Goal: Task Accomplishment & Management: Manage account settings

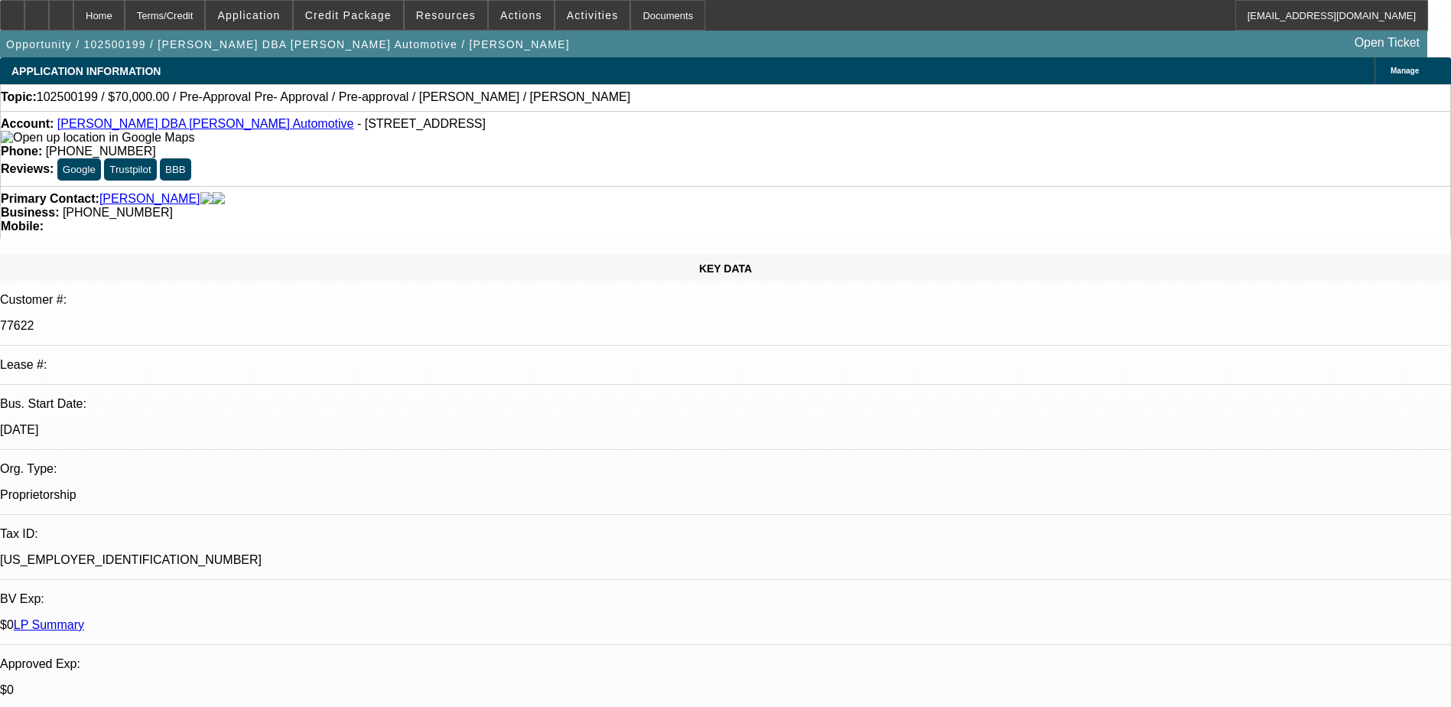
select select "0"
select select "2"
select select "0.1"
select select "4"
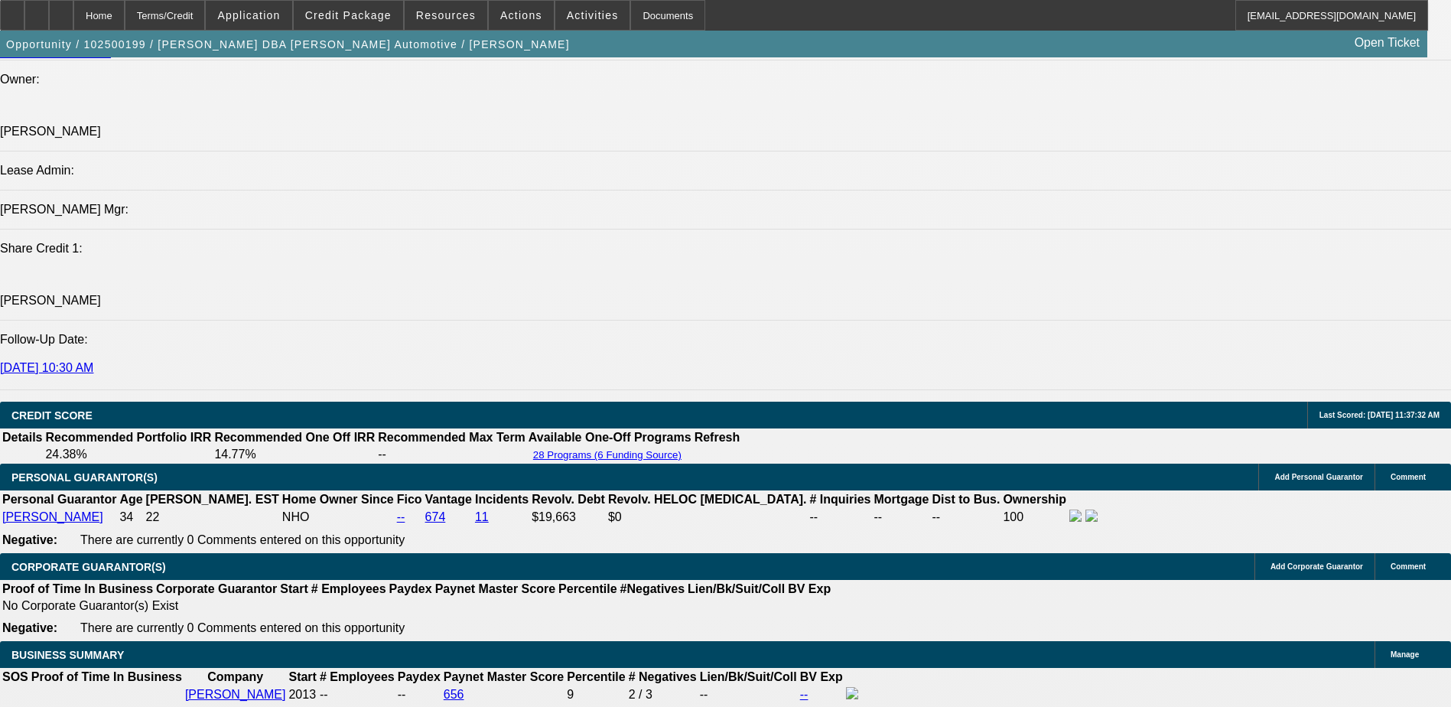
scroll to position [1988, 0]
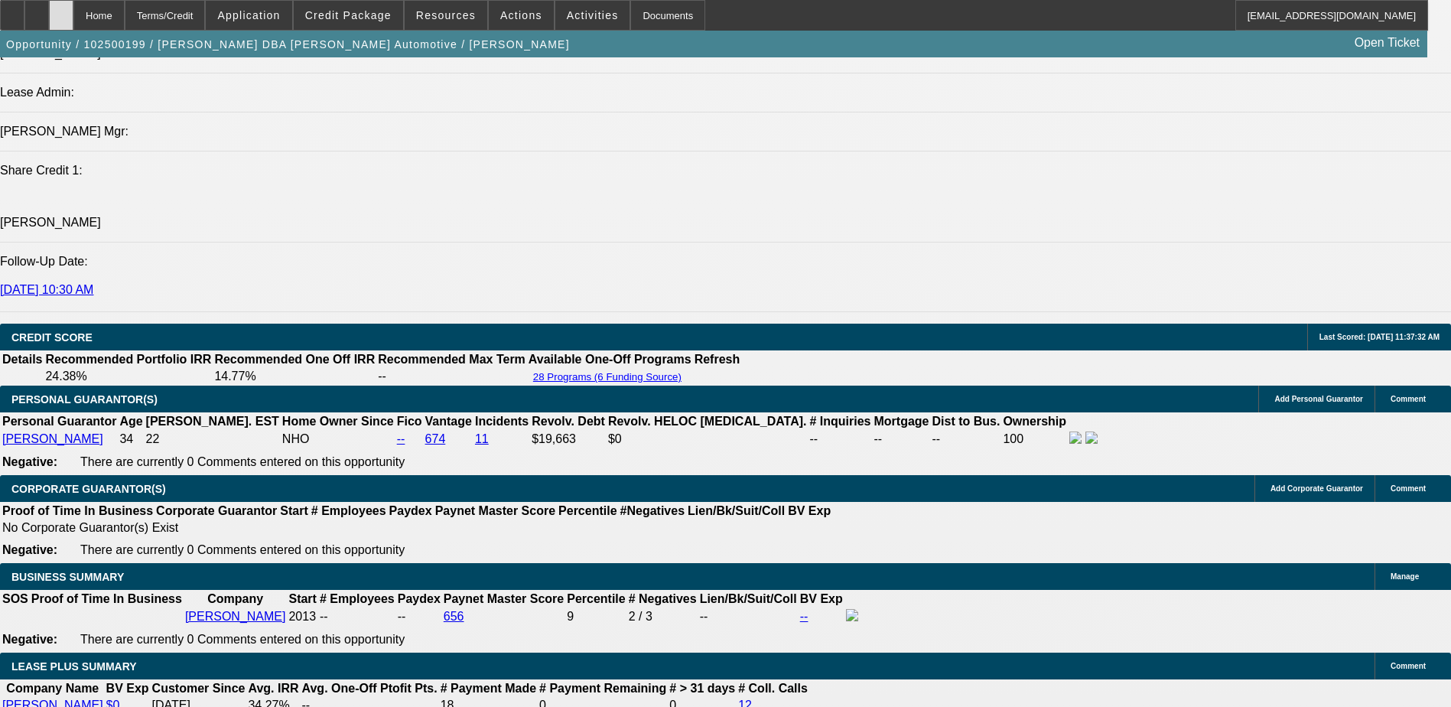
click at [73, 18] on div at bounding box center [61, 15] width 24 height 31
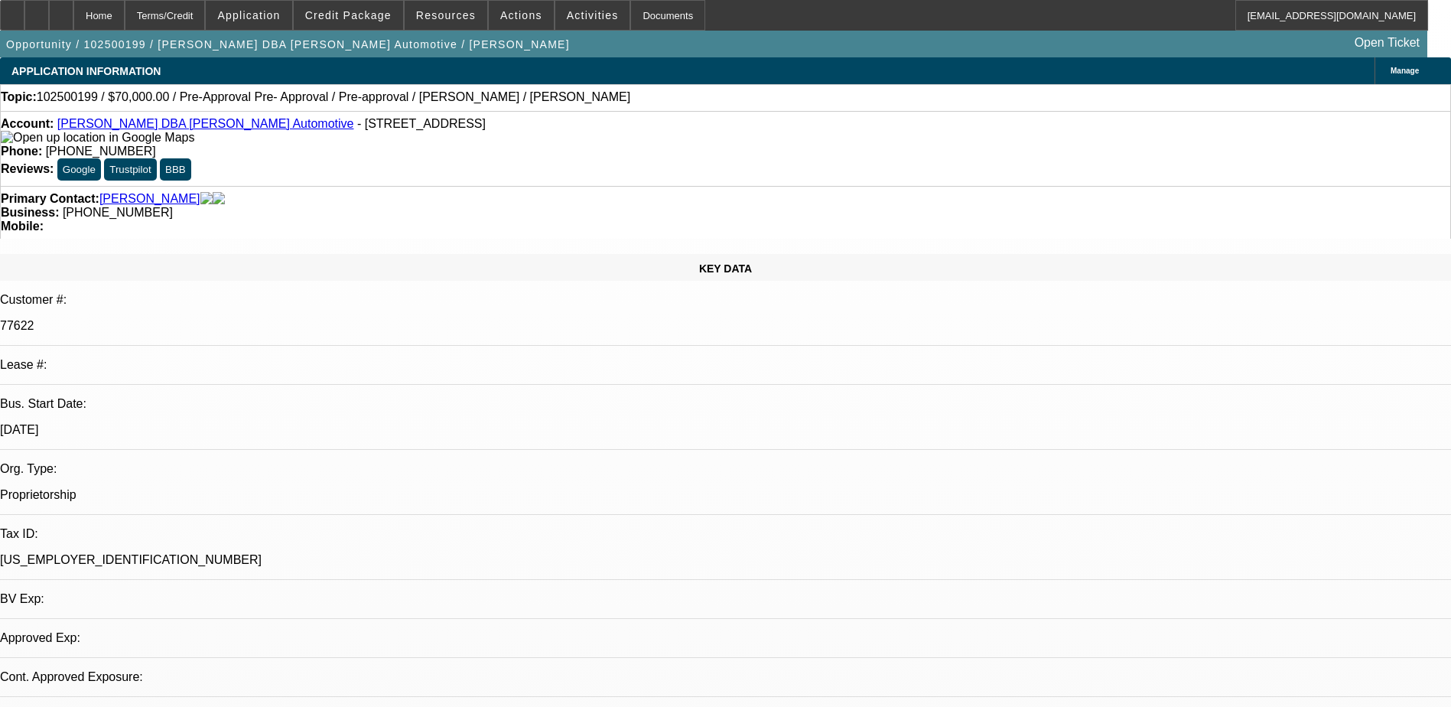
select select "0"
select select "2"
select select "0.1"
select select "4"
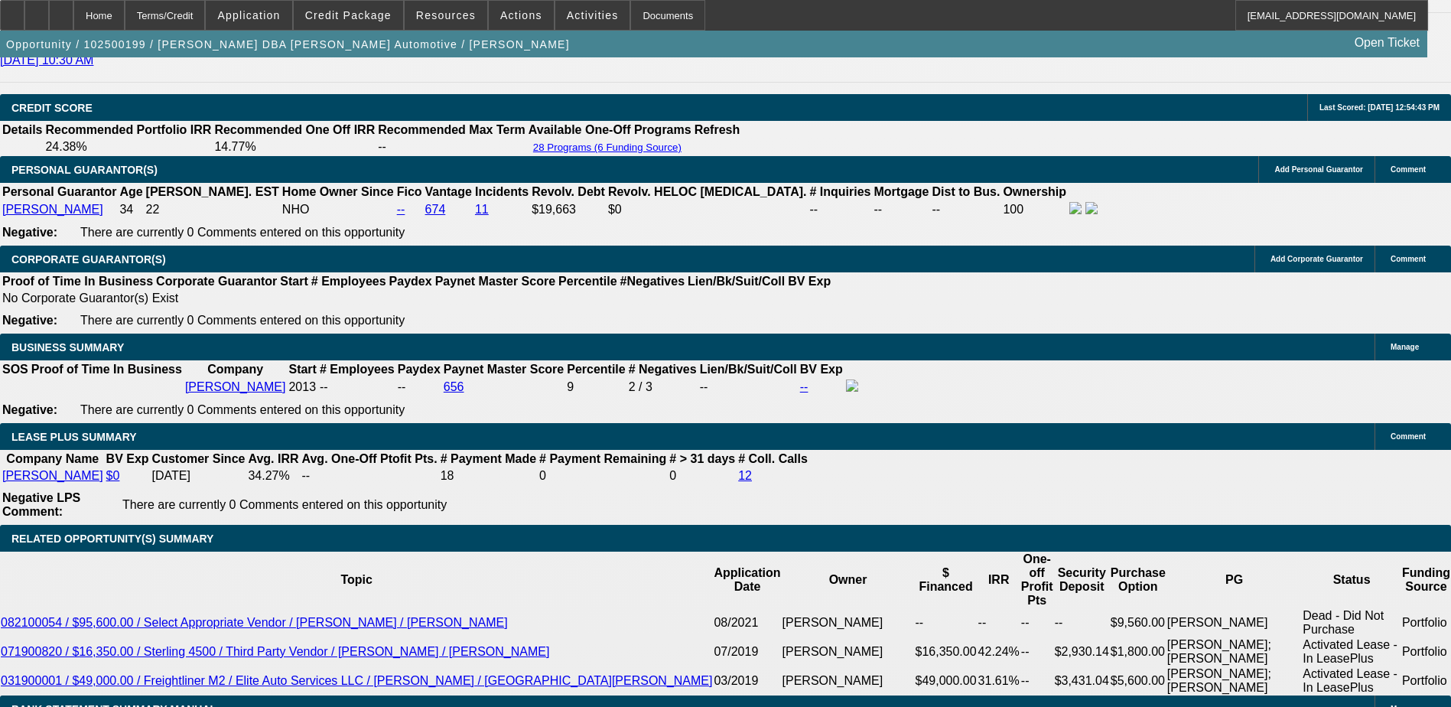
scroll to position [1835, 0]
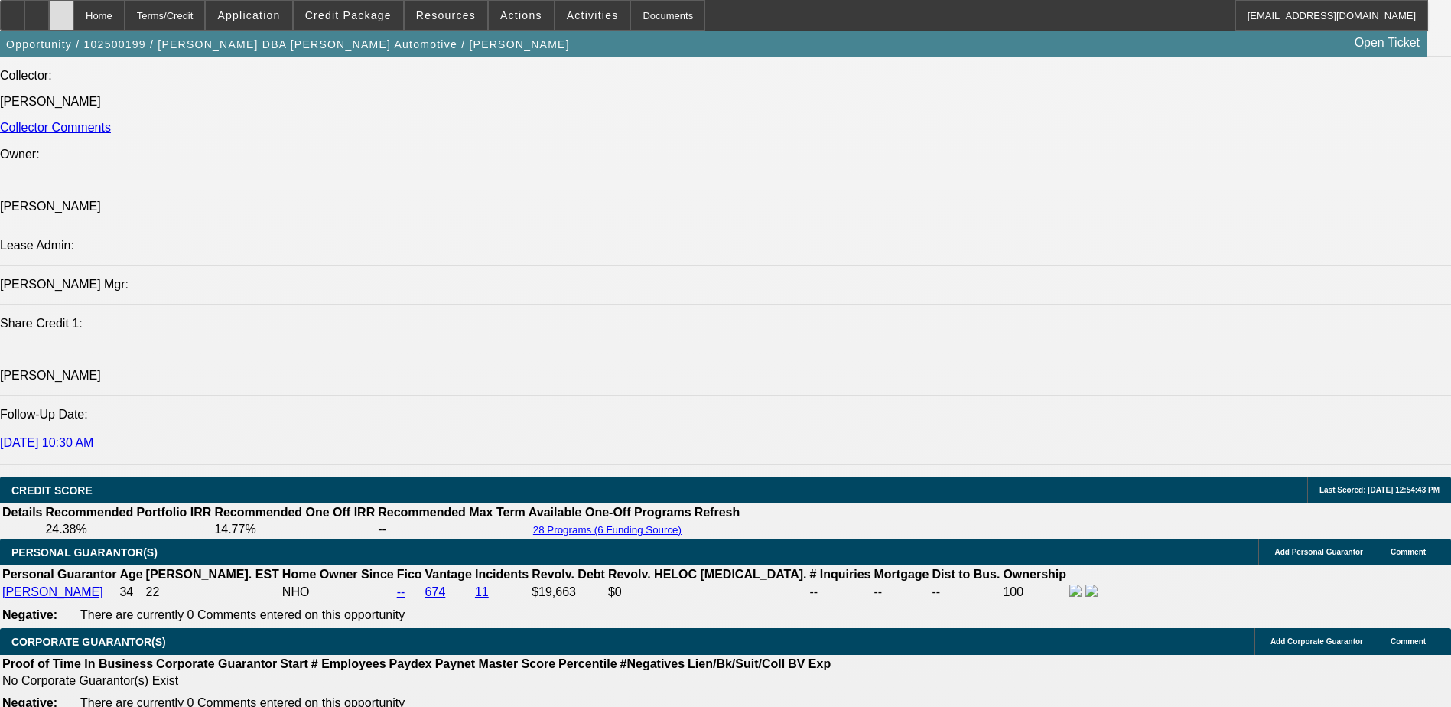
click at [61, 10] on icon at bounding box center [61, 10] width 0 height 0
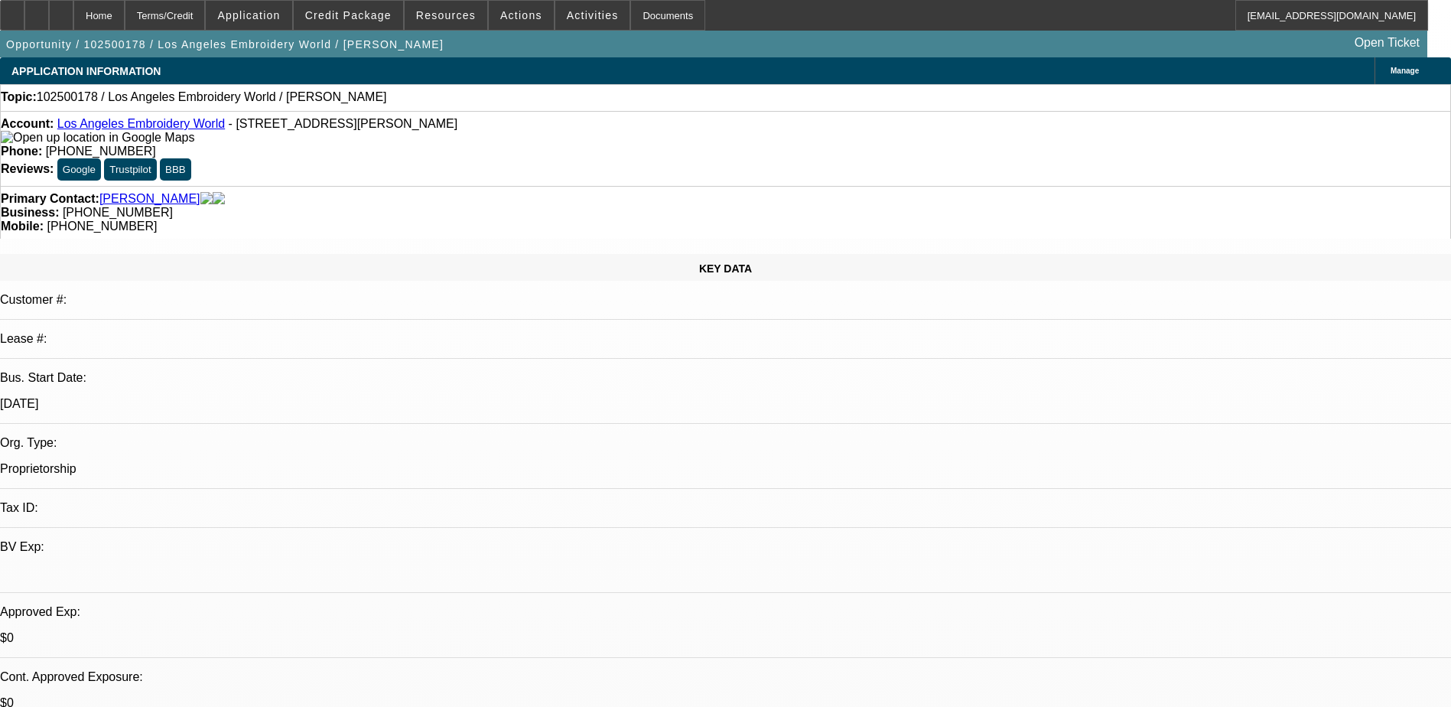
select select "0"
select select "2"
select select "0.1"
select select "1"
select select "2"
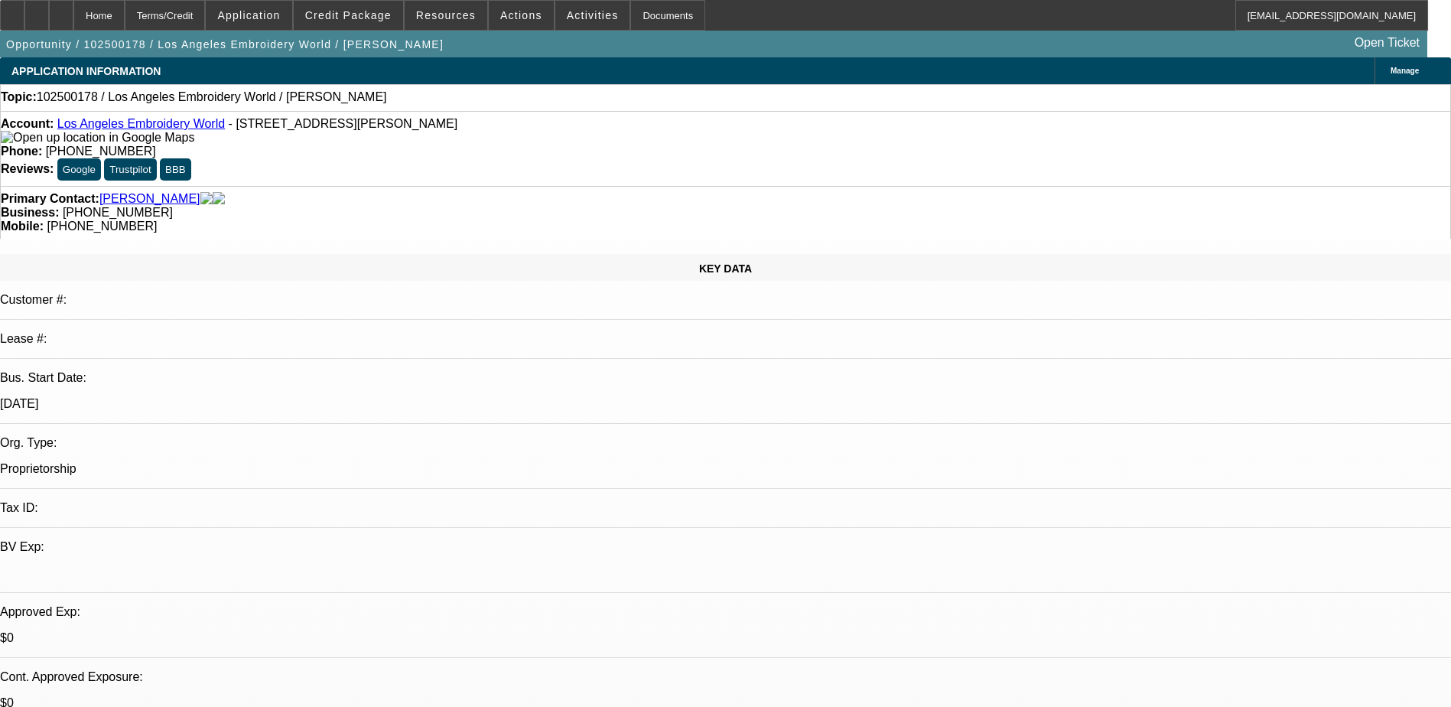
select select "4"
drag, startPoint x: 1281, startPoint y: 405, endPoint x: 1090, endPoint y: 388, distance: 191.8
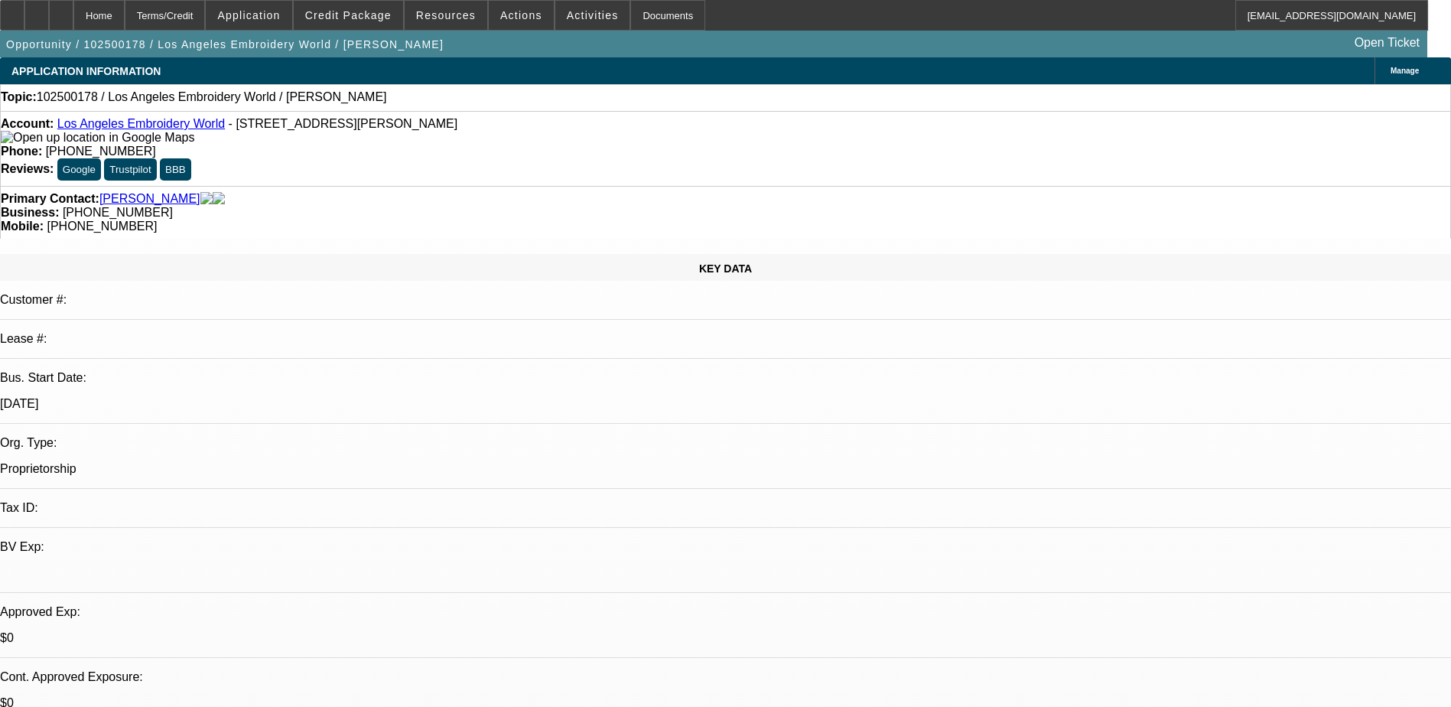
drag, startPoint x: 1089, startPoint y: 388, endPoint x: 1227, endPoint y: 397, distance: 137.9
click at [137, 119] on div "Account: Los Angeles Embroidery World - 3283 Fletcher Dr, Los Angeles, CA 90065…" at bounding box center [725, 148] width 1451 height 75
click at [139, 123] on link "Los Angeles Embroidery World" at bounding box center [140, 123] width 167 height 13
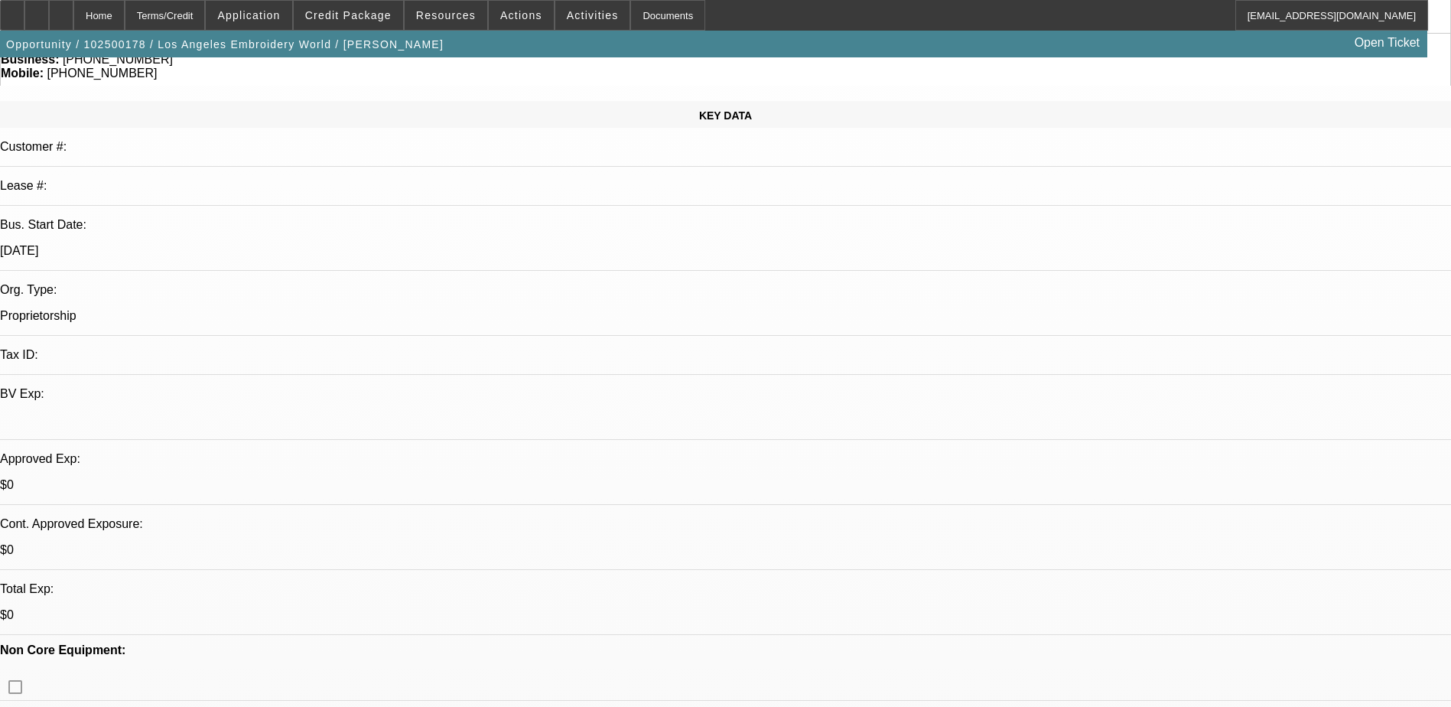
scroll to position [0, 0]
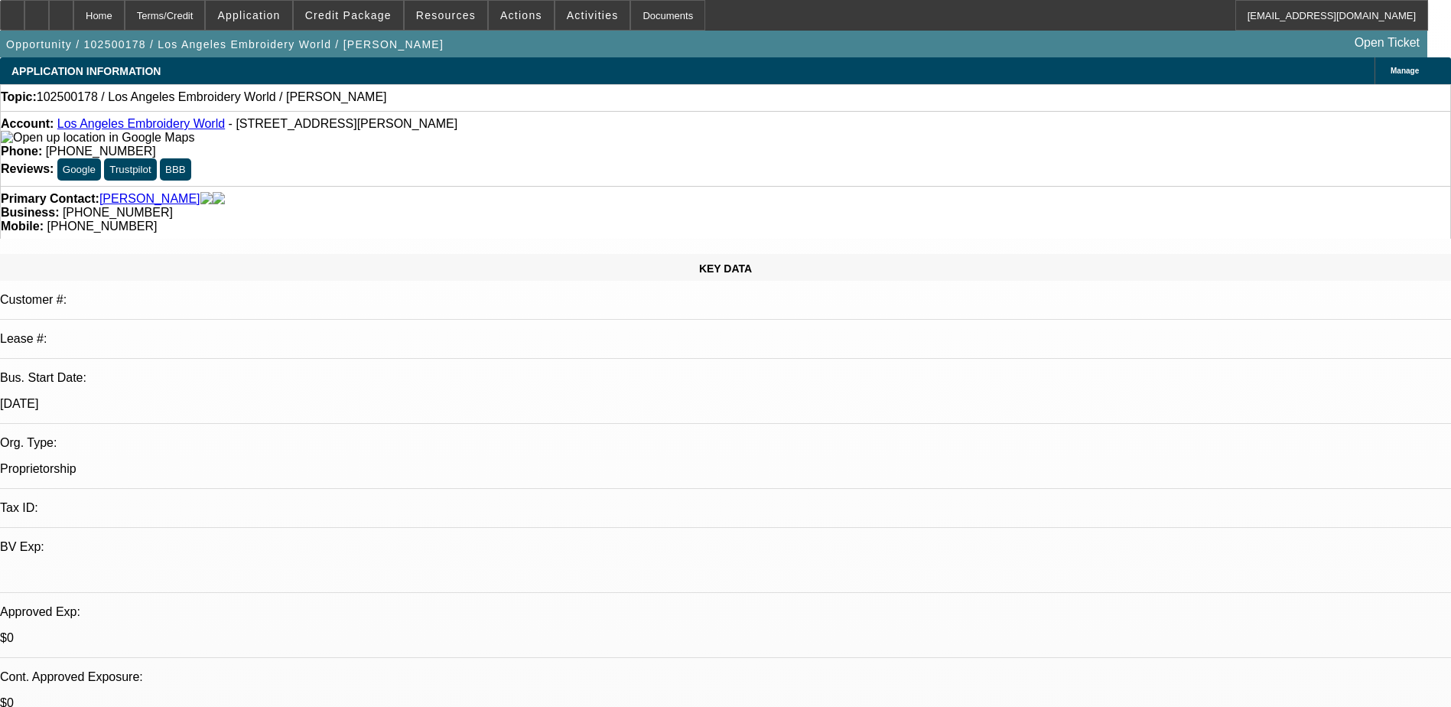
click at [322, 254] on div "KEY DATA Customer #: Lease #: Bus. Start Date: 9/1/99 Org. Type: Proprietorship…" at bounding box center [725, 590] width 1451 height 673
drag, startPoint x: 609, startPoint y: 128, endPoint x: 530, endPoint y: 127, distance: 78.8
click at [530, 145] on div "Phone: (323) 258-0161" at bounding box center [725, 152] width 1449 height 14
drag, startPoint x: 530, startPoint y: 127, endPoint x: 543, endPoint y: 133, distance: 14.4
click at [156, 145] on span "(323) 258-0161" at bounding box center [101, 151] width 110 height 13
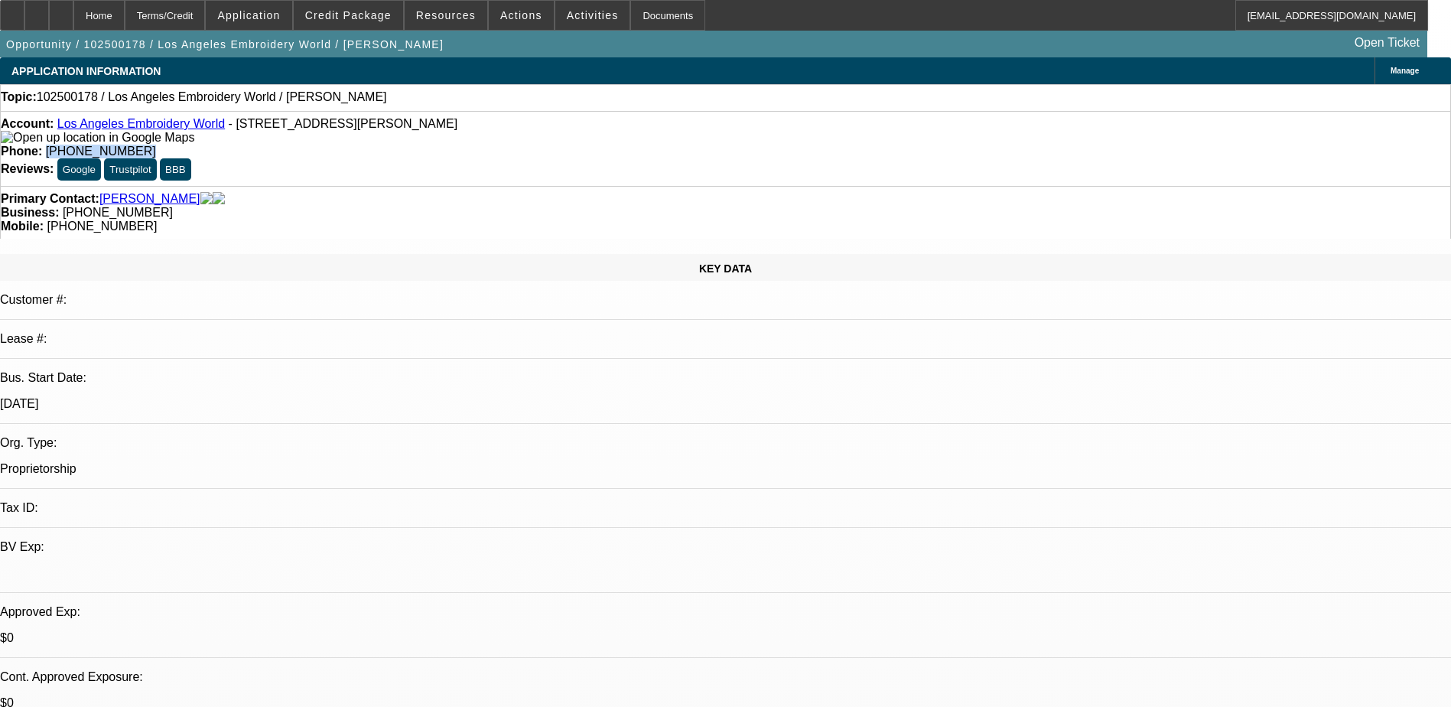
drag, startPoint x: 531, startPoint y: 126, endPoint x: 602, endPoint y: 151, distance: 75.5
click at [602, 151] on div "Account: Los Angeles Embroidery World - 3283 Fletcher Dr, Los Angeles, CA 90065…" at bounding box center [725, 148] width 1451 height 75
copy span "(323) 258-0161"
click at [588, 144] on div "Account: Los Angeles Embroidery World - 3283 Fletcher Dr, Los Angeles, CA 90065…" at bounding box center [725, 148] width 1451 height 75
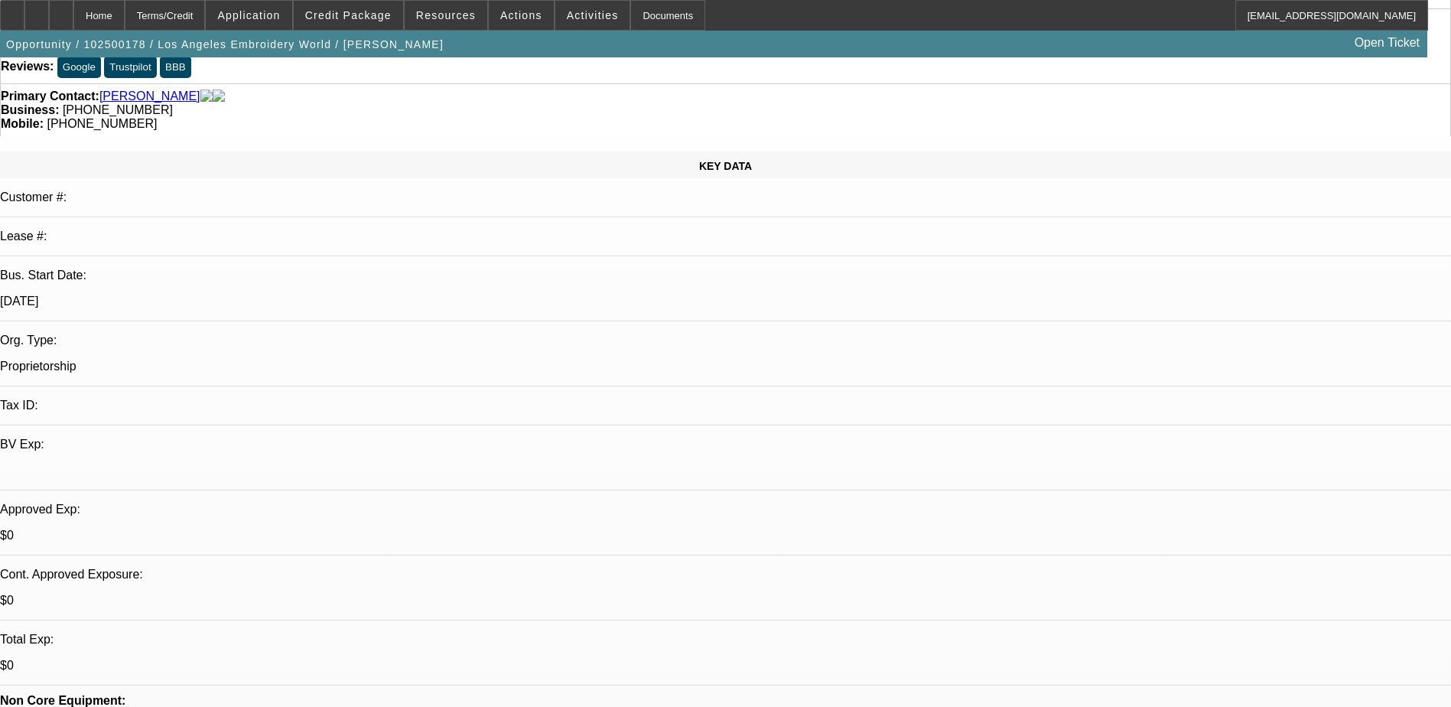
scroll to position [76, 0]
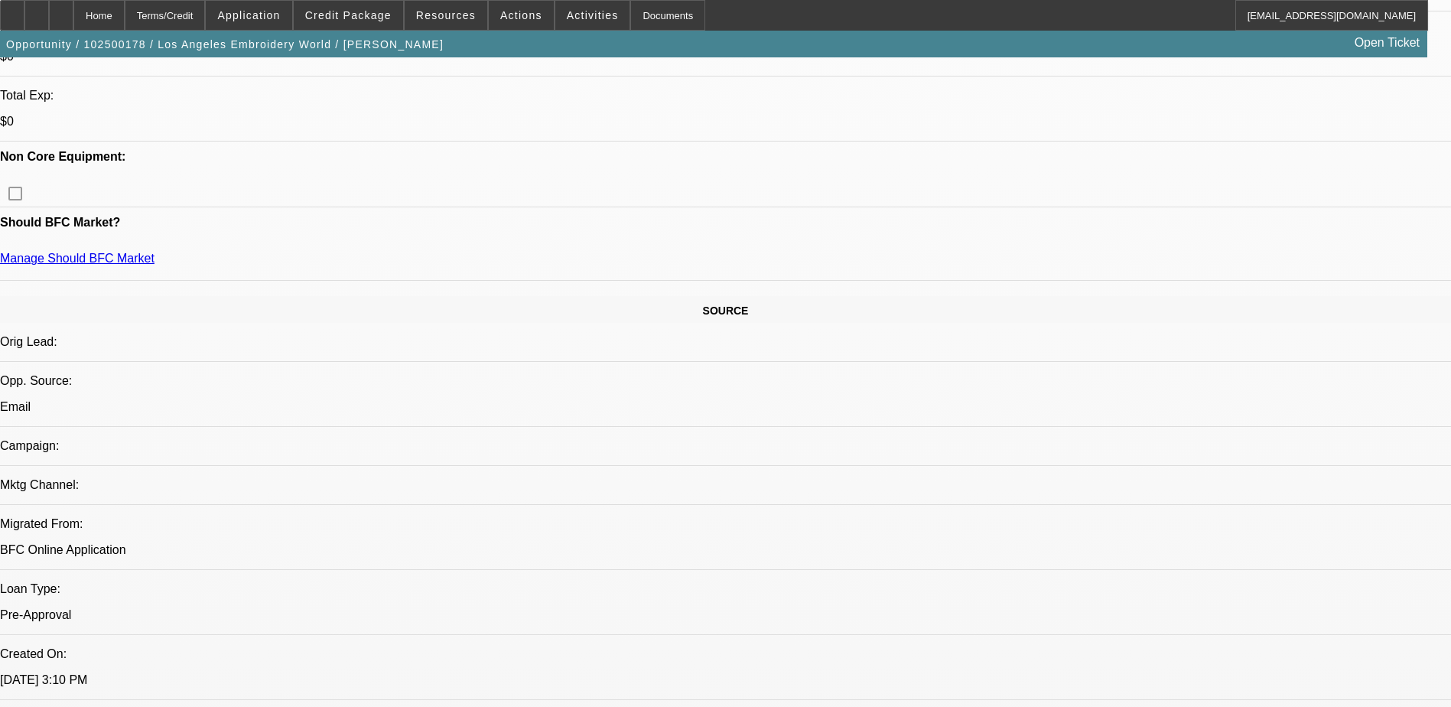
scroll to position [535, 0]
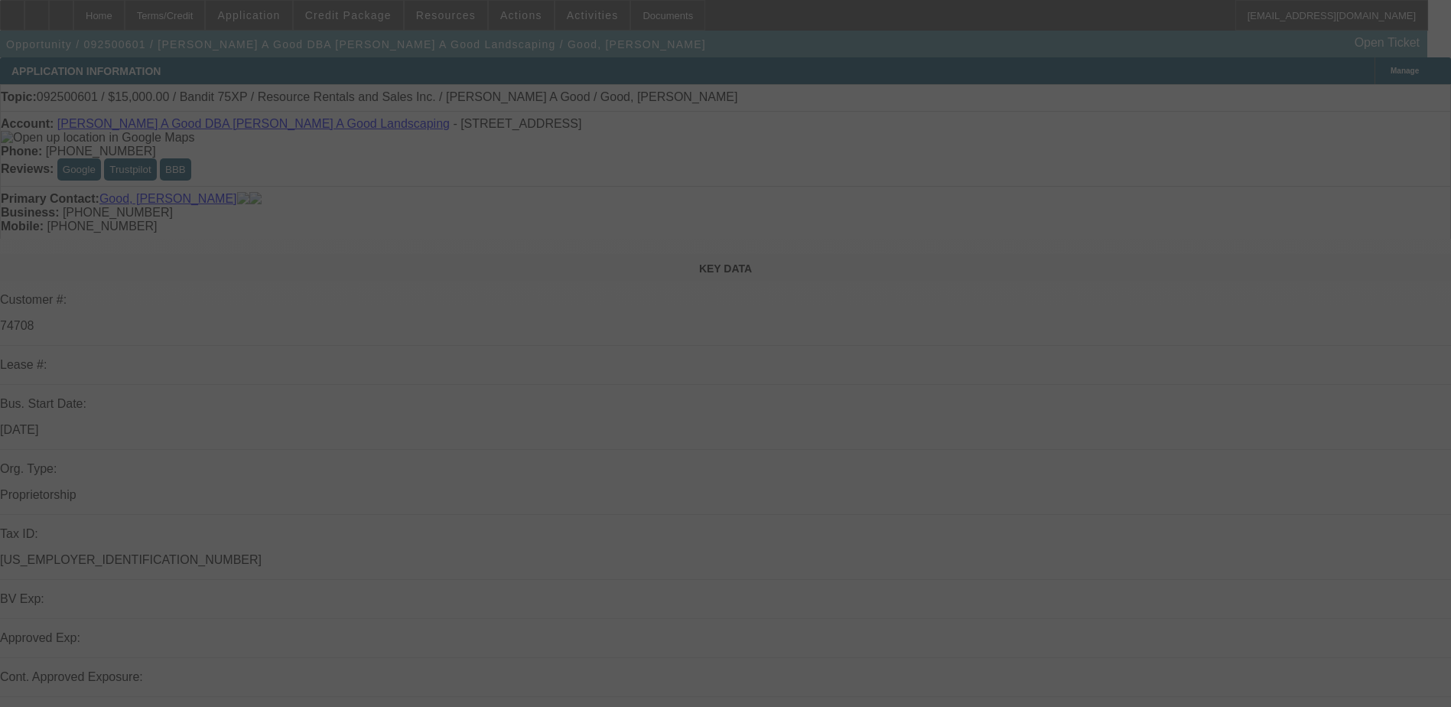
scroll to position [459, 0]
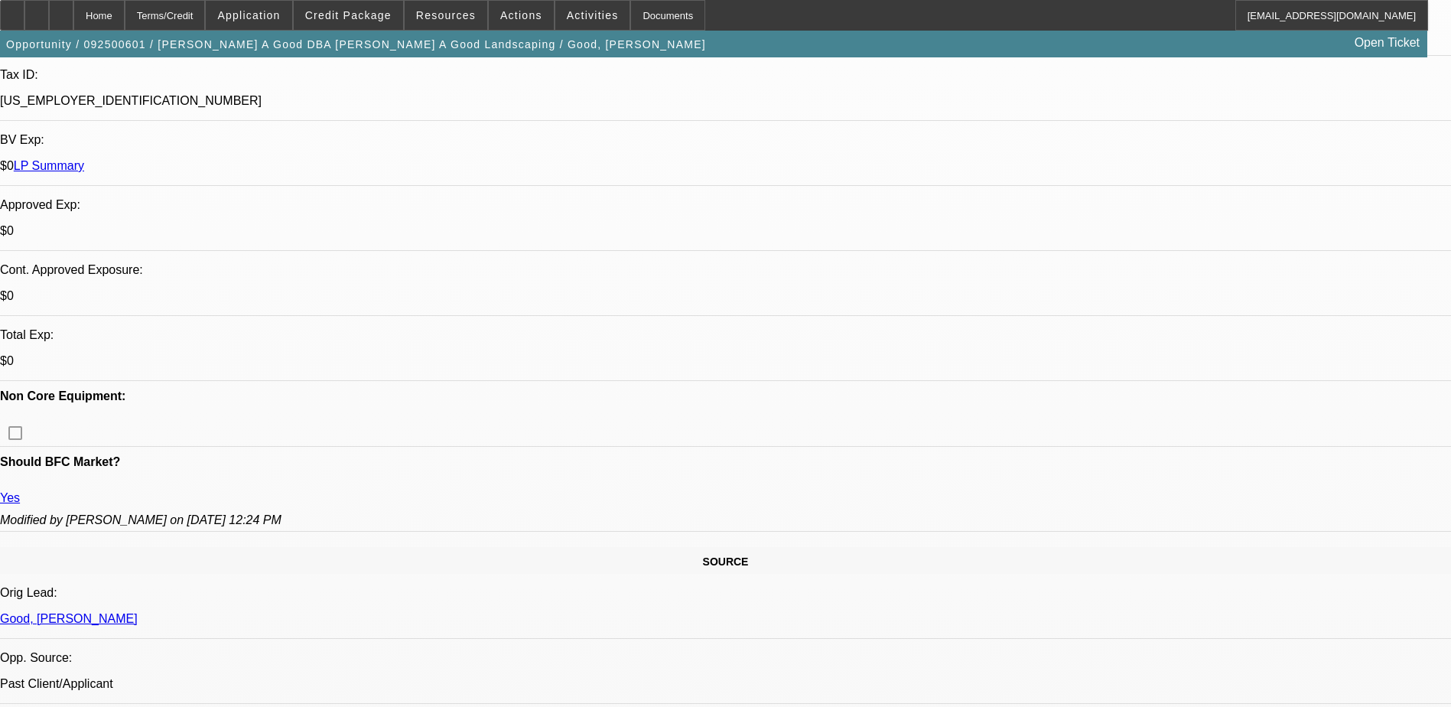
select select "0"
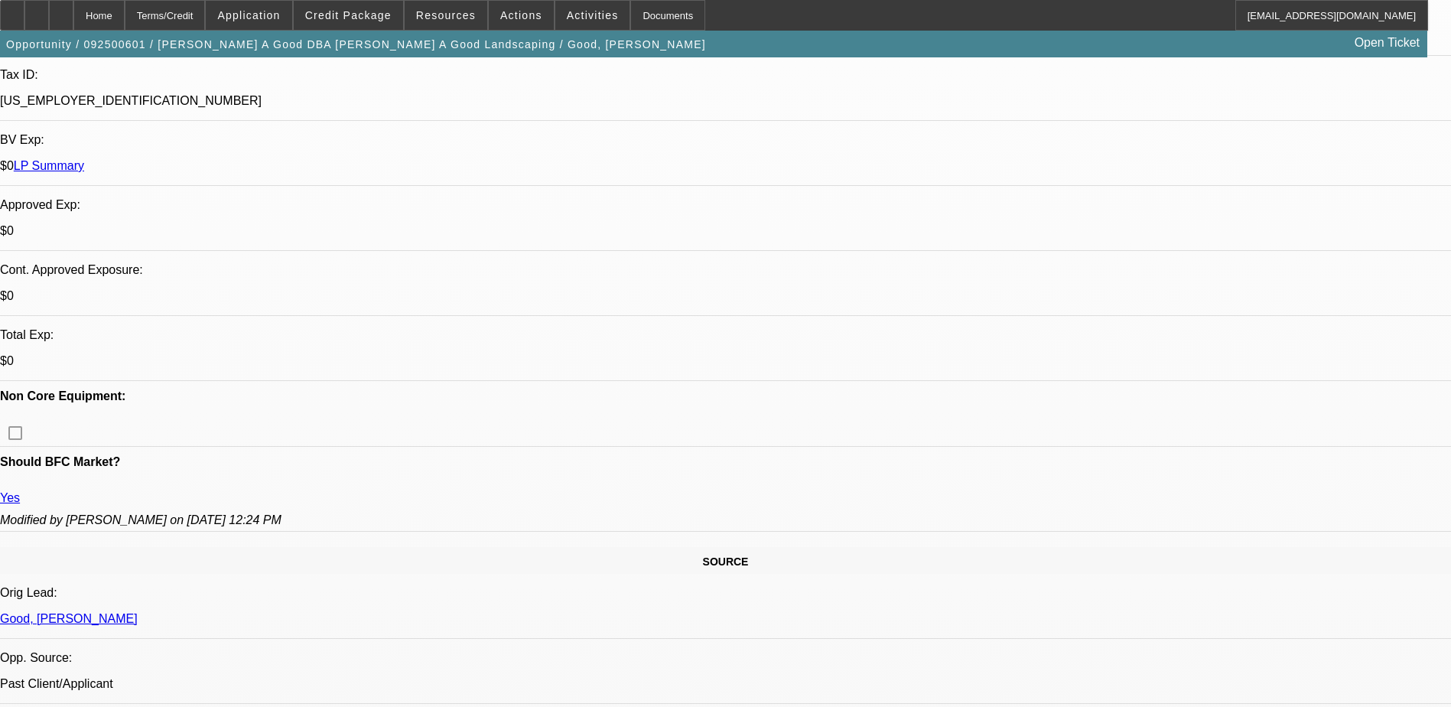
select select "0"
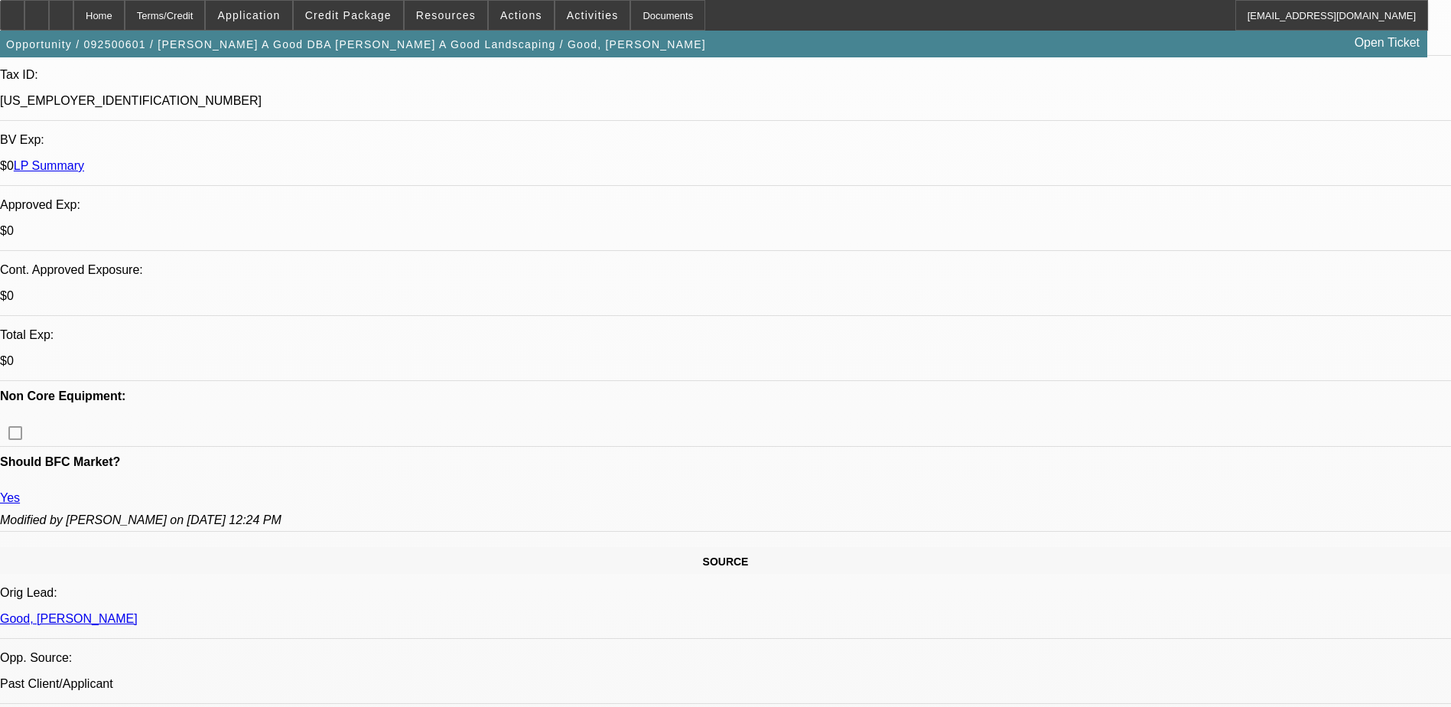
select select "0"
select select "1"
select select "3"
select select "6"
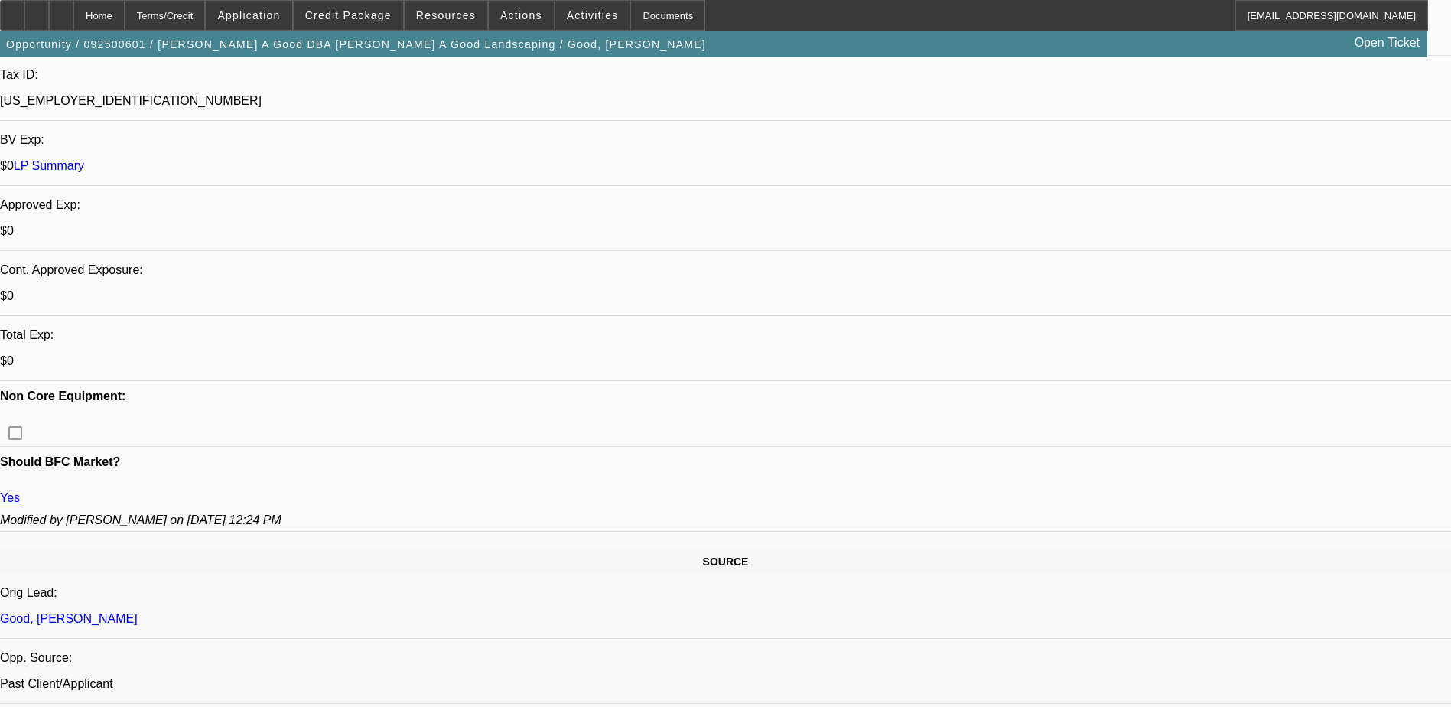
select select "1"
select select "3"
select select "6"
select select "1"
select select "3"
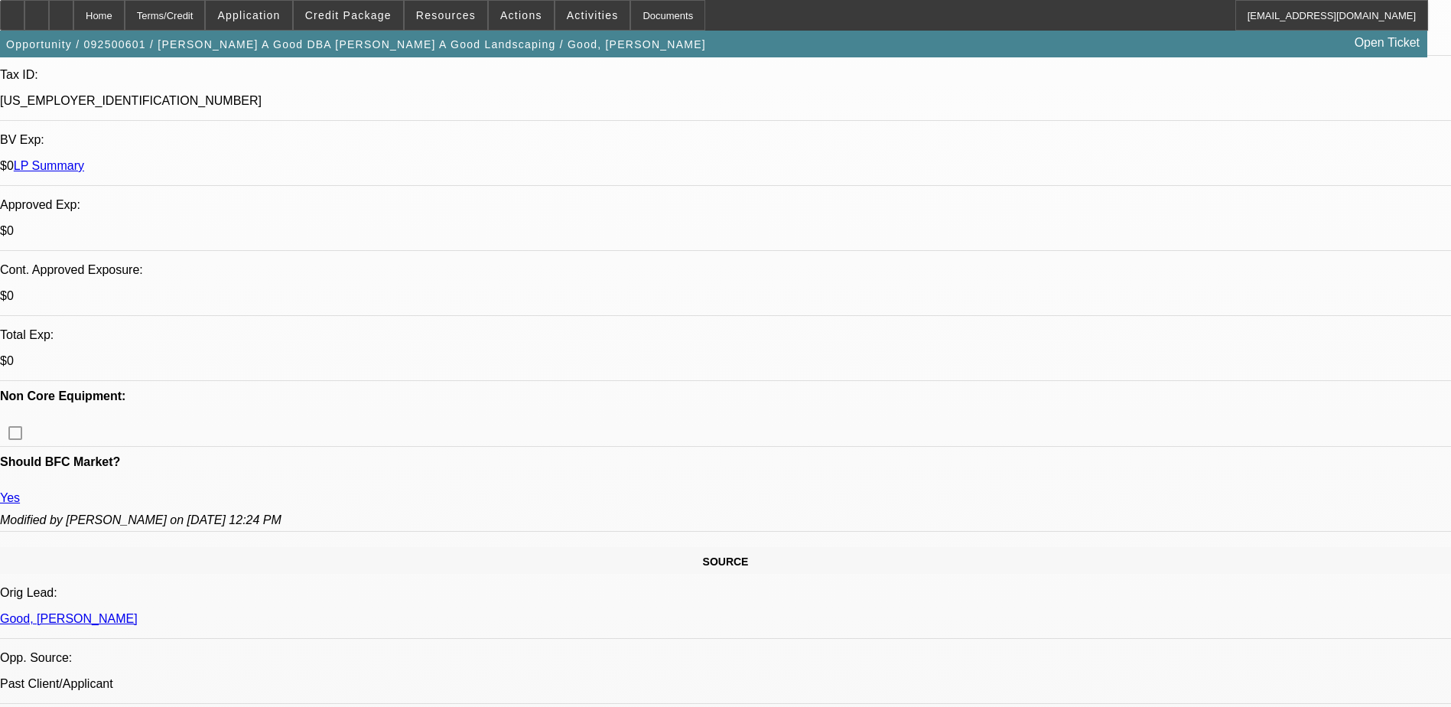
select select "2"
select select "1"
select select "3"
select select "2"
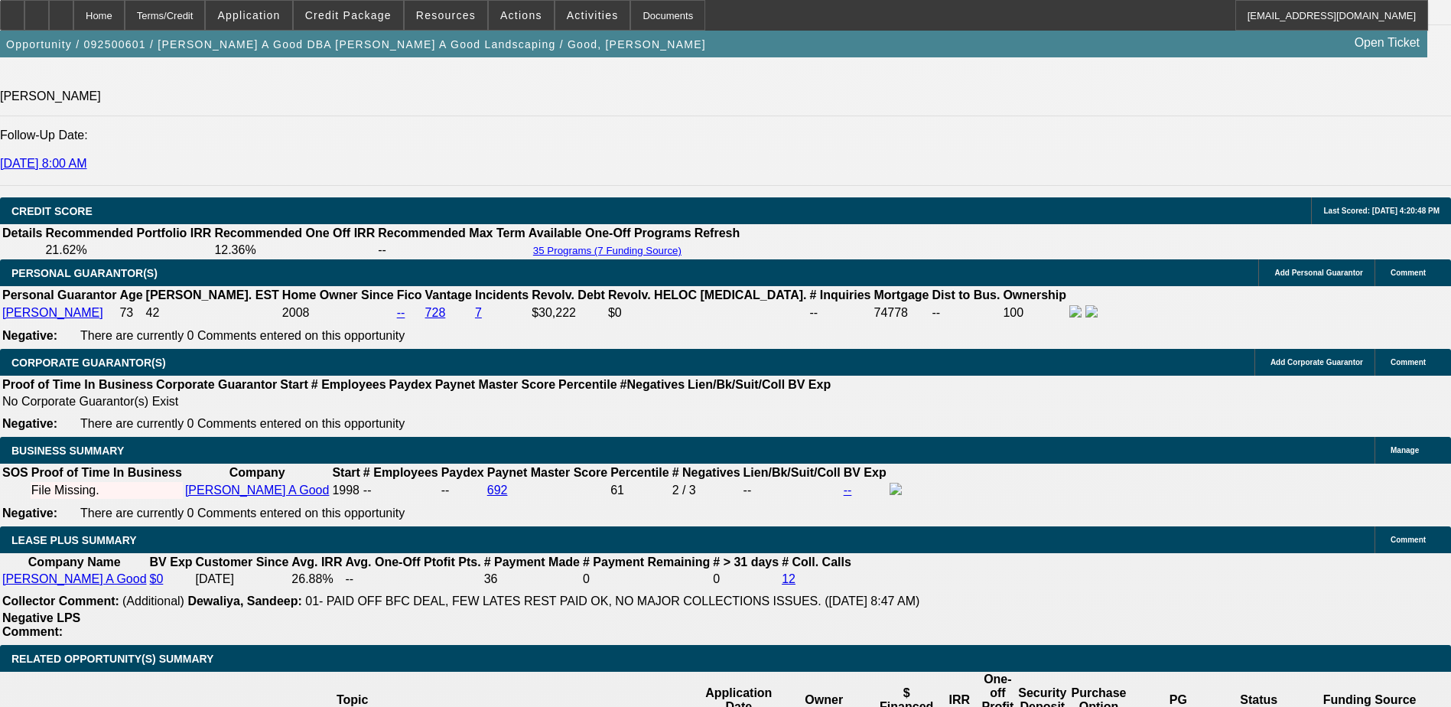
scroll to position [2153, 0]
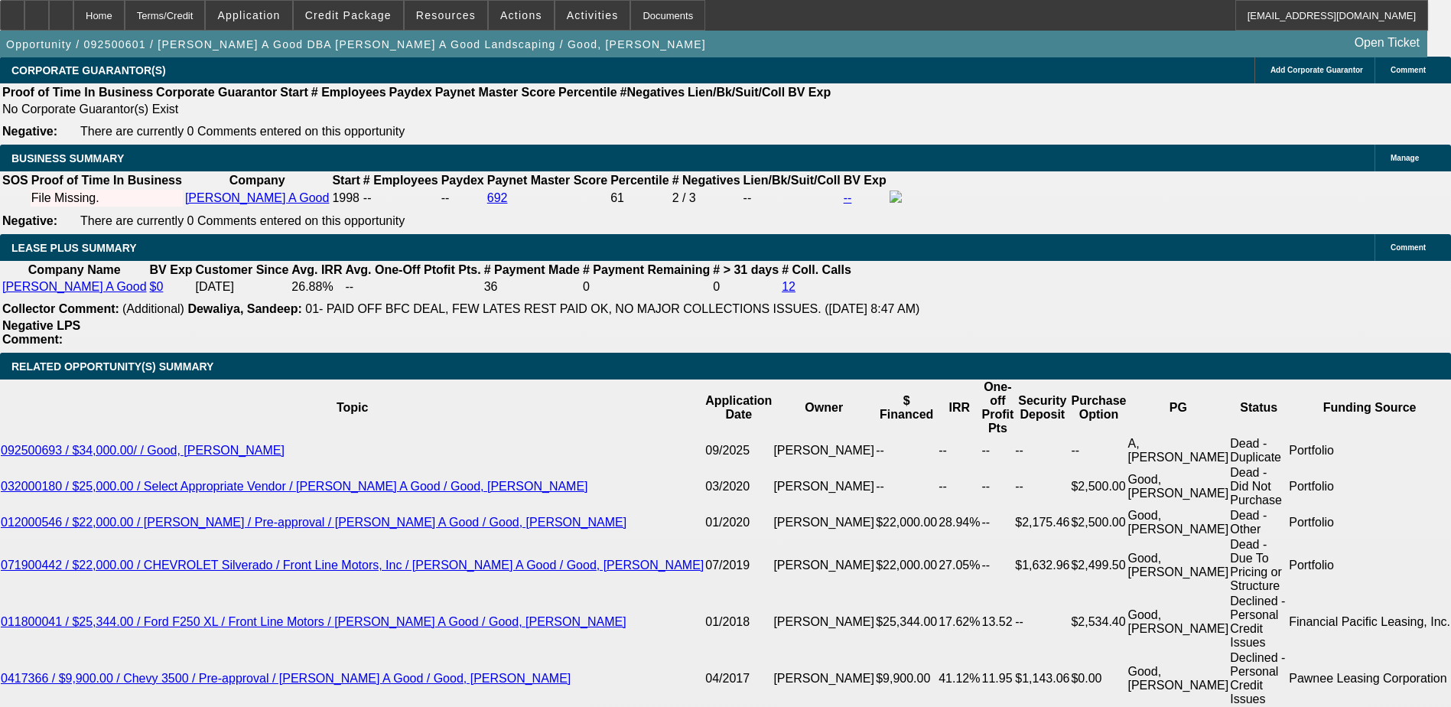
scroll to position [2382, 0]
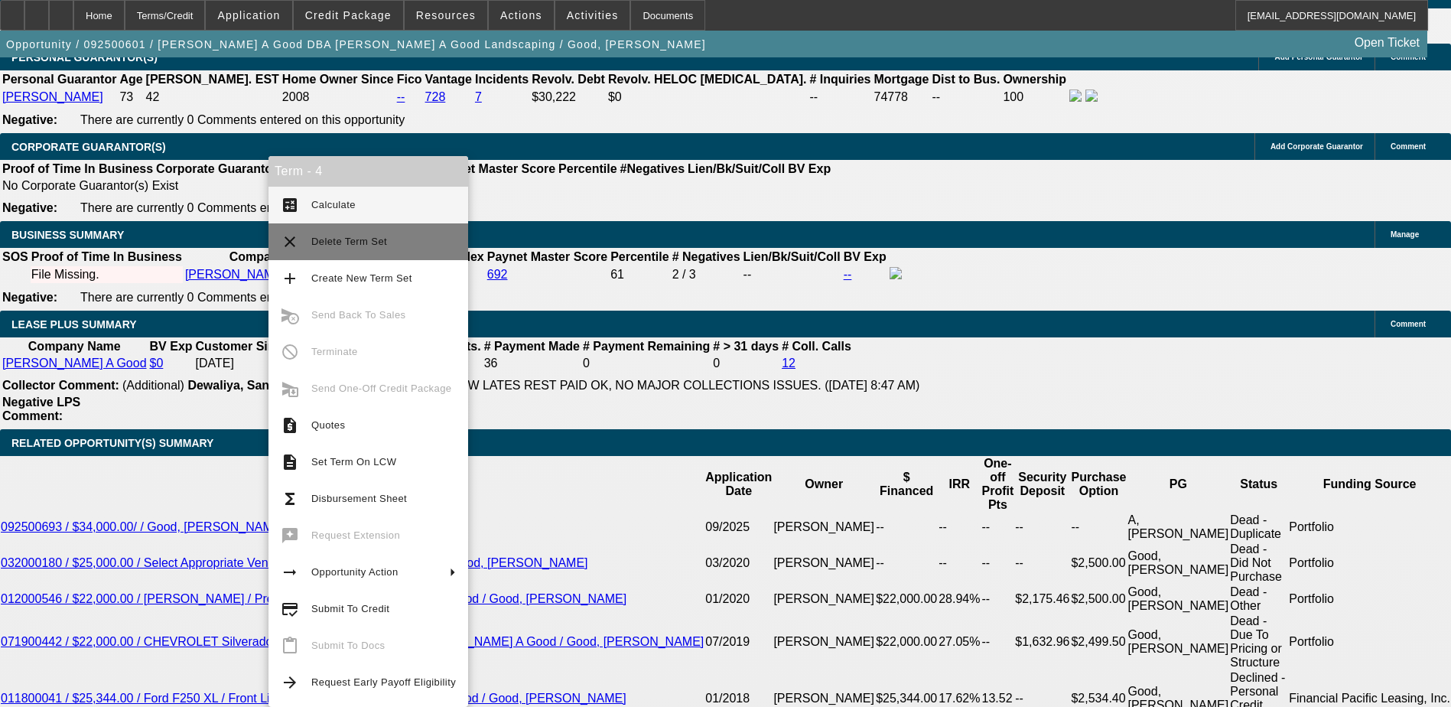
click at [337, 243] on span "Delete Term Set" at bounding box center [349, 241] width 76 height 11
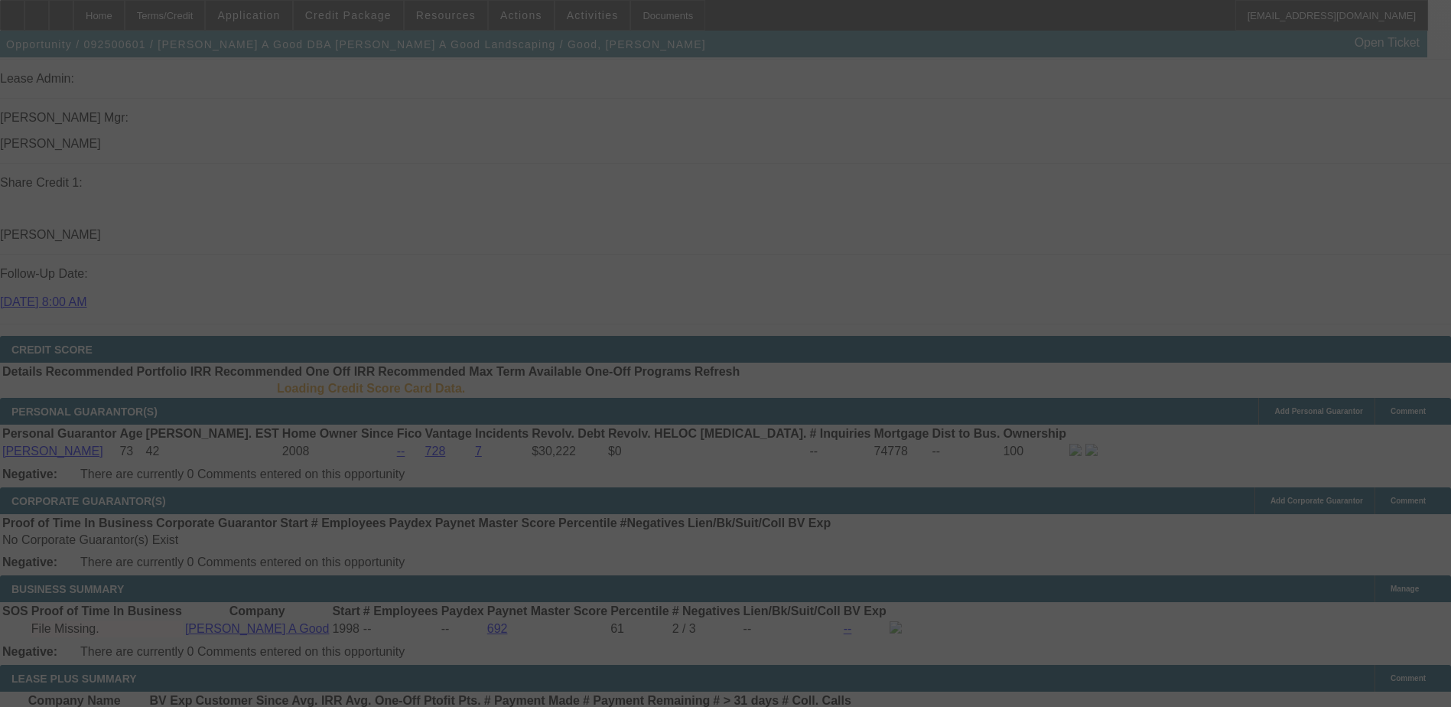
scroll to position [1800, 0]
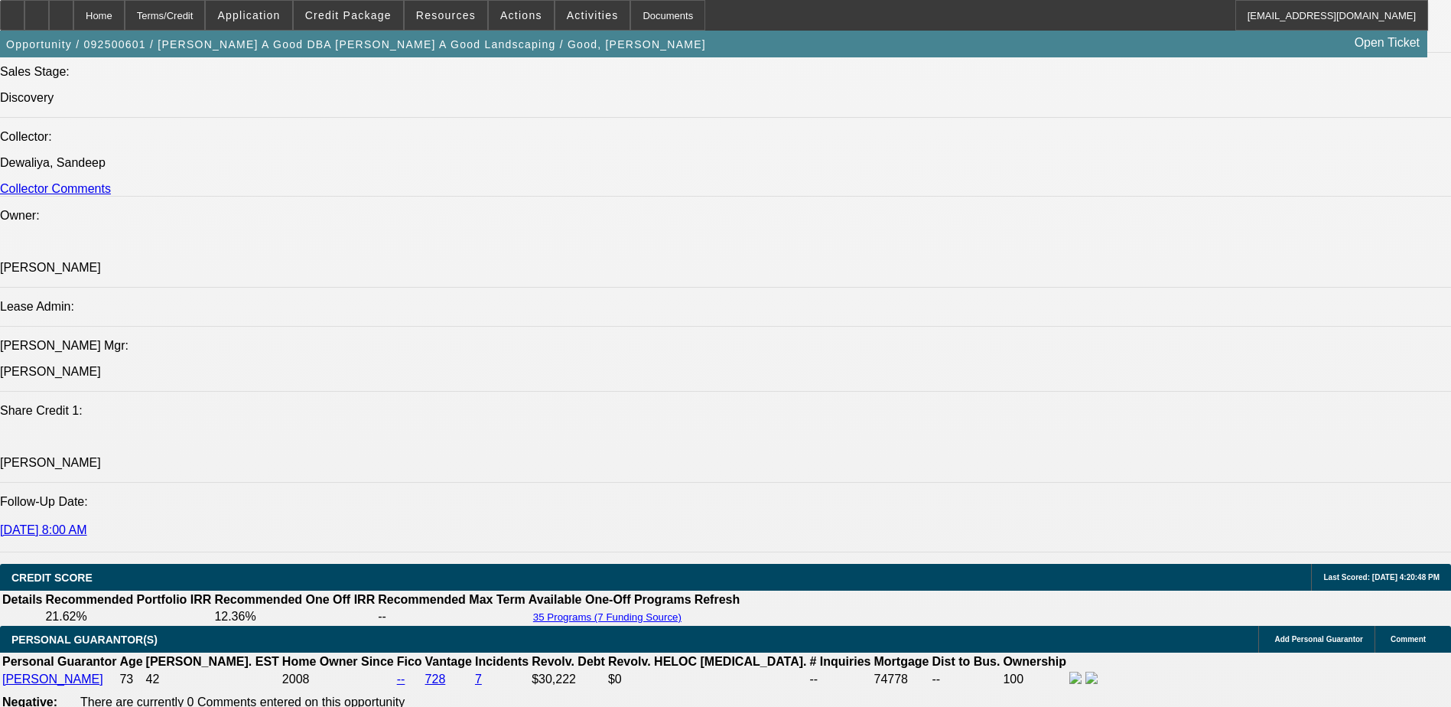
select select "0"
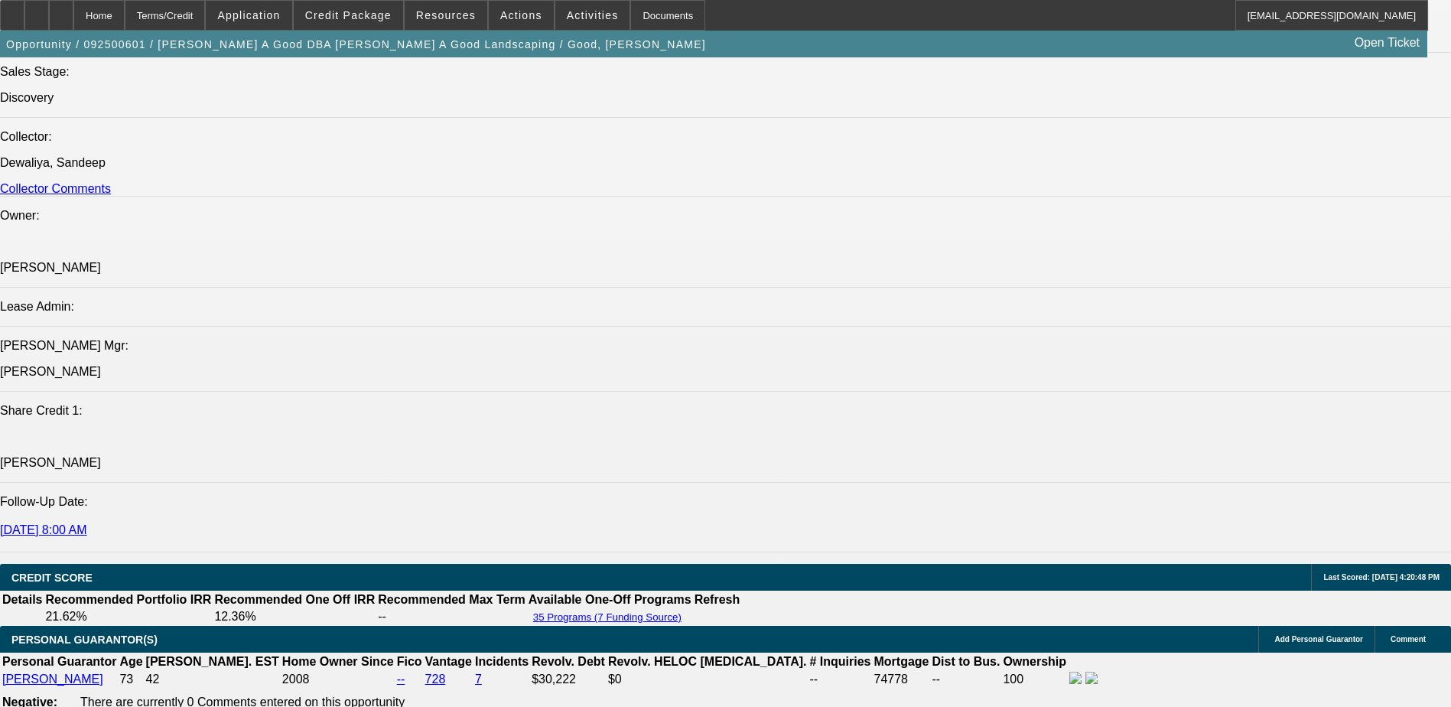
select select "0"
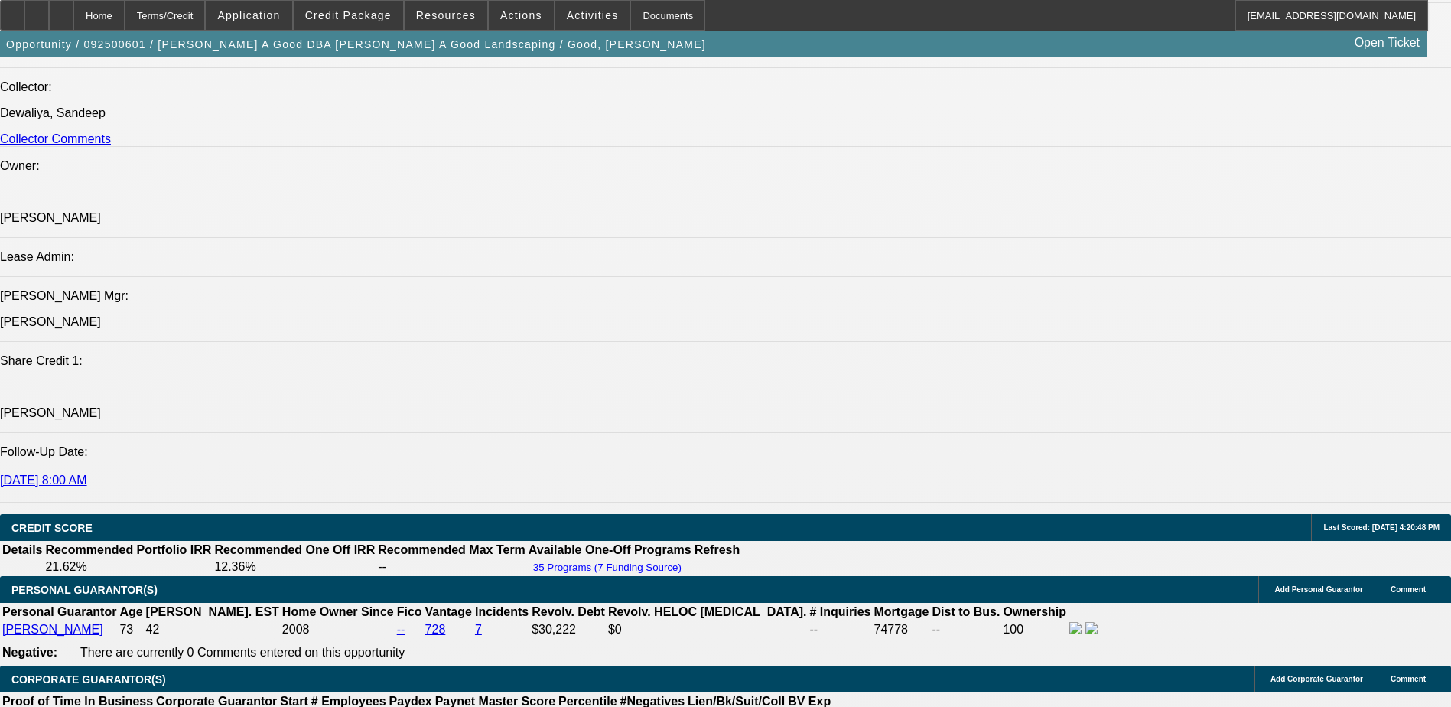
select select "1"
select select "3"
select select "6"
select select "1"
select select "3"
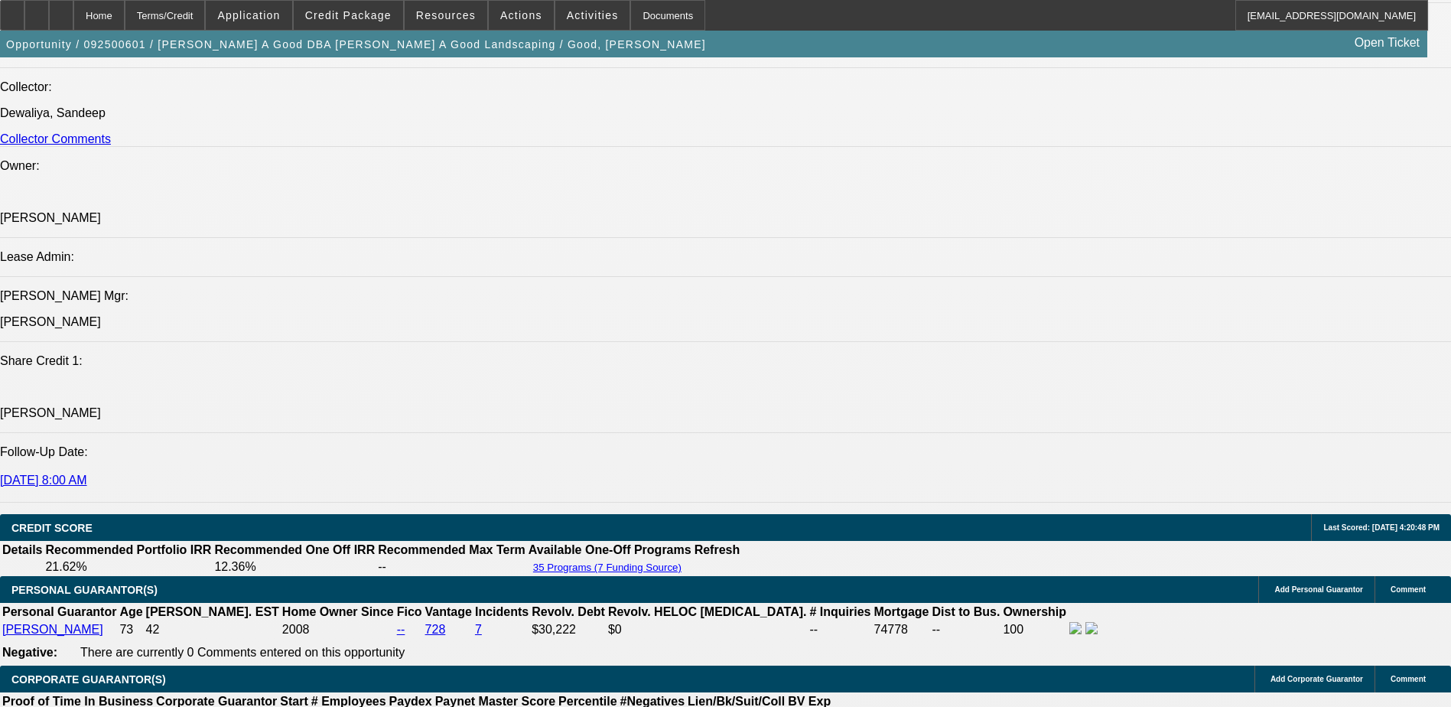
select select "2"
select select "1"
select select "3"
select select "2"
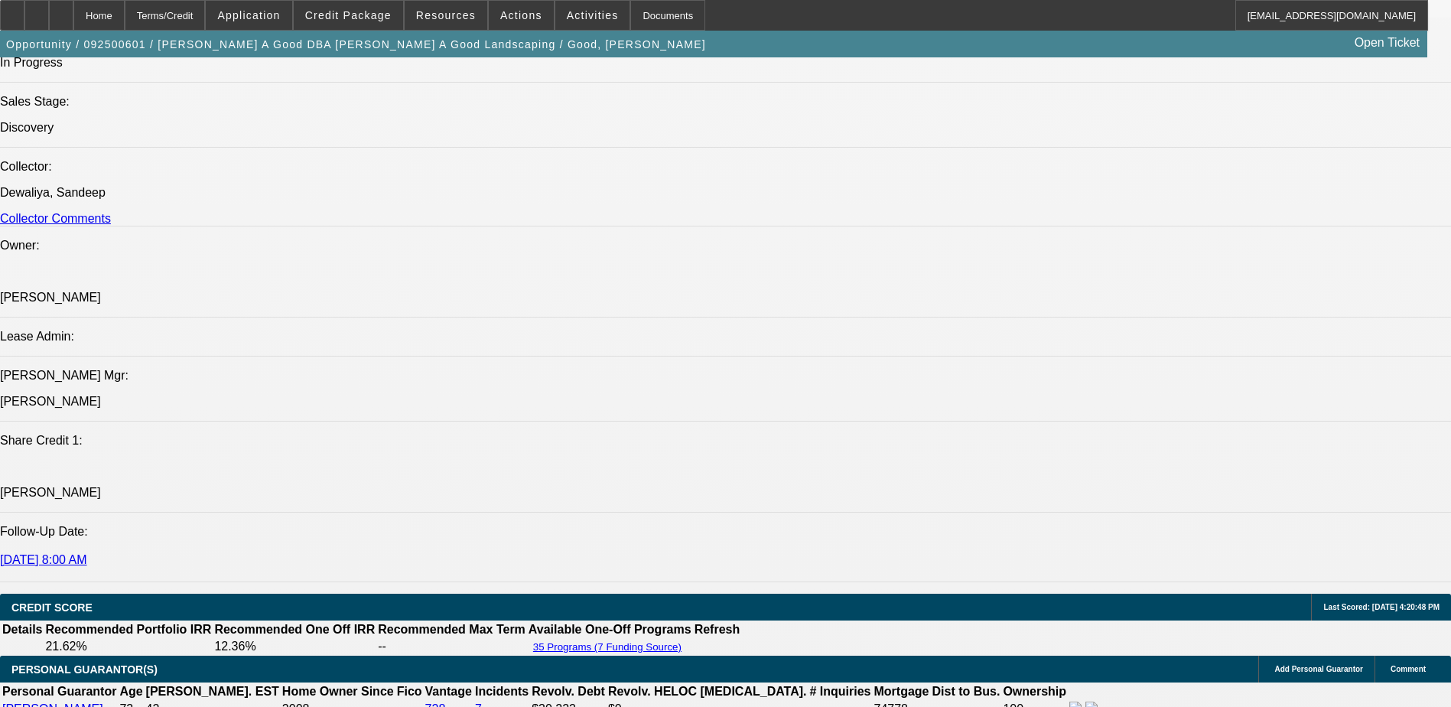
scroll to position [1659, 0]
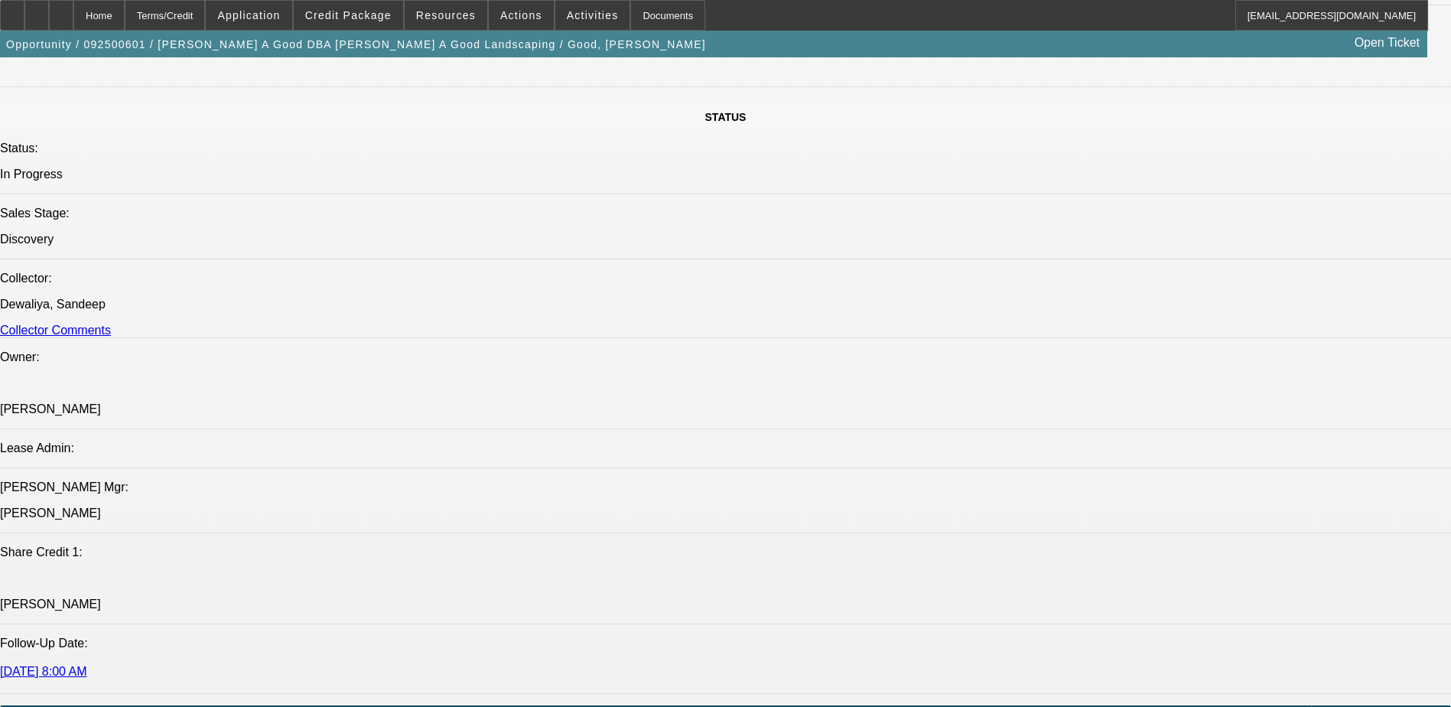
drag, startPoint x: 707, startPoint y: 513, endPoint x: 124, endPoint y: 499, distance: 583.6
copy span "Roy A Good has operated this business since 1986 and is a previous BFC customer…"
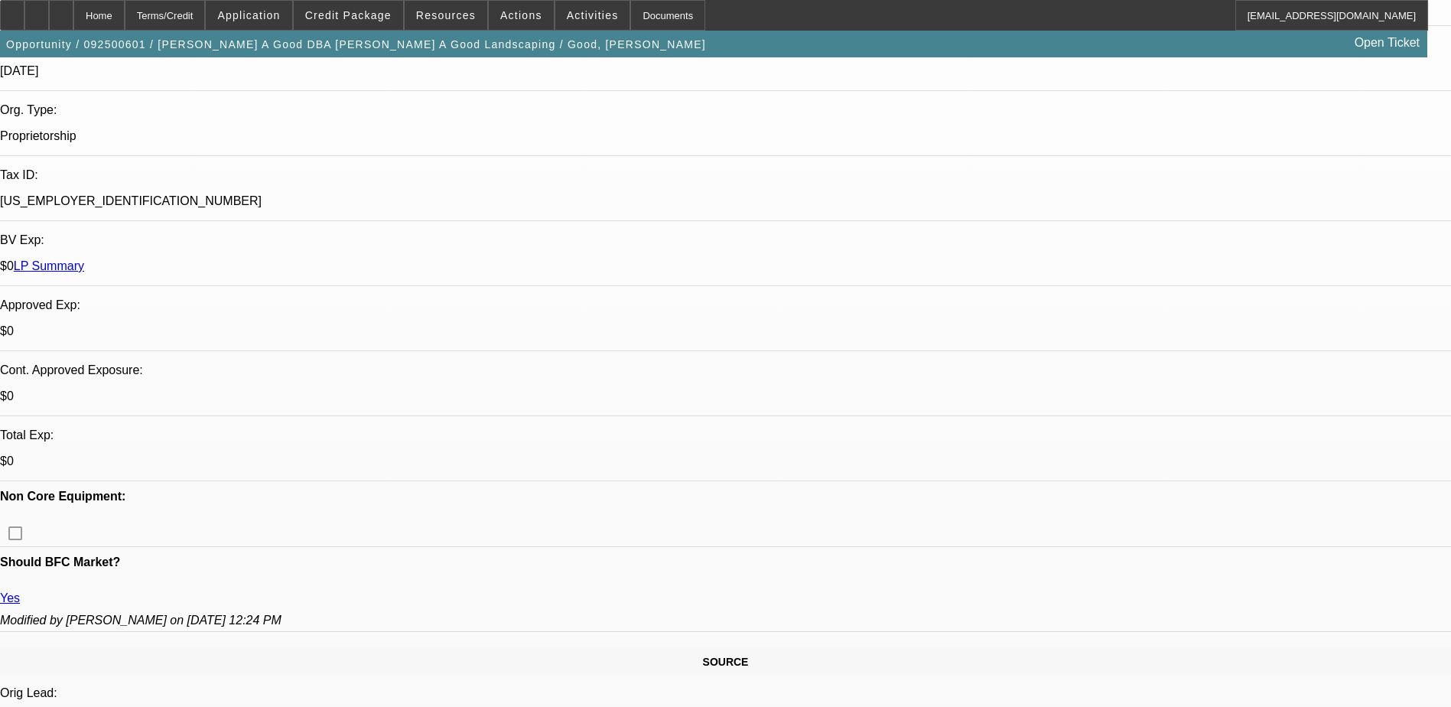
scroll to position [0, 0]
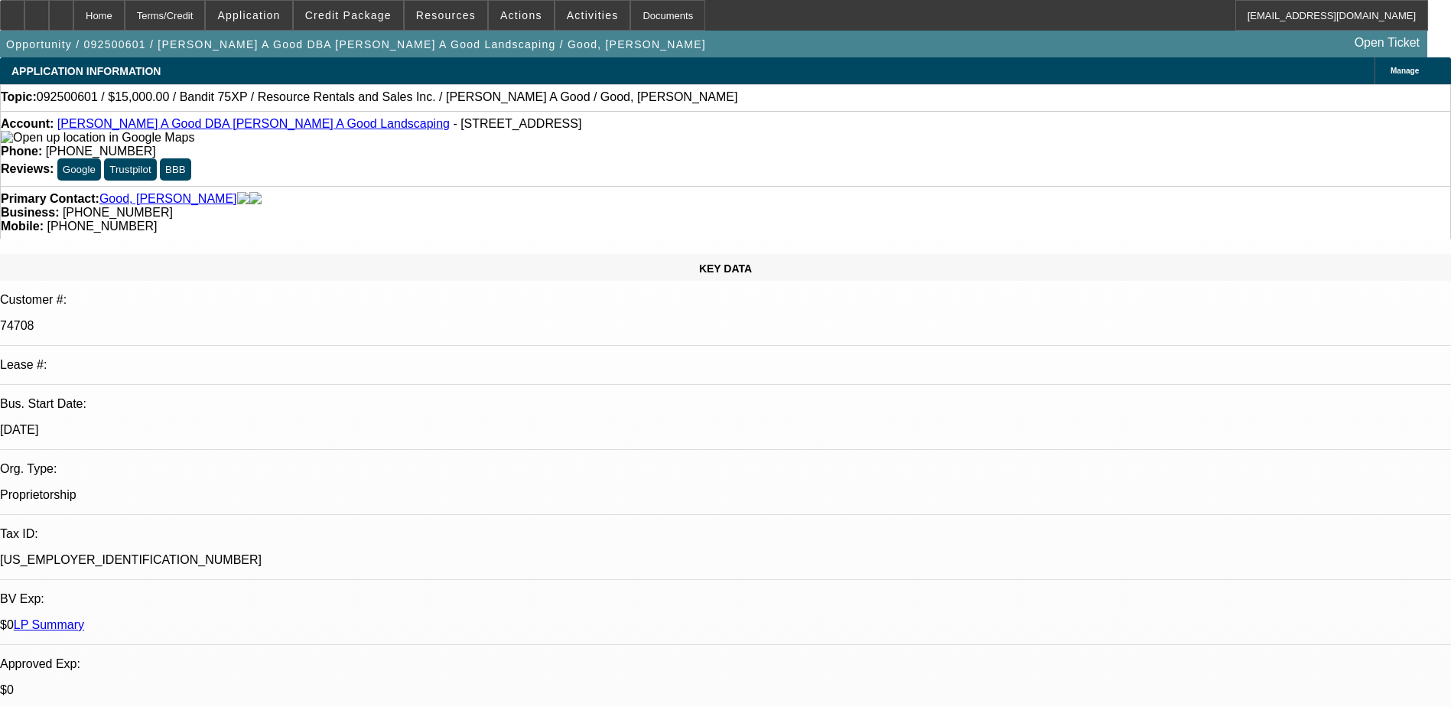
radio input "true"
paste textarea "Roy A Good has operated this business since 1986 and is a previous BFC customer…"
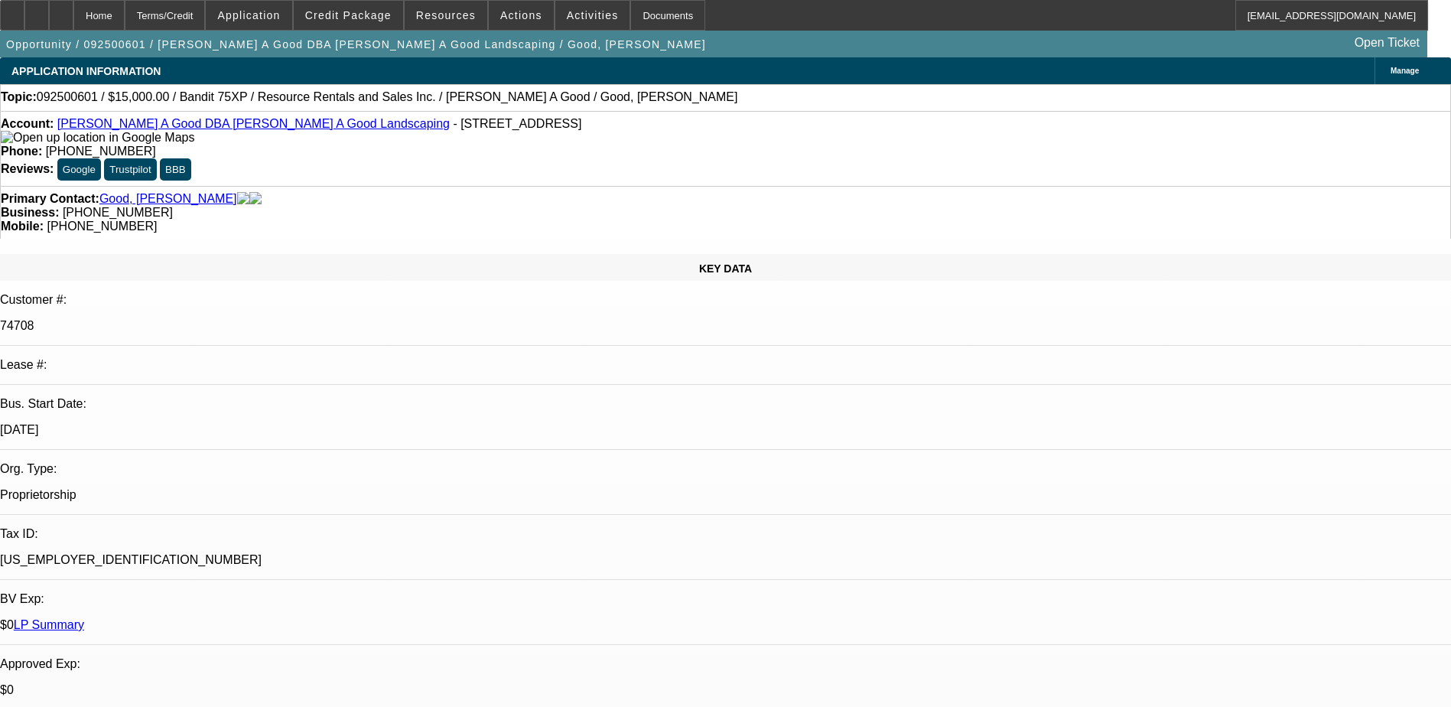
scroll to position [37, 0]
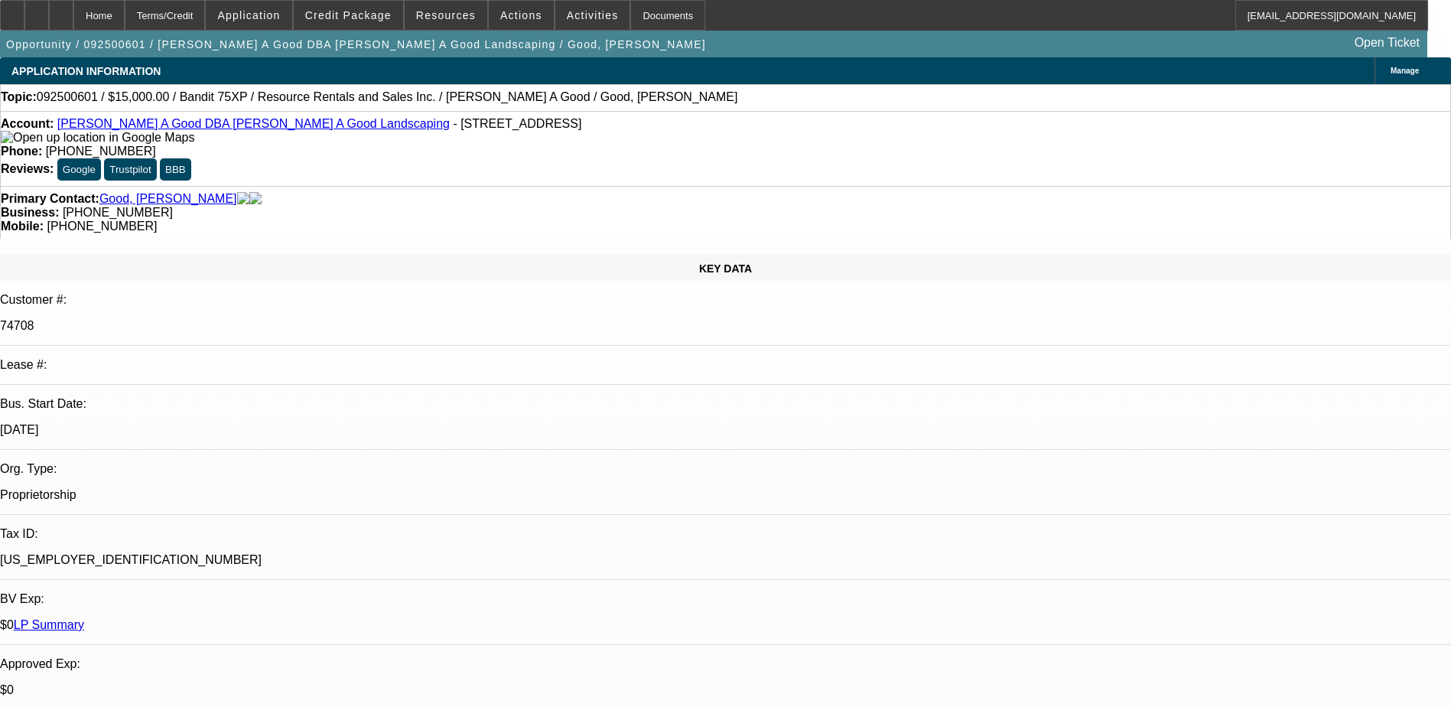
drag, startPoint x: 1236, startPoint y: 316, endPoint x: 967, endPoint y: 210, distance: 288.4
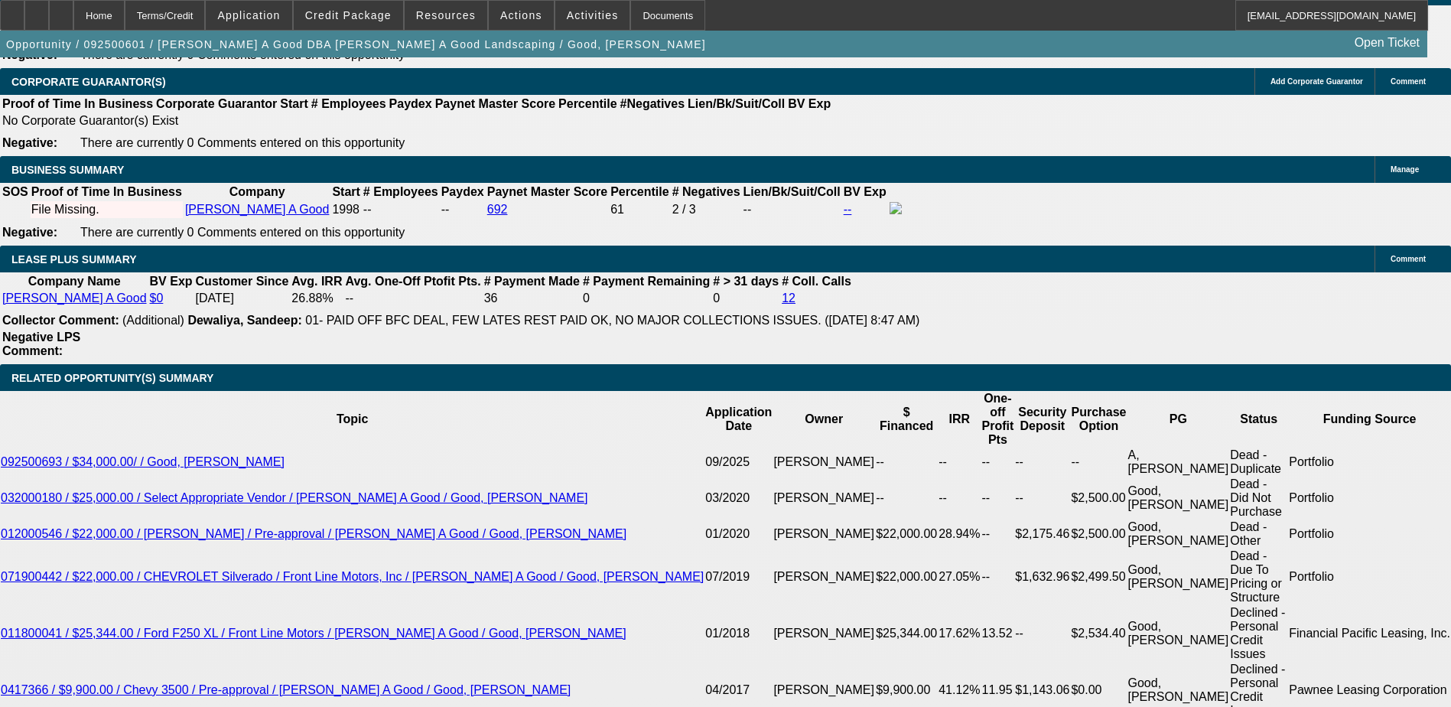
scroll to position [0, 0]
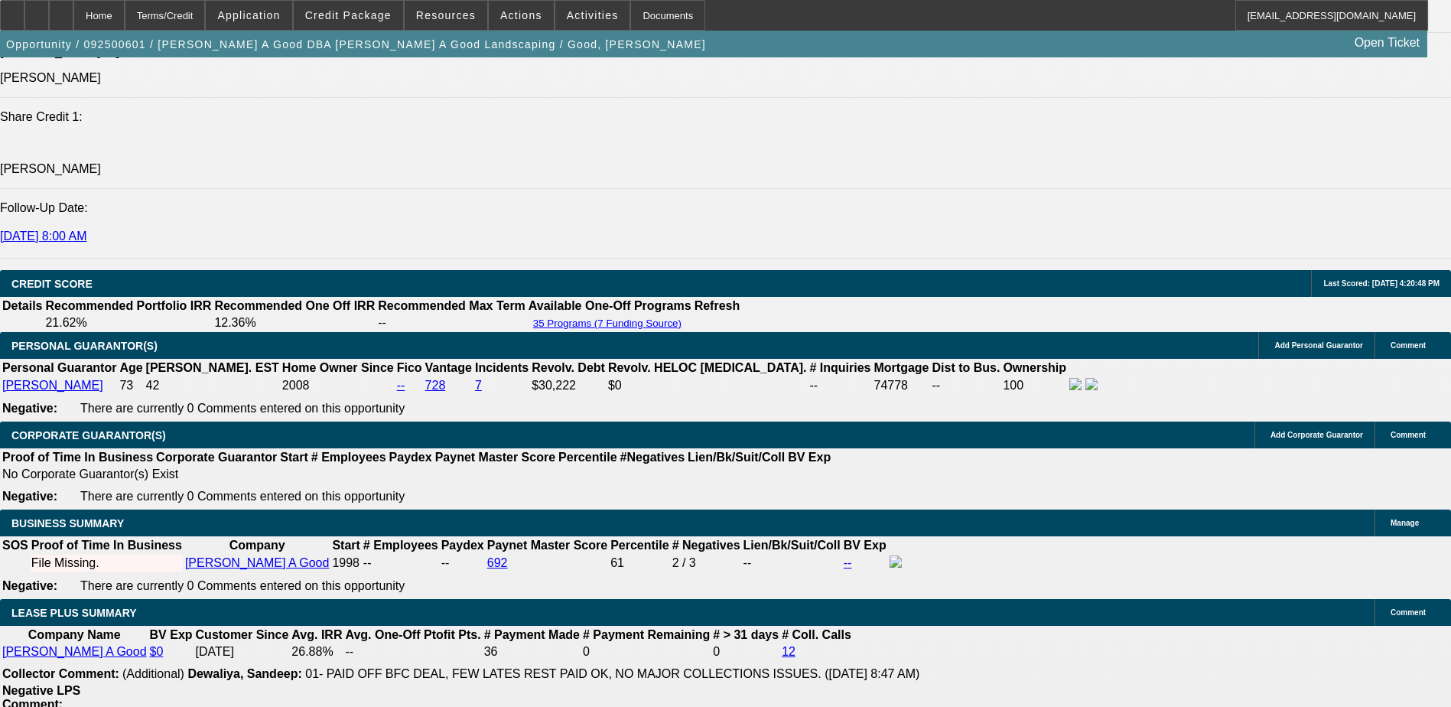
scroll to position [2065, 0]
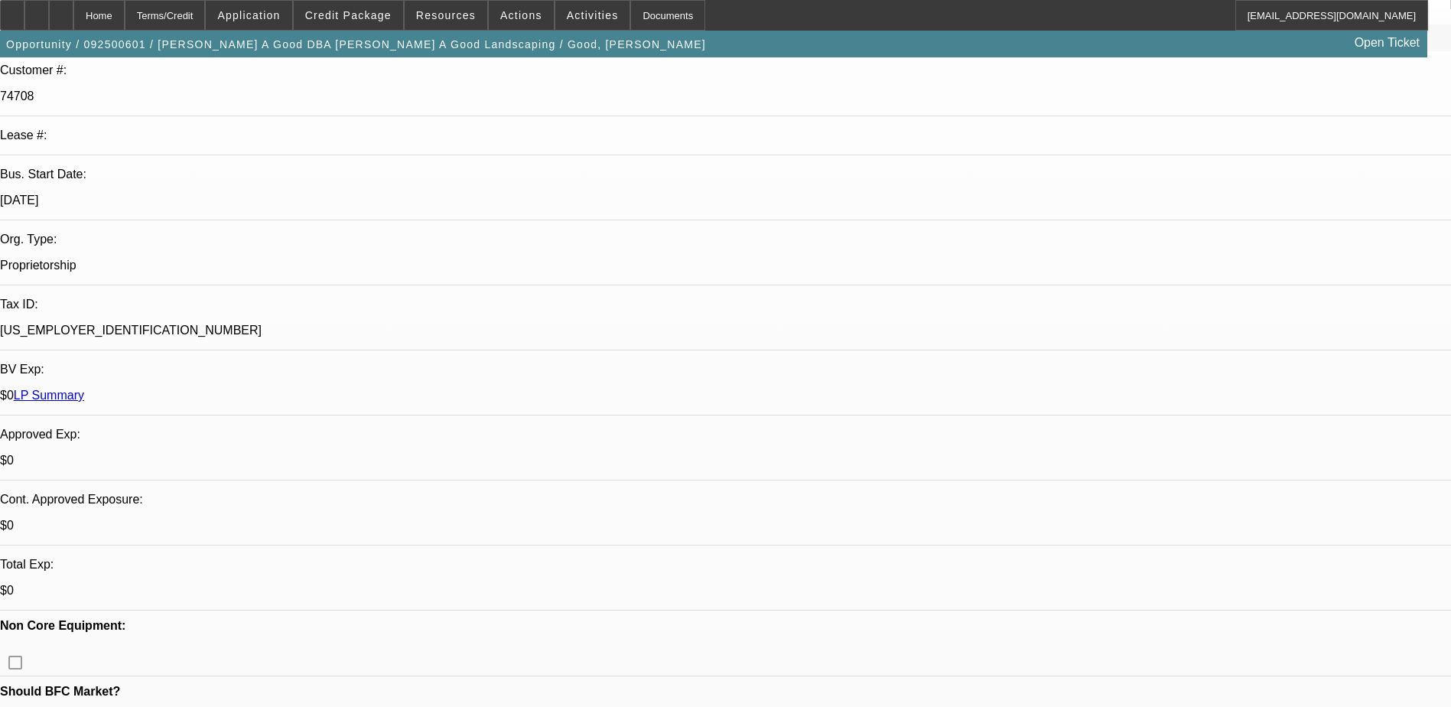
scroll to position [0, 0]
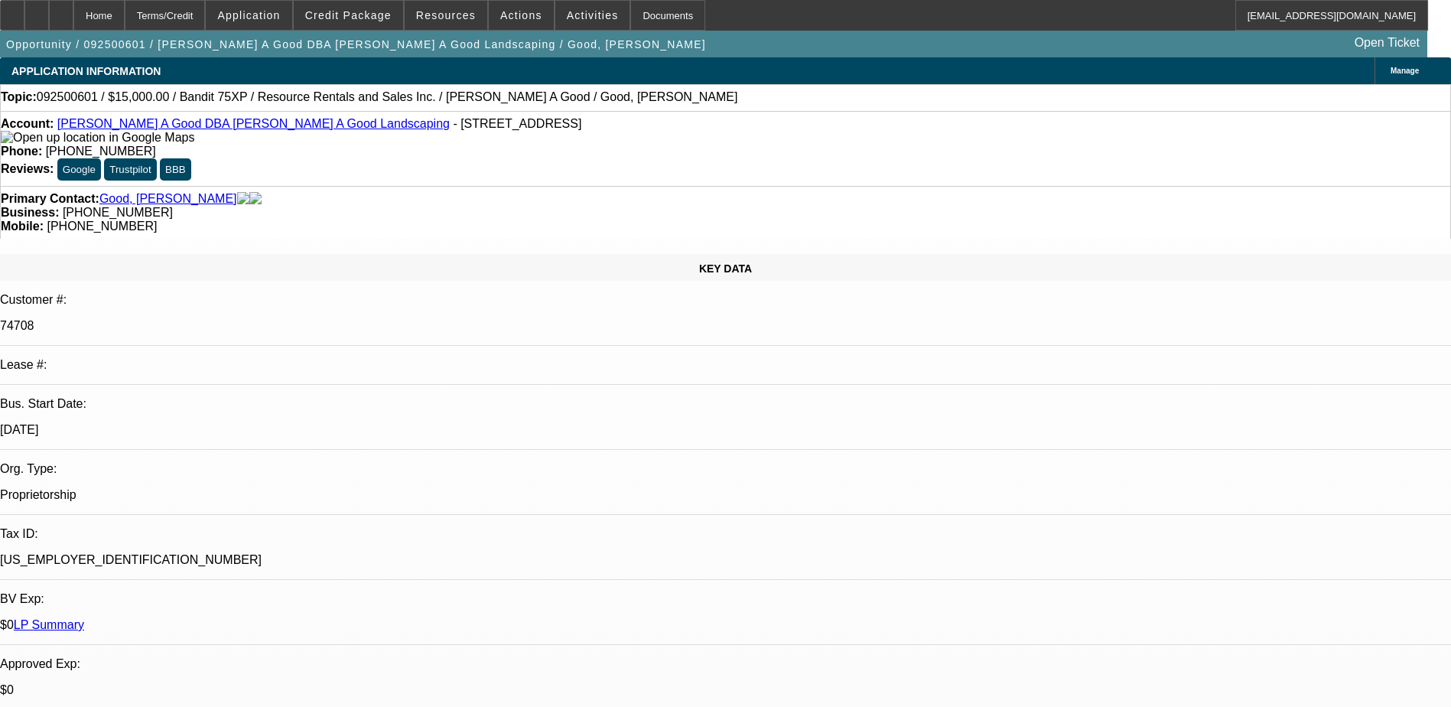
drag, startPoint x: 1227, startPoint y: 296, endPoint x: 1243, endPoint y: 316, distance: 25.1
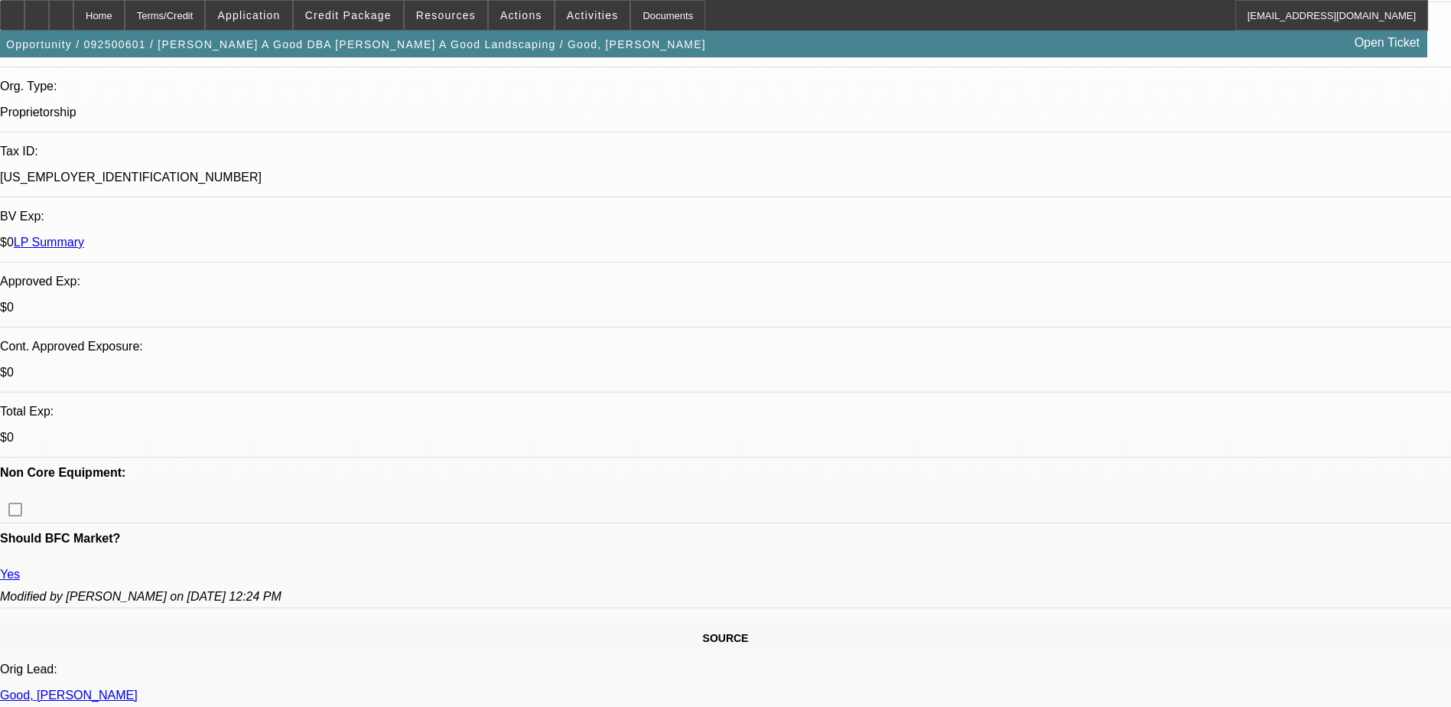
scroll to position [73, 0]
type textarea "Roy A Good has operated this business since 1998 and is a previous BFC customer…"
radio input "true"
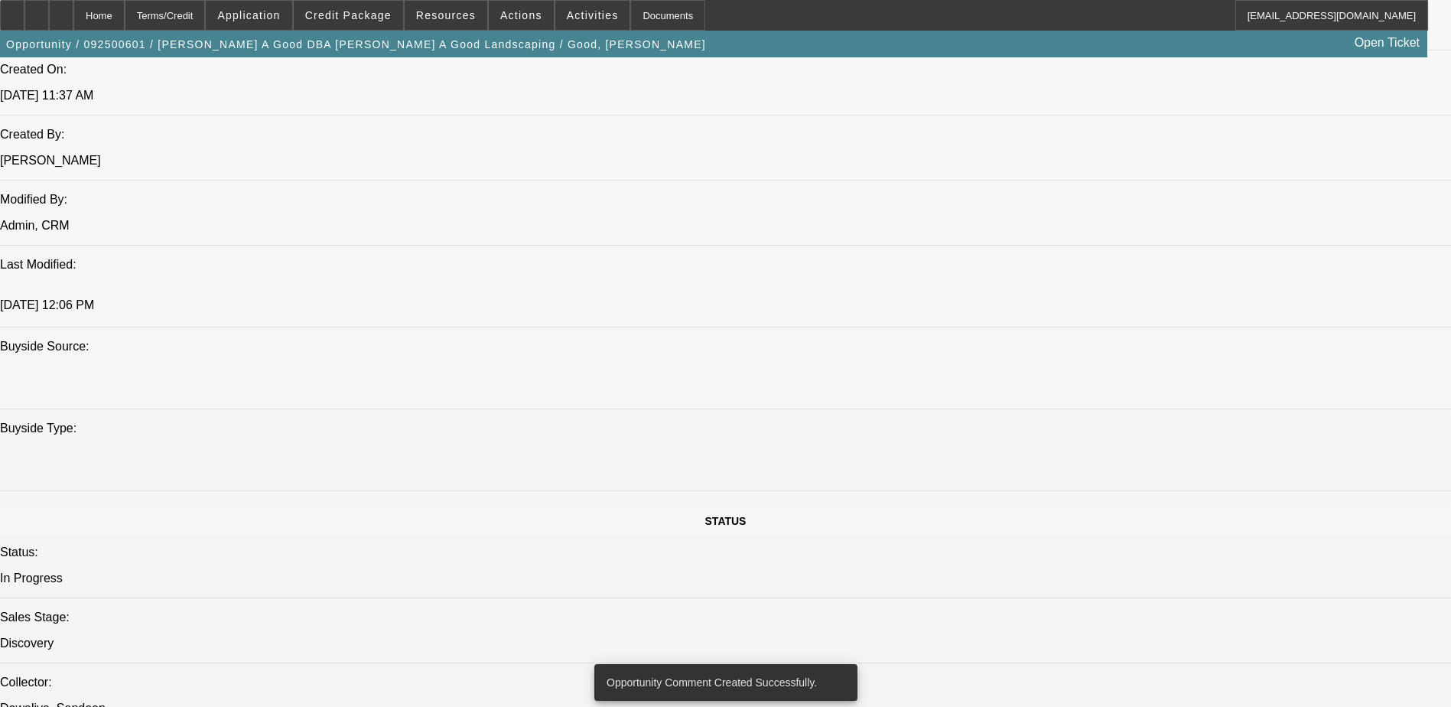
scroll to position [1453, 0]
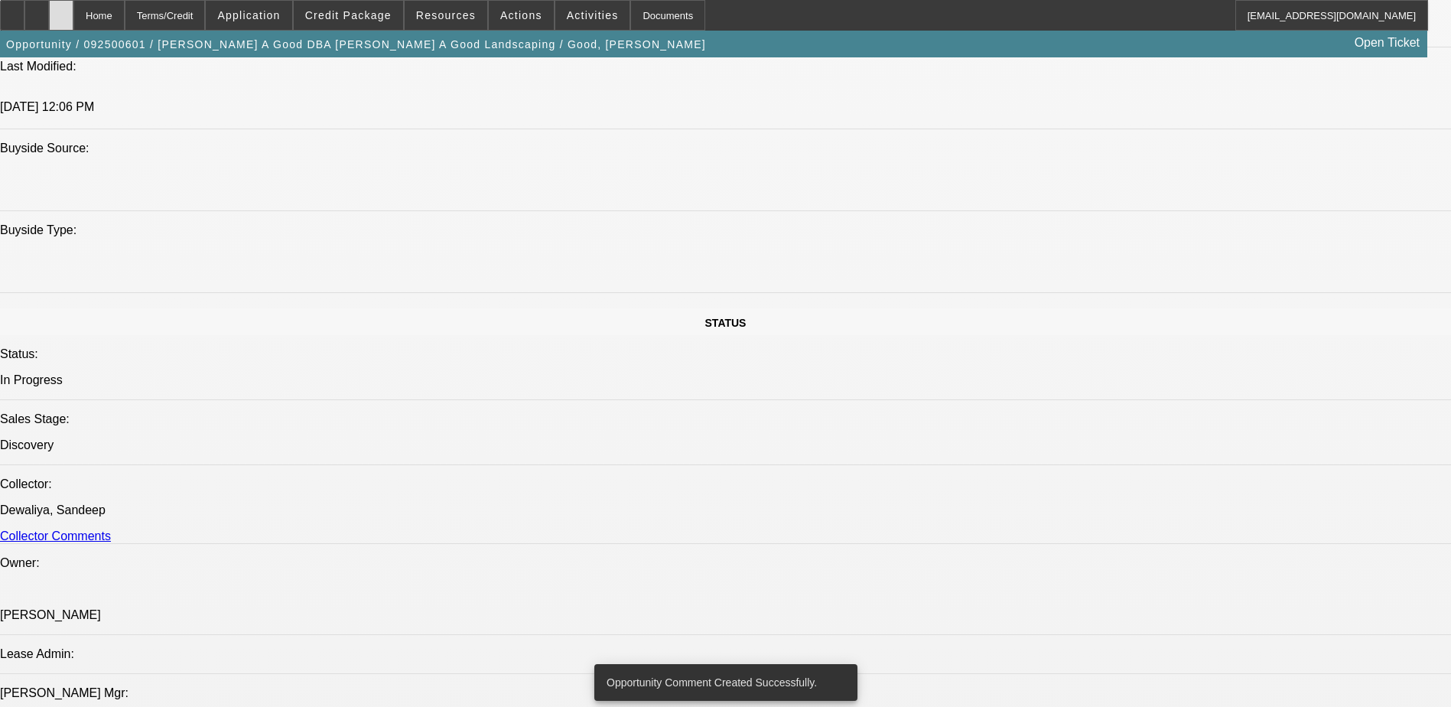
click at [61, 10] on icon at bounding box center [61, 10] width 0 height 0
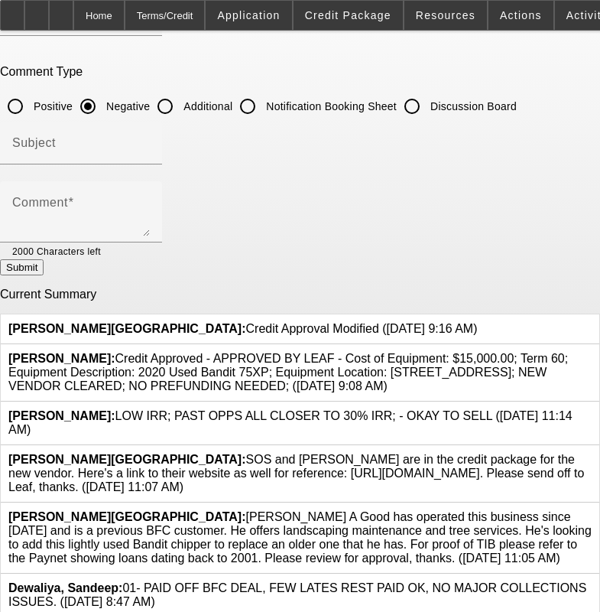
scroll to position [103, 0]
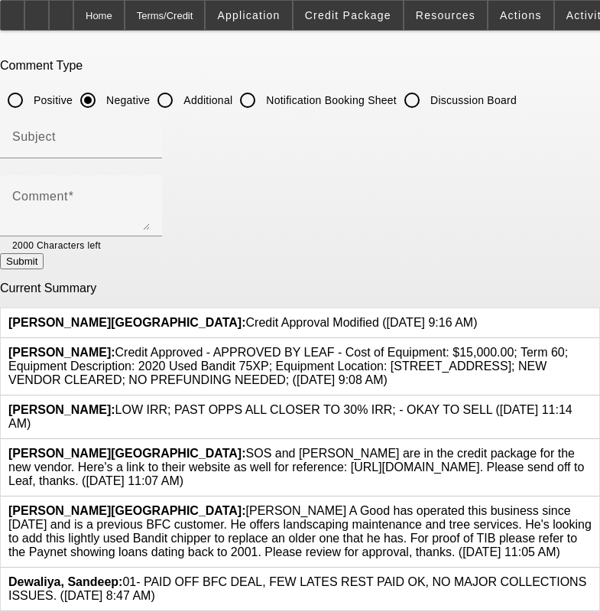
click at [592, 504] on icon at bounding box center [592, 504] width 0 height 0
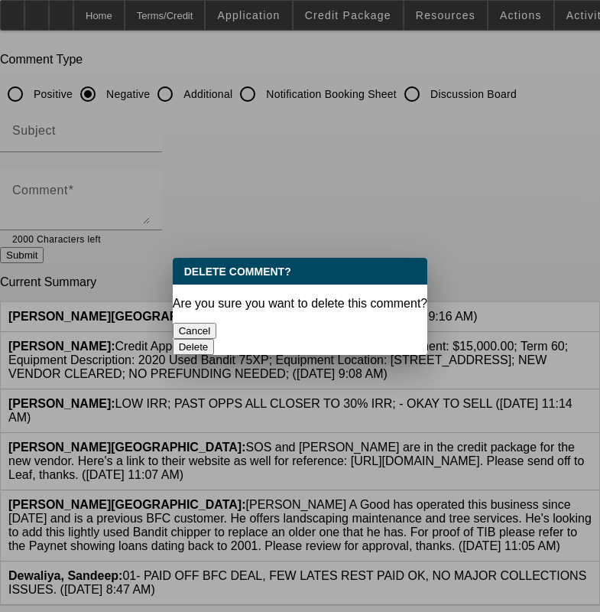
click at [215, 339] on button "Delete" at bounding box center [194, 347] width 42 height 16
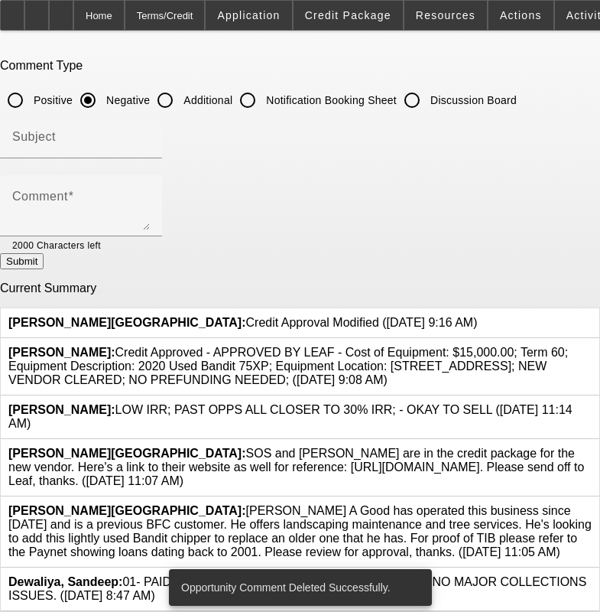
scroll to position [32, 0]
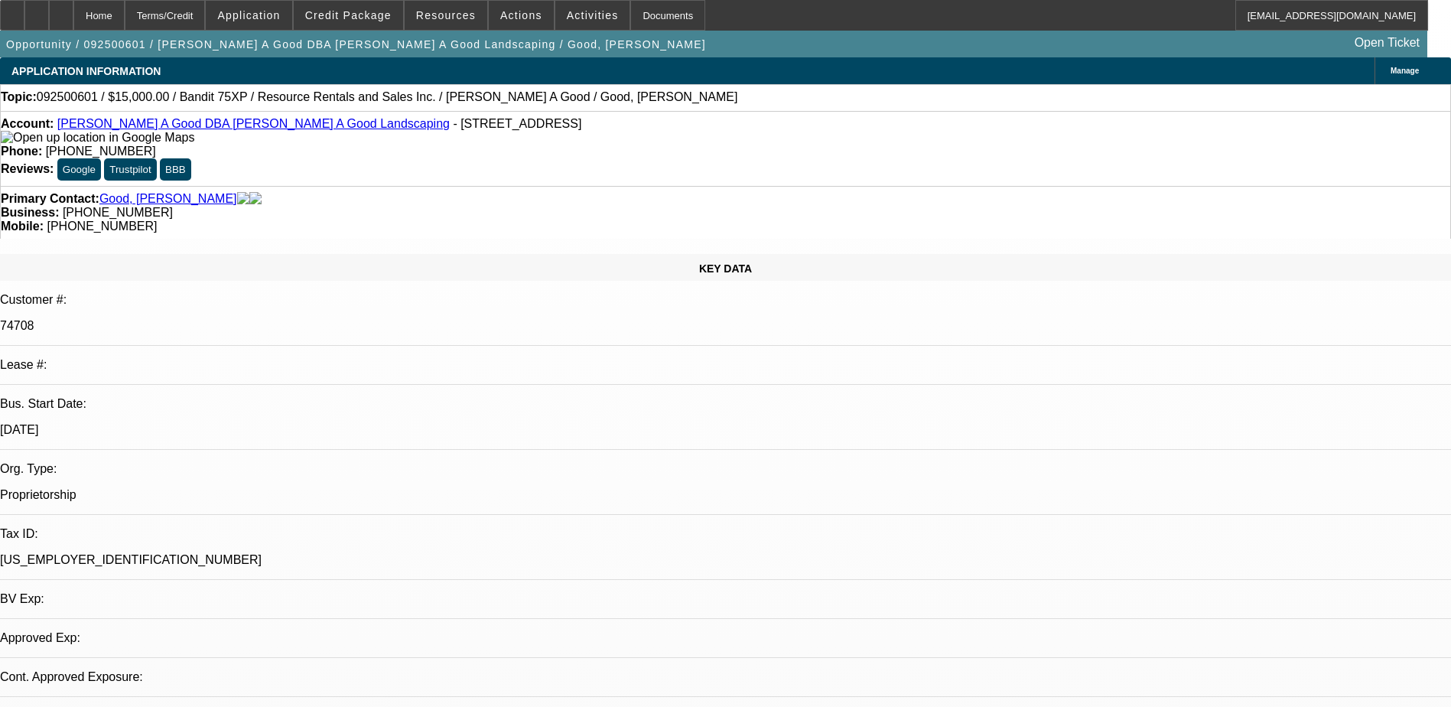
select select "0"
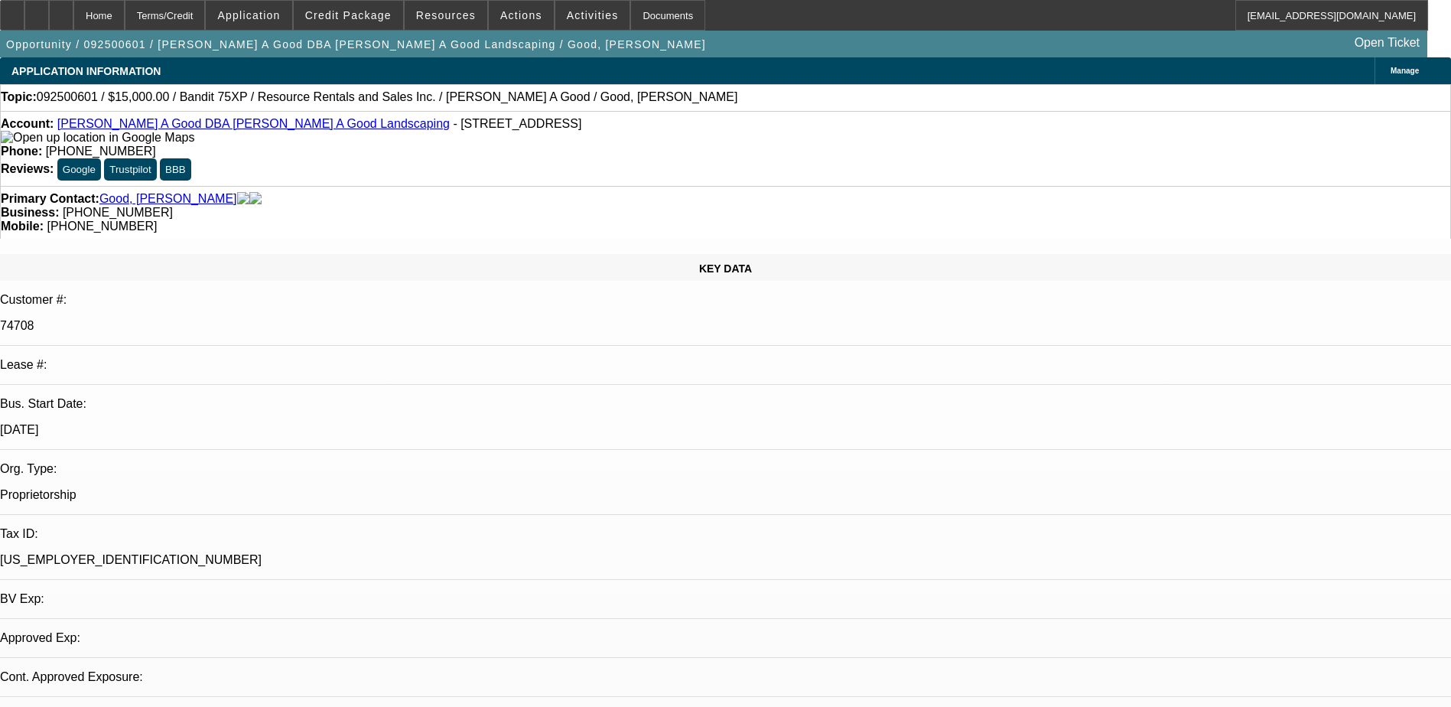
select select "0"
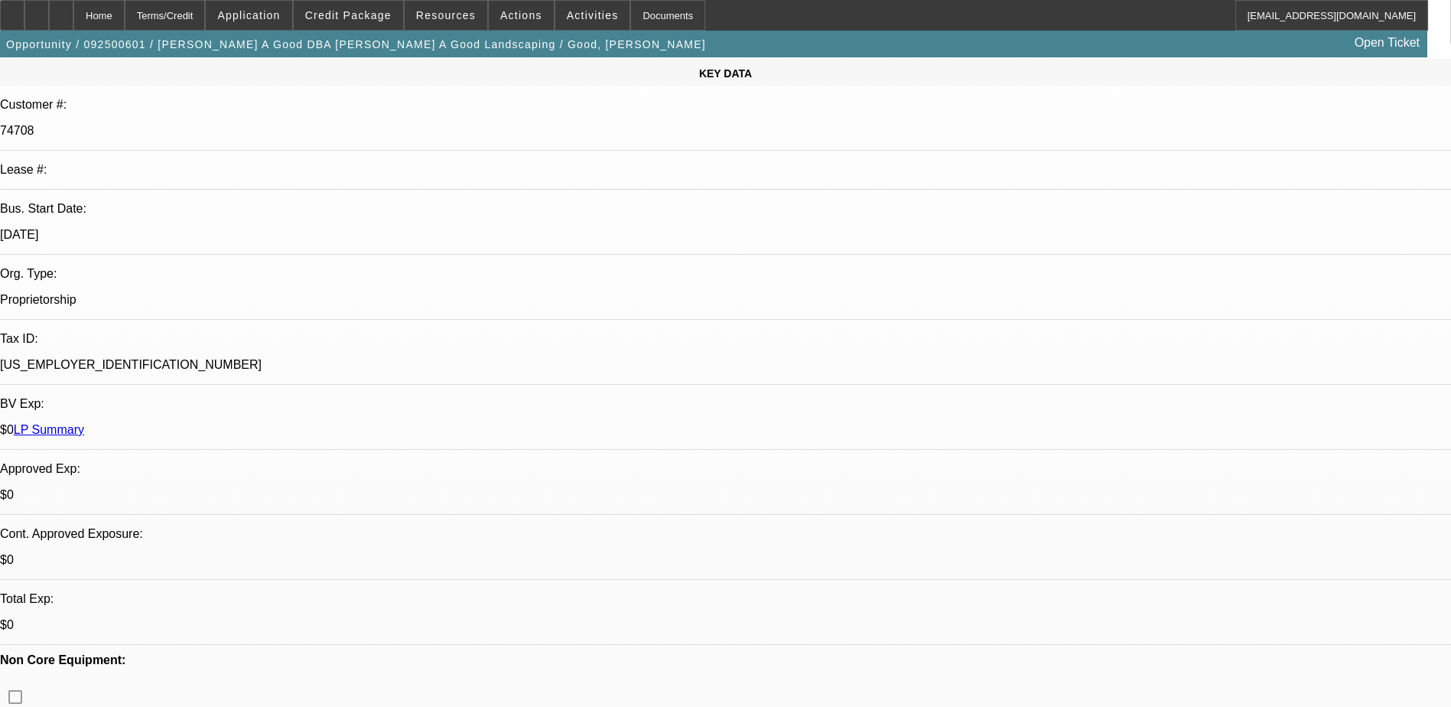
select select "1"
select select "3"
select select "6"
select select "1"
select select "3"
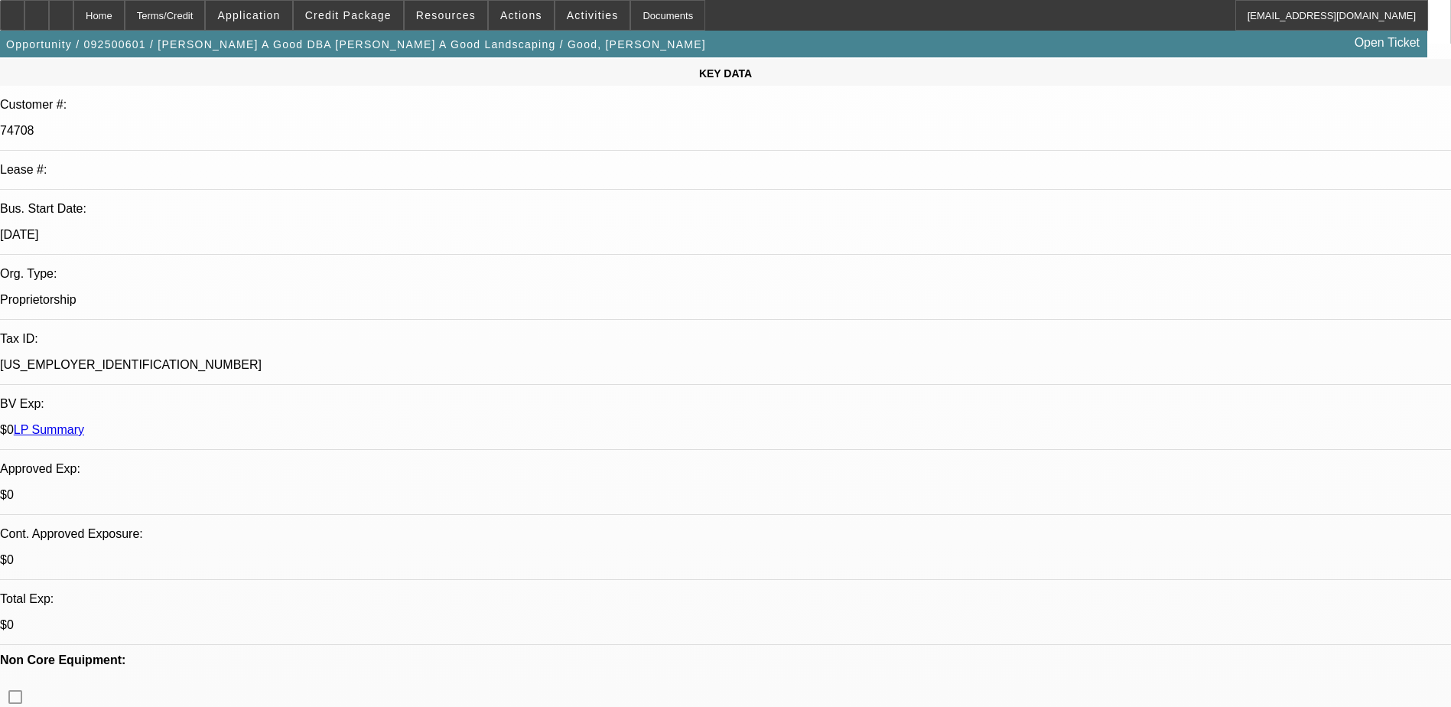
select select "2"
select select "1"
select select "3"
select select "2"
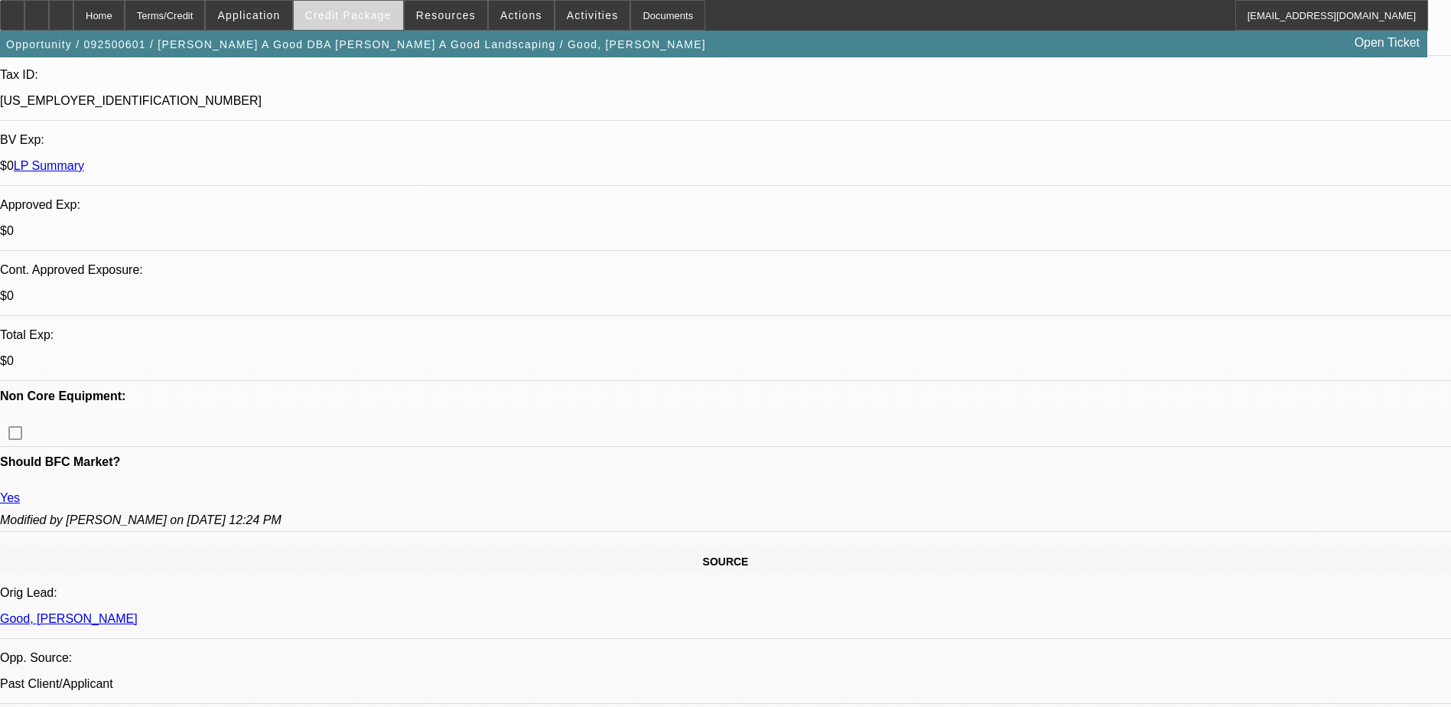
click at [400, 9] on span at bounding box center [348, 15] width 109 height 37
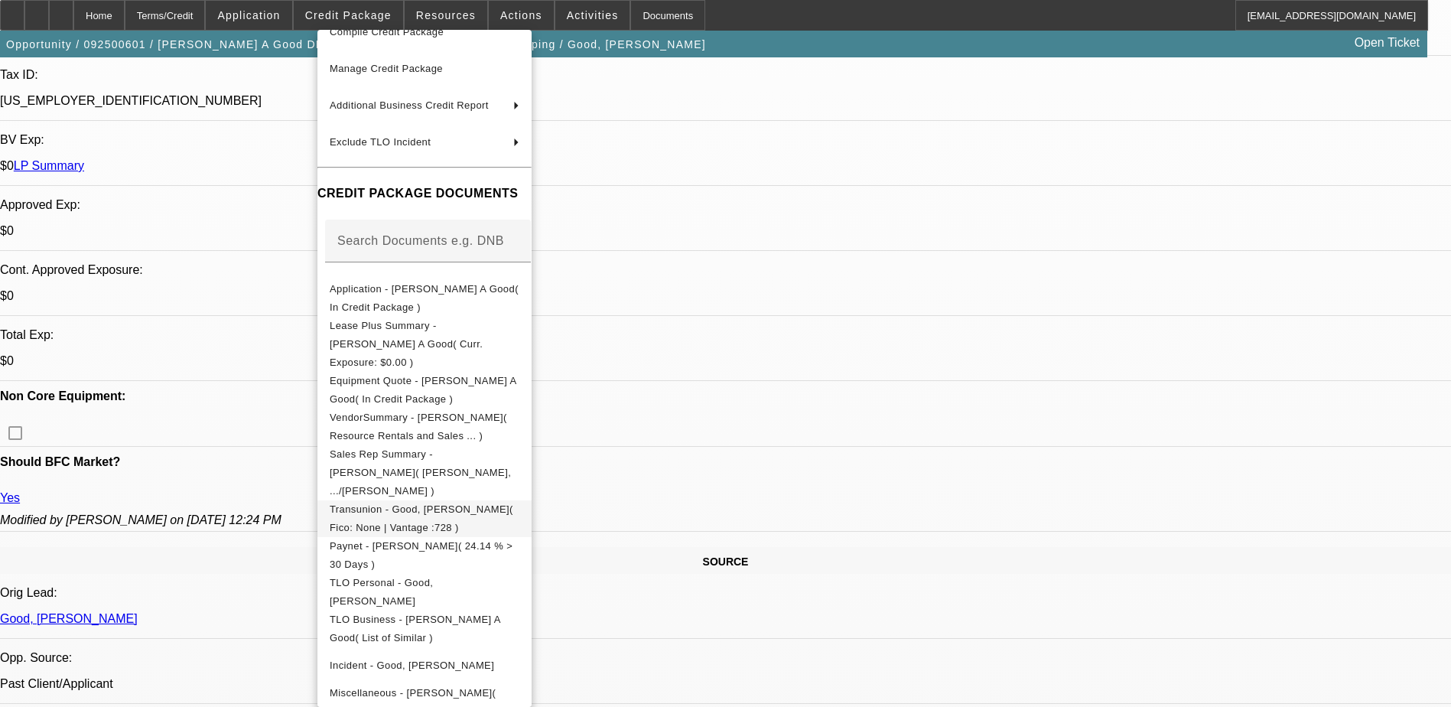
scroll to position [122, 0]
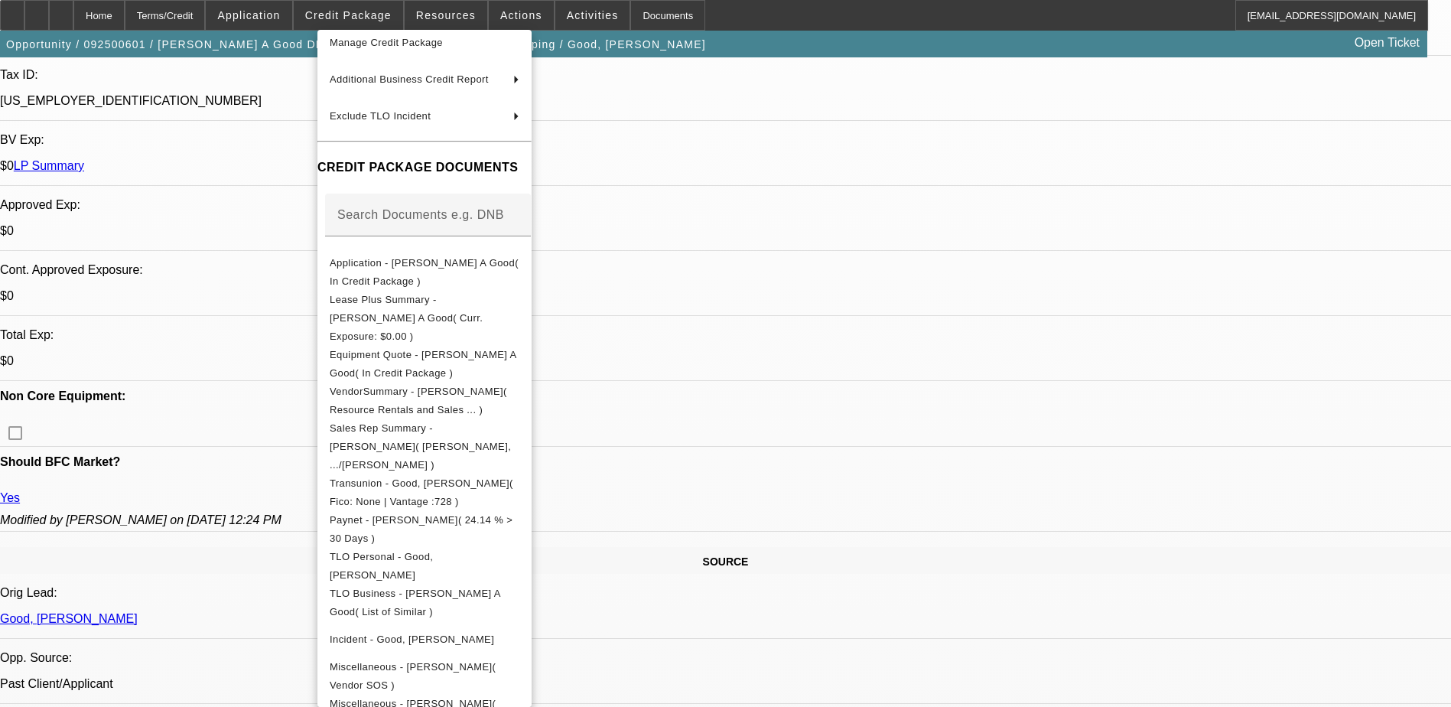
click at [811, 576] on div at bounding box center [725, 353] width 1451 height 707
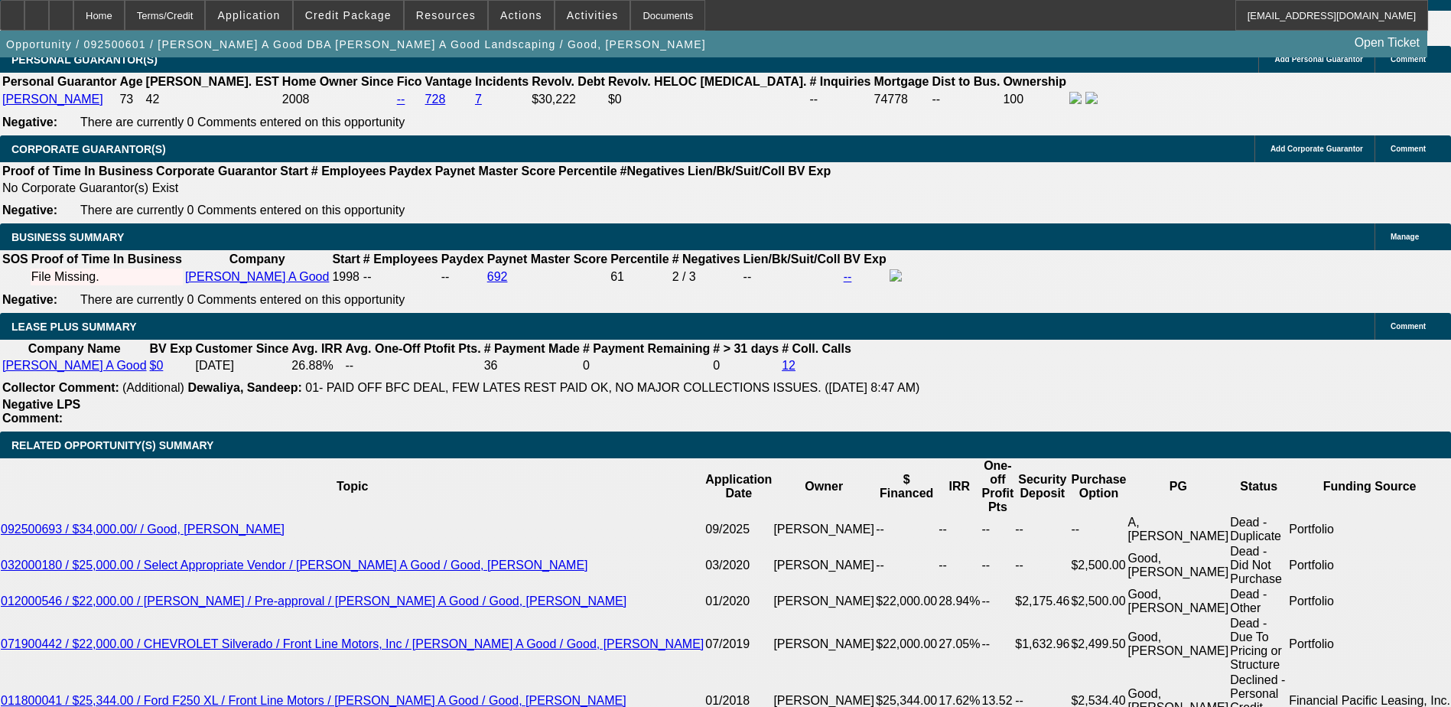
scroll to position [2218, 0]
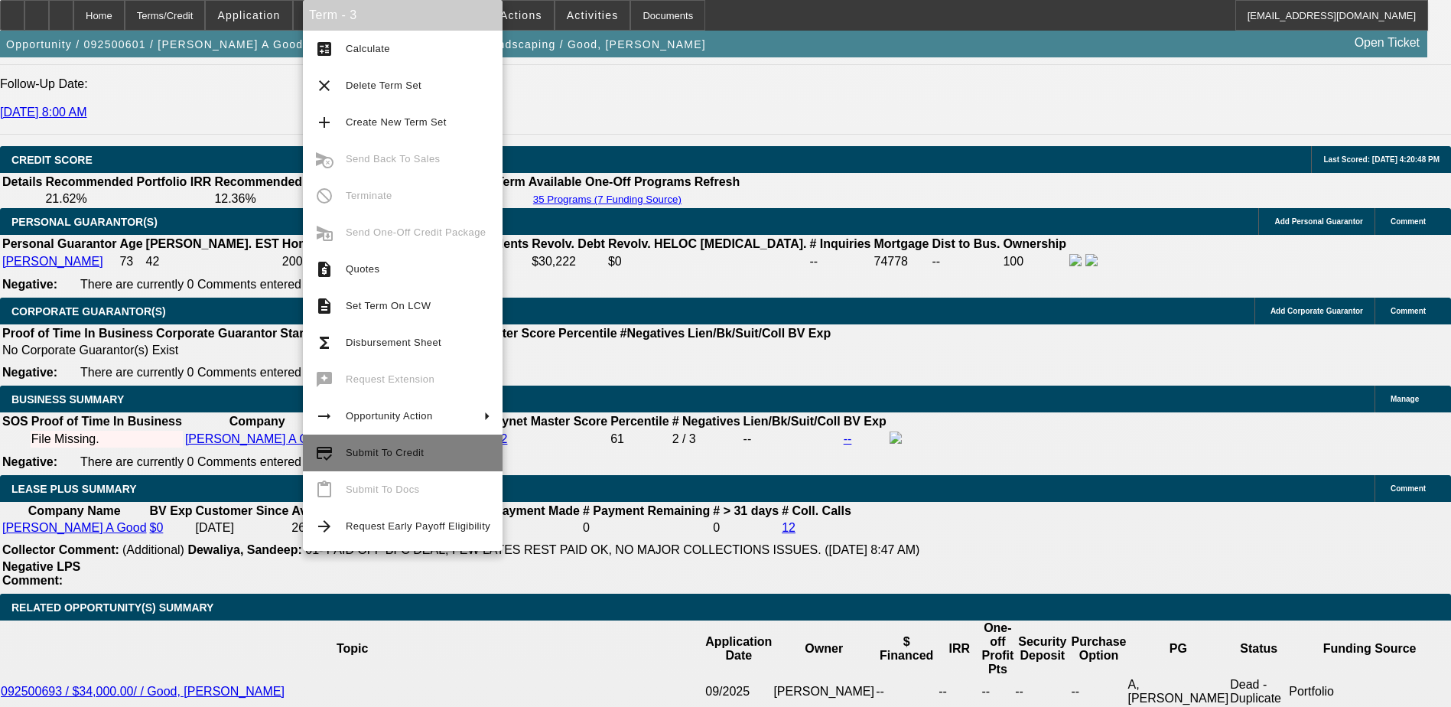
click at [401, 445] on span "Submit To Credit" at bounding box center [418, 453] width 145 height 18
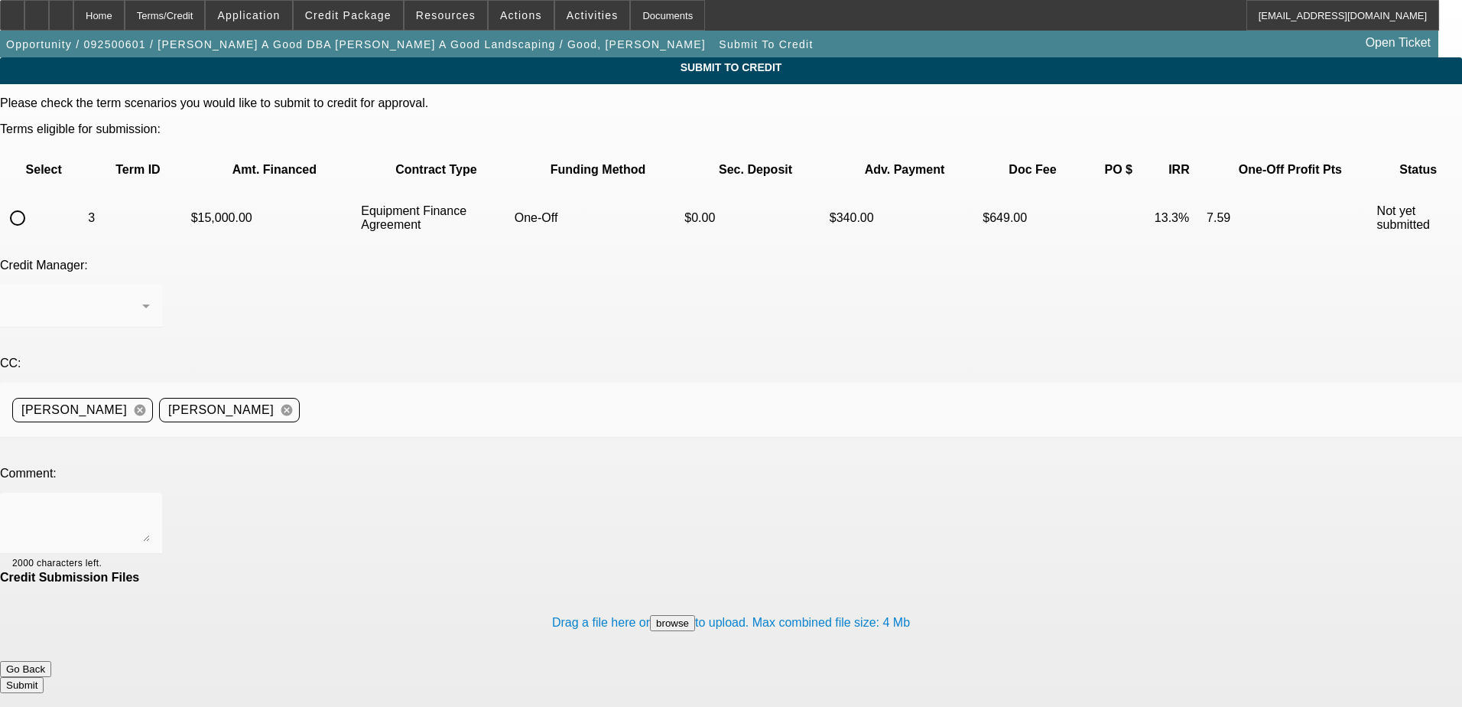
click at [33, 203] on input "radio" at bounding box center [17, 218] width 31 height 31
radio input "true"
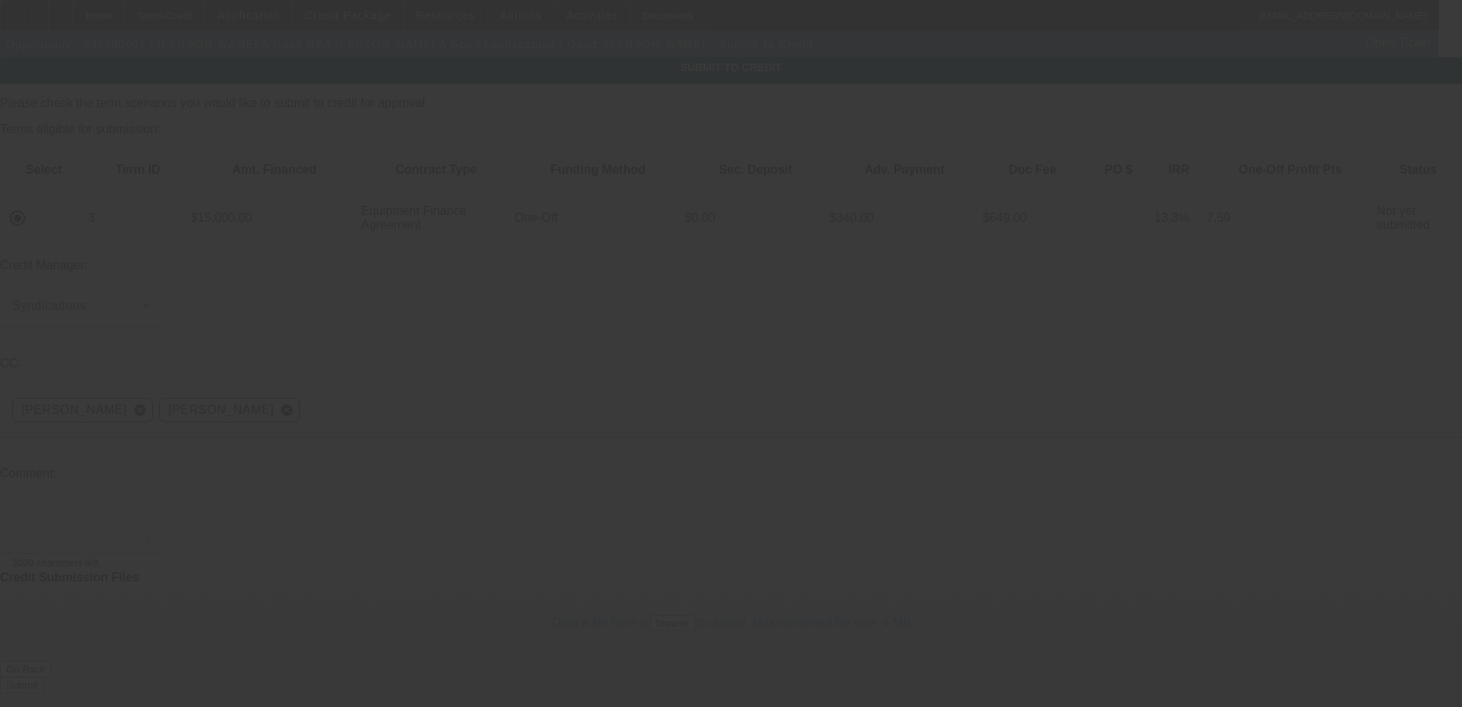
click at [150, 505] on textarea at bounding box center [81, 523] width 138 height 37
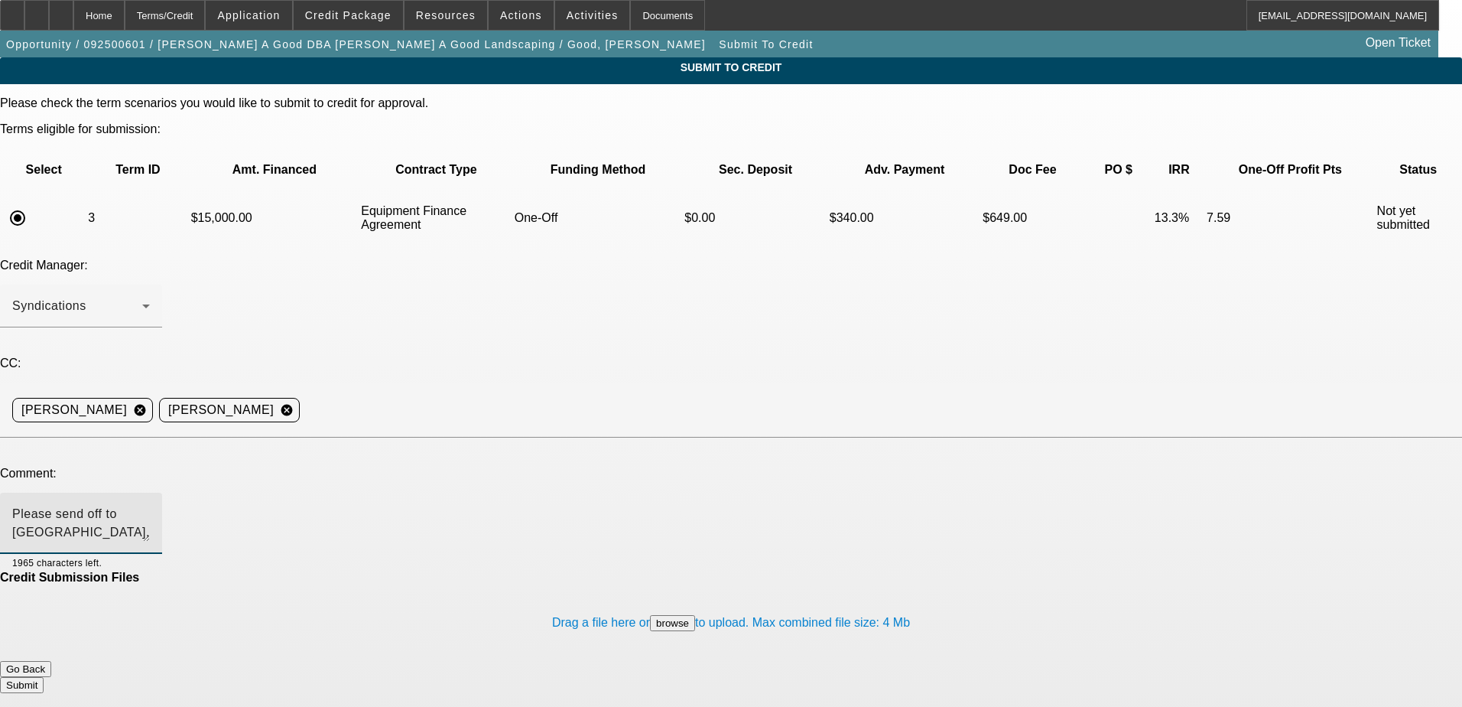
type textarea "Please send off to Oakmont, thanks."
click at [150, 554] on div at bounding box center [126, 562] width 48 height 17
click at [44, 677] on button "Submit" at bounding box center [22, 685] width 44 height 16
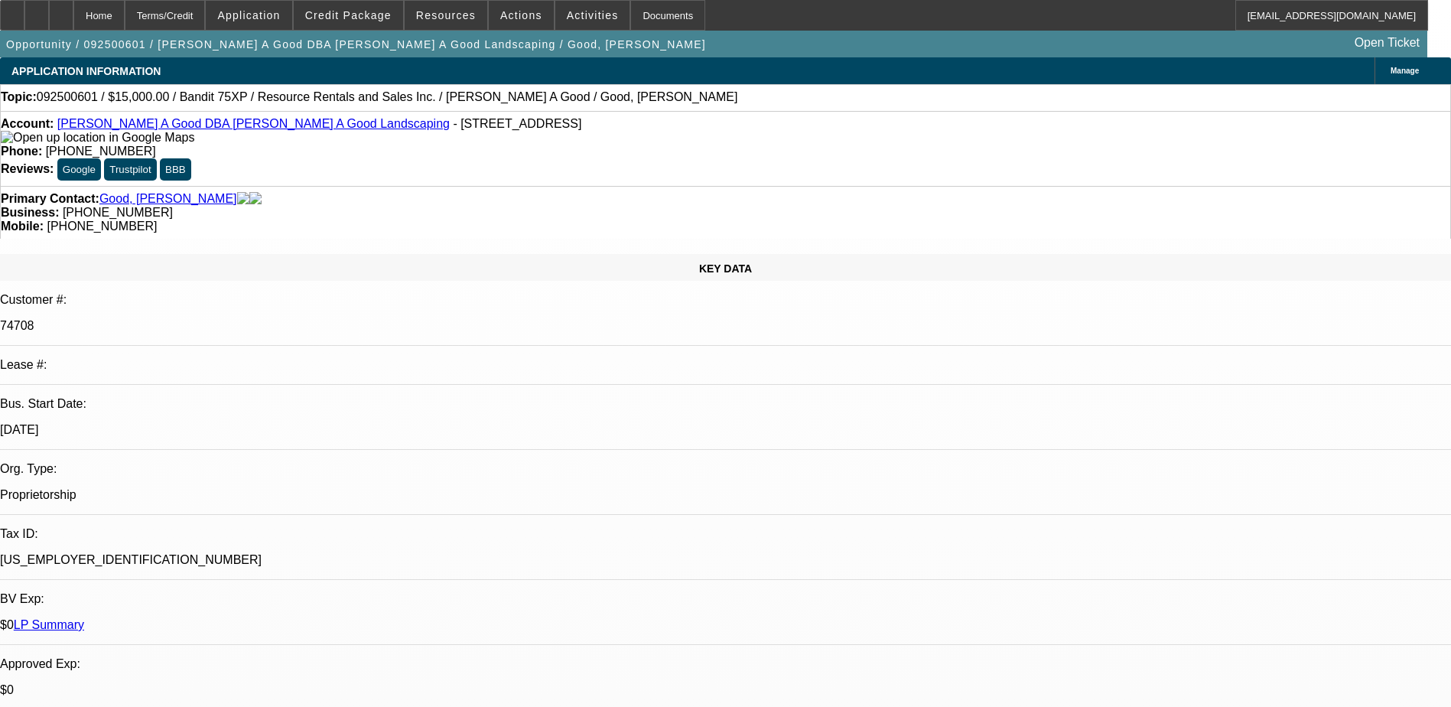
select select "0"
select select "3"
select select "0"
select select "6"
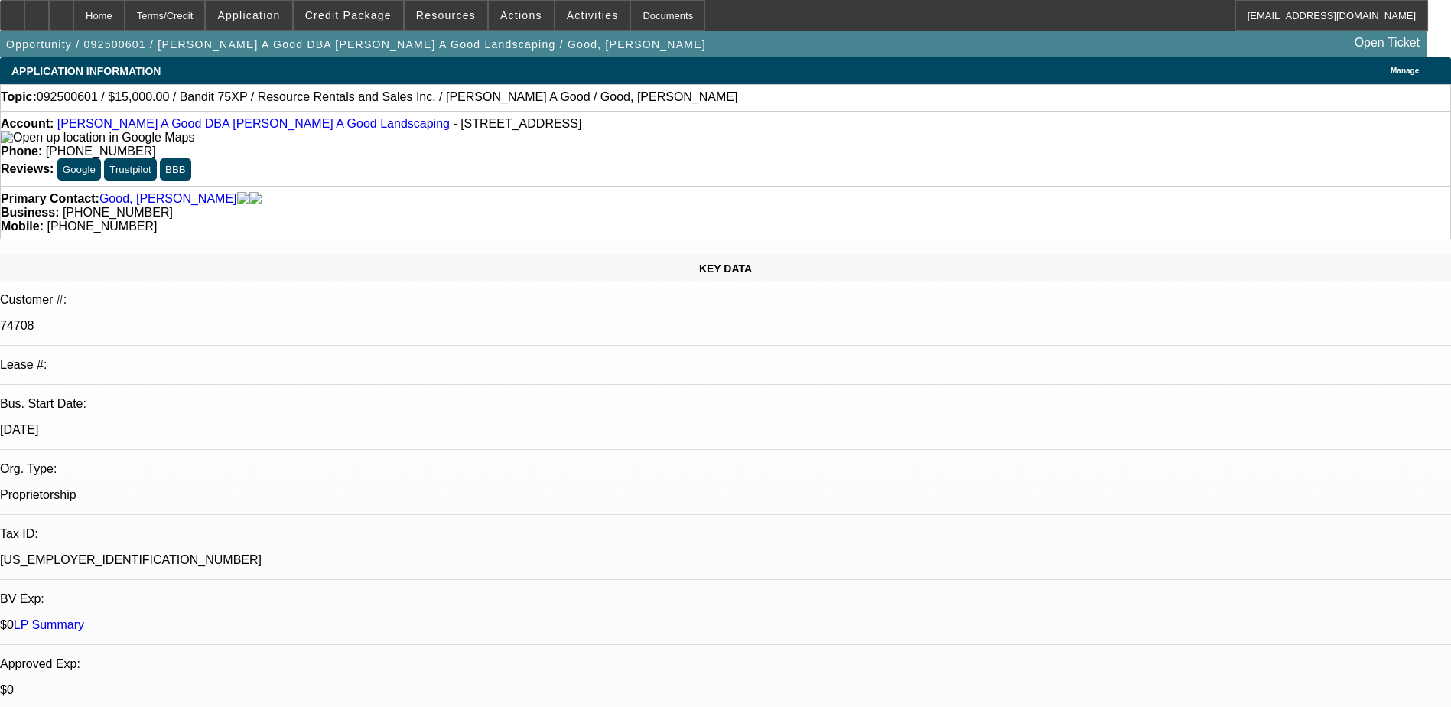
select select "0"
select select "3"
select select "0"
select select "2"
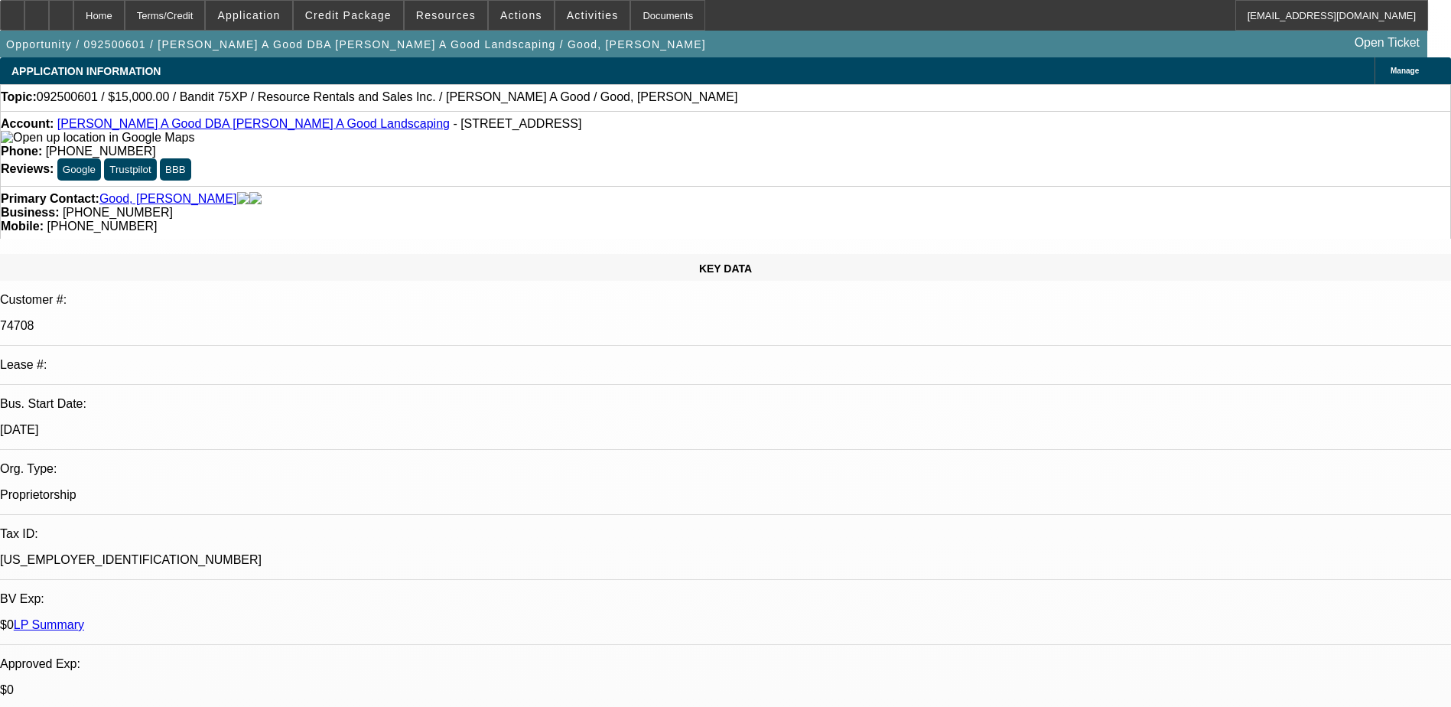
select select "0"
select select "3"
select select "0"
select select "2"
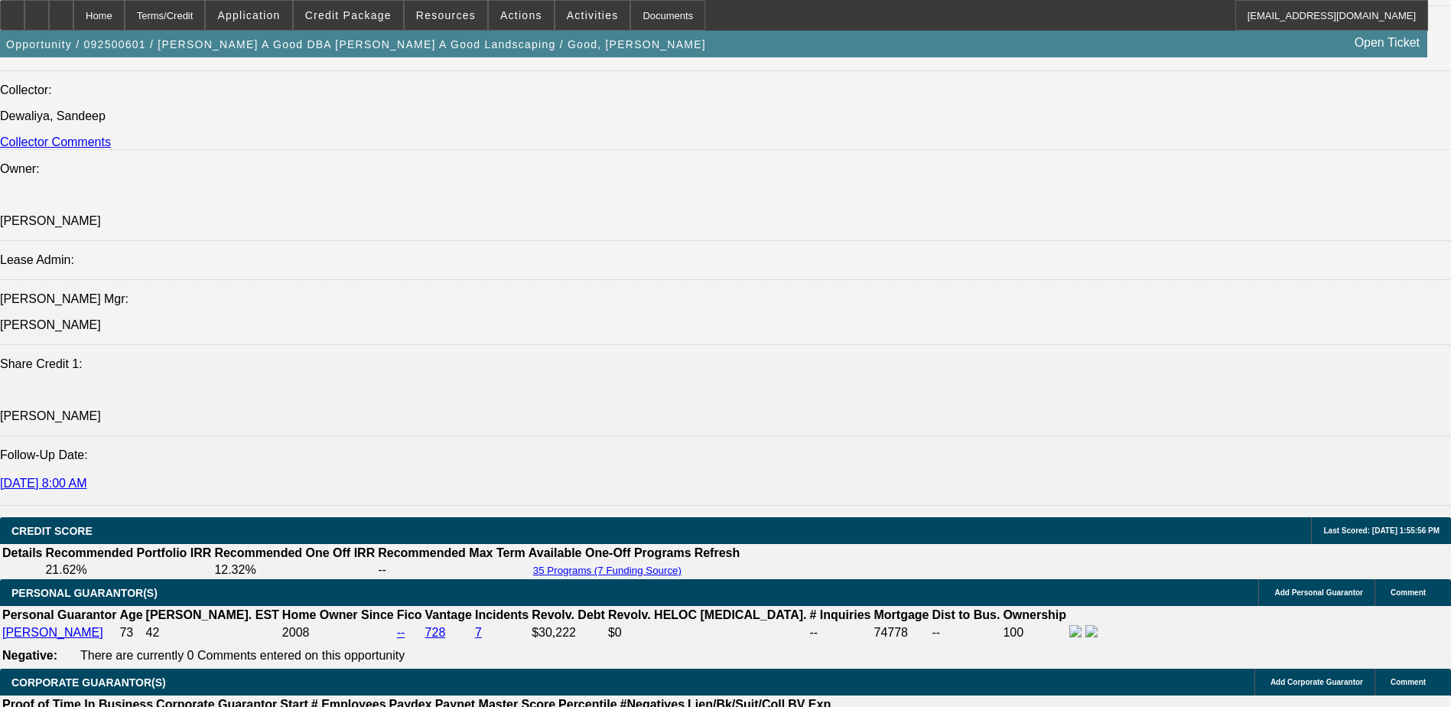
scroll to position [1870, 0]
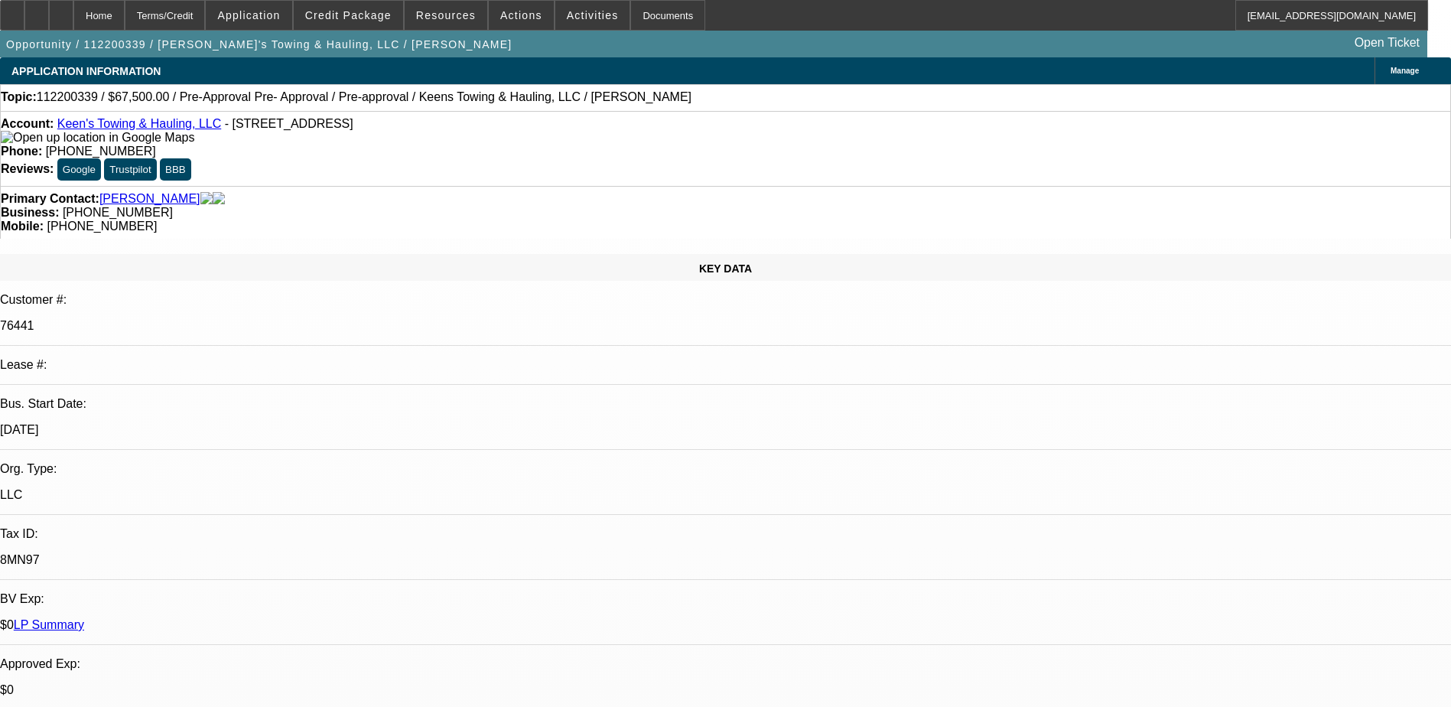
select select "0.1"
select select "2"
select select "0.1"
select select "2"
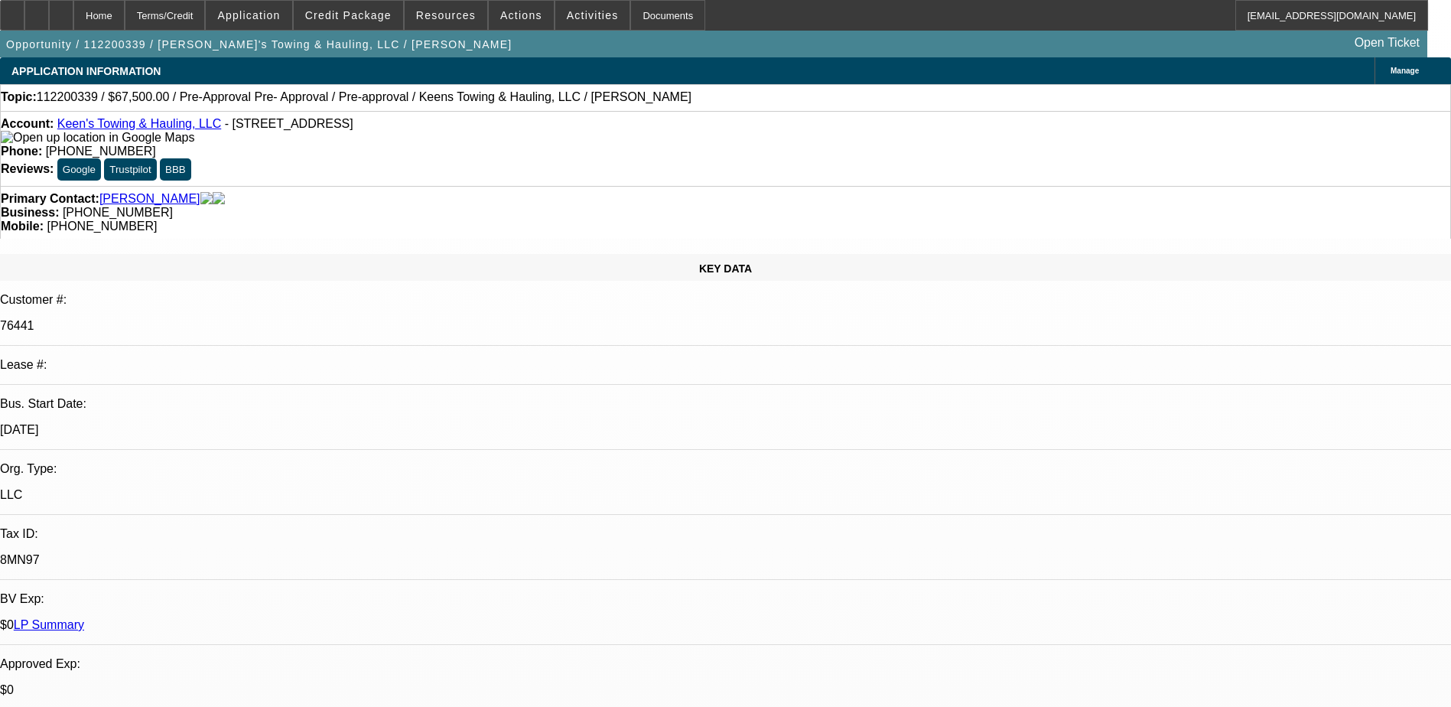
select select "0.1"
select select "1"
select select "2"
select select "4"
select select "1"
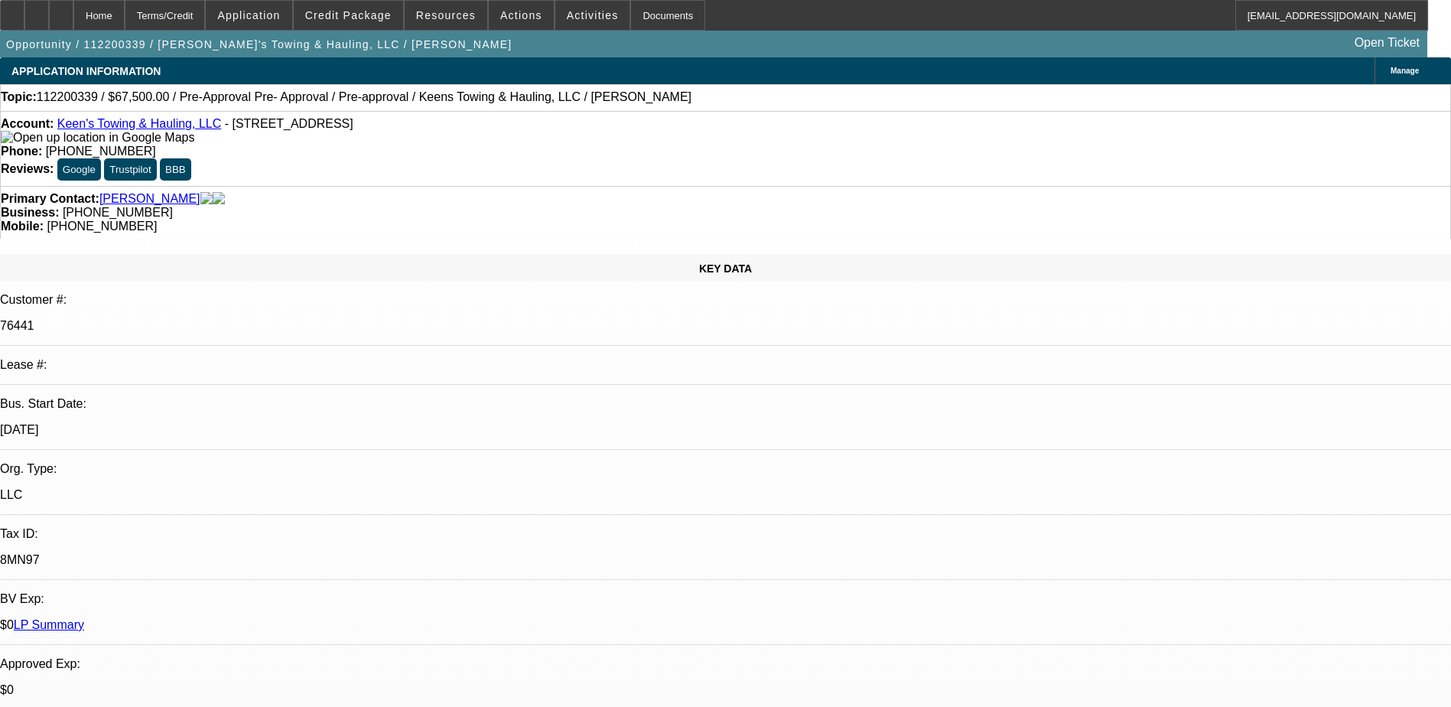
select select "2"
select select "4"
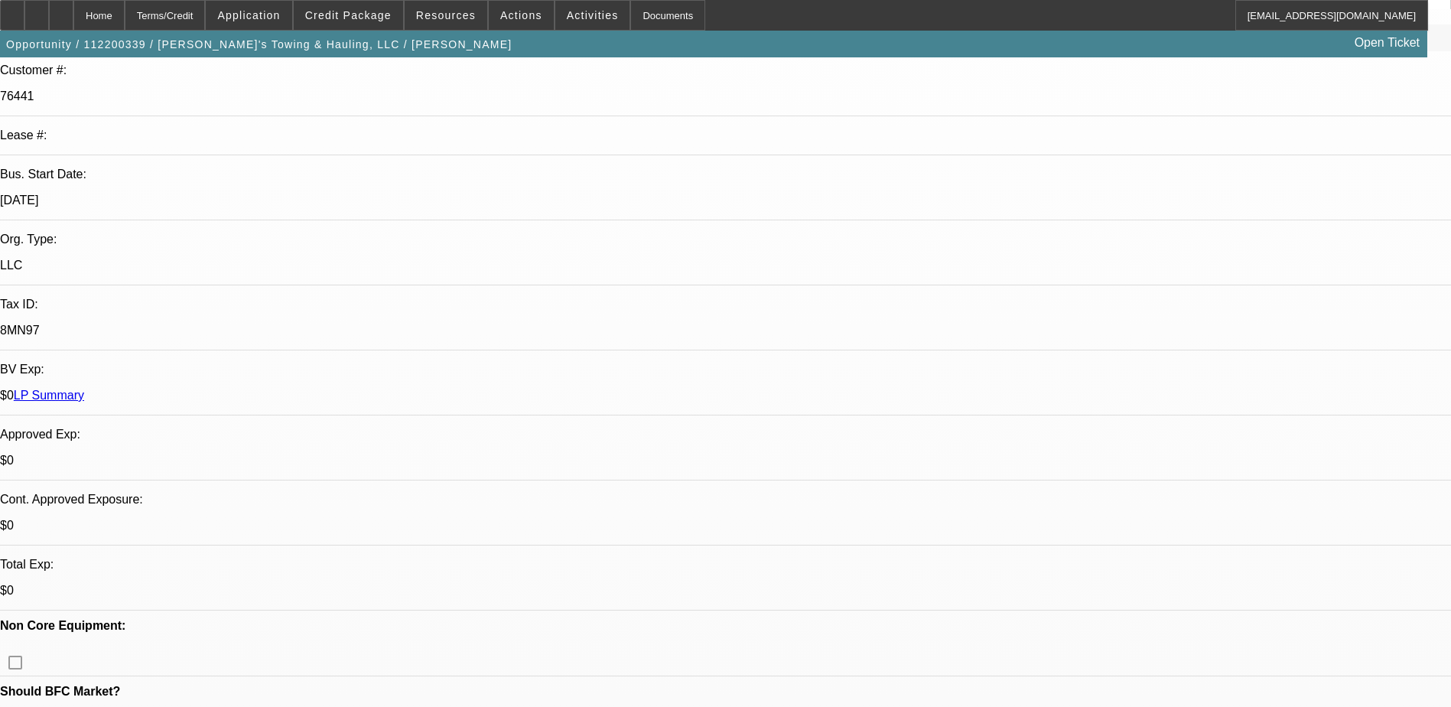
scroll to position [0, 0]
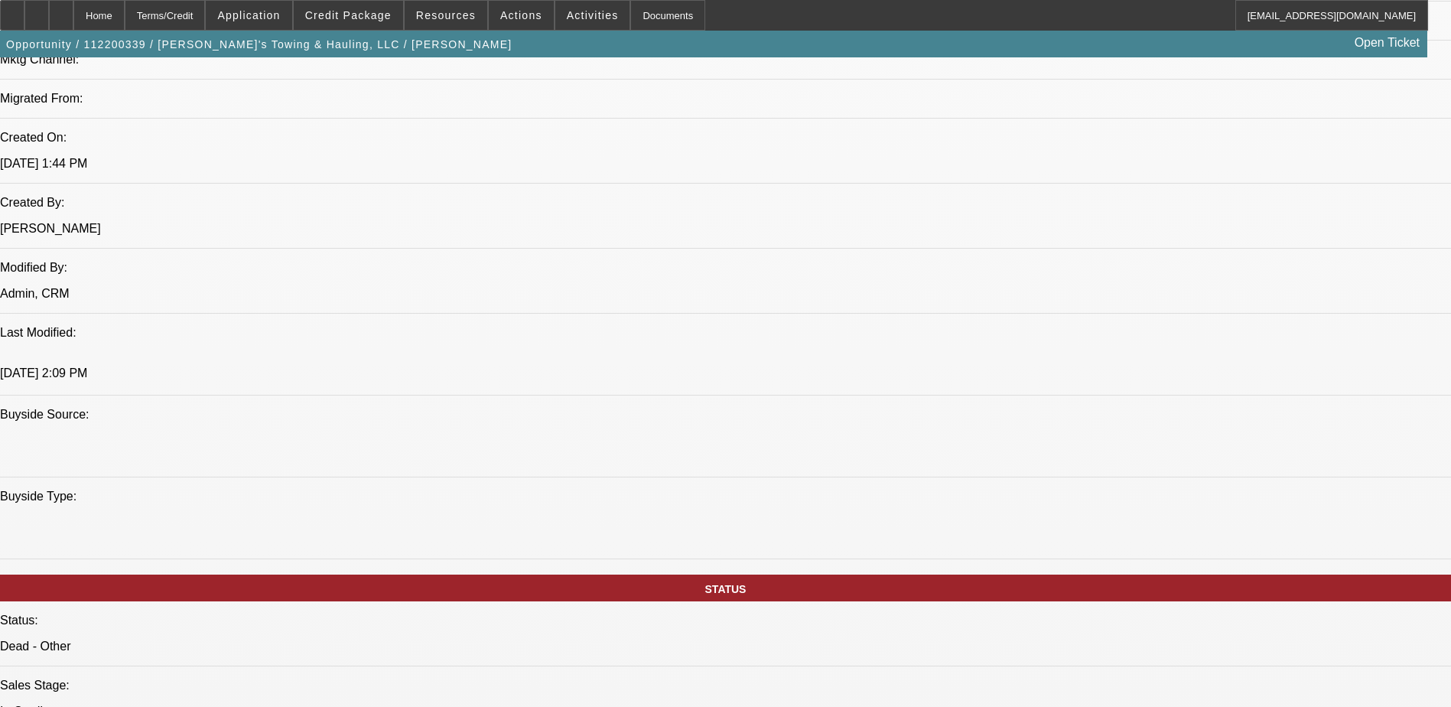
scroll to position [994, 0]
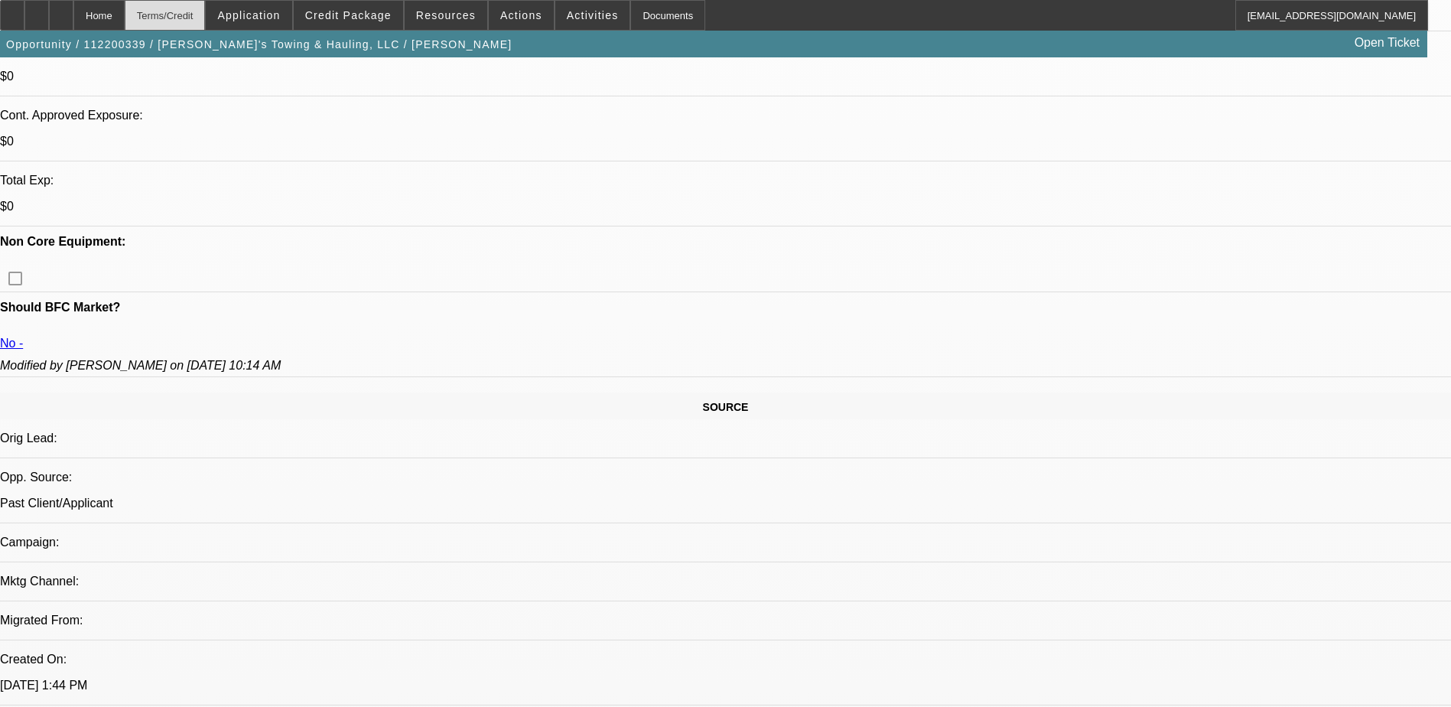
scroll to position [612, 0]
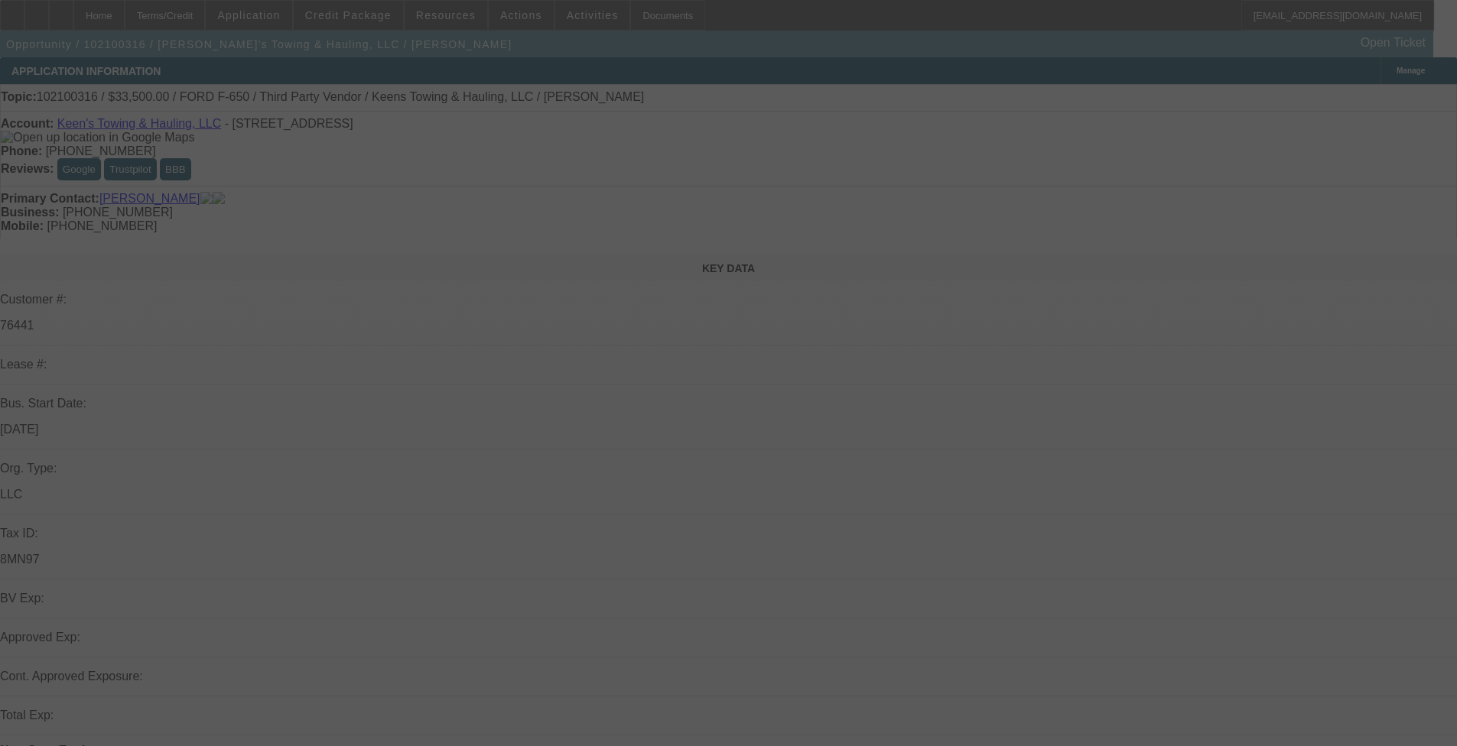
scroll to position [382, 0]
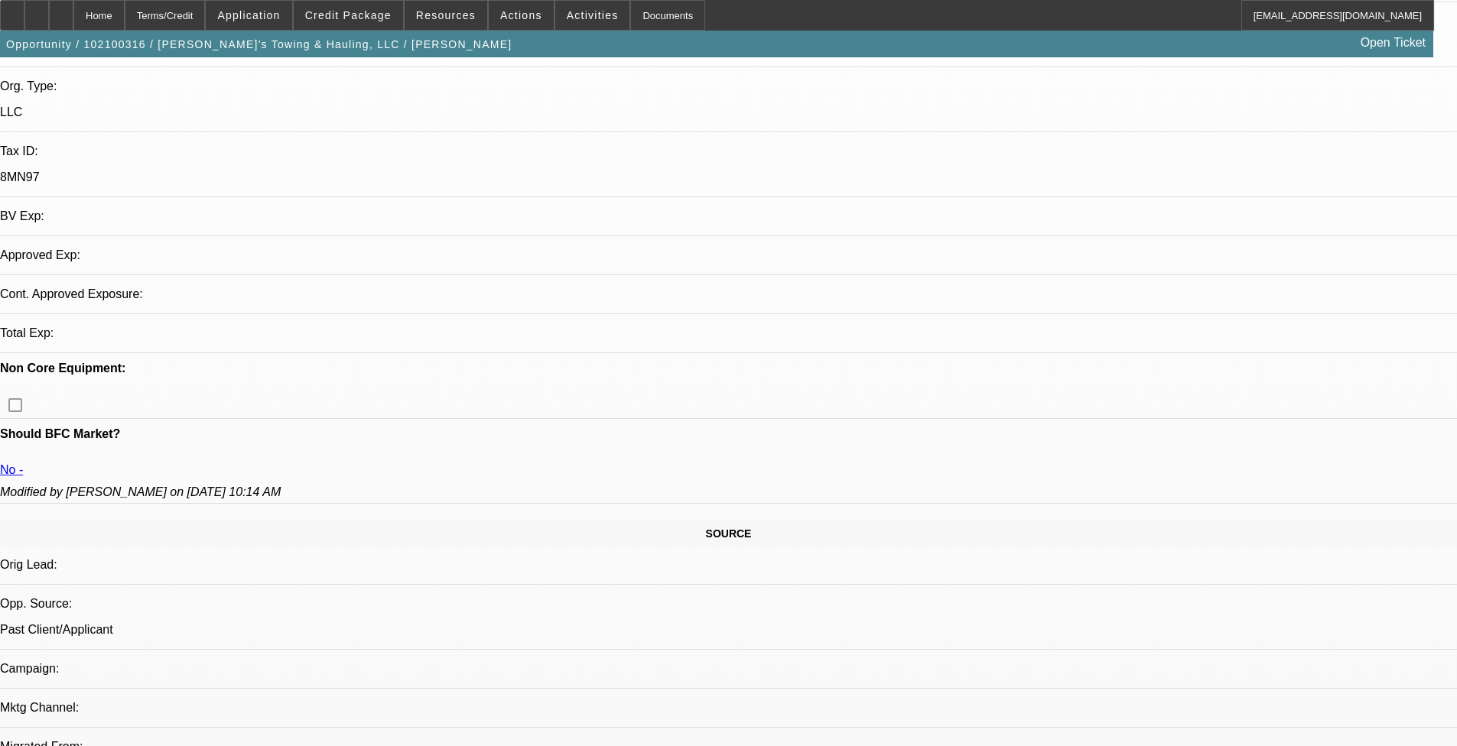
select select "0"
select select "2"
select select "0.1"
select select "1"
select select "2"
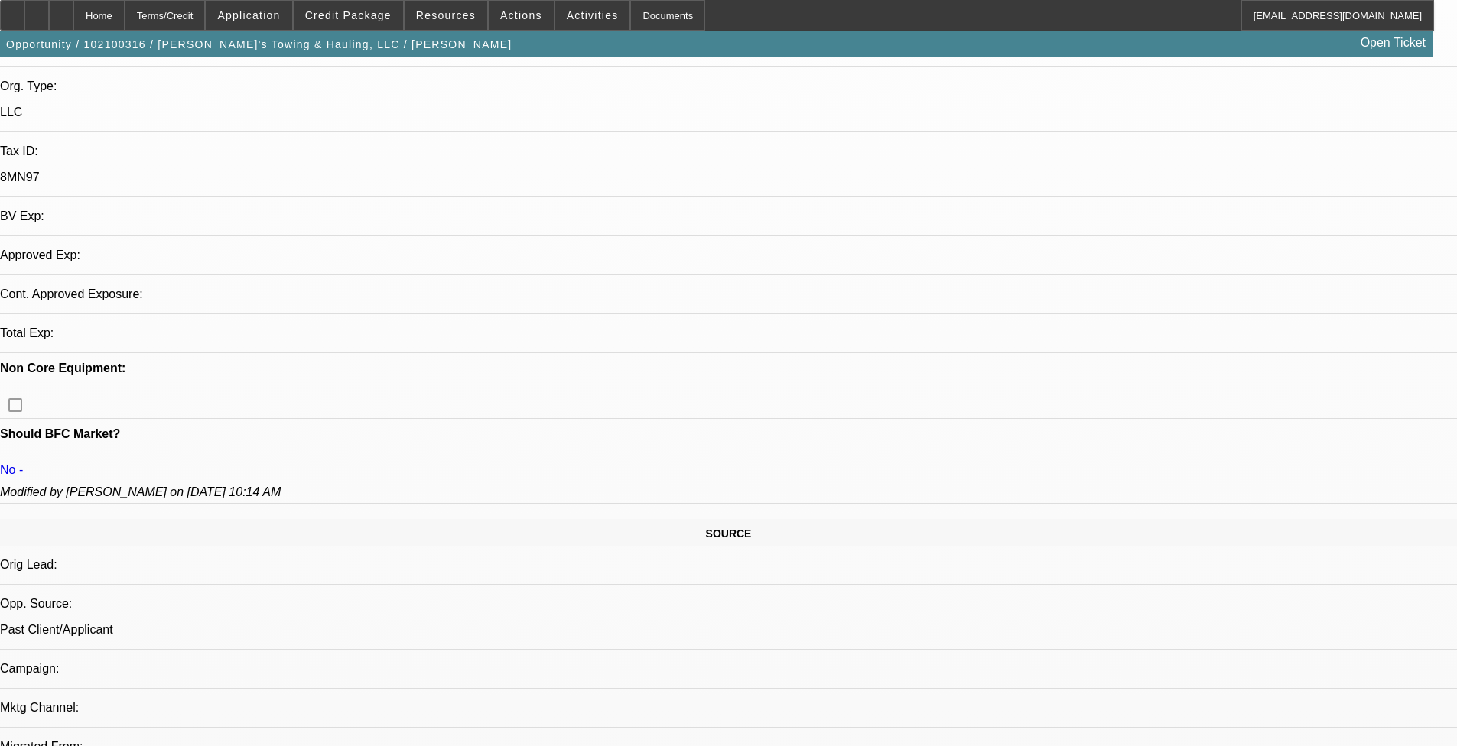
select select "4"
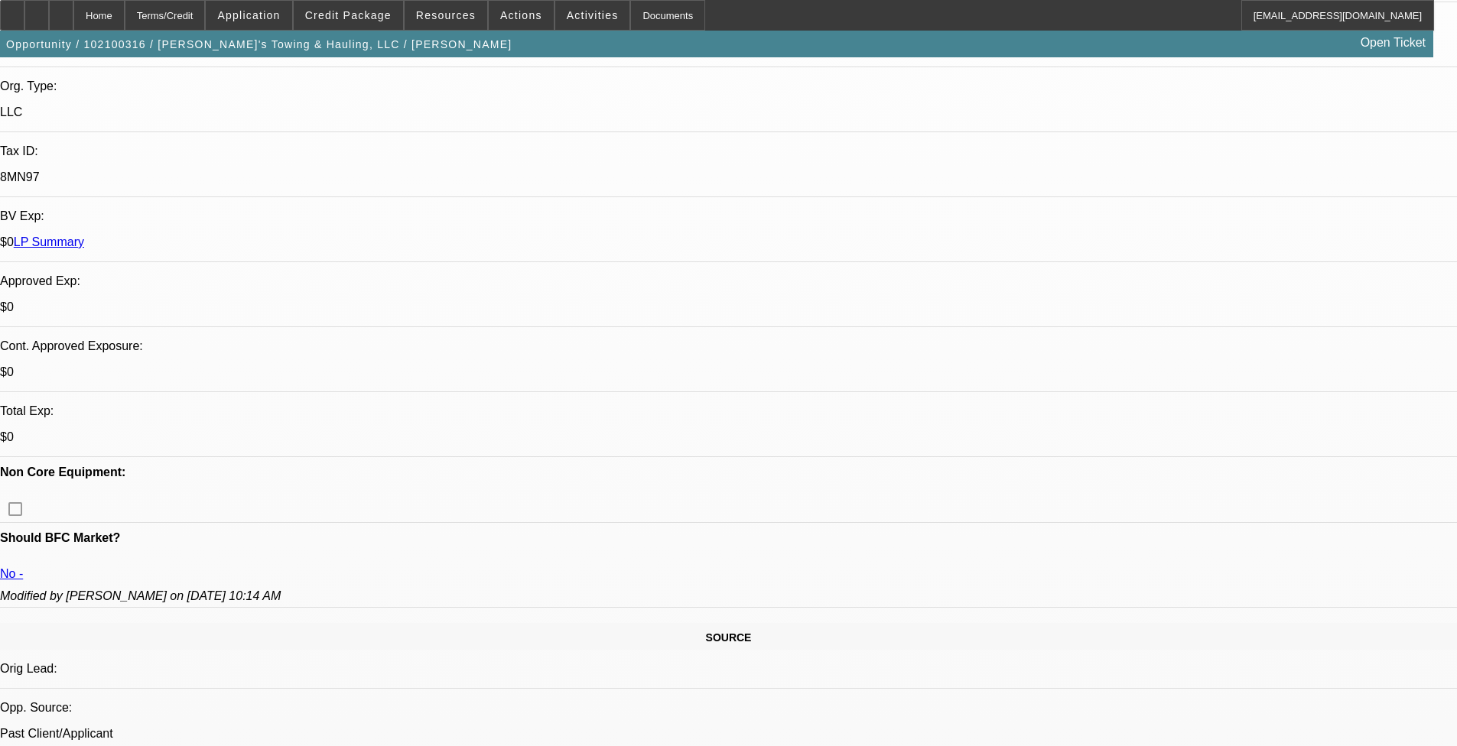
drag, startPoint x: 1088, startPoint y: 251, endPoint x: 1187, endPoint y: 348, distance: 138.4
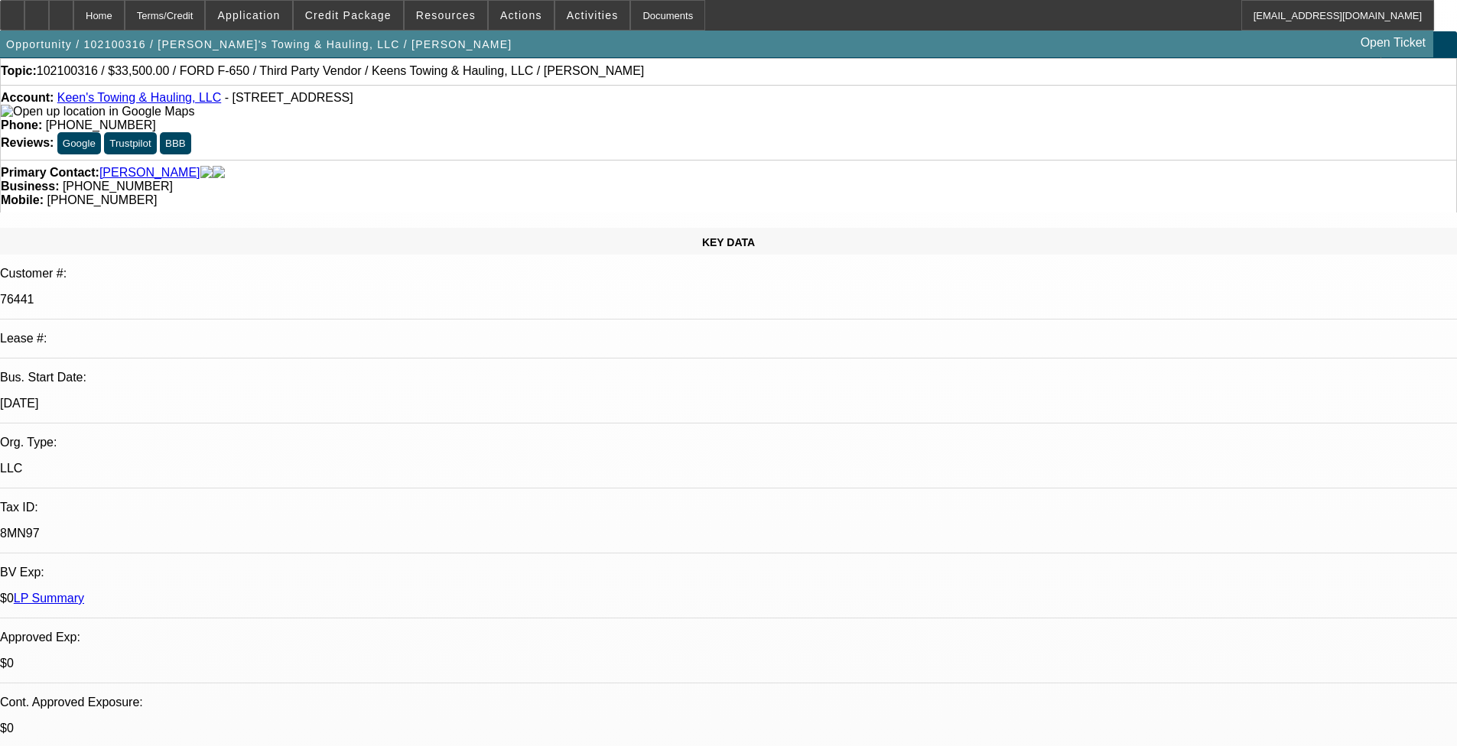
scroll to position [0, 0]
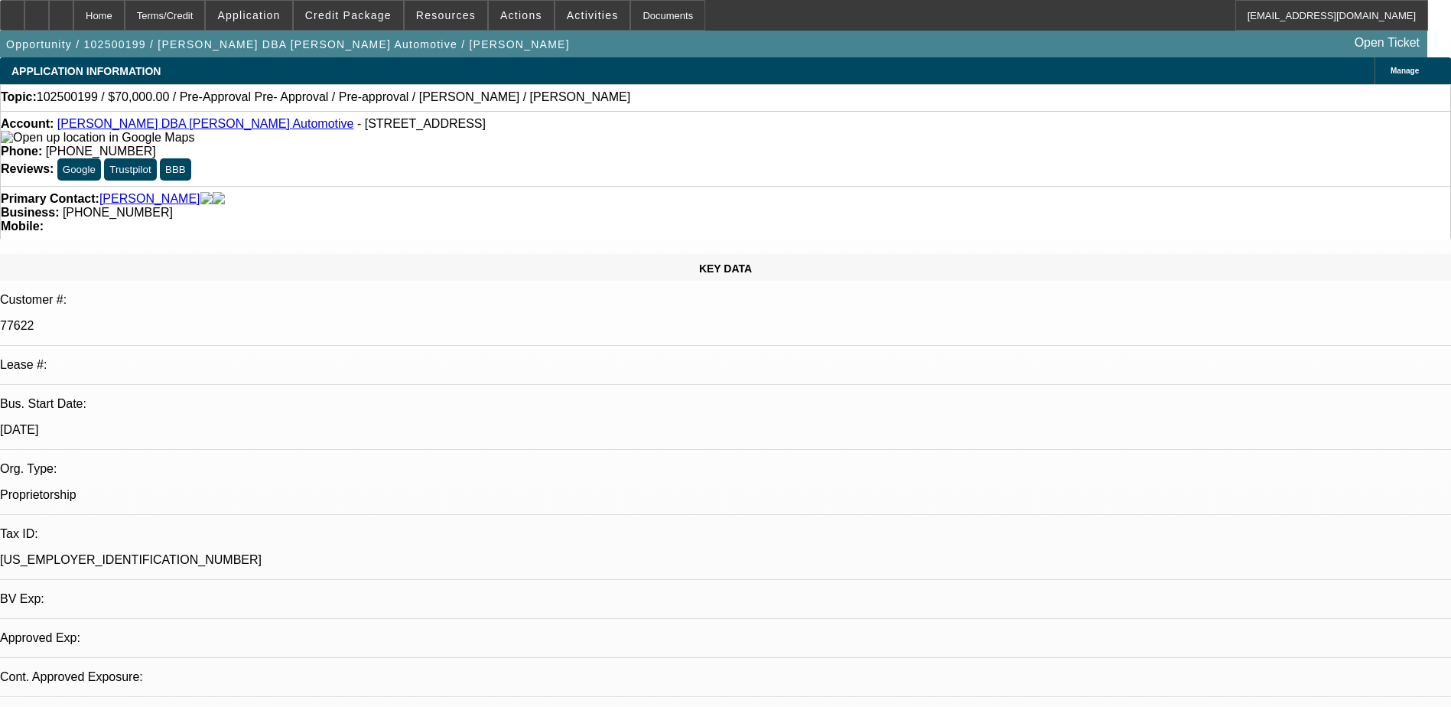
select select "0"
select select "2"
select select "0.1"
select select "1"
select select "2"
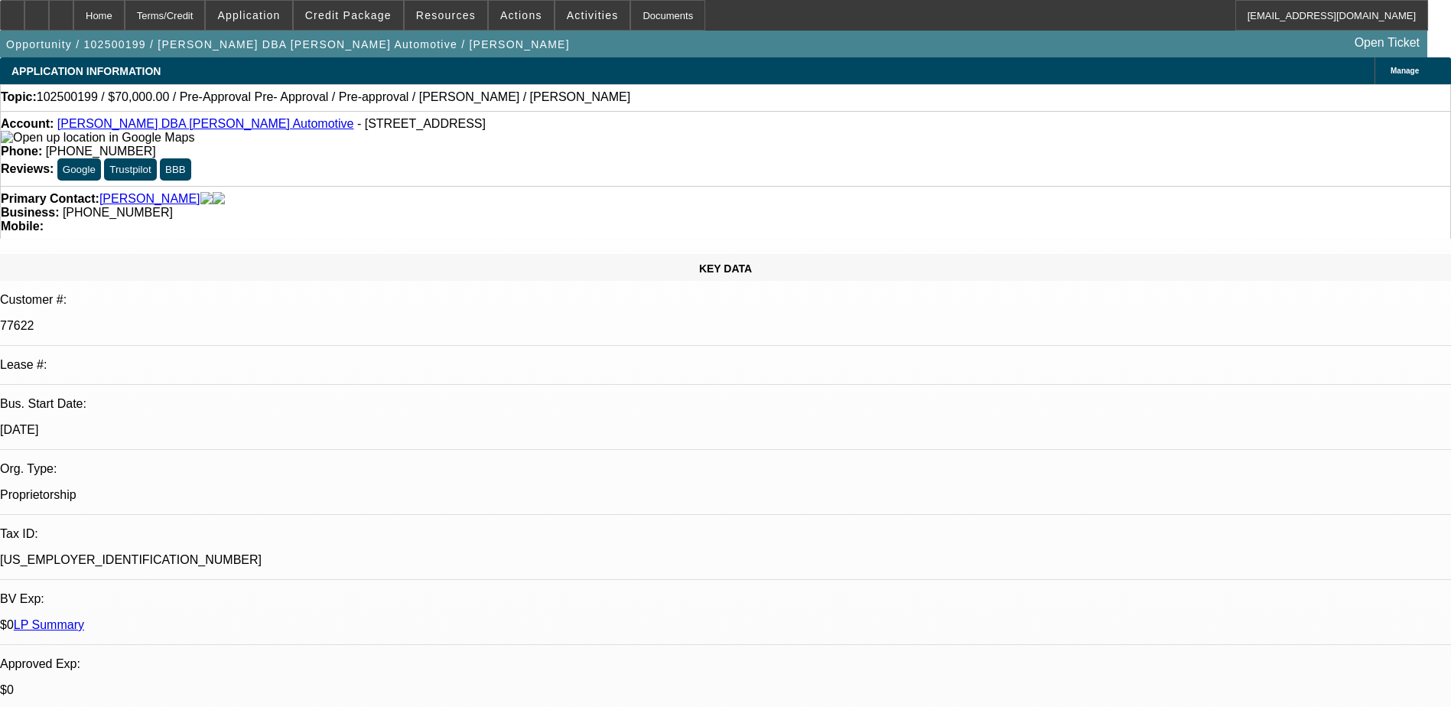
select select "4"
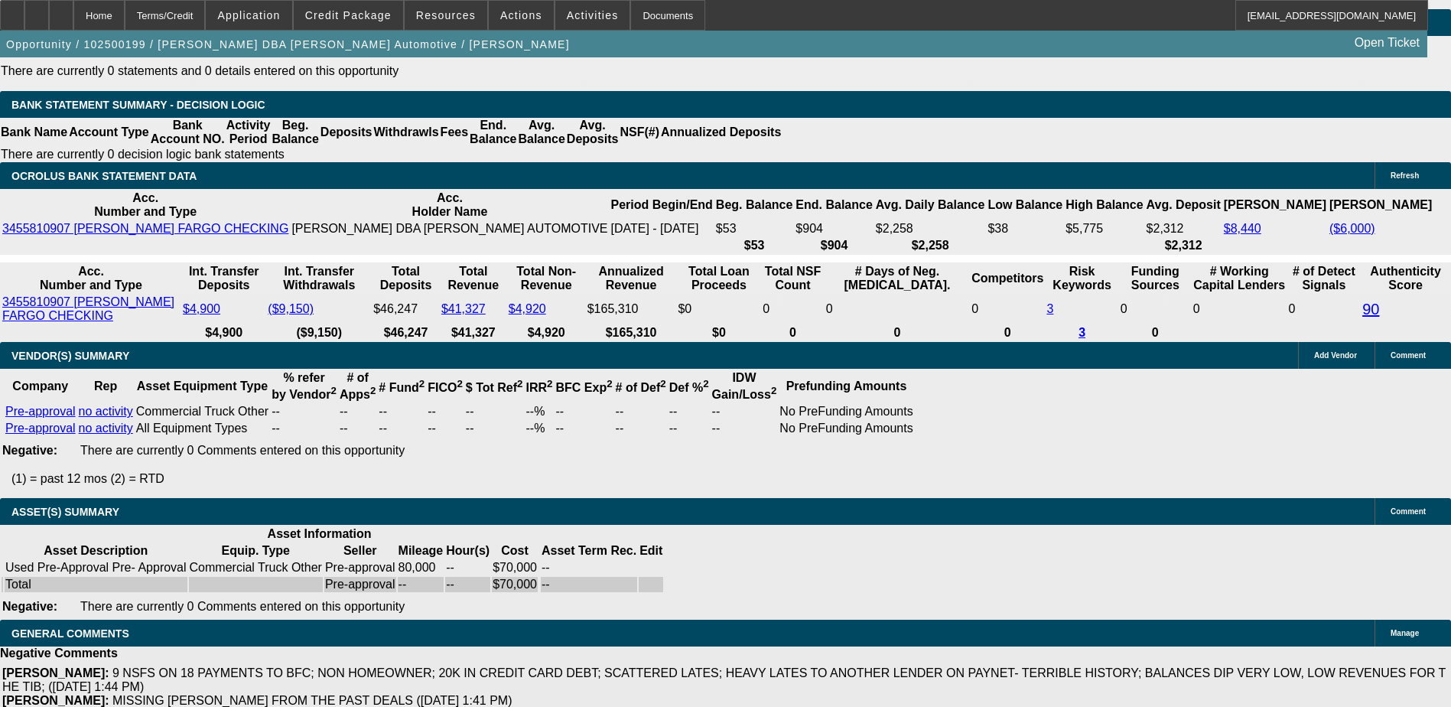
scroll to position [2368, 0]
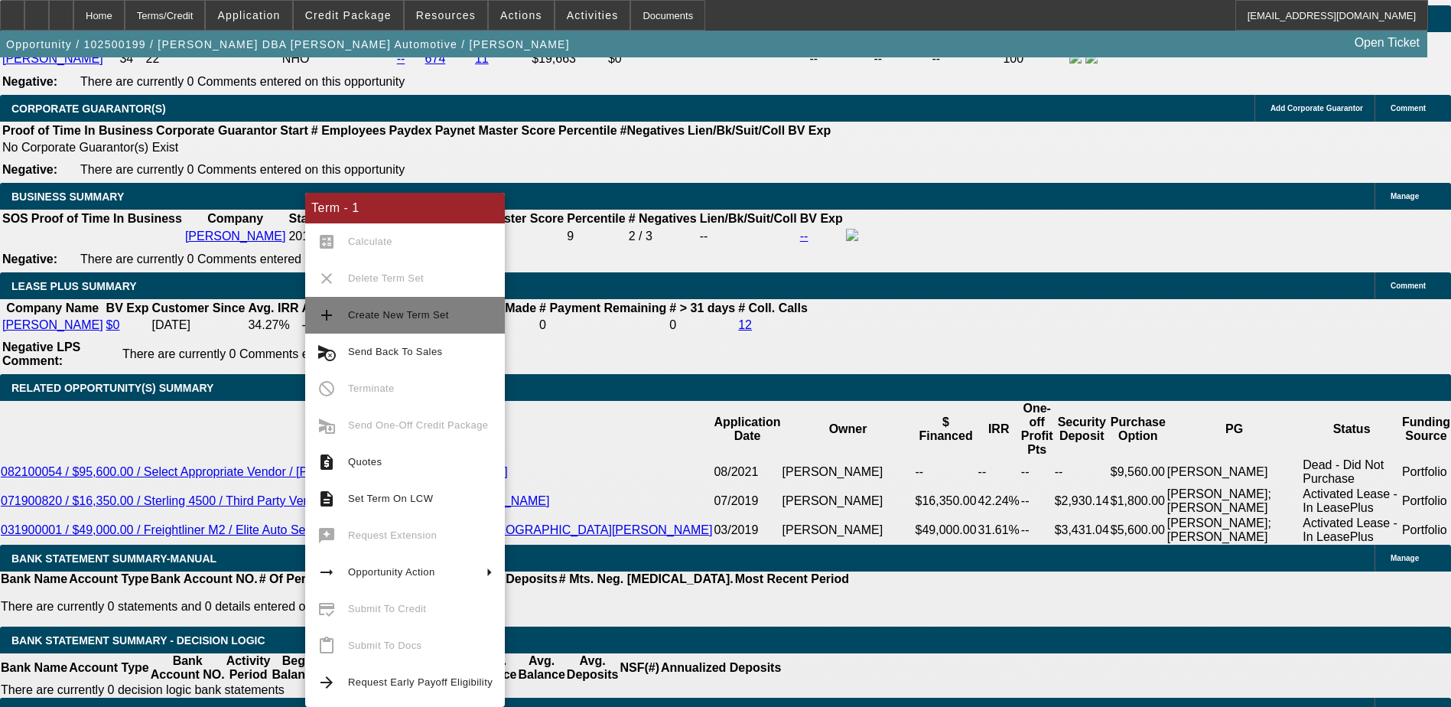
click at [411, 312] on span "Create New Term Set" at bounding box center [398, 314] width 101 height 11
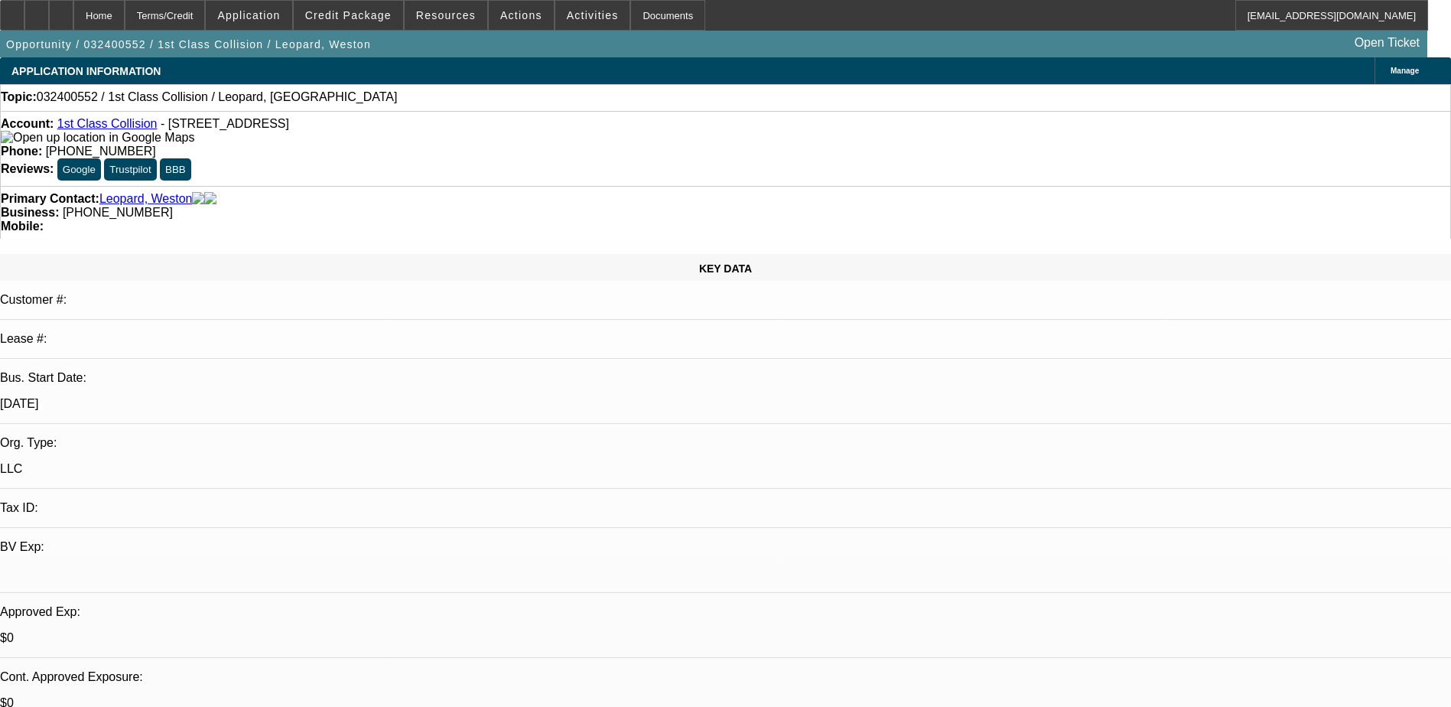
select select "0"
select select "2"
select select "0.1"
select select "1"
select select "2"
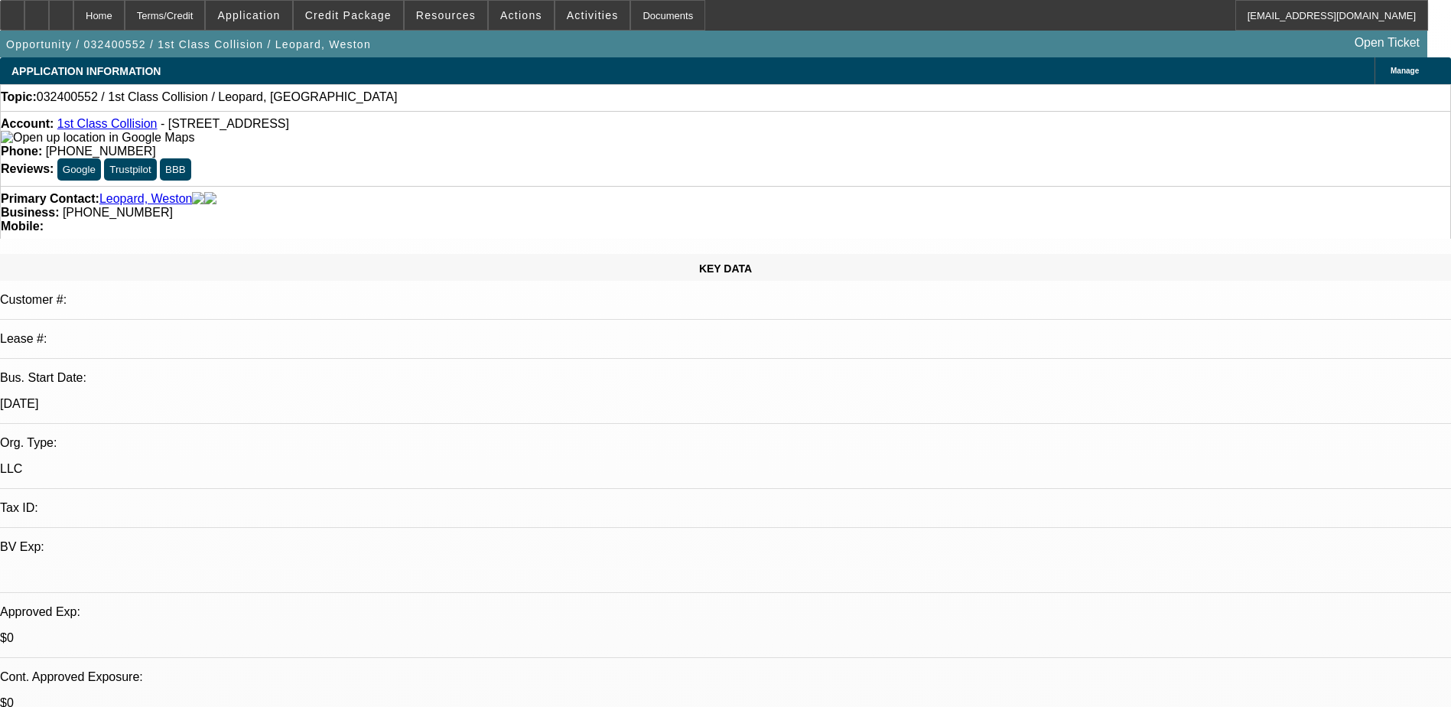
select select "4"
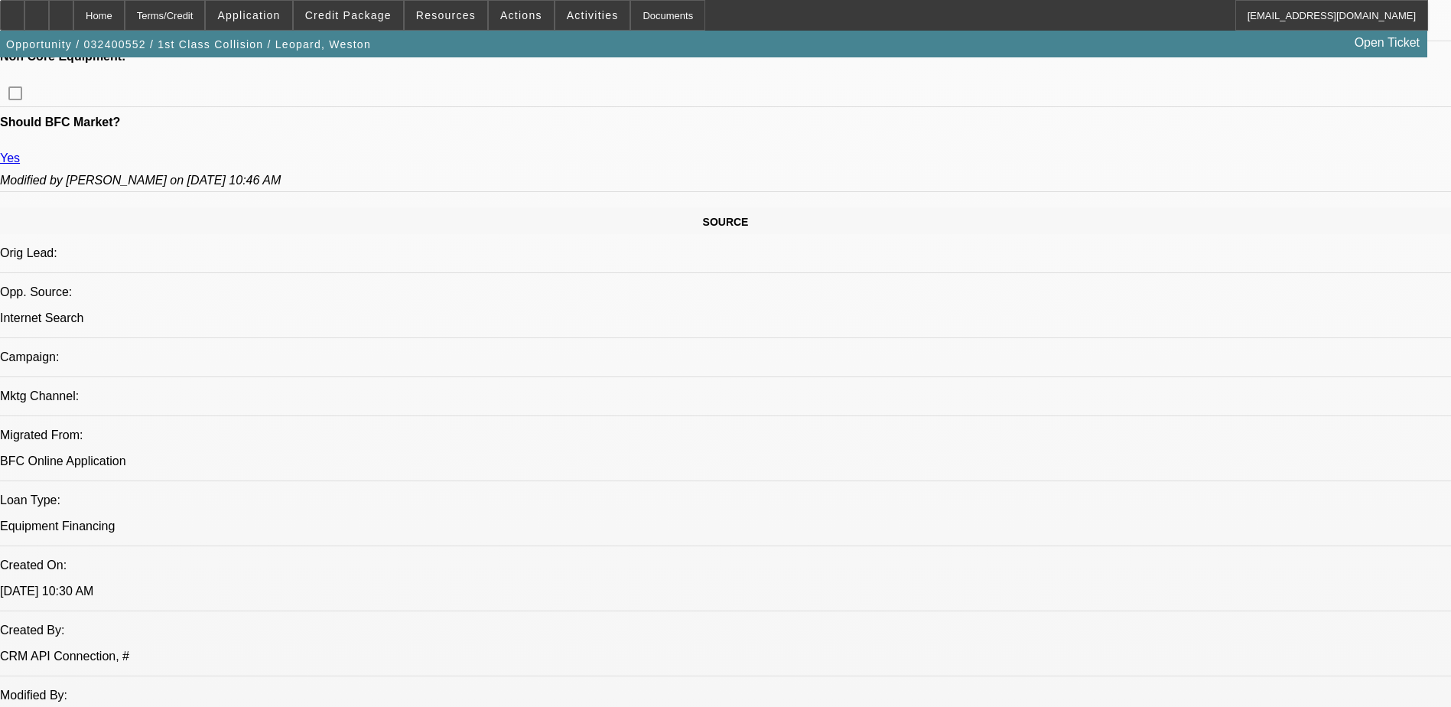
scroll to position [918, 0]
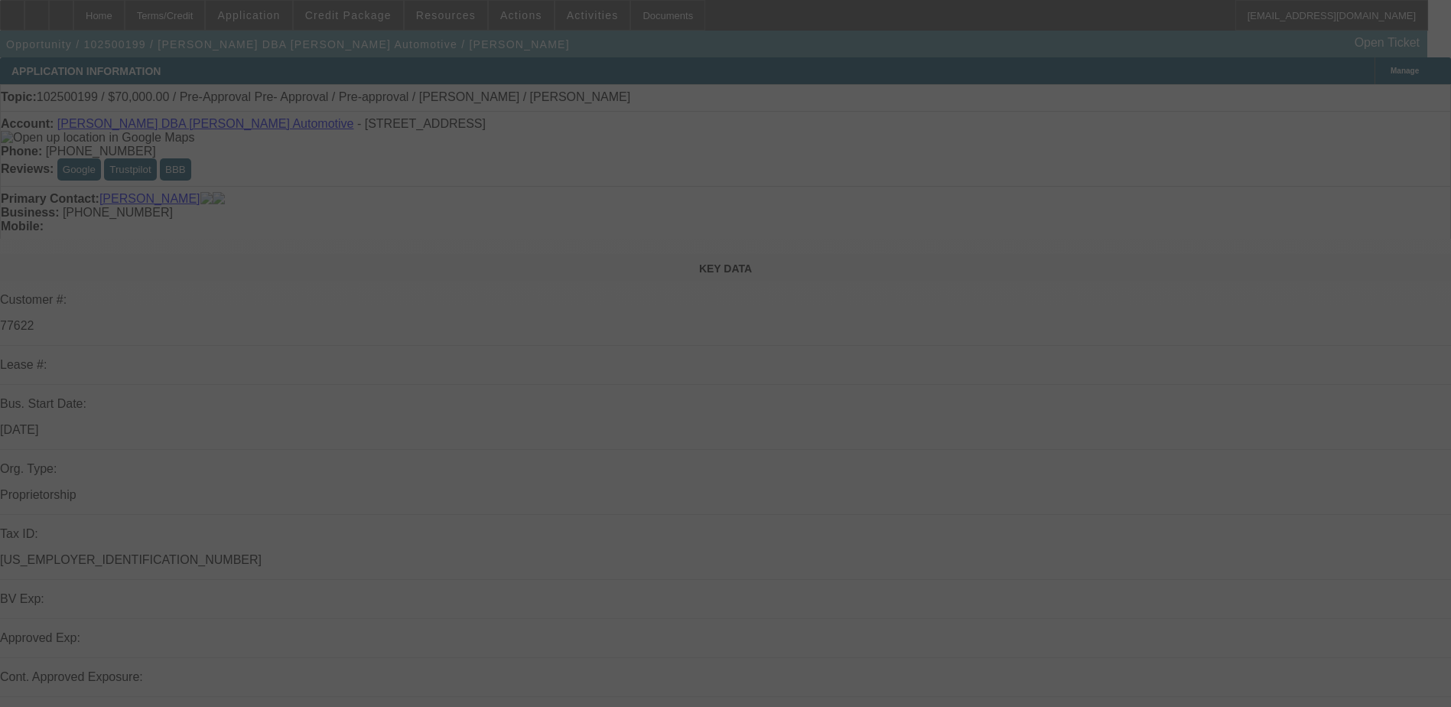
select select "0"
select select "2"
select select "0.1"
select select "0"
select select "2"
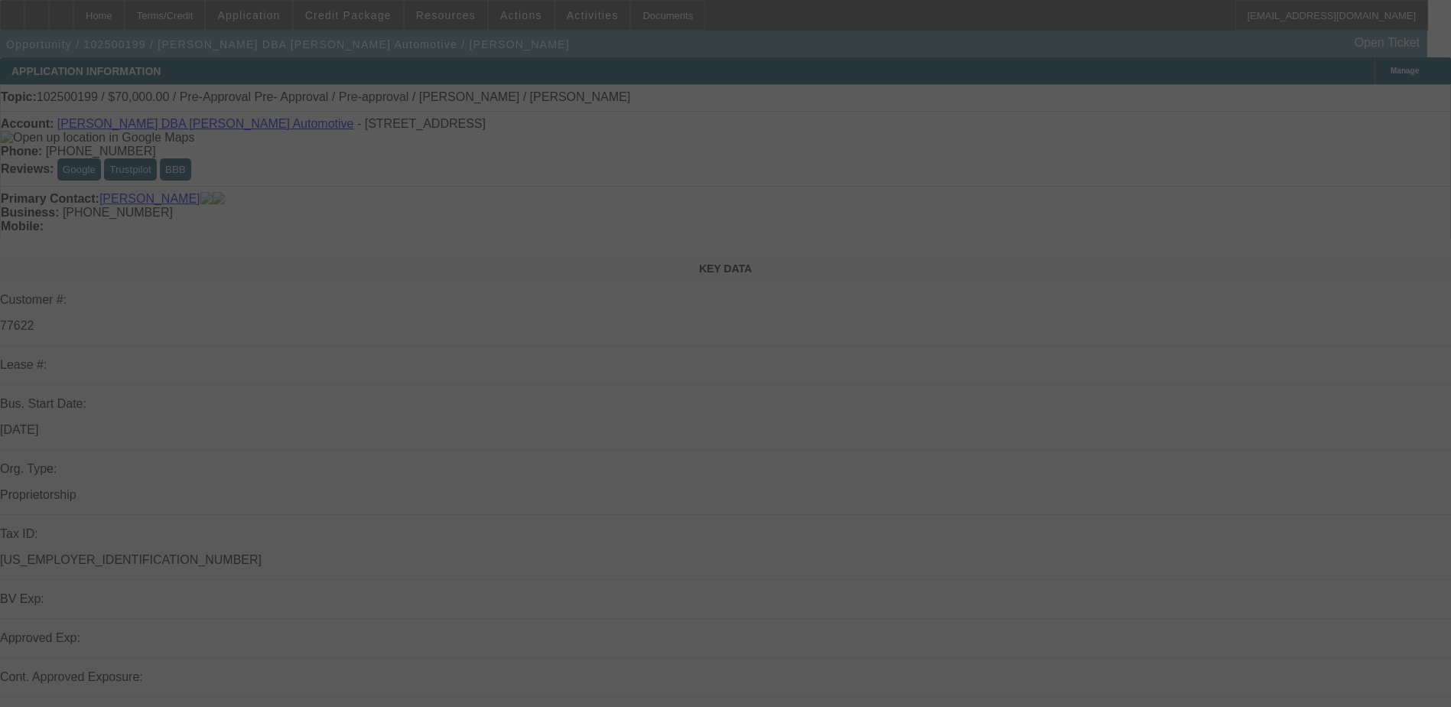
select select "0.1"
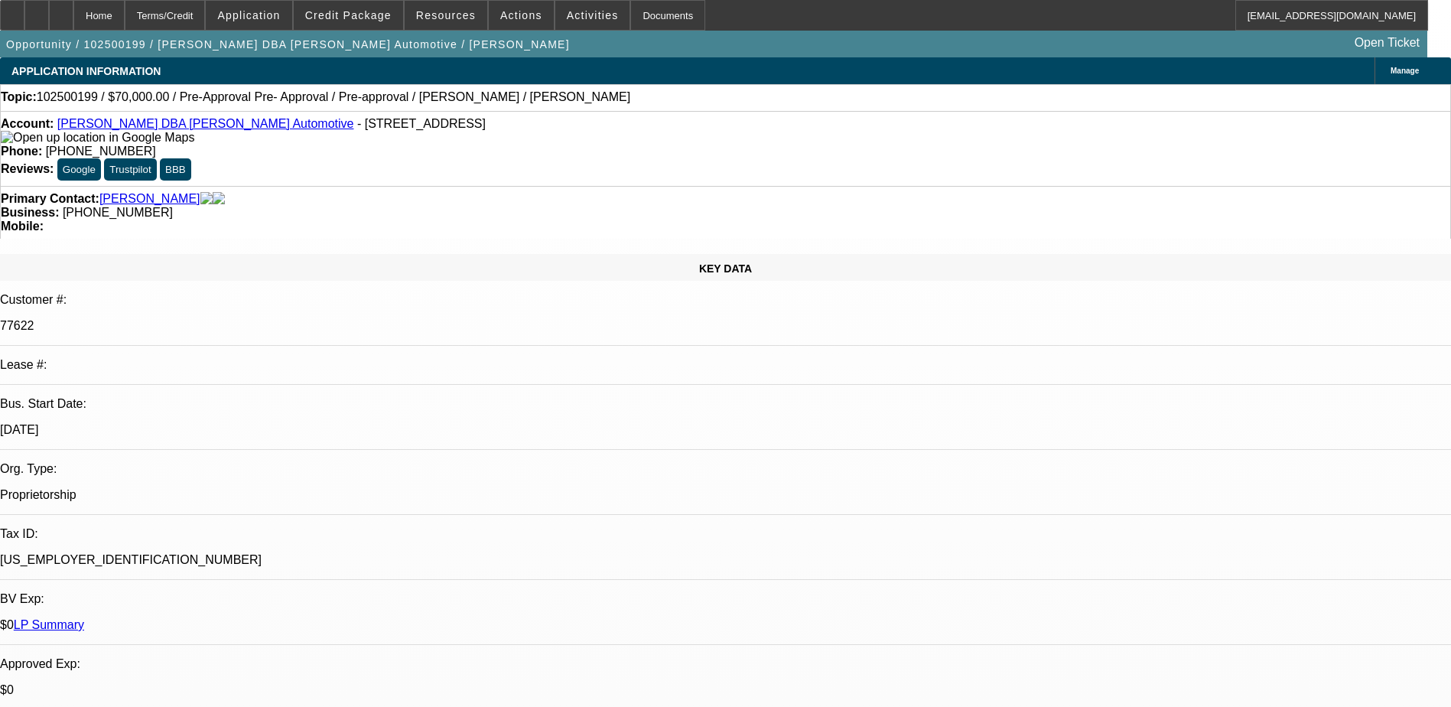
select select "1"
select select "2"
select select "4"
select select "1"
select select "2"
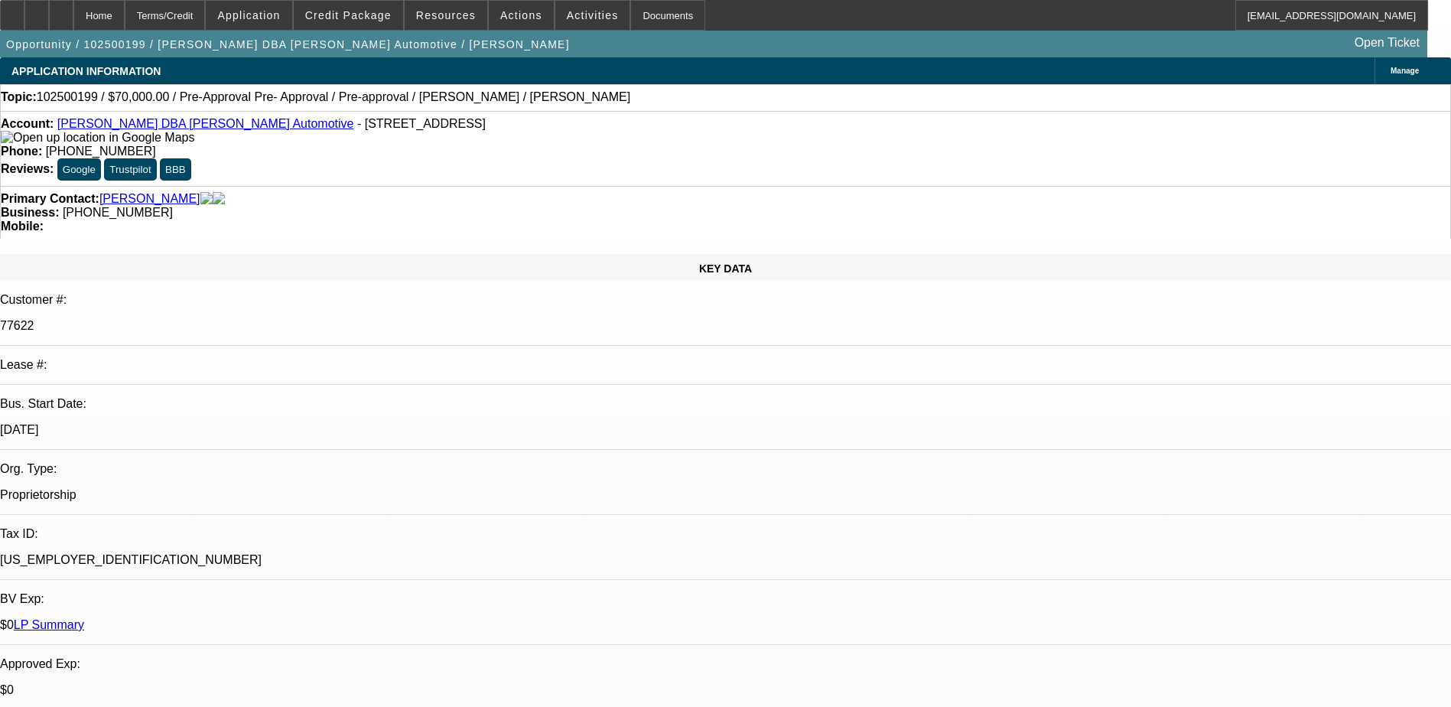
select select "4"
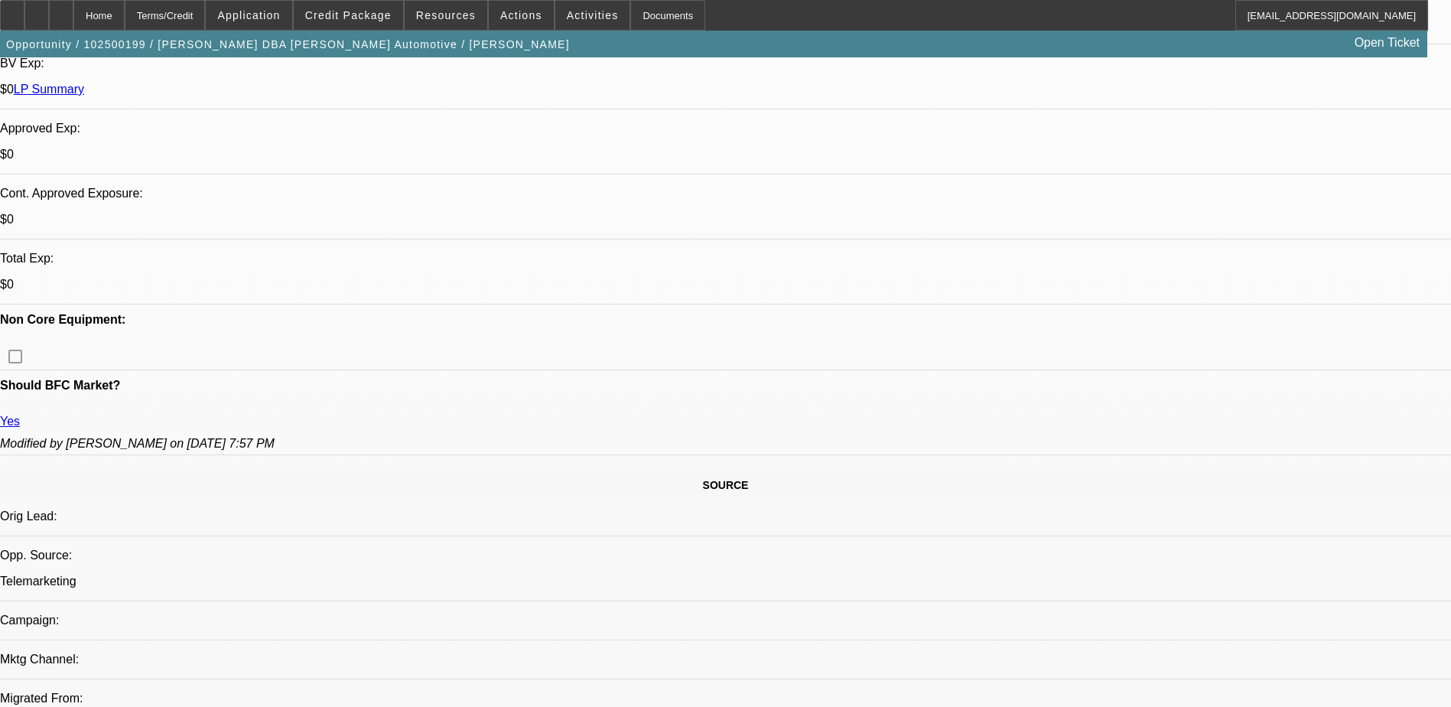
scroll to position [306, 0]
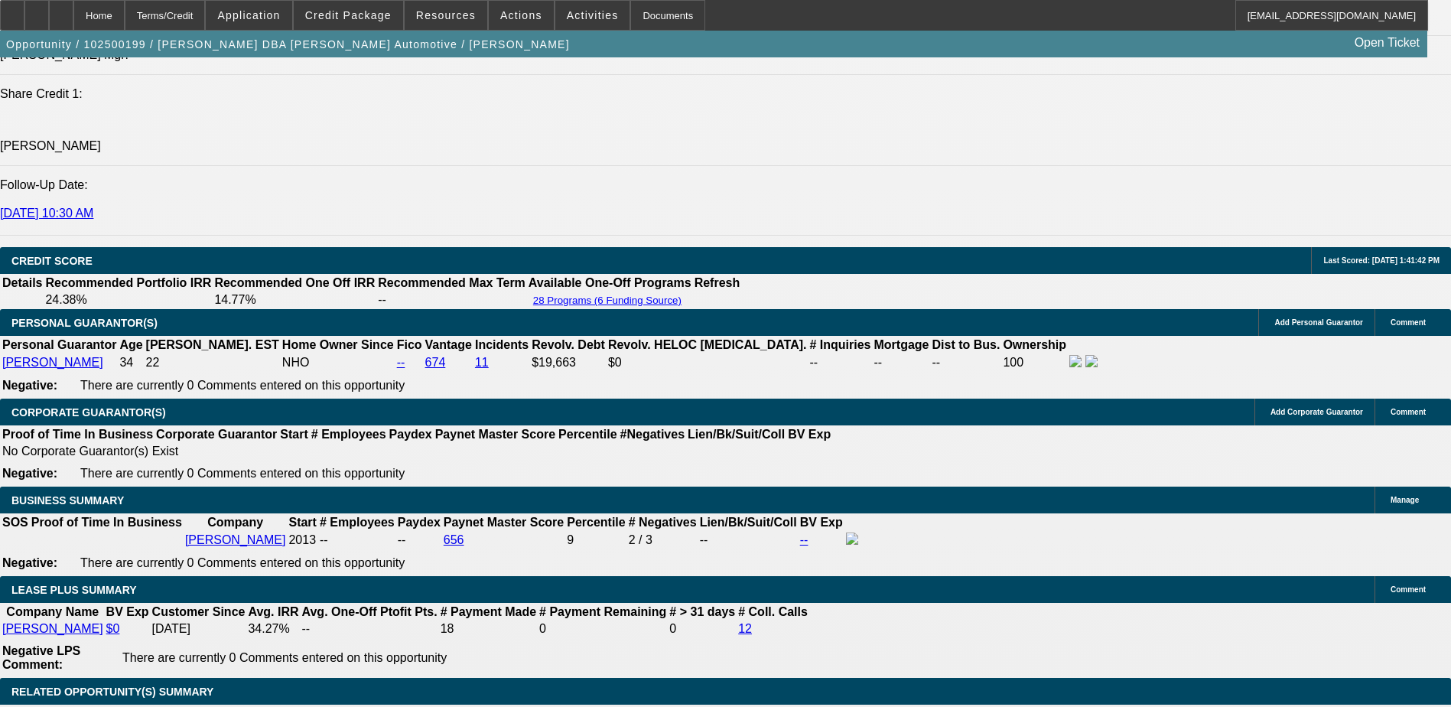
scroll to position [2600, 0]
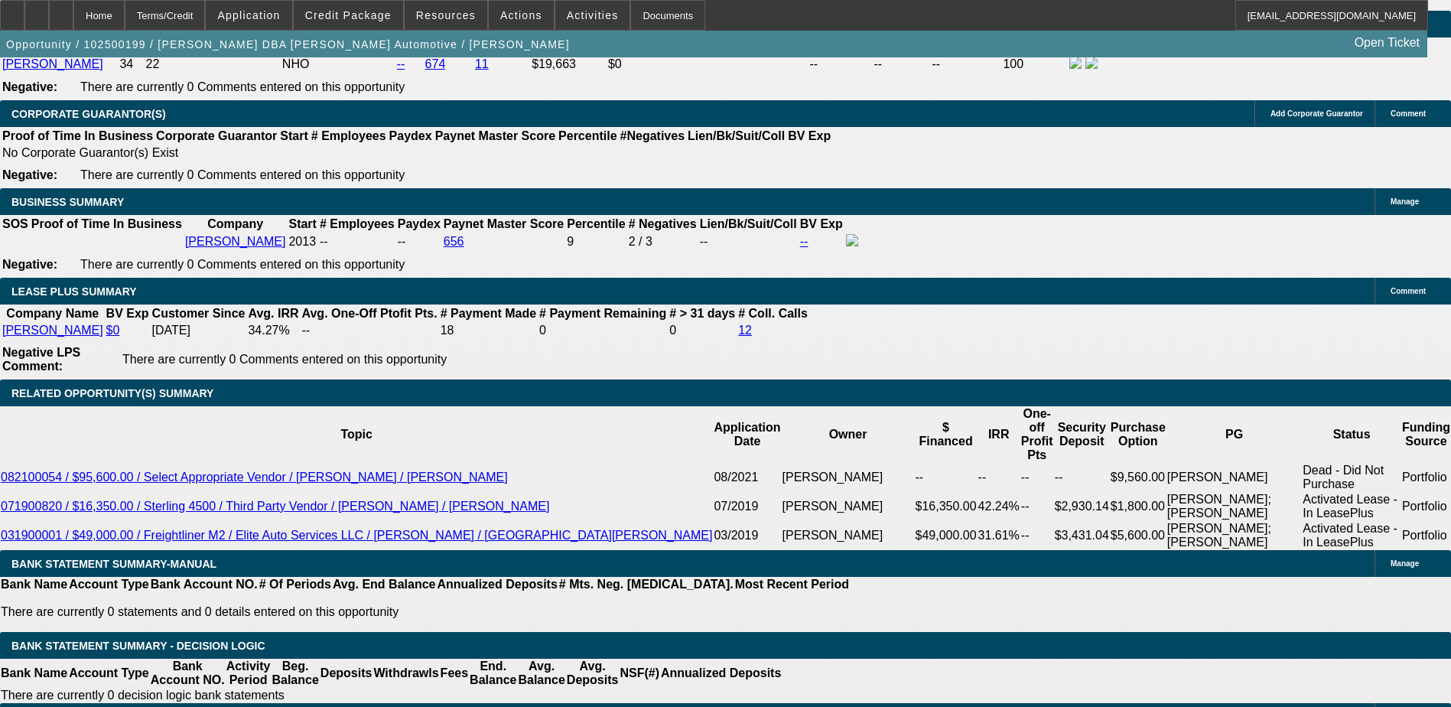
scroll to position [2218, 0]
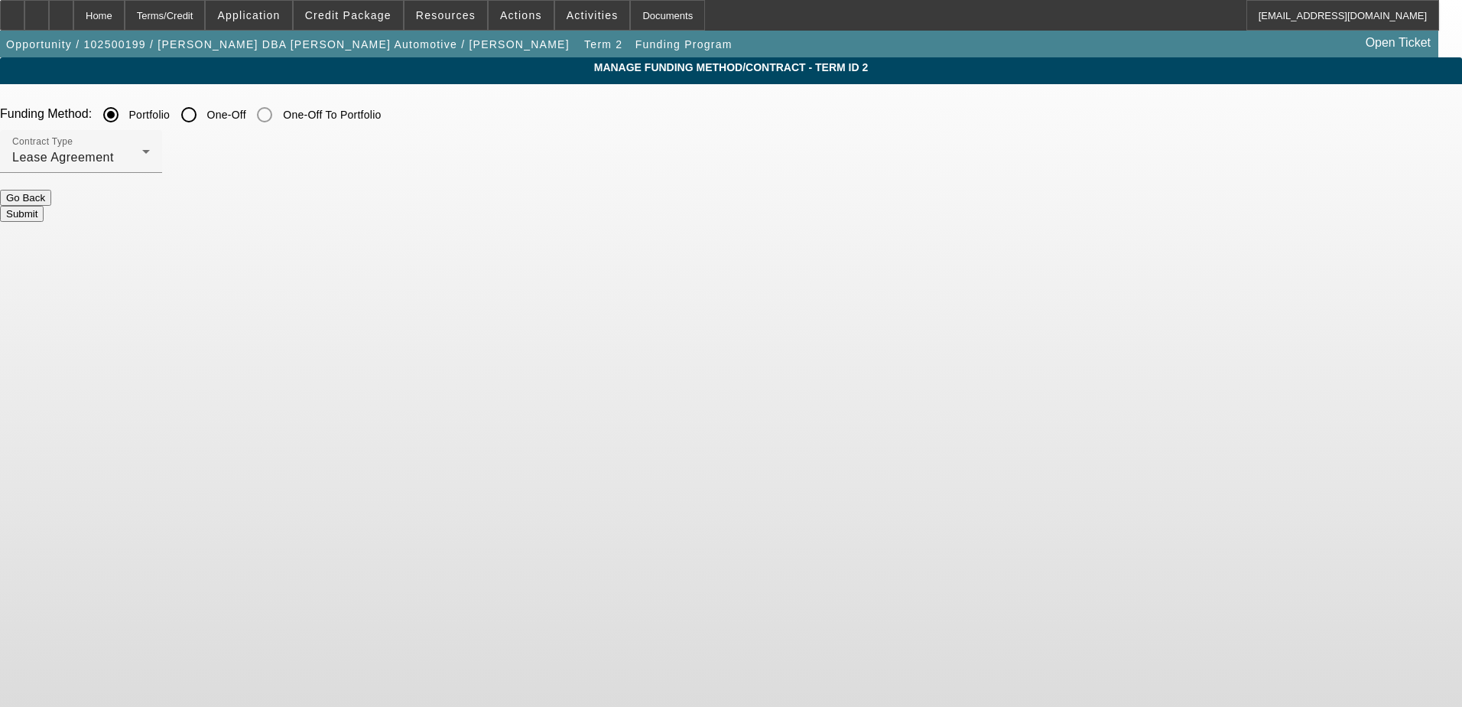
click at [204, 122] on input "One-Off" at bounding box center [189, 114] width 31 height 31
radio input "true"
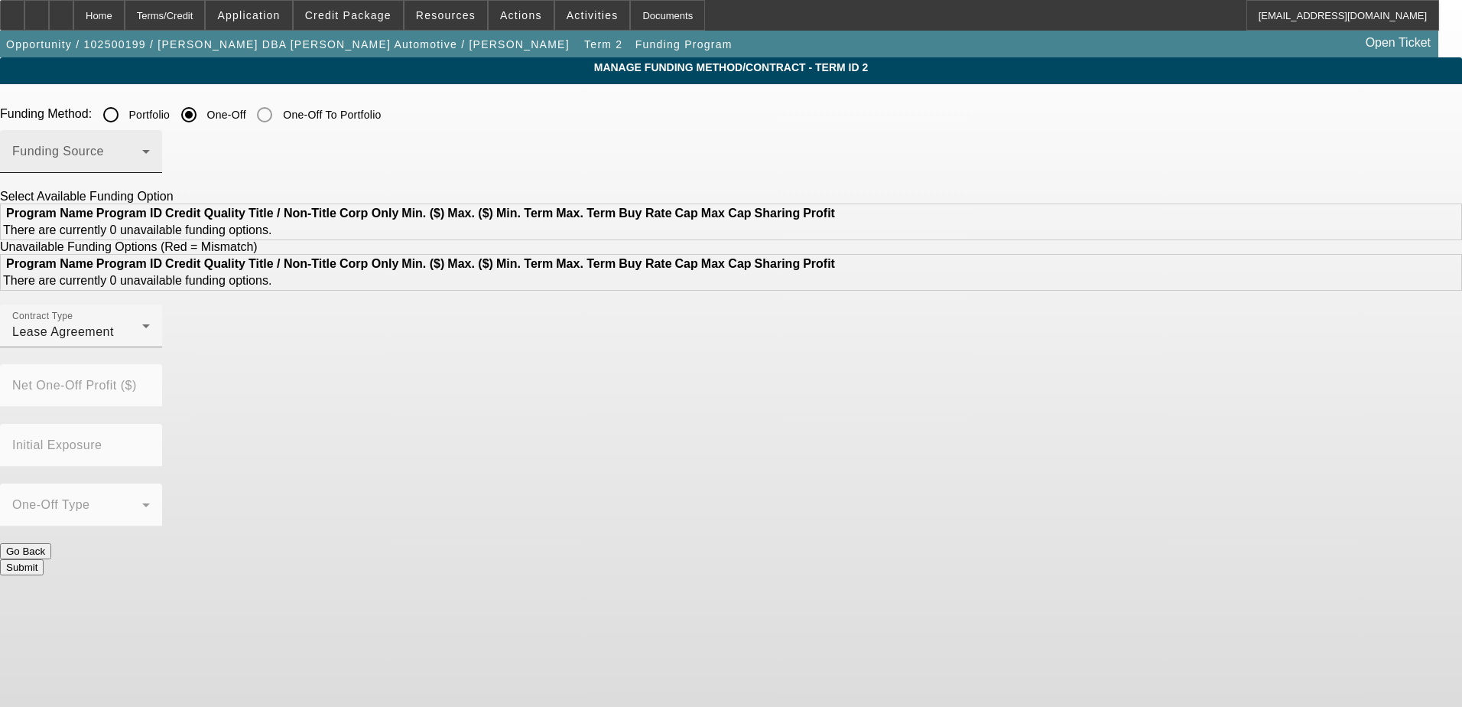
click at [150, 142] on div "Funding Source" at bounding box center [81, 151] width 138 height 43
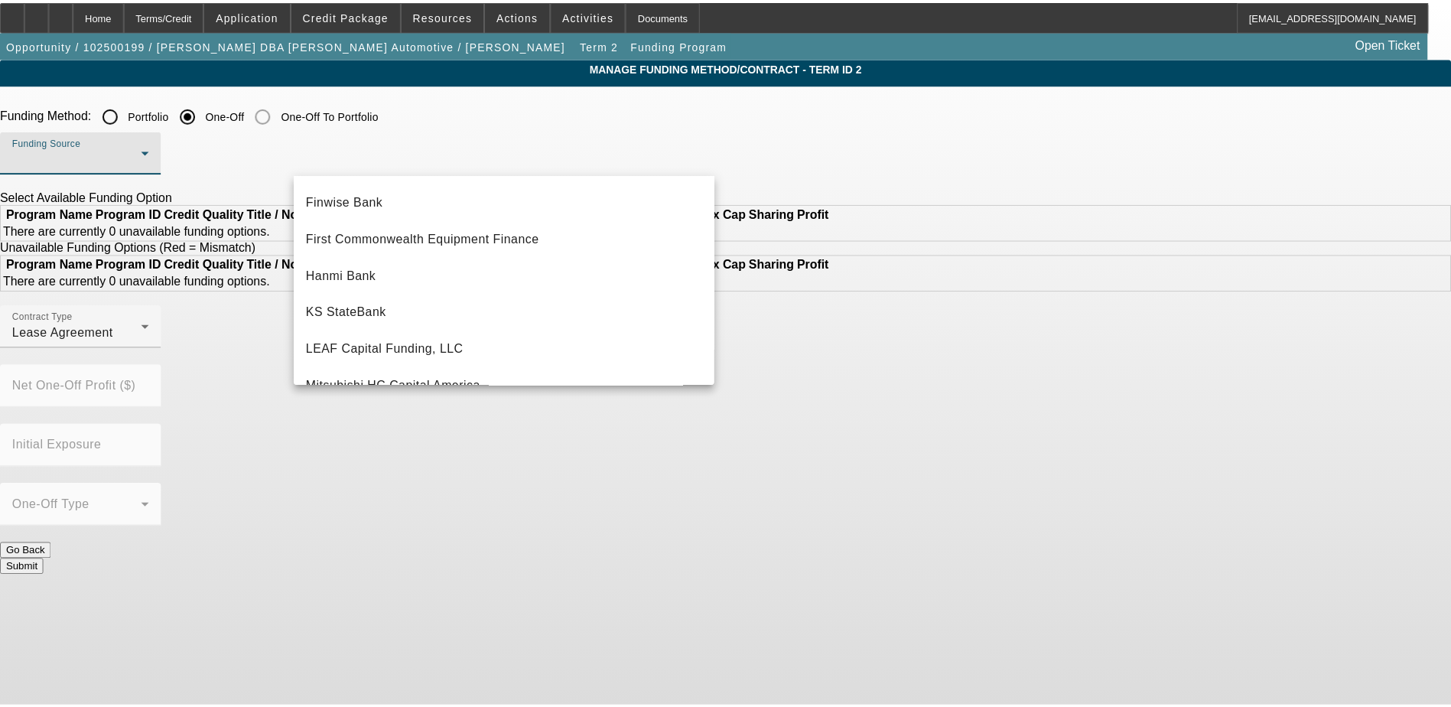
scroll to position [76, 0]
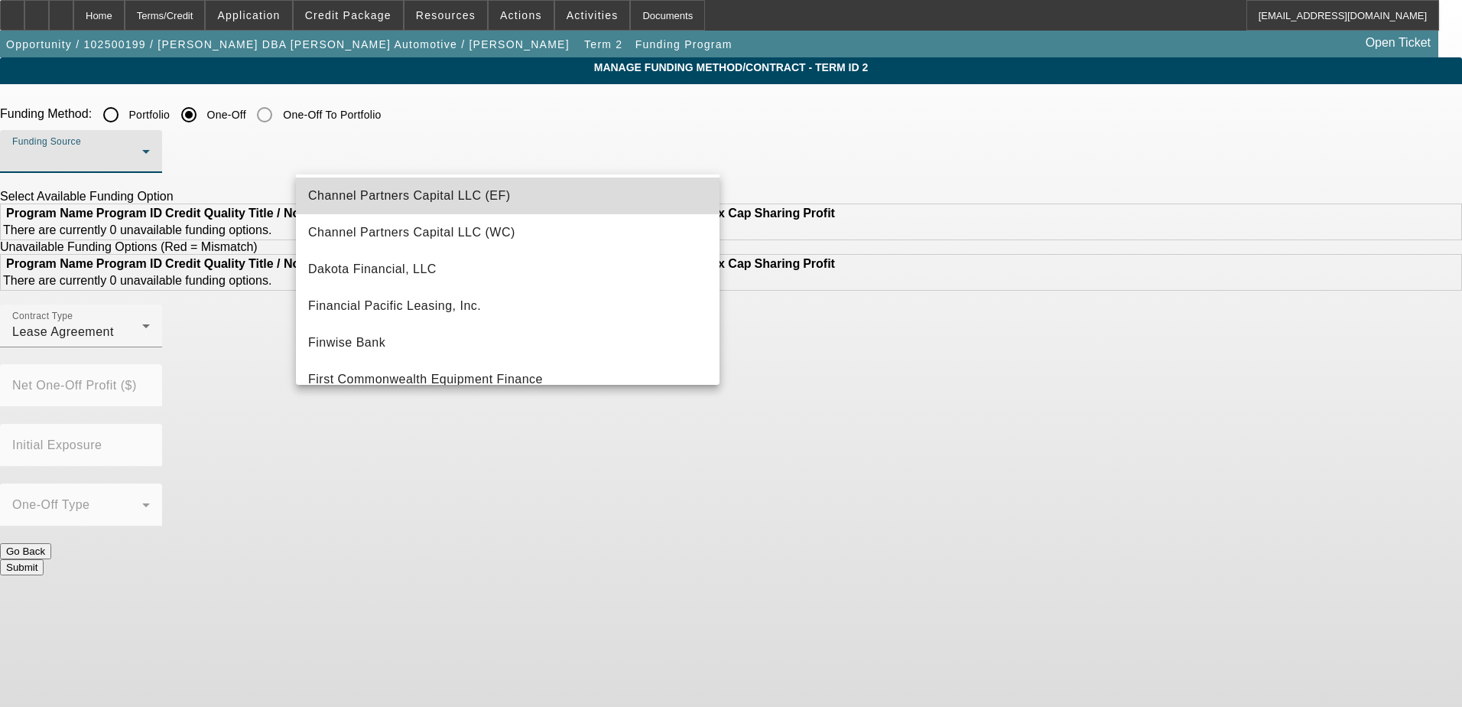
click at [518, 202] on mat-option "Channel Partners Capital LLC (EF)" at bounding box center [508, 195] width 424 height 37
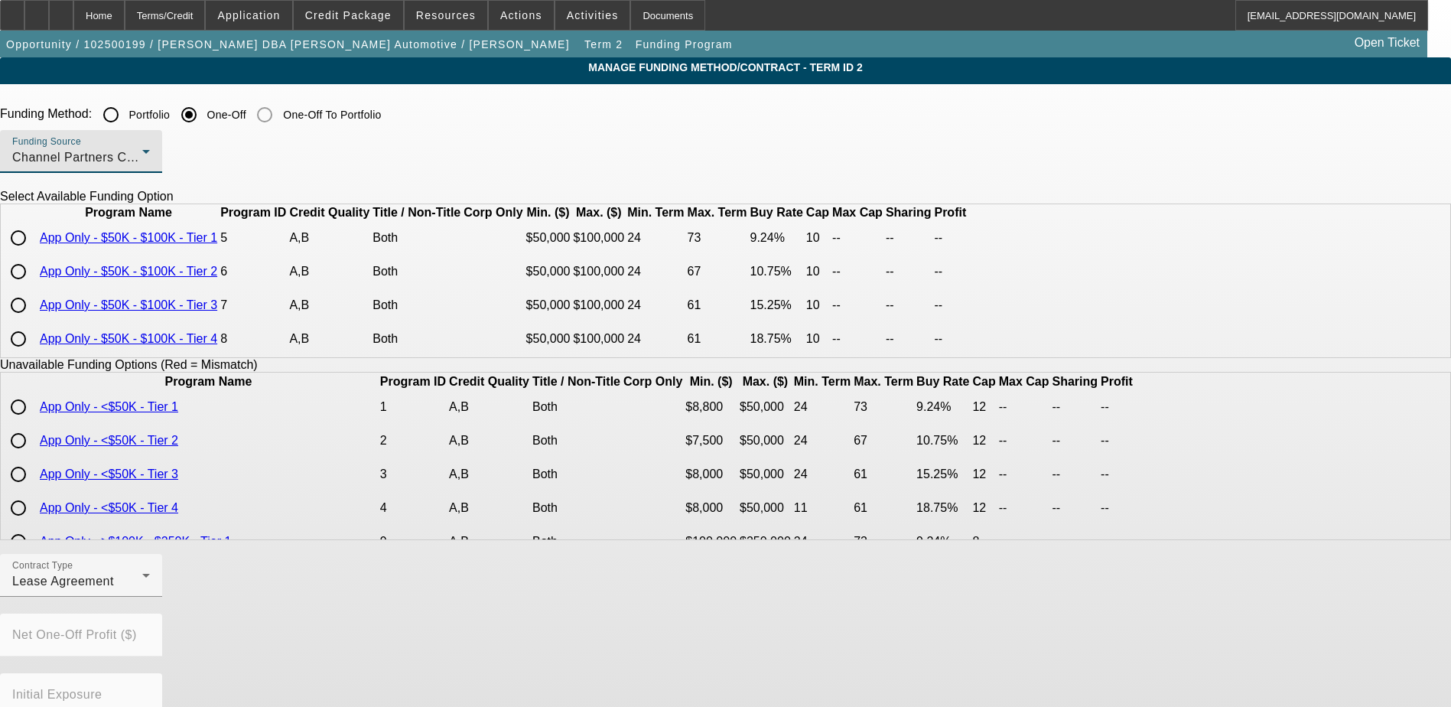
scroll to position [28, 0]
click at [347, 309] on tr "App Only - $50K - $100K - Tier 3 7 A,B Both $50,000 $100,000 24 61 15.25% 10 --…" at bounding box center [485, 305] width 967 height 32
click at [34, 320] on input "radio" at bounding box center [18, 305] width 31 height 31
radio input "true"
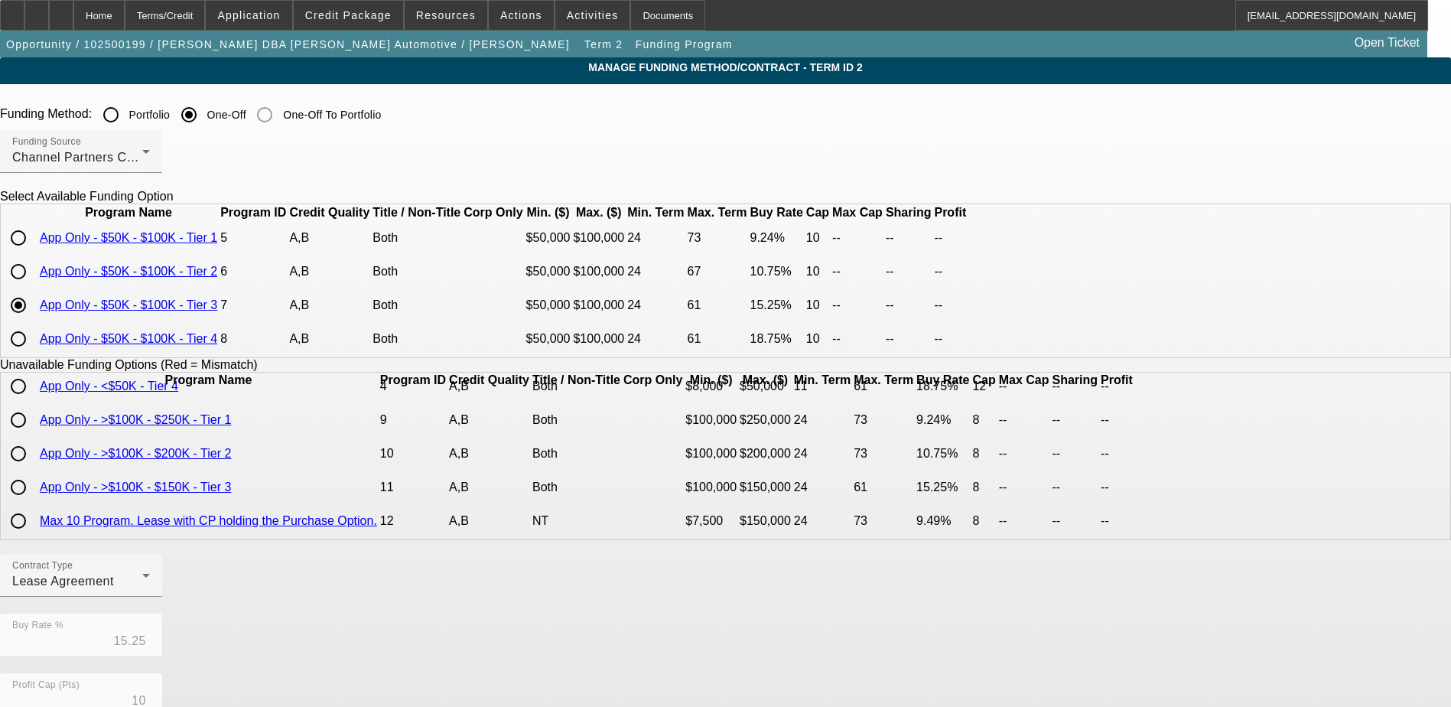
scroll to position [337, 0]
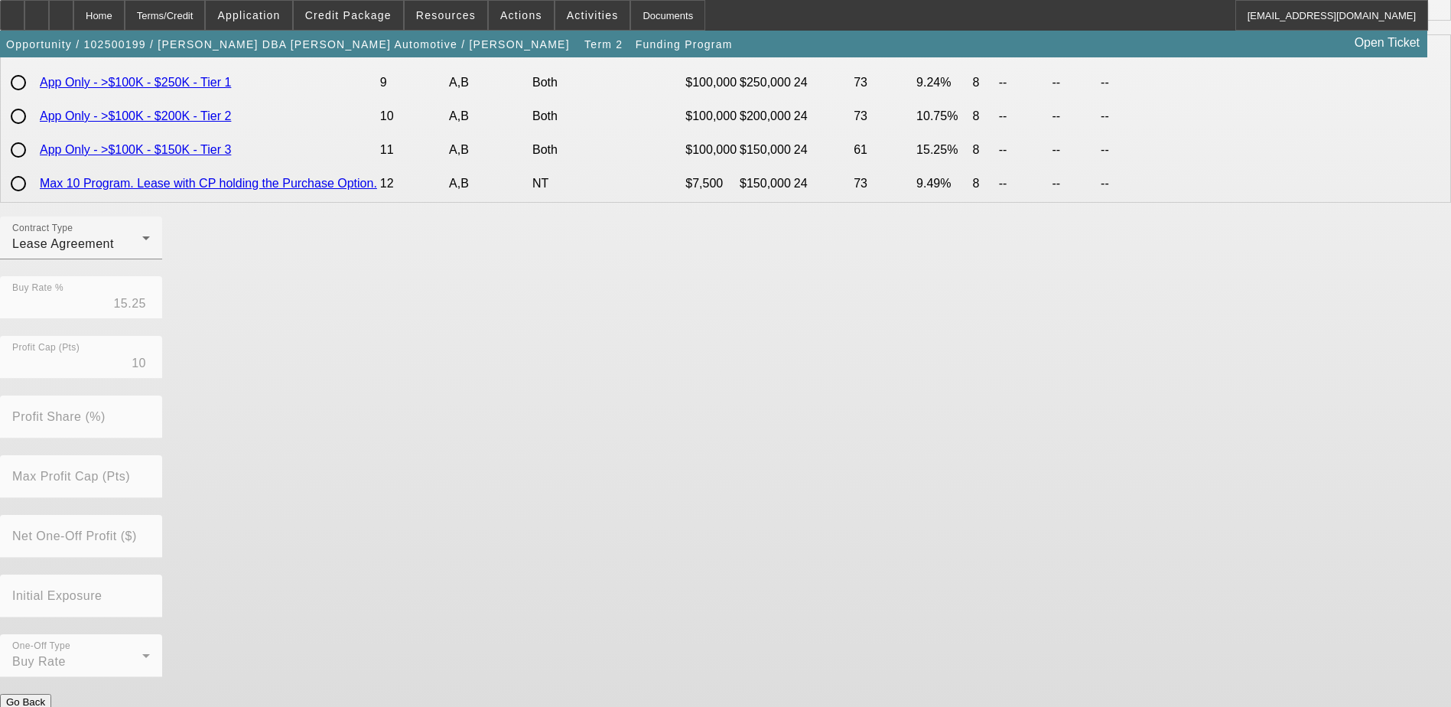
click at [609, 661] on div "Contract Type Lease Agreement Buy Rate % 15.25 Profit Cap (Pts) 10 Profit Share…" at bounding box center [725, 454] width 1451 height 477
click at [44, 706] on button "Submit" at bounding box center [22, 718] width 44 height 16
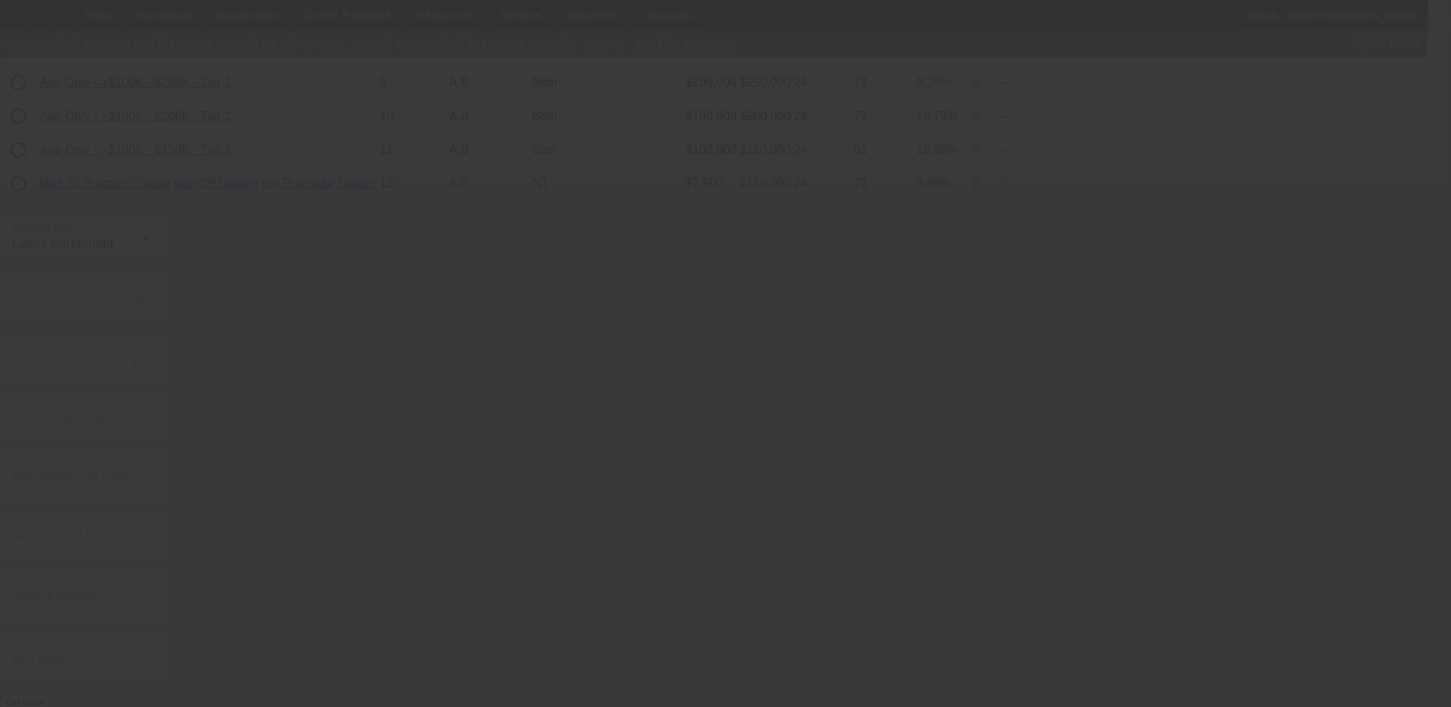
radio input "true"
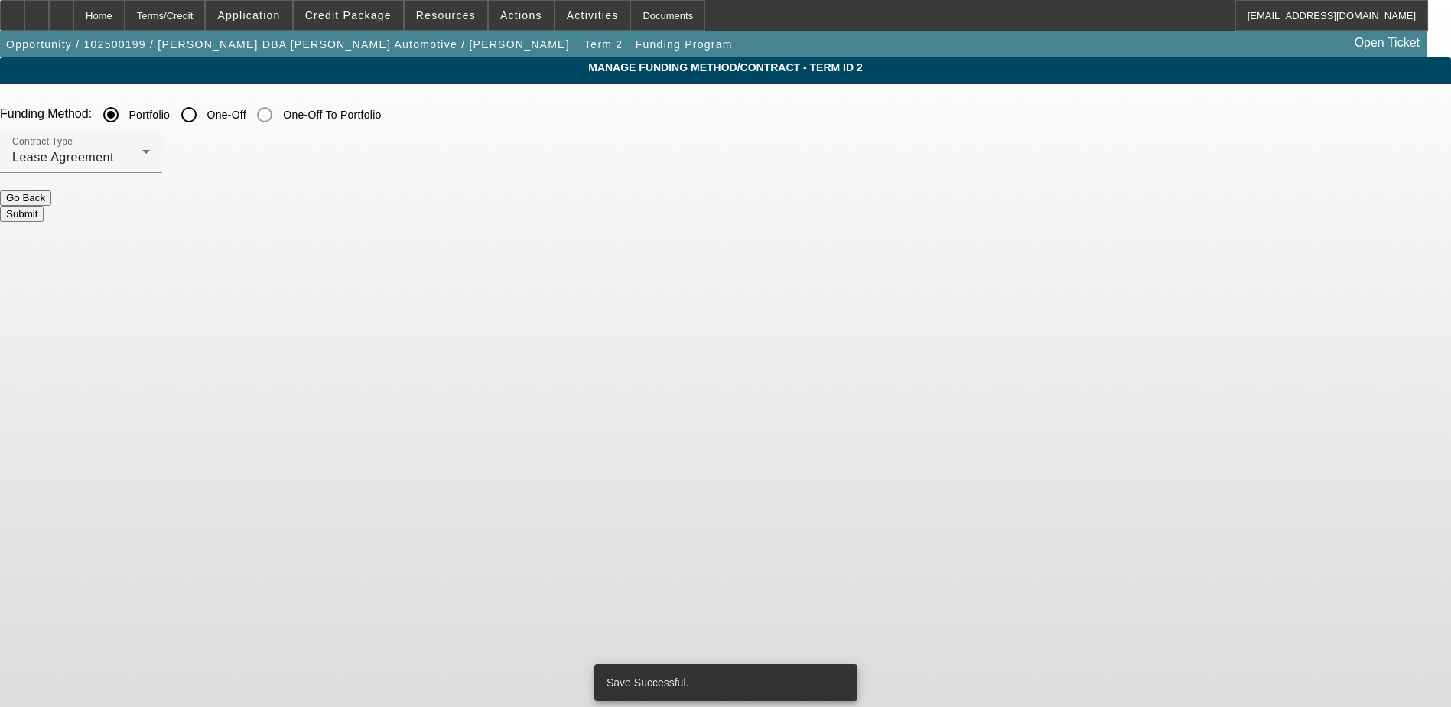
scroll to position [0, 0]
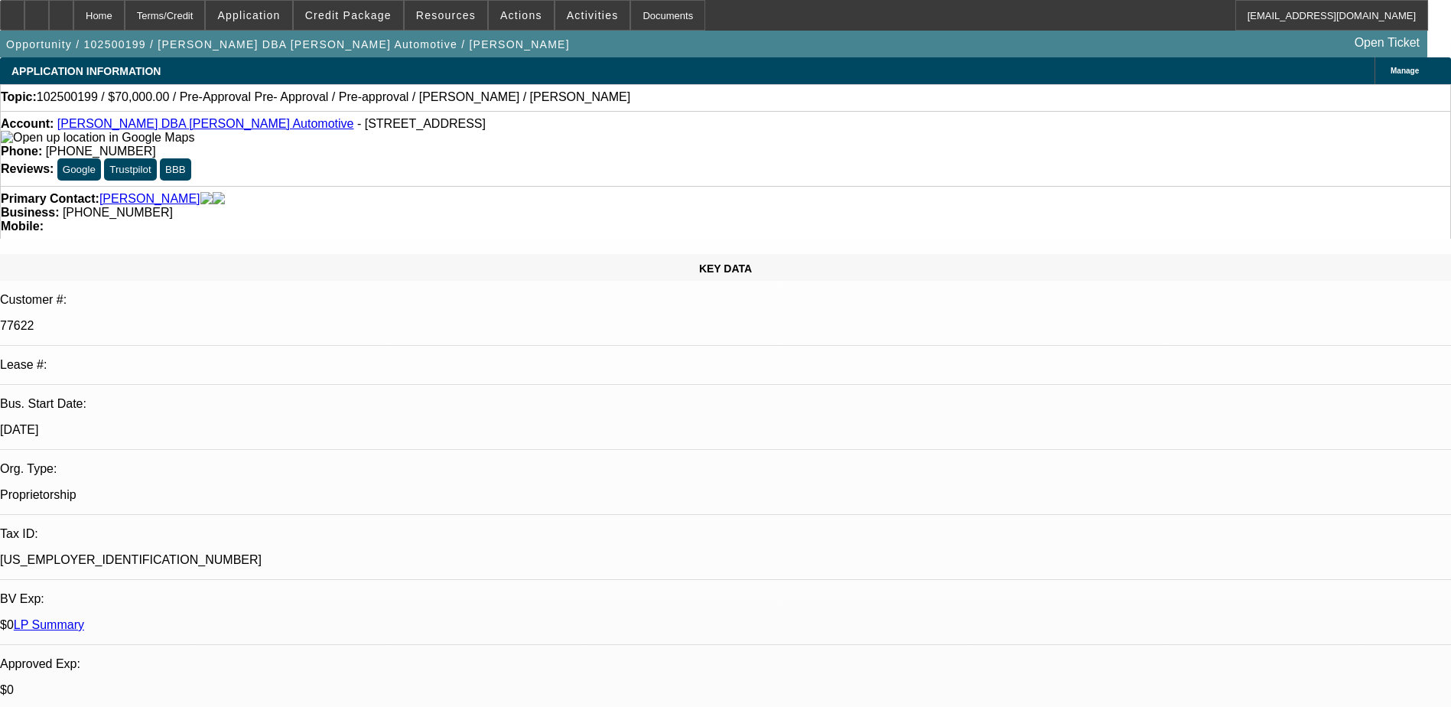
select select "0"
select select "2"
select select "0.1"
select select "4"
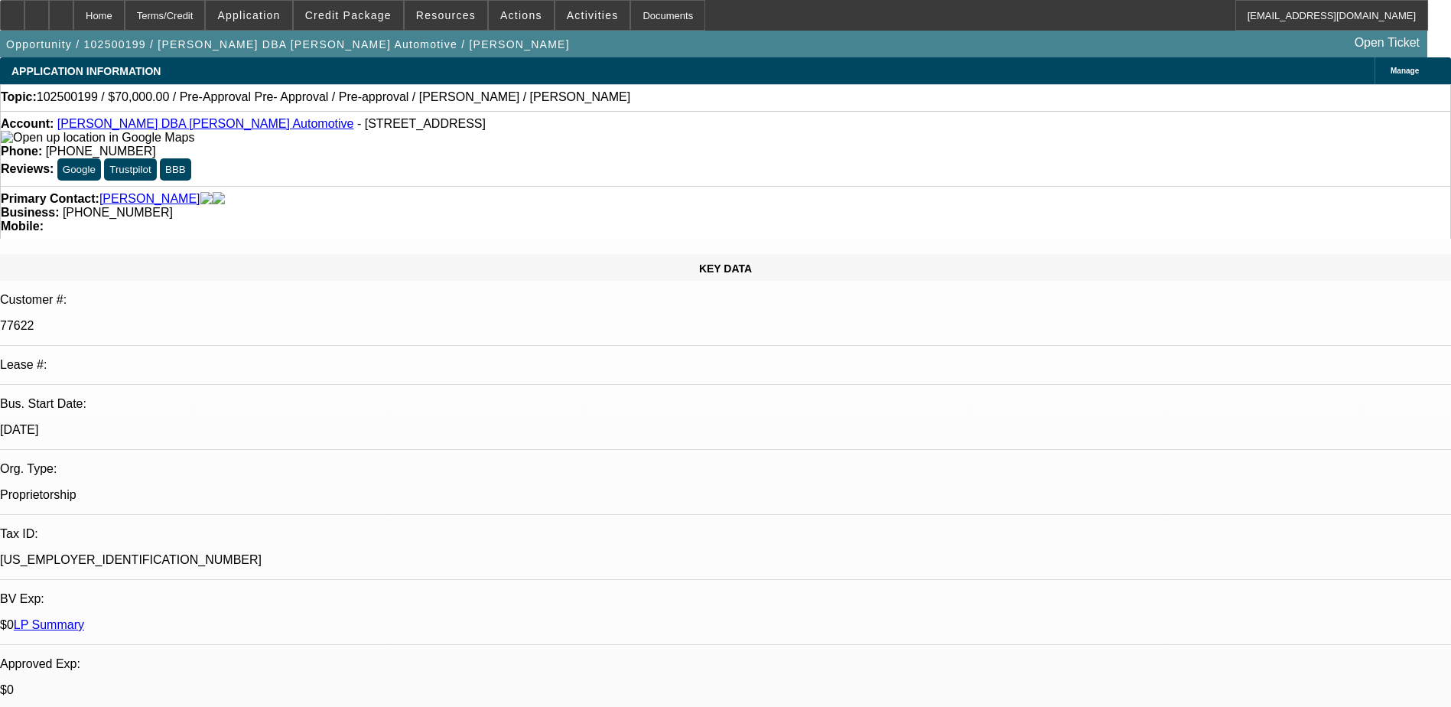
select select "0"
select select "2"
select select "0.1"
select select "4"
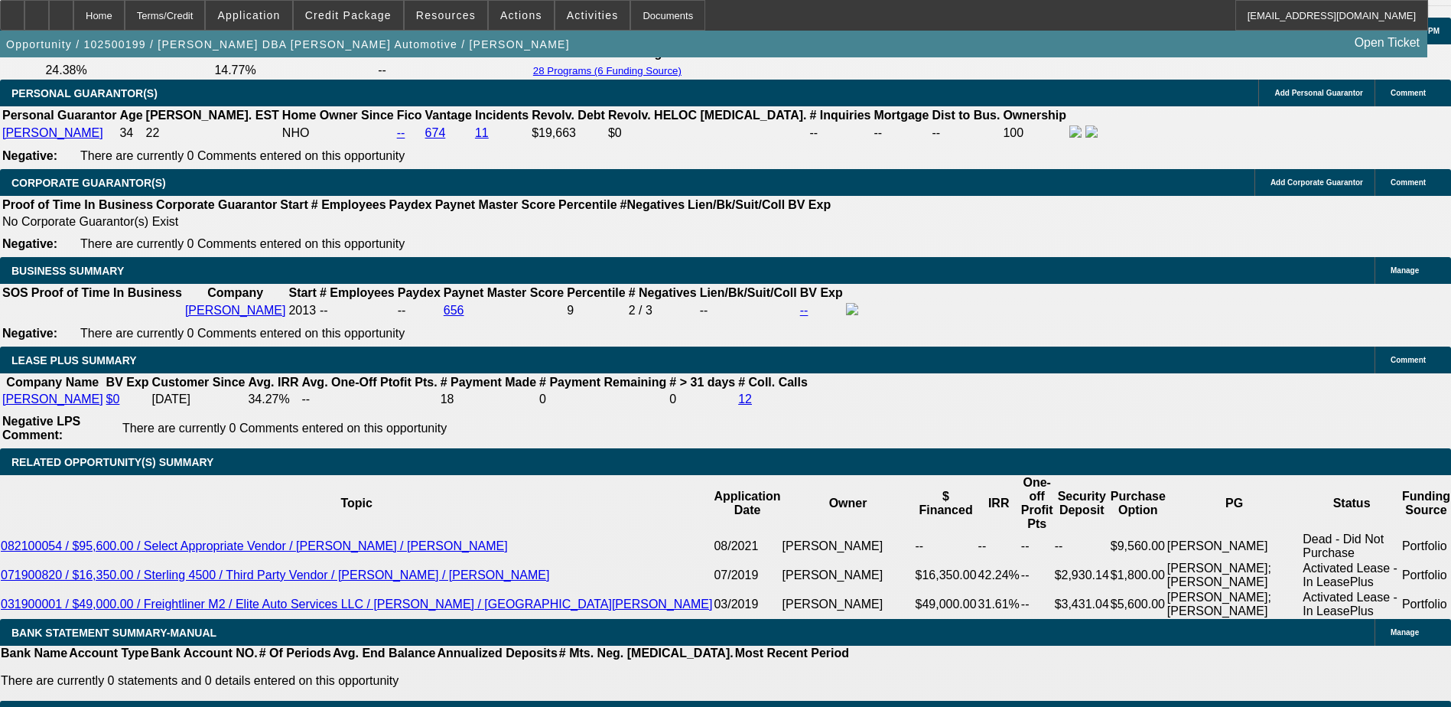
scroll to position [2523, 0]
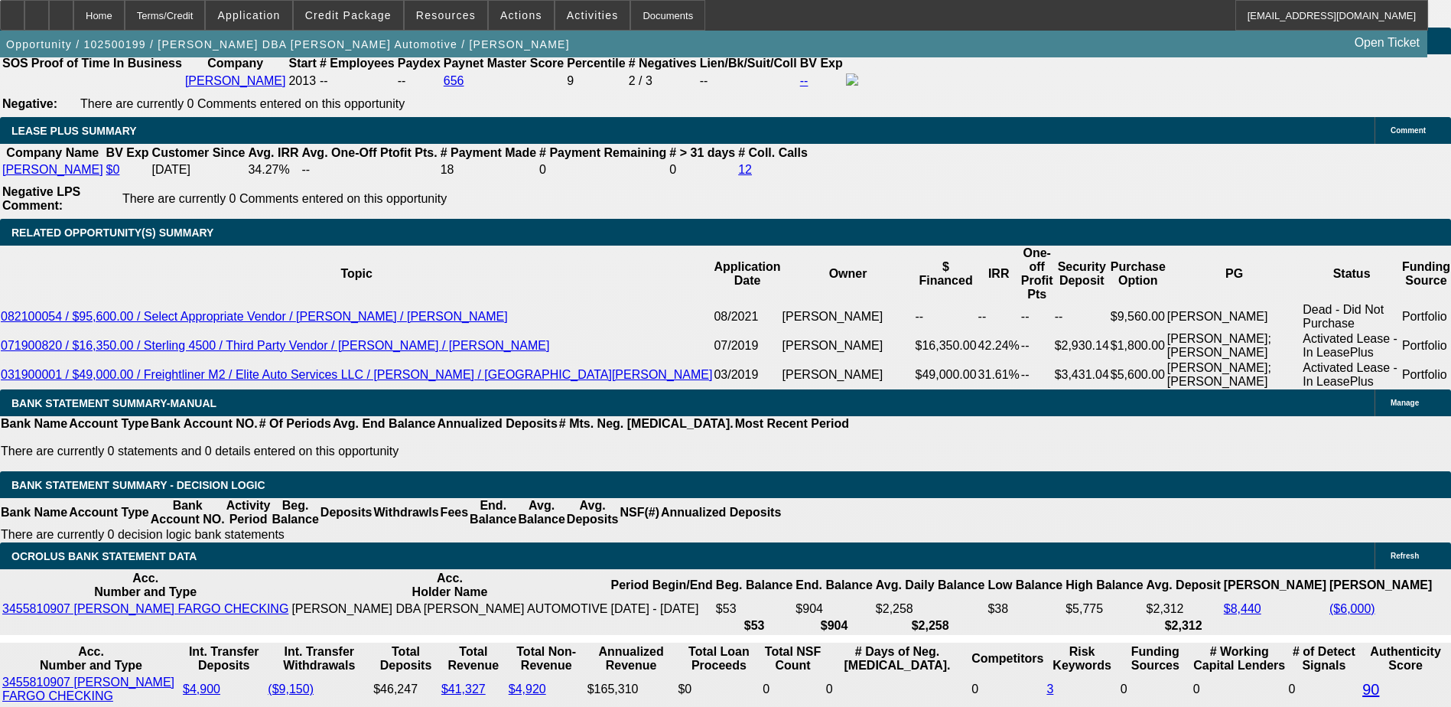
type input "UNKNOWN"
type input "1"
type input "$2,393.12"
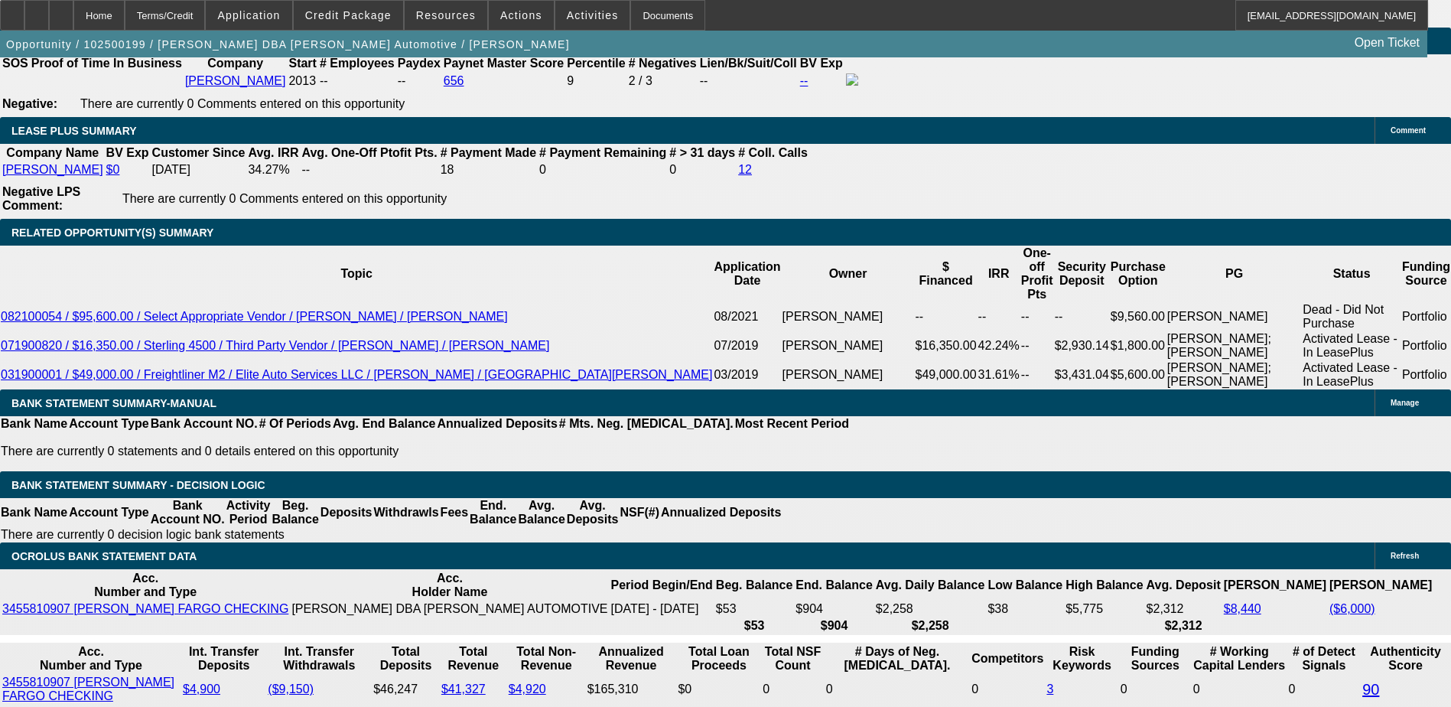
type input "$1,196.56"
type input "16"
type input "$3,404.52"
type input "$1,702.26"
type input "16"
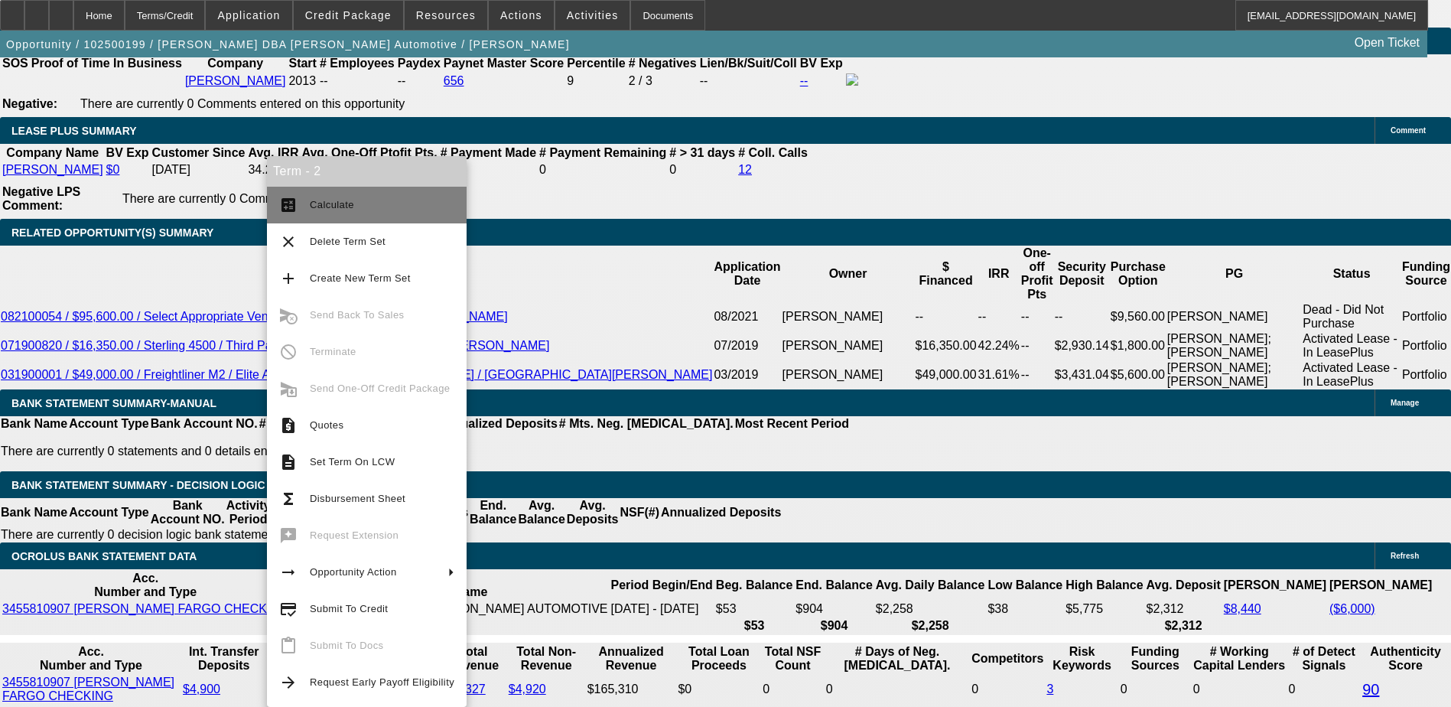
click at [310, 197] on span "Calculate" at bounding box center [382, 205] width 145 height 18
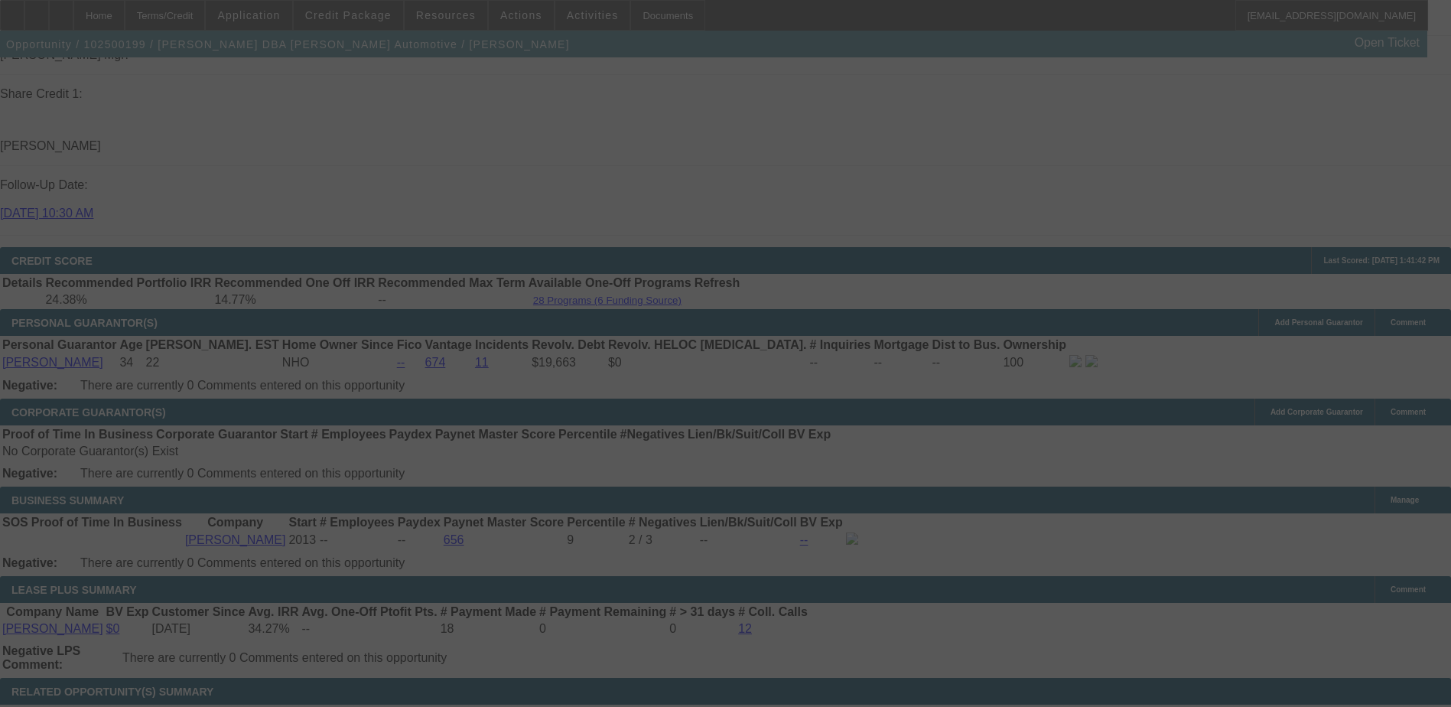
select select "0"
select select "2"
select select "0.1"
select select "4"
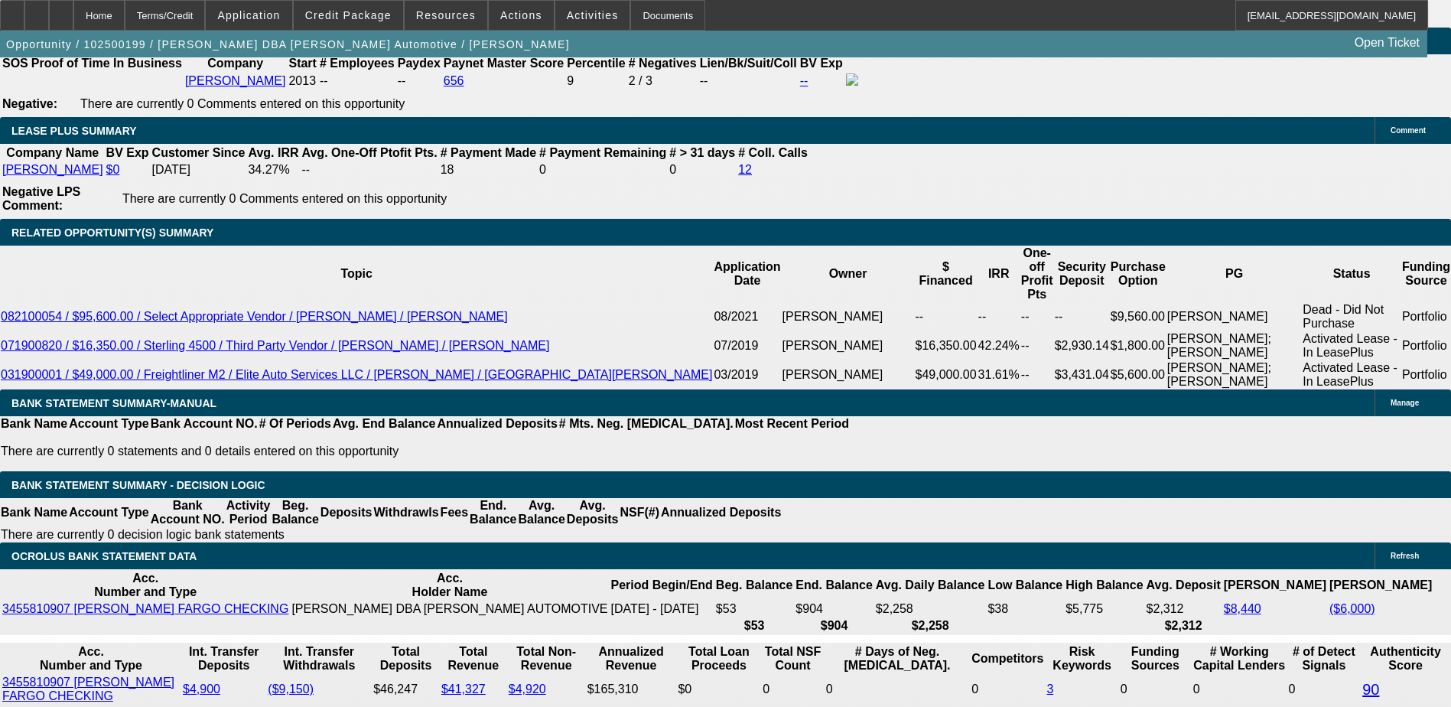
select select "3"
type input "UNKNOWN"
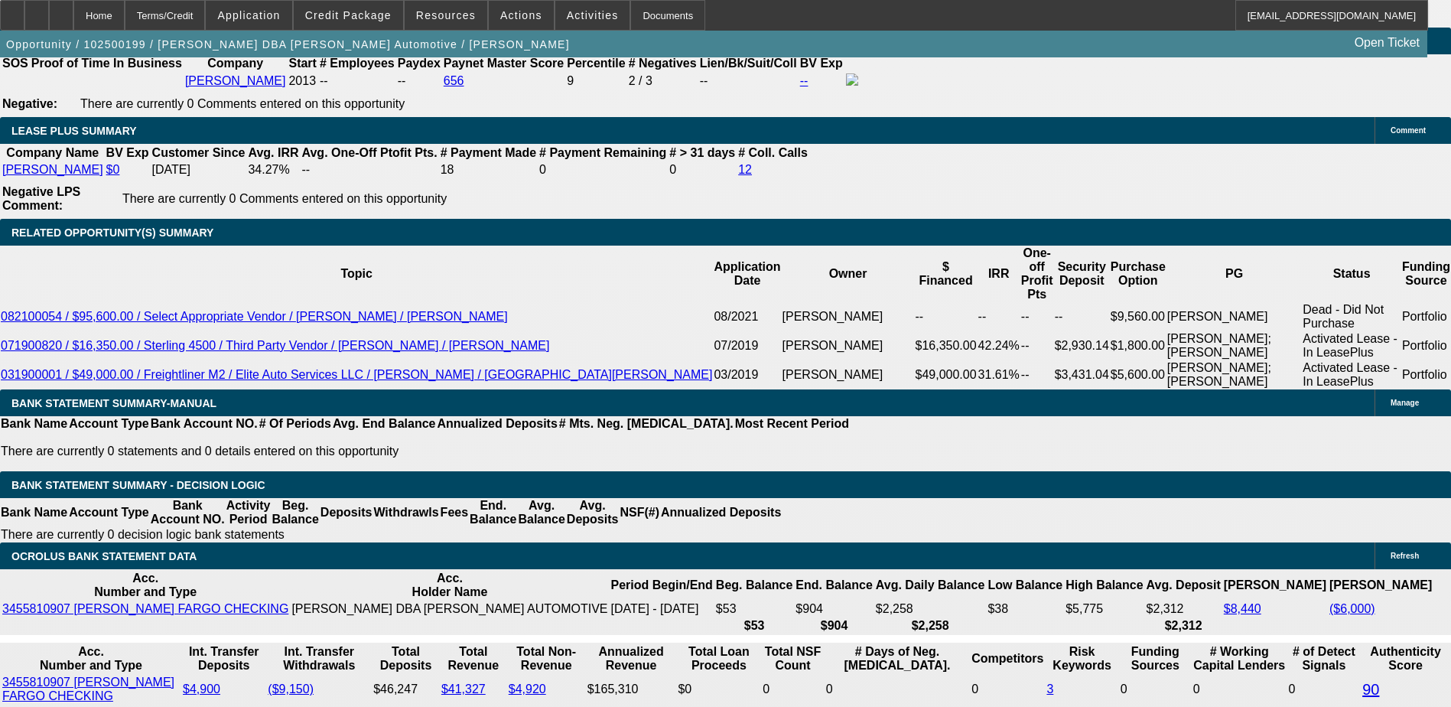
select select "0"
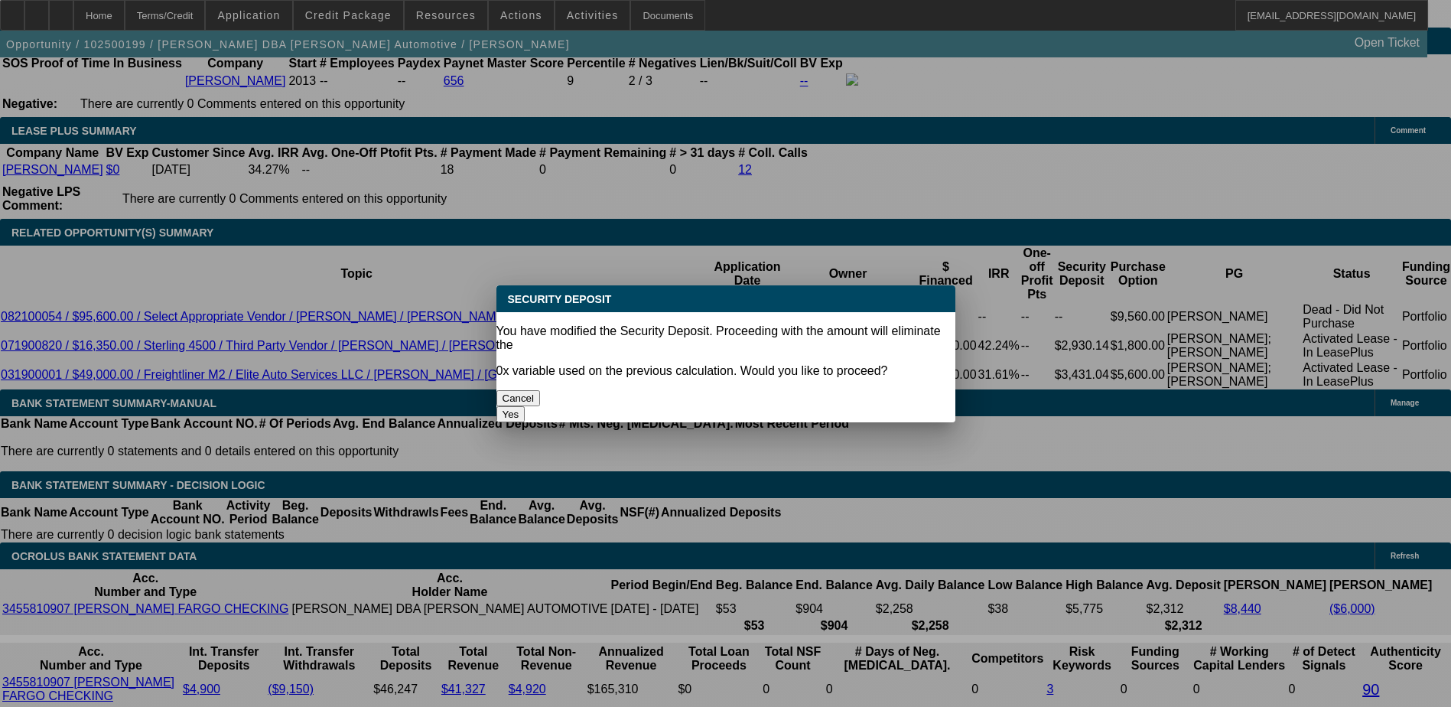
scroll to position [0, 0]
click at [525, 406] on button "Yes" at bounding box center [510, 414] width 29 height 16
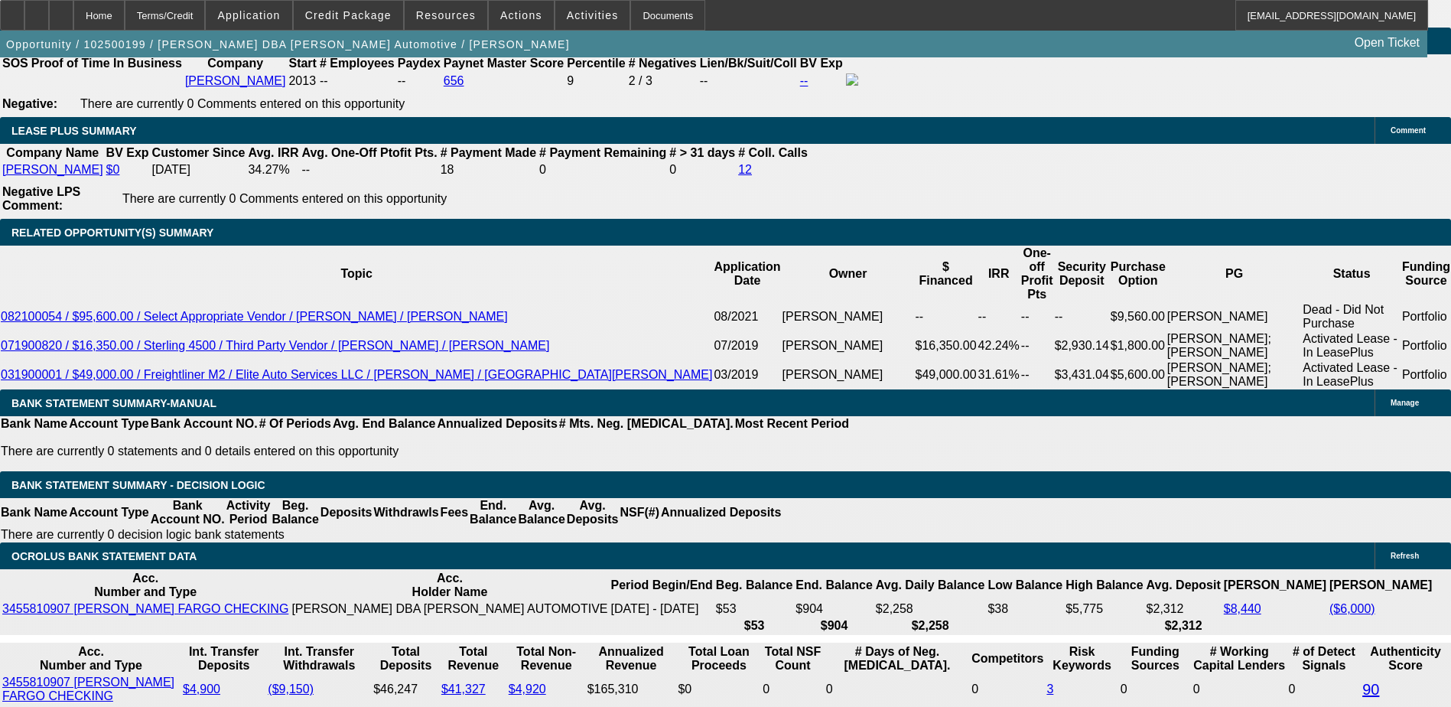
type input "$0.00"
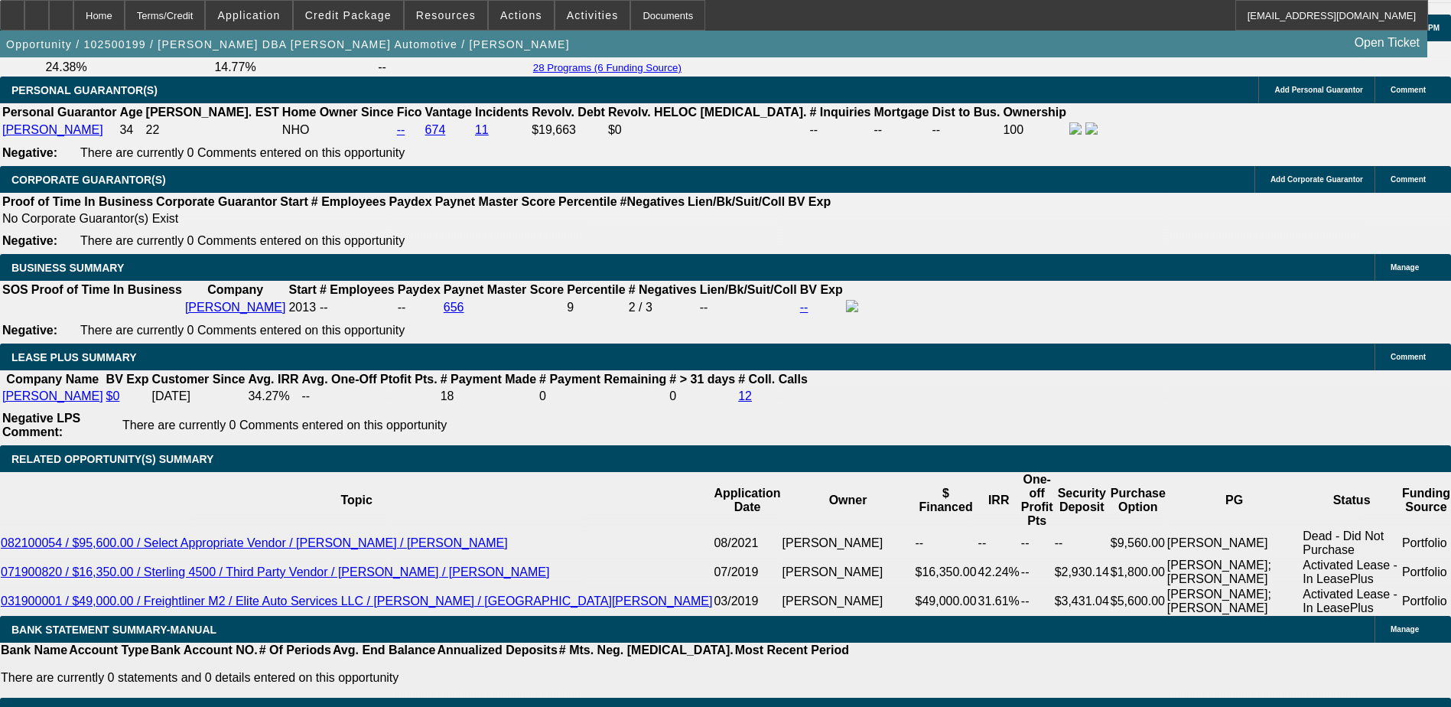
scroll to position [2447, 0]
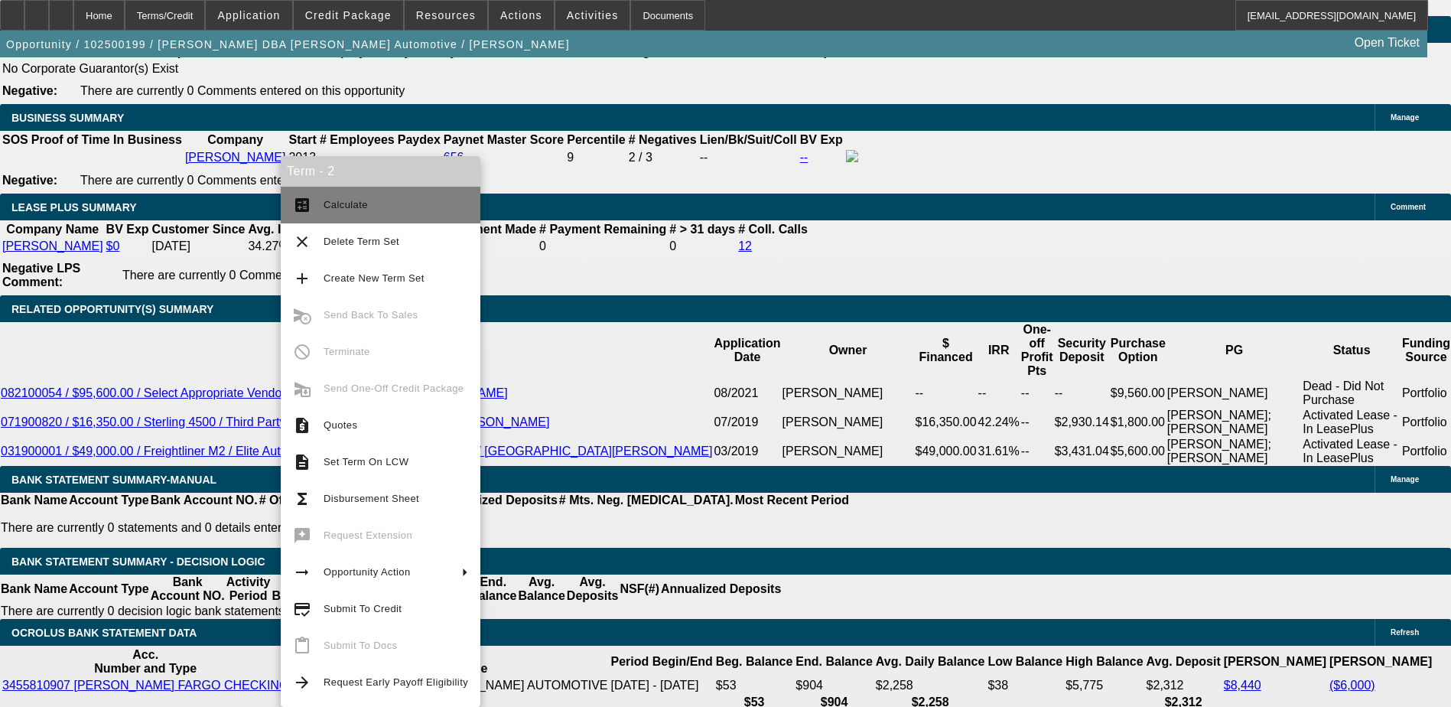
click at [367, 191] on button "calculate Calculate" at bounding box center [381, 205] width 200 height 37
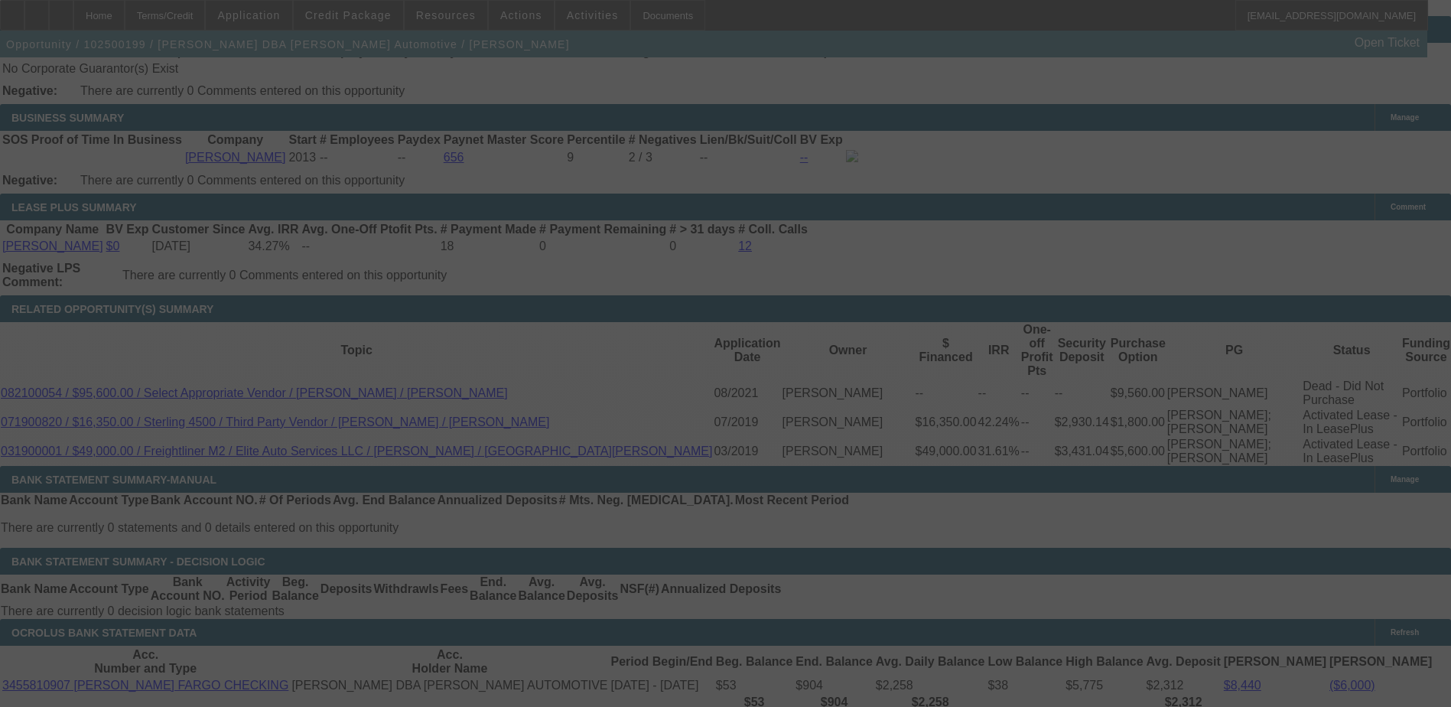
scroll to position [2429, 0]
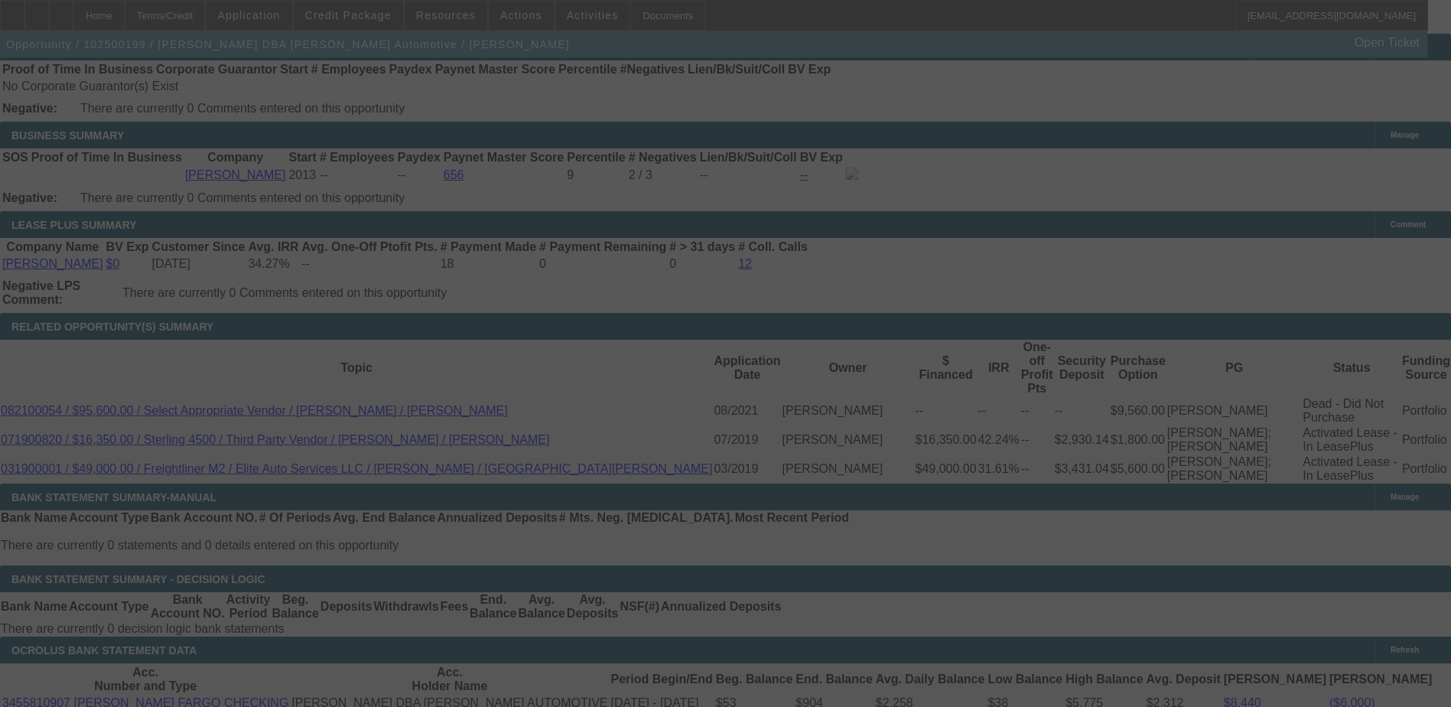
select select "0"
select select "3"
select select "0.1"
select select "4"
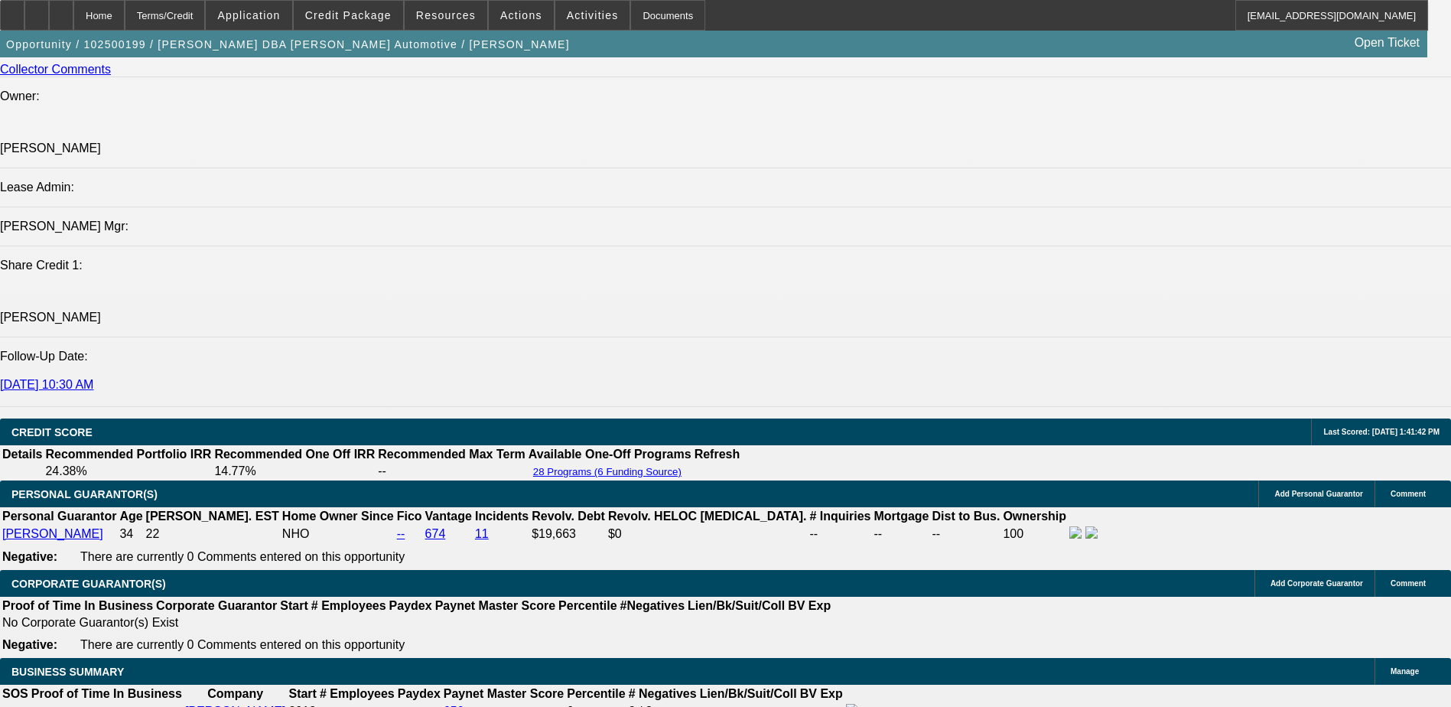
scroll to position [1680, 0]
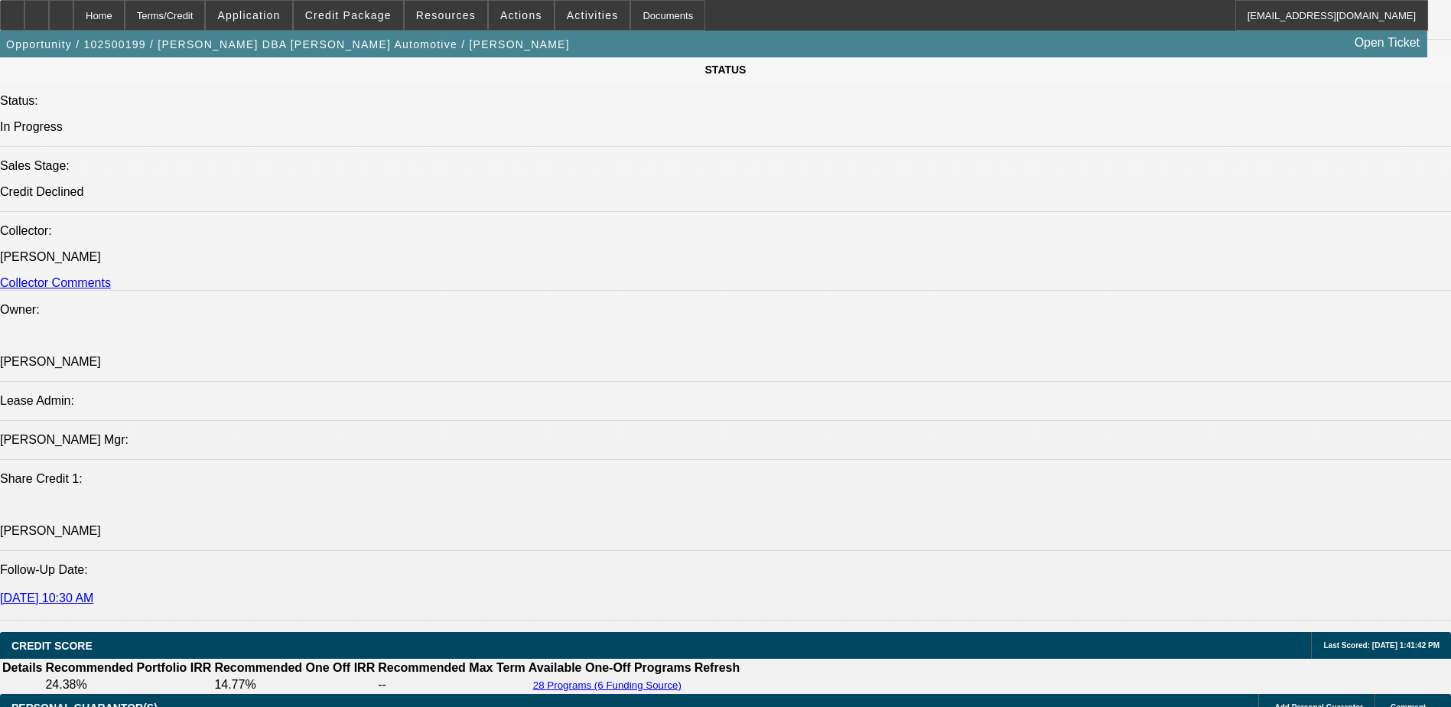
drag, startPoint x: 1423, startPoint y: 609, endPoint x: 1087, endPoint y: 580, distance: 337.8
copy tr "Chris Goldston has owned and operated Goldston Automotive since 2013. He has pa…"
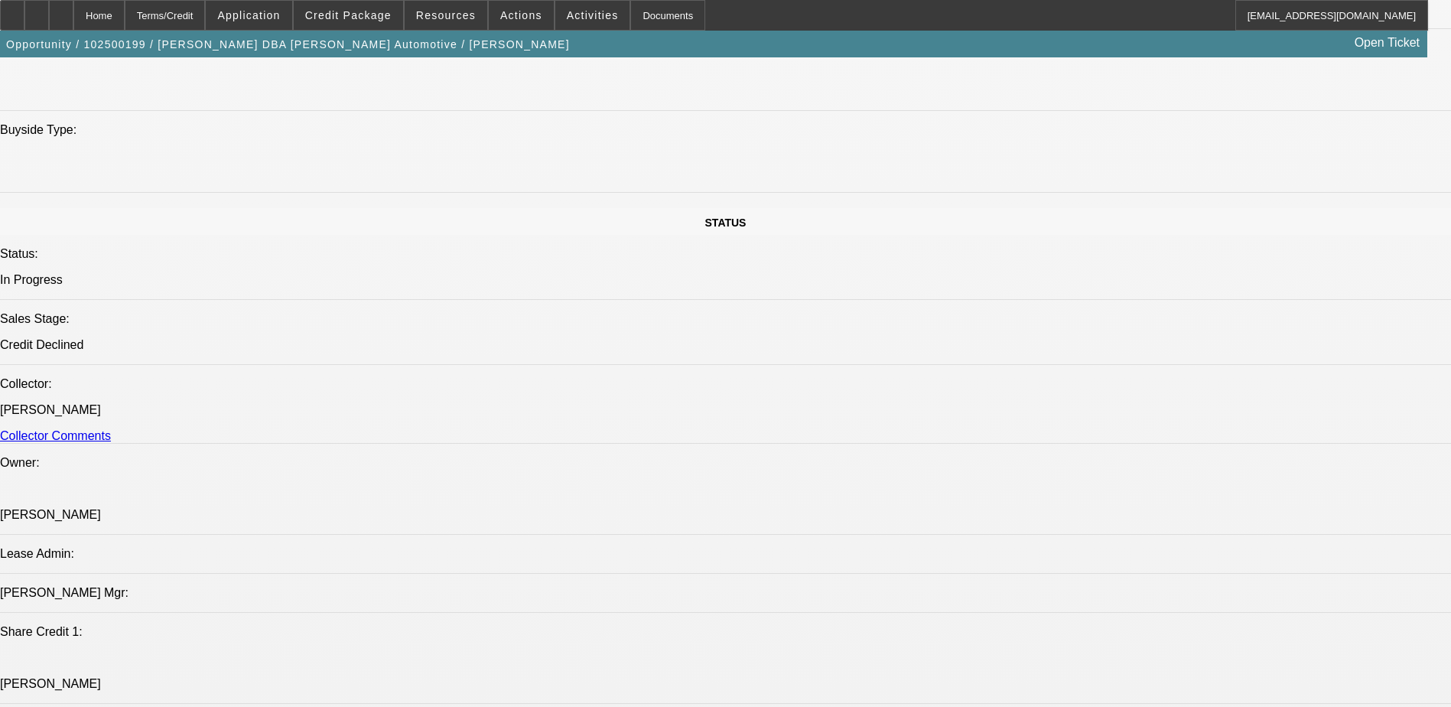
click at [1117, 53] on div "Opportunity / 102500199 / Christopher Ray Goldston DBA Goldston Automotive / Go…" at bounding box center [713, 44] width 1427 height 27
radio input "true"
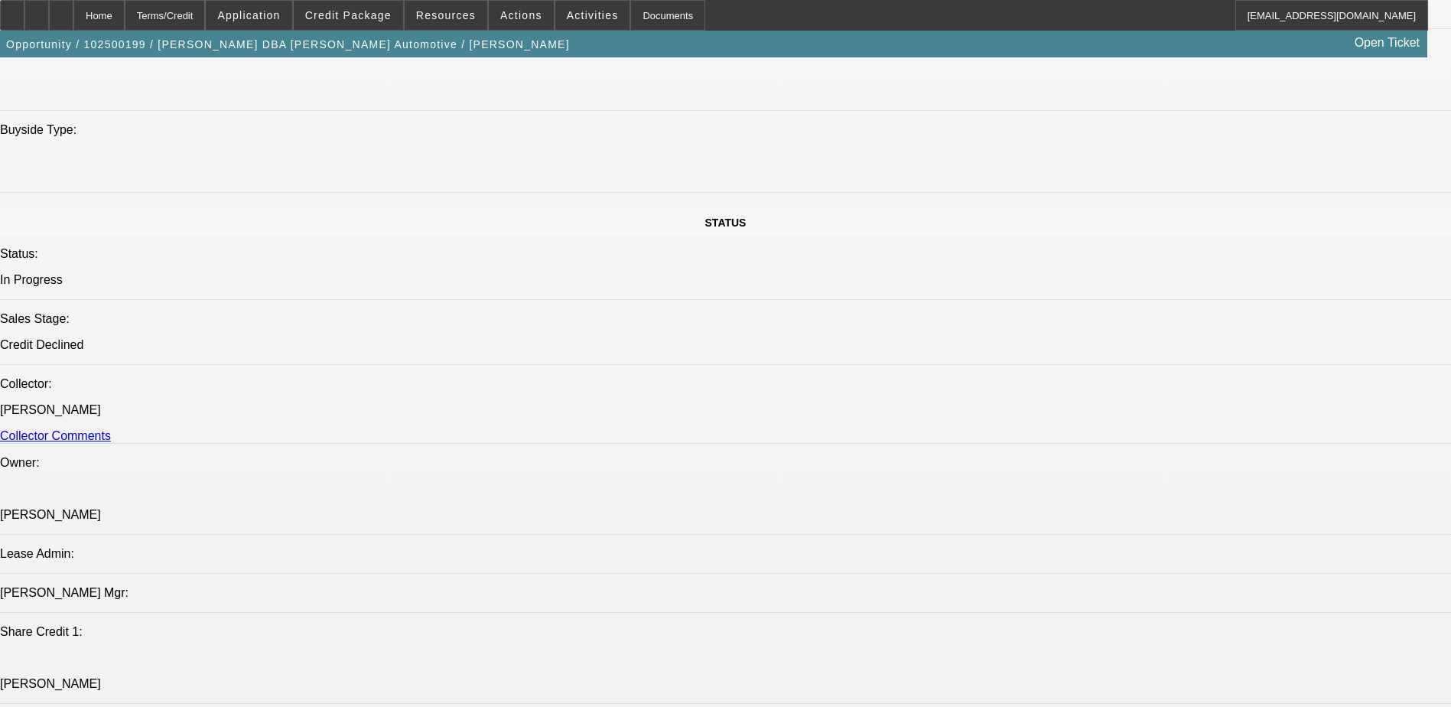
paste textarea "Chris Goldston has owned and operated Goldston Automotive since 2013. He has pa…"
type textarea "Chris Goldston has owned and operated Goldston Automotive since 2013. He has pa…"
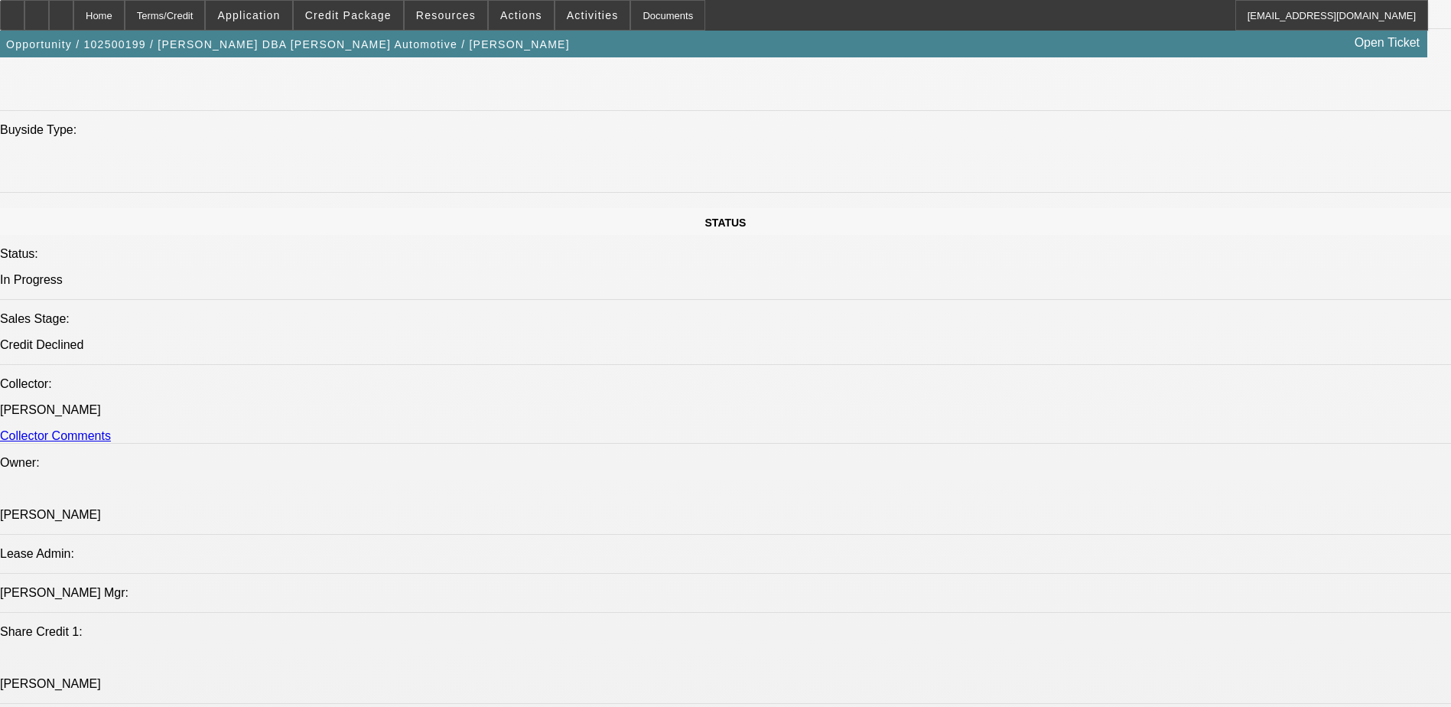
radio input "true"
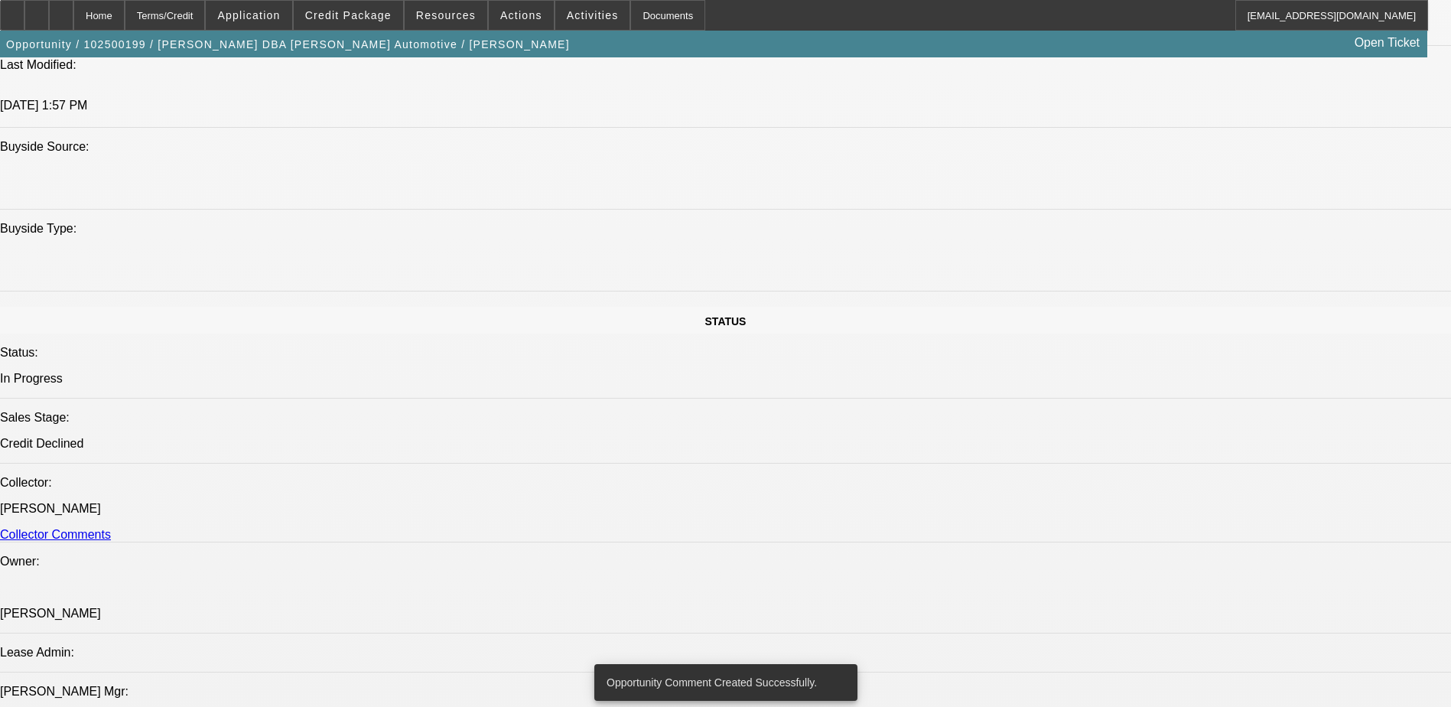
scroll to position [1221, 0]
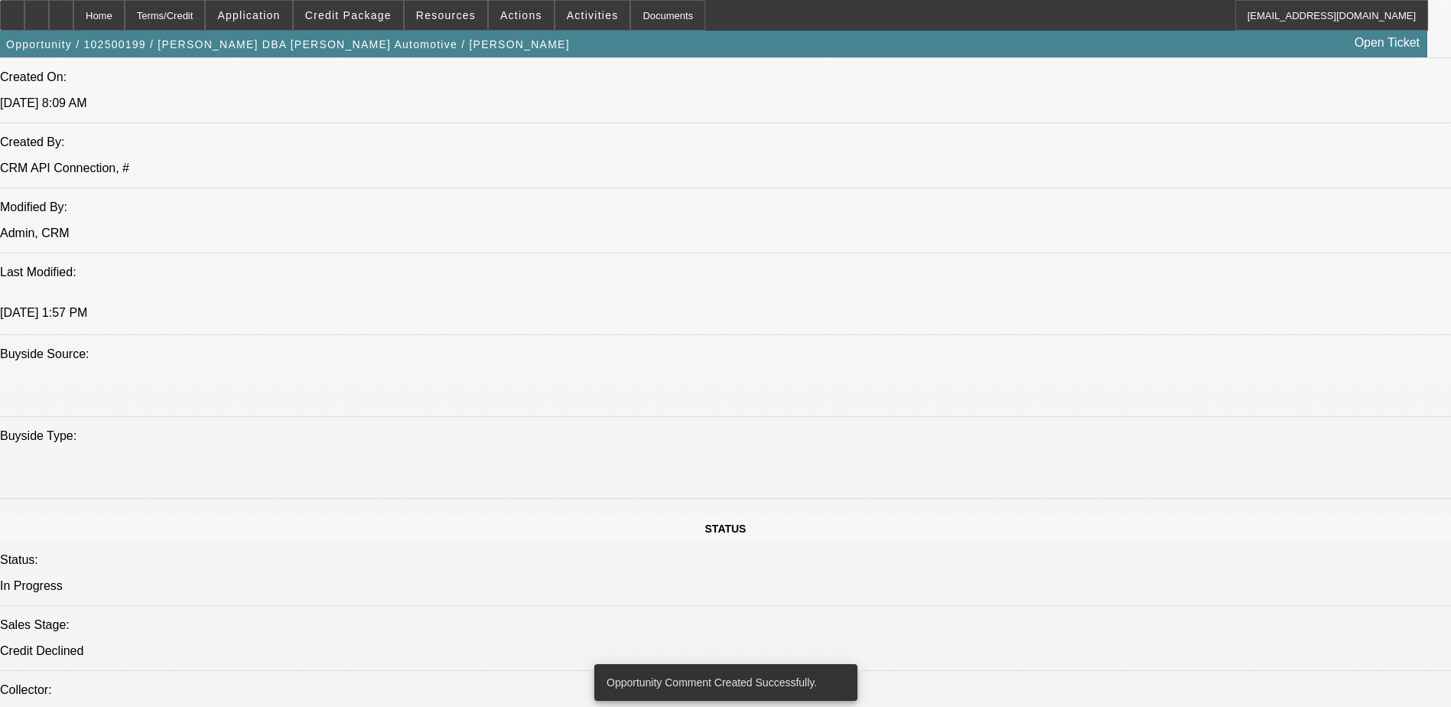
click at [73, 11] on div at bounding box center [61, 15] width 24 height 31
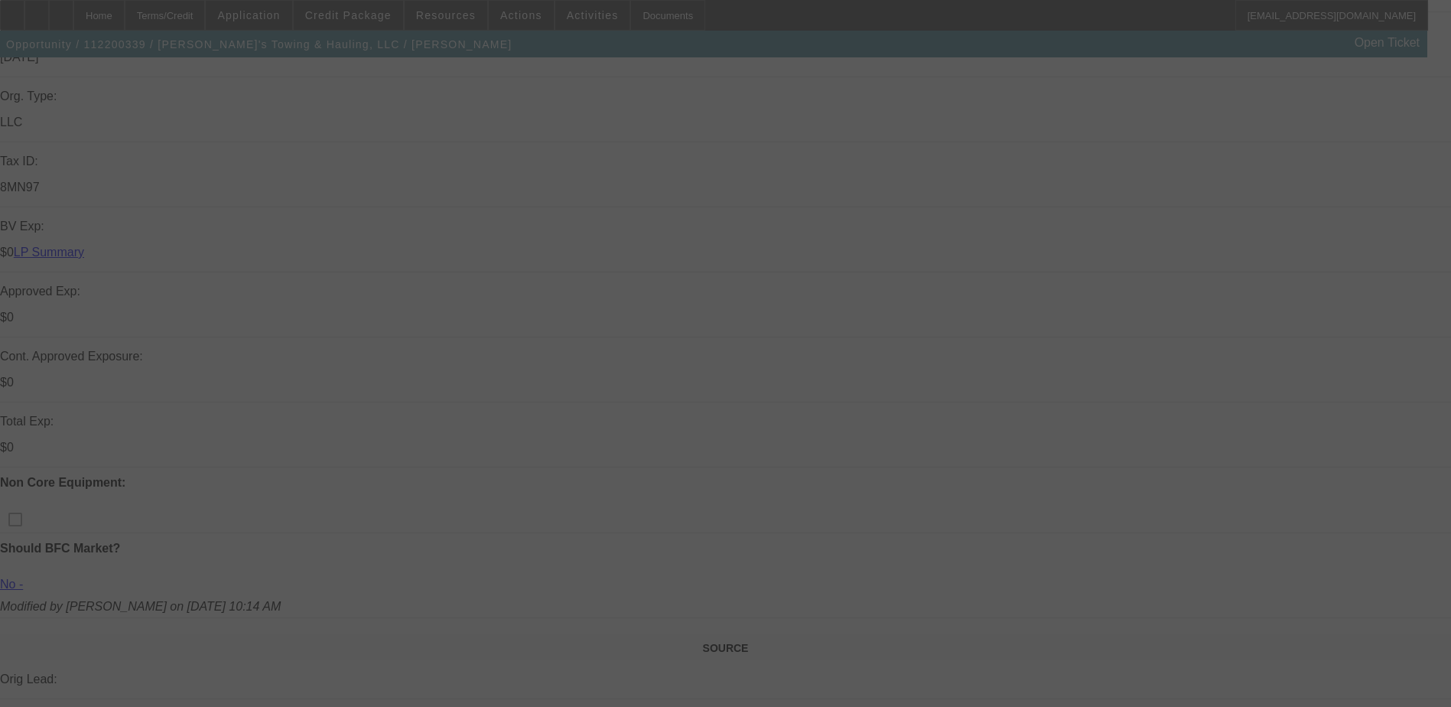
scroll to position [382, 0]
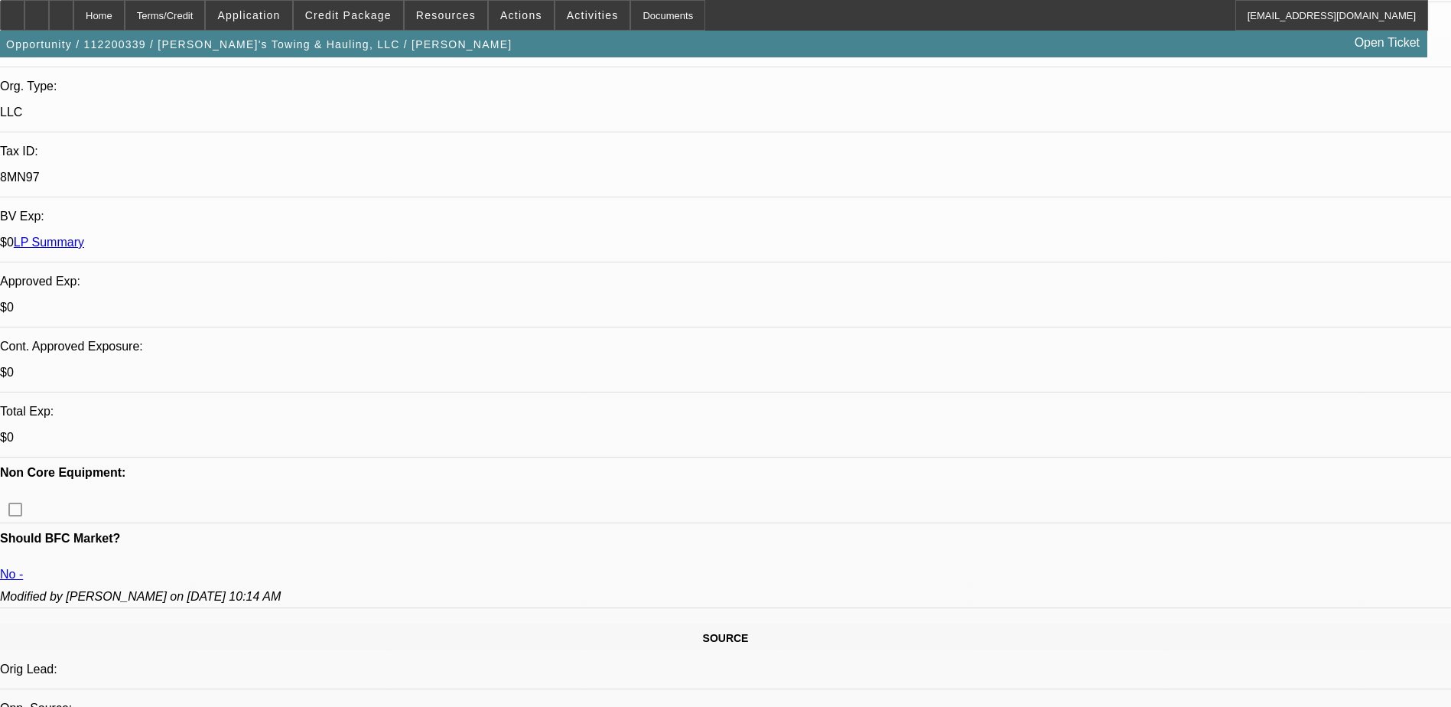
select select "0.1"
select select "2"
select select "0.1"
select select "2"
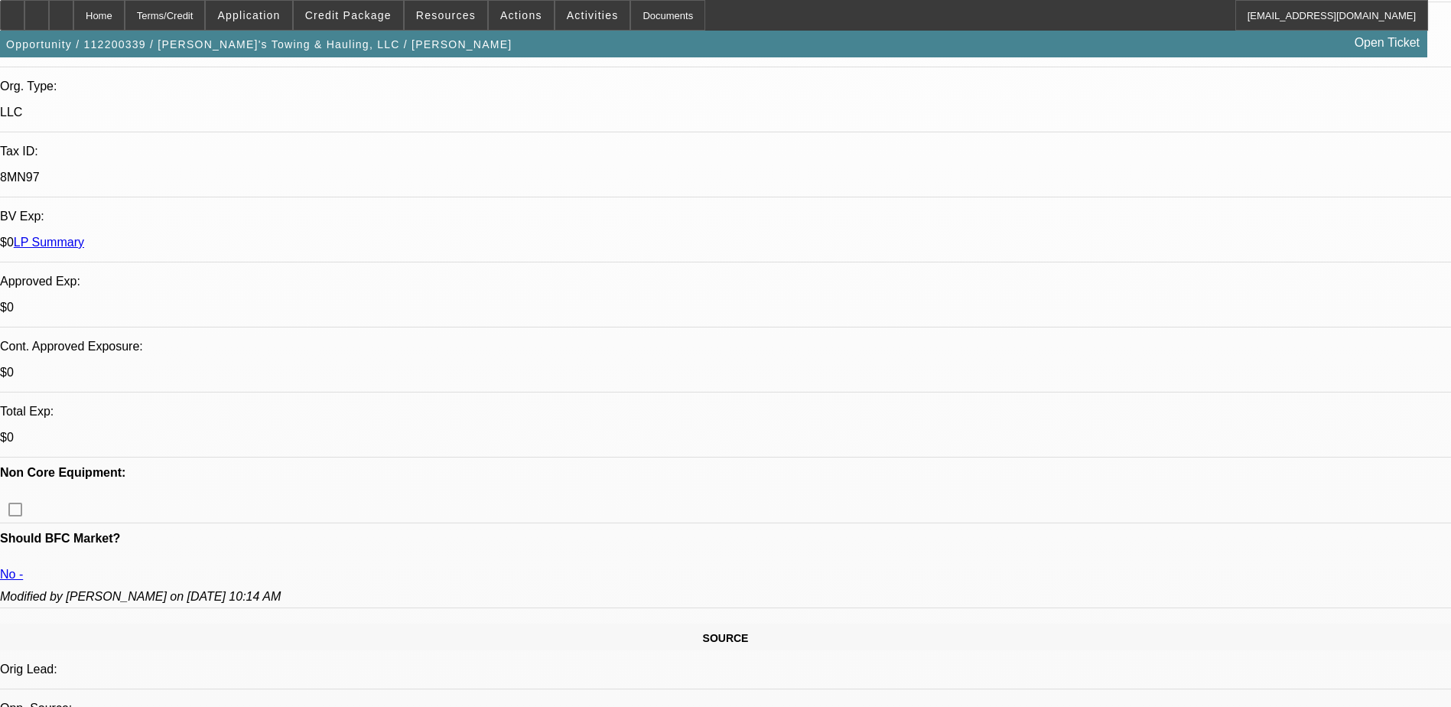
select select "0.1"
select select "1"
select select "2"
select select "4"
select select "1"
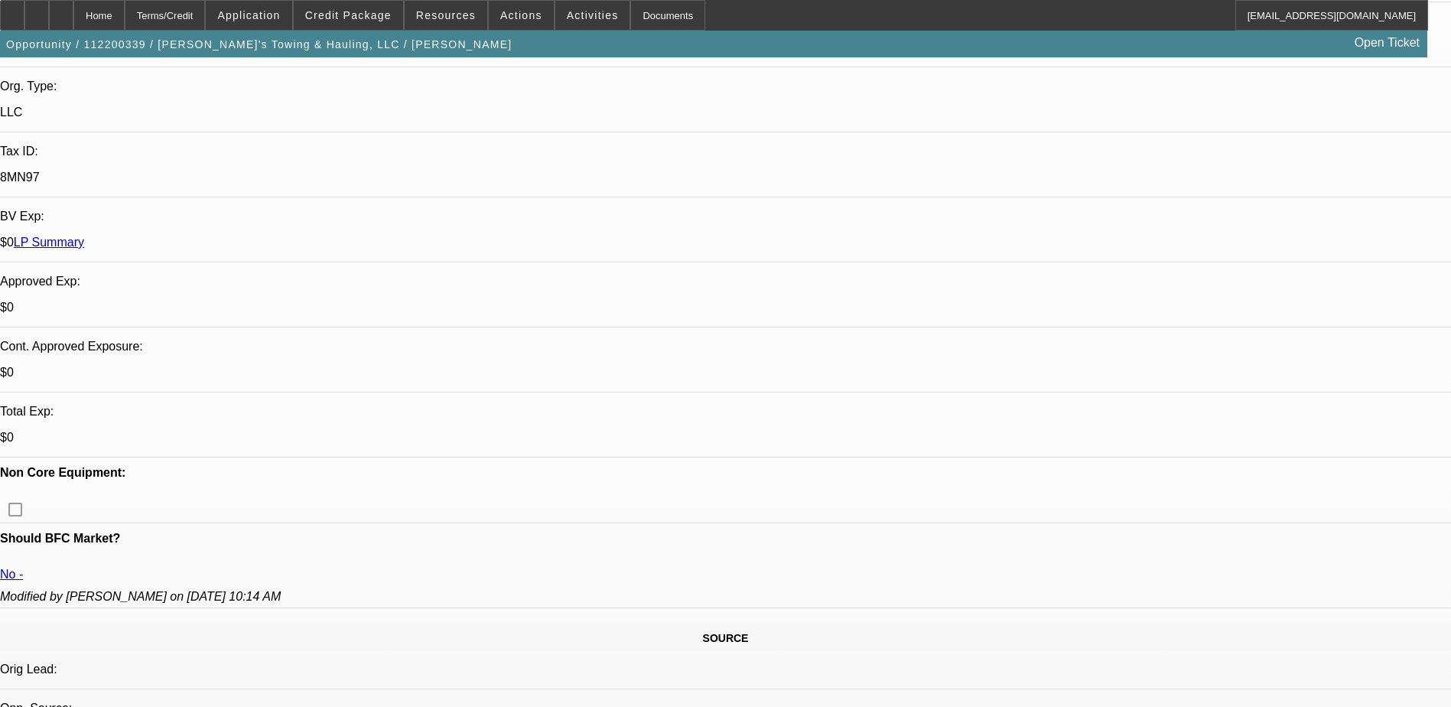
select select "2"
select select "4"
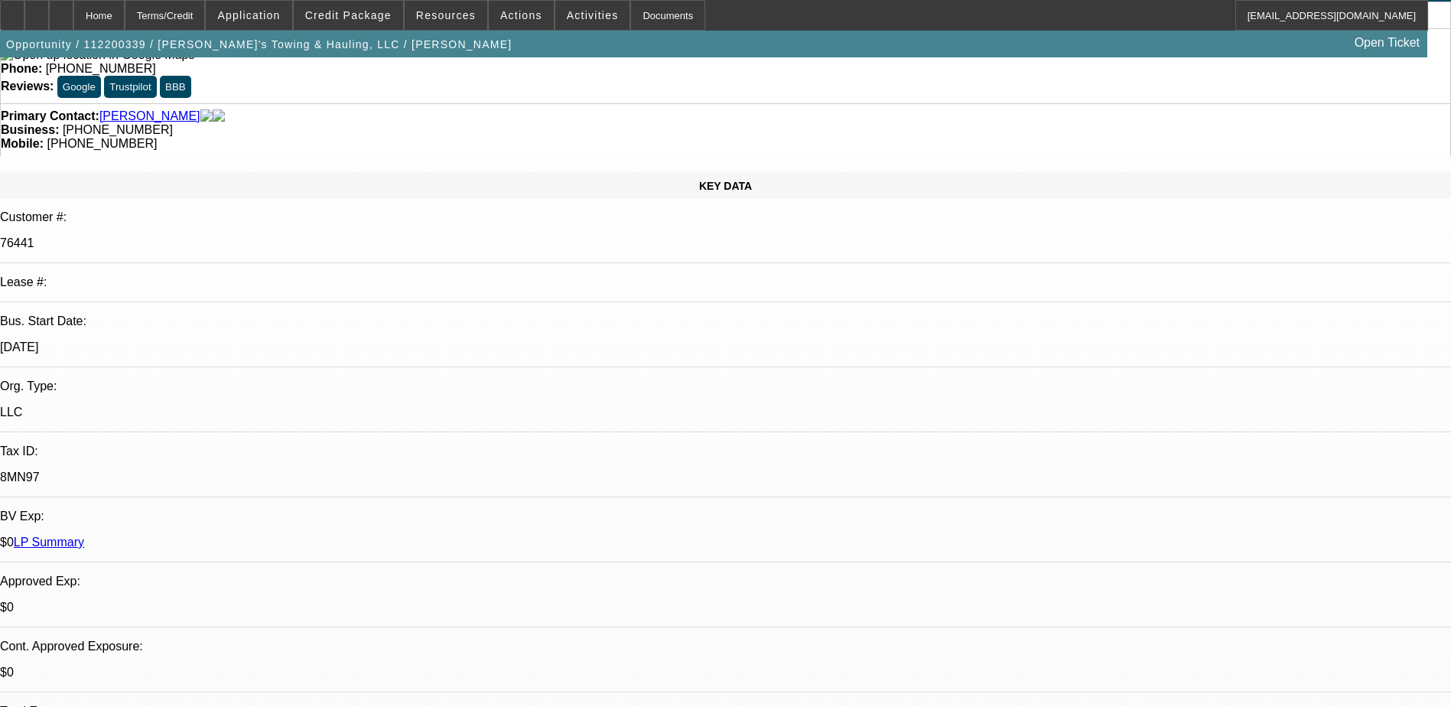
scroll to position [76, 0]
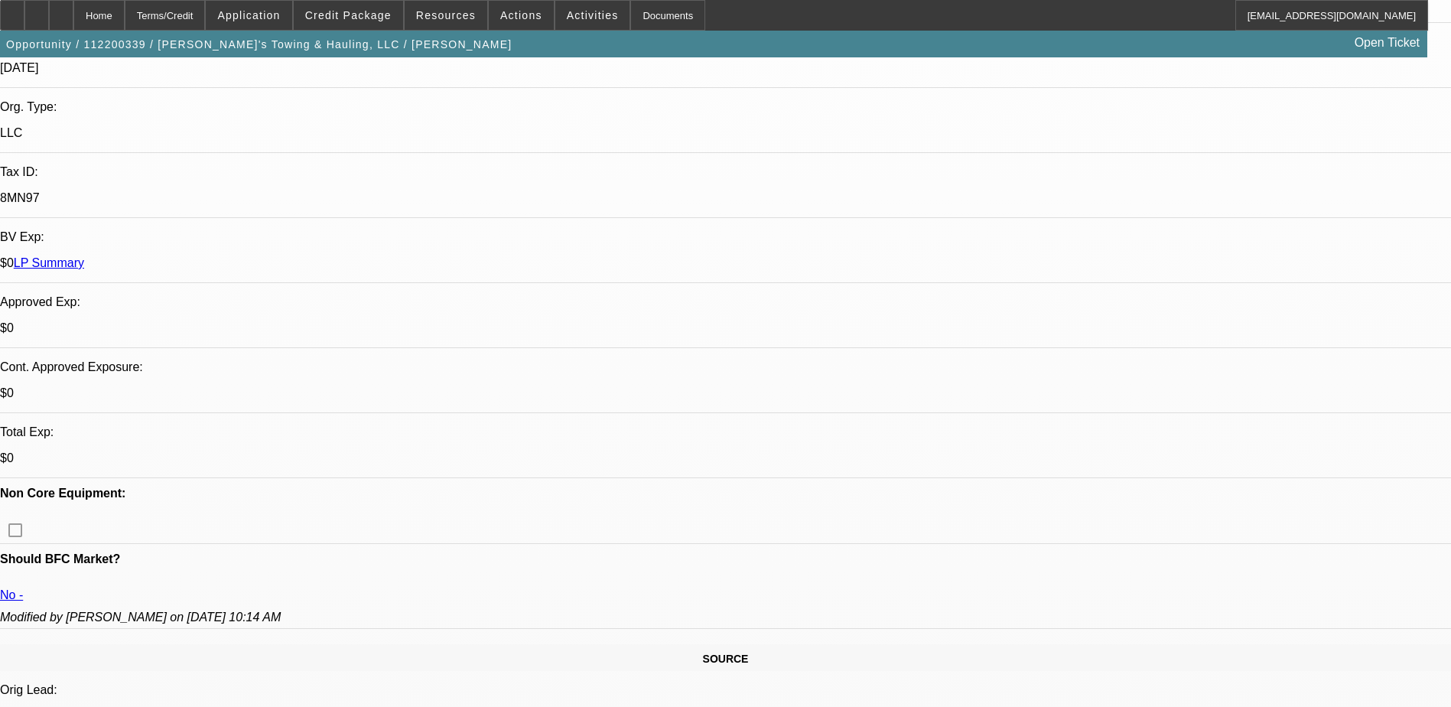
scroll to position [459, 0]
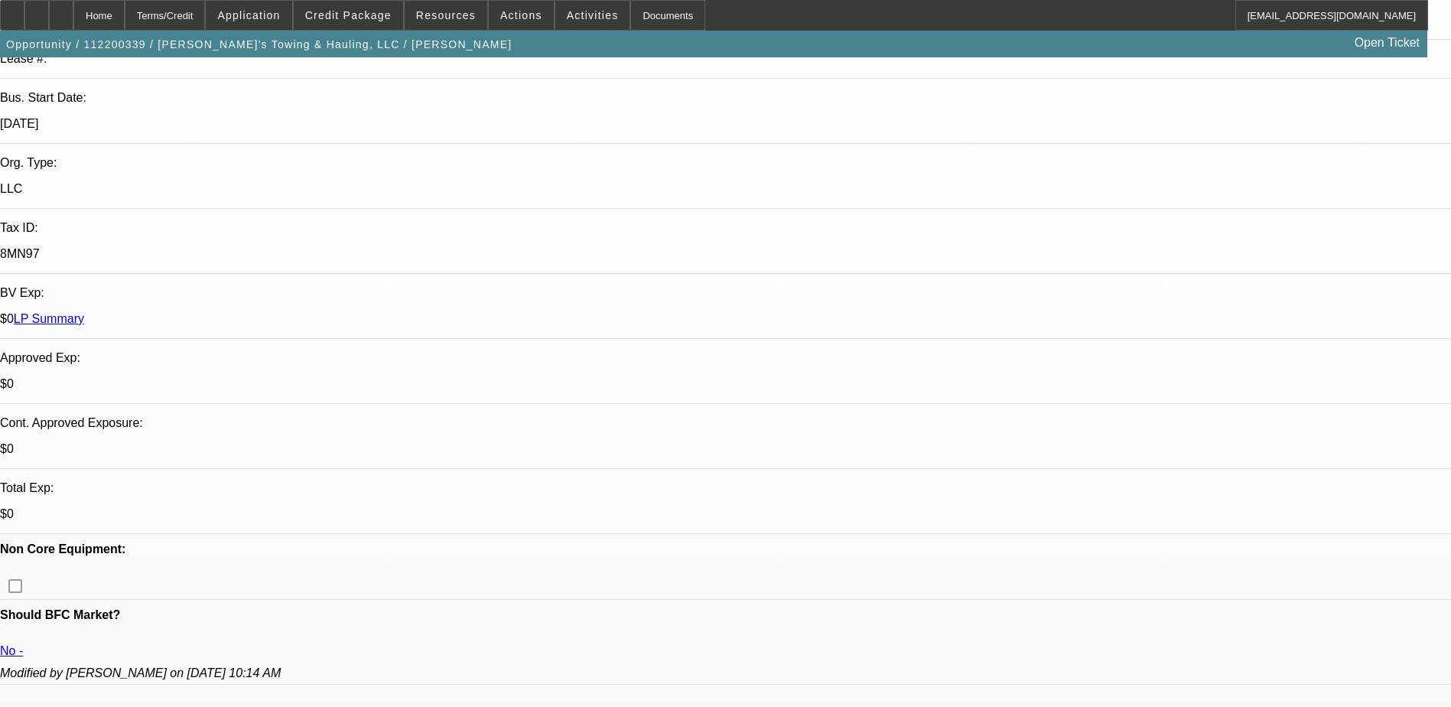
scroll to position [139, 0]
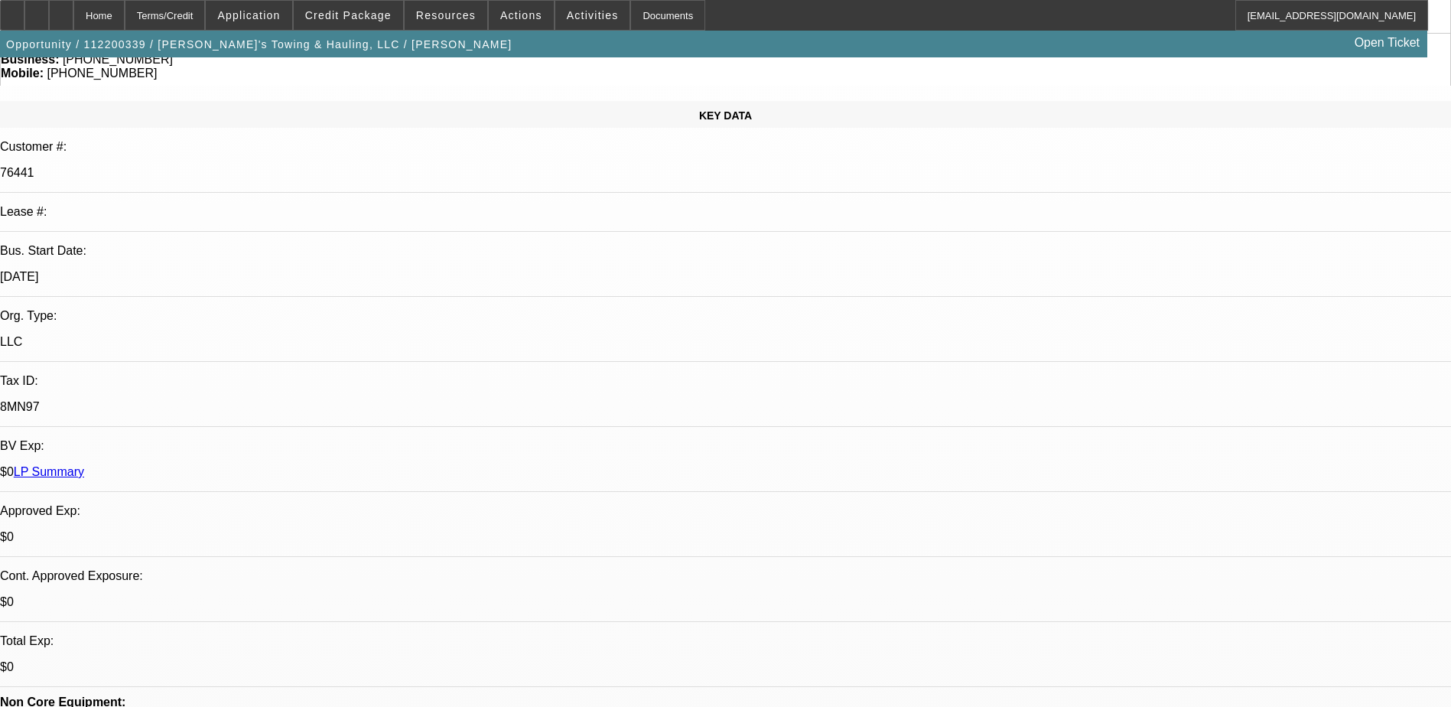
scroll to position [76, 0]
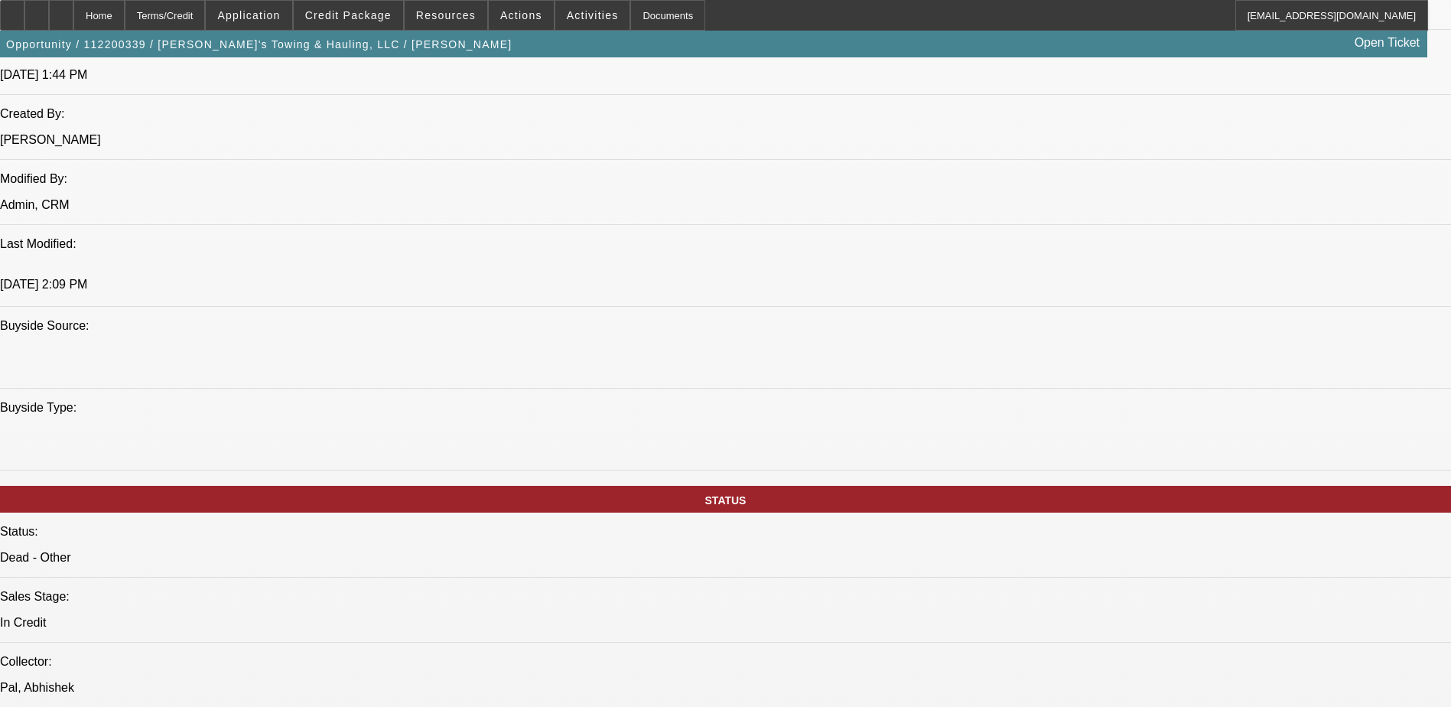
scroll to position [918, 0]
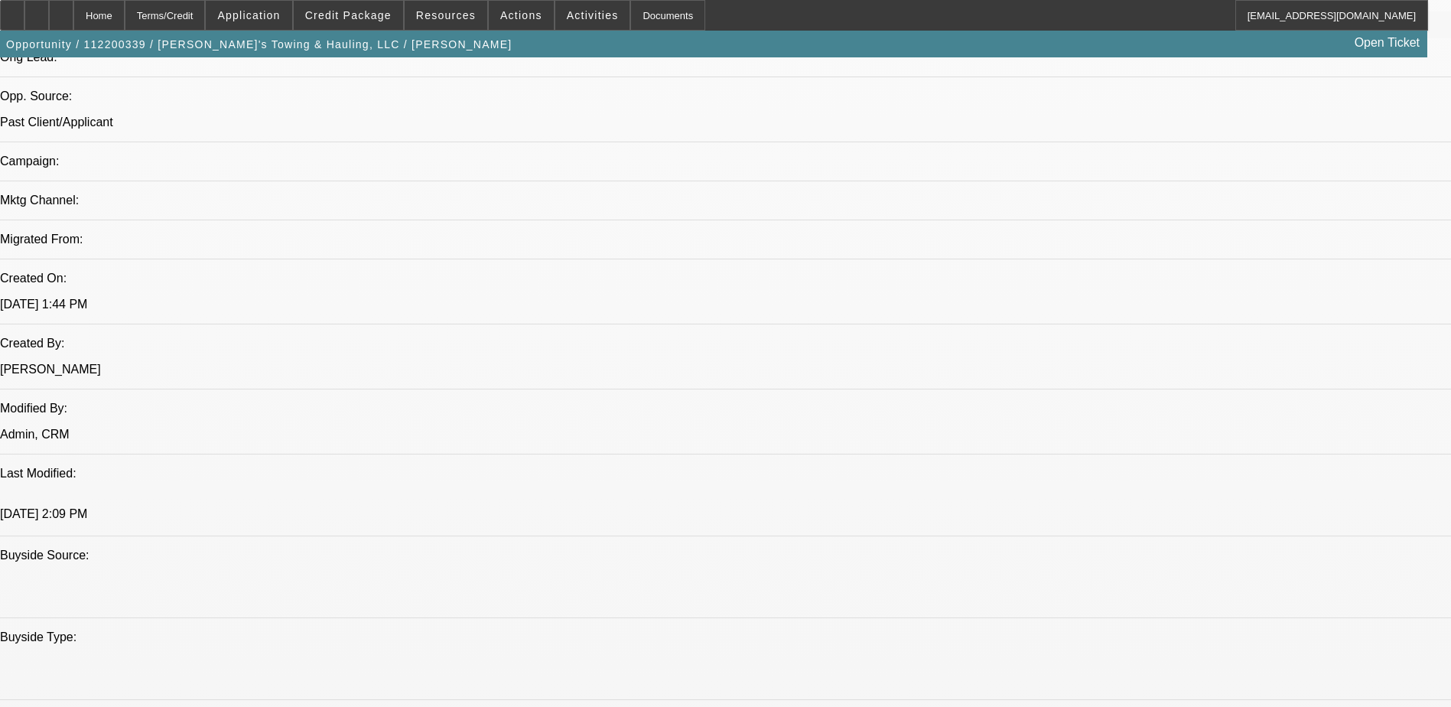
scroll to position [0, 0]
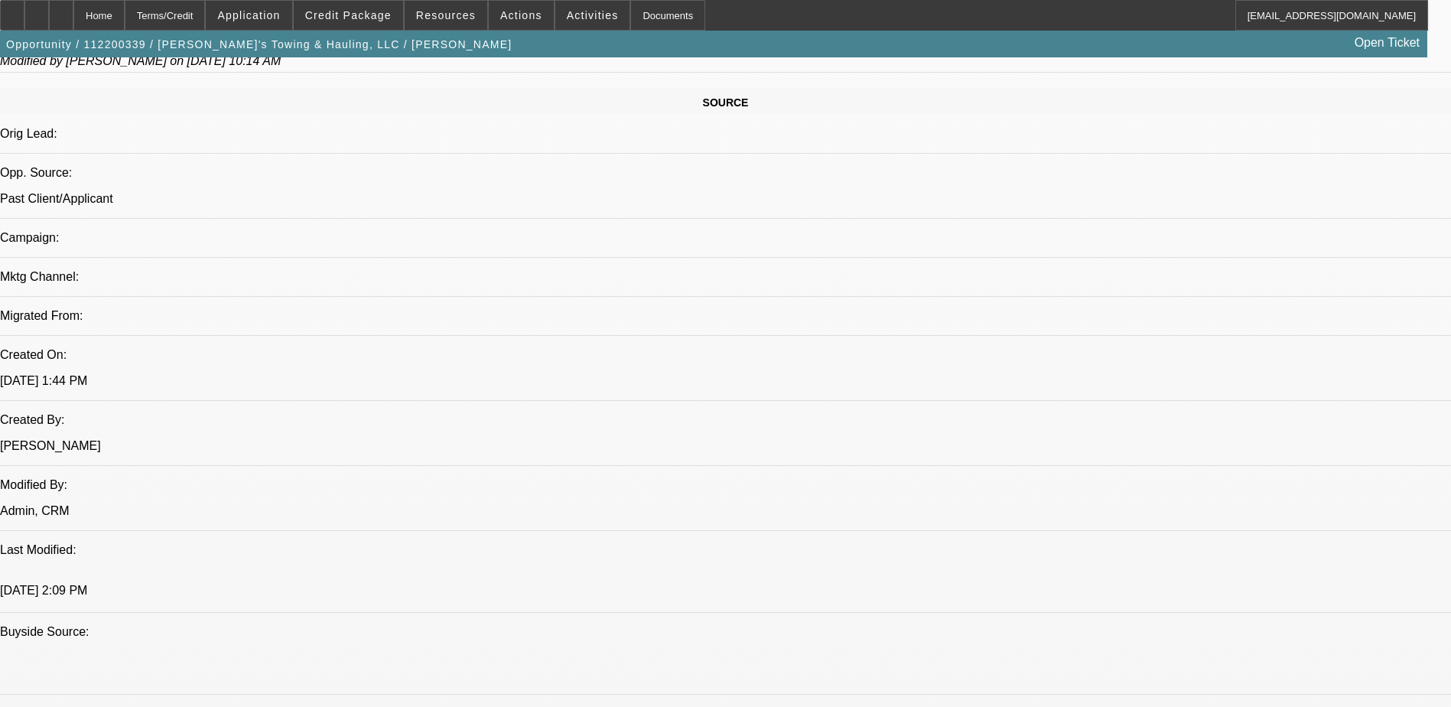
drag, startPoint x: 1330, startPoint y: 540, endPoint x: 1426, endPoint y: 551, distance: 97.0
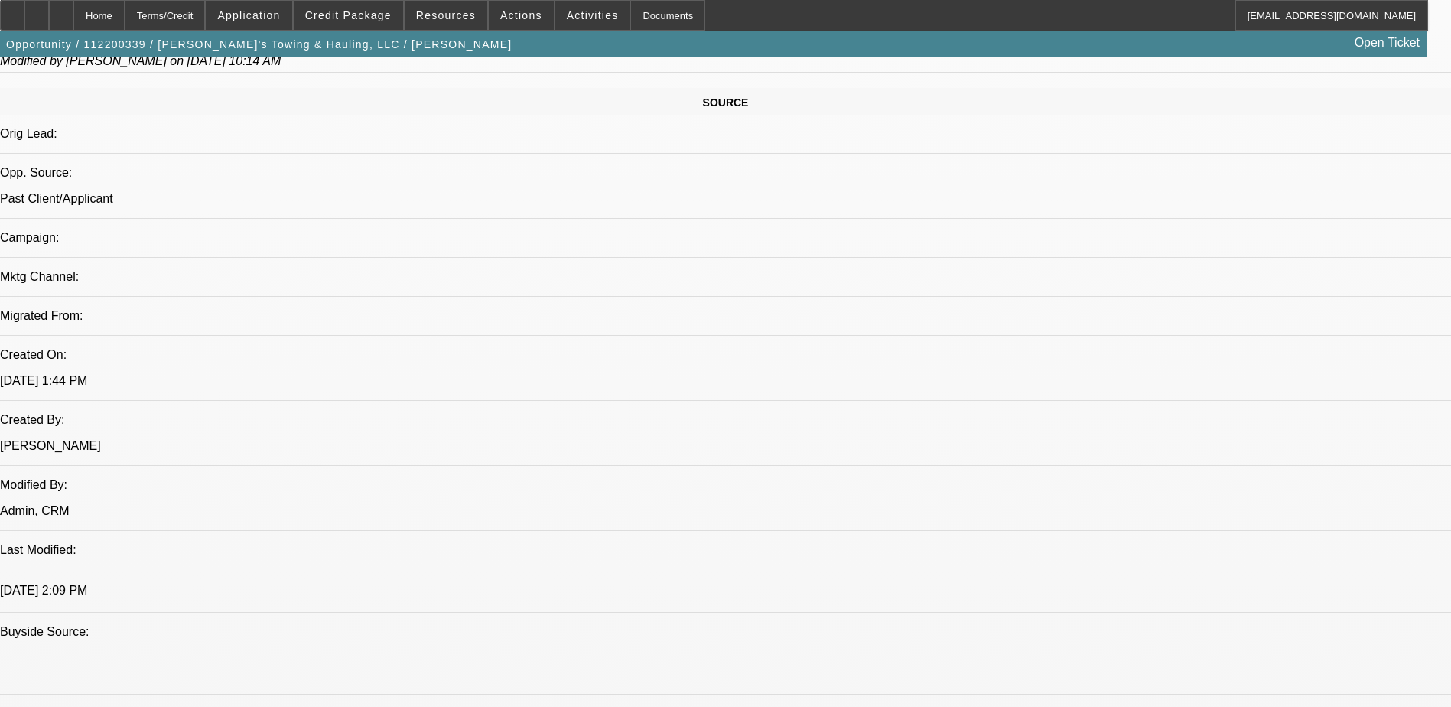
drag, startPoint x: 1426, startPoint y: 551, endPoint x: 1401, endPoint y: 578, distance: 36.8
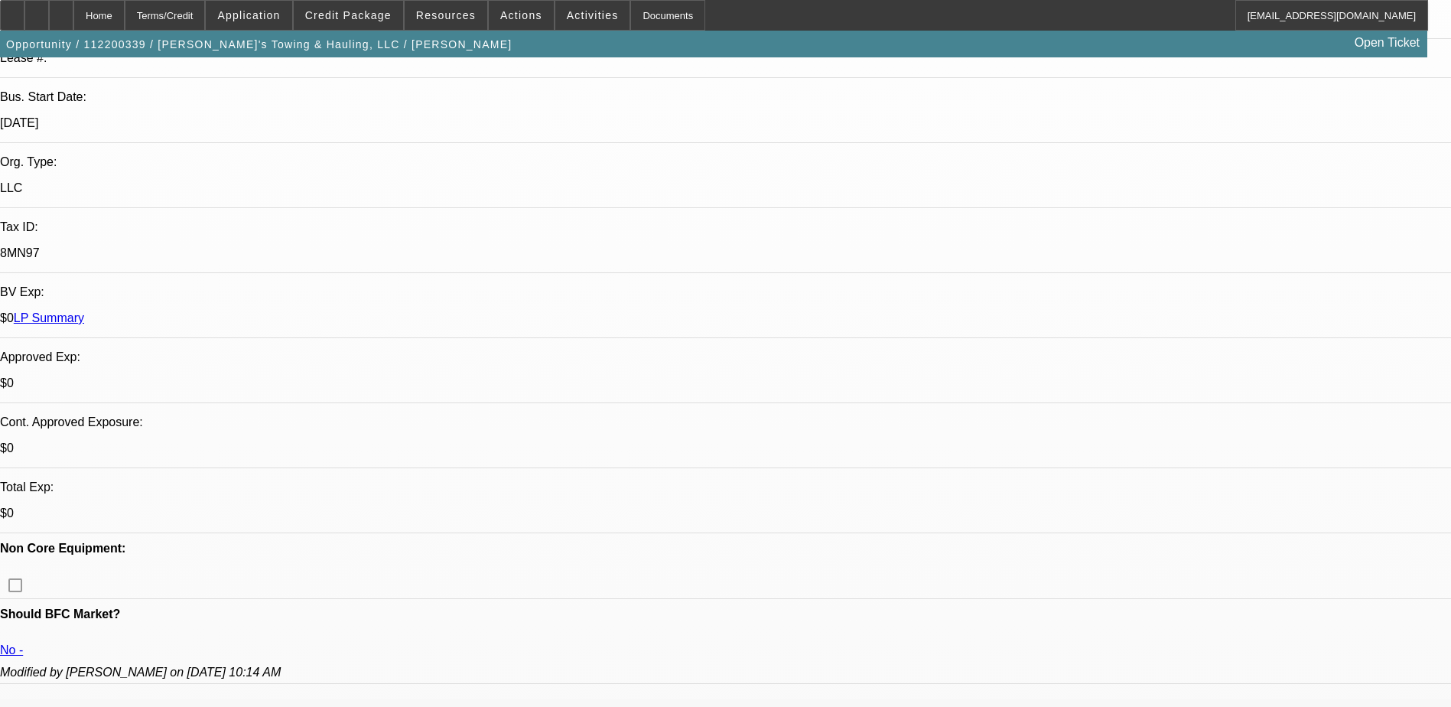
scroll to position [306, 0]
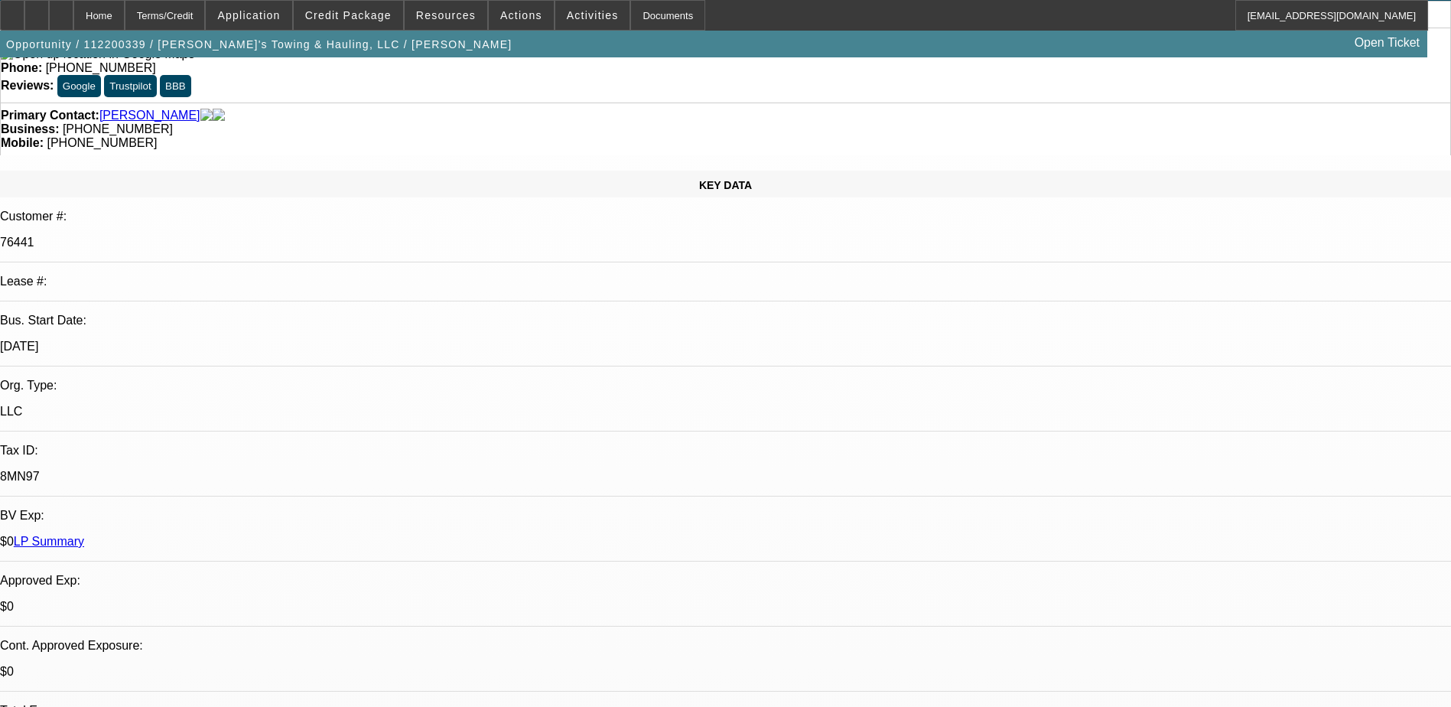
scroll to position [0, 0]
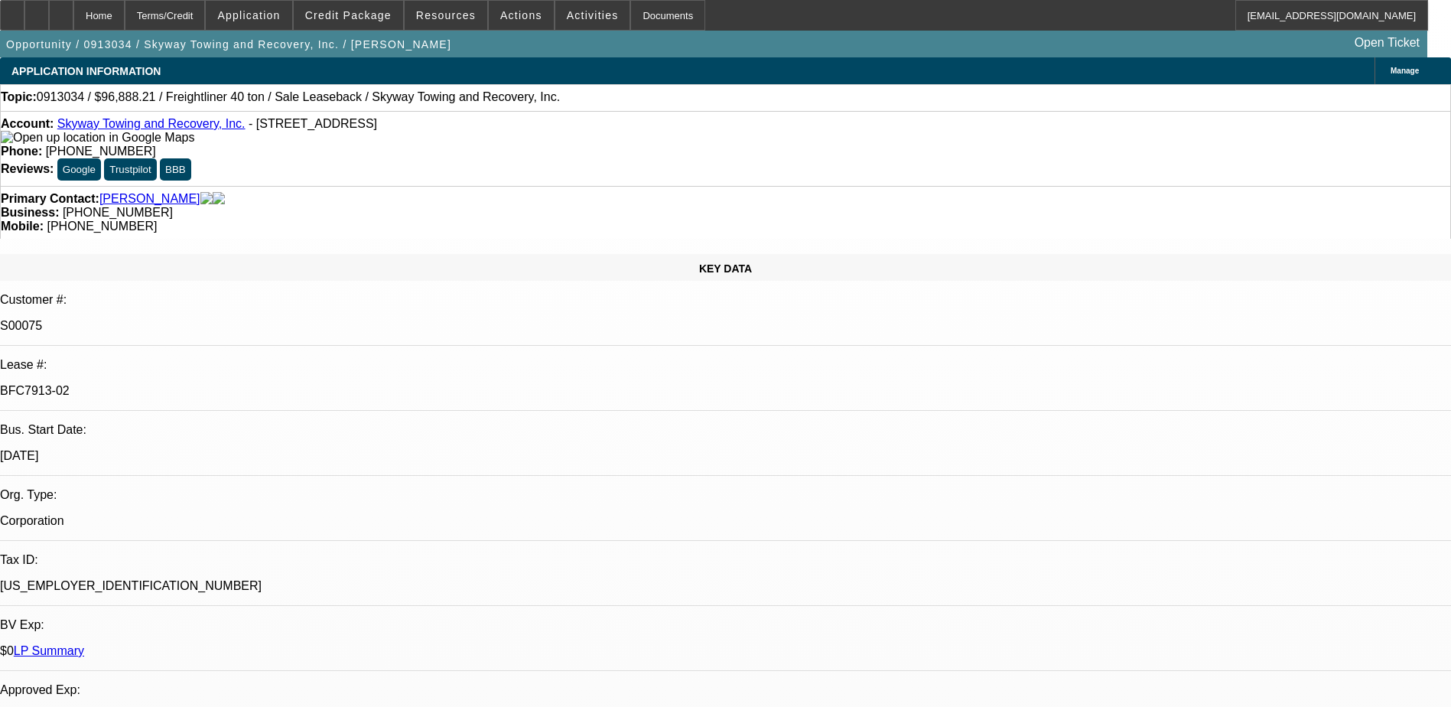
select select "0"
select select "2"
select select "0"
select select "6"
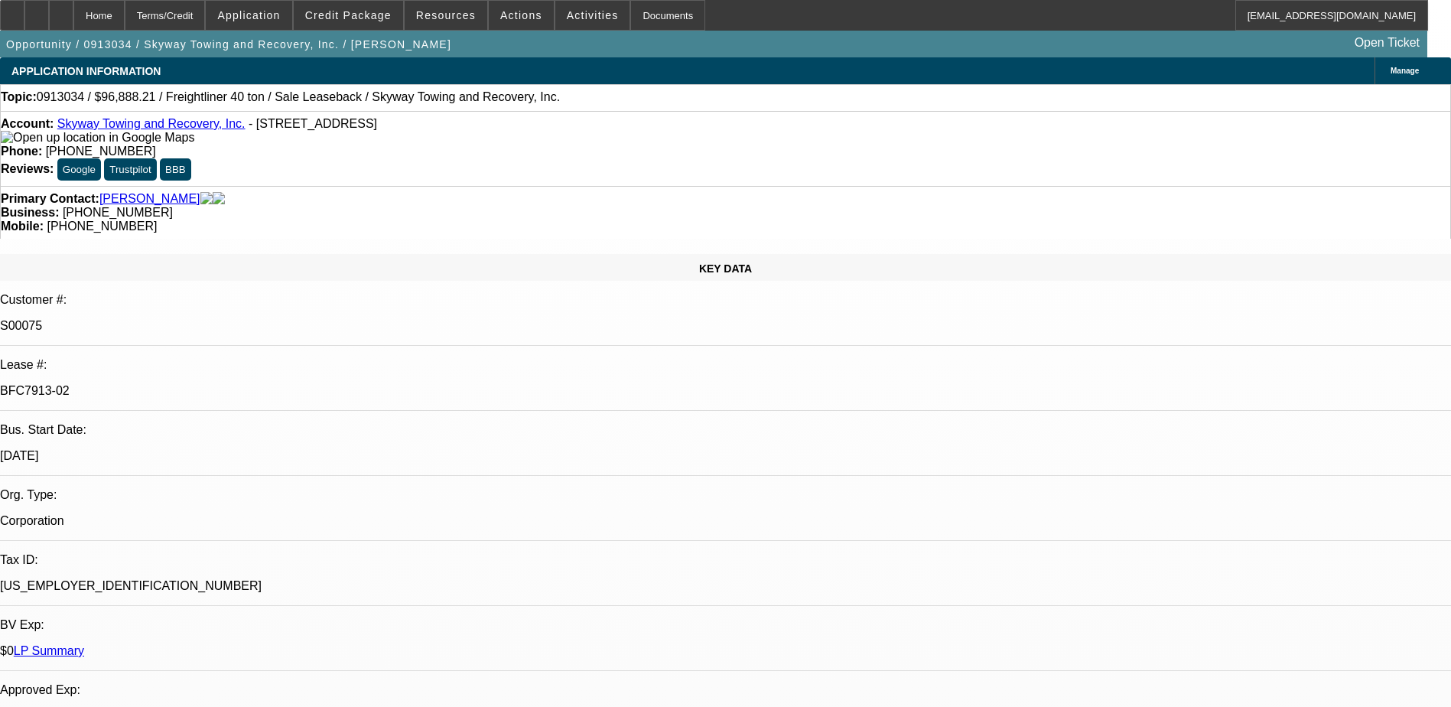
select select "0"
select select "2"
select select "0"
select select "6"
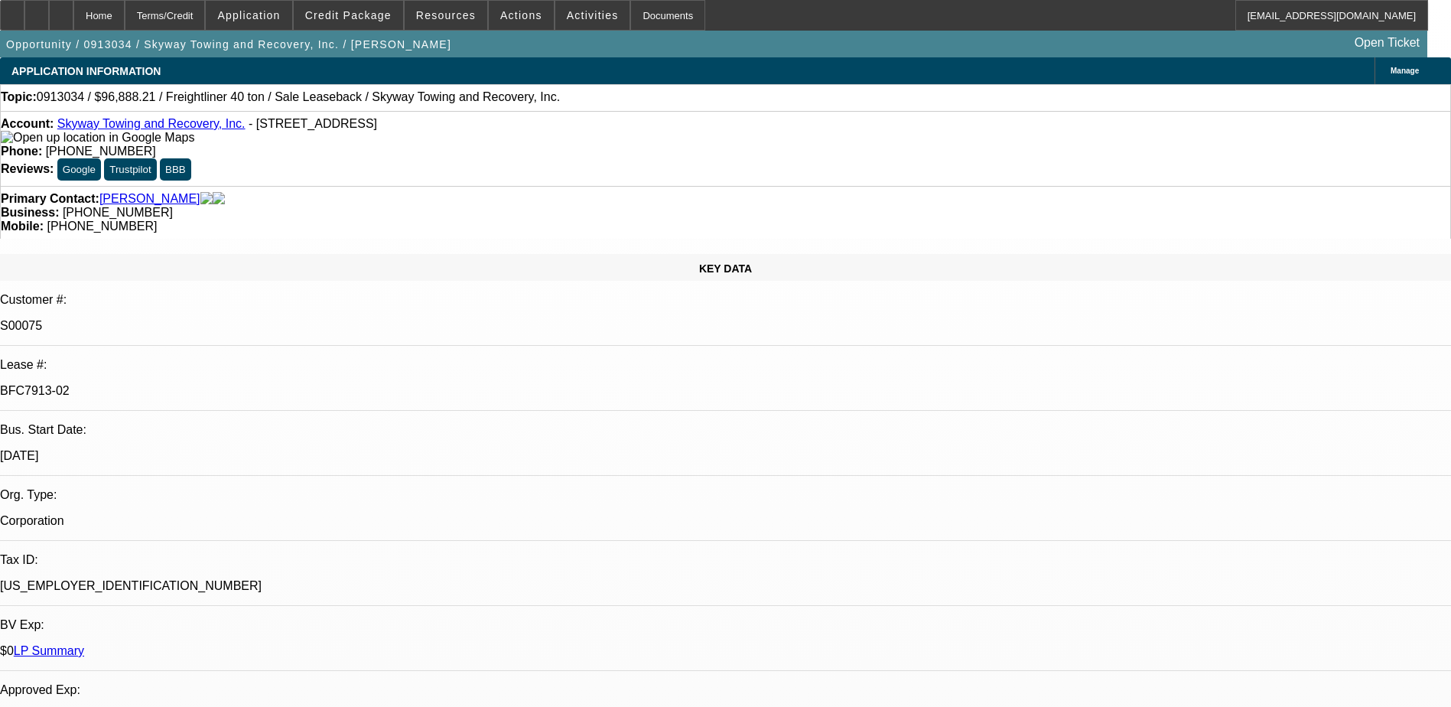
select select "0"
select select "2"
select select "0"
select select "6"
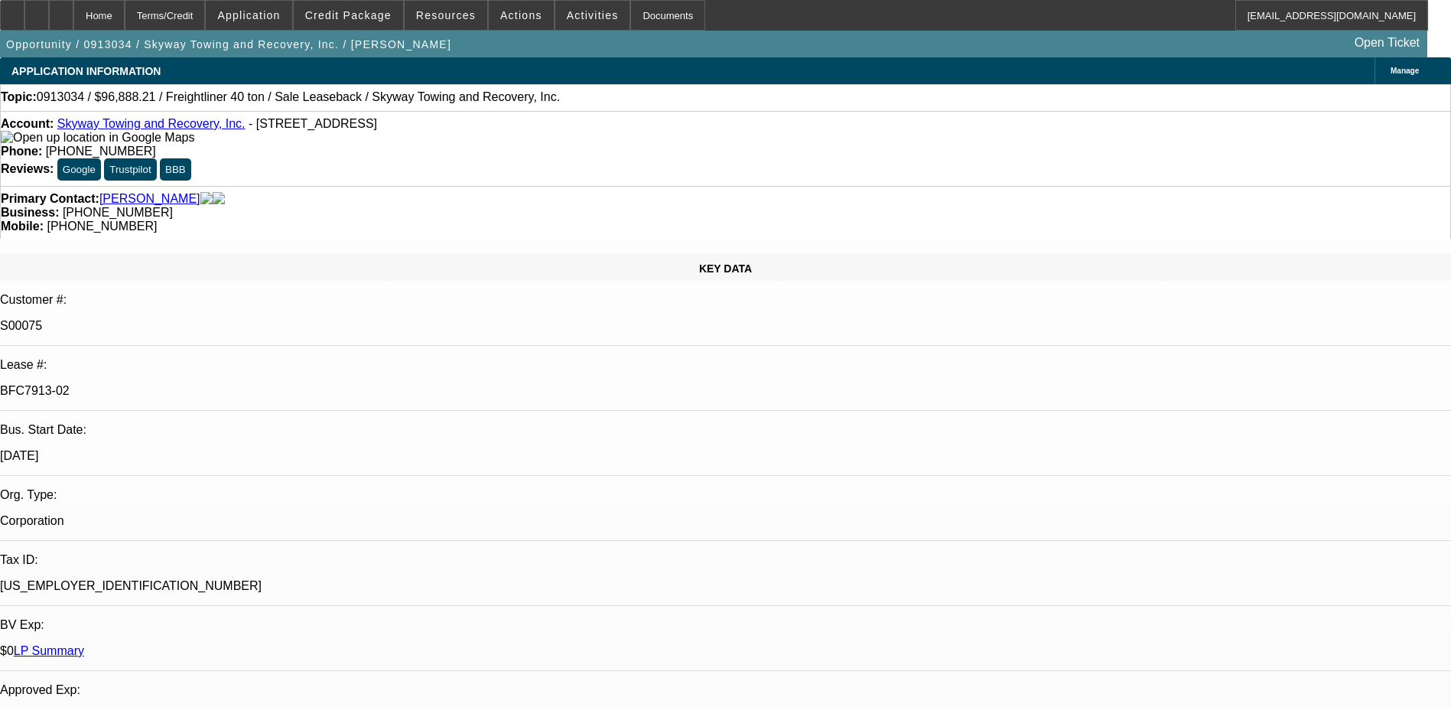
select select "0"
select select "2"
select select "0"
select select "6"
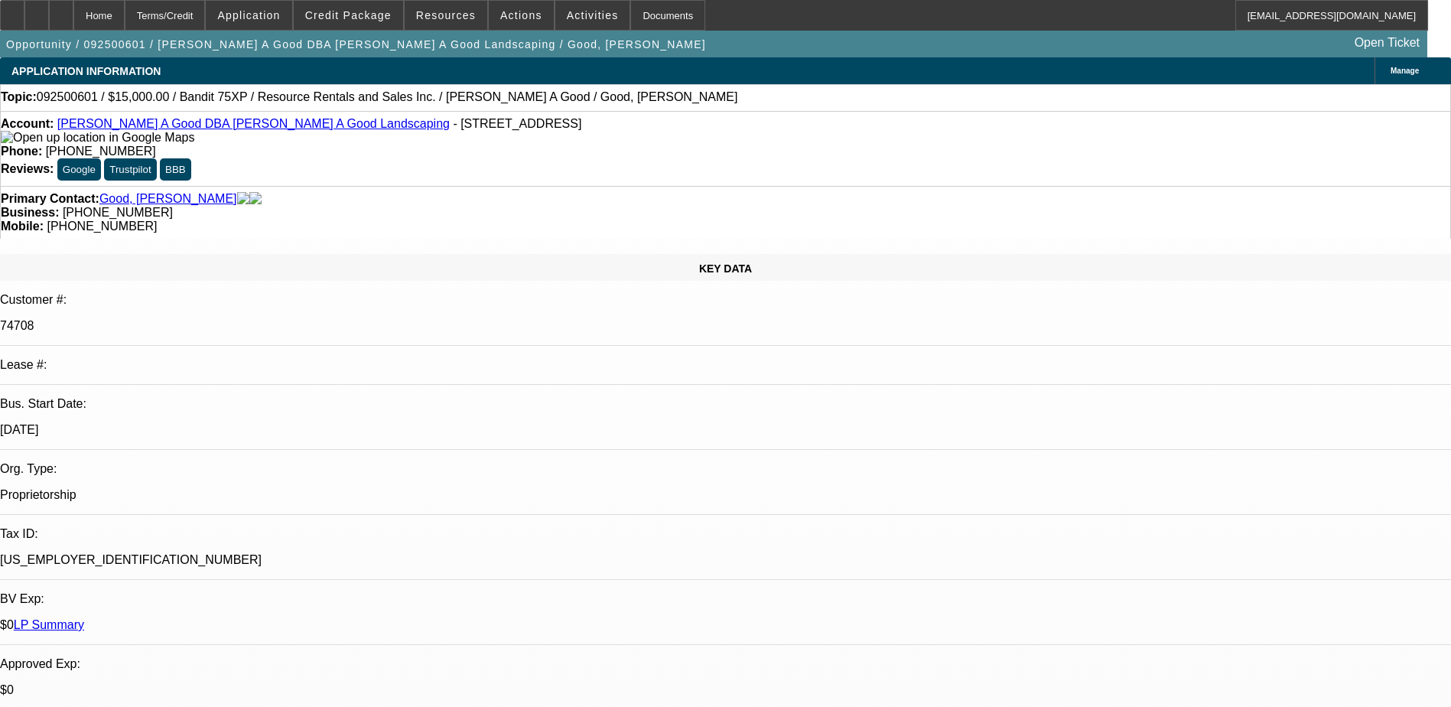
select select "0"
select select "3"
select select "0"
select select "6"
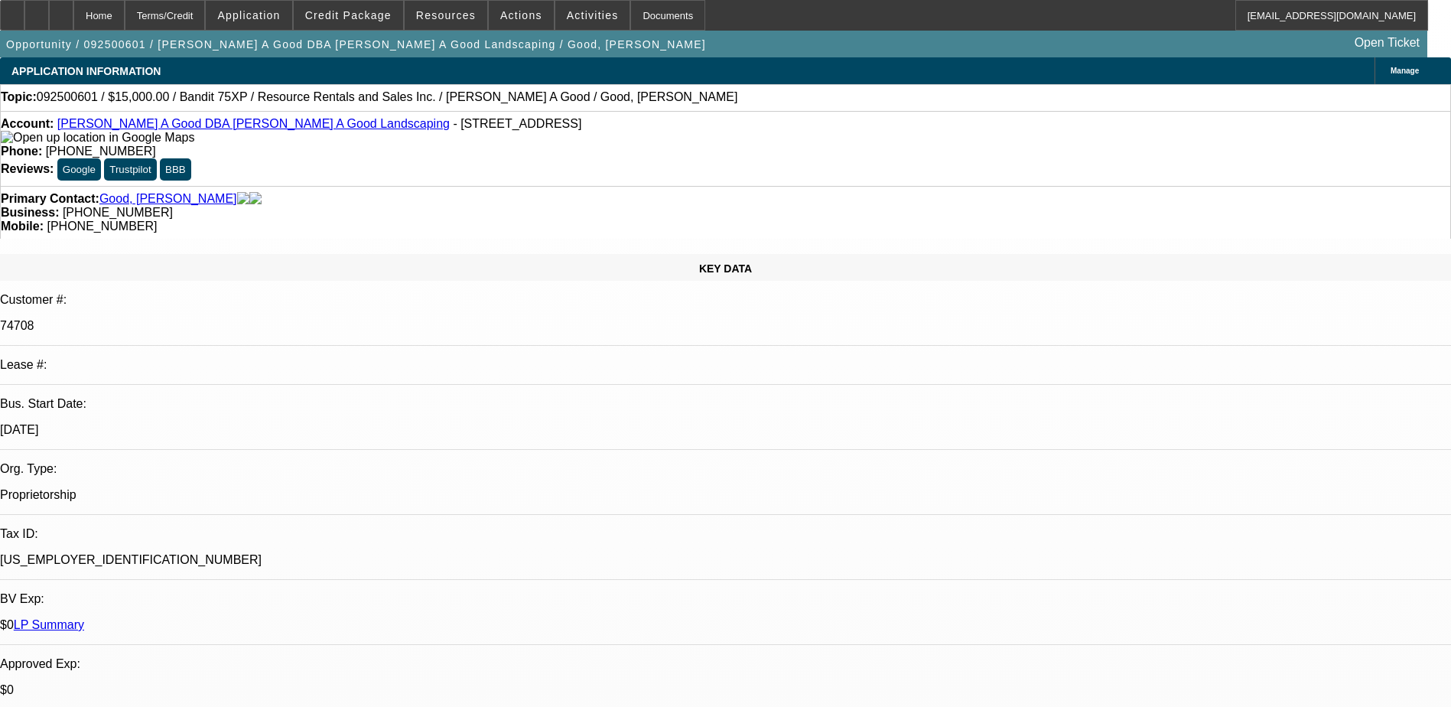
select select "0"
select select "3"
select select "0"
select select "2"
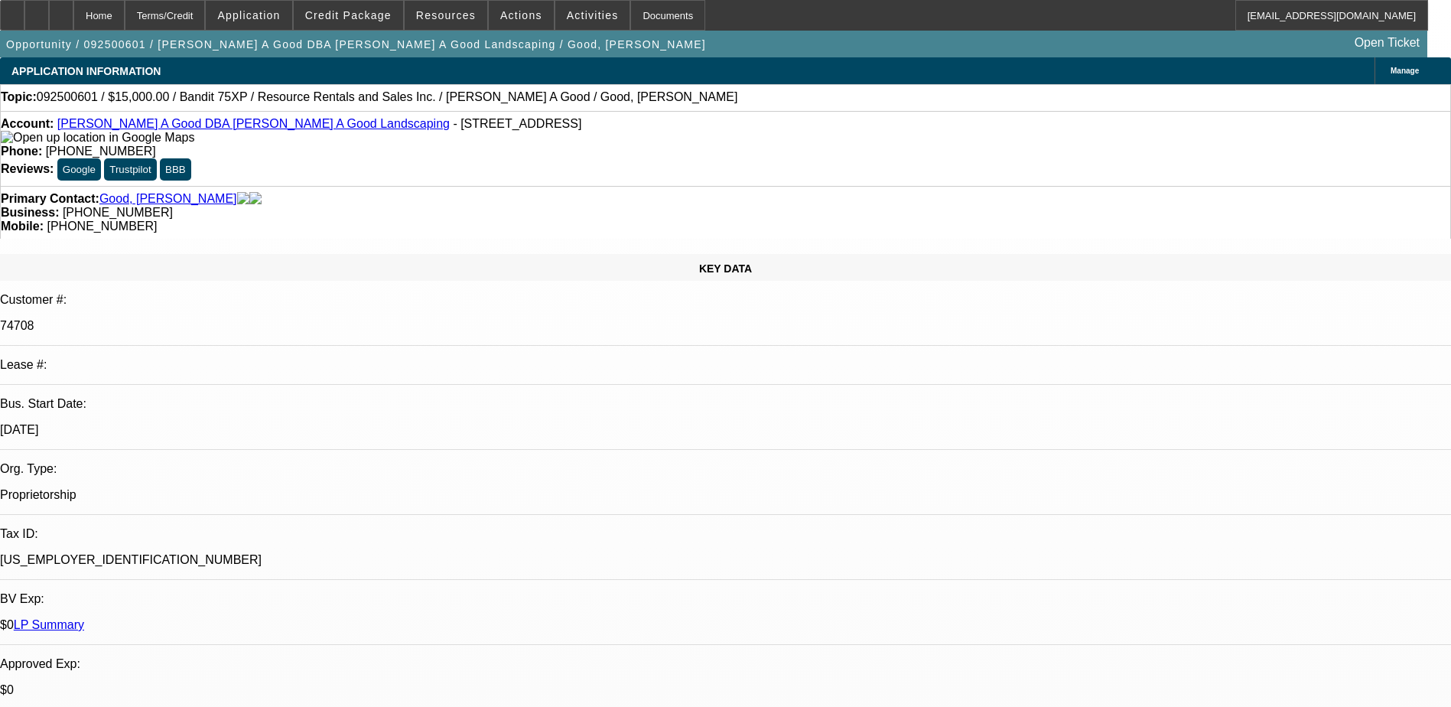
select select "0"
select select "3"
select select "0"
select select "2"
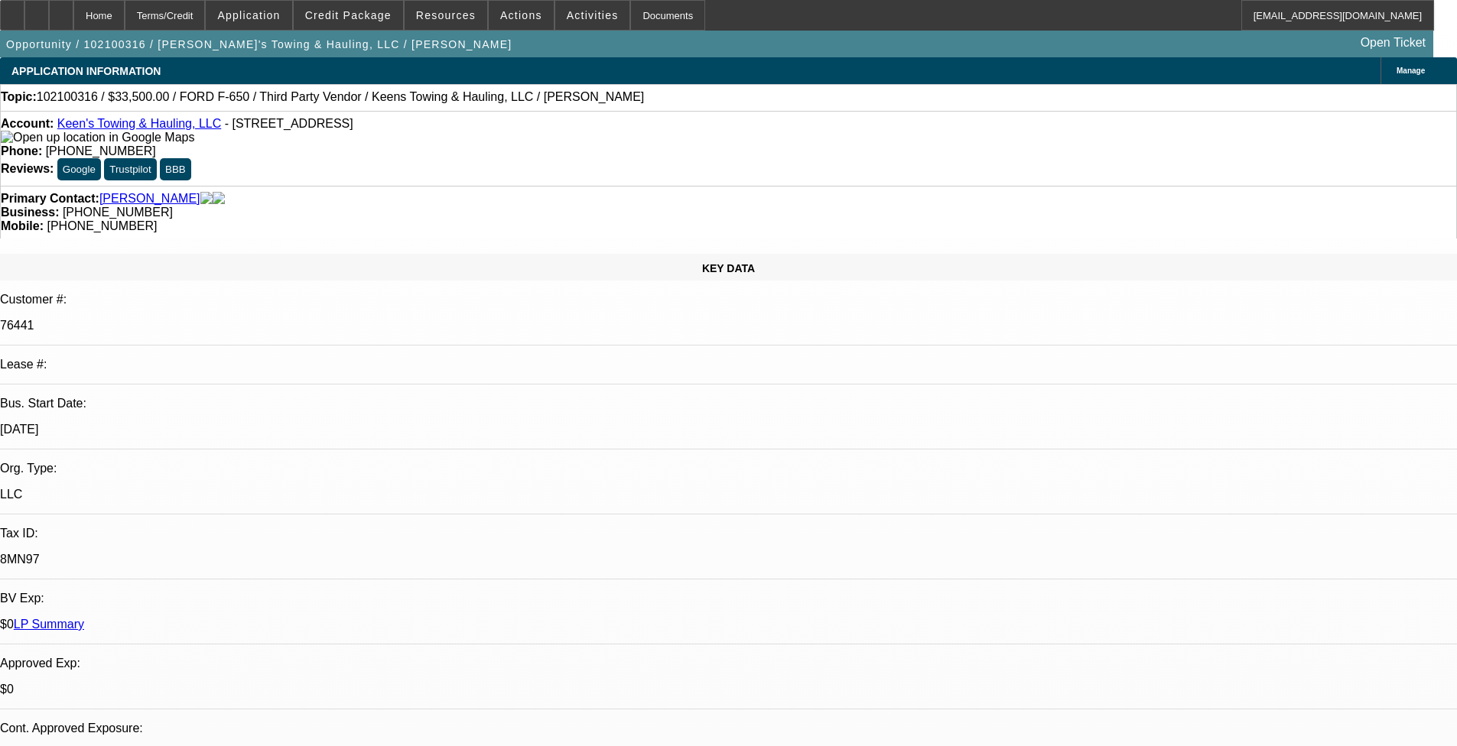
select select "0"
select select "2"
select select "0.1"
select select "4"
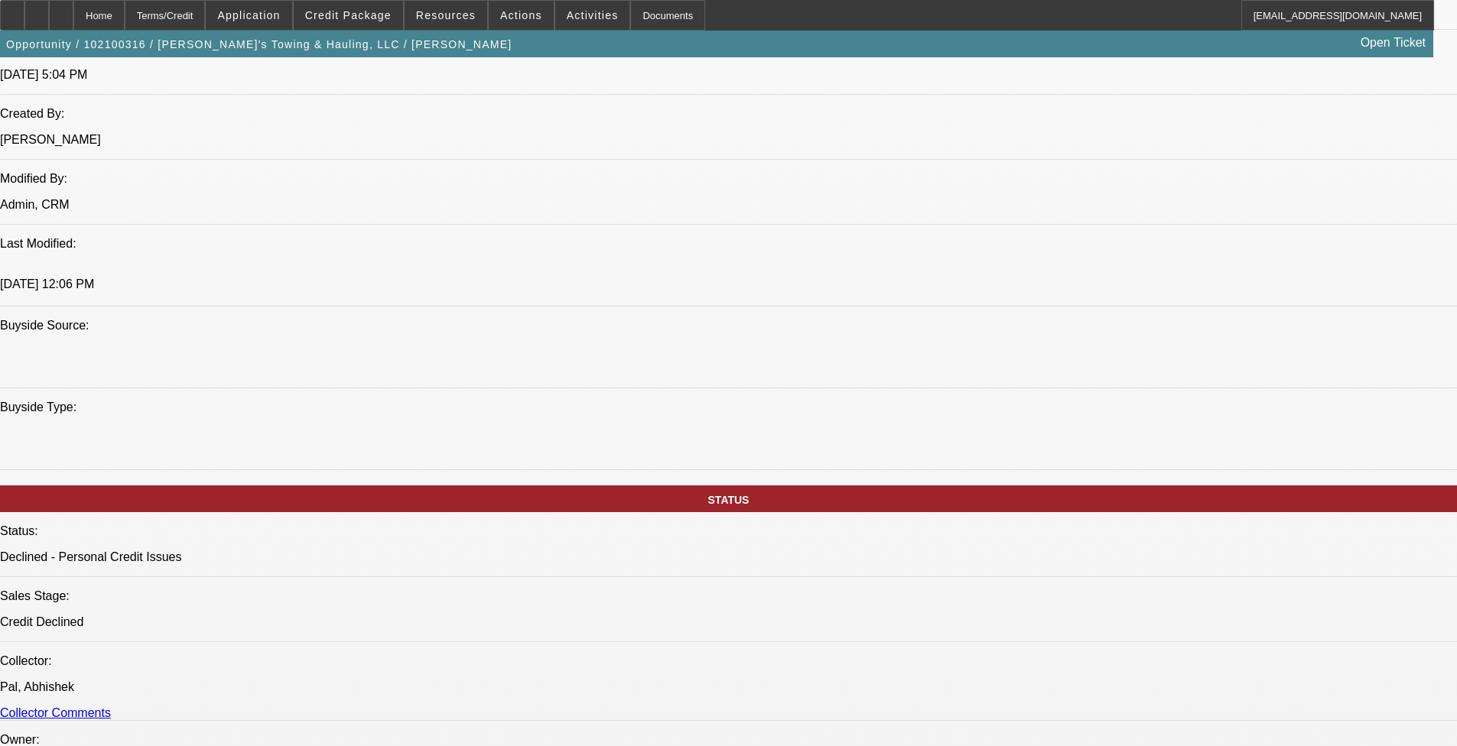
scroll to position [918, 0]
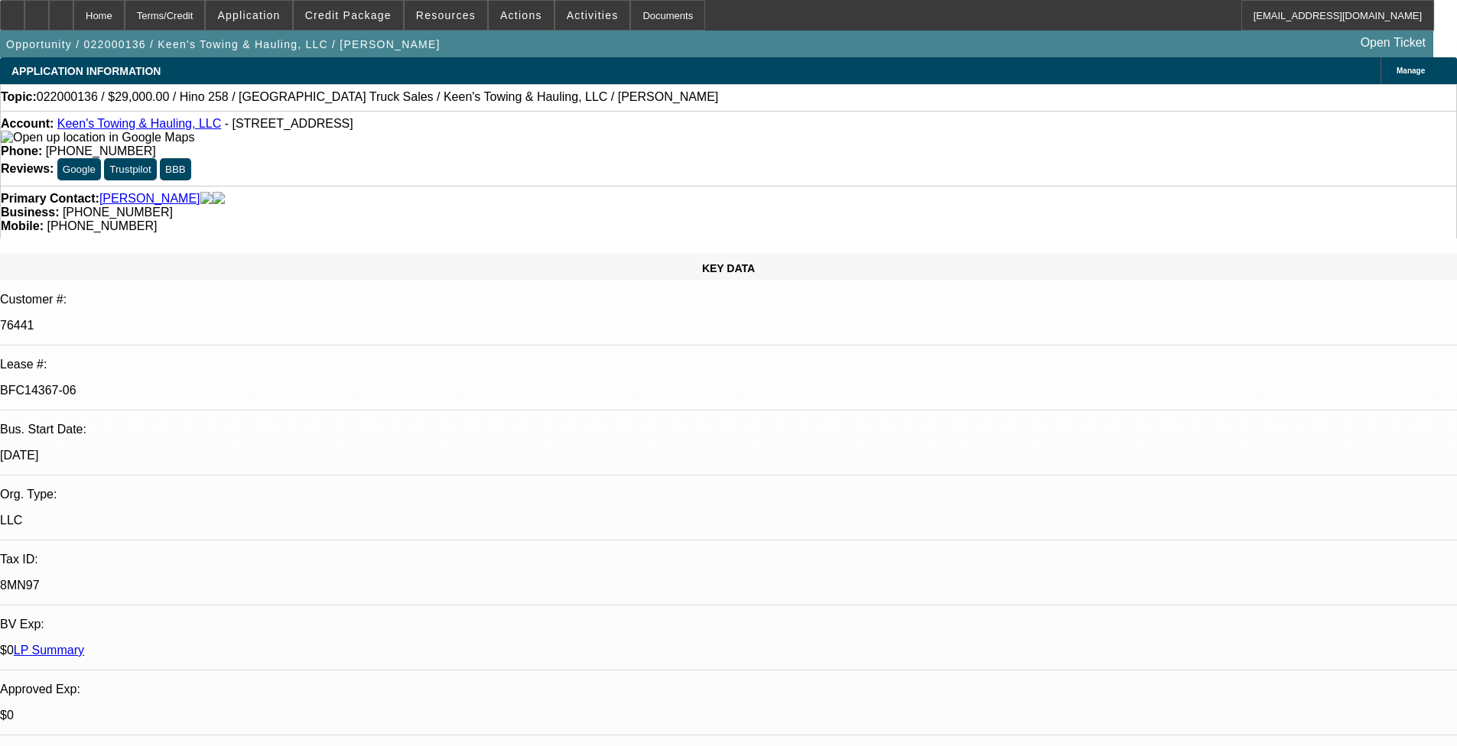
select select "0"
select select "2"
select select "0.1"
select select "0"
select select "2"
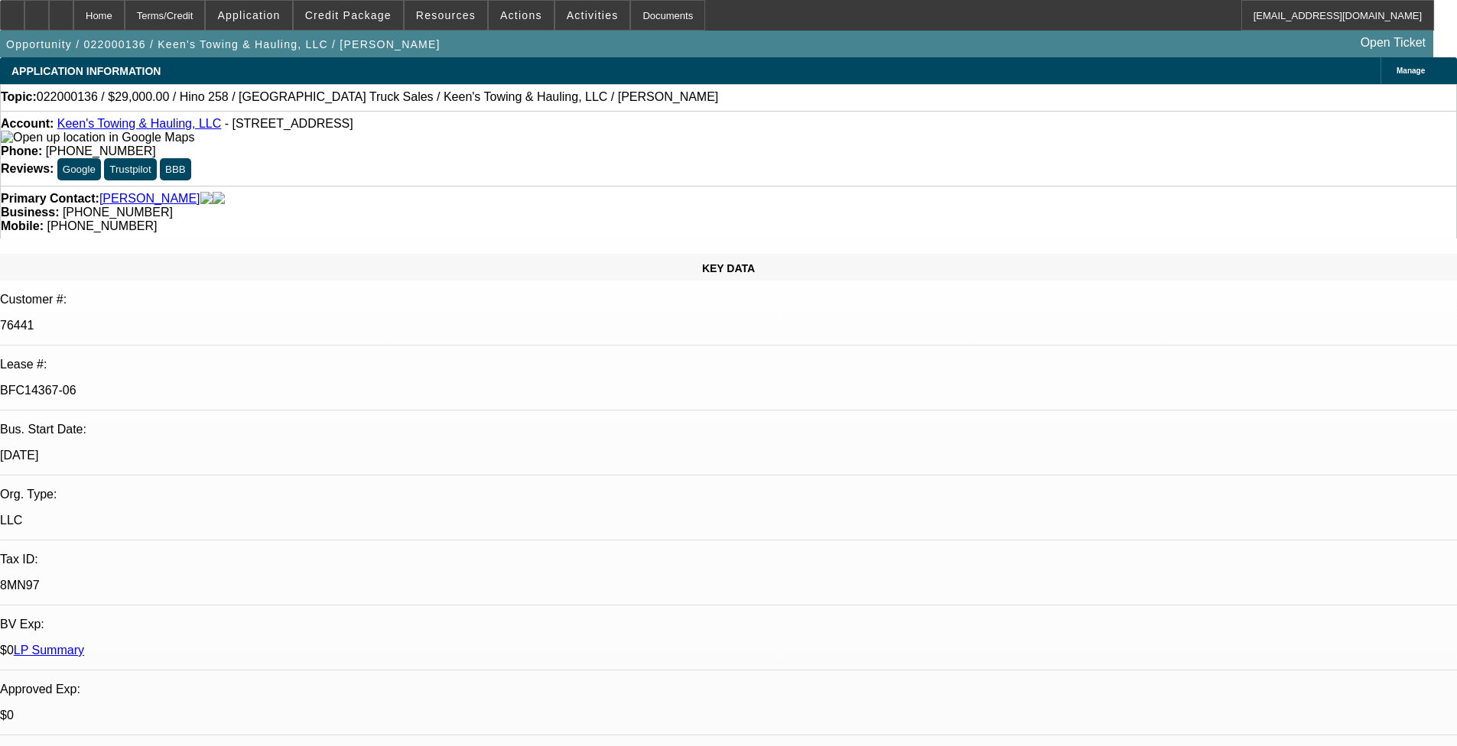
select select "0.1"
select select "0"
select select "2"
select select "0.1"
select select "0"
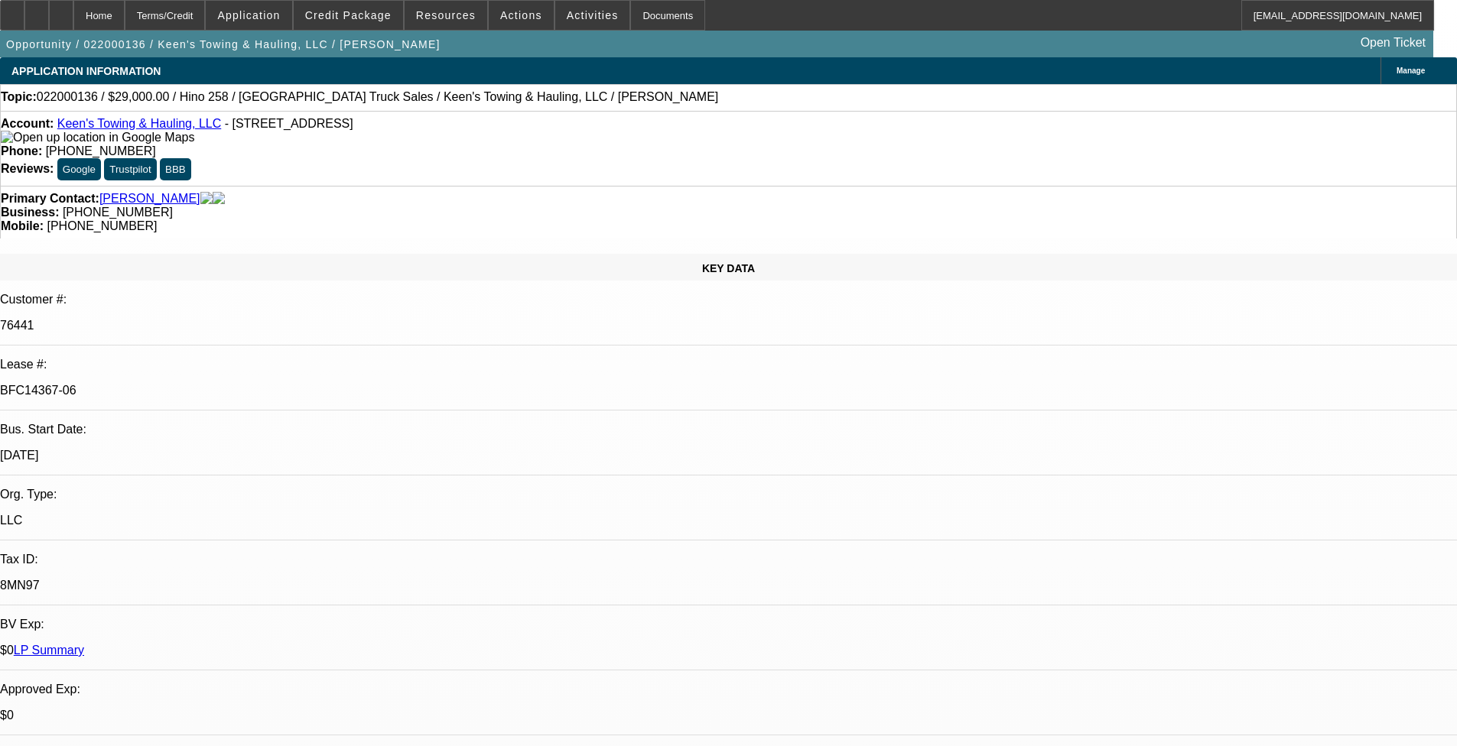
select select "2"
select select "0.1"
select select "1"
select select "2"
select select "4"
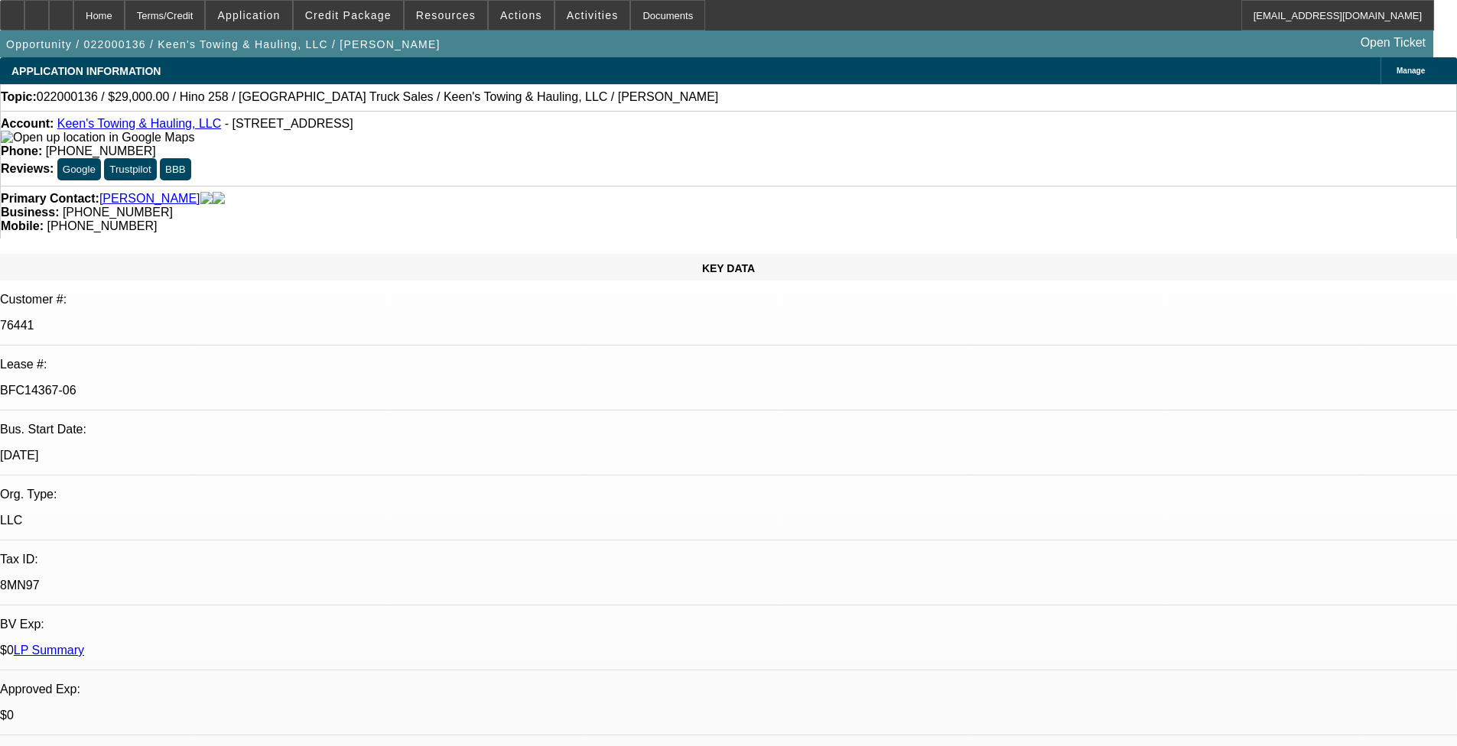
select select "1"
select select "2"
select select "4"
select select "1"
select select "2"
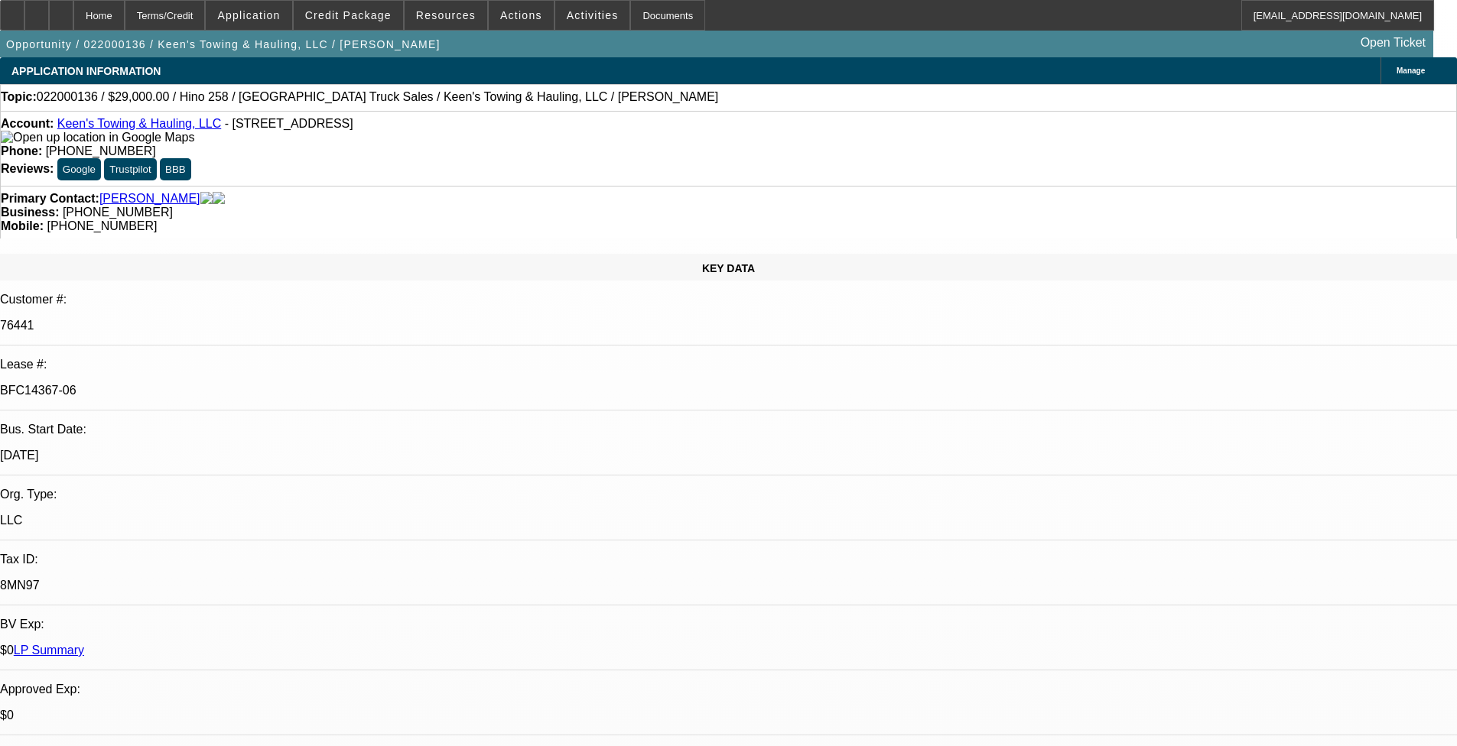
select select "4"
select select "1"
select select "2"
select select "4"
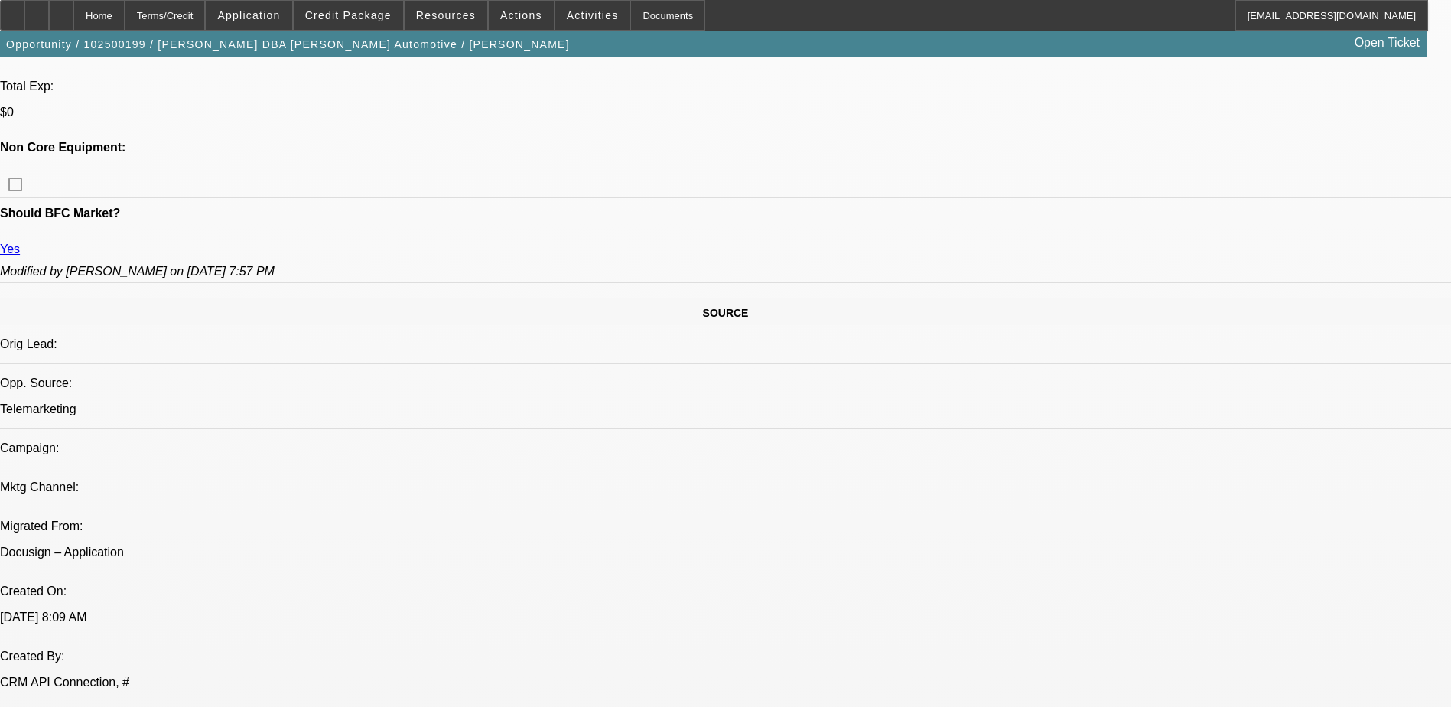
select select "0"
select select "0.1"
select select "0"
select select "2"
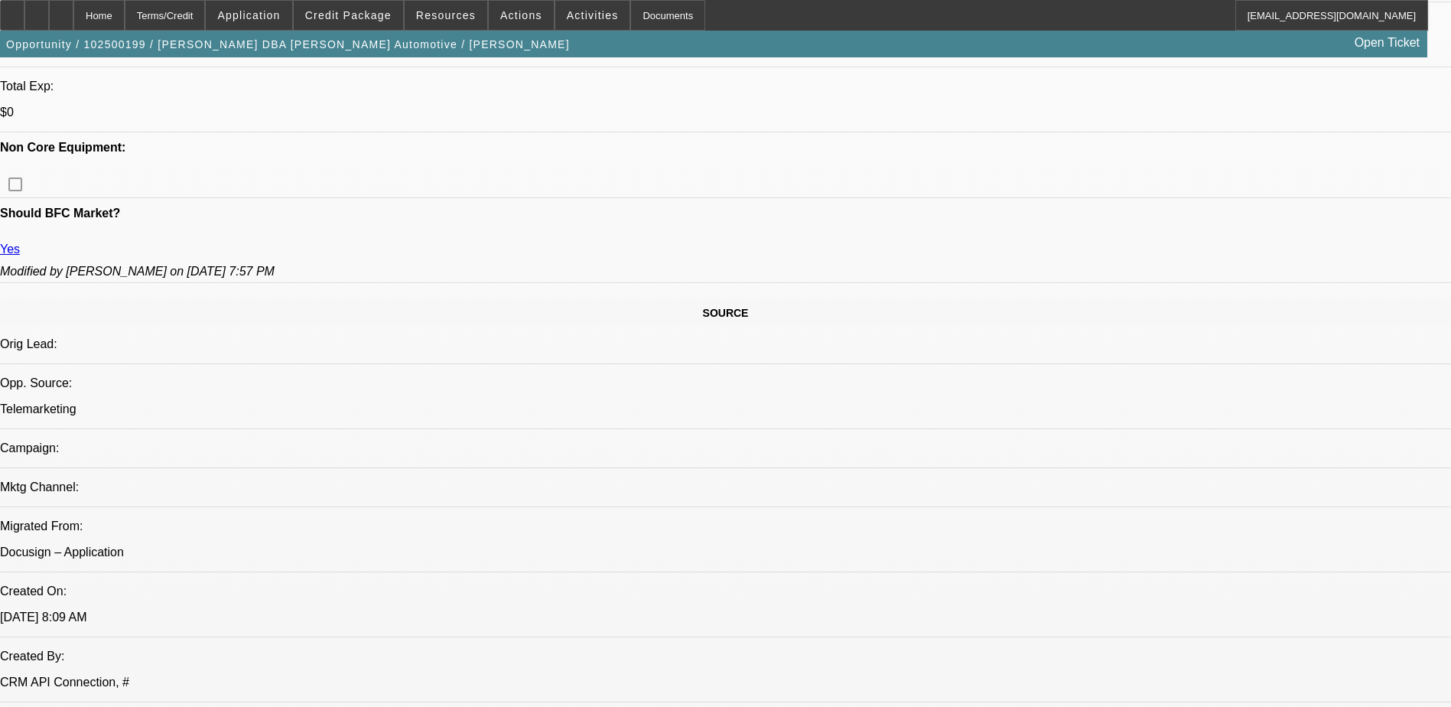
select select "0.1"
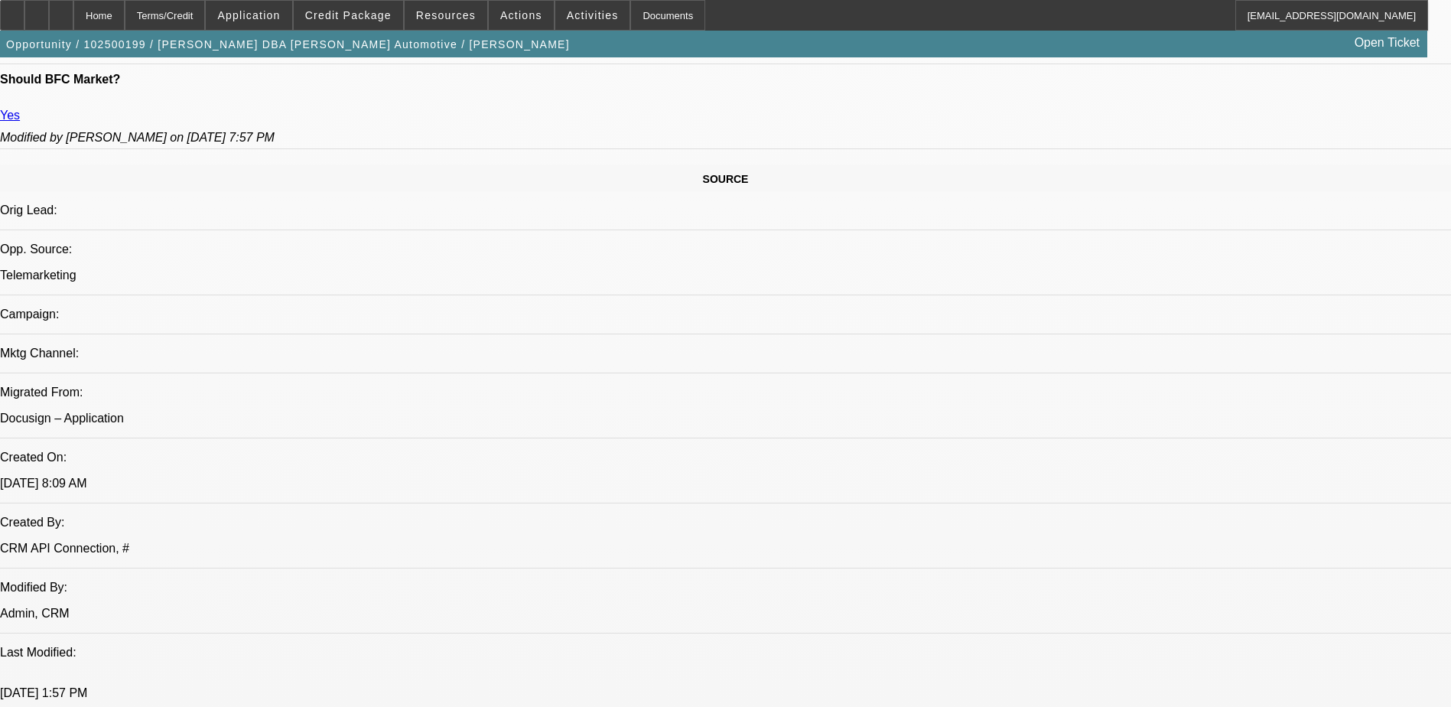
select select "1"
select select "3"
select select "4"
select select "1"
select select "2"
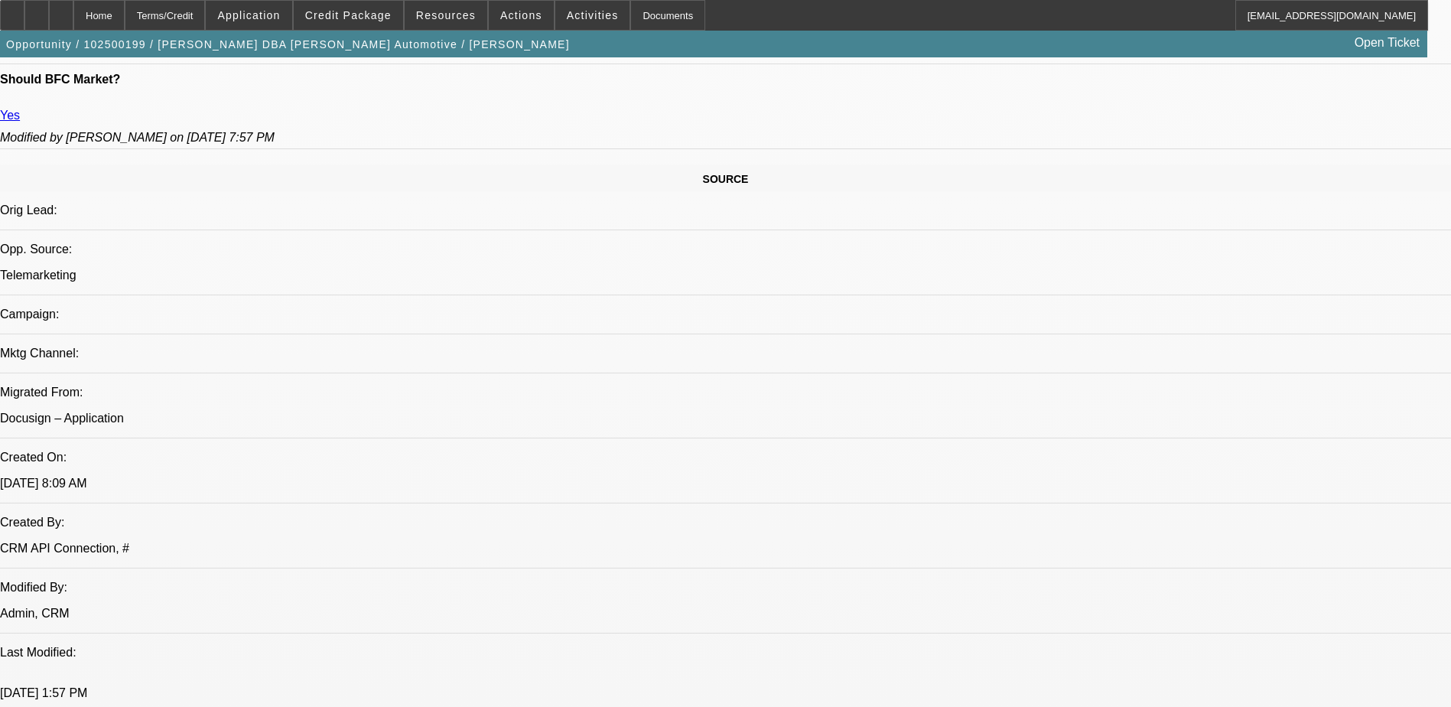
select select "4"
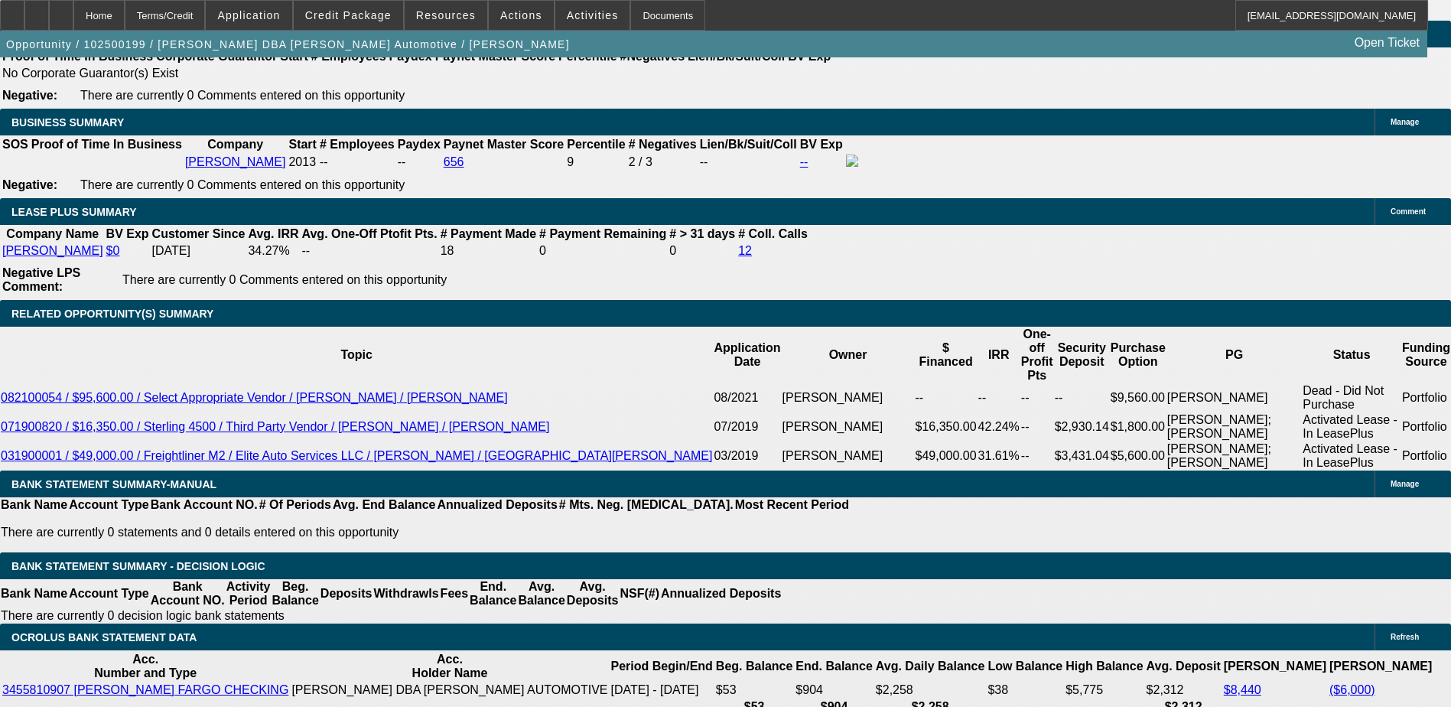
scroll to position [2441, 0]
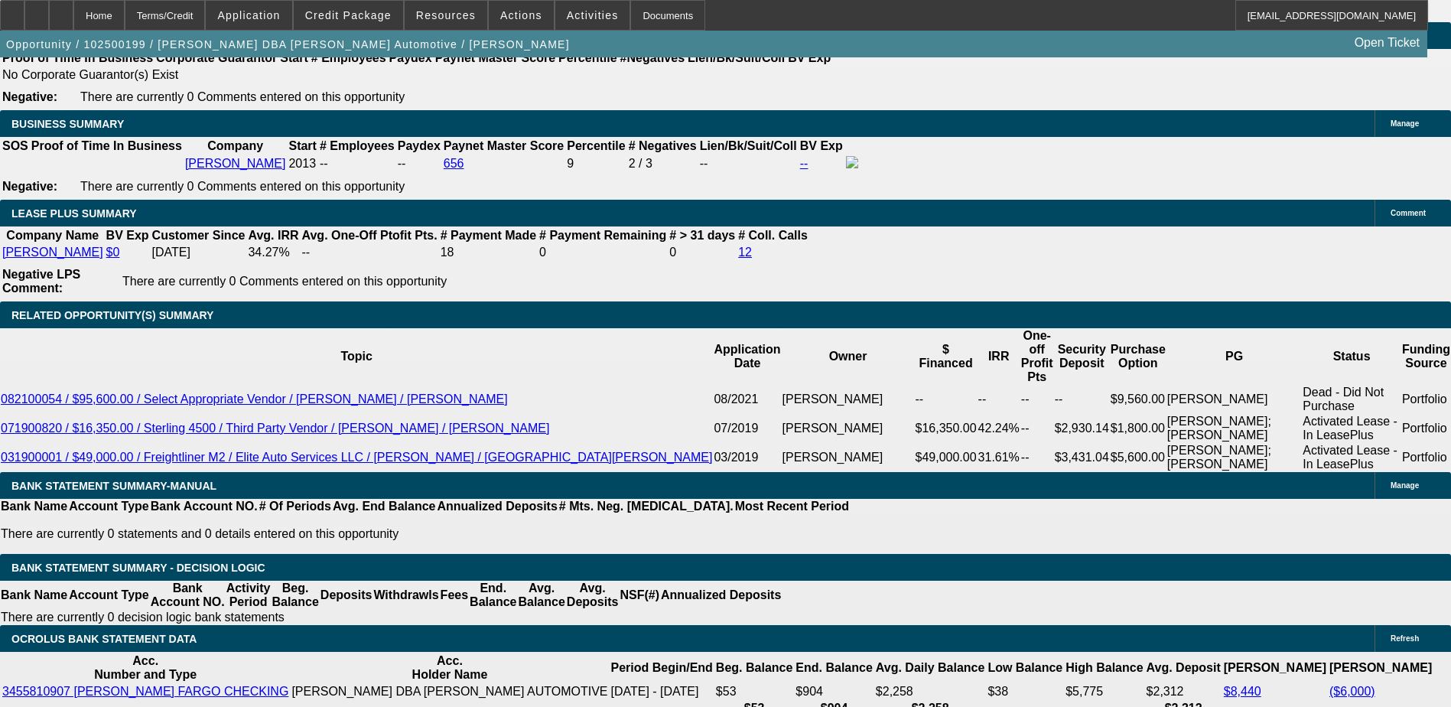
type input "UNKNOWN"
type input "1"
type input "$1,196.56"
type input "17"
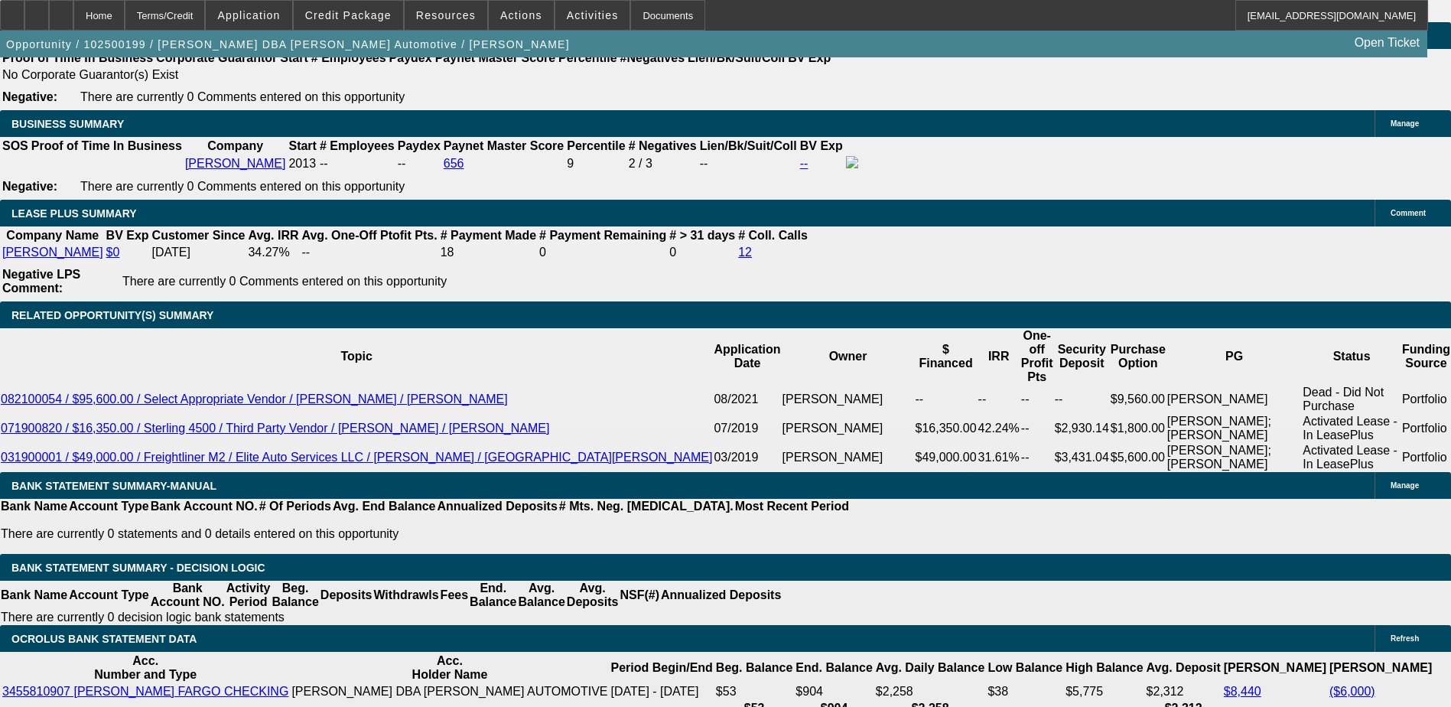
type input "$1,739.68"
type input "17"
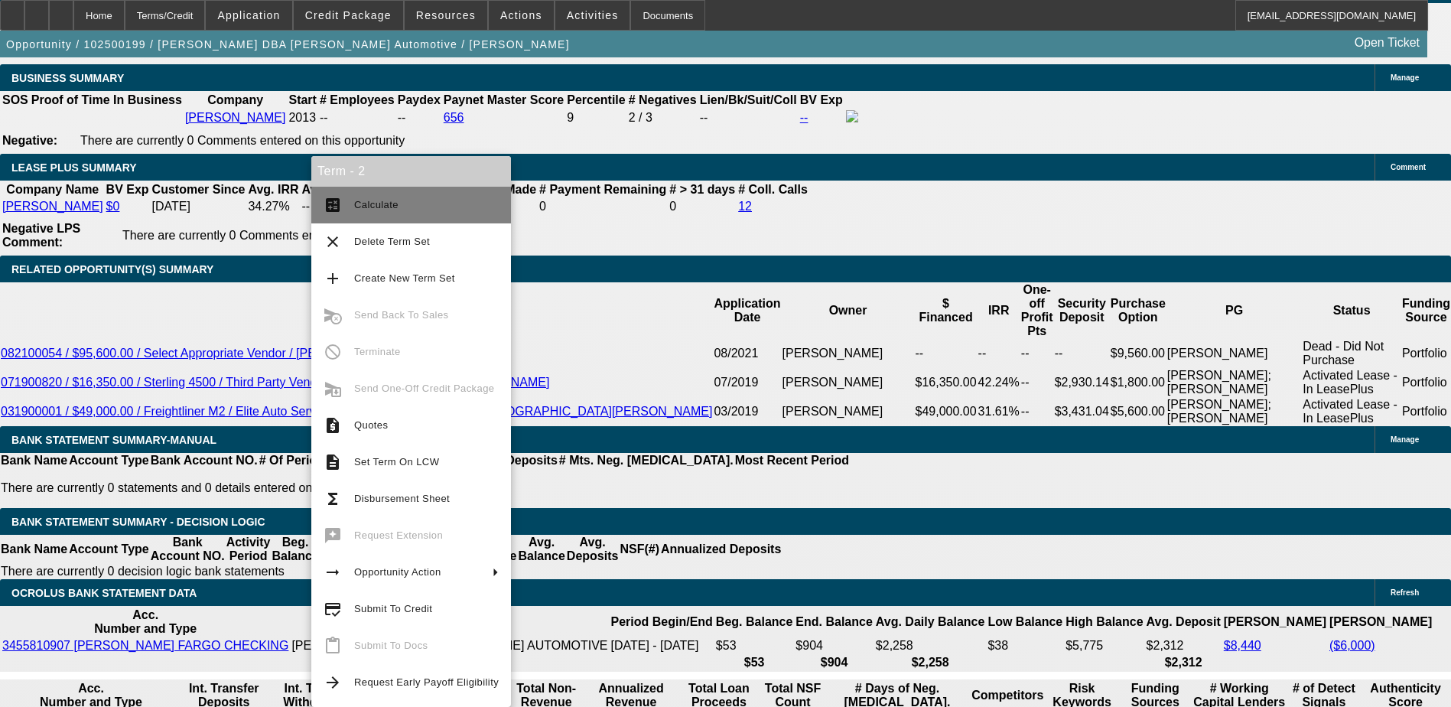
click at [334, 206] on mat-icon "calculate" at bounding box center [332, 205] width 18 height 18
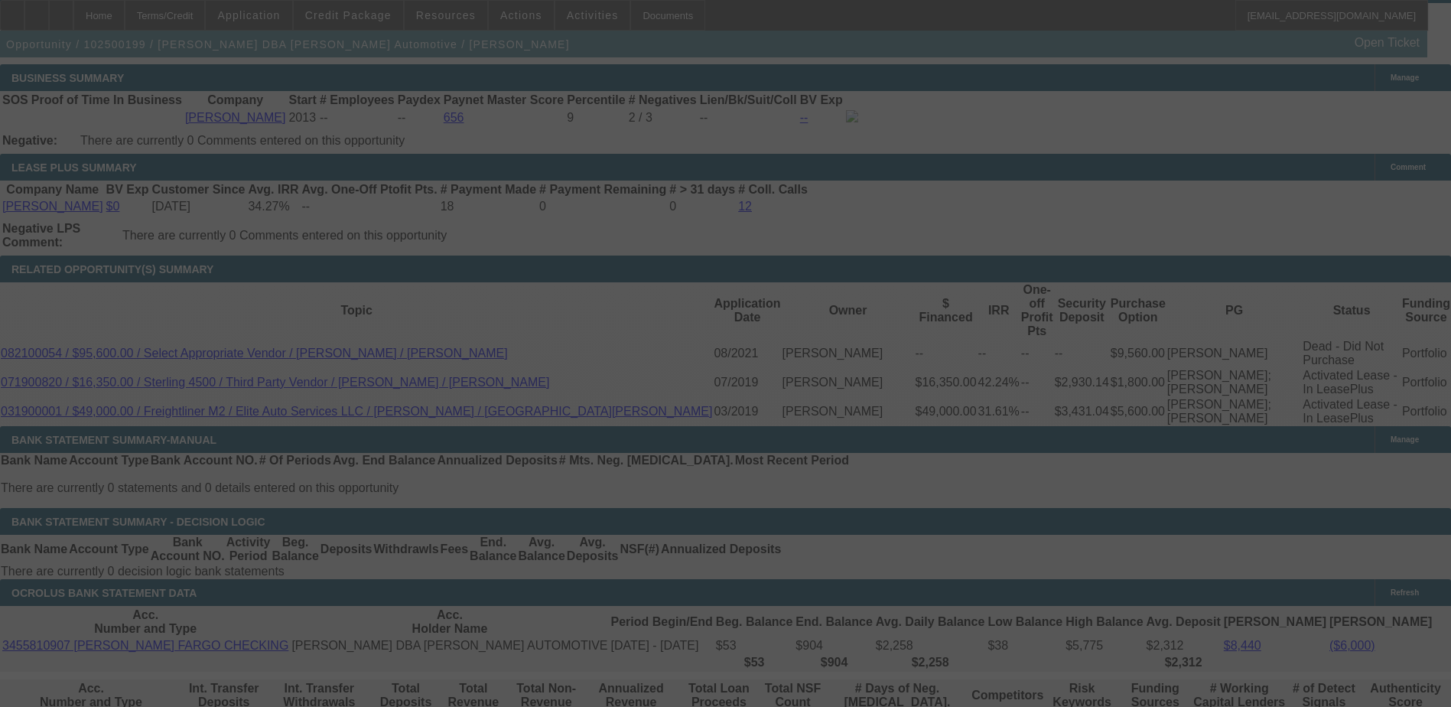
select select "0"
select select "3"
select select "0.1"
select select "4"
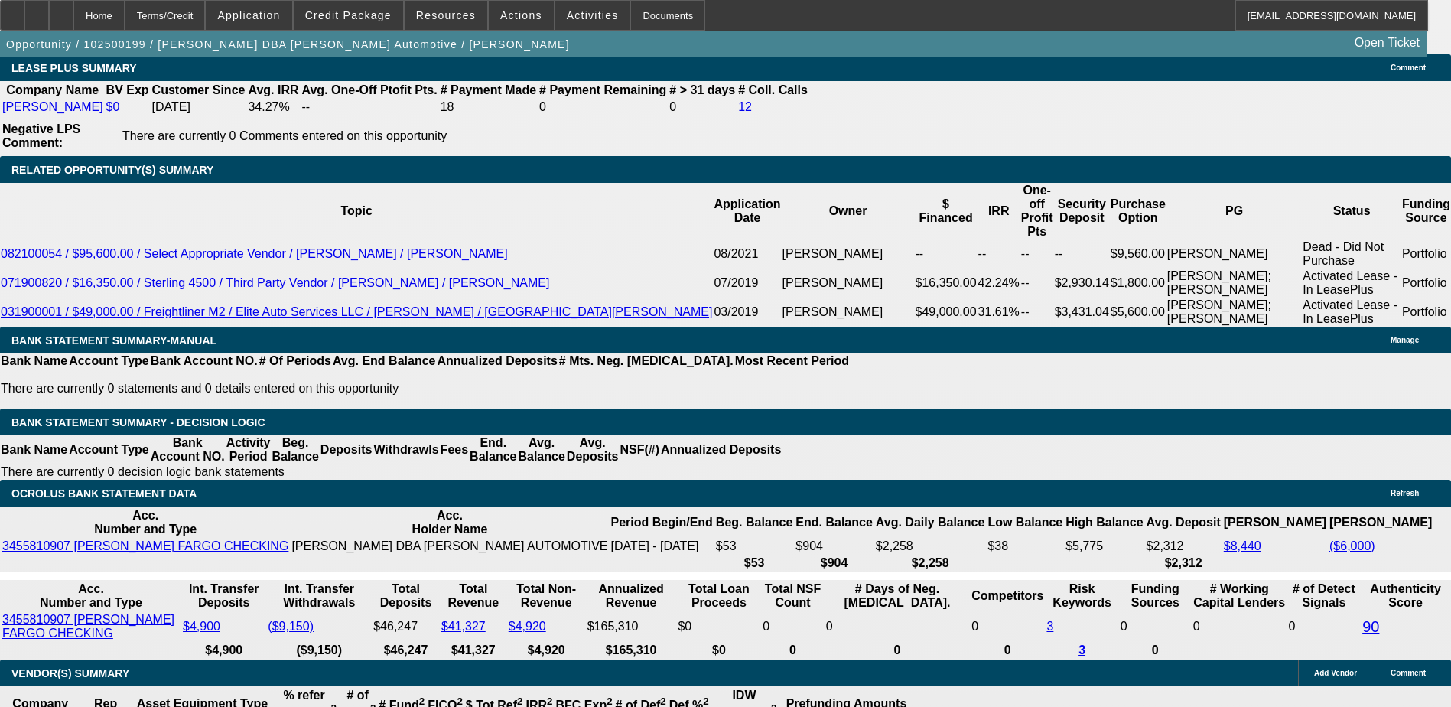
scroll to position [2600, 0]
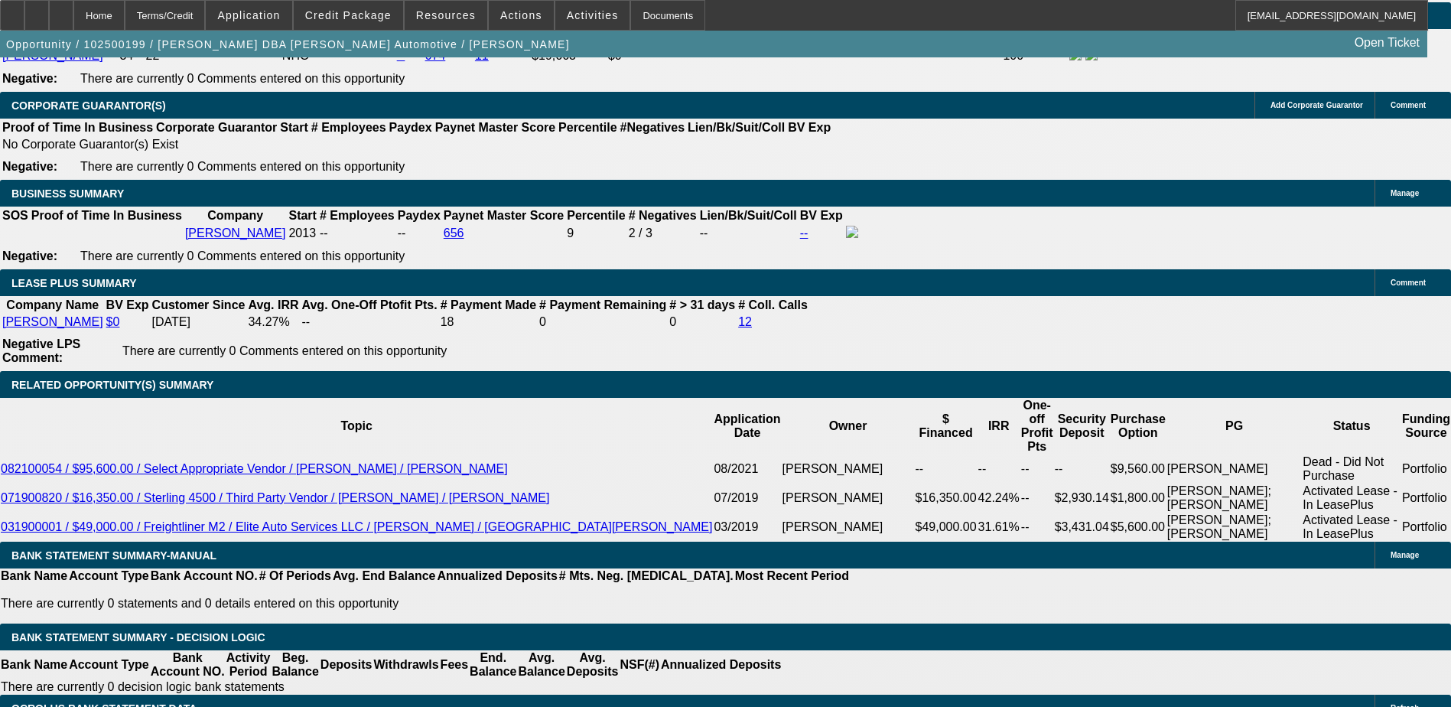
scroll to position [2370, 0]
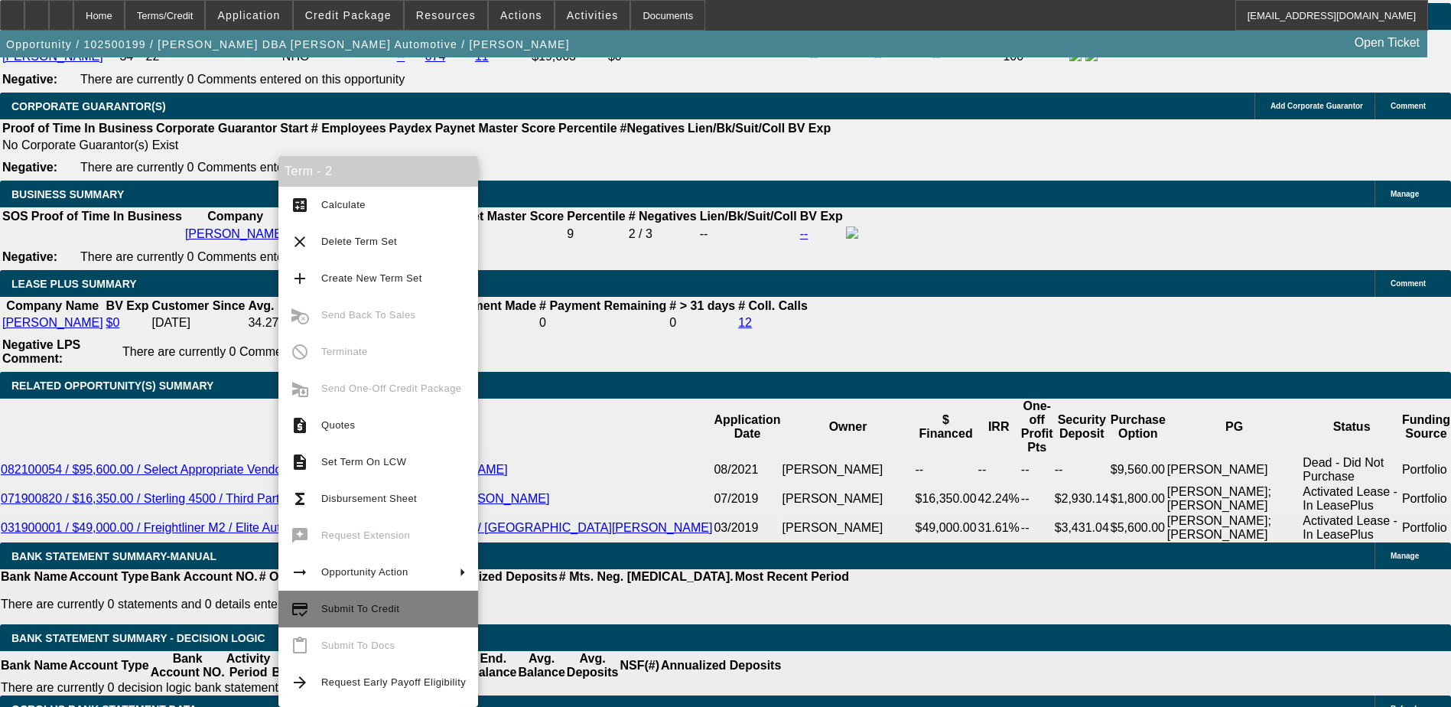
click at [356, 598] on button "credit_score Submit To Credit" at bounding box center [378, 608] width 200 height 37
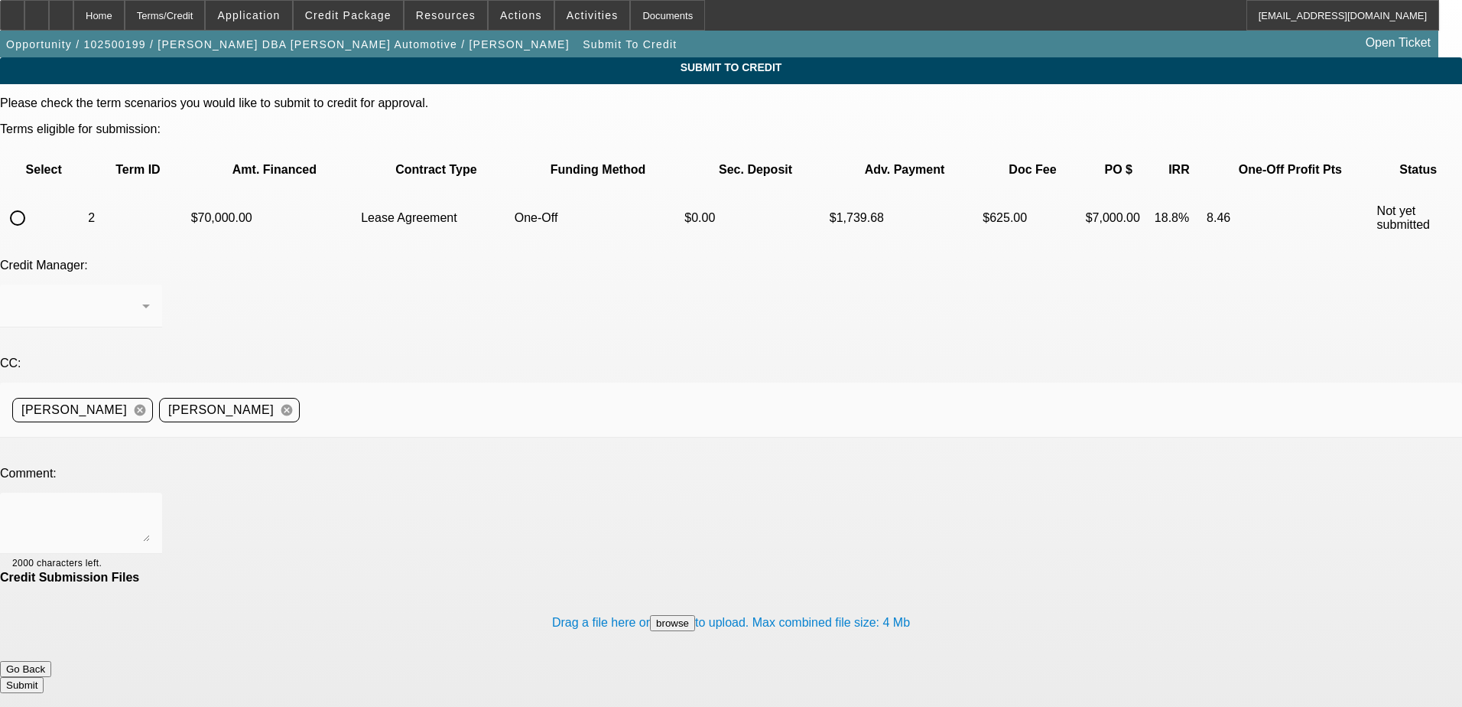
click at [33, 203] on input "radio" at bounding box center [17, 218] width 31 height 31
radio input "true"
click at [150, 505] on textarea at bounding box center [81, 523] width 138 height 37
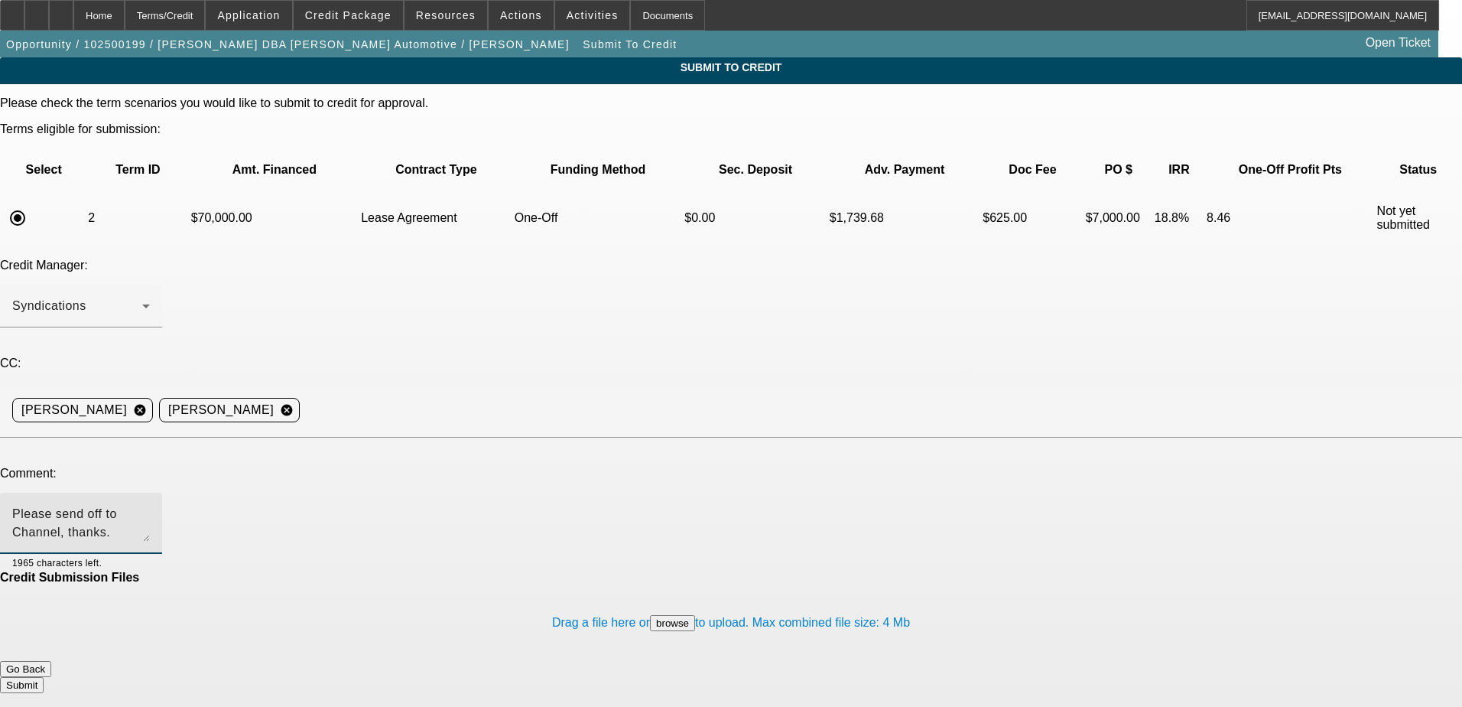
type textarea "Please send off to Channel, thanks."
click at [150, 554] on div at bounding box center [126, 562] width 48 height 17
click at [44, 677] on button "Submit" at bounding box center [22, 685] width 44 height 16
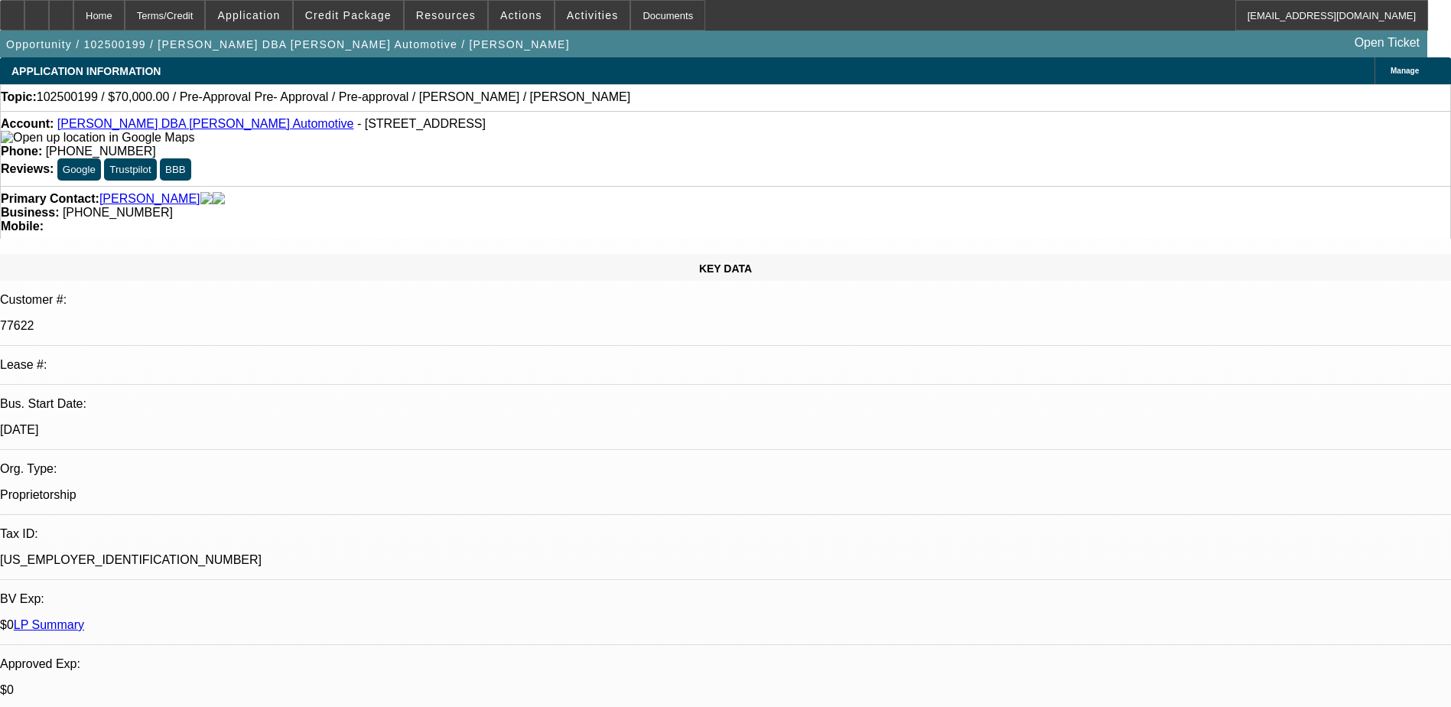
select select "0"
select select "3"
select select "0.1"
select select "4"
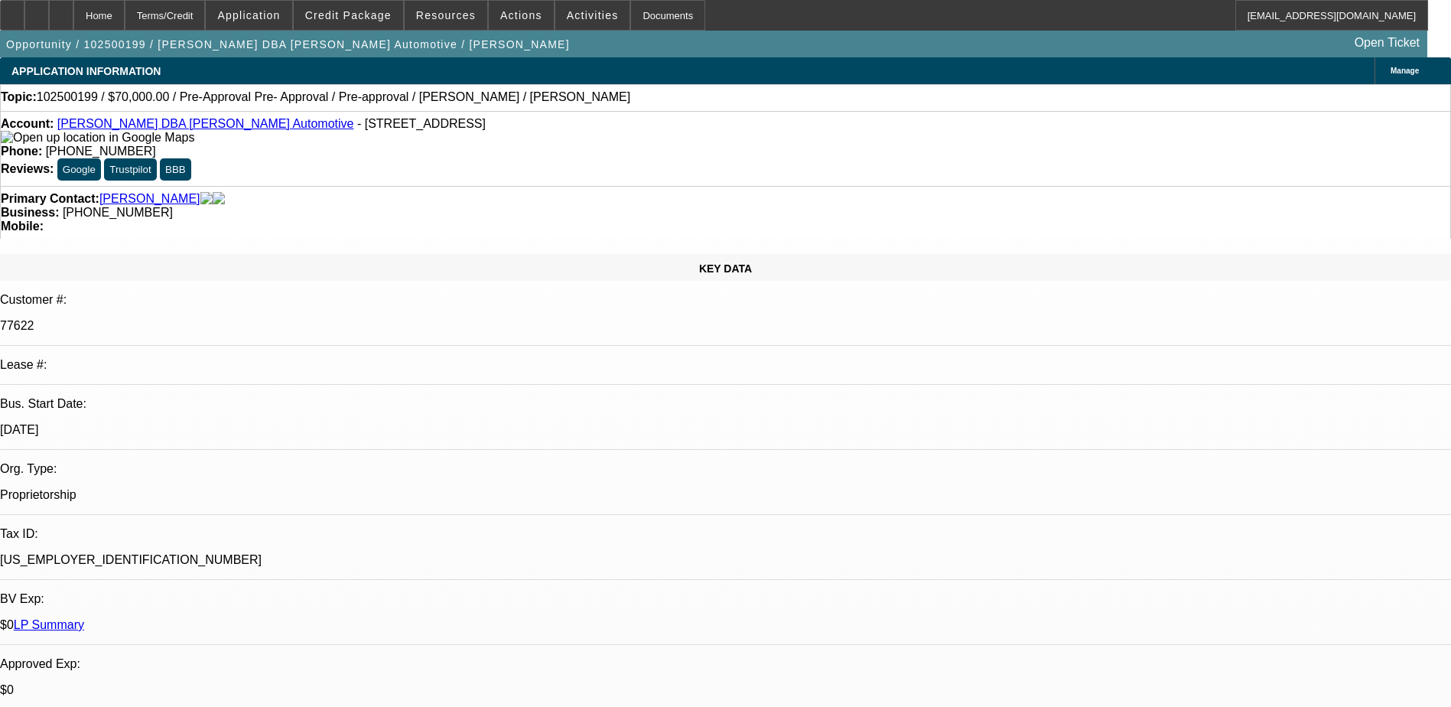
select select "0"
select select "2"
select select "0.1"
select select "4"
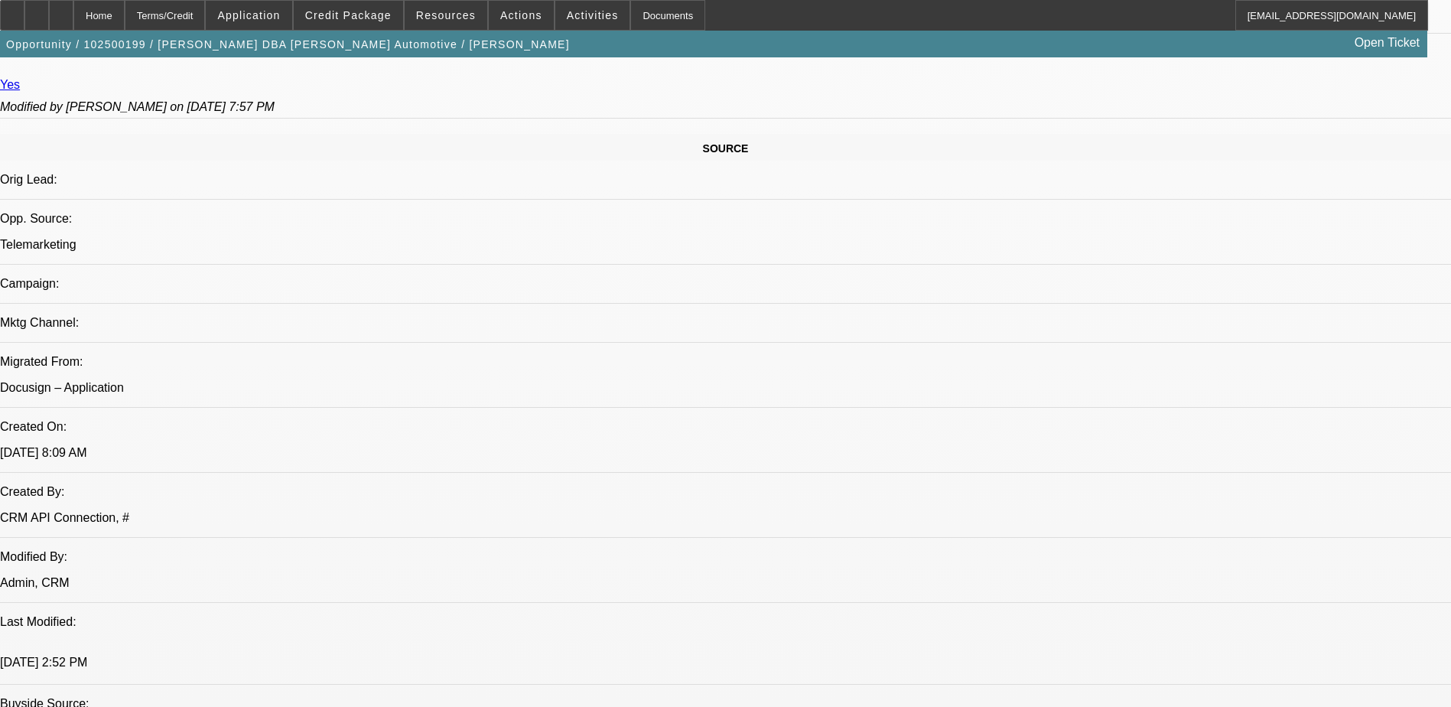
scroll to position [1071, 0]
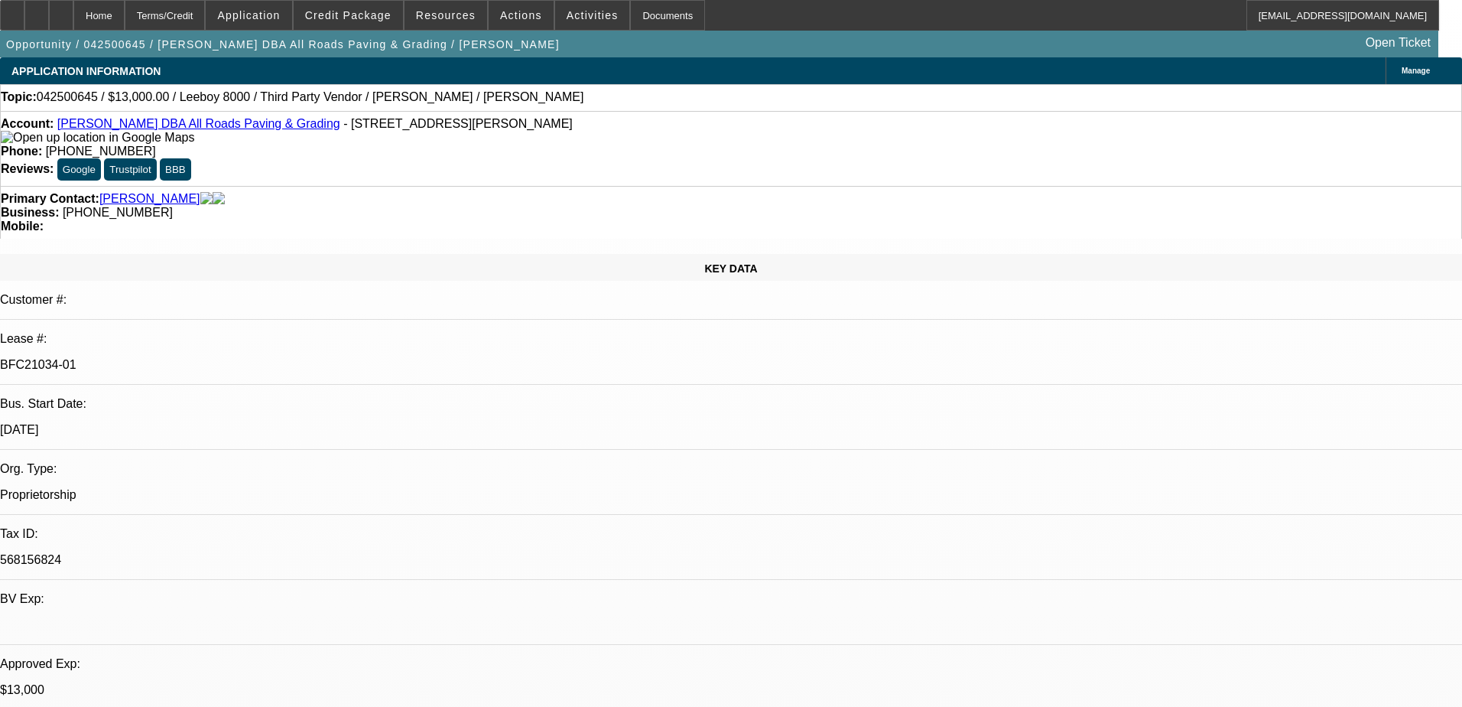
select select "0"
select select "3"
select select "0.1"
select select "5"
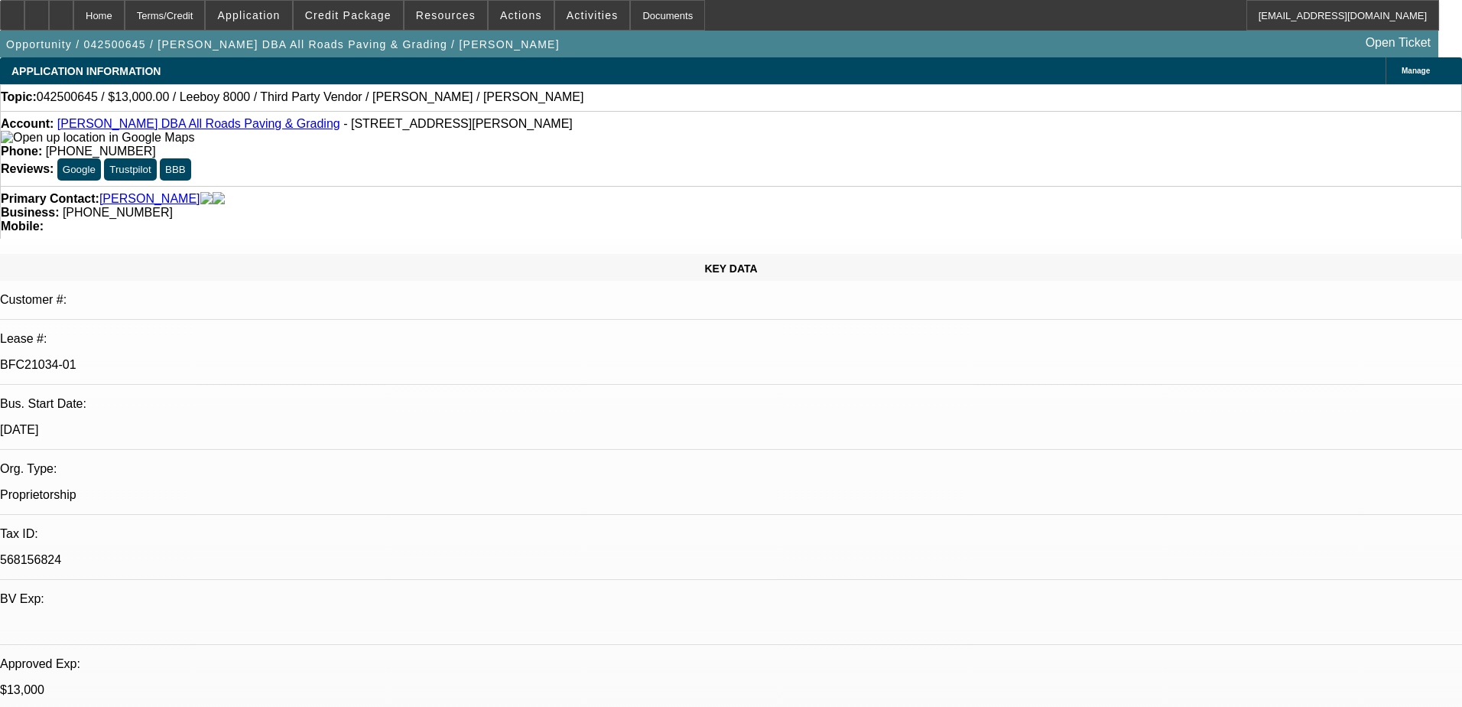
select select "0"
select select "3"
select select "0.1"
select select "5"
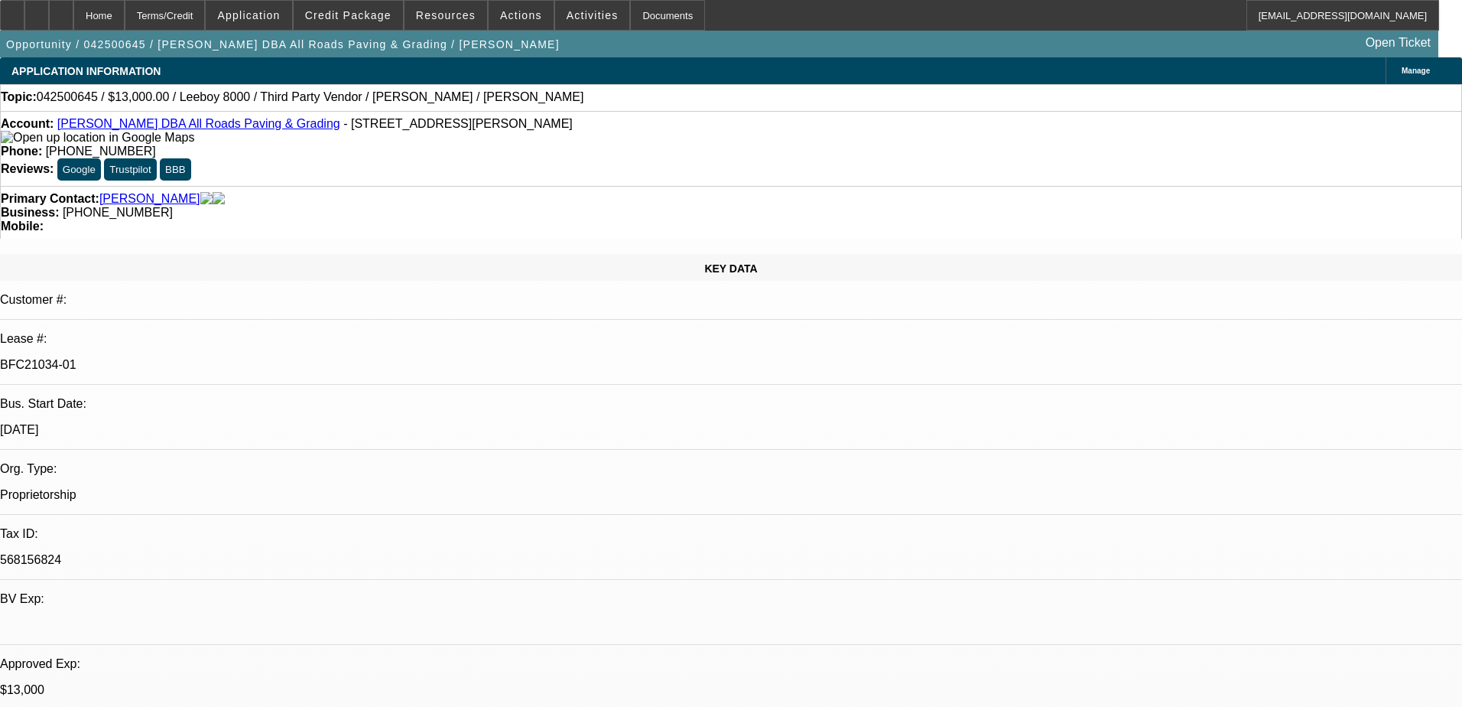
select select "0"
select select "3"
select select "0.1"
select select "5"
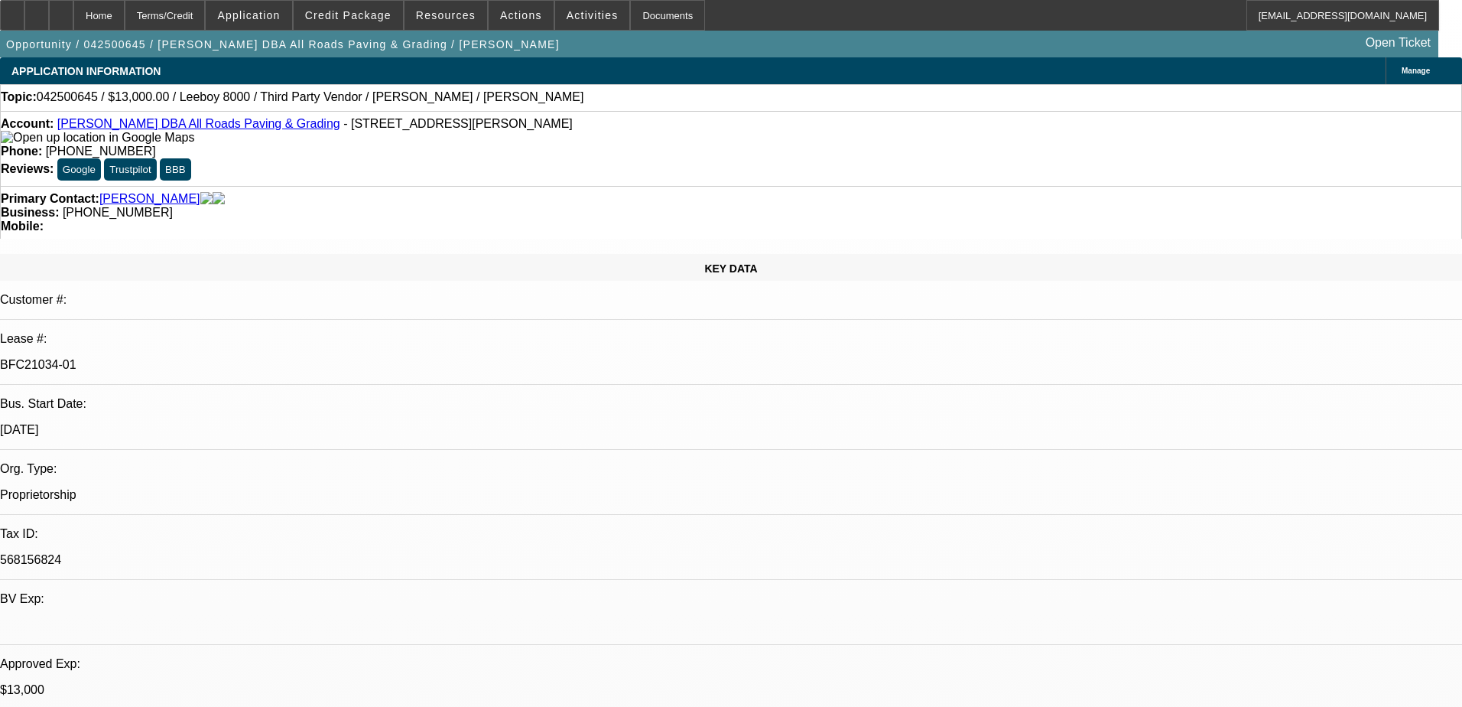
select select "0"
select select "3"
select select "0.1"
select select "5"
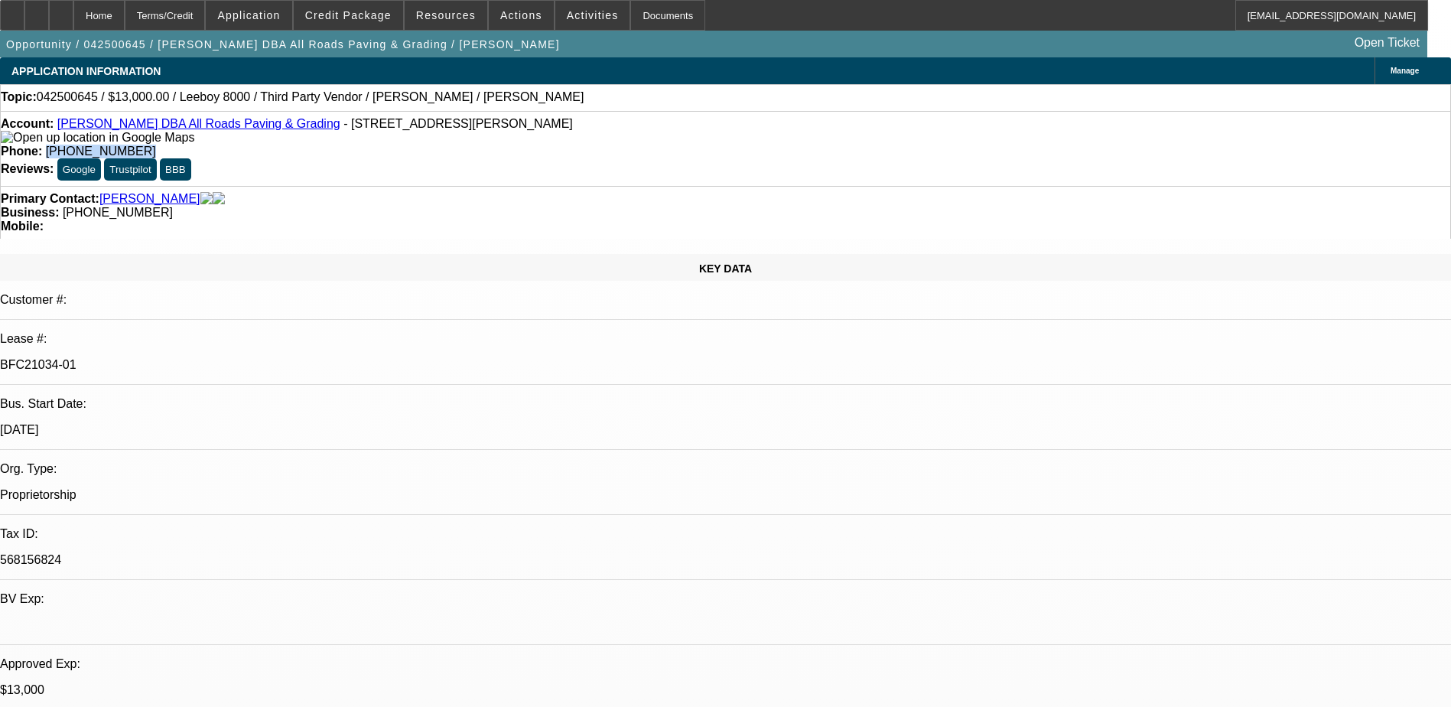
drag, startPoint x: 606, startPoint y: 122, endPoint x: 532, endPoint y: 139, distance: 75.5
click at [532, 139] on div "Account: [PERSON_NAME] DBA All Roads Paving & Grading - [STREET_ADDRESS][PERSON…" at bounding box center [725, 148] width 1451 height 75
click at [595, 93] on div "Topic: 042500645 / $13,000.00 / Leeboy 8000 / Third Party Vendor / [PERSON_NAME…" at bounding box center [725, 97] width 1449 height 14
drag, startPoint x: 601, startPoint y: 101, endPoint x: 531, endPoint y: 136, distance: 78.0
click at [531, 136] on div "Account: [PERSON_NAME] DBA All Roads Paving & Grading - [STREET_ADDRESS][PERSON…" at bounding box center [725, 148] width 1451 height 75
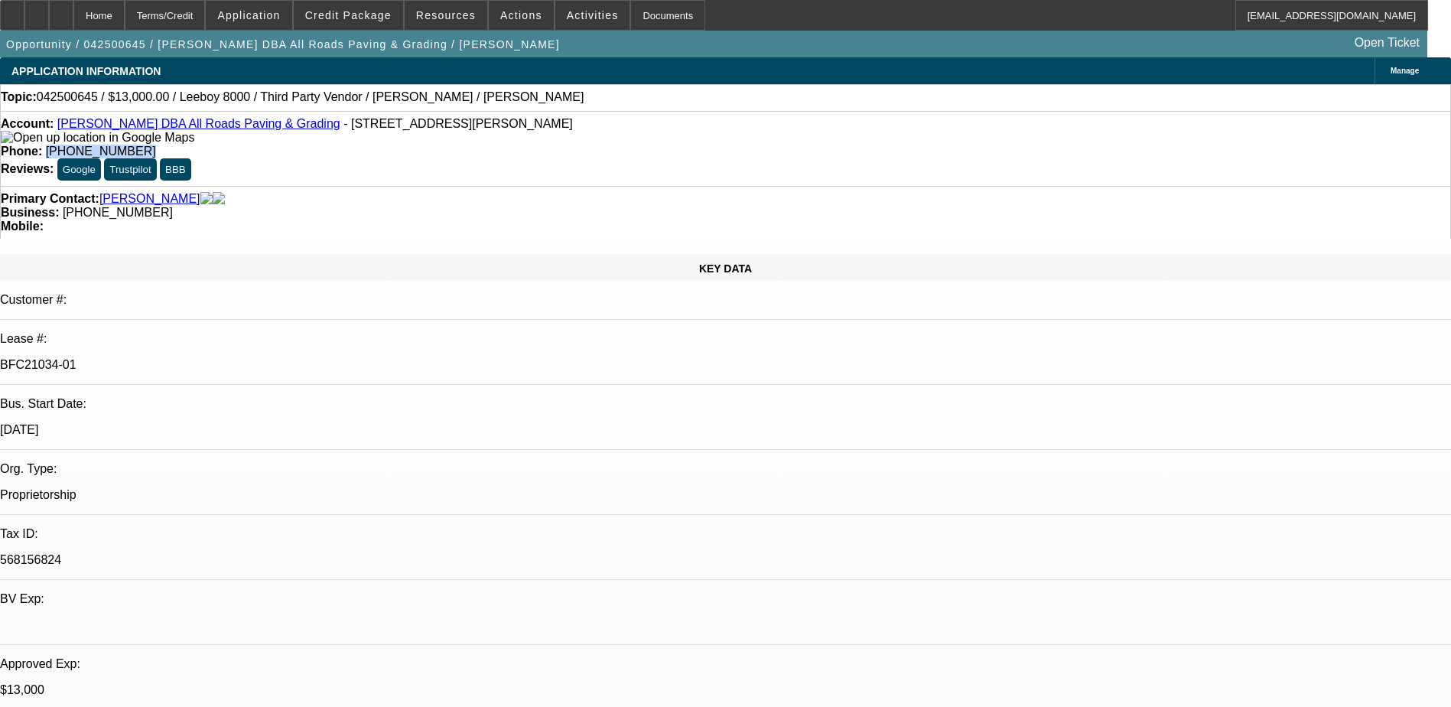
copy span "[PHONE_NUMBER]"
drag, startPoint x: 531, startPoint y: 136, endPoint x: 570, endPoint y: 162, distance: 46.9
click at [570, 162] on div "Account: [PERSON_NAME] DBA All Roads Paving & Grading - [STREET_ADDRESS][PERSON…" at bounding box center [725, 148] width 1451 height 75
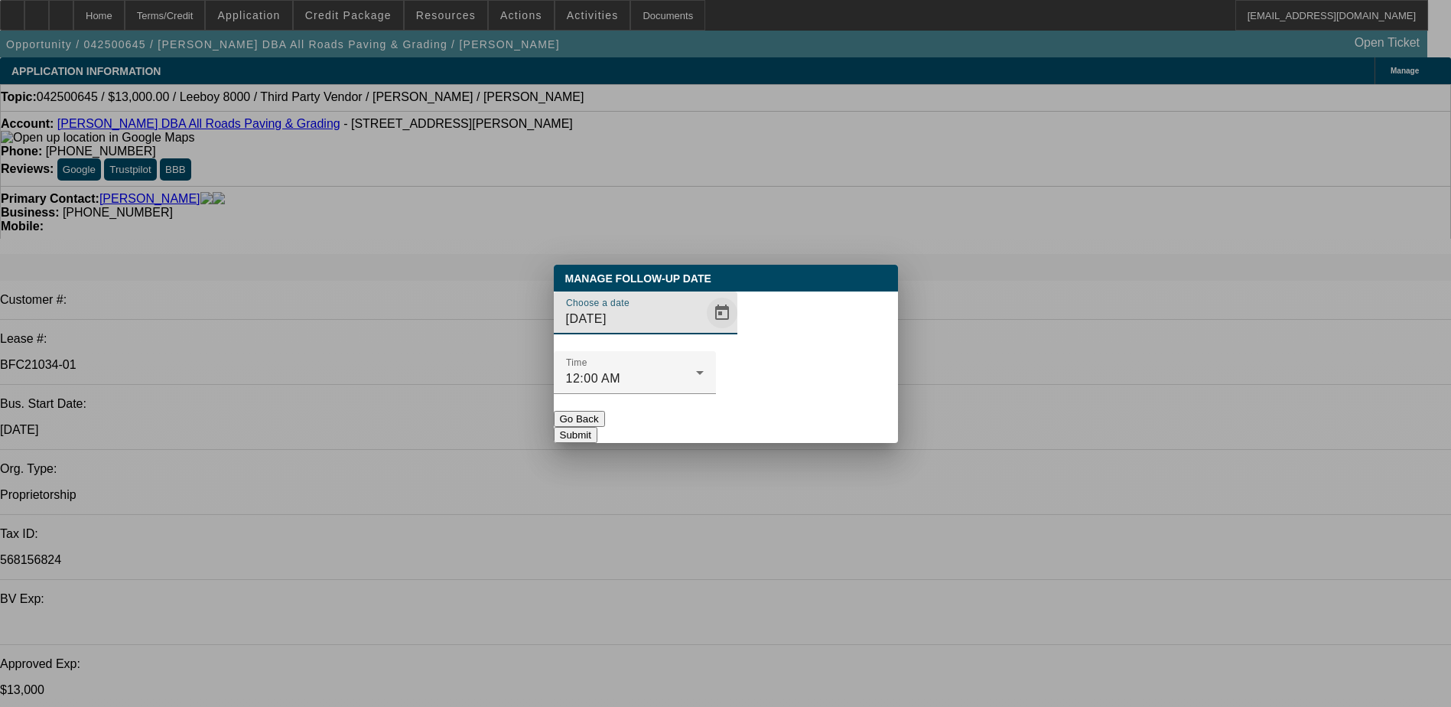
click at [703, 331] on span "Open calendar" at bounding box center [721, 312] width 37 height 37
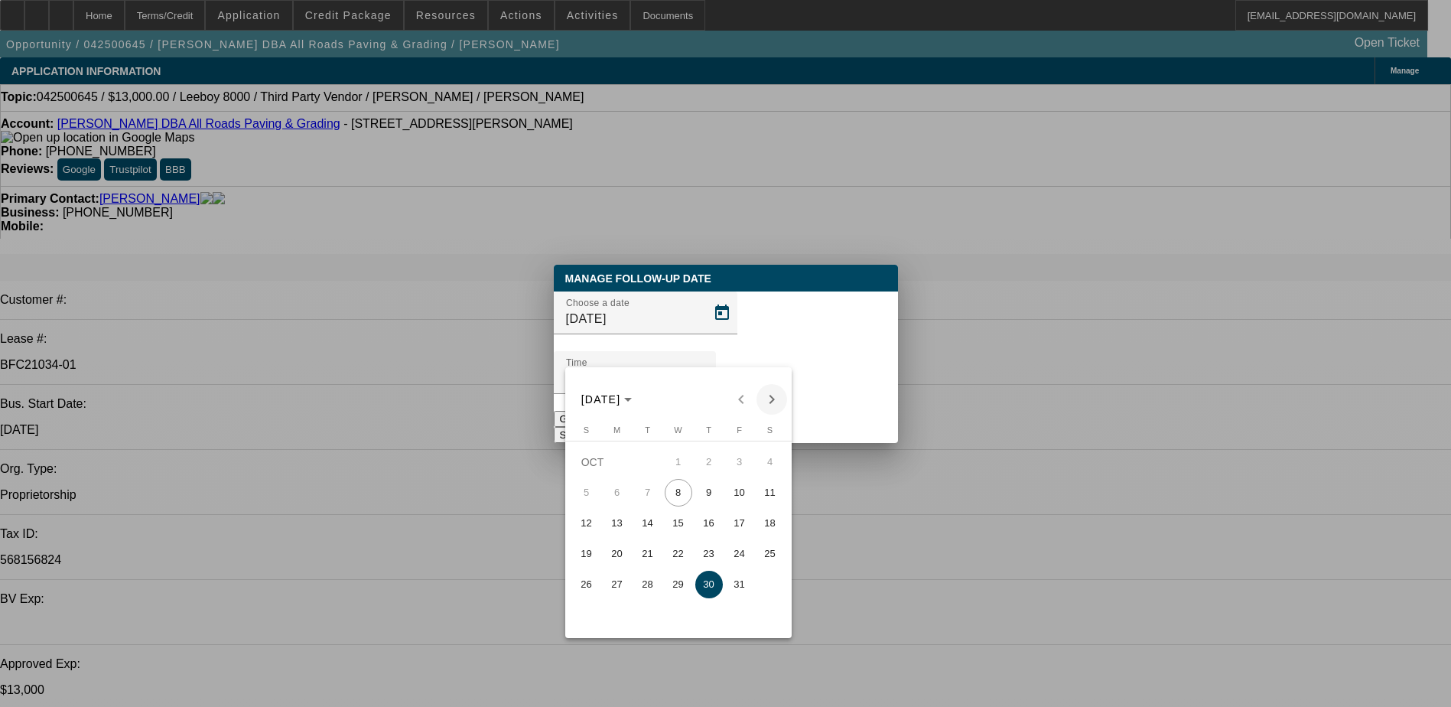
click at [775, 395] on span "Next month" at bounding box center [771, 399] width 31 height 31
click at [749, 395] on span "Previous month" at bounding box center [741, 399] width 31 height 31
click at [734, 493] on span "10" at bounding box center [740, 493] width 28 height 28
type input "10/10/2025"
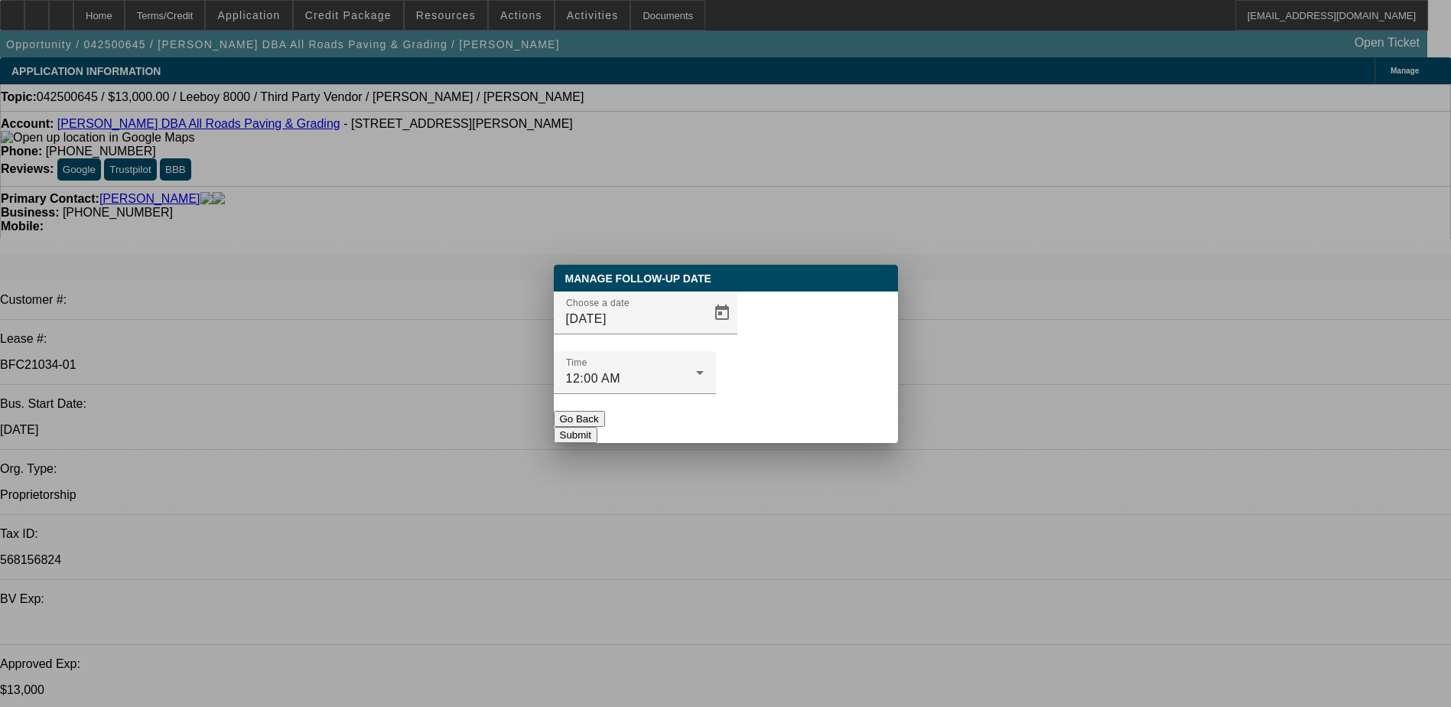
click at [605, 411] on button "Go Back" at bounding box center [579, 419] width 51 height 16
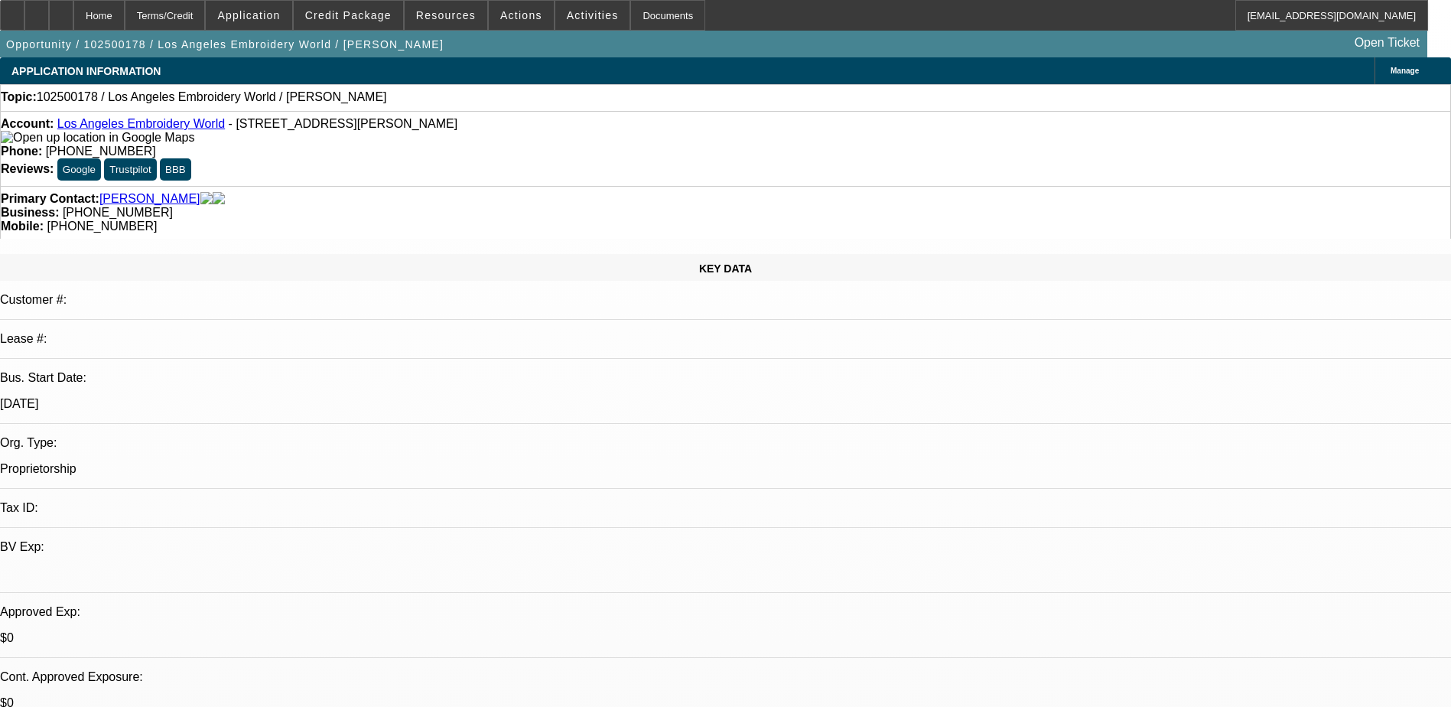
select select "0"
select select "2"
select select "0.1"
select select "4"
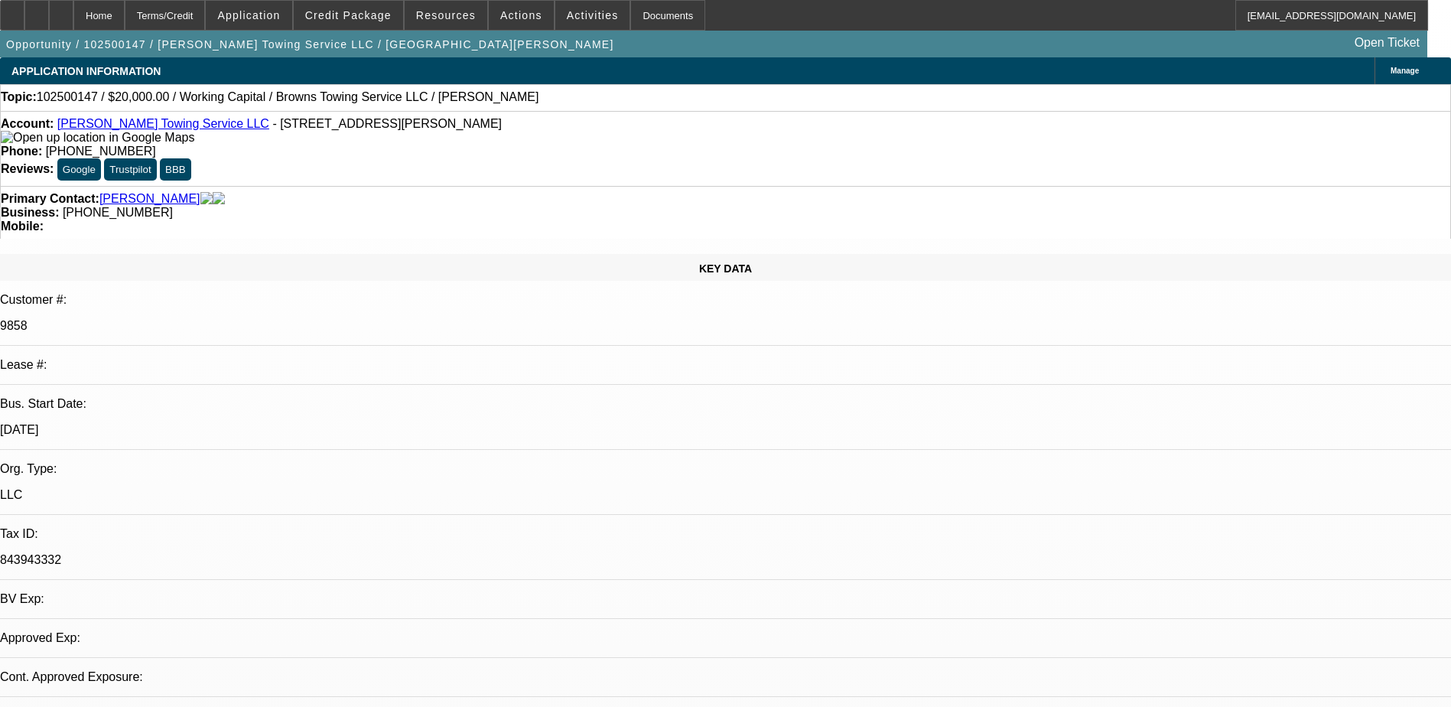
select select "0"
select select "2"
select select "0.1"
select select "1"
select select "2"
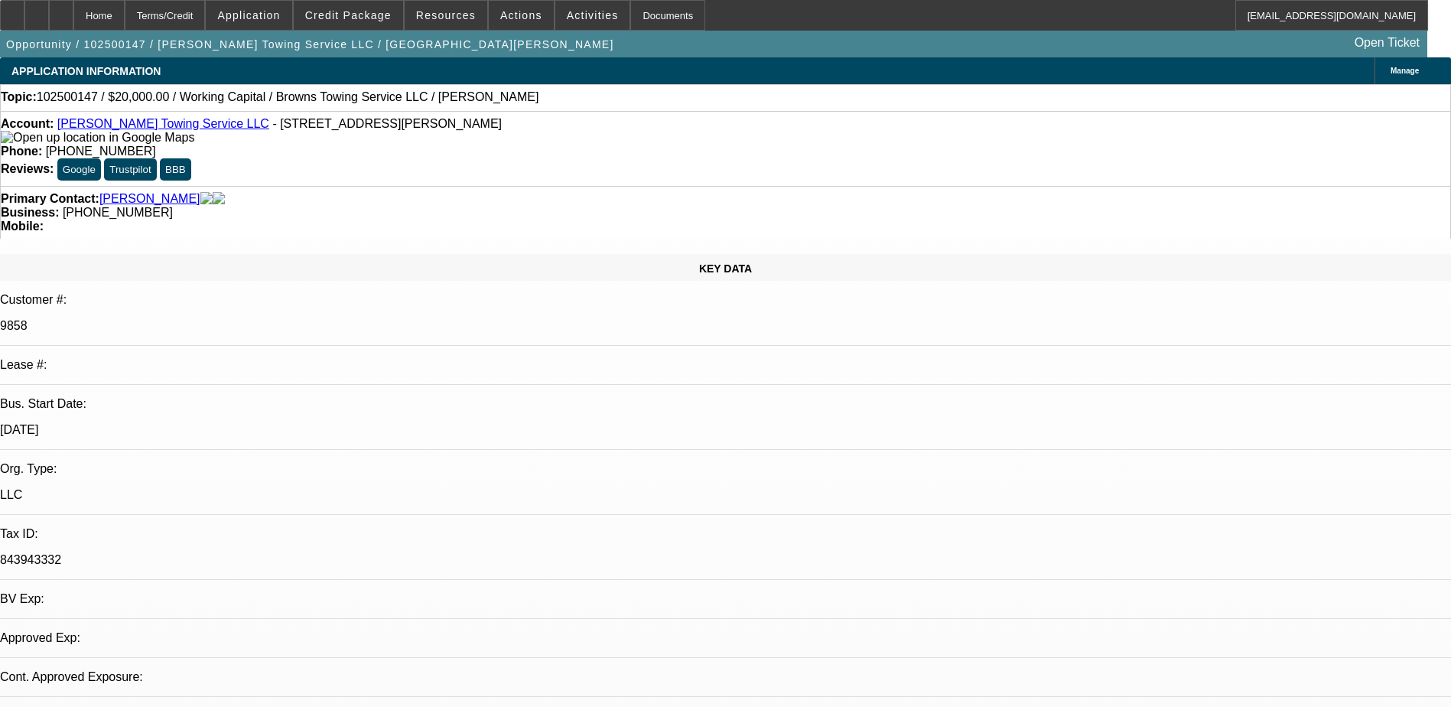
select select "4"
click at [512, 26] on span at bounding box center [521, 15] width 65 height 37
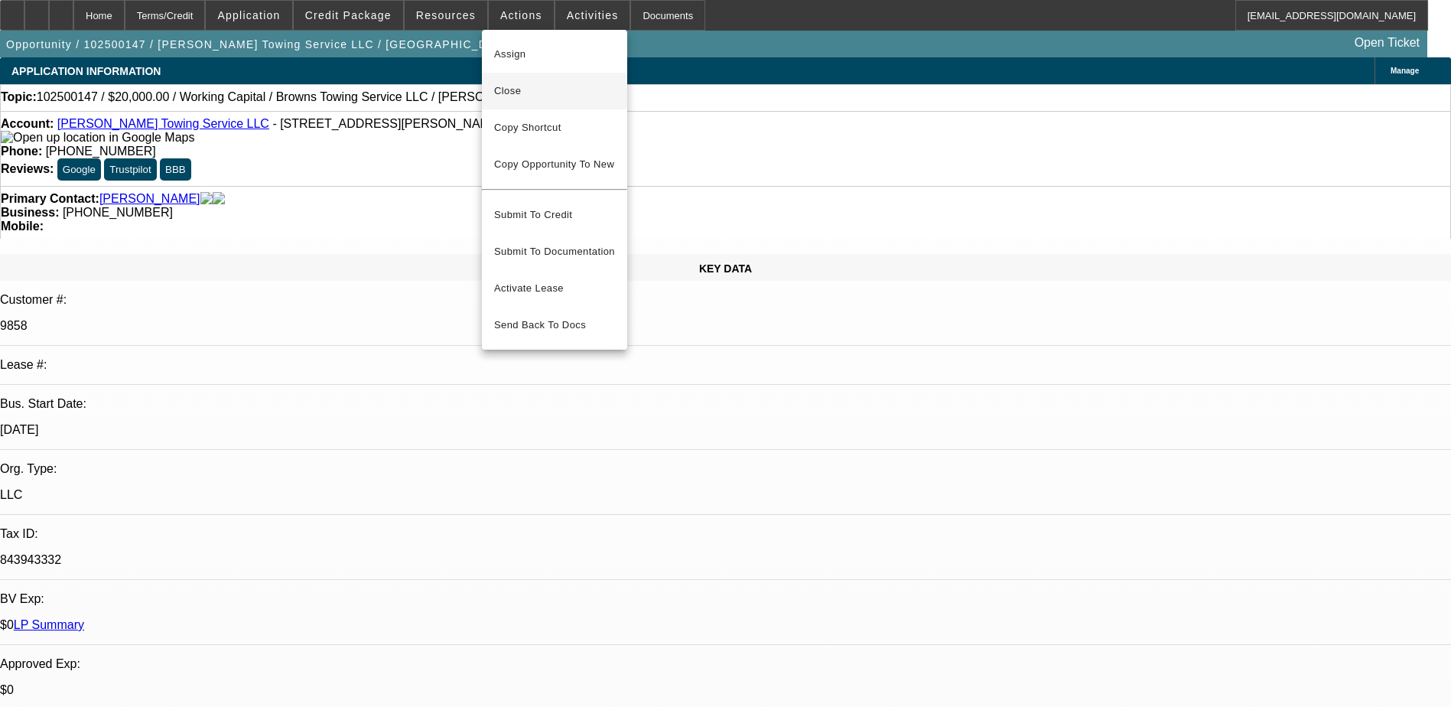
click at [583, 93] on span "Close" at bounding box center [554, 91] width 121 height 18
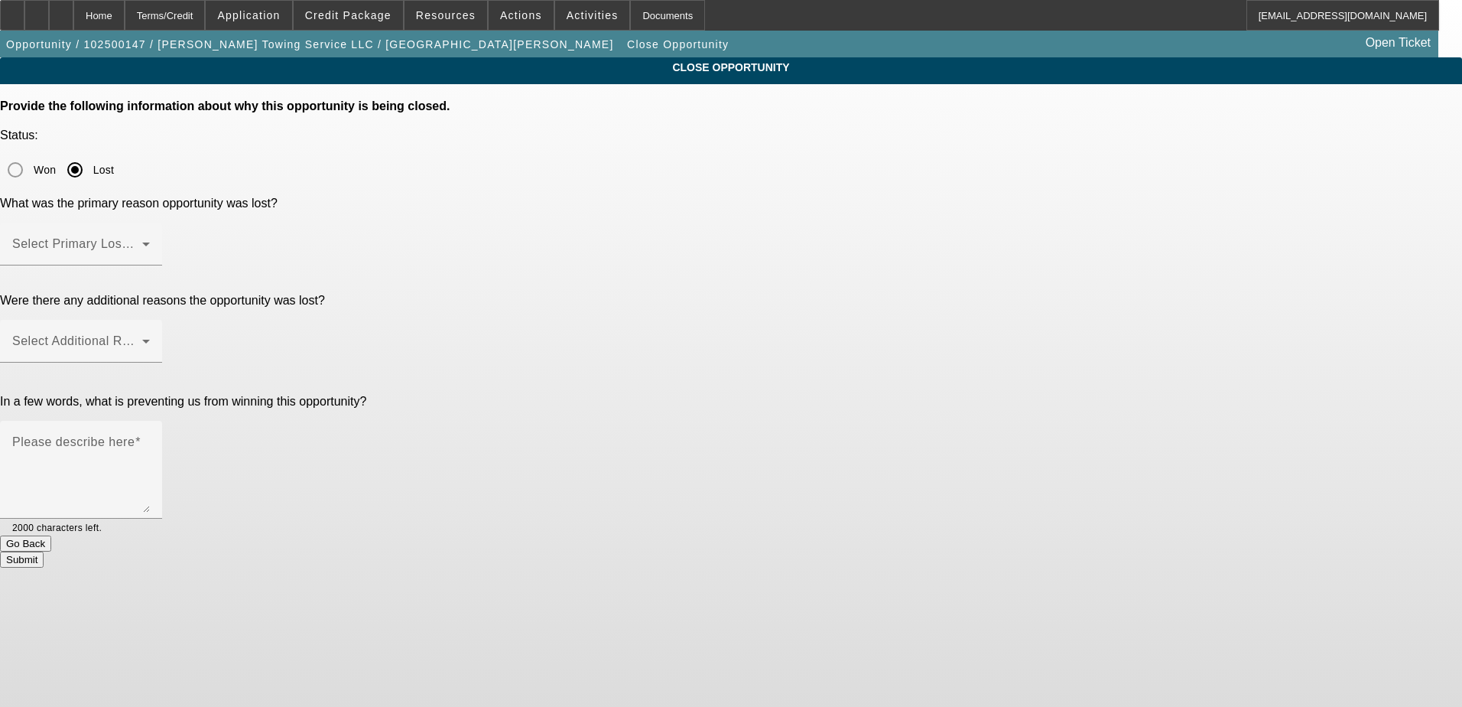
click at [162, 265] on div at bounding box center [81, 273] width 162 height 17
click at [142, 241] on span at bounding box center [77, 250] width 130 height 18
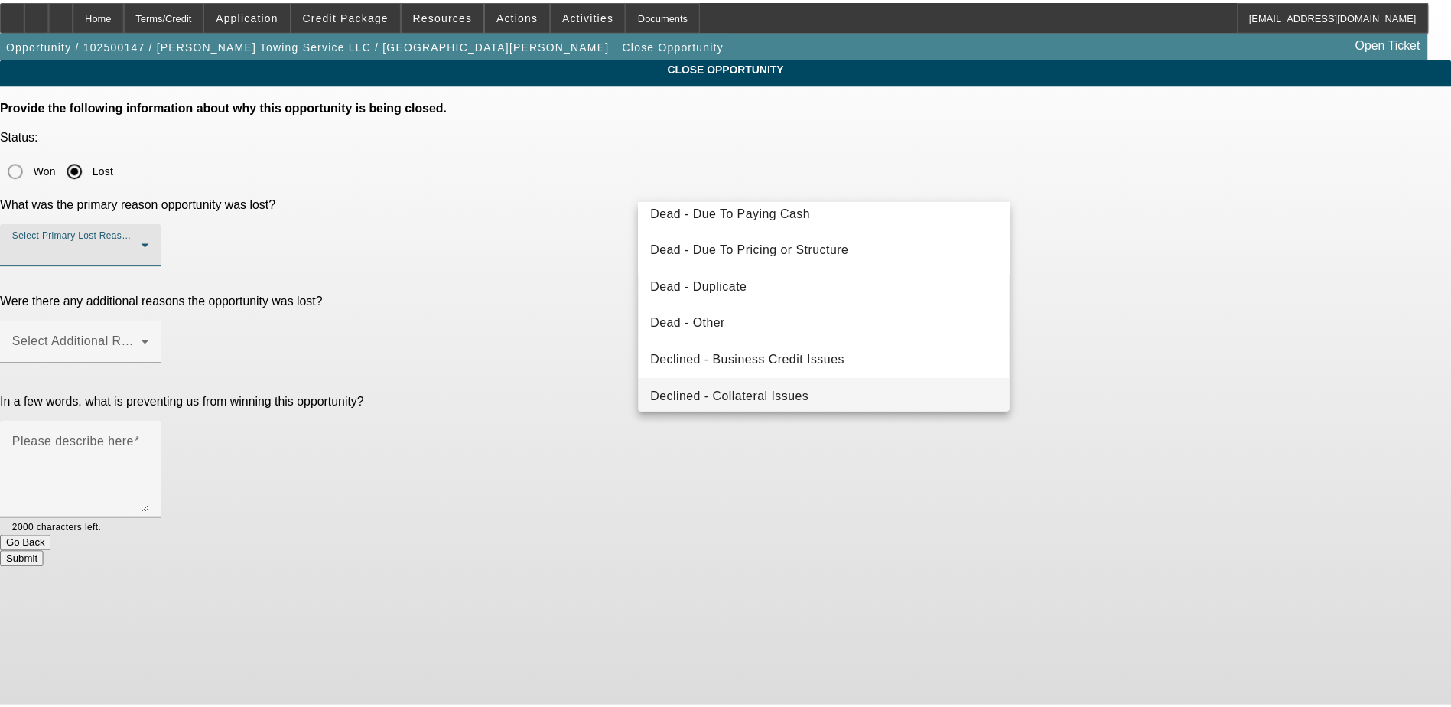
scroll to position [206, 0]
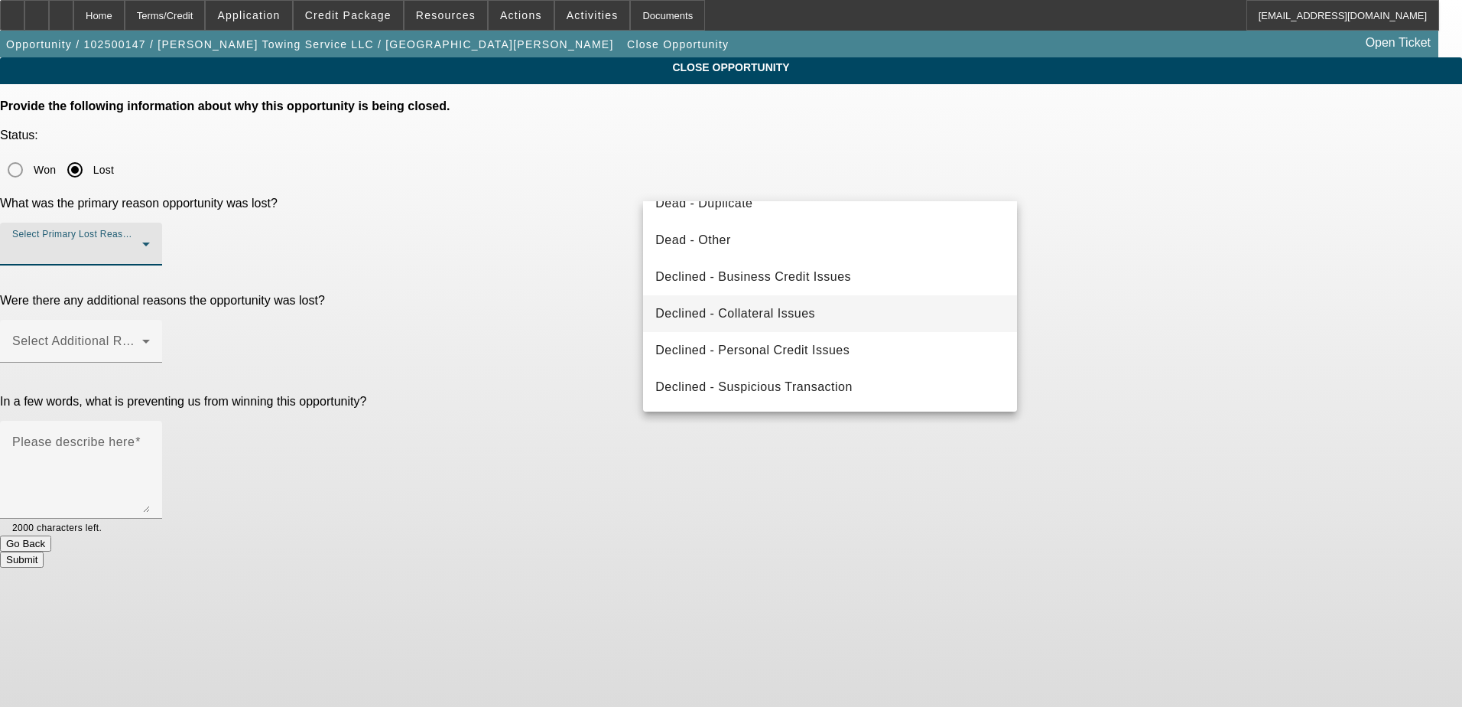
drag, startPoint x: 850, startPoint y: 320, endPoint x: 859, endPoint y: 322, distance: 9.3
click at [849, 320] on mat-option "Declined - Collateral Issues" at bounding box center [830, 313] width 374 height 37
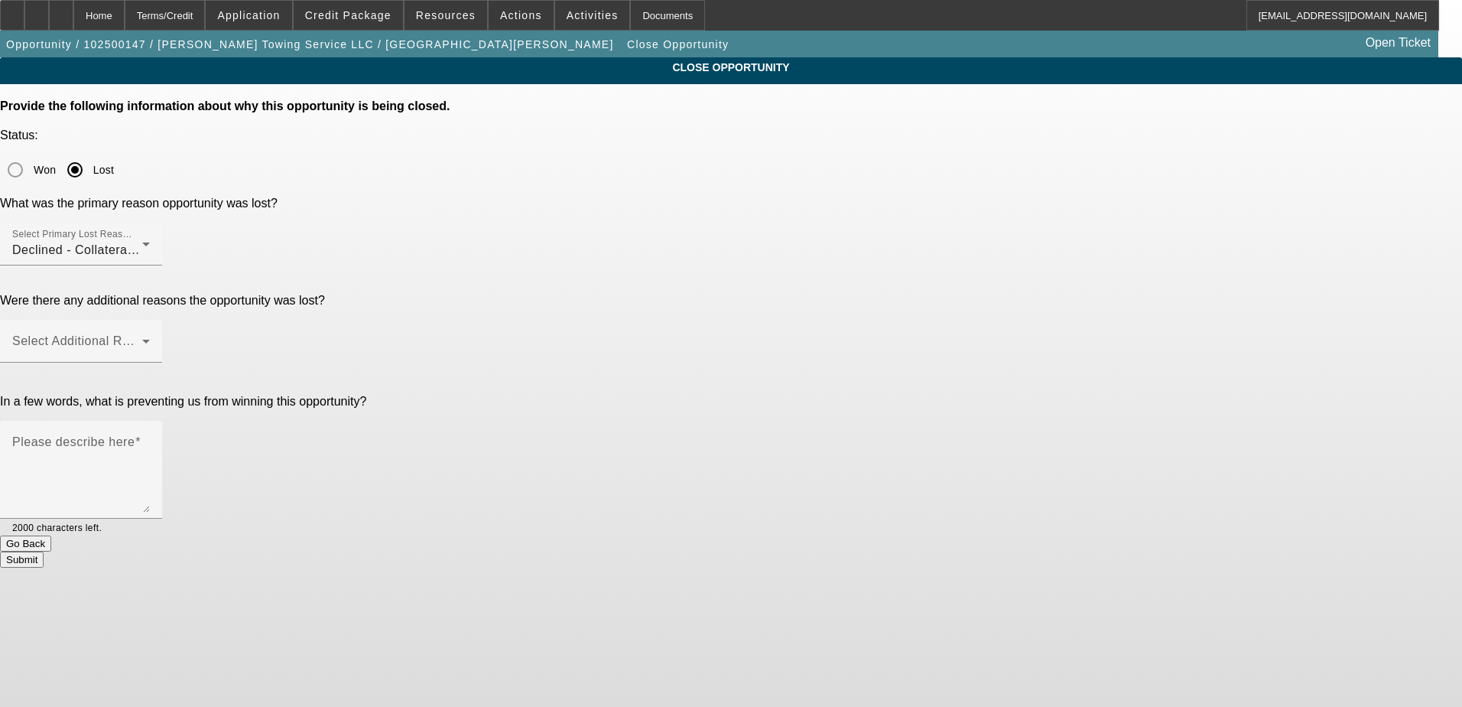
click at [1136, 310] on div "CLOSE OPPORTUNITY Provide the following information about why this opportunity …" at bounding box center [731, 312] width 1462 height 510
click at [150, 338] on div at bounding box center [81, 347] width 138 height 18
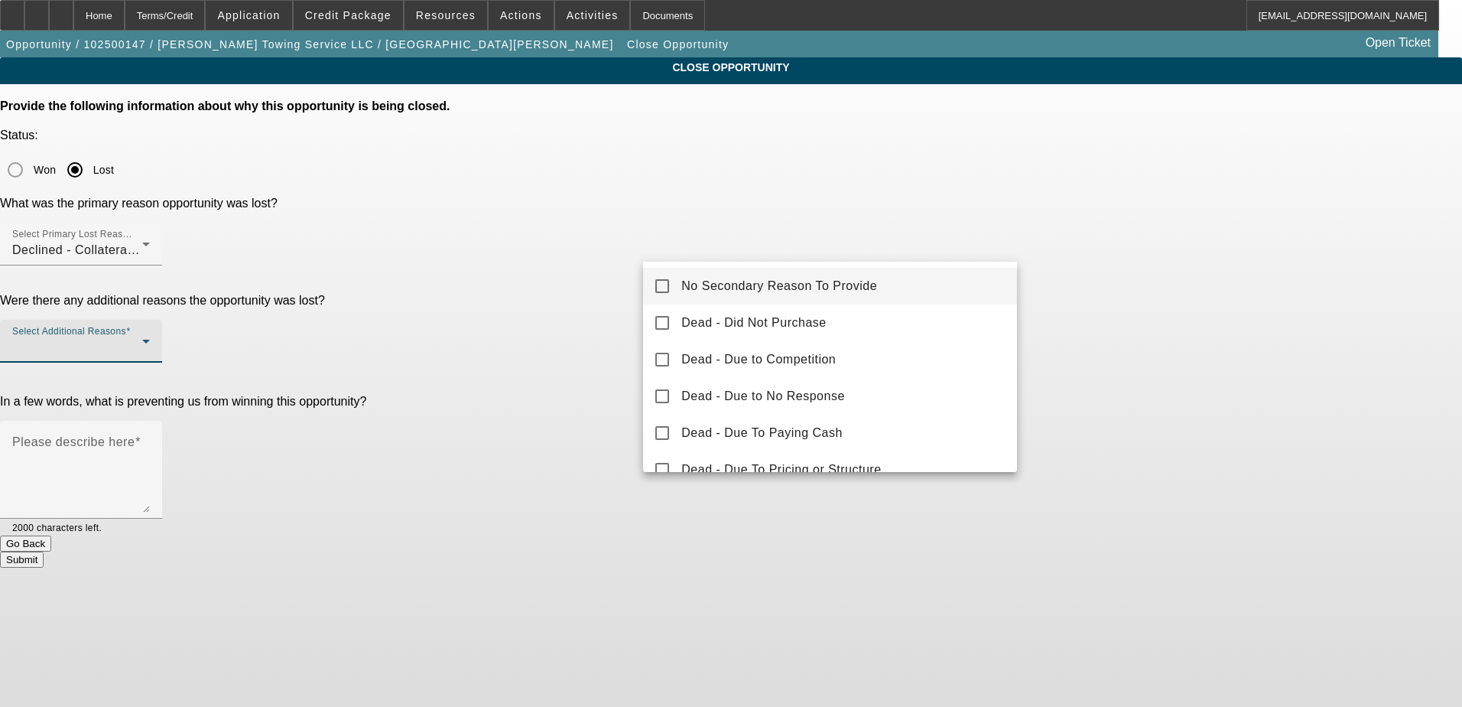
click at [969, 285] on mat-option "No Secondary Reason To Provide" at bounding box center [830, 286] width 374 height 37
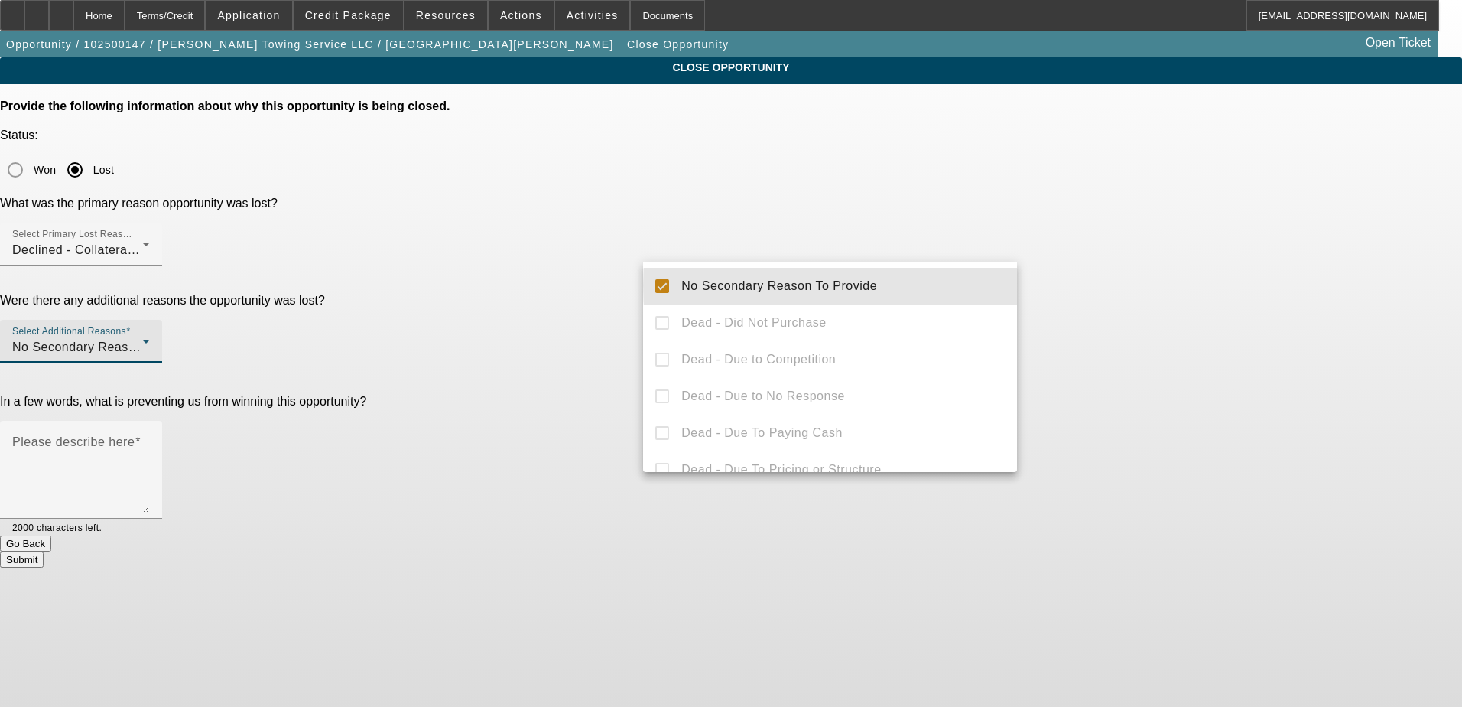
click at [1133, 290] on div at bounding box center [731, 353] width 1462 height 707
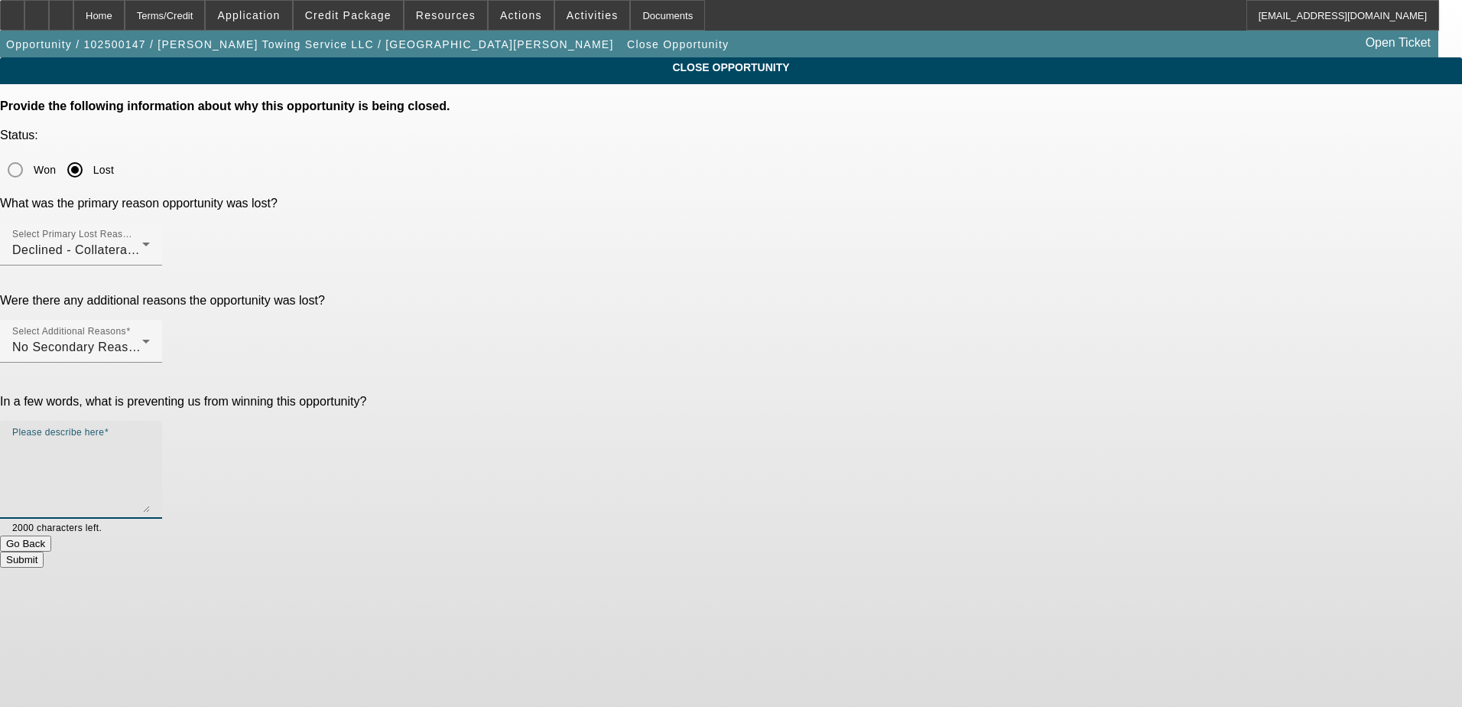
click at [150, 439] on textarea "Please describe here" at bounding box center [81, 475] width 138 height 73
type textarea "W"
click at [1171, 408] on div "CLOSE OPPORTUNITY Provide the following information about why this opportunity …" at bounding box center [731, 312] width 1462 height 510
drag, startPoint x: 776, startPoint y: 307, endPoint x: 610, endPoint y: 301, distance: 166.0
click at [610, 395] on div "In a few words, what is preventing us from winning this opportunity? Please des…" at bounding box center [731, 465] width 1462 height 141
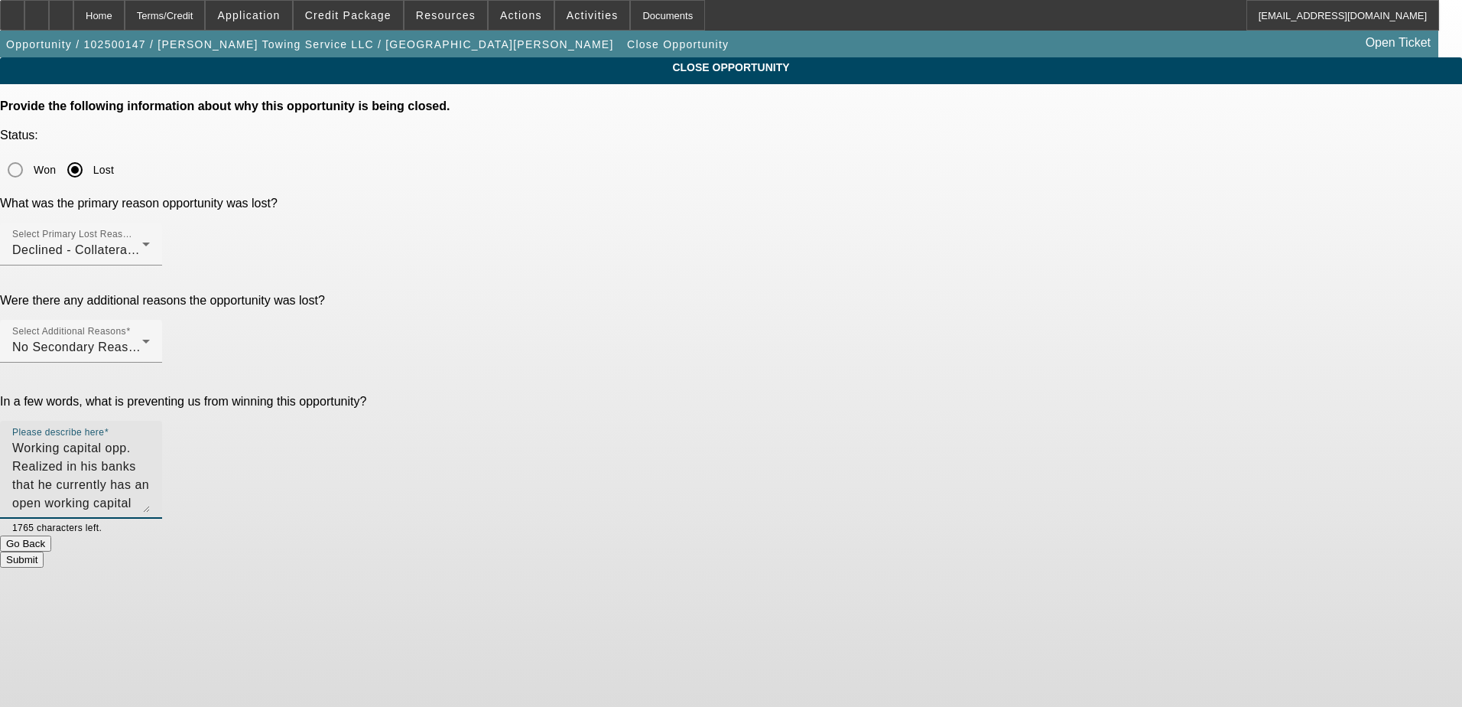
type textarea "Working capital opp. Realized in his banks that he currently has an open workin…"
click at [1031, 333] on div "CLOSE OPPORTUNITY Provide the following information about why this opportunity …" at bounding box center [731, 312] width 1462 height 510
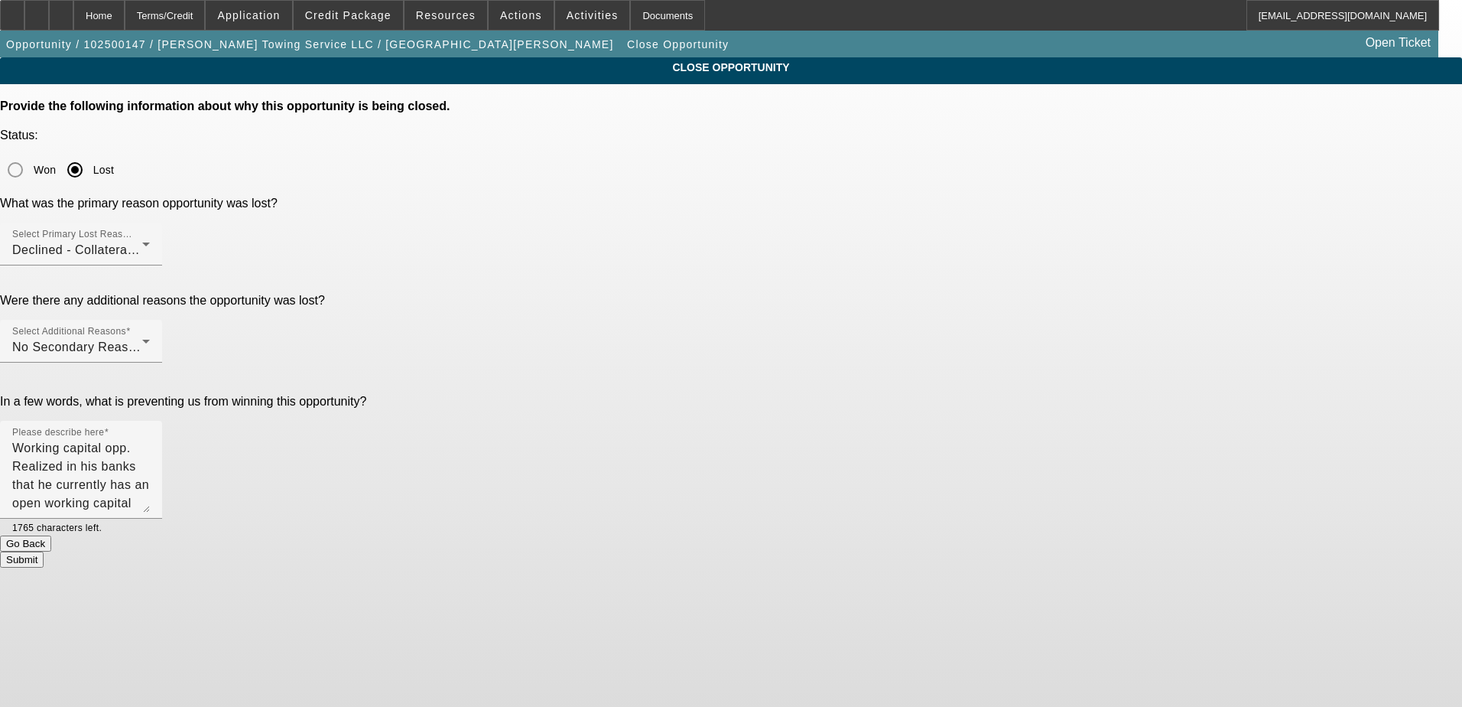
click at [44, 551] on button "Submit" at bounding box center [22, 559] width 44 height 16
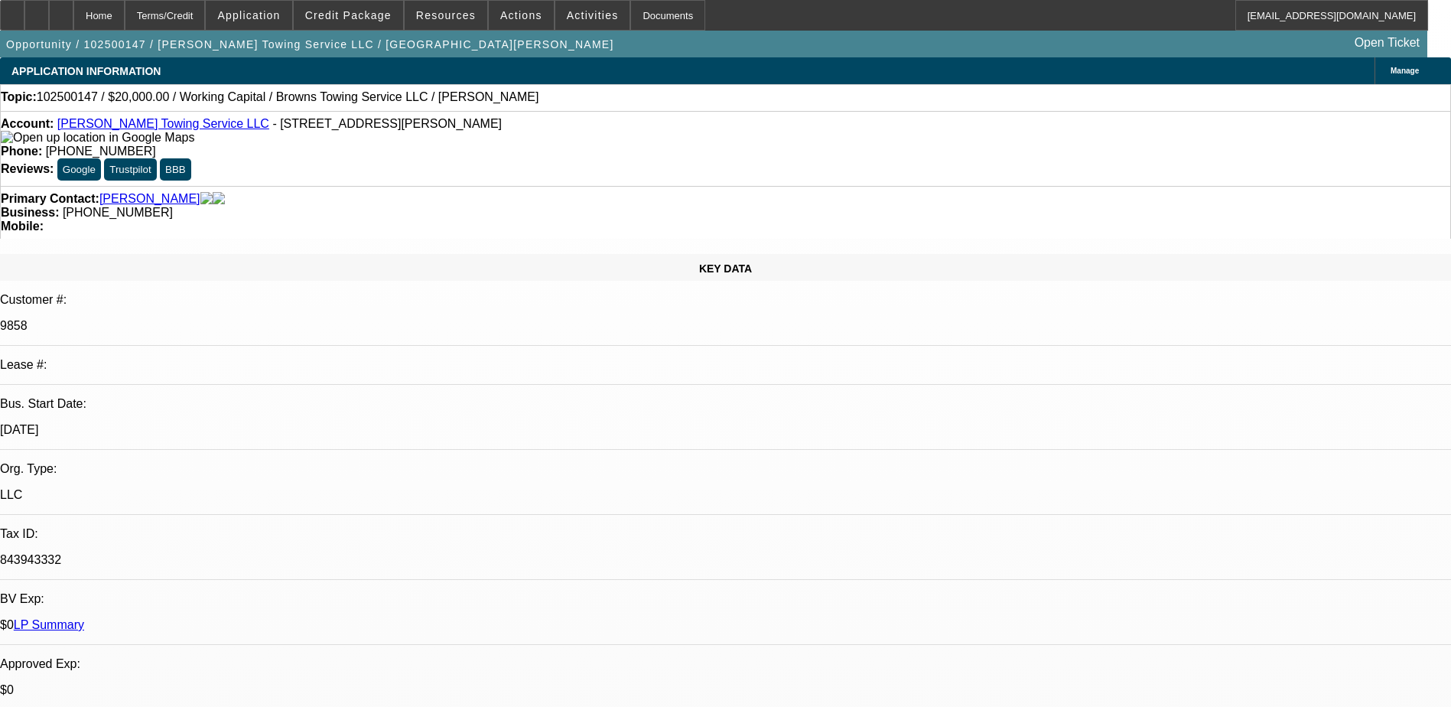
select select "0"
select select "2"
select select "0.1"
select select "4"
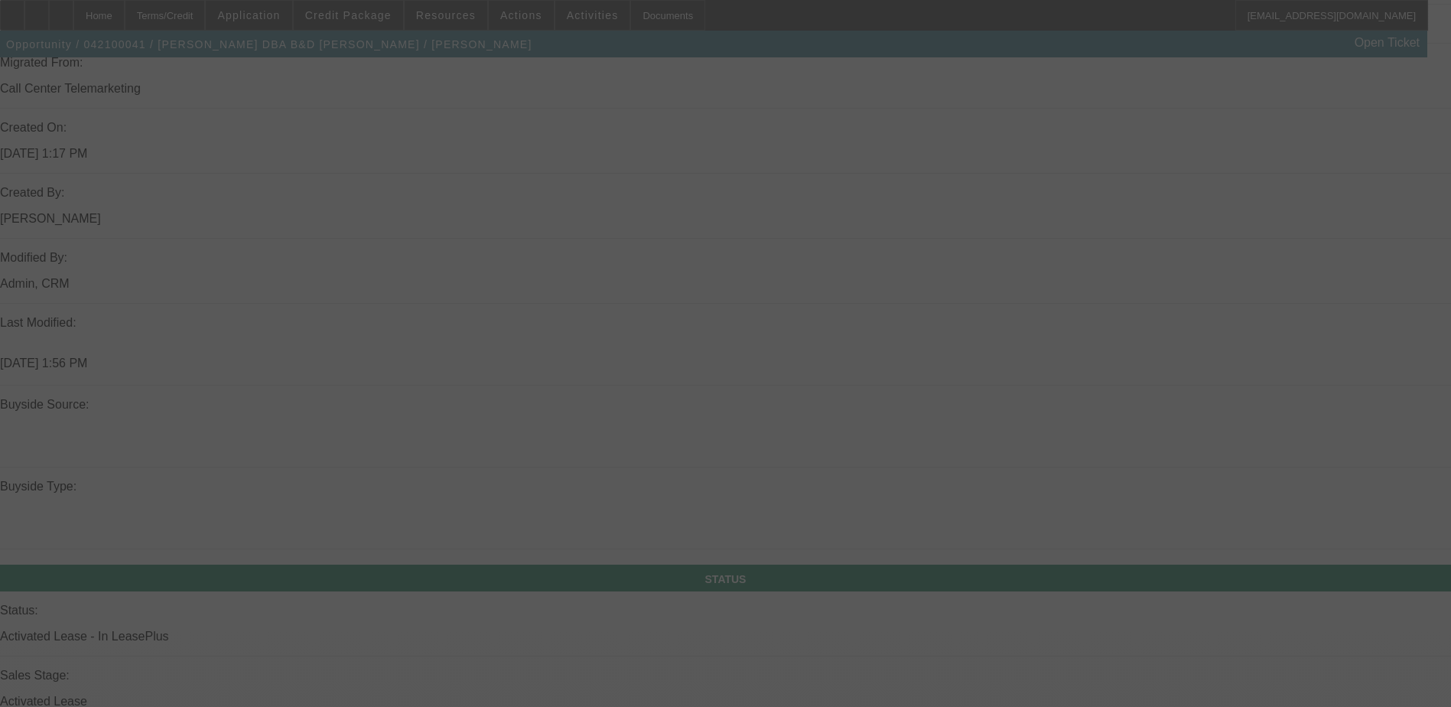
scroll to position [917, 0]
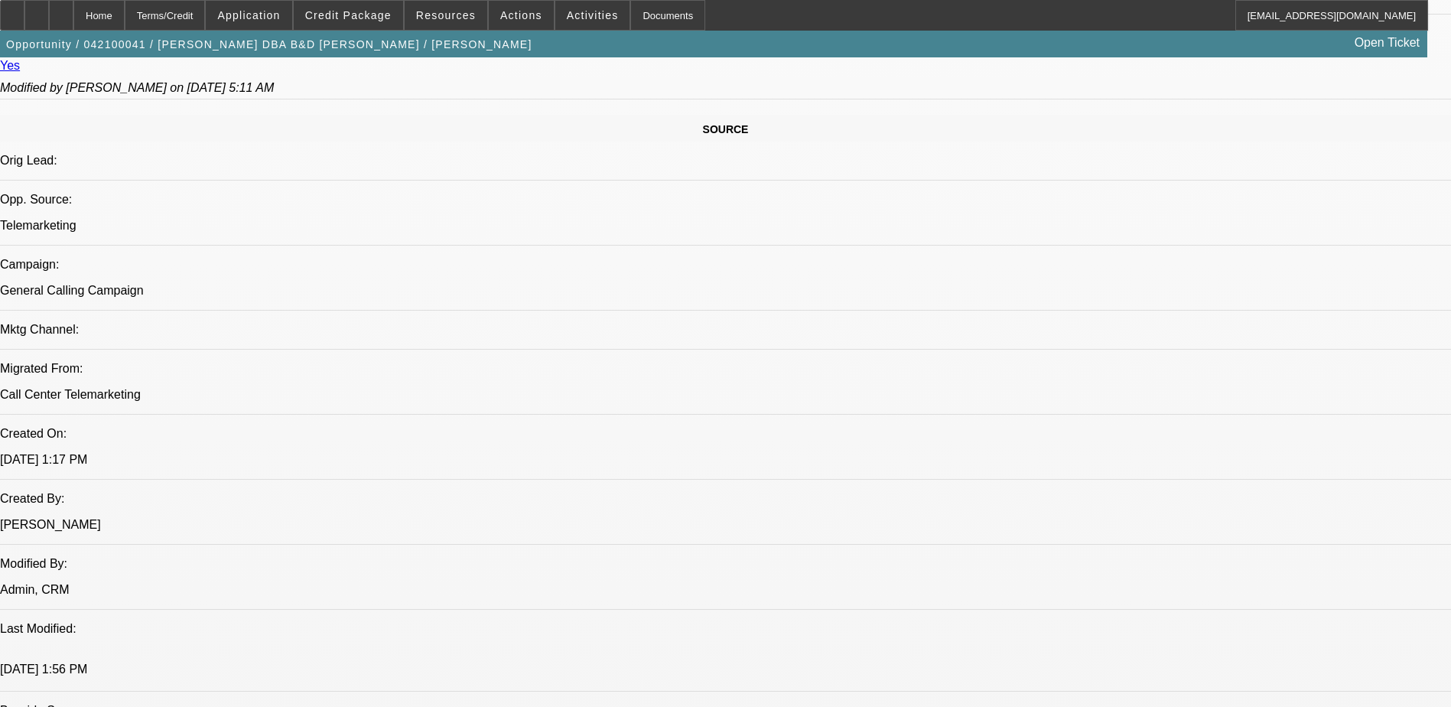
select select "0"
select select "2"
select select "0.1"
select select "0"
select select "2"
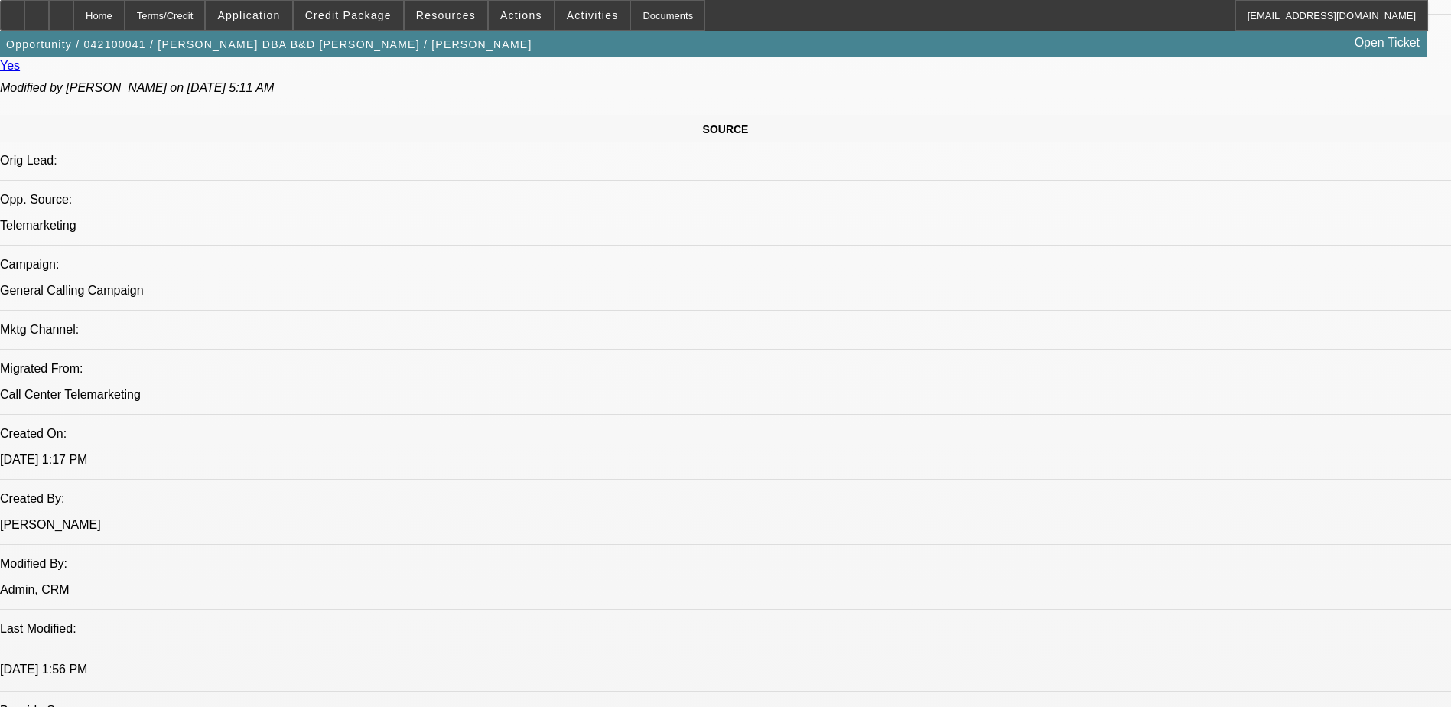
select select "0.1"
select select "0.15"
select select "2"
select select "0.1"
select select "0.15"
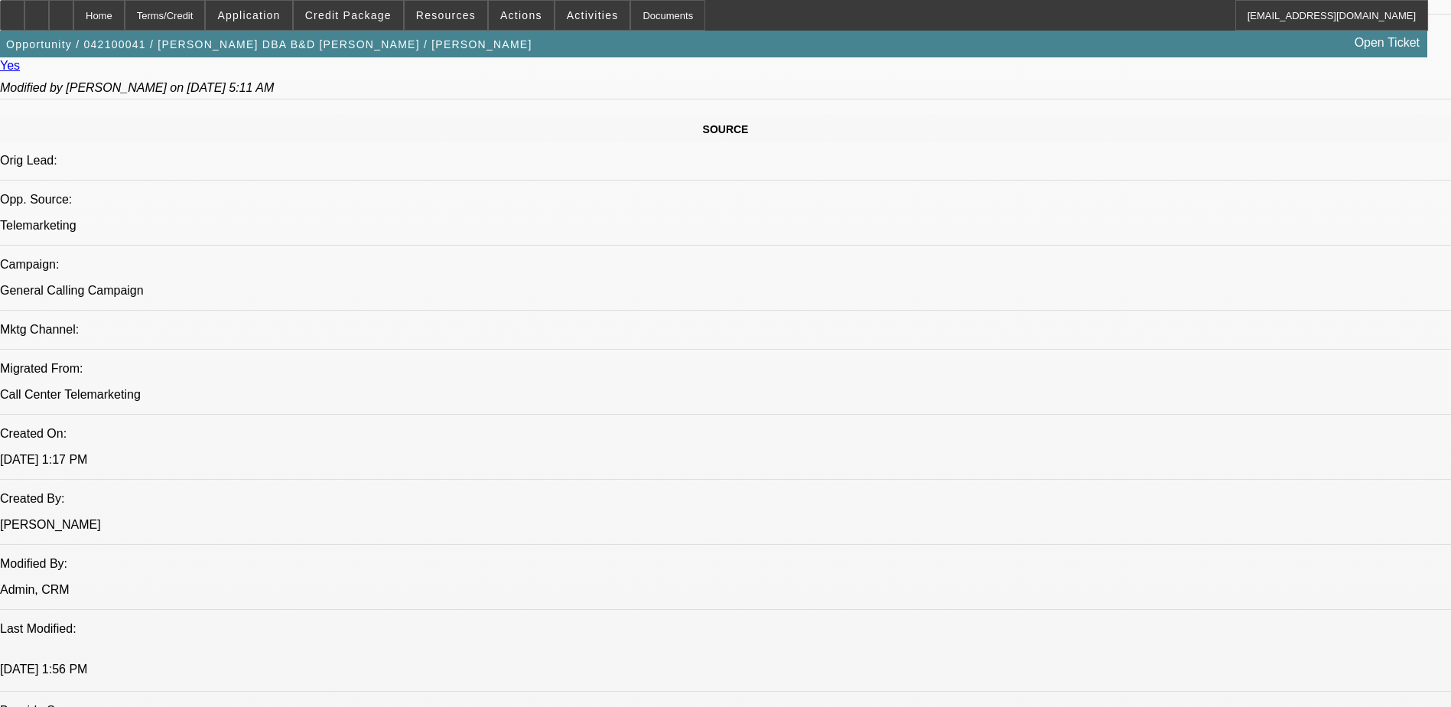
select select "2"
select select "0.1"
select select "1"
select select "2"
select select "4"
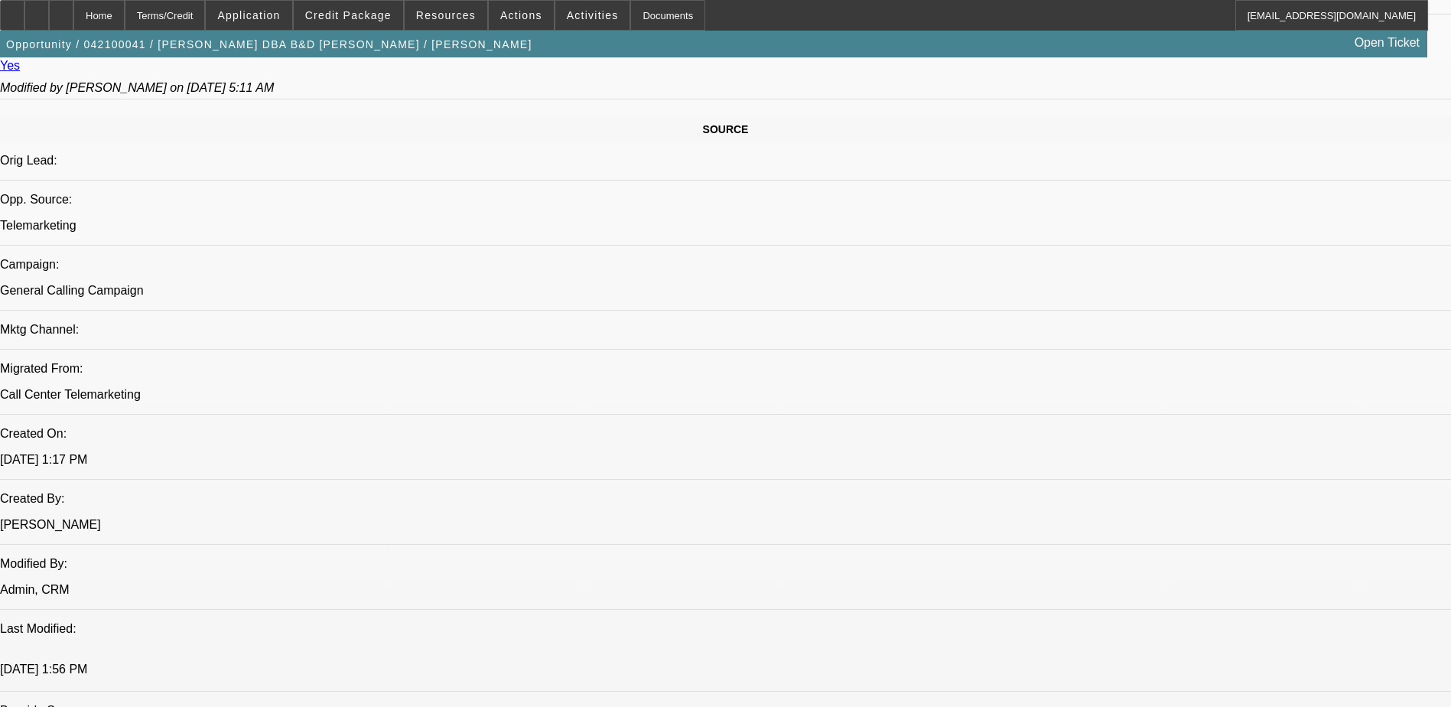
select select "1"
select select "2"
select select "4"
select select "1"
select select "2"
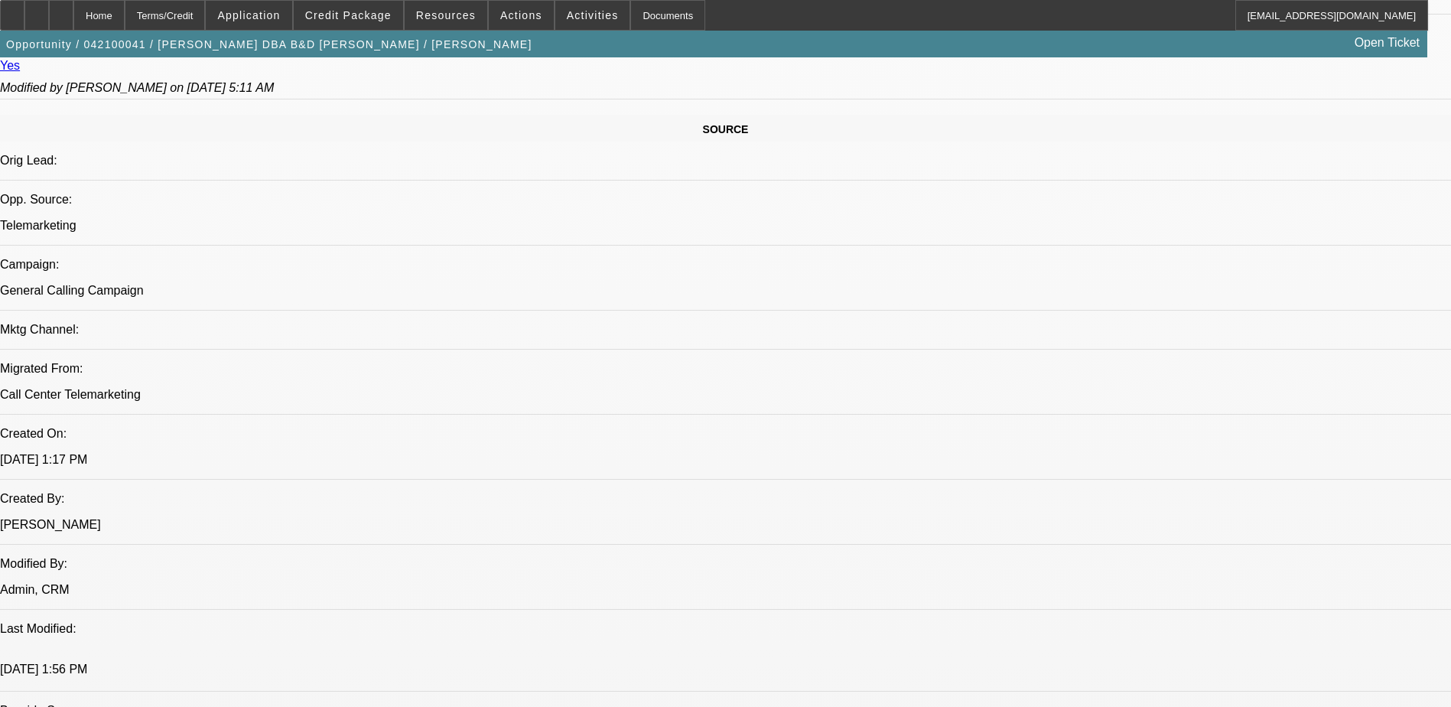
select select "4"
select select "1"
select select "2"
select select "4"
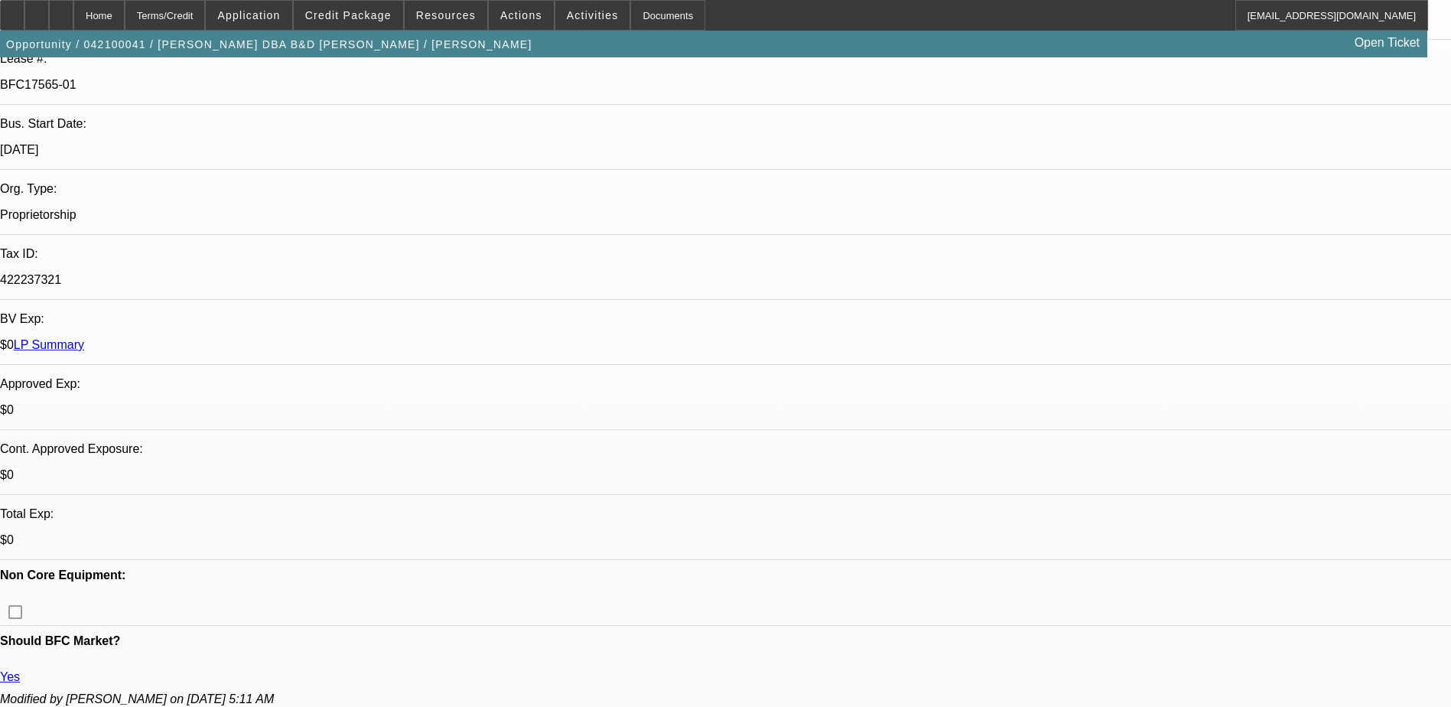
scroll to position [0, 0]
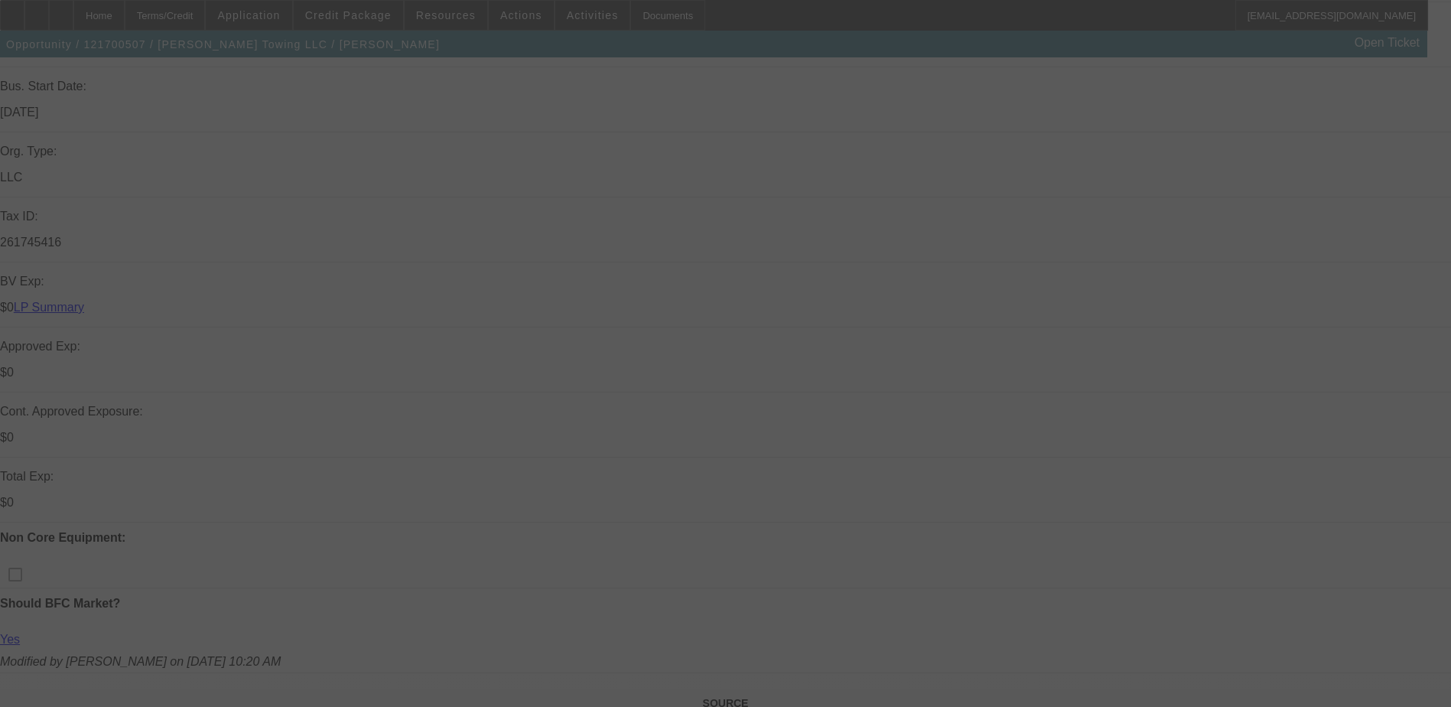
scroll to position [459, 0]
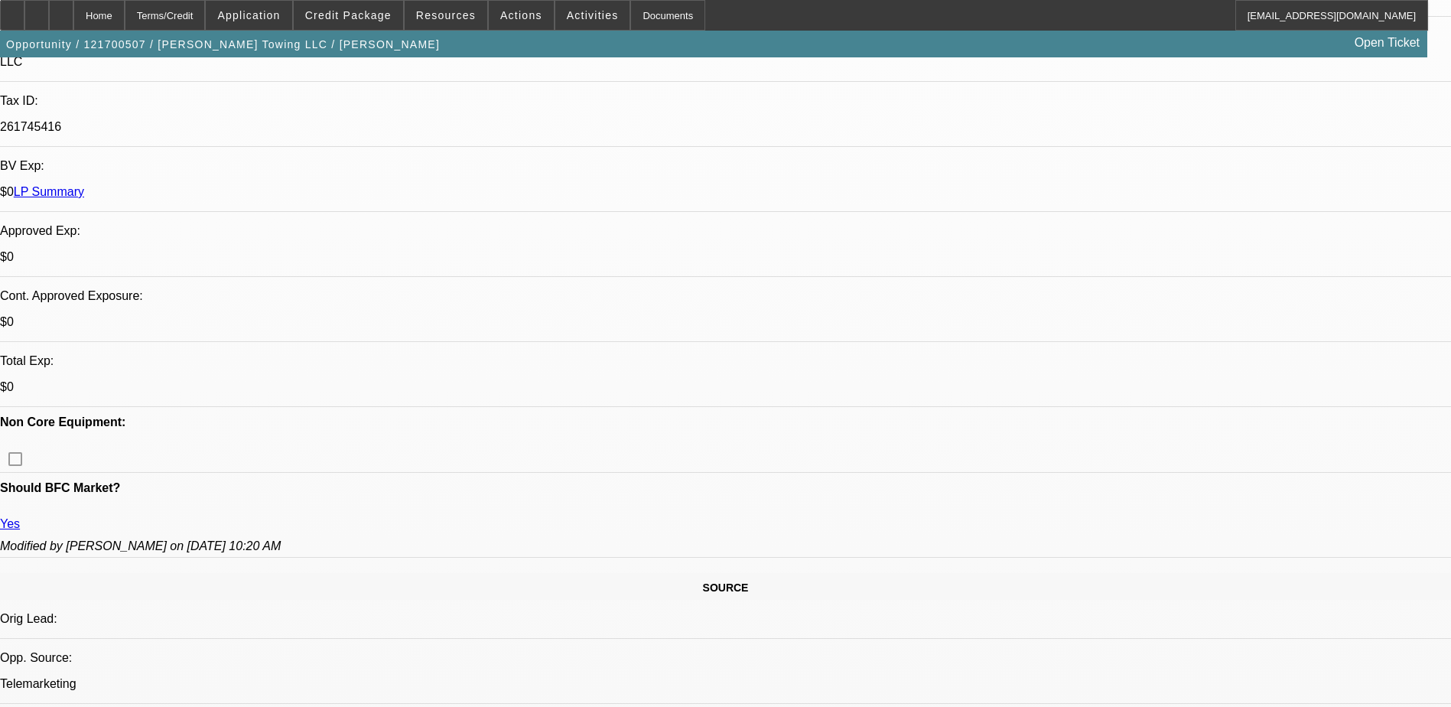
select select "0"
select select "2"
select select "0"
select select "2"
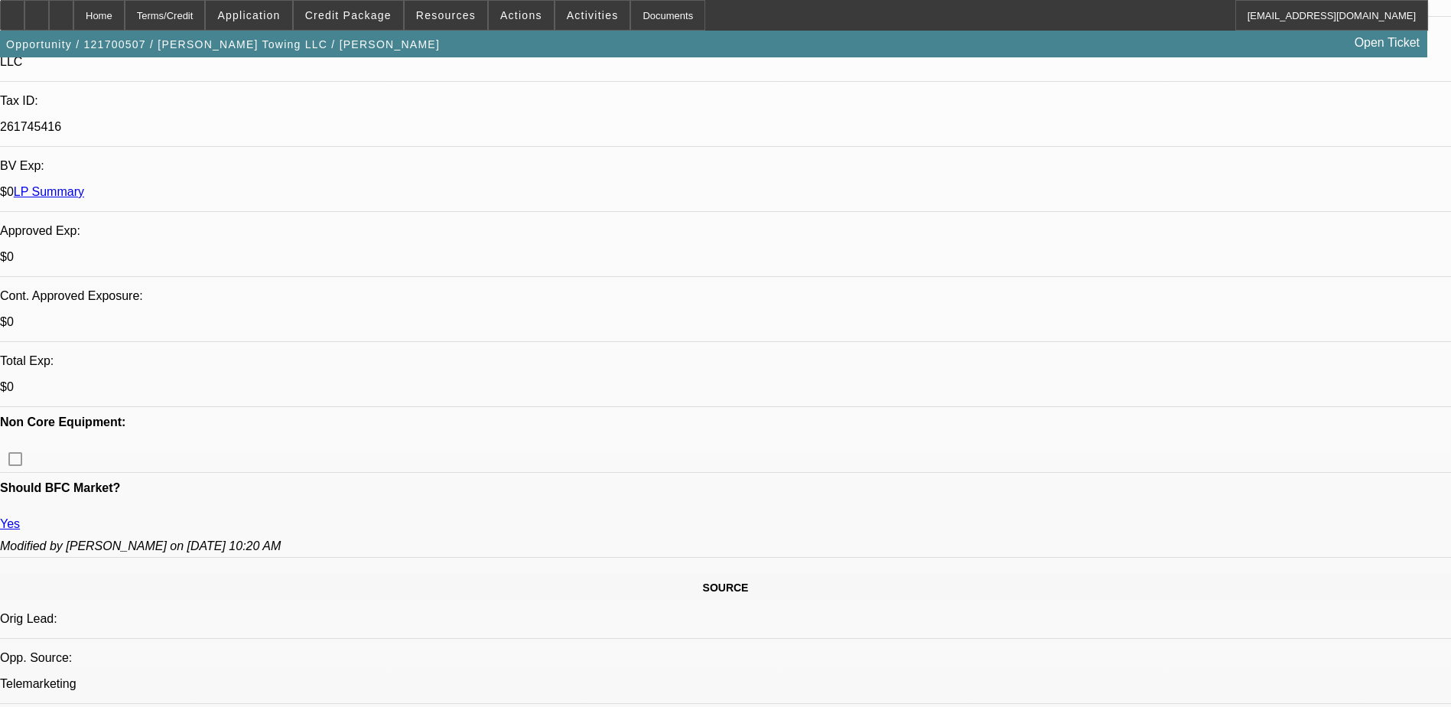
select select "0.1"
select select "0"
select select "2"
select select "0.1"
select select "0"
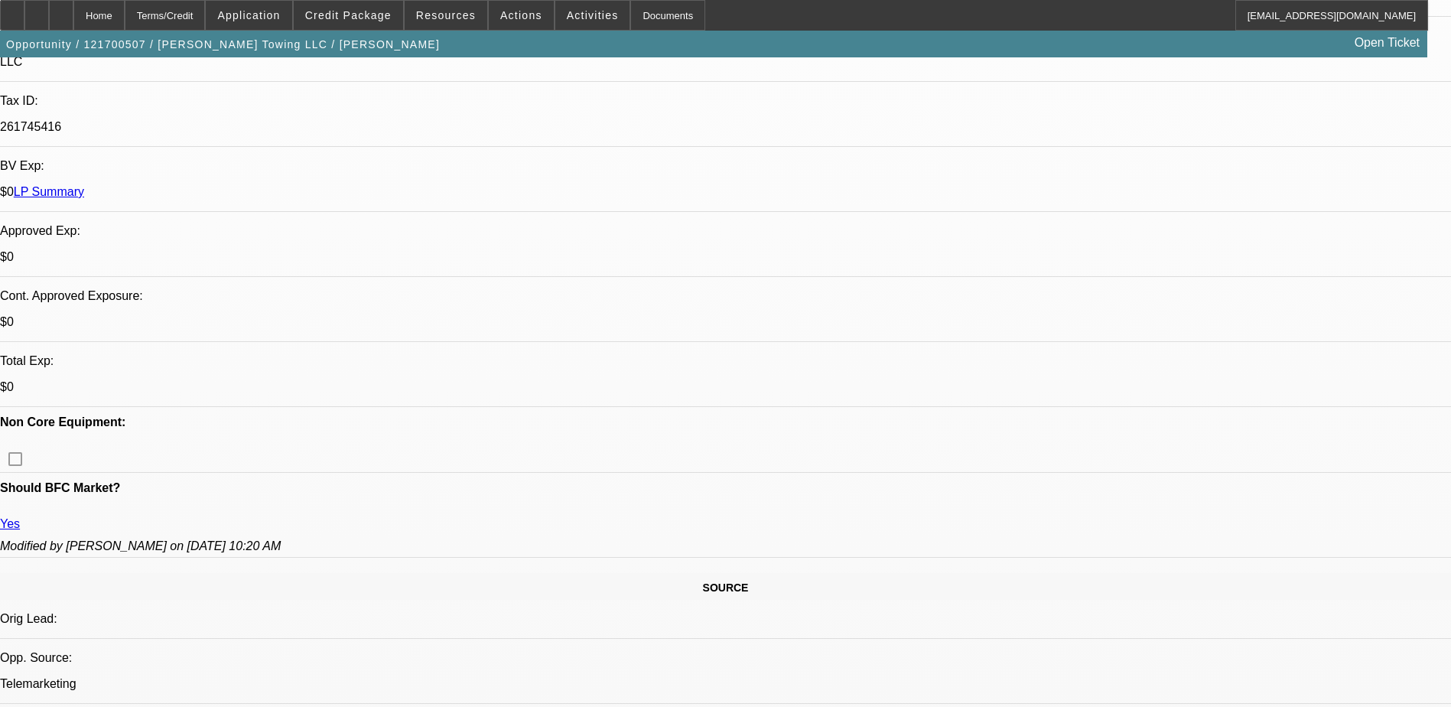
select select "2"
select select "0.1"
select select "1"
select select "2"
select select "6"
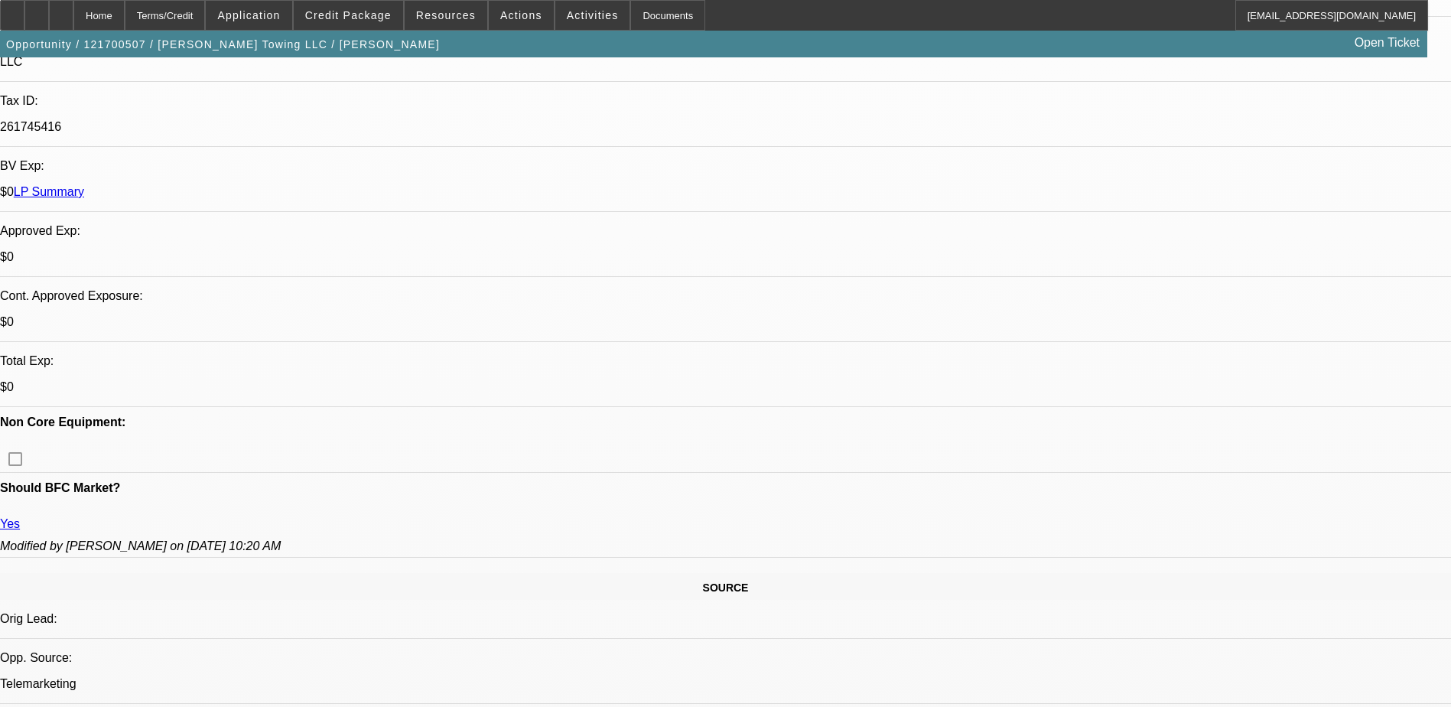
select select "1"
select select "2"
select select "4"
select select "1"
select select "2"
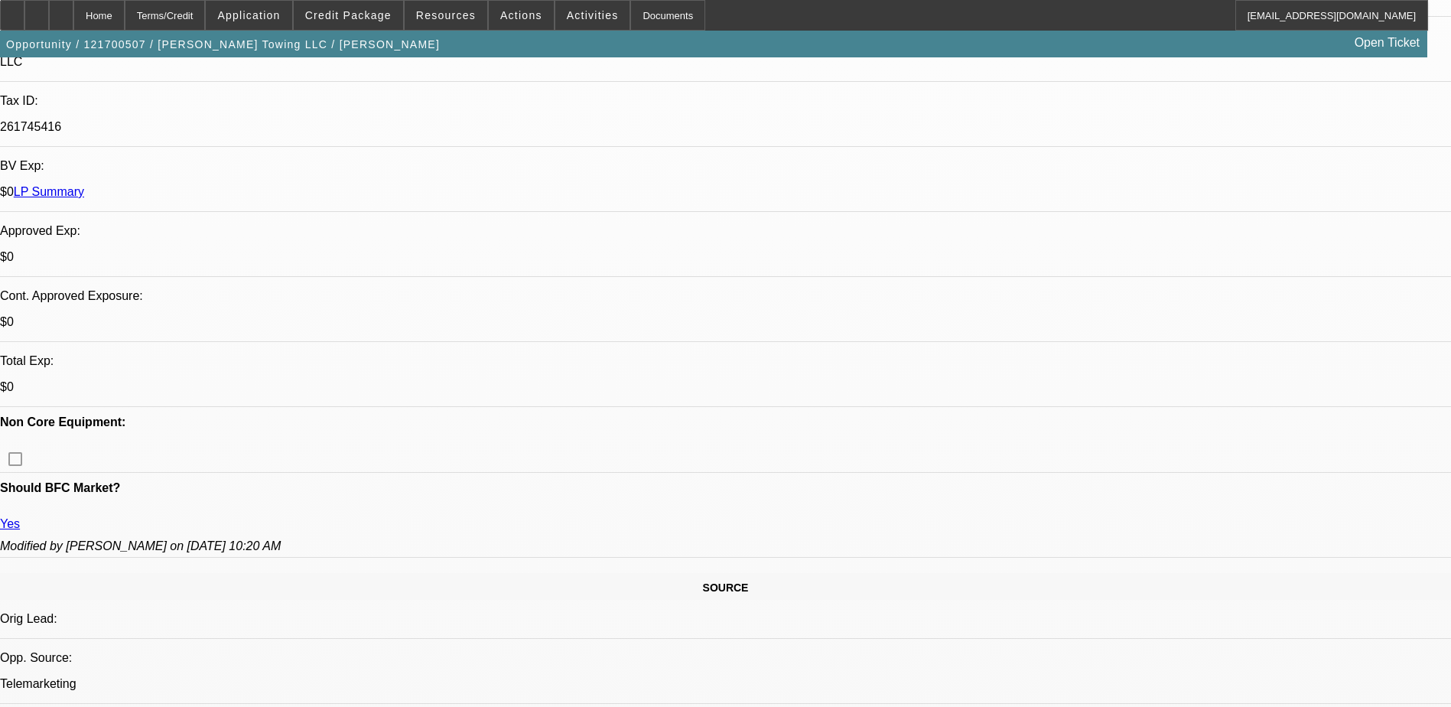
select select "4"
select select "1"
select select "2"
select select "4"
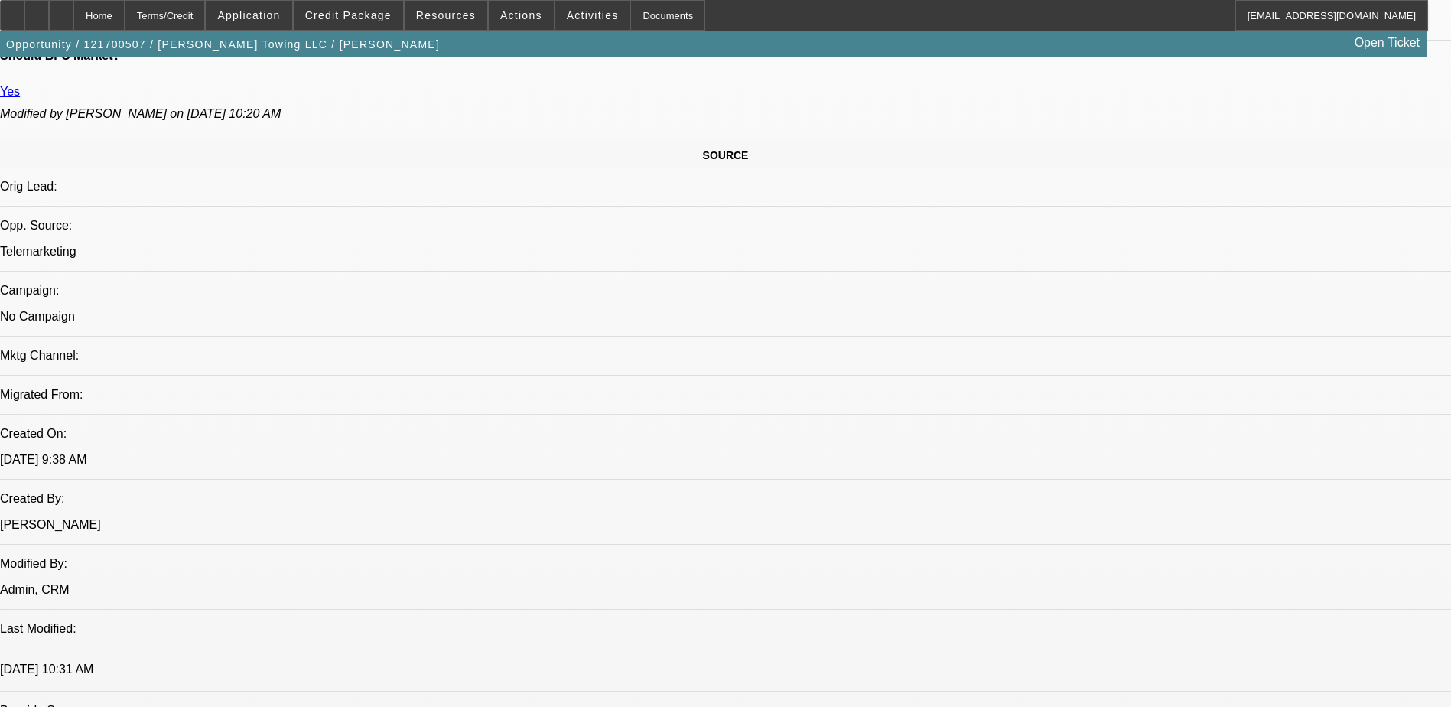
scroll to position [841, 0]
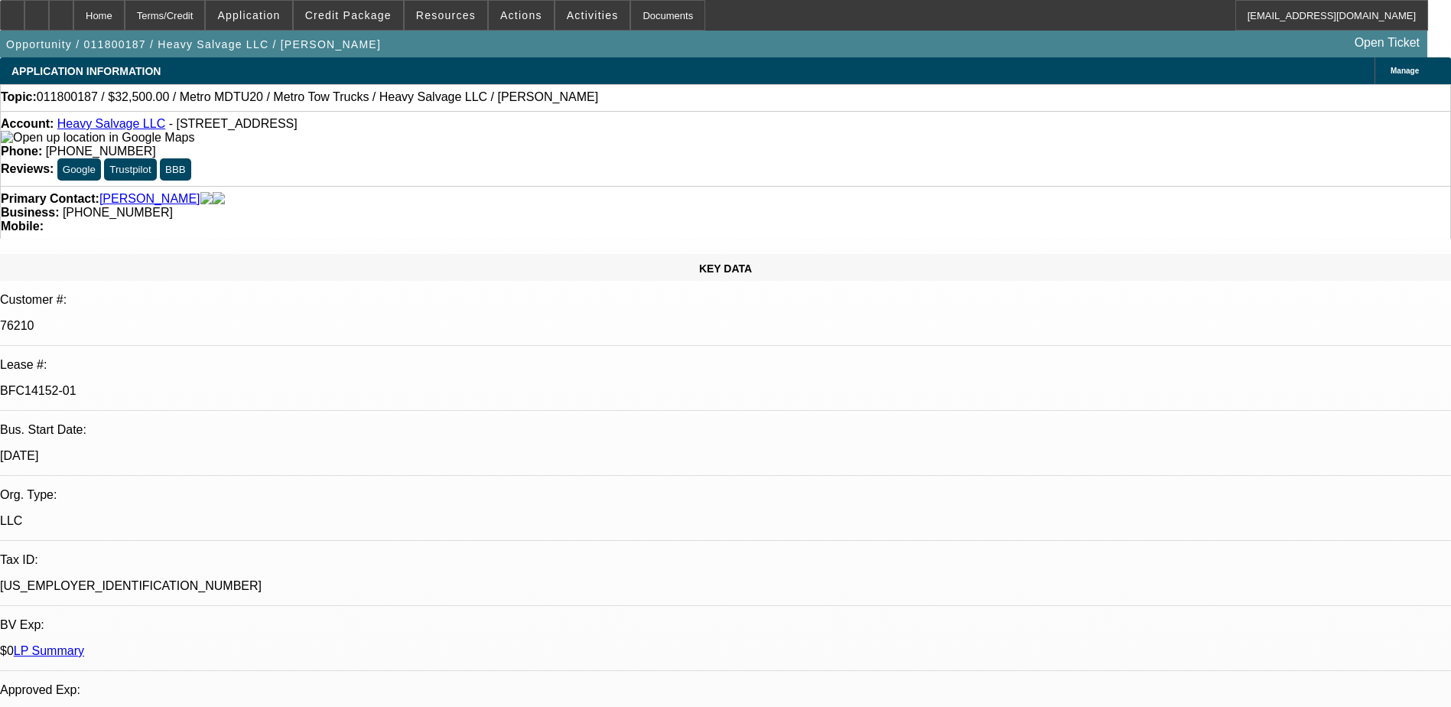
select select "0"
select select "2"
select select "0"
select select "2"
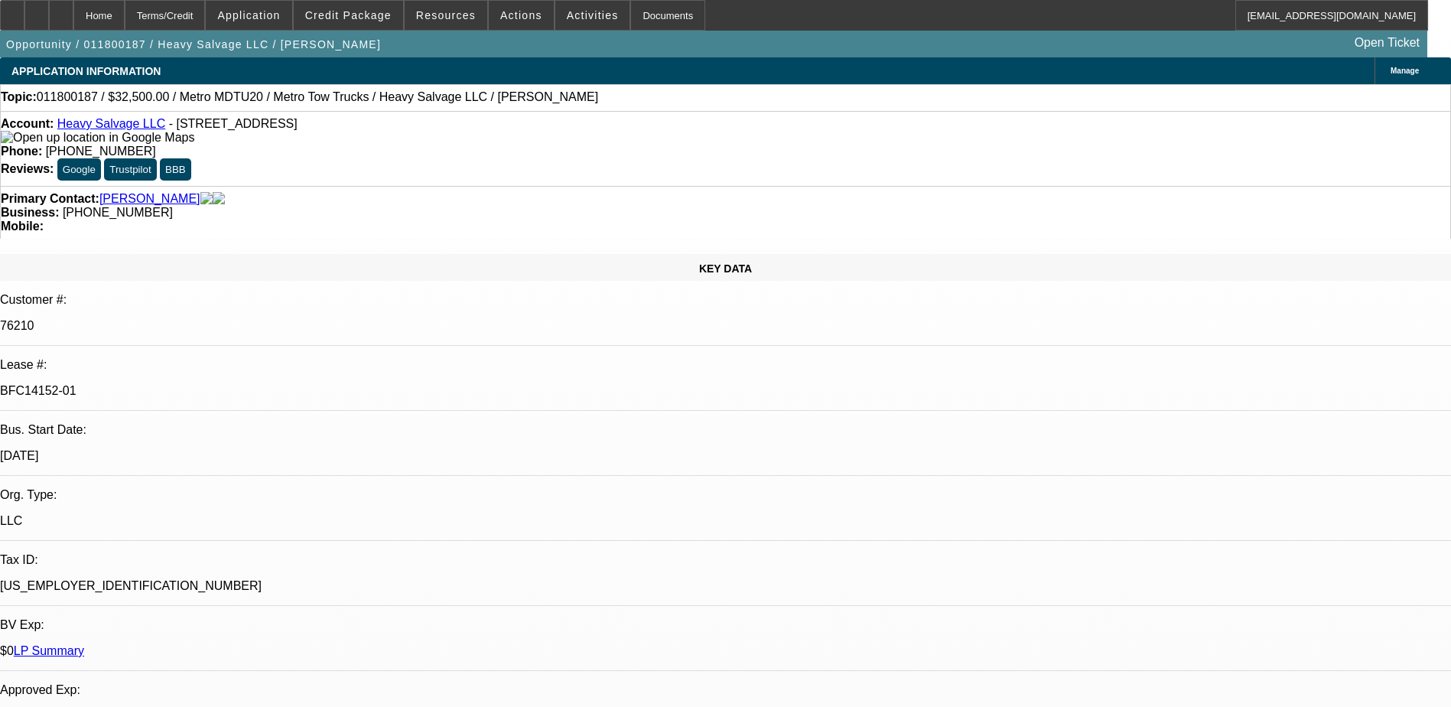
select select "0"
select select "2"
select select "0"
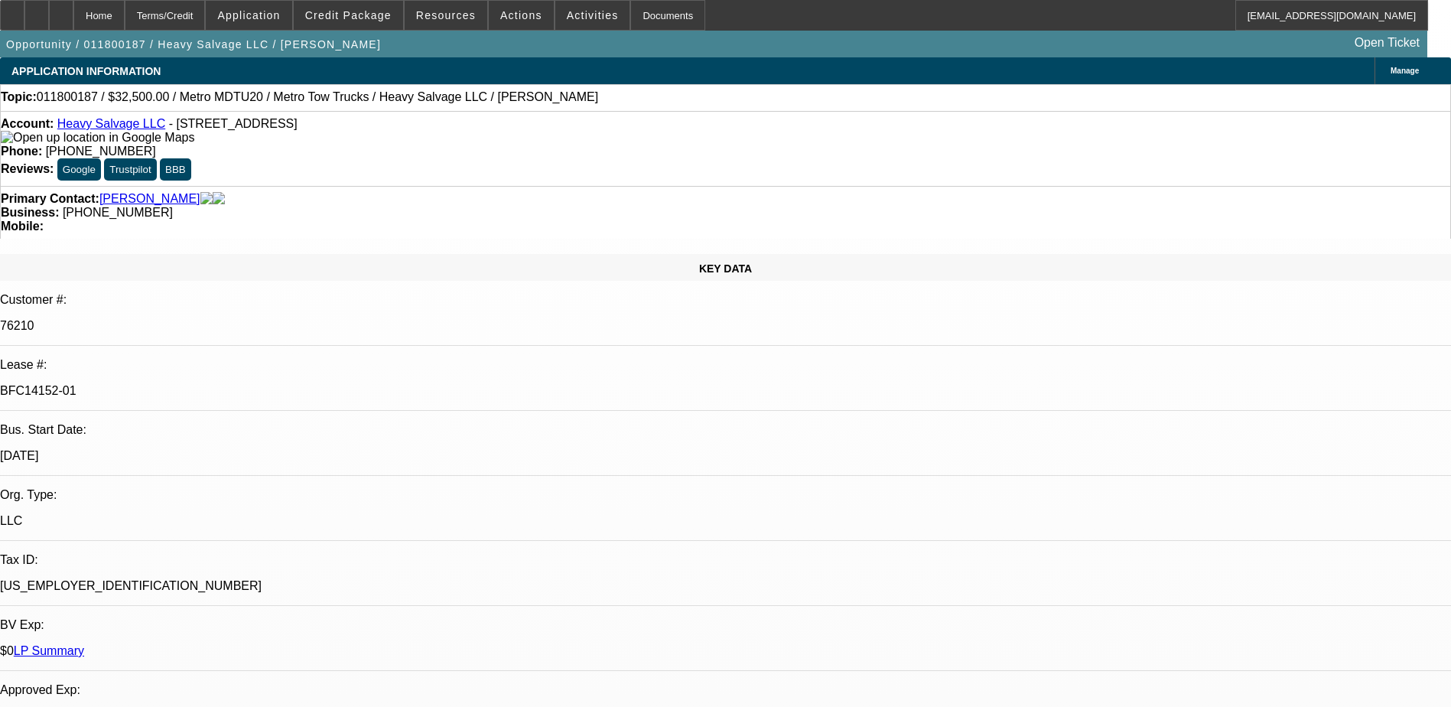
select select "0"
select select "1"
select select "2"
select select "6"
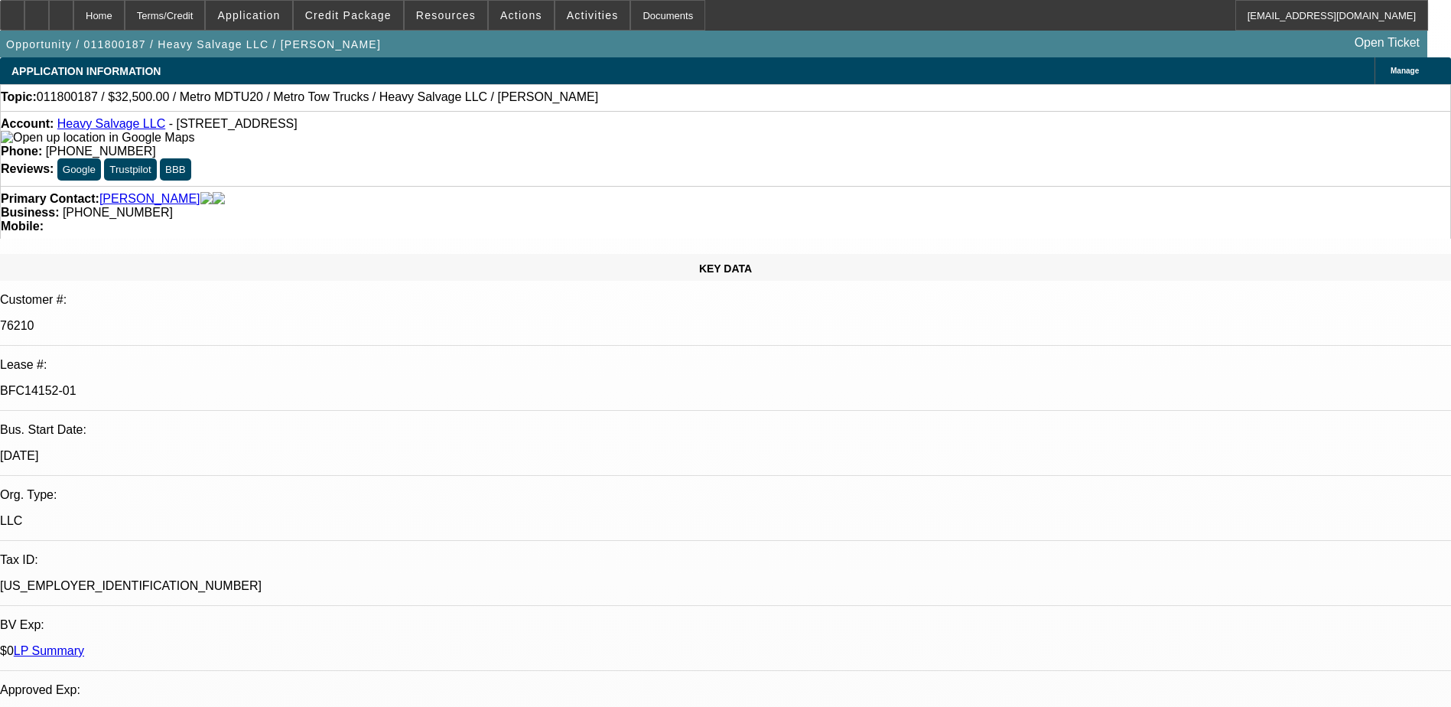
select select "1"
select select "2"
select select "6"
select select "1"
select select "2"
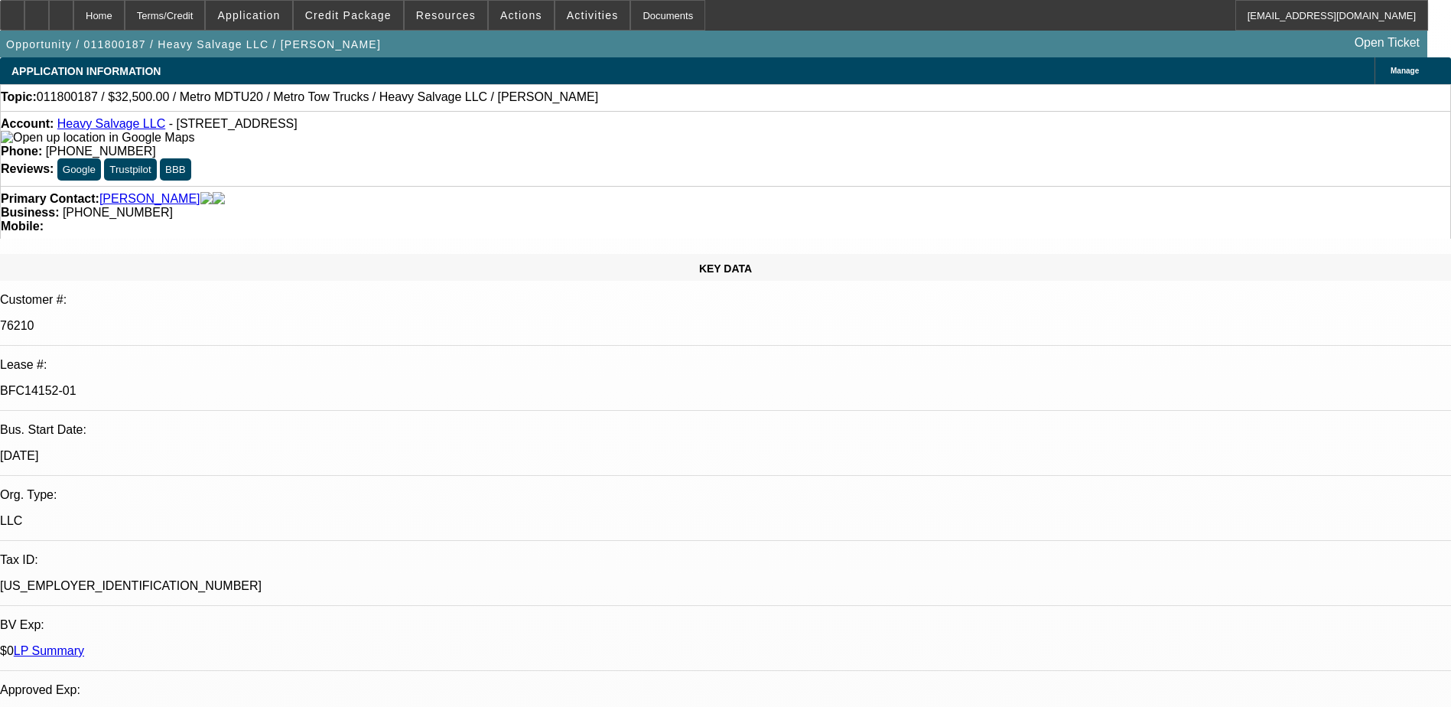
select select "5"
select select "1"
select select "6"
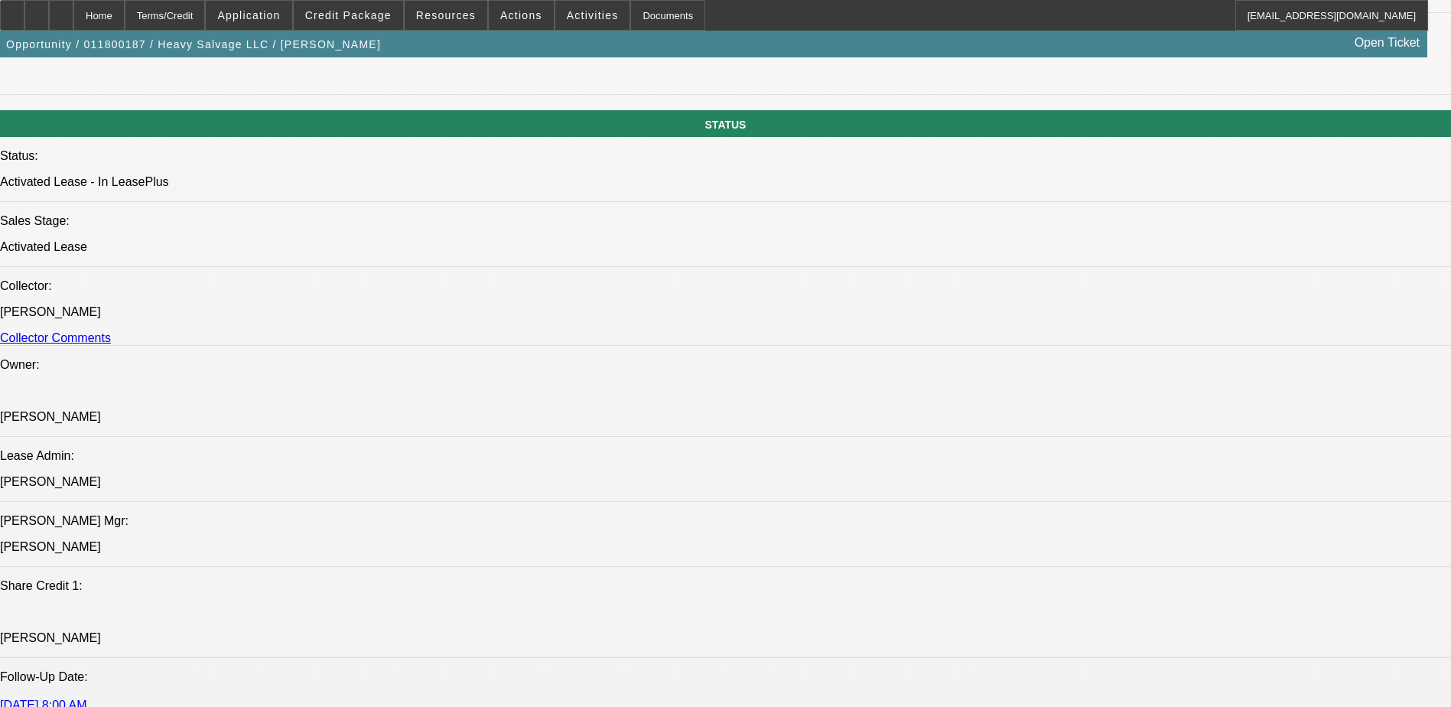
scroll to position [1912, 0]
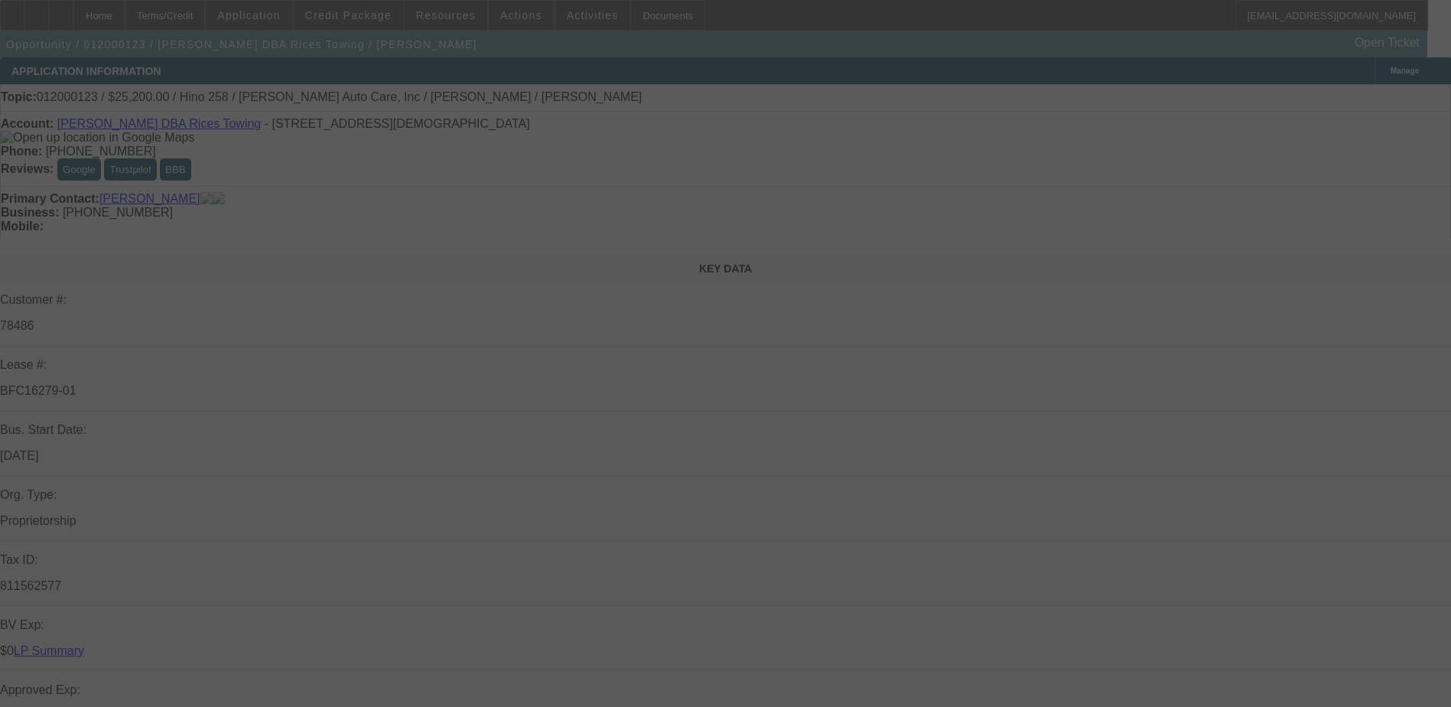
select select "0.1"
select select "2"
select select "0.1"
select select "2"
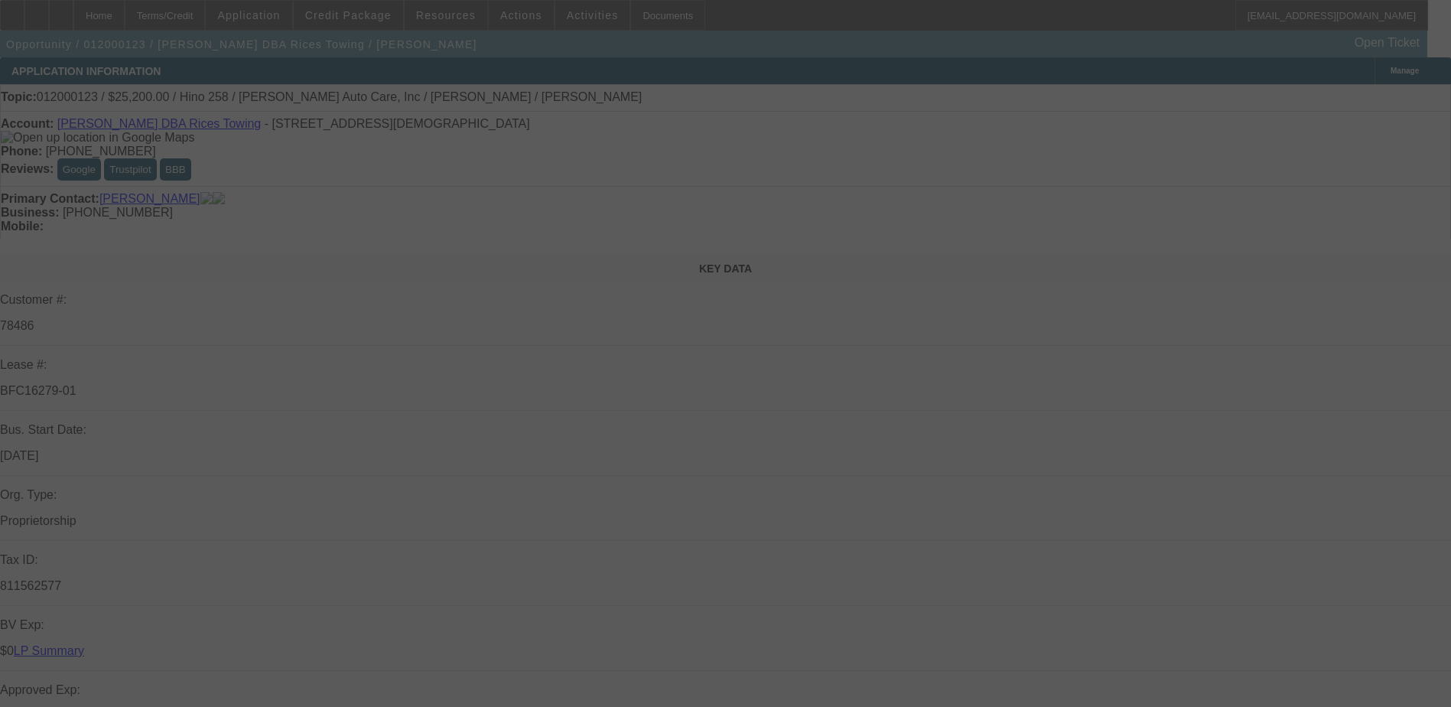
select select "0.1"
select select "2"
select select "0.1"
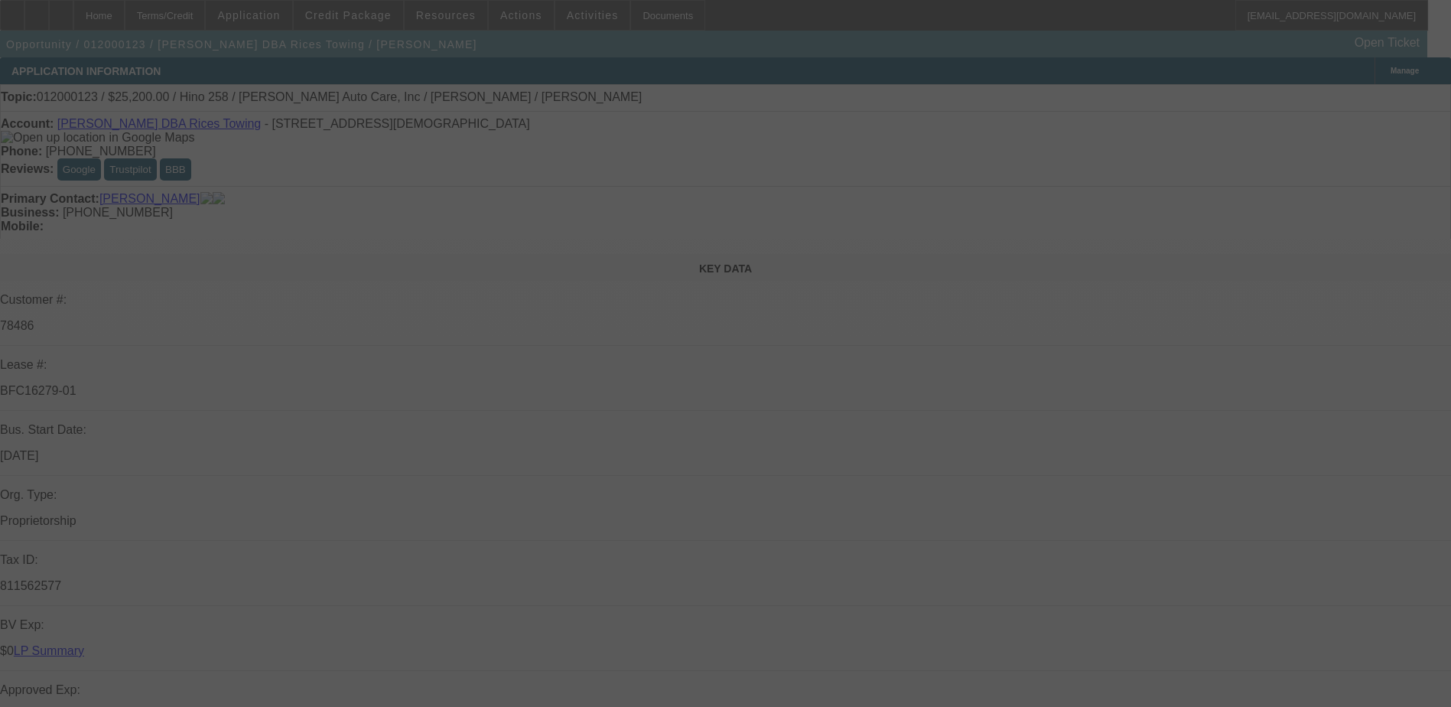
select select "2"
select select "0.1"
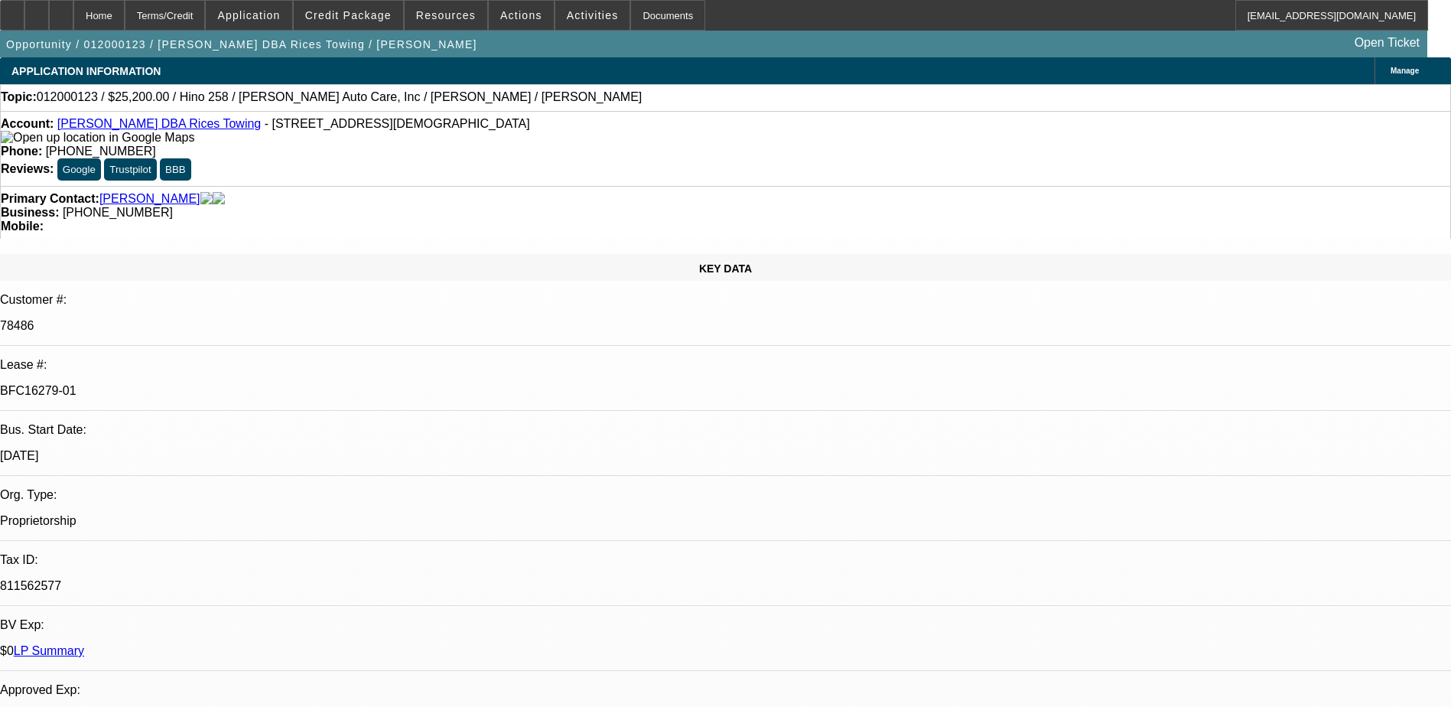
select select "1"
select select "2"
select select "4"
select select "1"
select select "2"
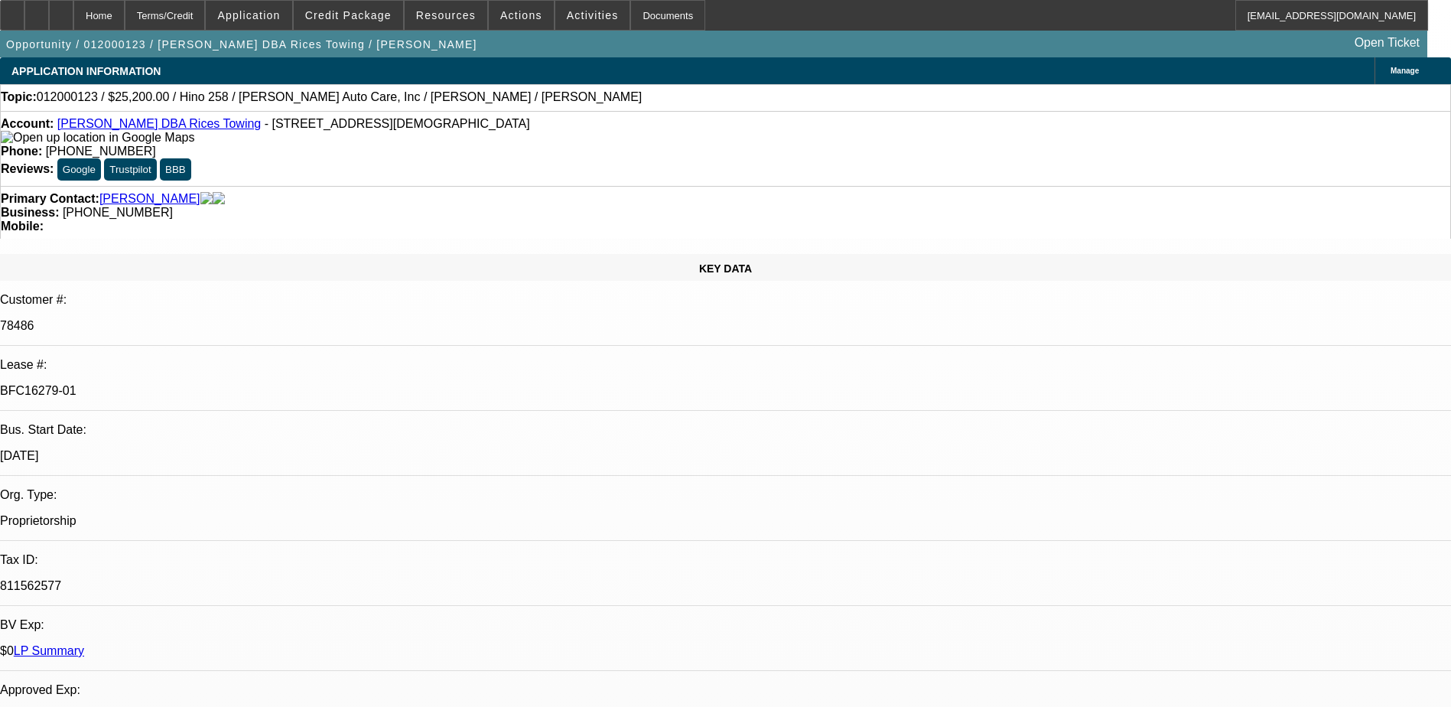
select select "4"
select select "1"
select select "2"
select select "4"
select select "1"
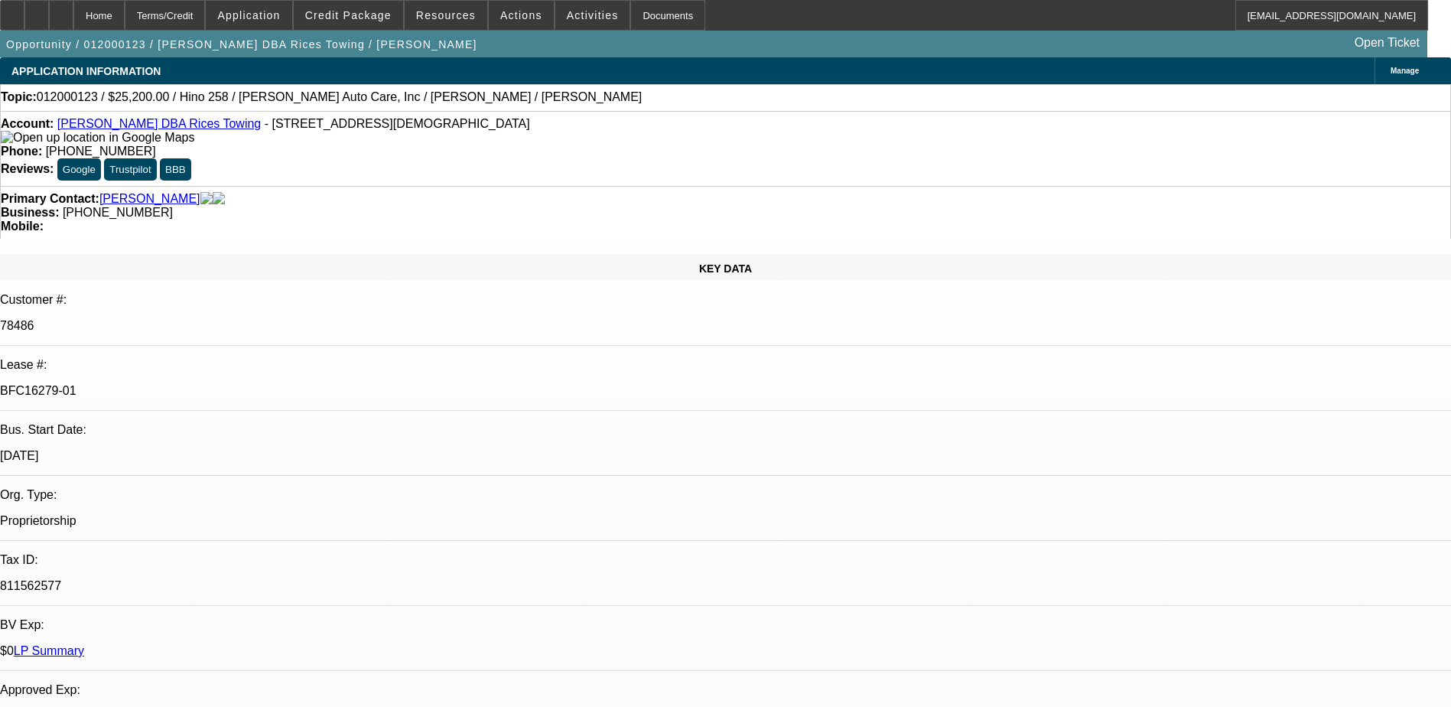
select select "2"
select select "4"
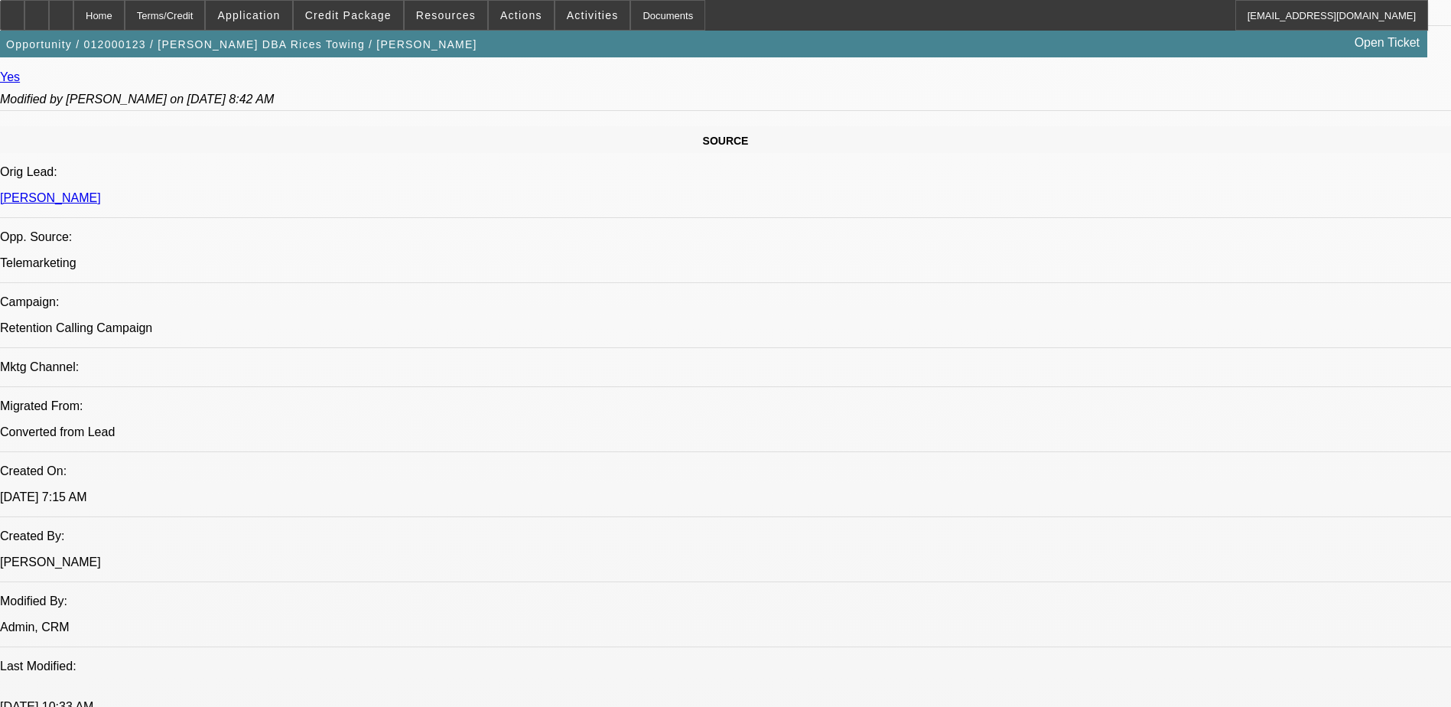
scroll to position [1071, 0]
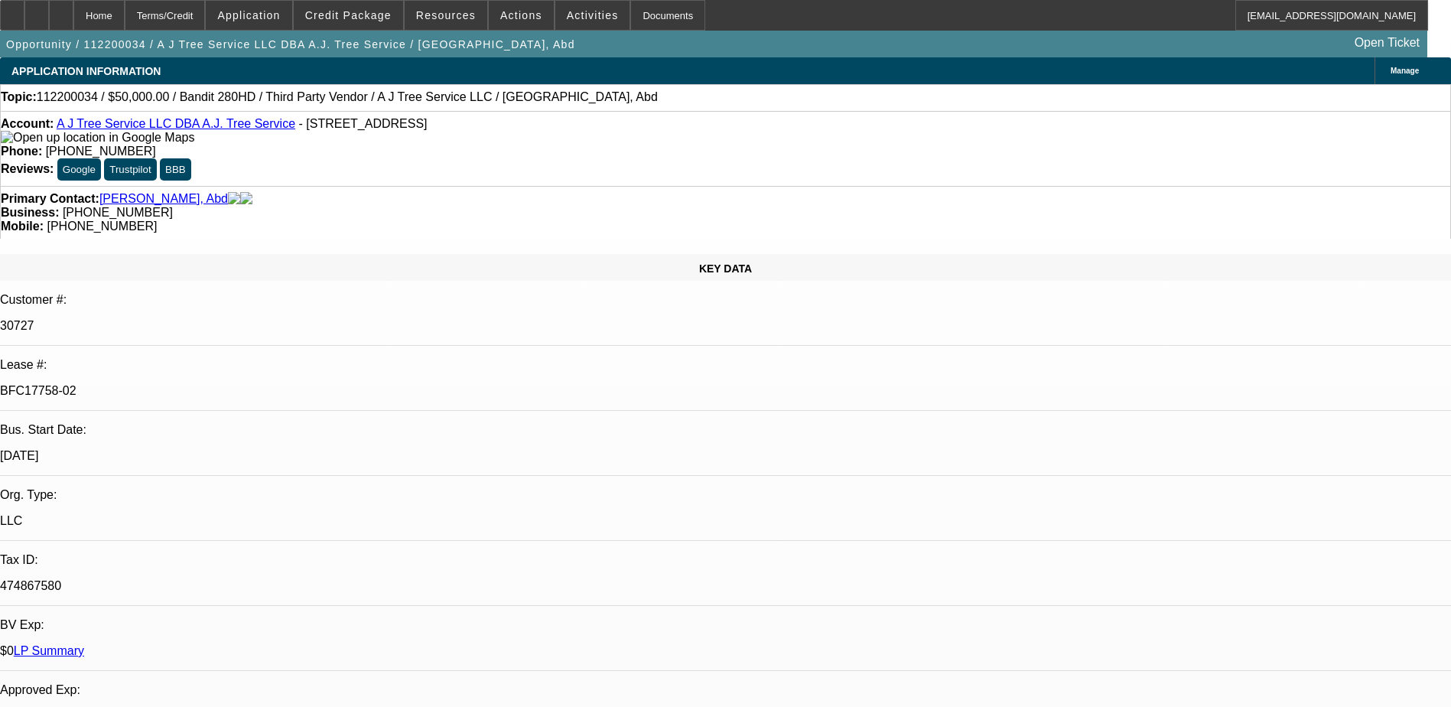
select select "0"
select select "2"
select select "0"
select select "2"
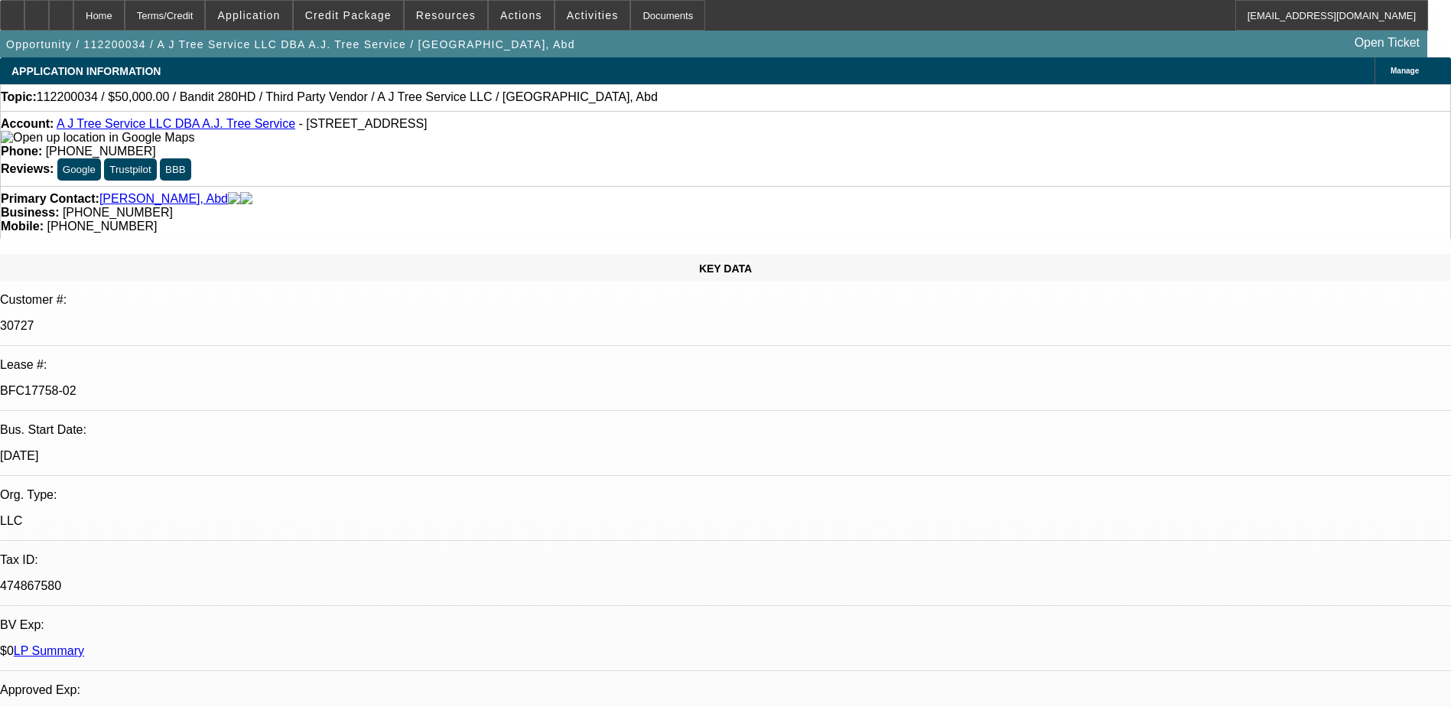
select select "0"
select select "2"
select select "0"
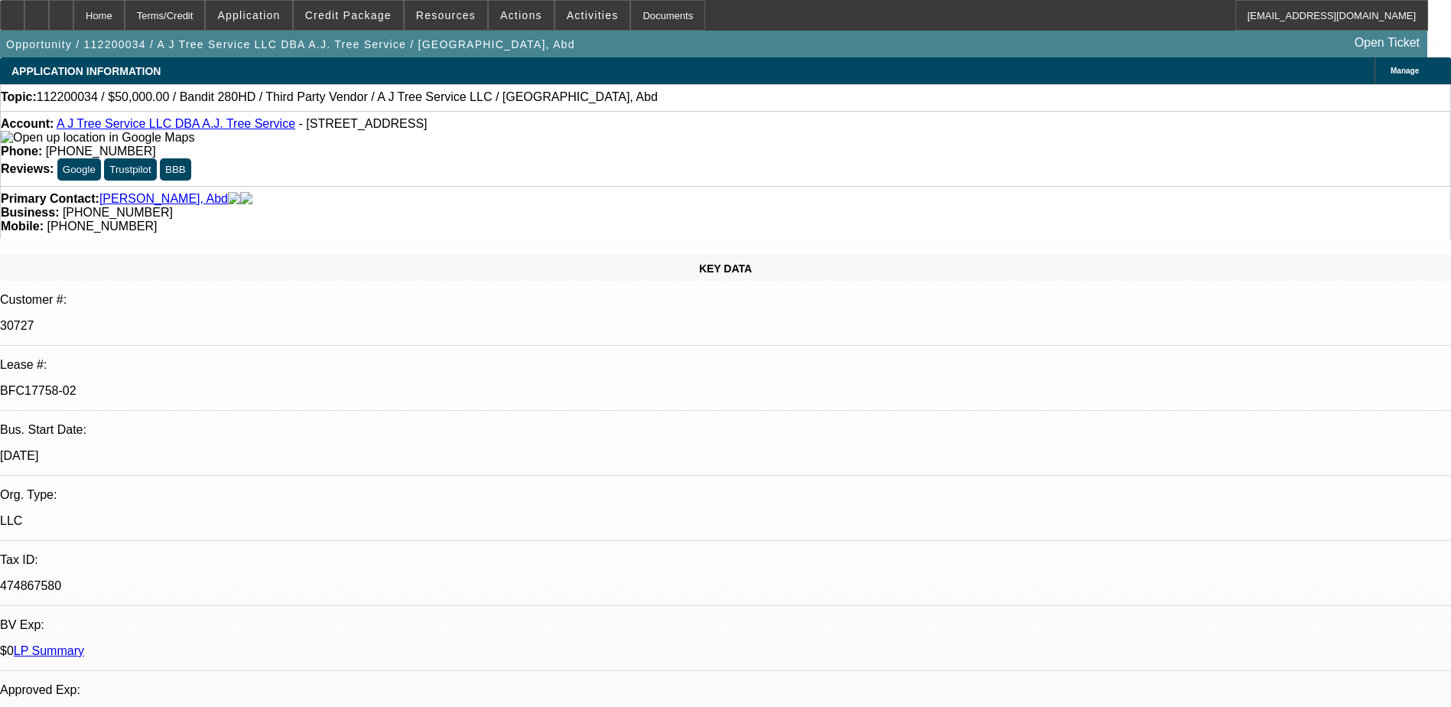
select select "2"
select select "0"
select select "1"
select select "2"
select select "6"
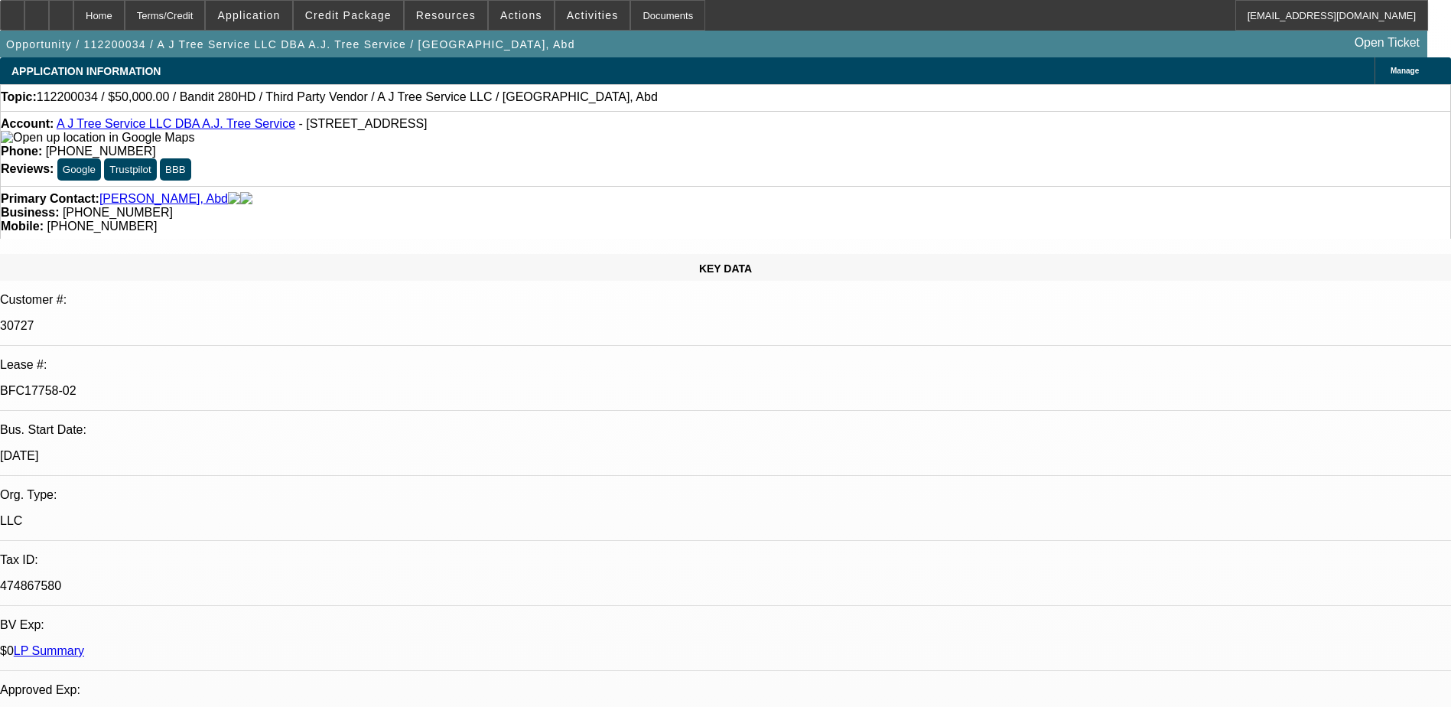
select select "1"
select select "2"
select select "6"
select select "1"
select select "2"
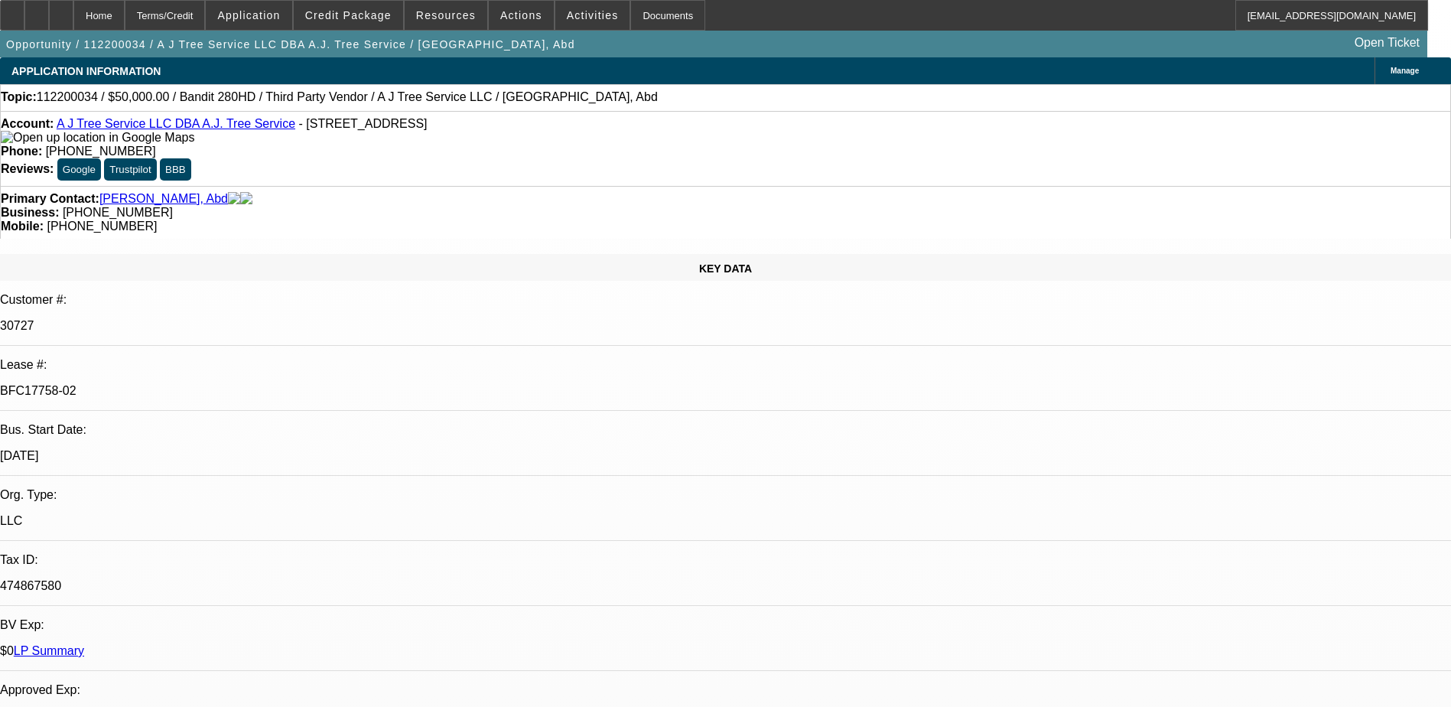
select select "6"
select select "1"
select select "2"
select select "6"
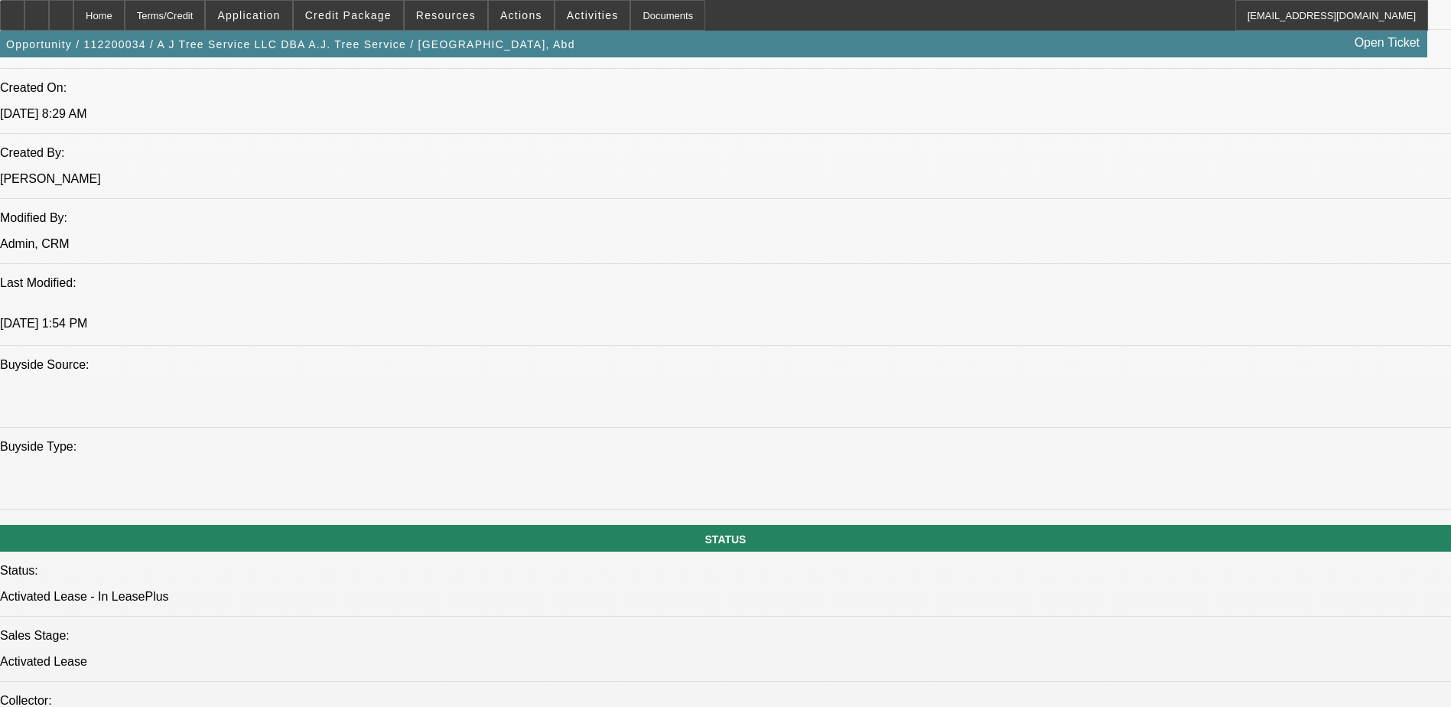
scroll to position [1071, 0]
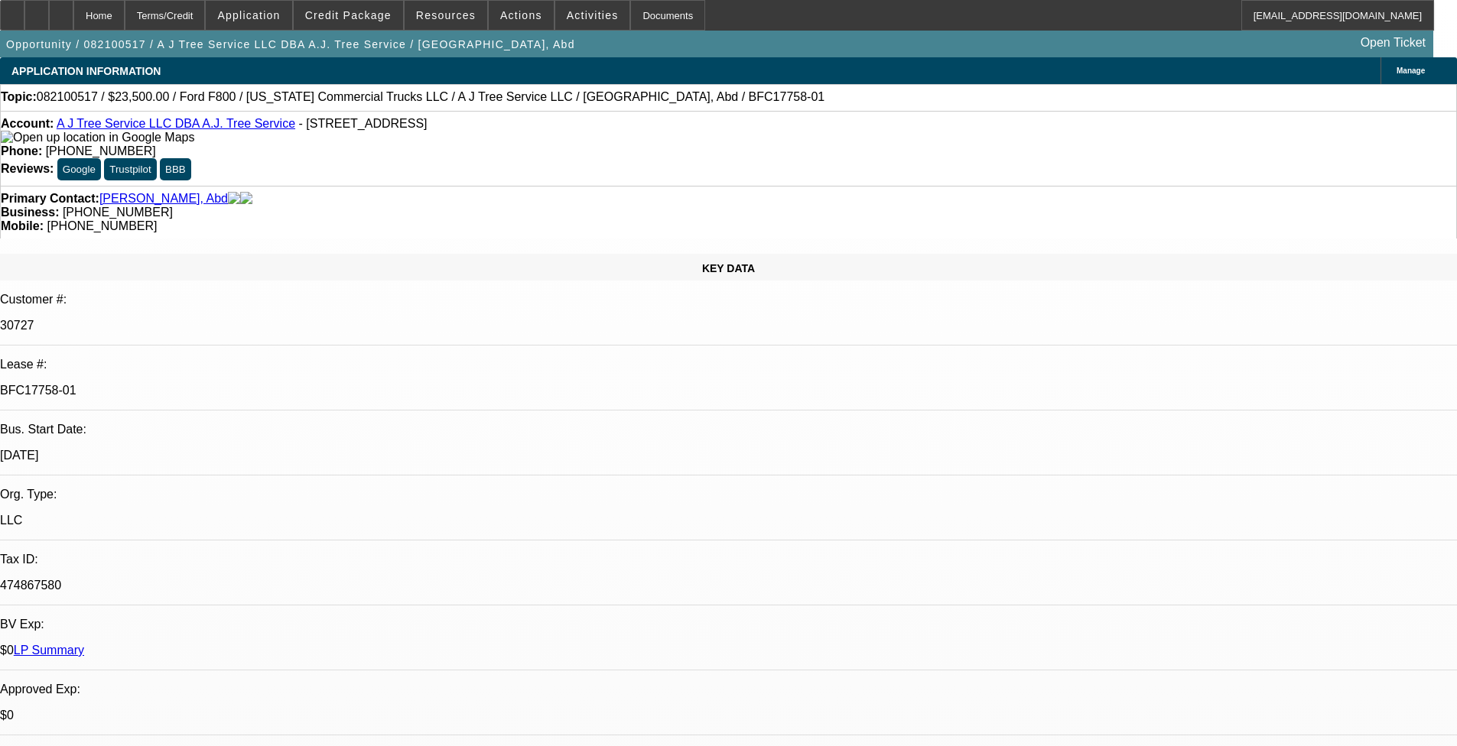
select select "0"
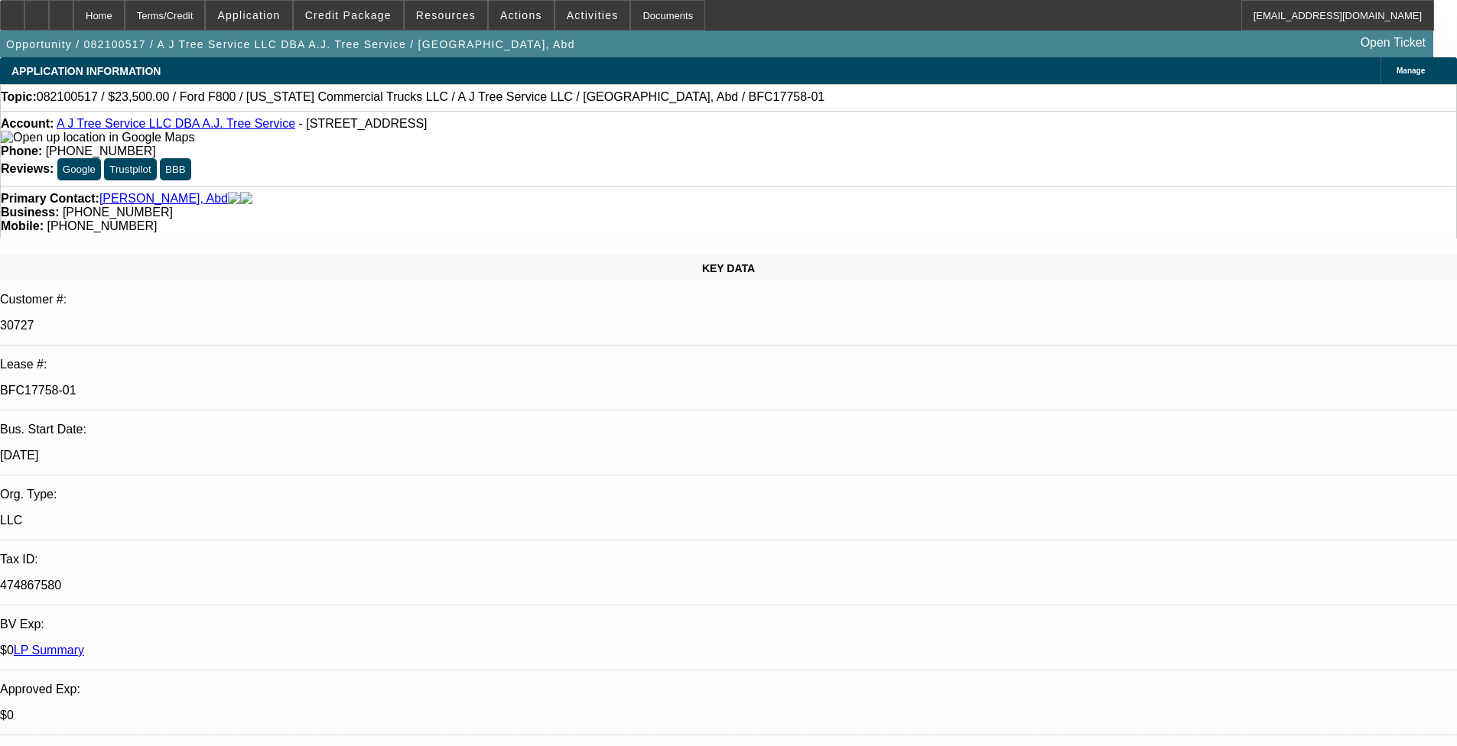
select select "0"
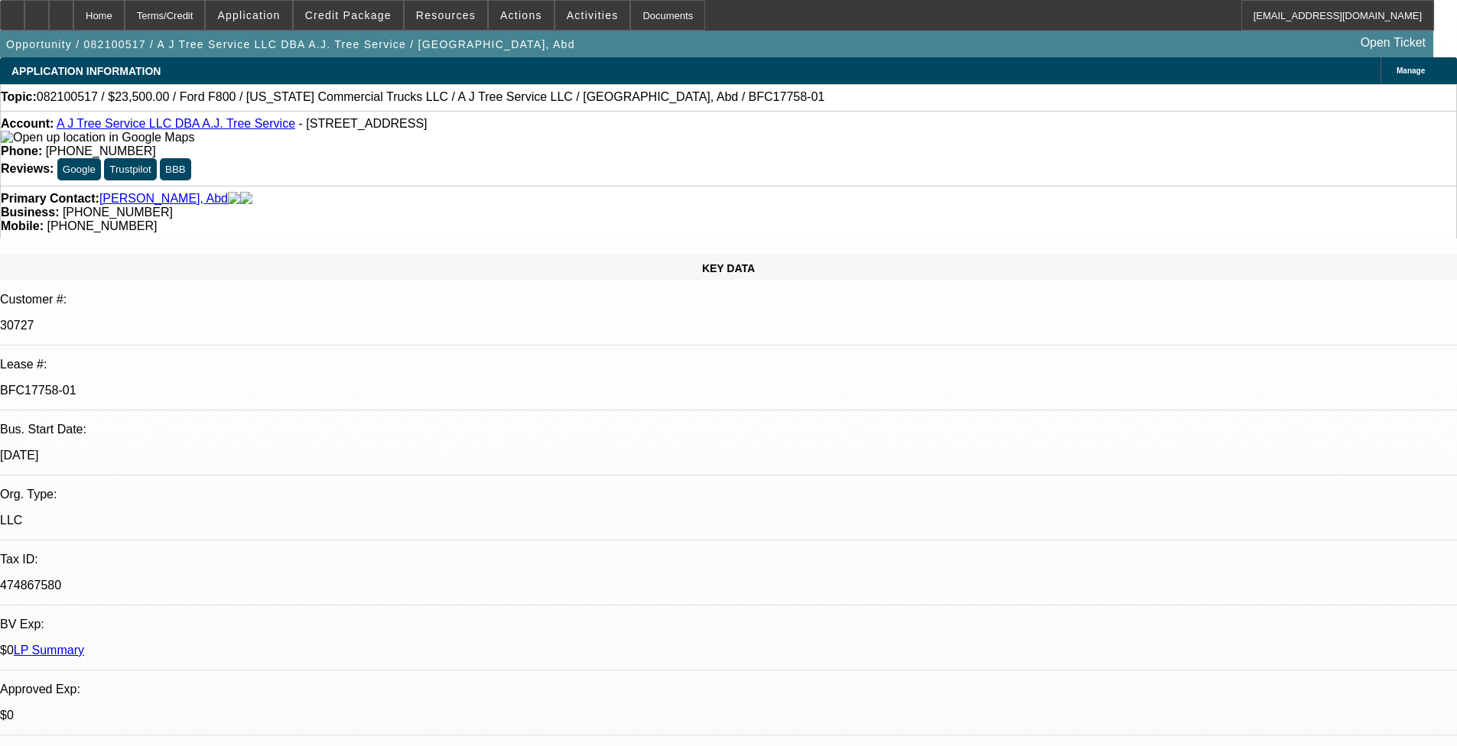
select select "0"
select select "1"
select select "6"
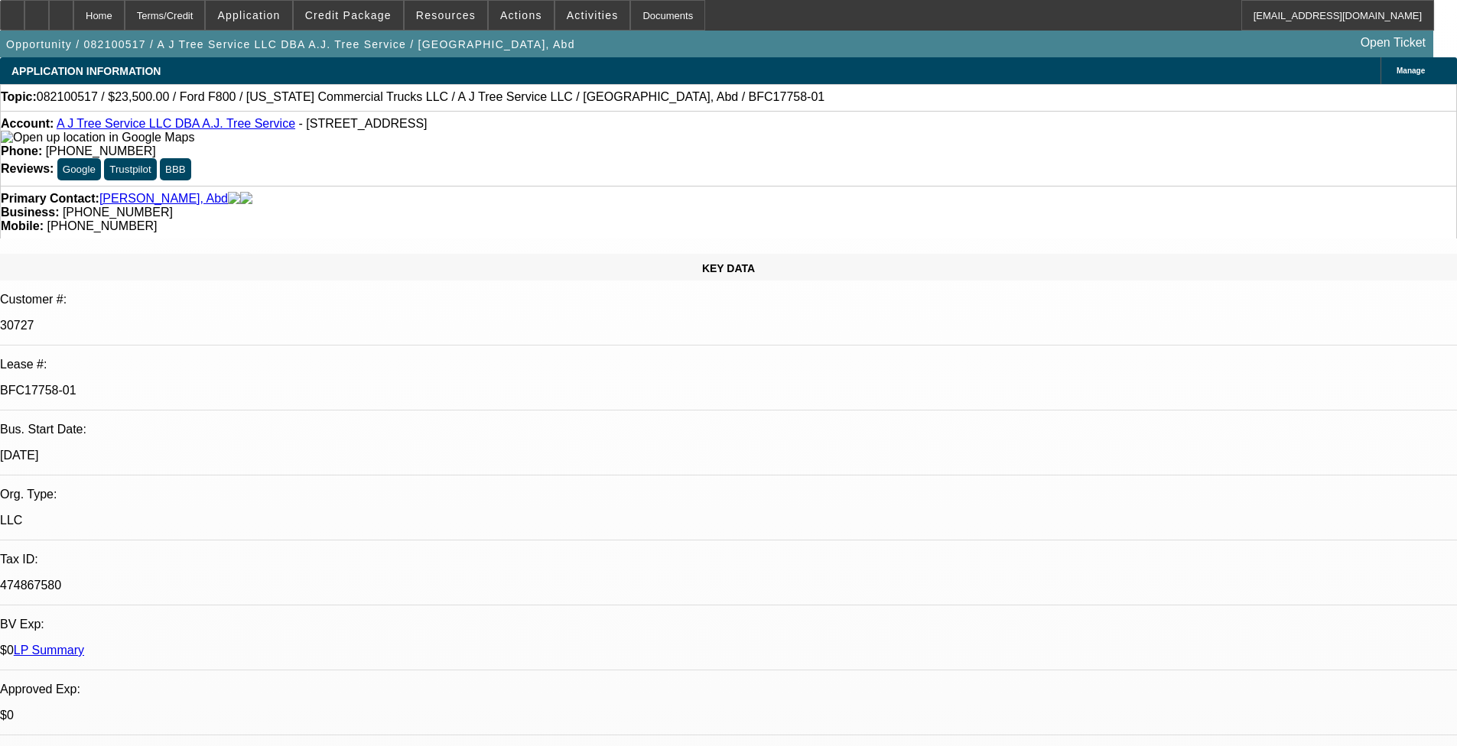
select select "1"
select select "6"
select select "1"
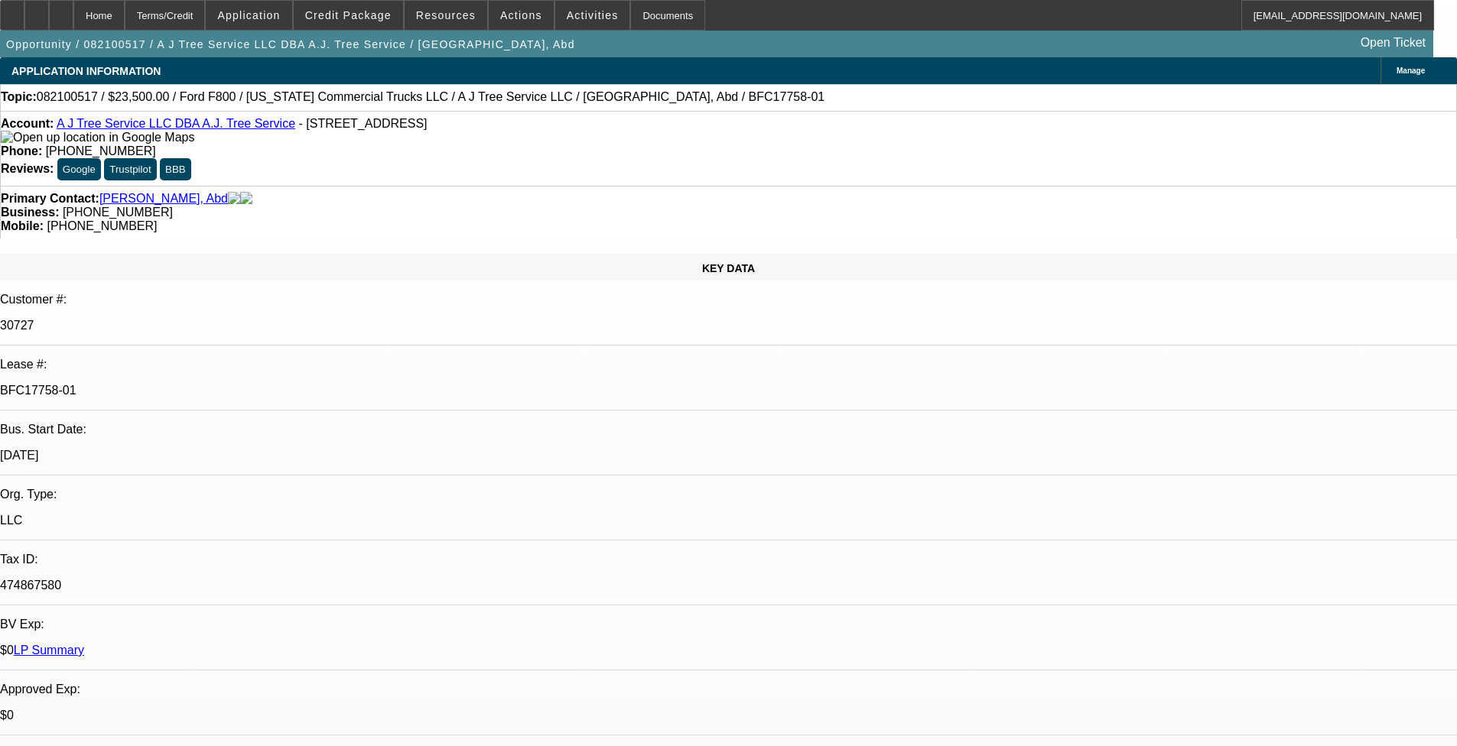
select select "6"
select select "1"
select select "6"
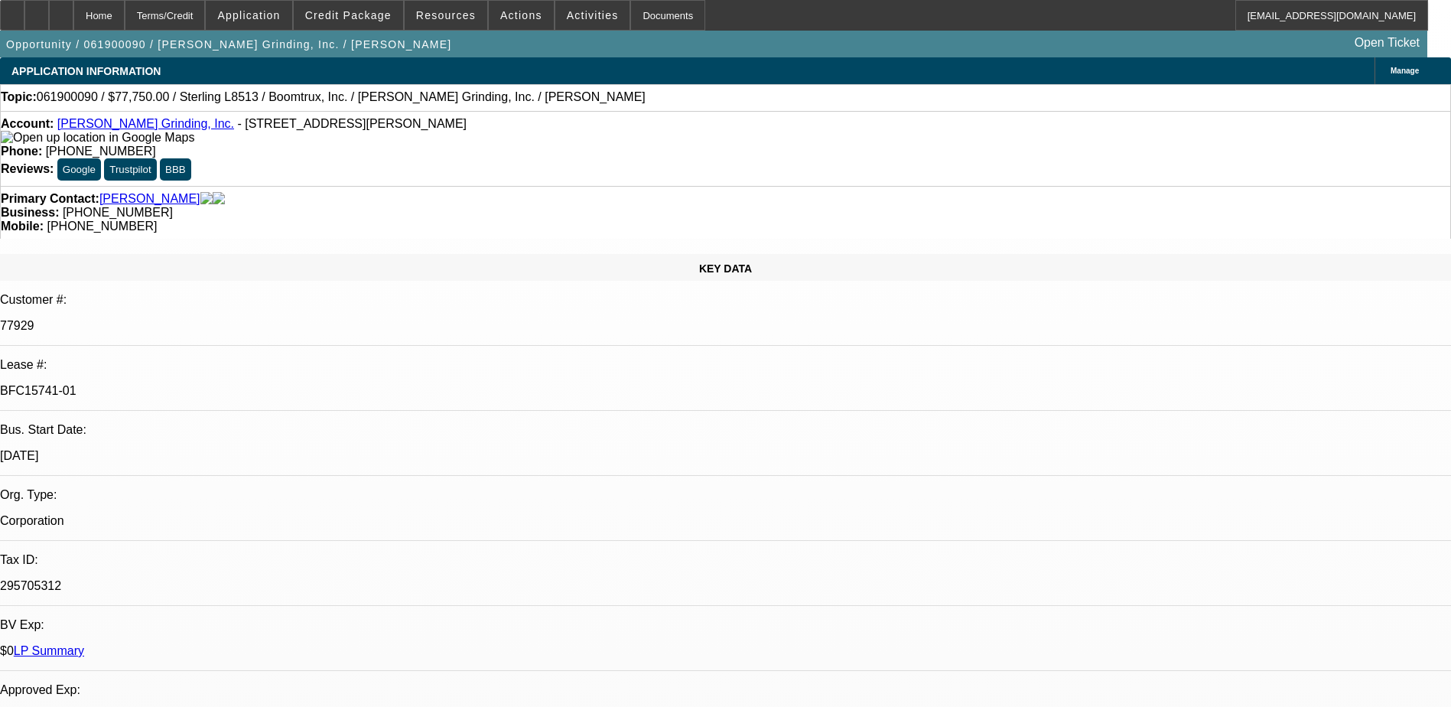
select select "0"
select select "0.1"
select select "0"
select select "0.1"
select select "0"
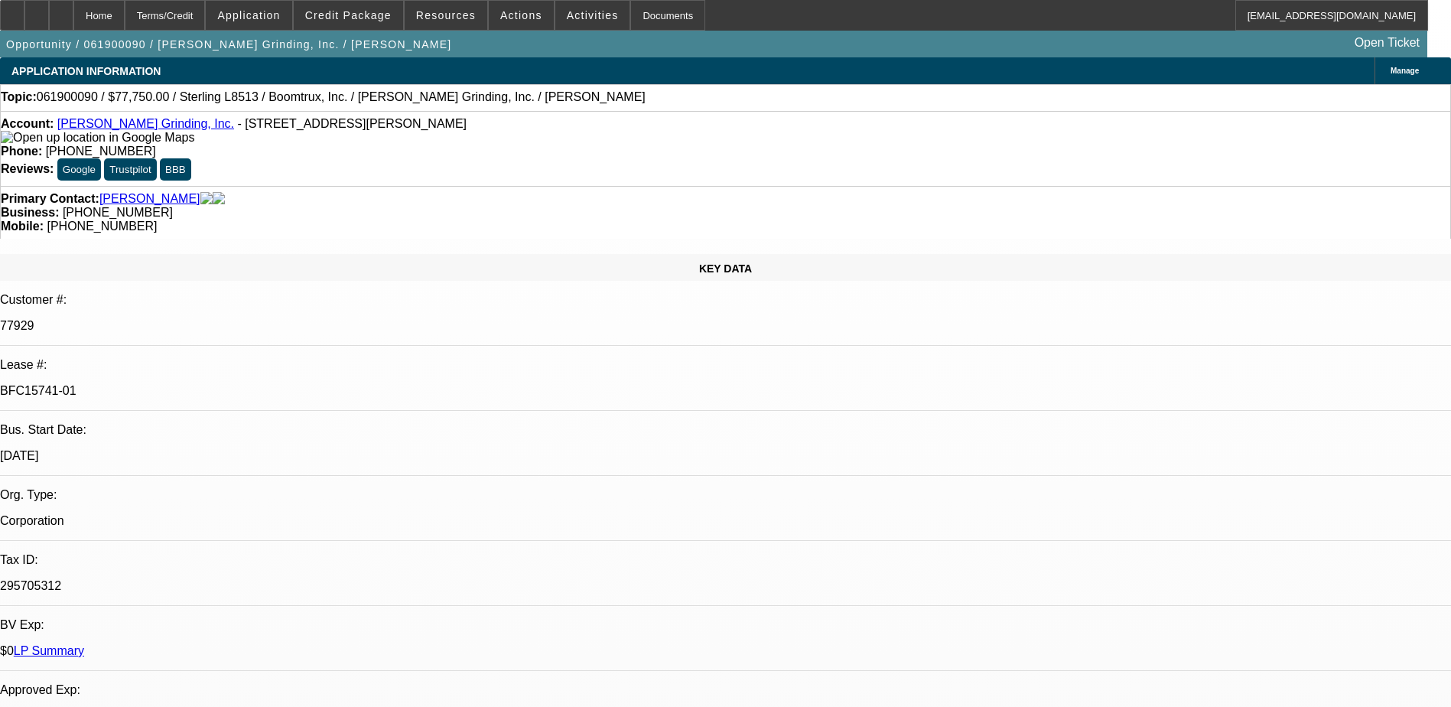
select select "2"
select select "0.1"
select select "2"
select select "0.1"
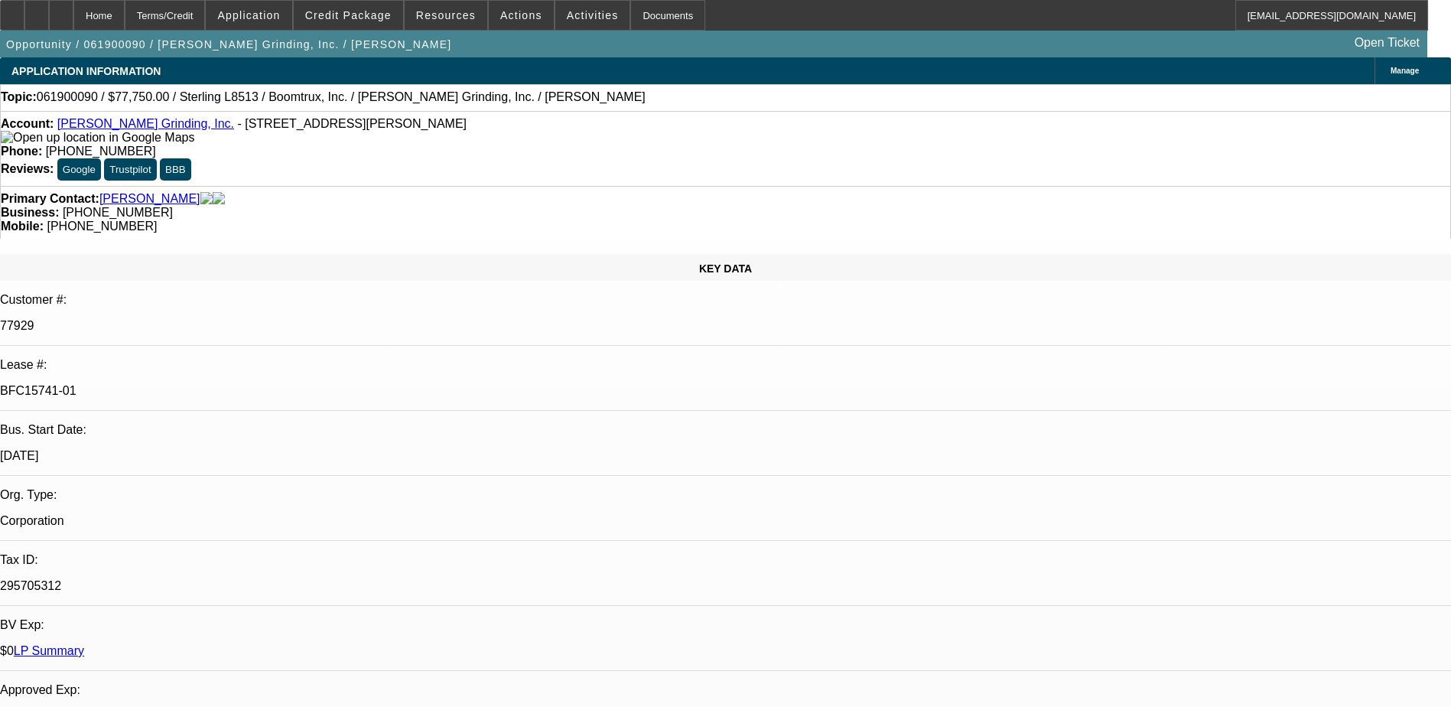
select select "1"
select select "2"
select select "4"
select select "1"
select select "2"
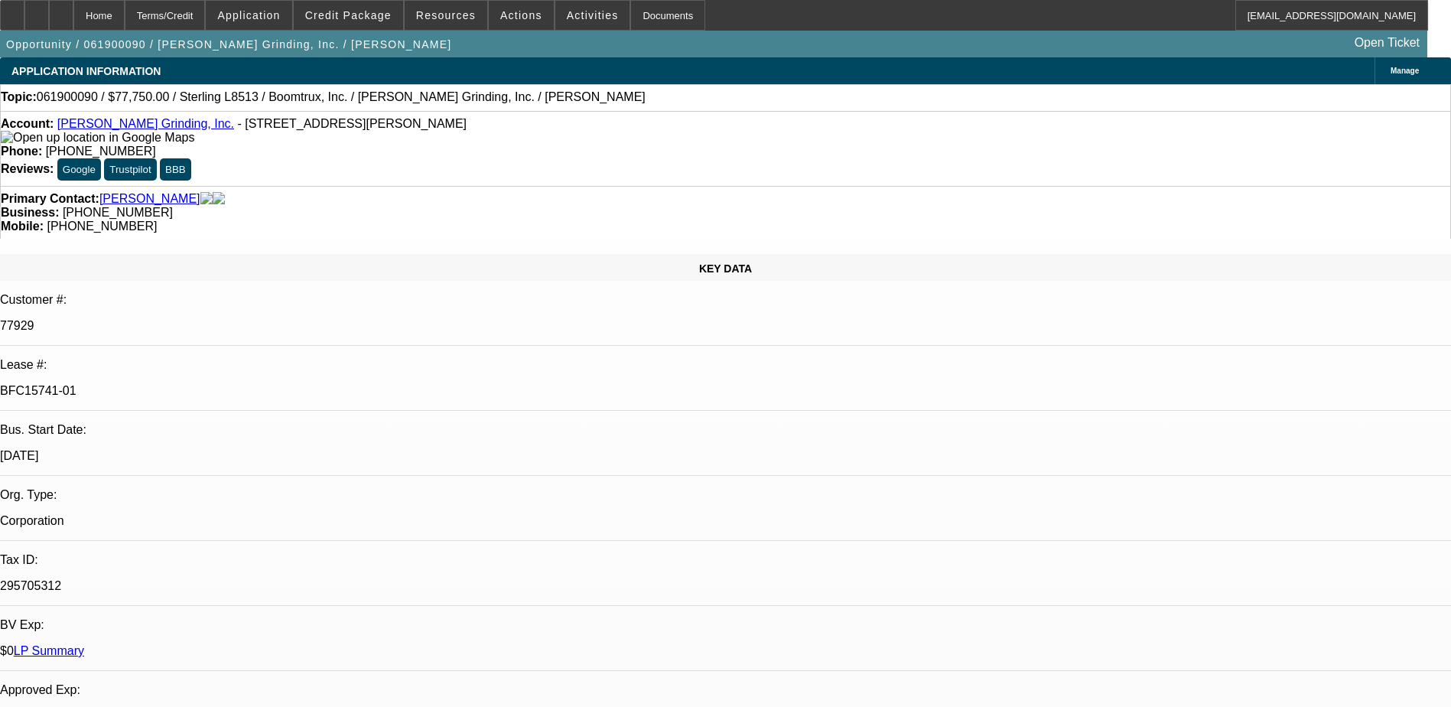
select select "4"
select select "1"
select select "2"
select select "4"
select select "1"
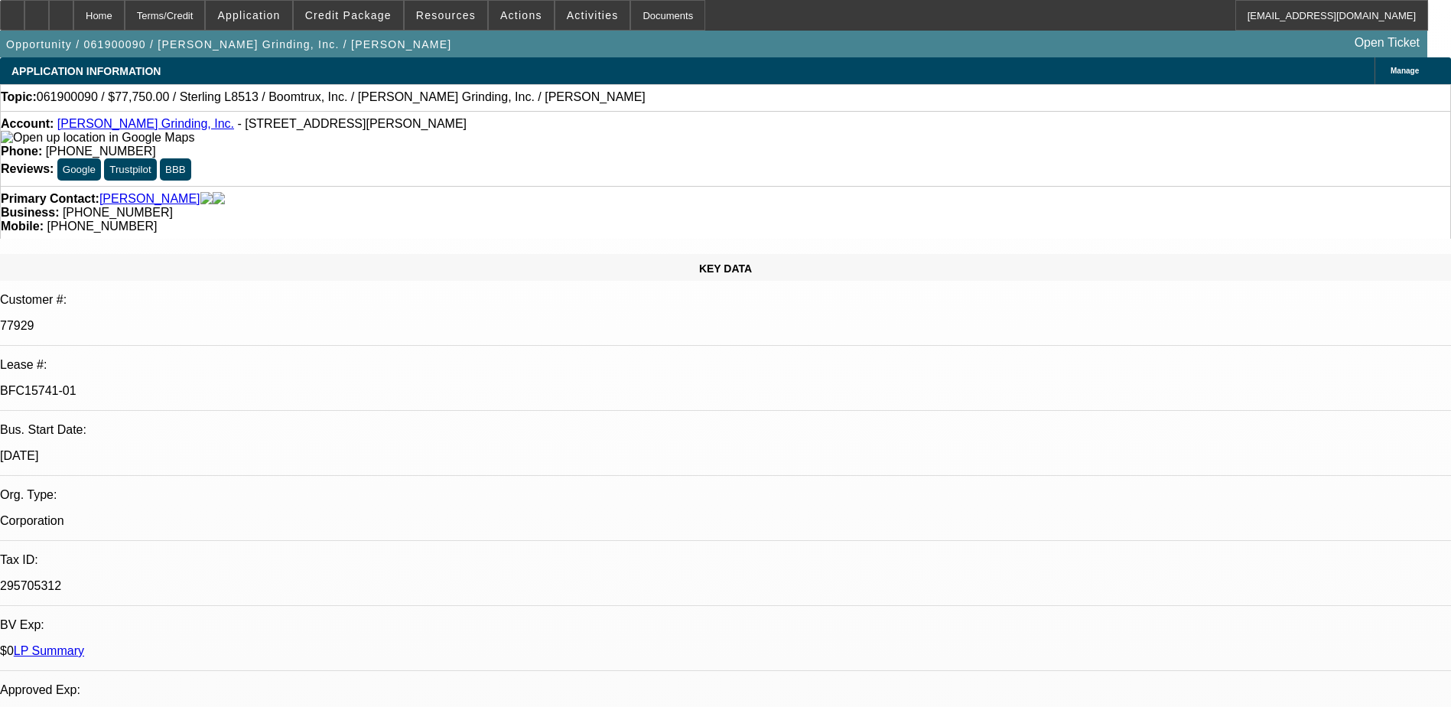
select select "2"
select select "4"
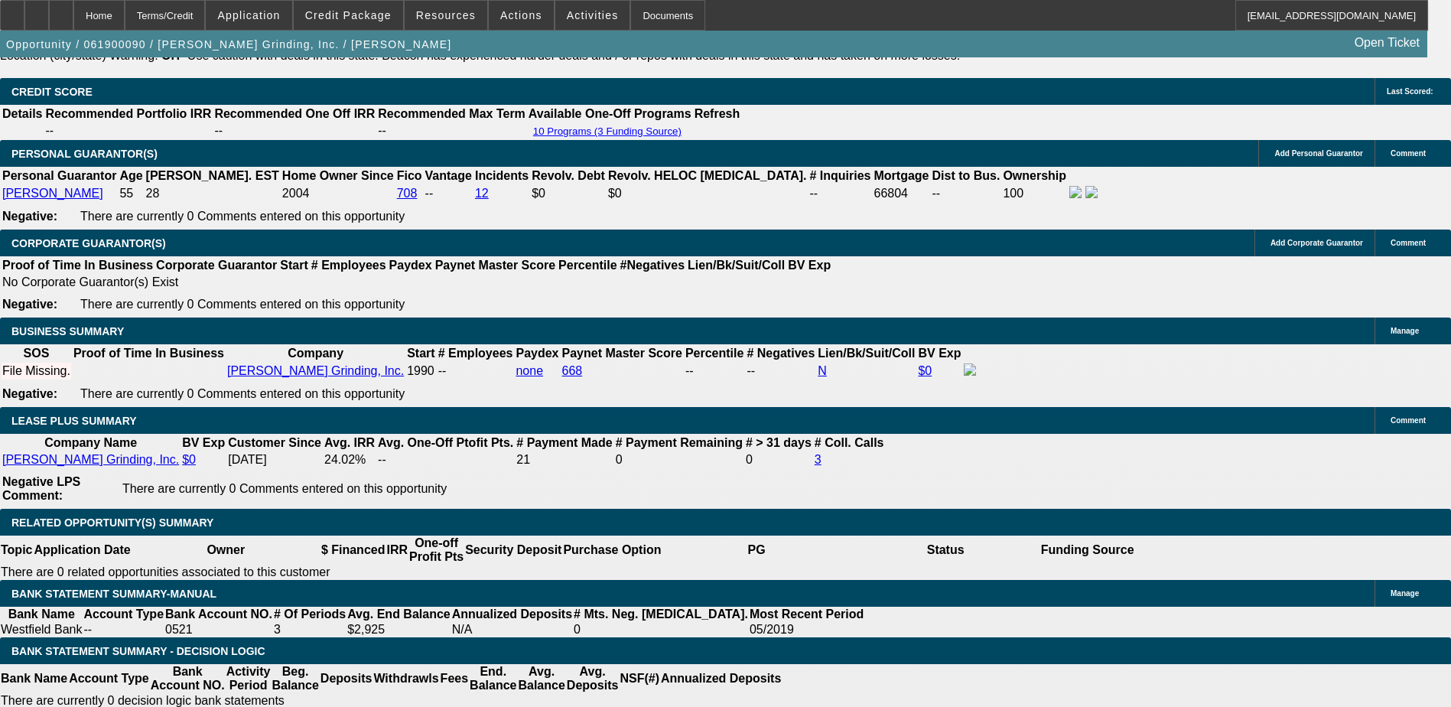
scroll to position [2523, 0]
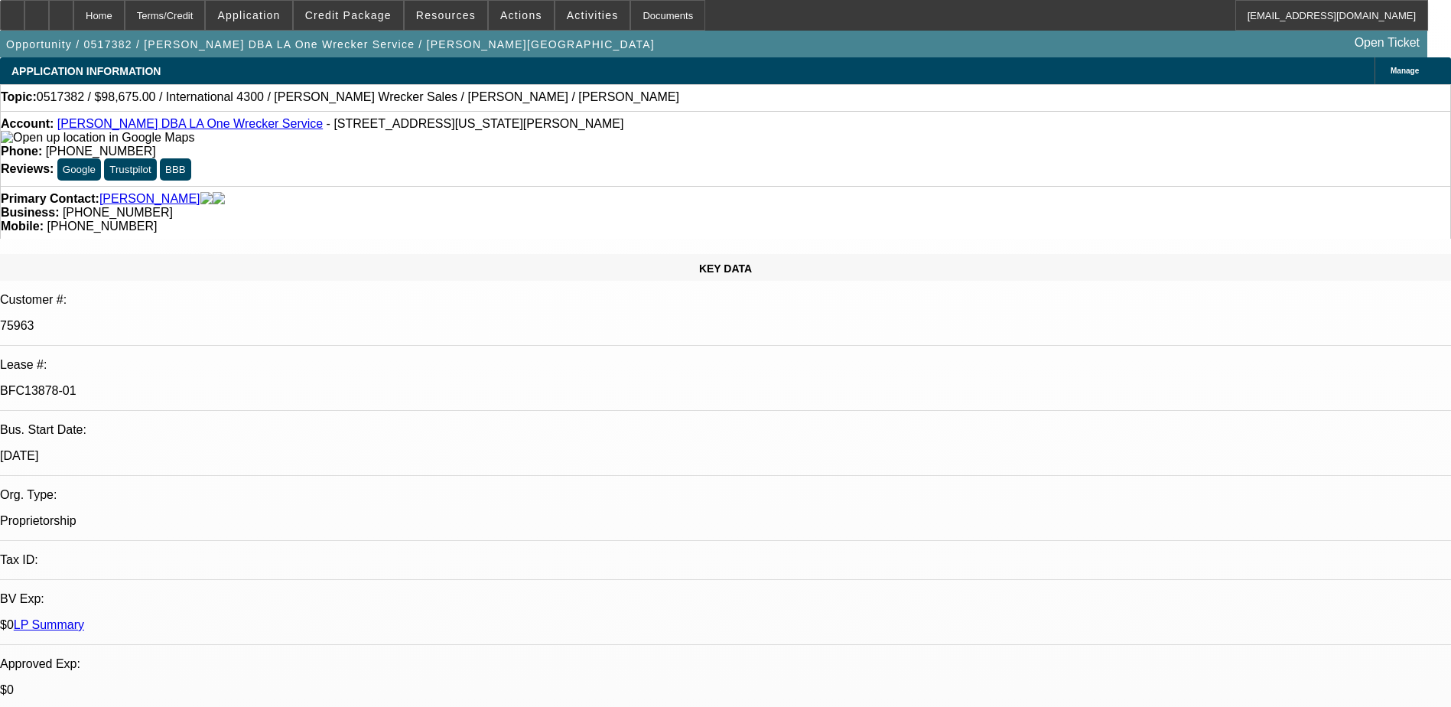
select select "0"
select select "2"
select select "0"
select select "2"
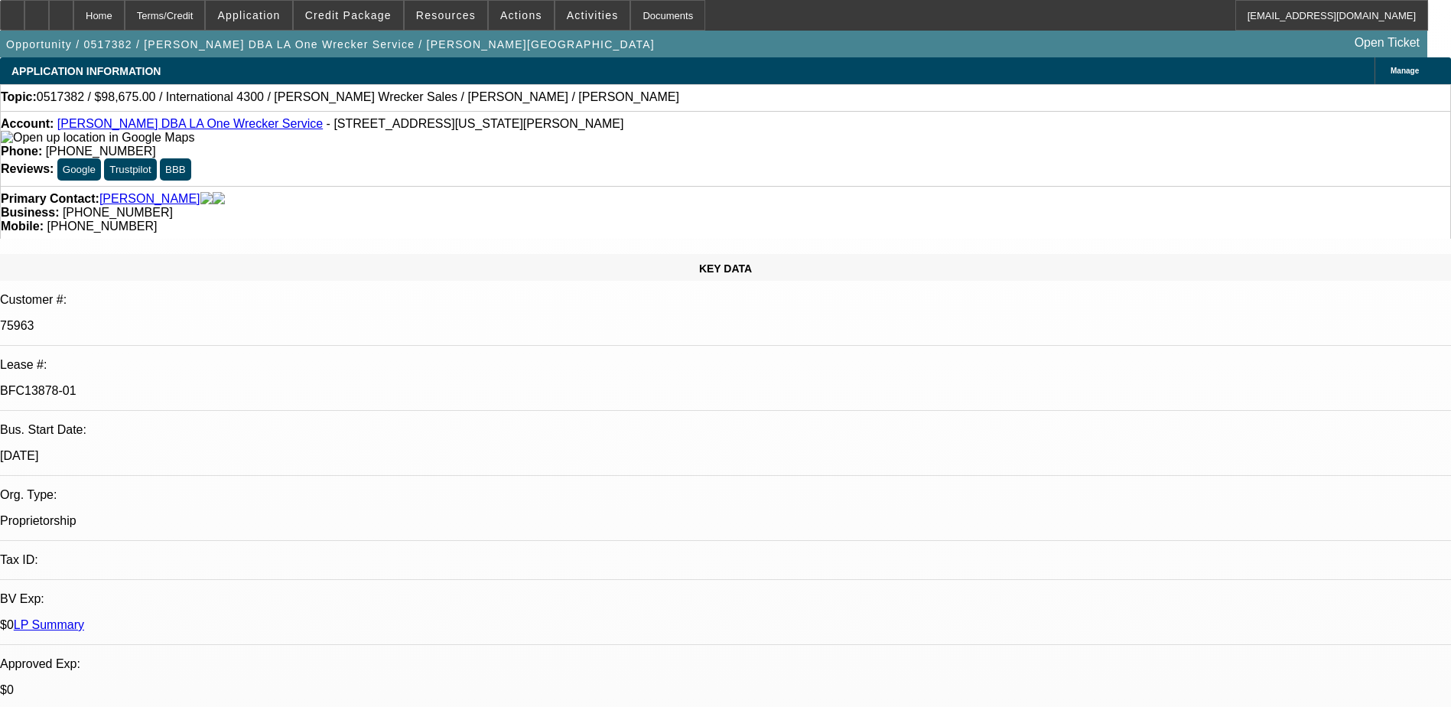
select select "0"
select select "2"
select select "0"
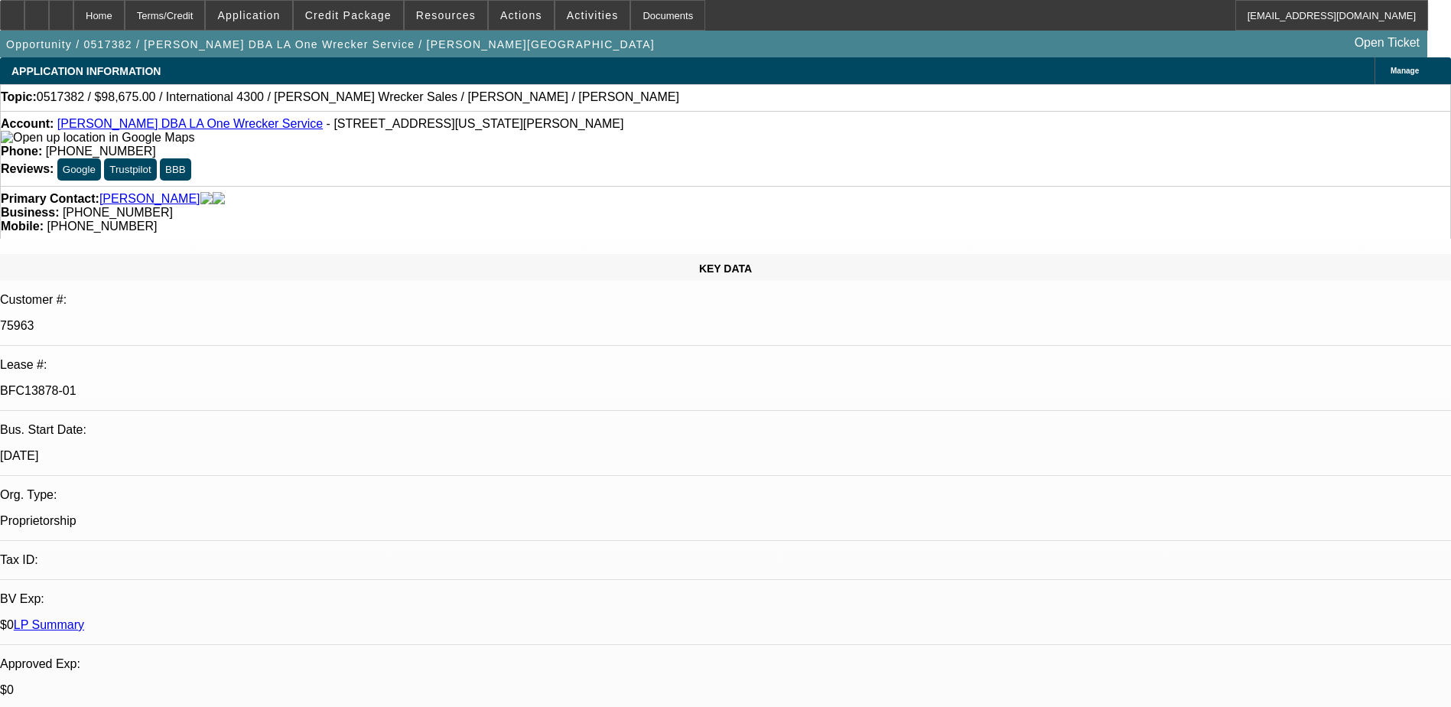
select select "2"
select select "0"
select select "1"
select select "2"
select select "6"
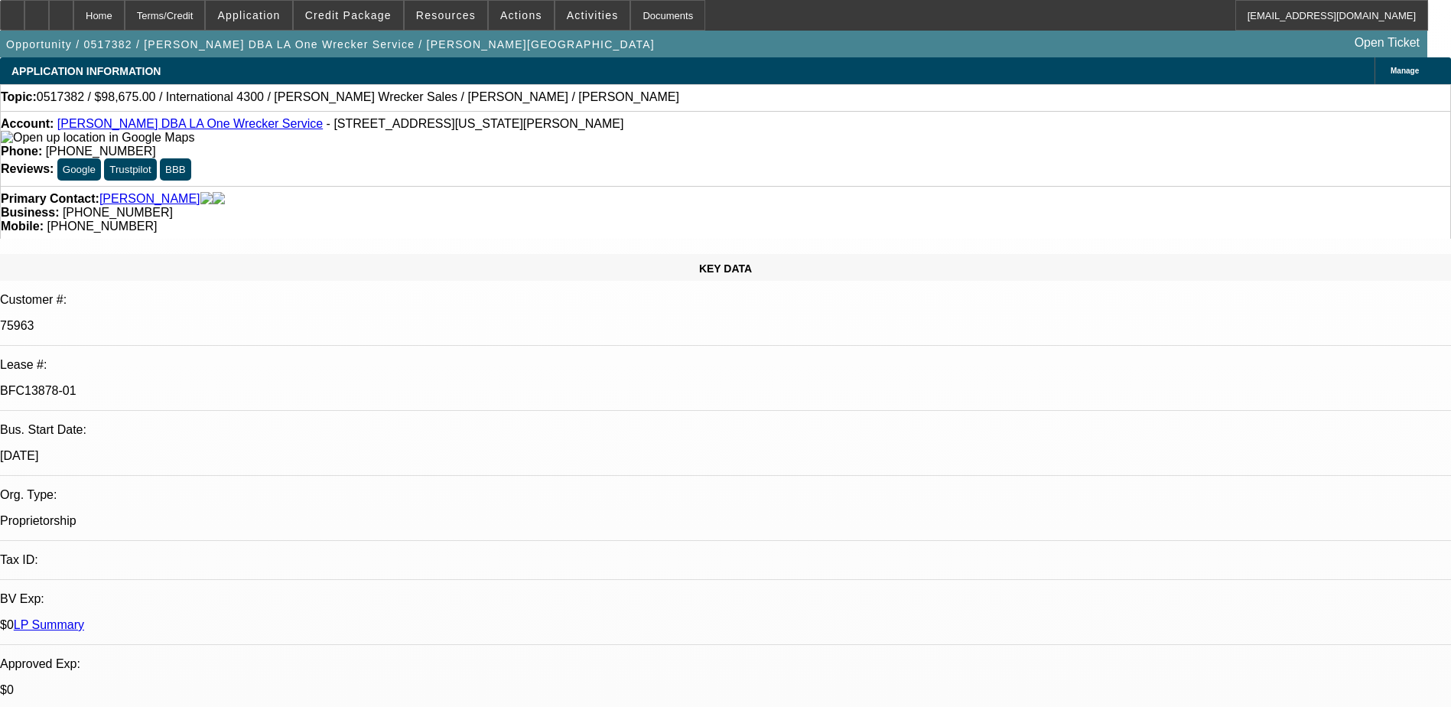
select select "1"
select select "2"
select select "6"
select select "1"
select select "2"
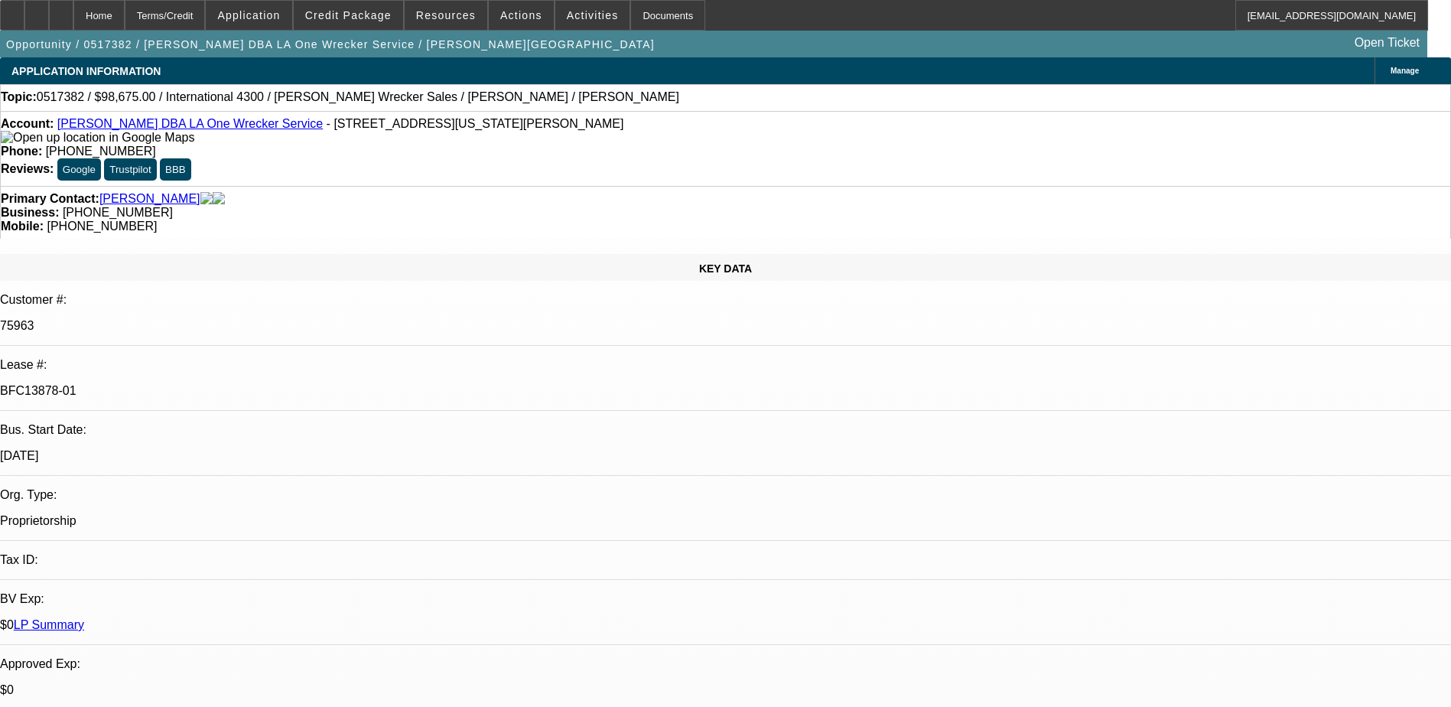
select select "6"
select select "1"
select select "2"
select select "6"
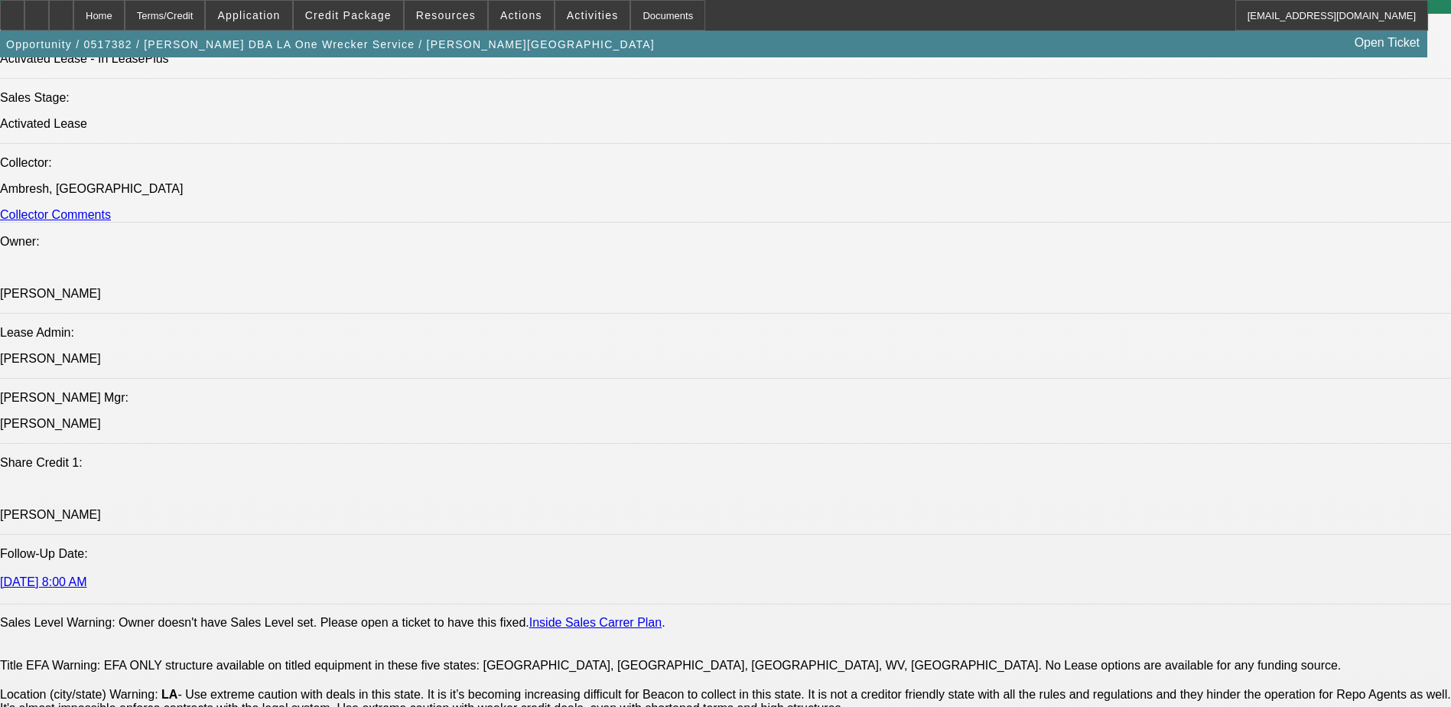
scroll to position [1835, 0]
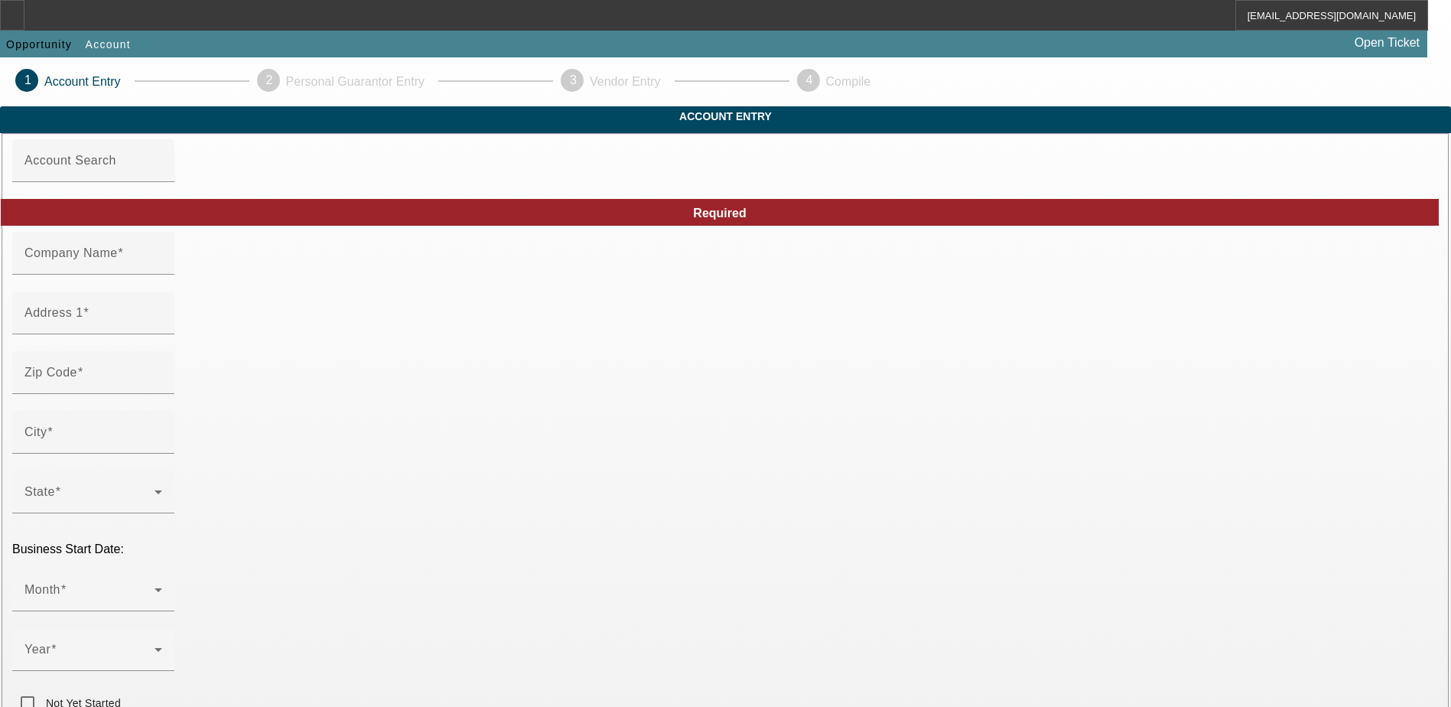
type input "[PERSON_NAME]"
type input "[STREET_ADDRESS][US_STATE]"
type input "70750"
type input "Krotz Springs"
type input "(337) 566-5050"
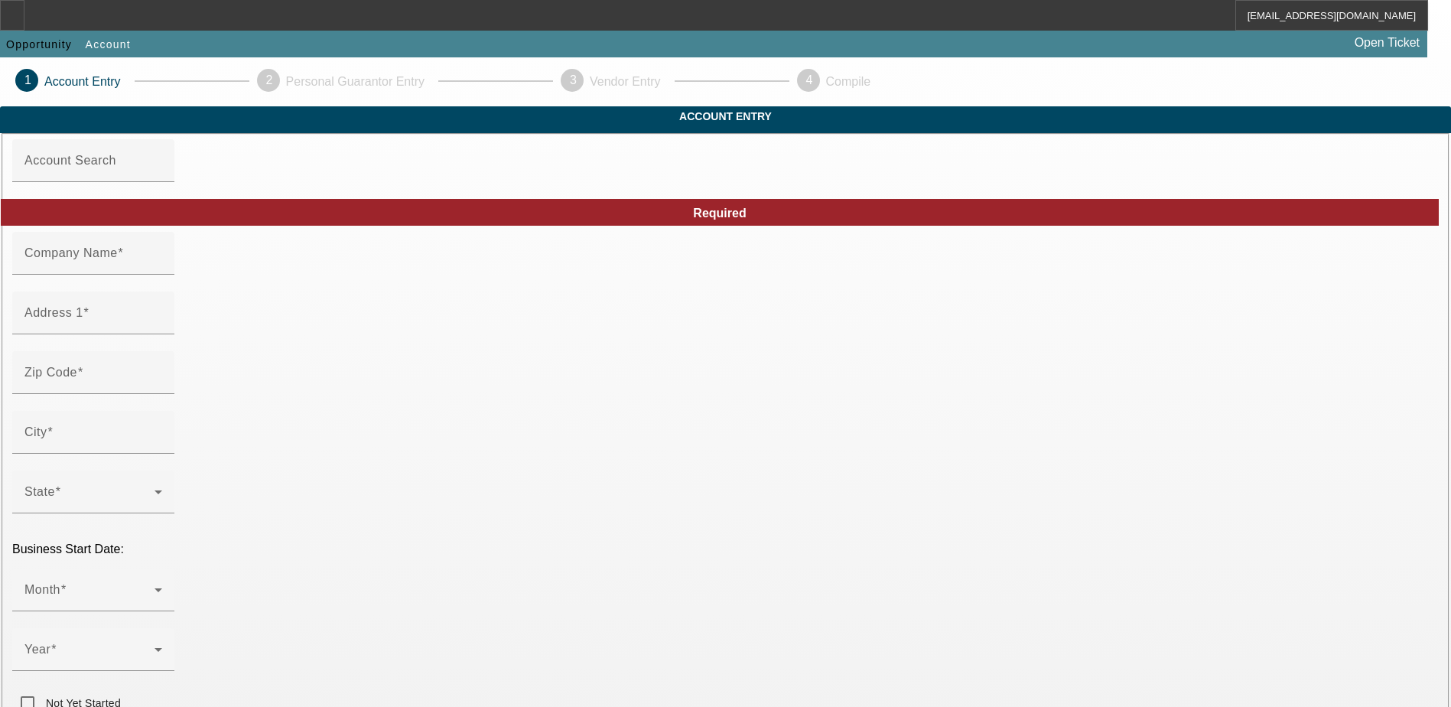
type input "LA One Wrecker Service"
type input "normanmouille@yahoo.com"
type input "Saint Landry"
type input "(337) 566-5055"
type input "https://Normanmouillelaonewreckerservice.Com"
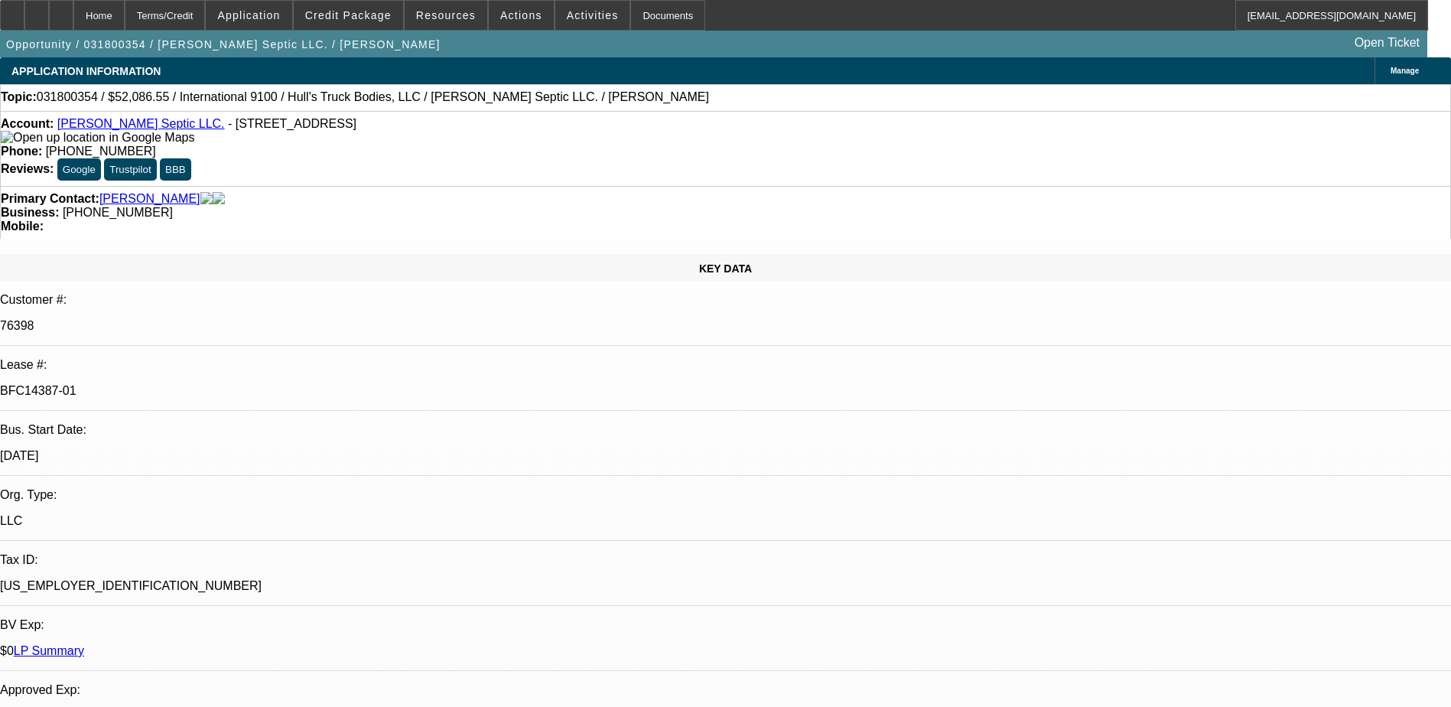
select select "0"
select select "2"
select select "0"
select select "2"
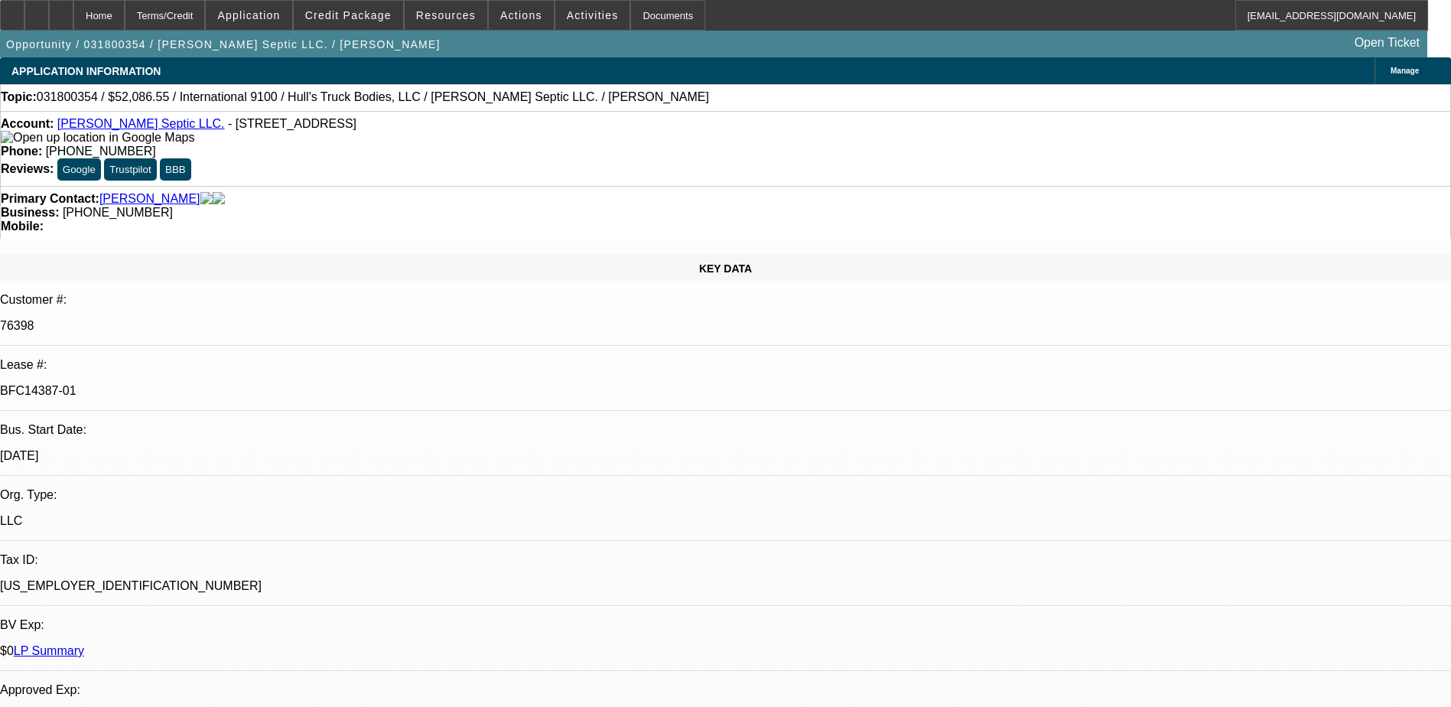
select select "0"
select select "2"
select select "0"
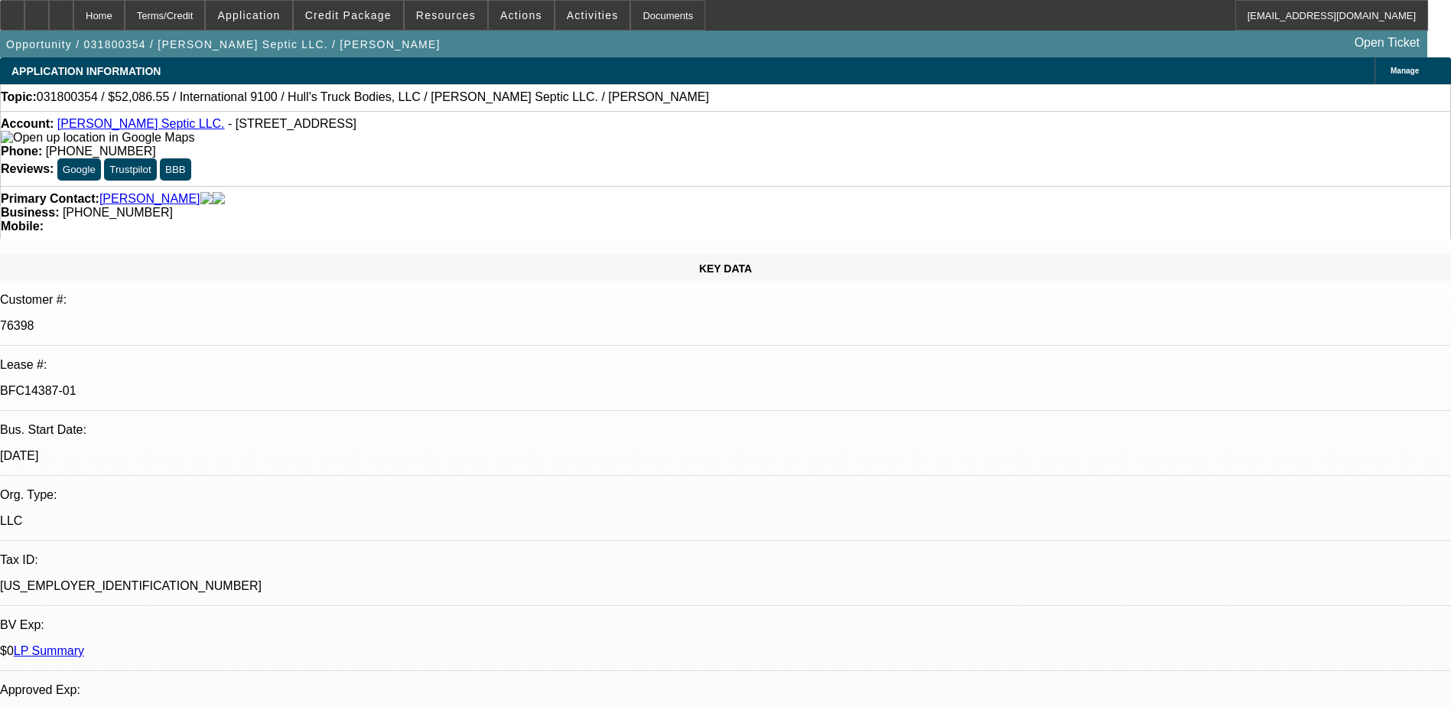
select select "2"
select select "0"
select select "1"
select select "2"
select select "6"
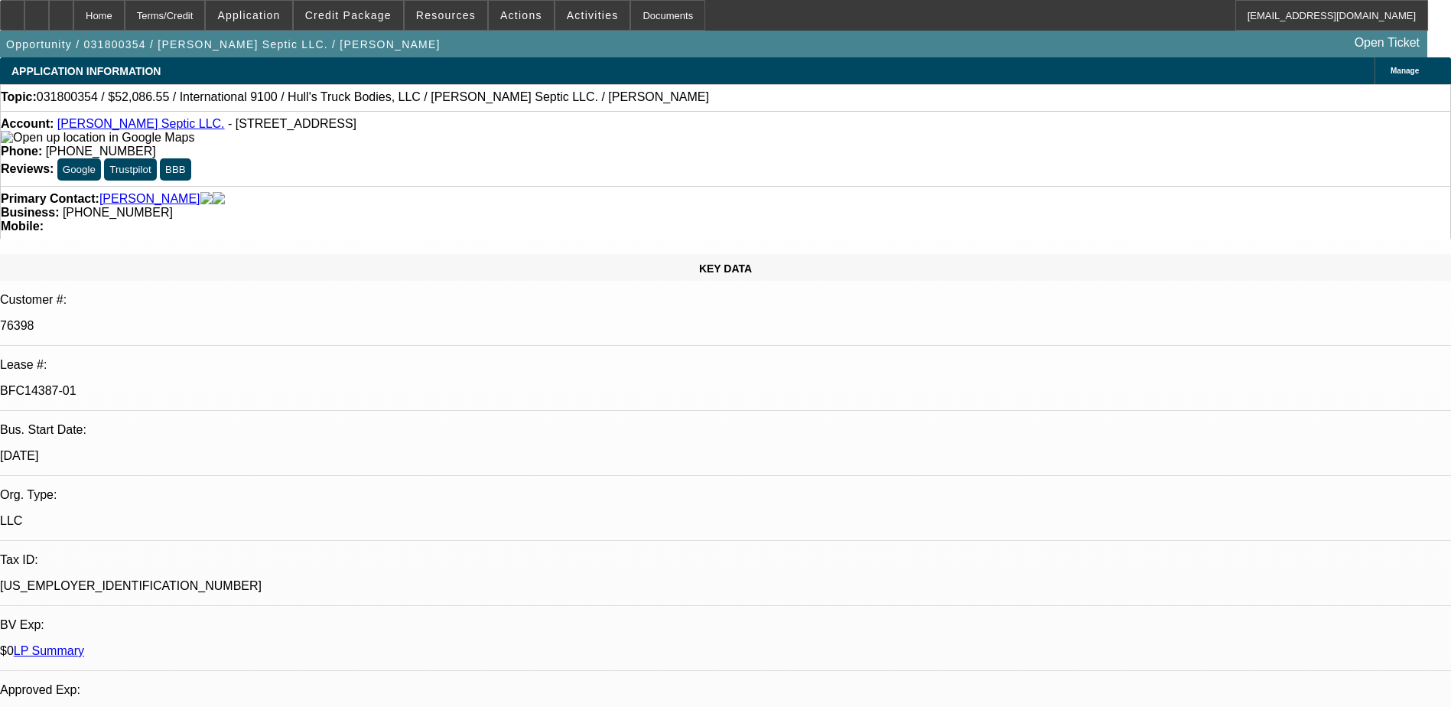
select select "1"
select select "2"
select select "6"
select select "1"
select select "2"
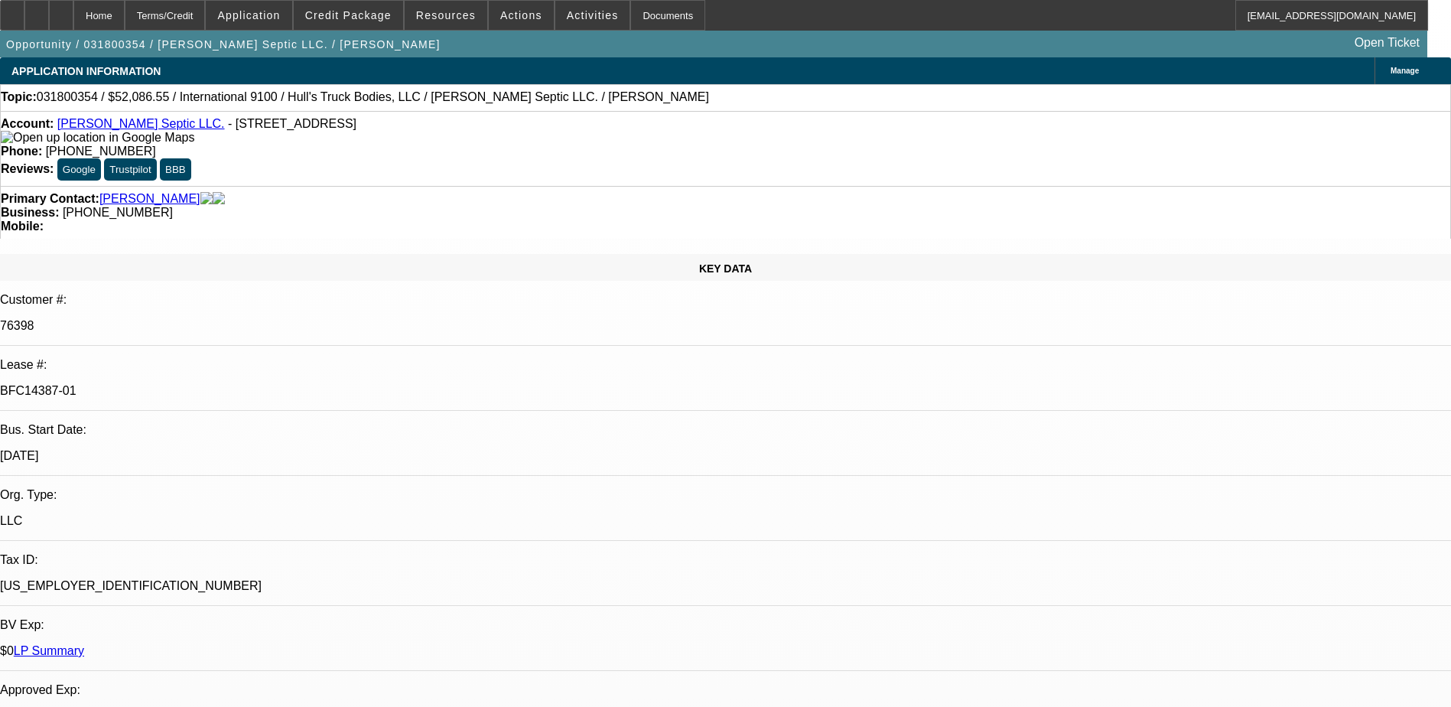
select select "6"
select select "1"
select select "2"
select select "6"
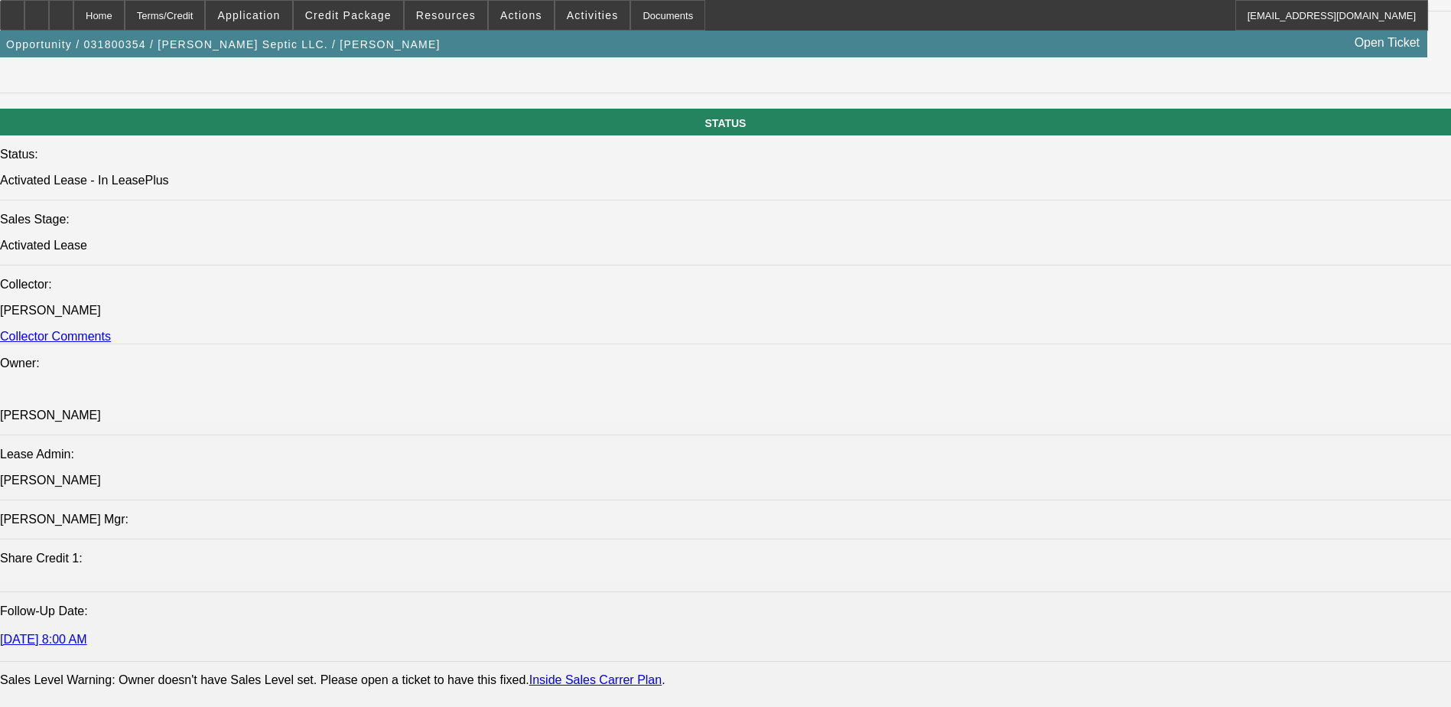
scroll to position [1606, 0]
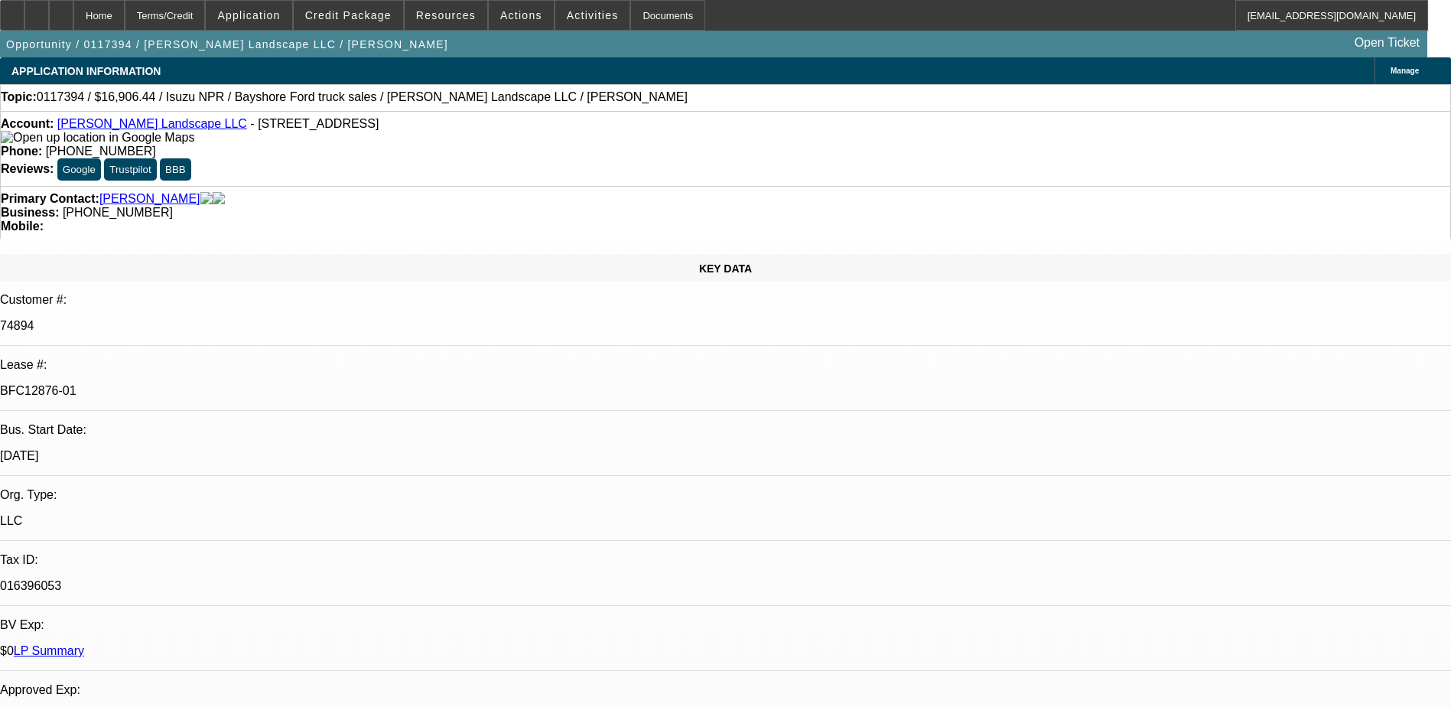
select select "0"
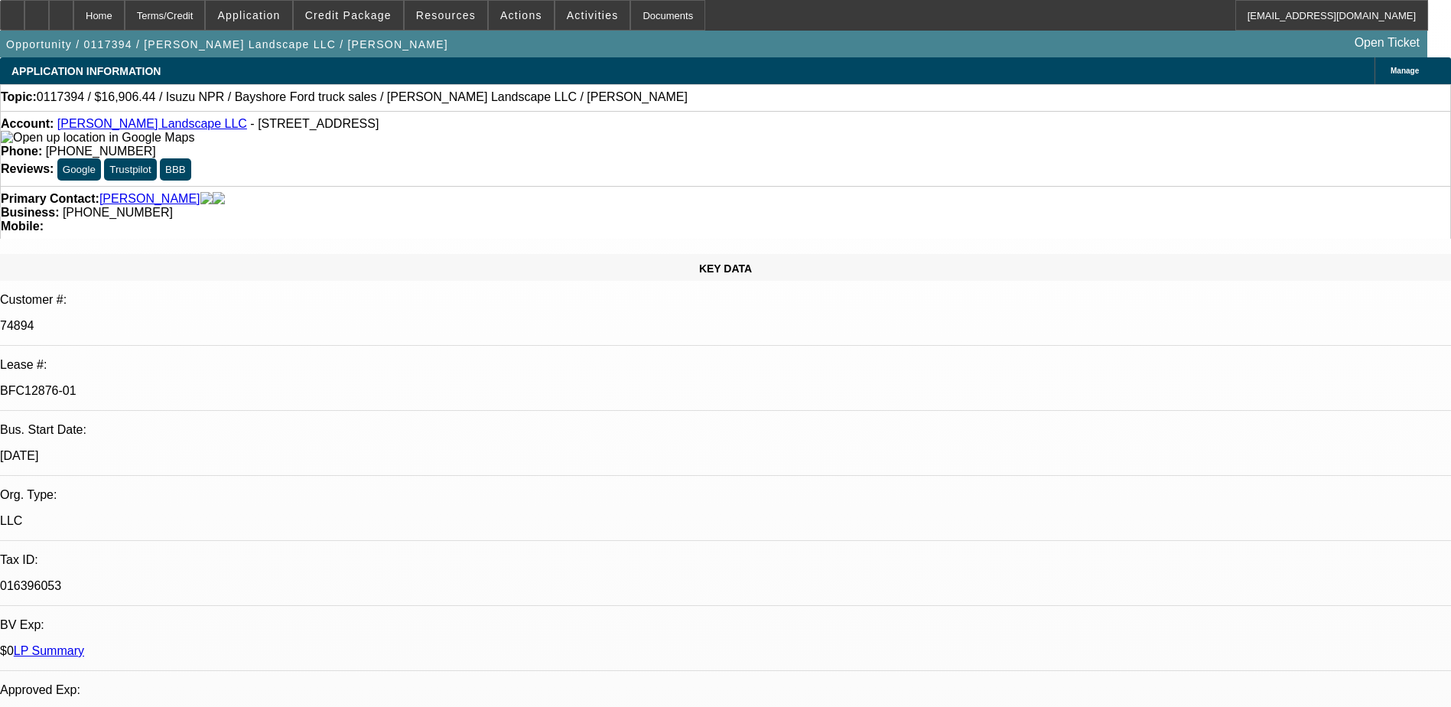
select select "0"
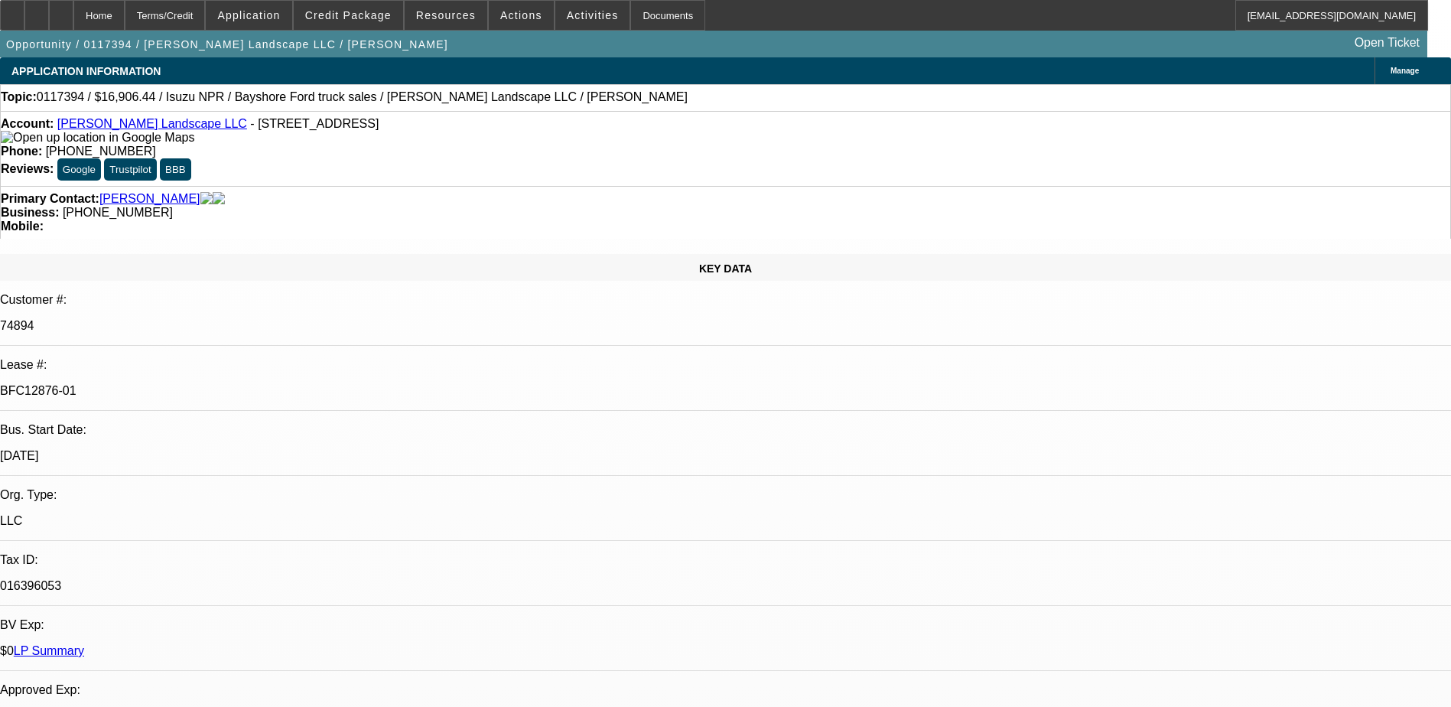
select select "0"
select select "1"
select select "6"
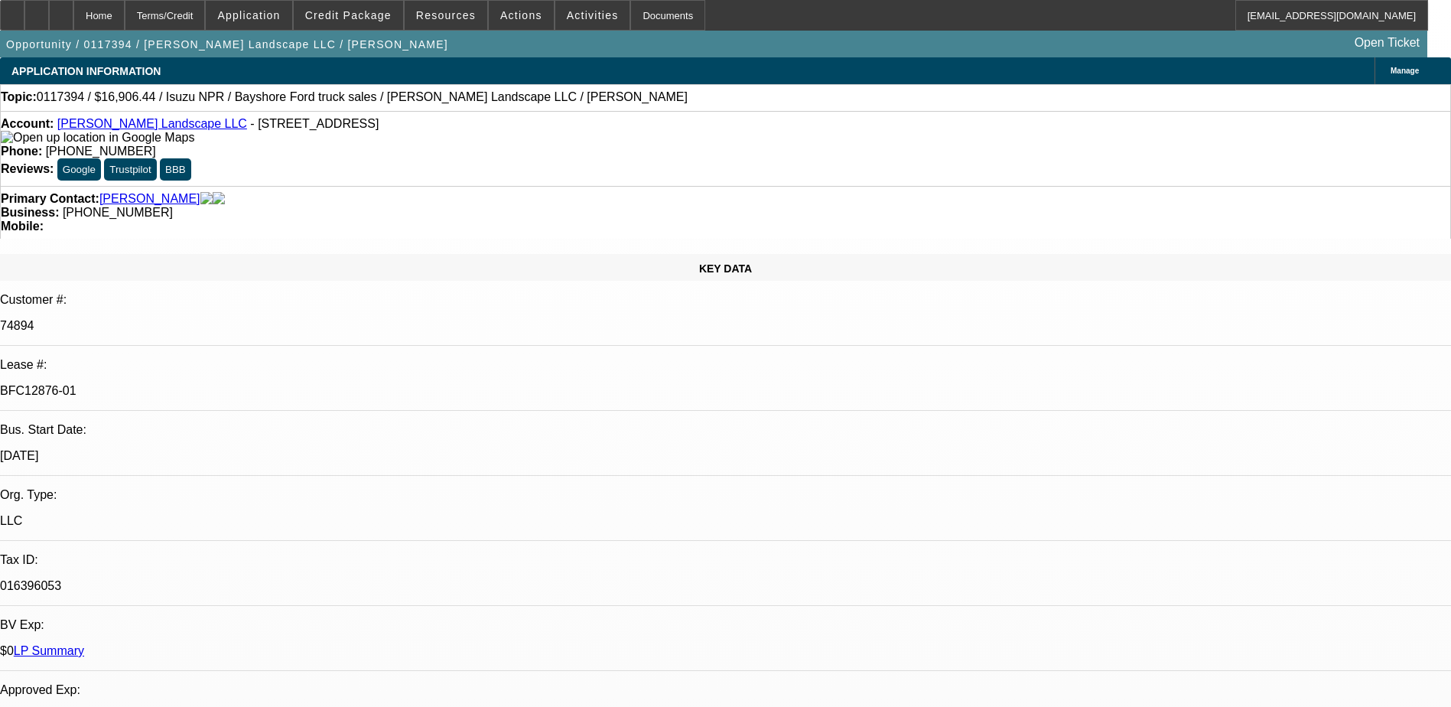
select select "1"
select select "6"
select select "1"
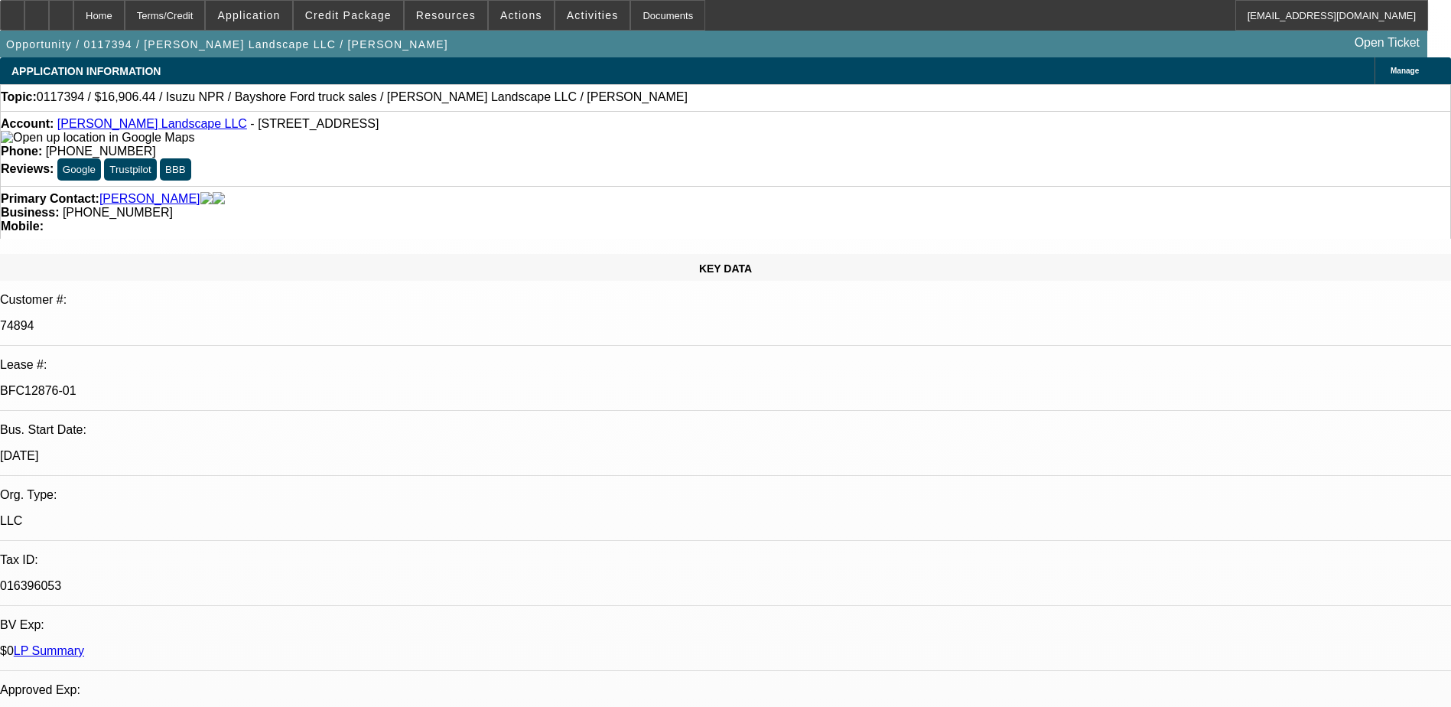
select select "6"
select select "1"
select select "6"
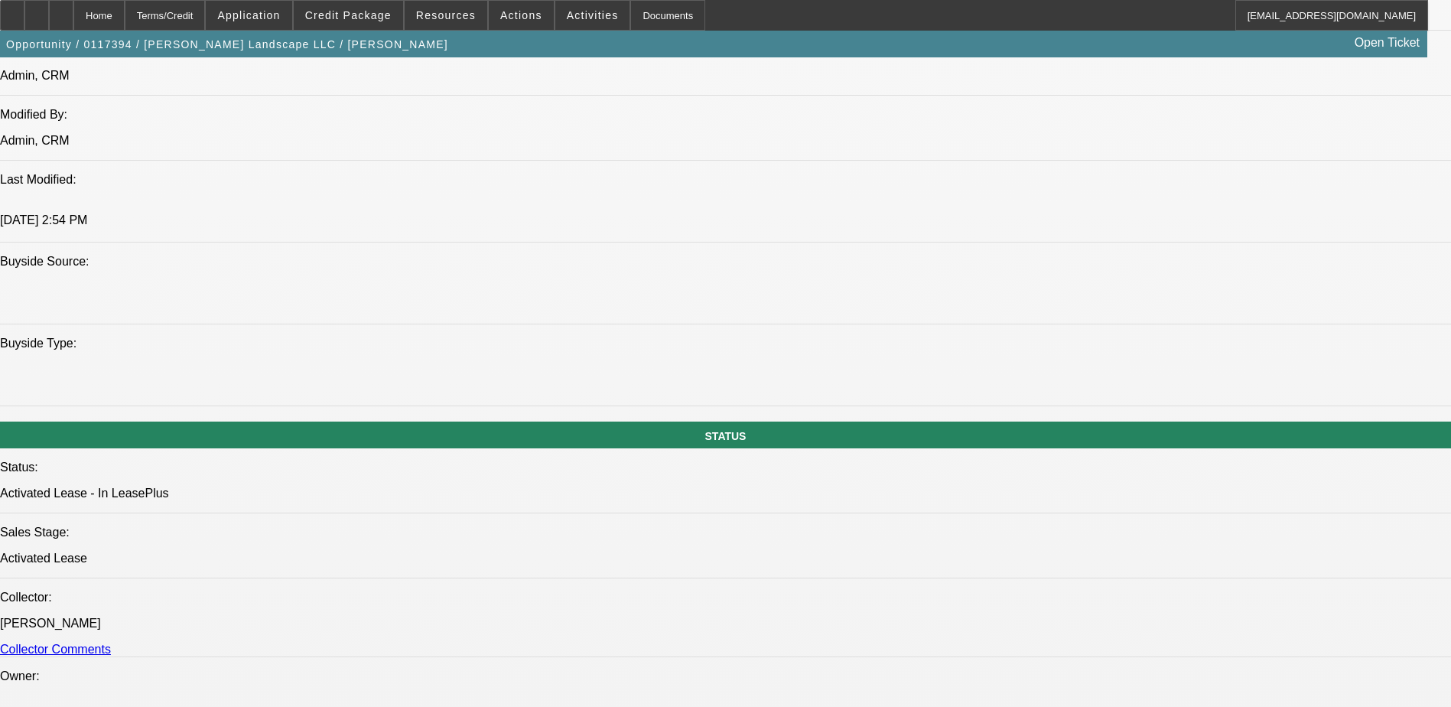
scroll to position [1529, 0]
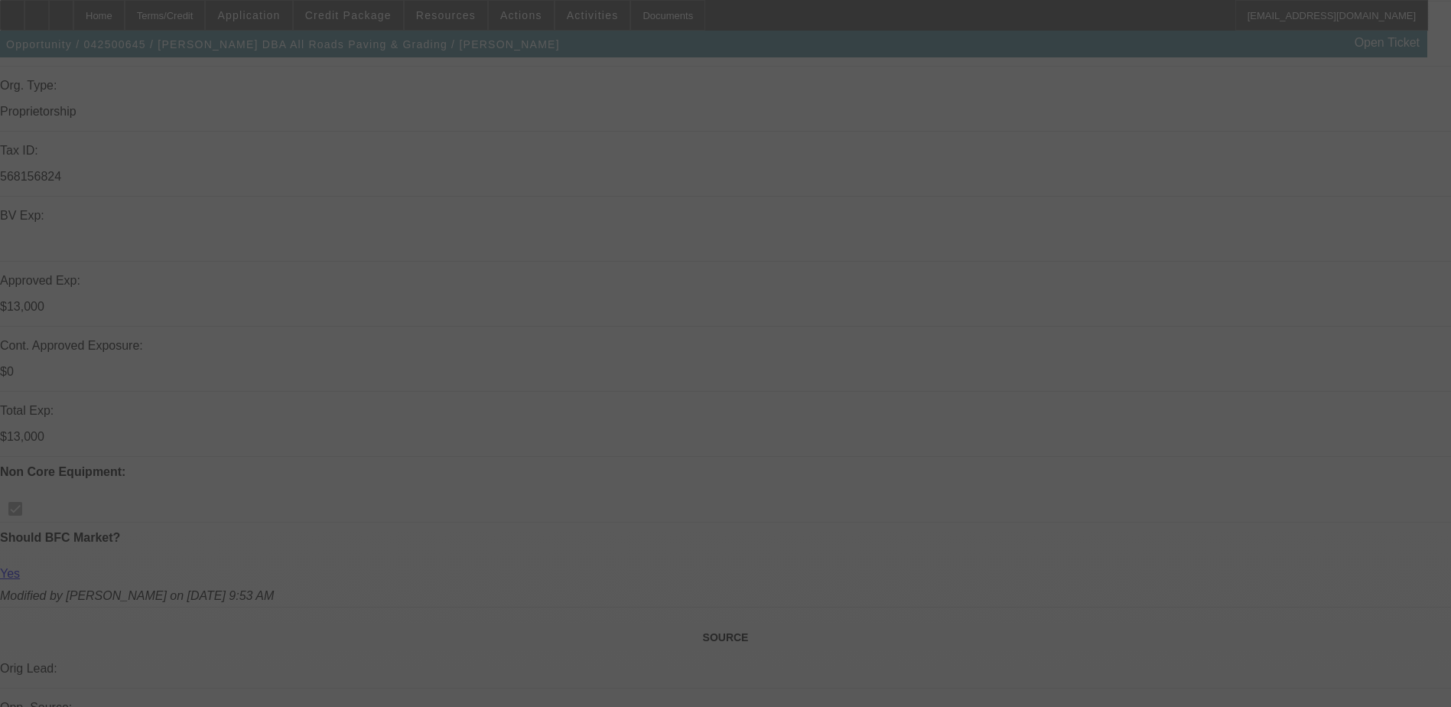
scroll to position [459, 0]
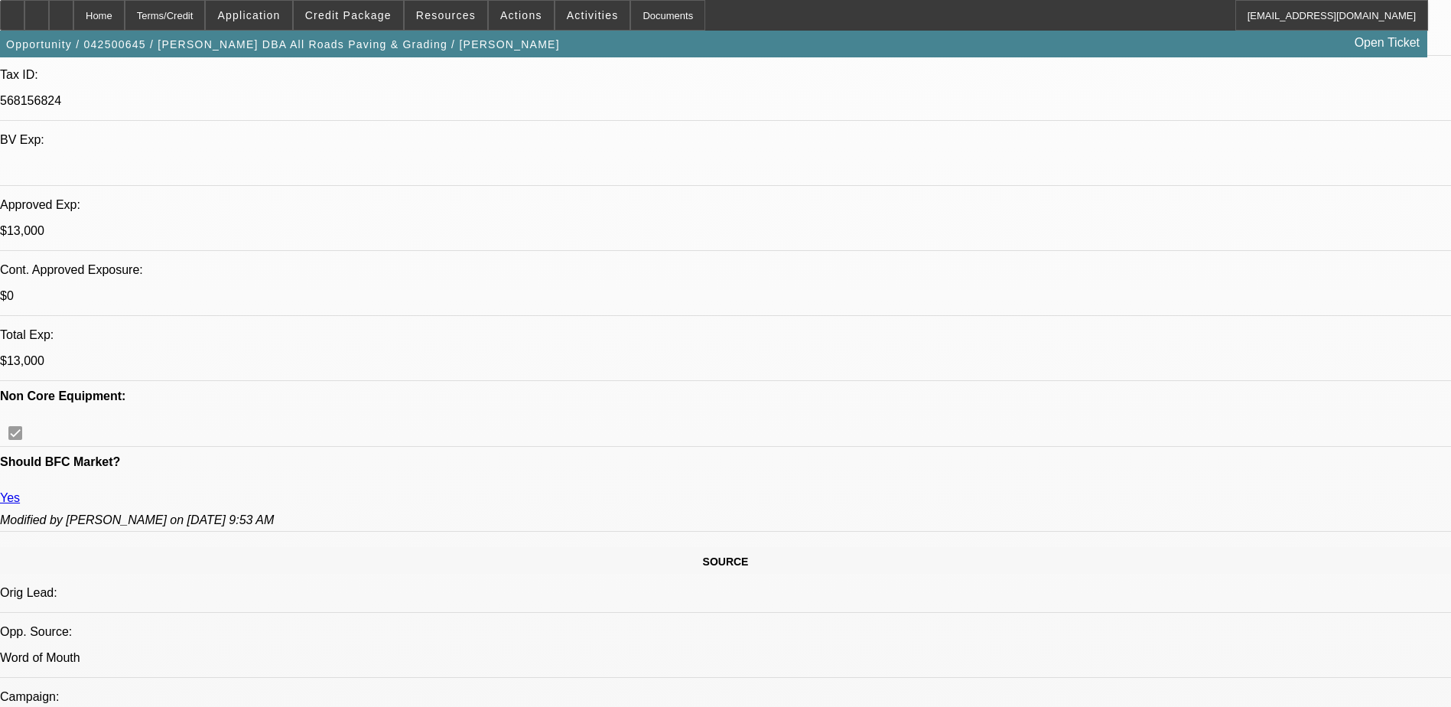
select select "0"
select select "0.1"
select select "0"
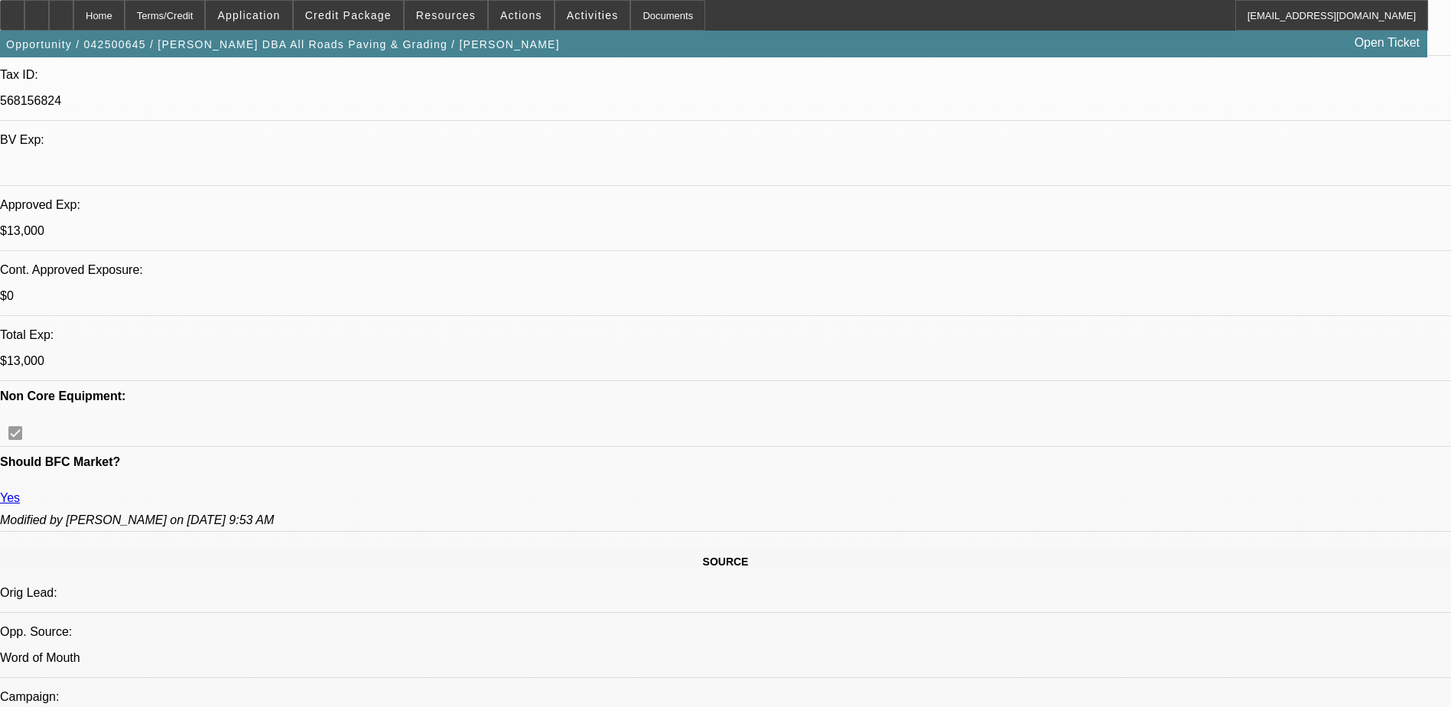
select select "0.1"
select select "0"
select select "0.1"
select select "0"
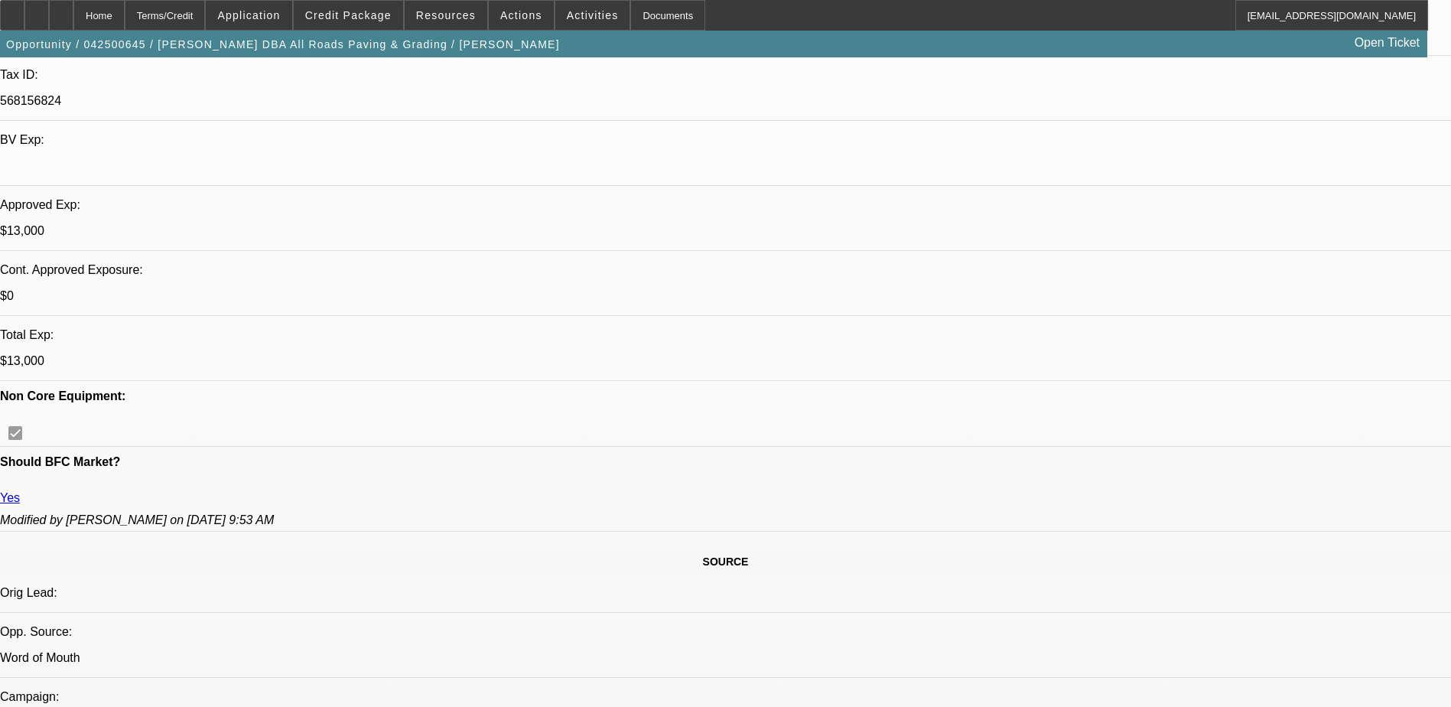
select select "0"
select select "0.1"
select select "1"
select select "3"
select select "5"
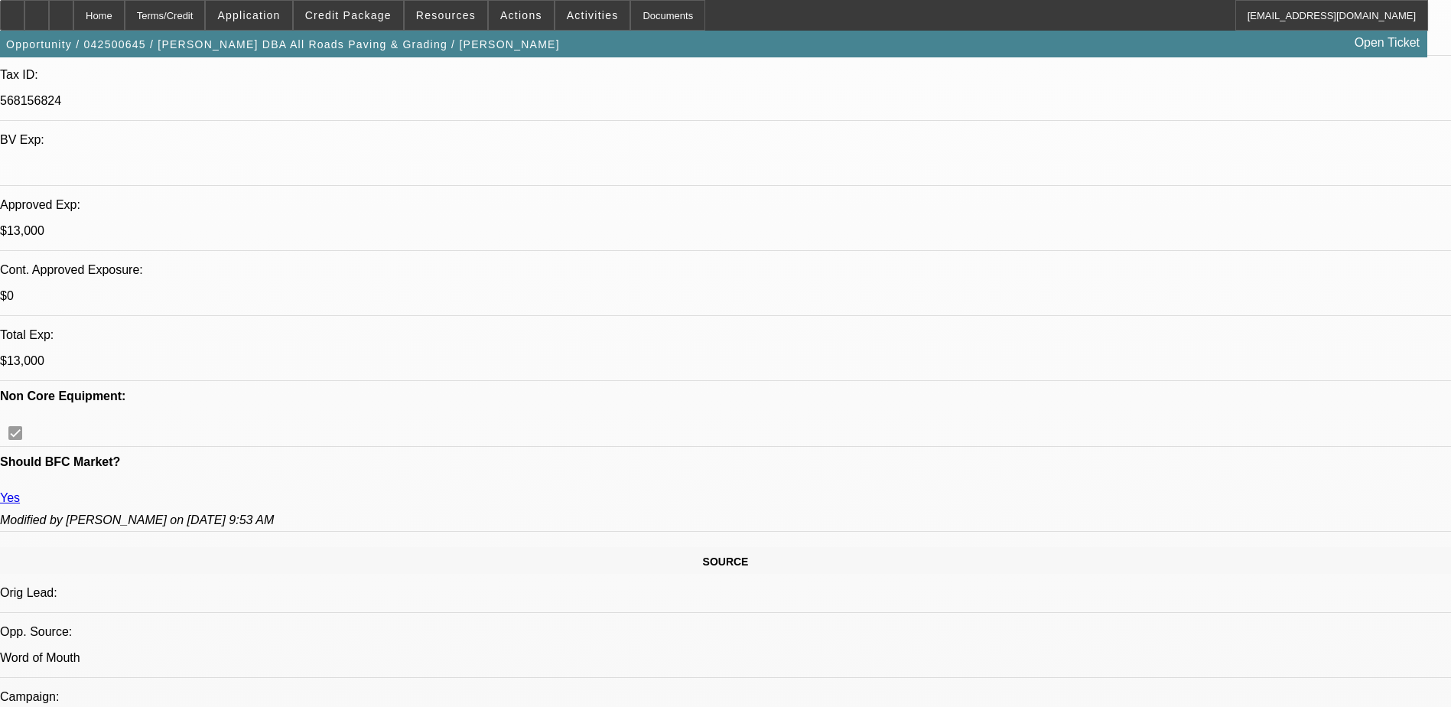
select select "1"
select select "3"
select select "5"
select select "1"
select select "3"
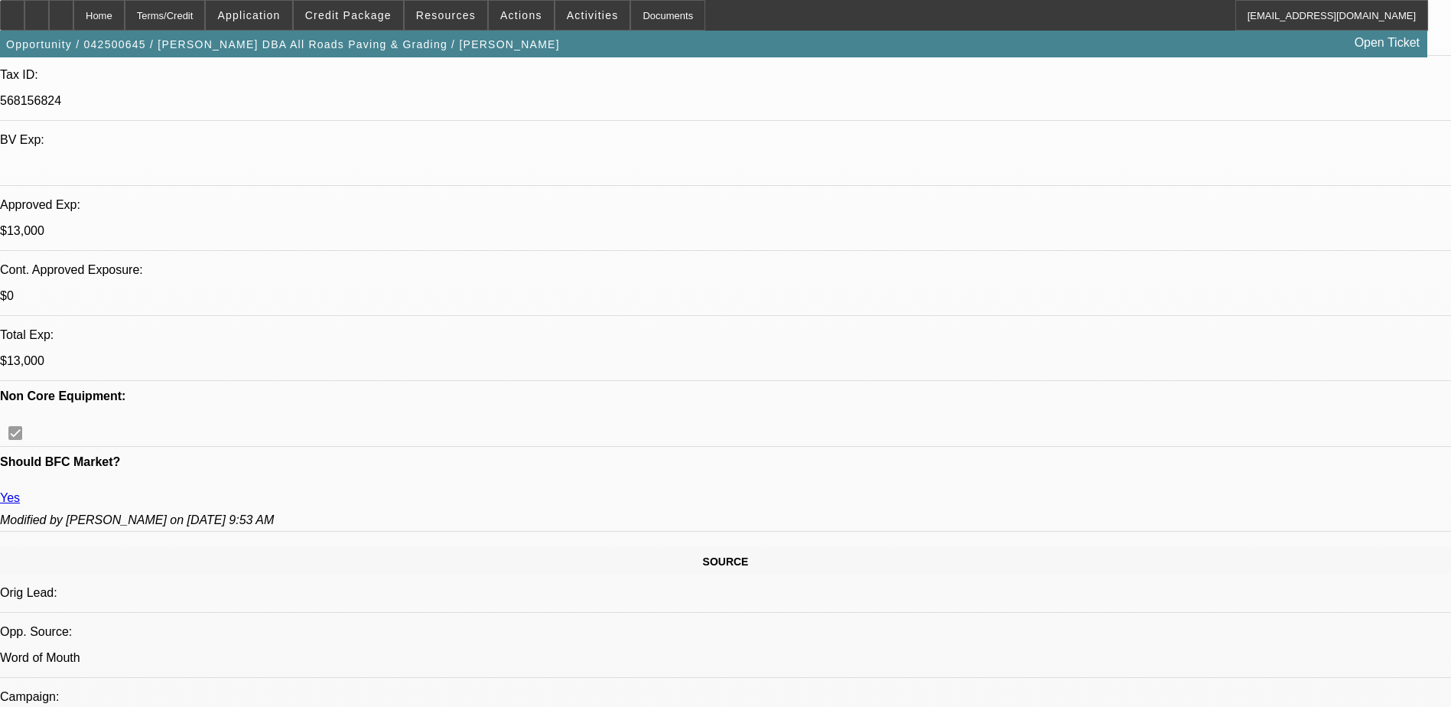
select select "5"
select select "1"
select select "3"
select select "5"
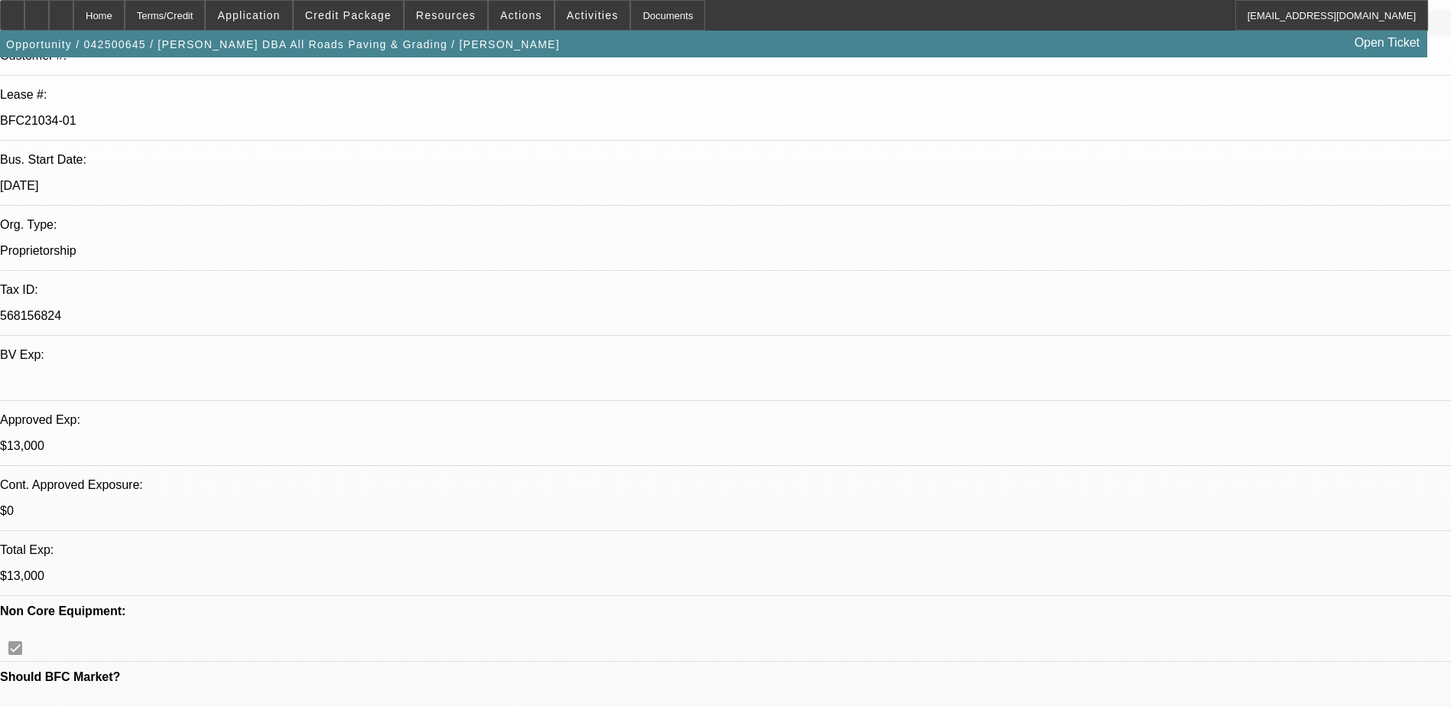
scroll to position [76, 0]
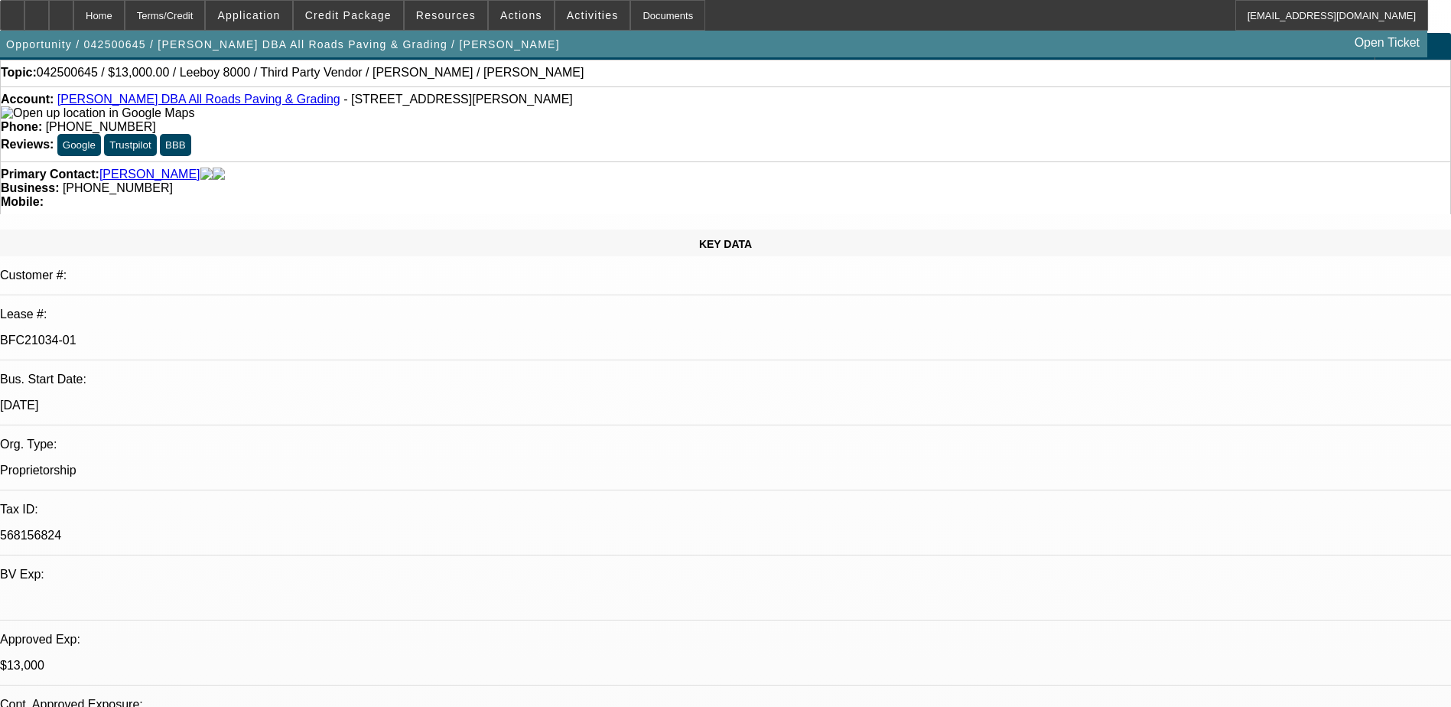
scroll to position [0, 0]
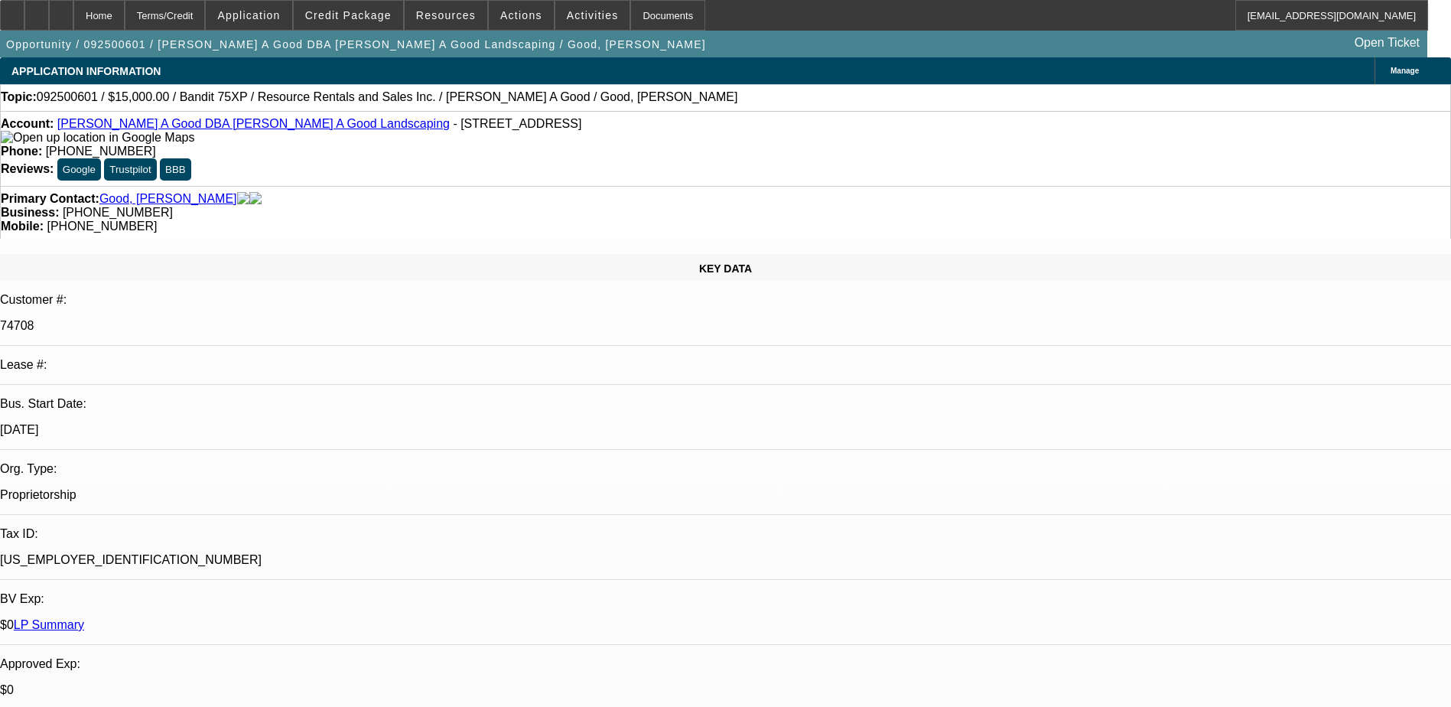
select select "0"
select select "3"
select select "0"
select select "6"
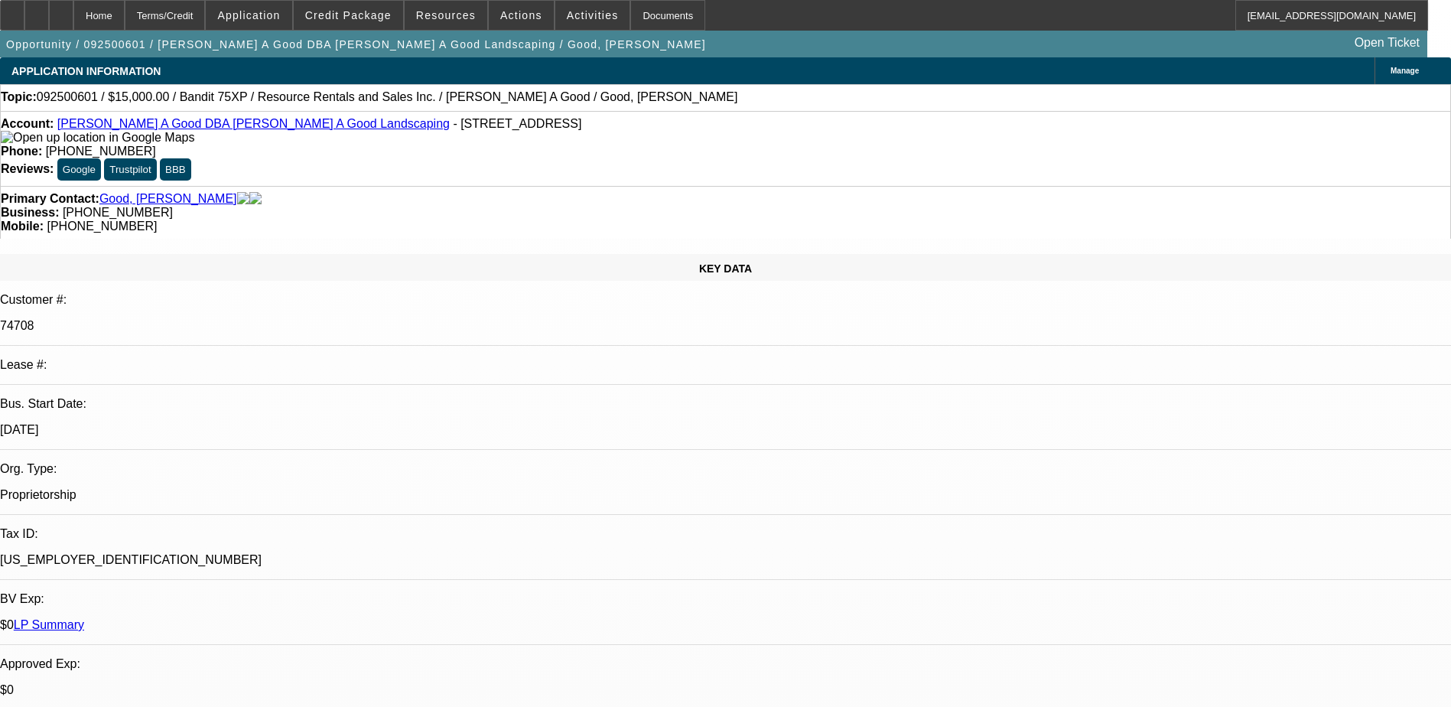
select select "0"
select select "3"
select select "0"
select select "2"
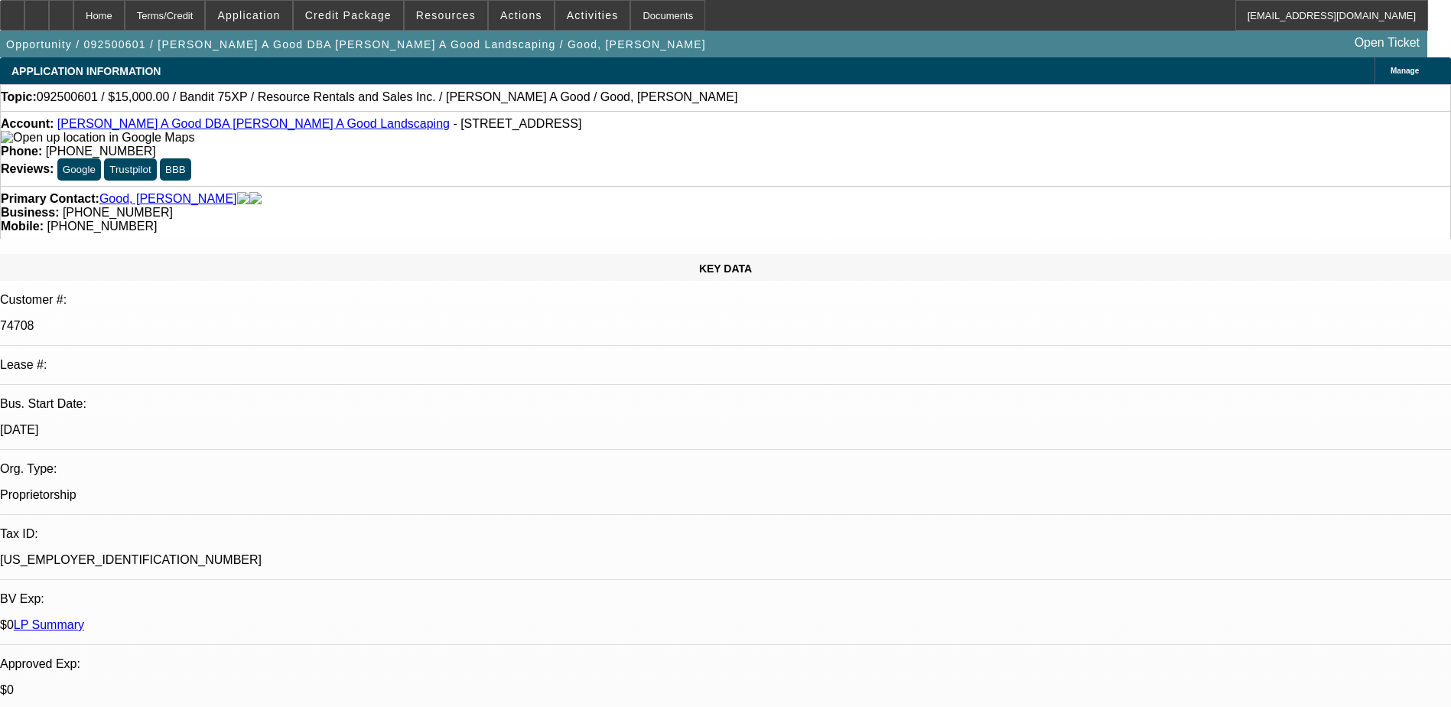
select select "0"
select select "3"
select select "0"
select select "2"
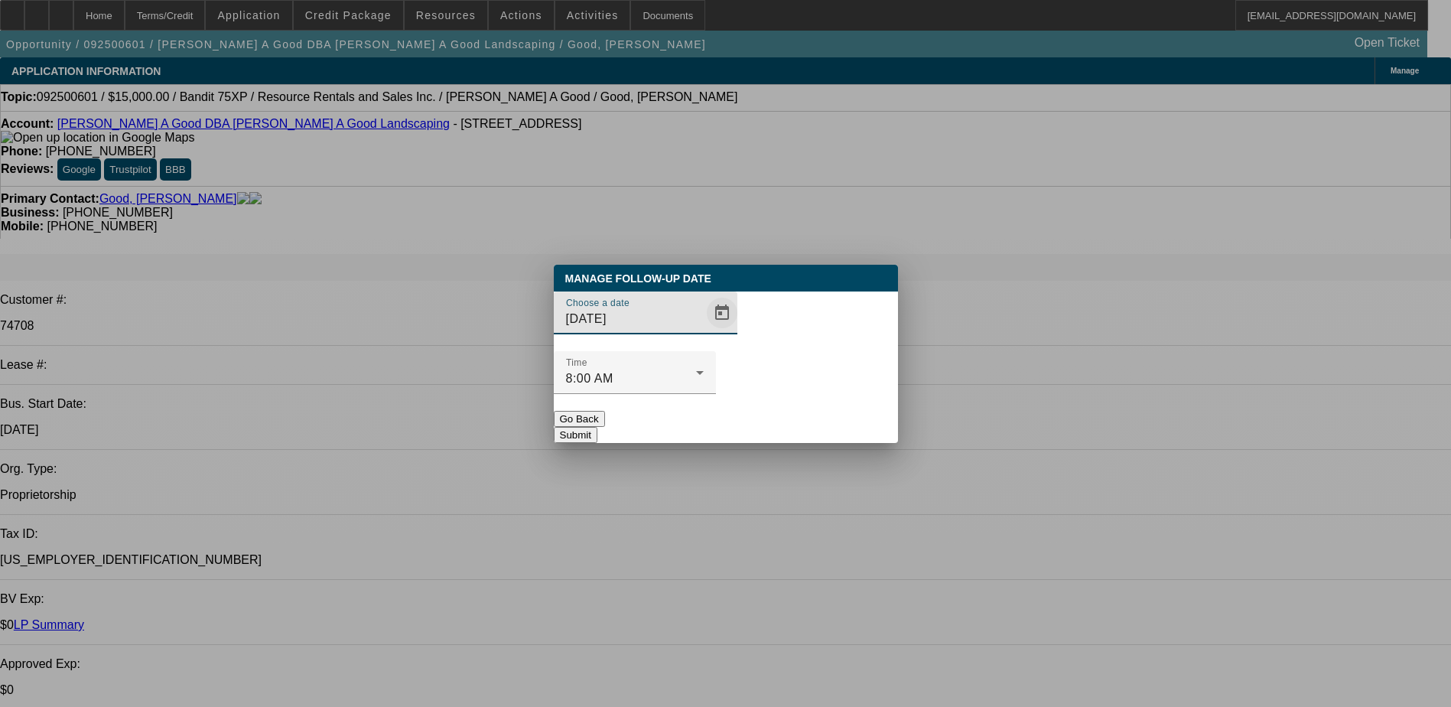
click at [712, 331] on span "Open calendar" at bounding box center [721, 312] width 37 height 37
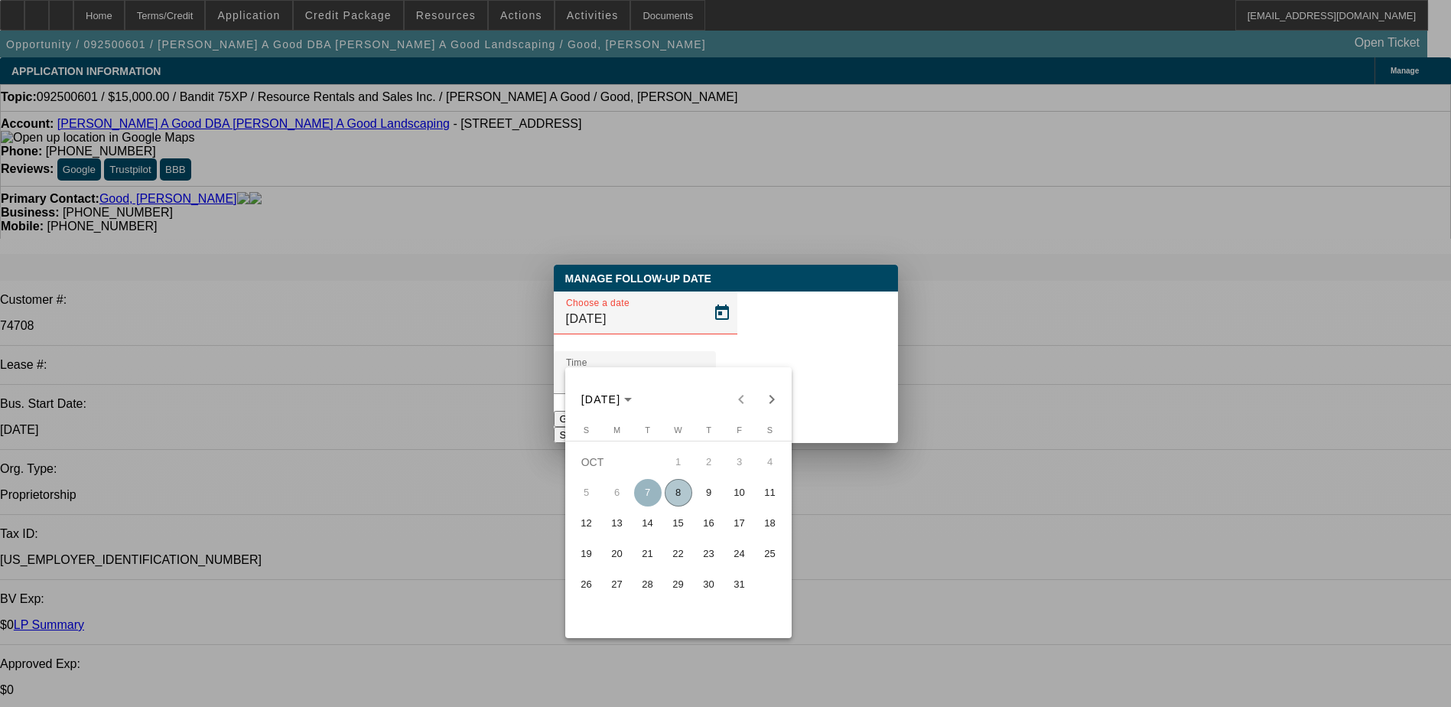
click at [676, 493] on span "8" at bounding box center [679, 493] width 28 height 28
type input "10/8/2025"
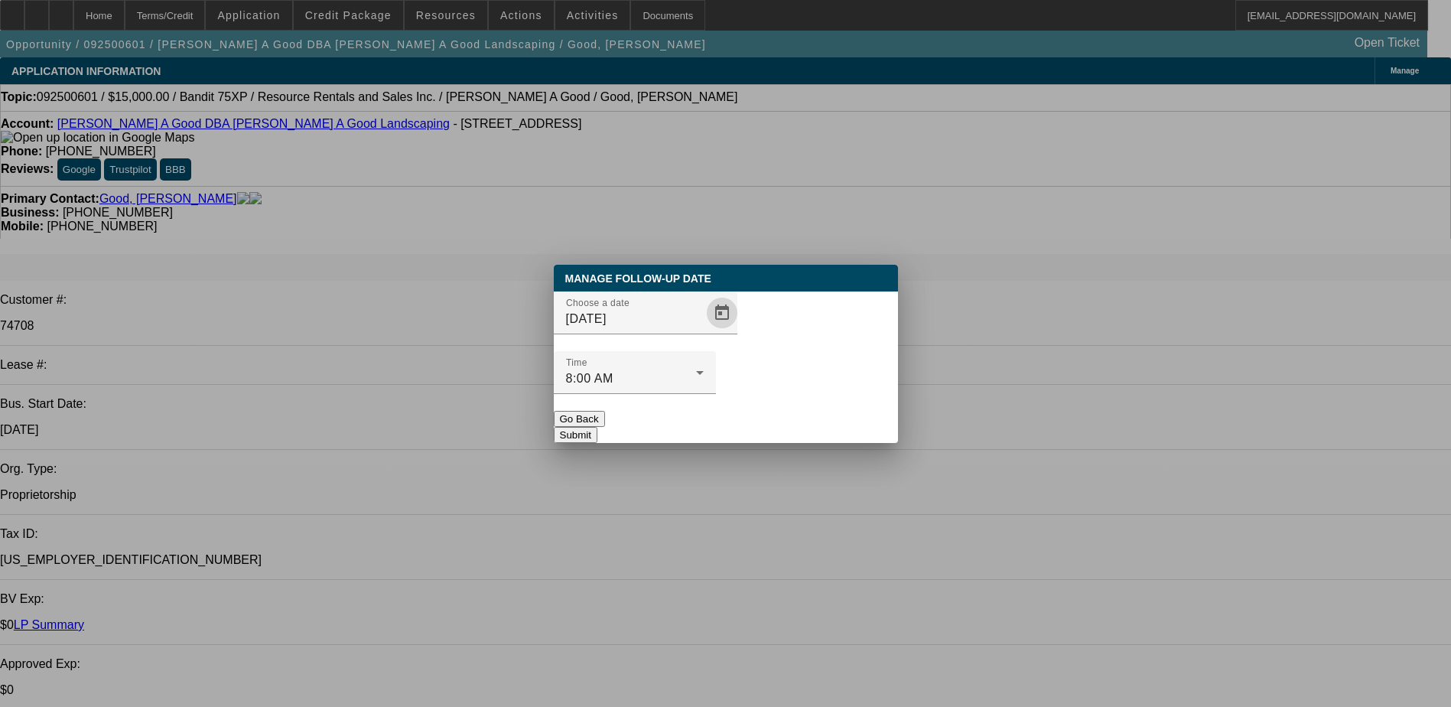
click at [597, 427] on button "Submit" at bounding box center [576, 435] width 44 height 16
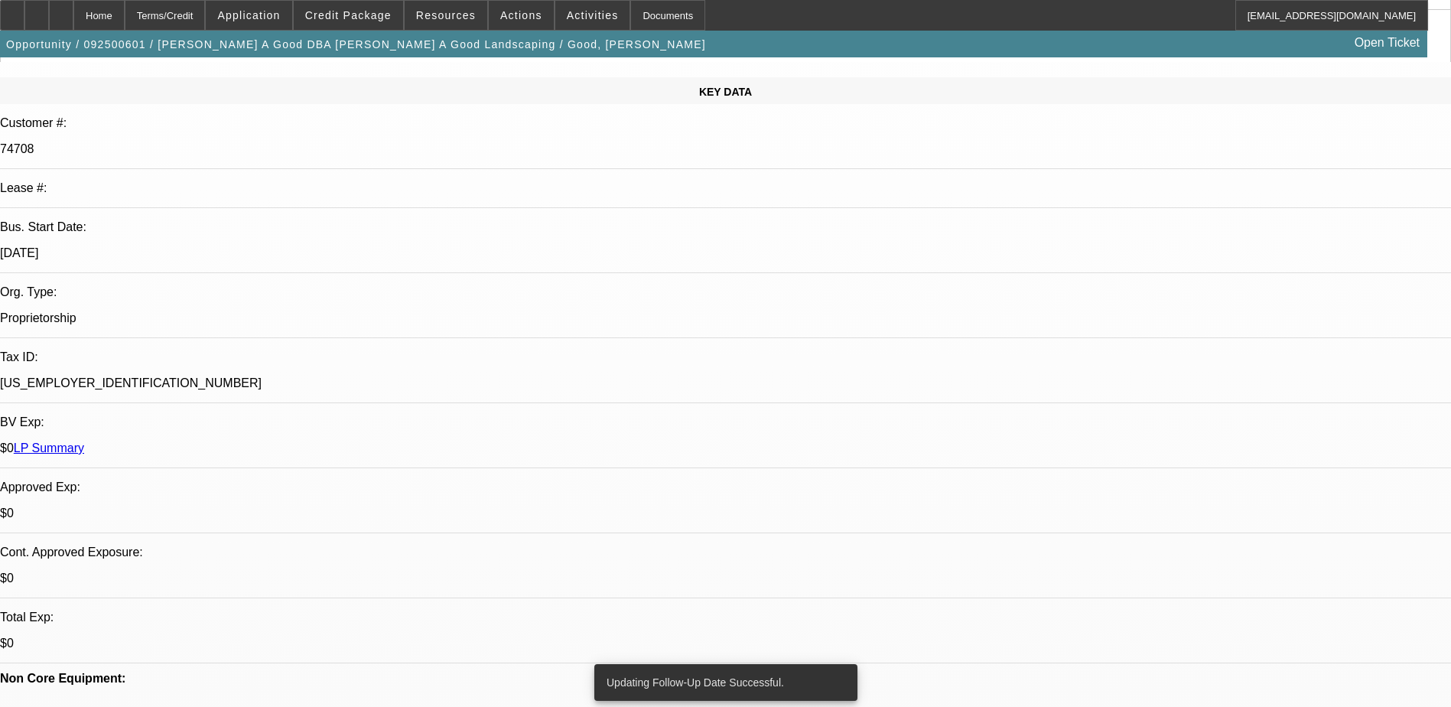
scroll to position [306, 0]
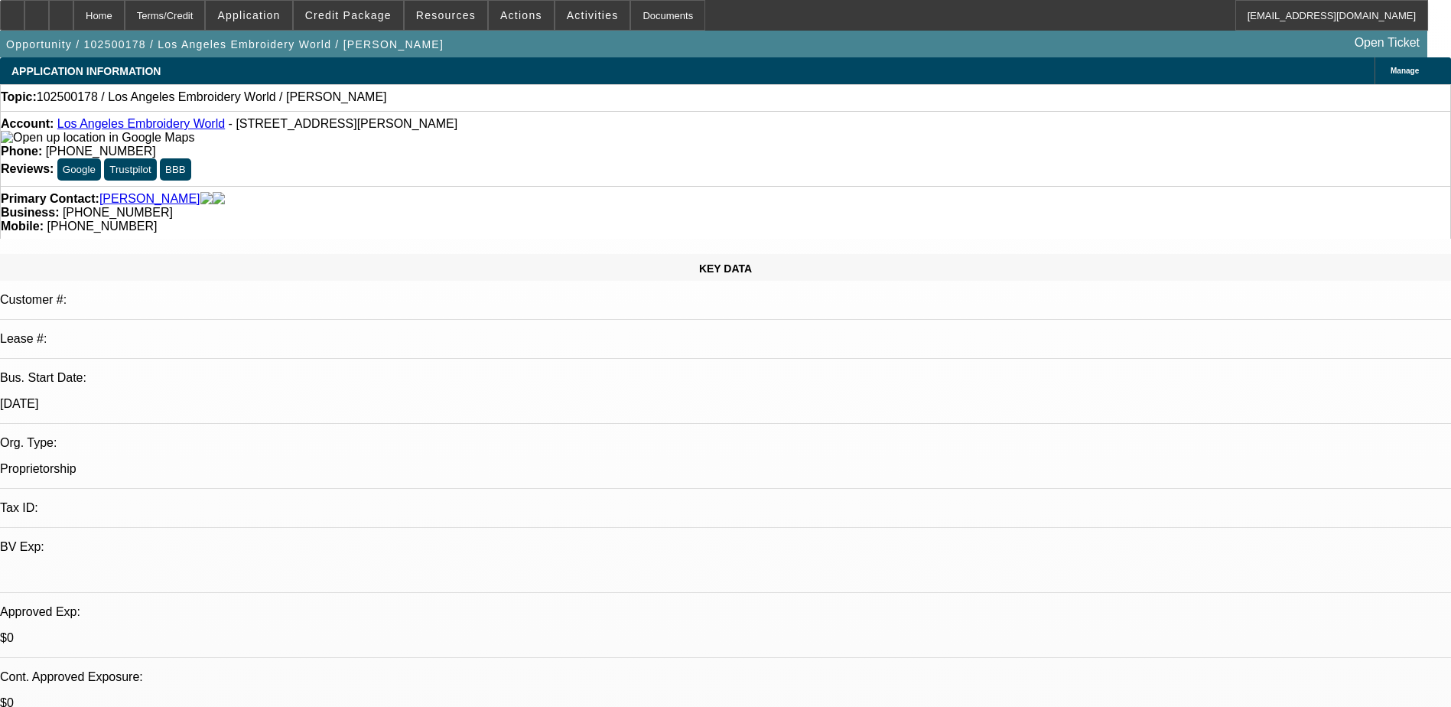
select select "0"
select select "2"
select select "0.1"
select select "4"
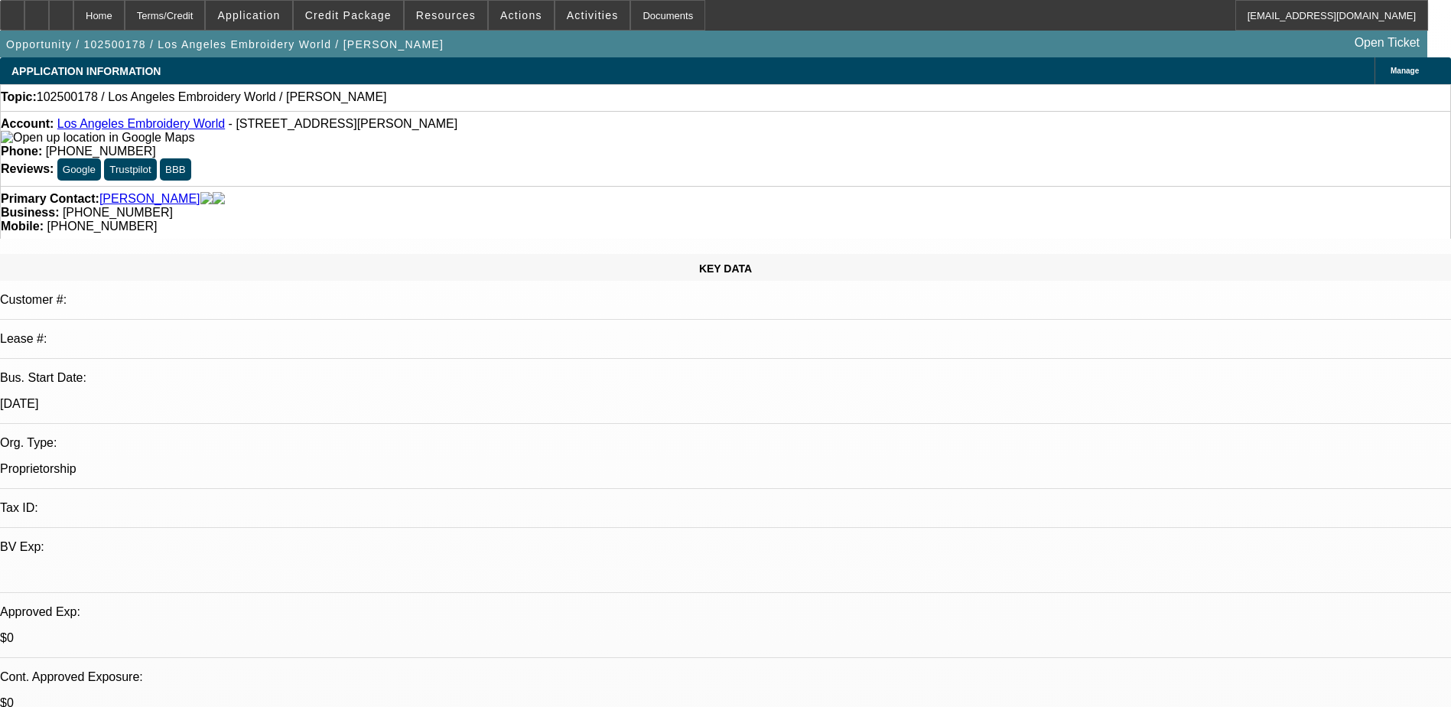
scroll to position [119, 0]
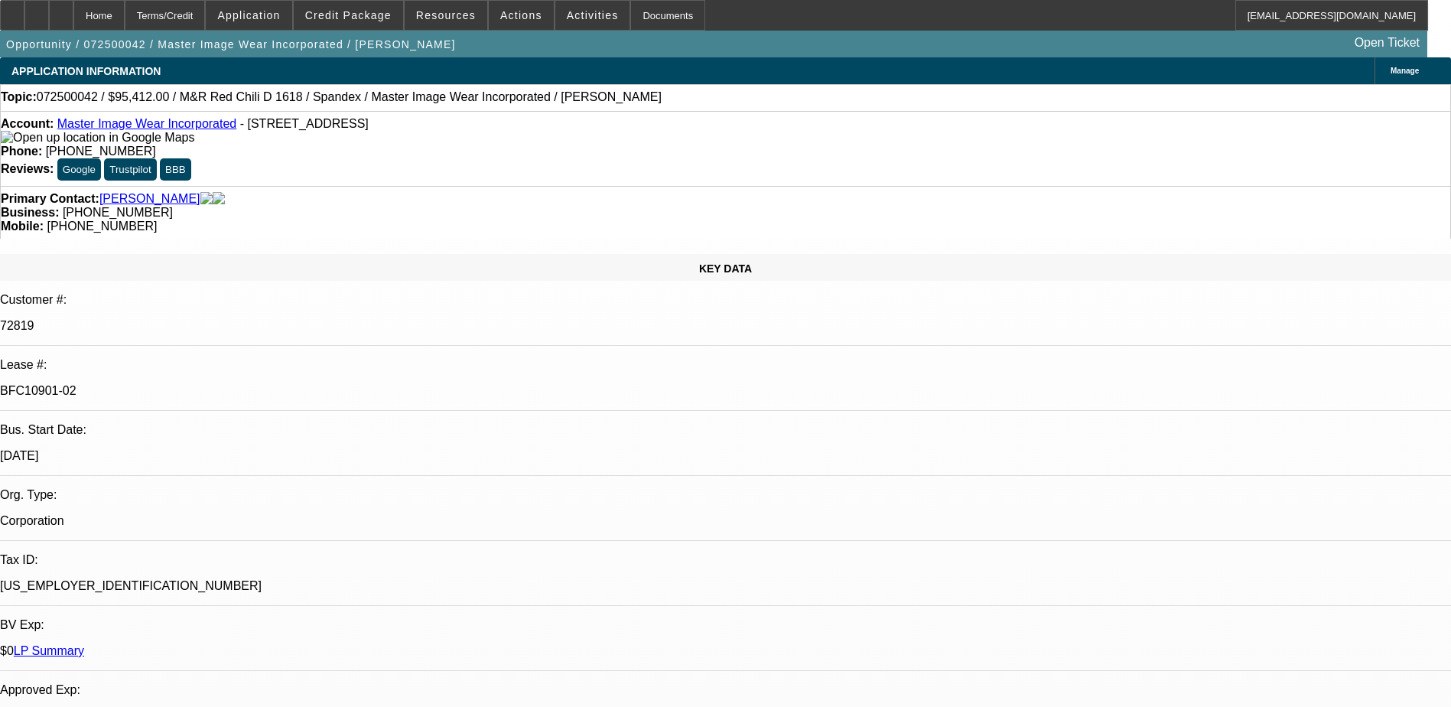
select select "0"
select select "0.1"
select select "4"
select select "0"
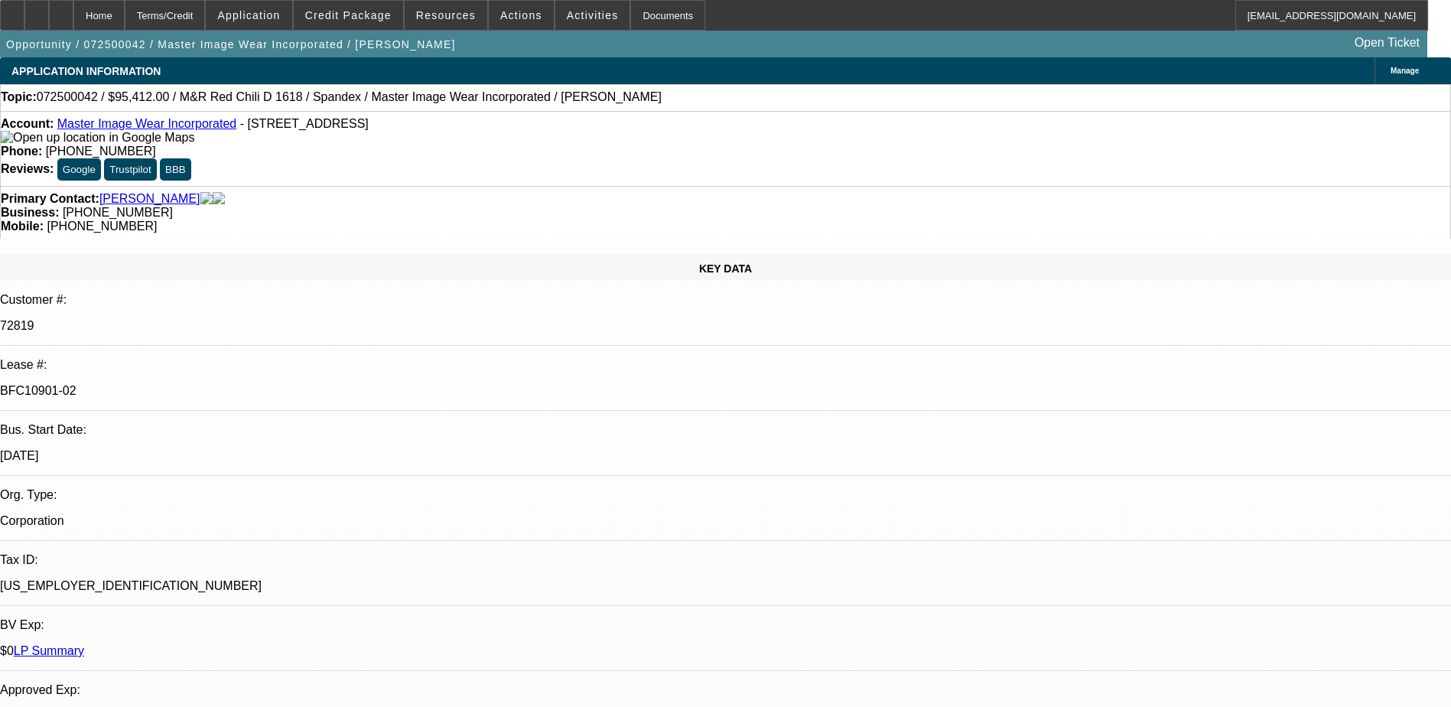
select select "0"
select select "0.1"
select select "4"
select select "0"
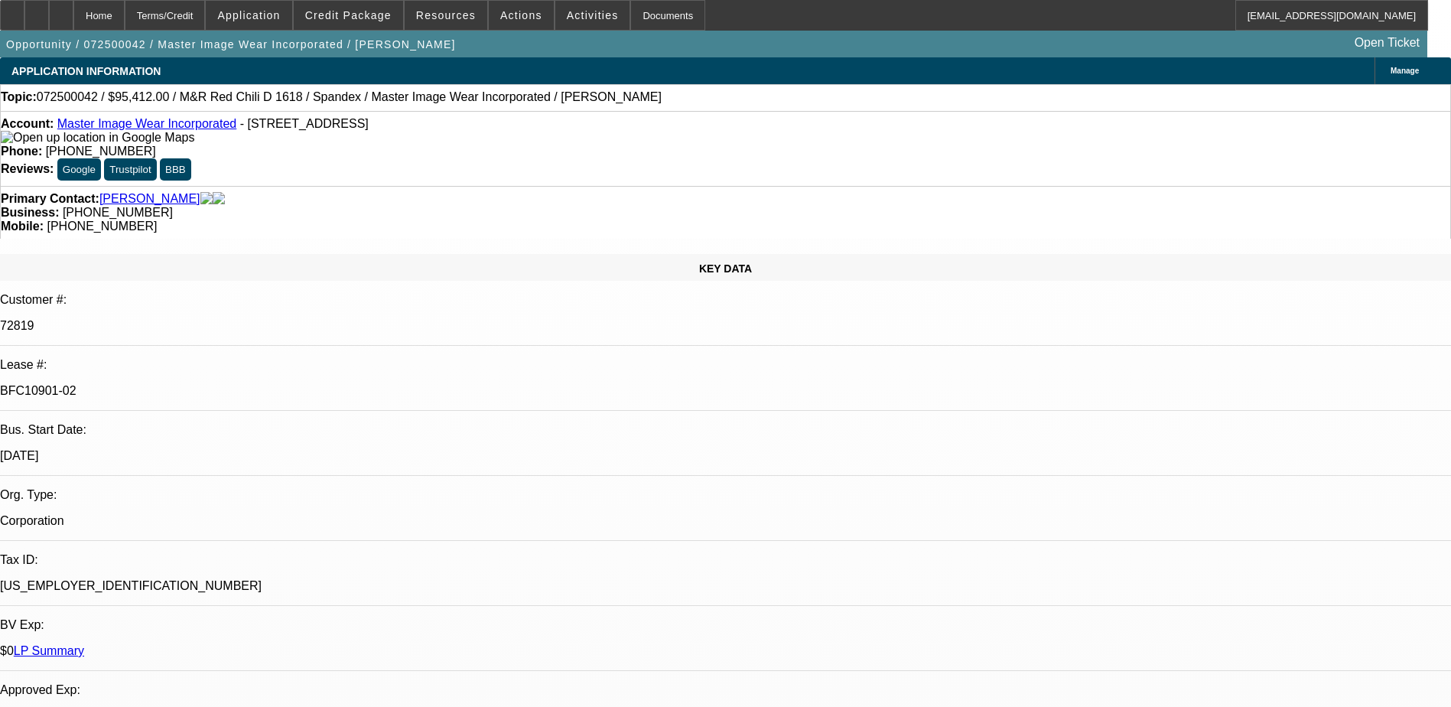
select select "3"
select select "0.1"
select select "4"
select select "0"
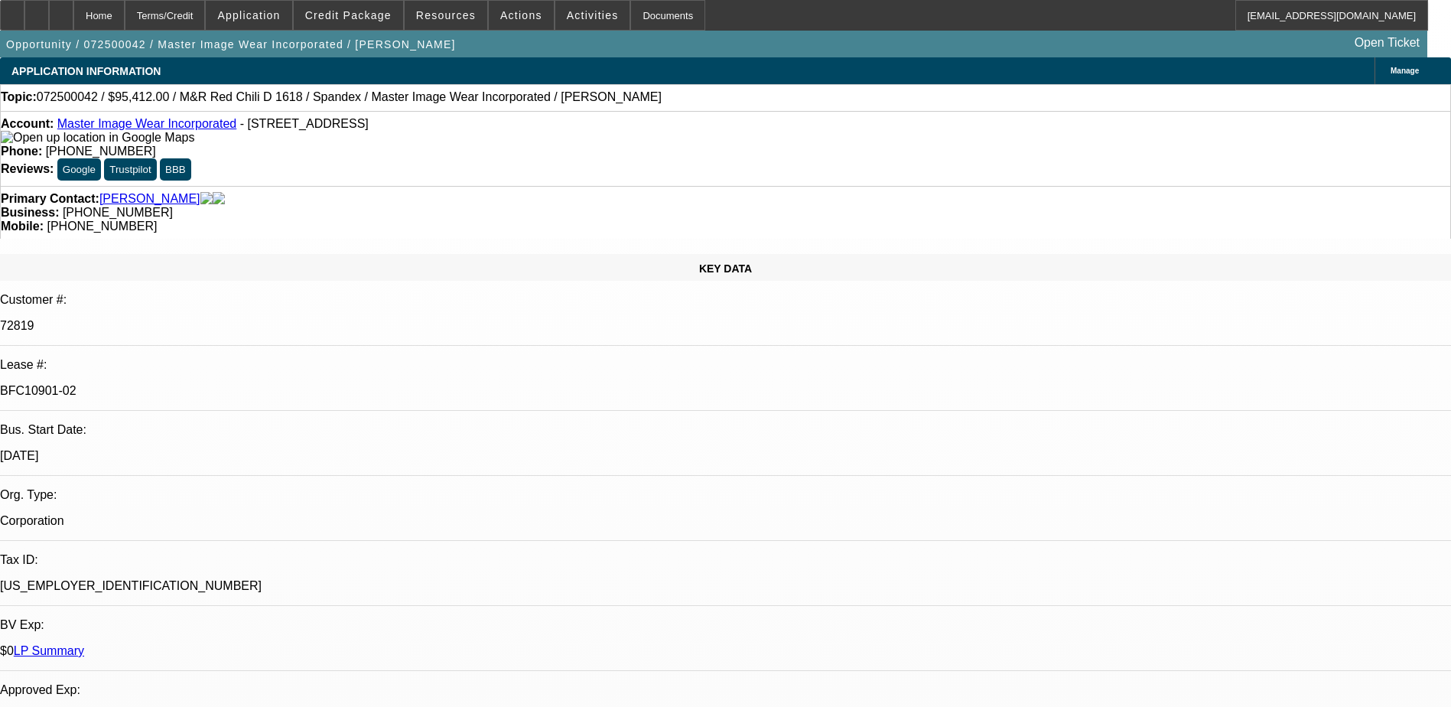
select select "3"
select select "0.1"
select select "4"
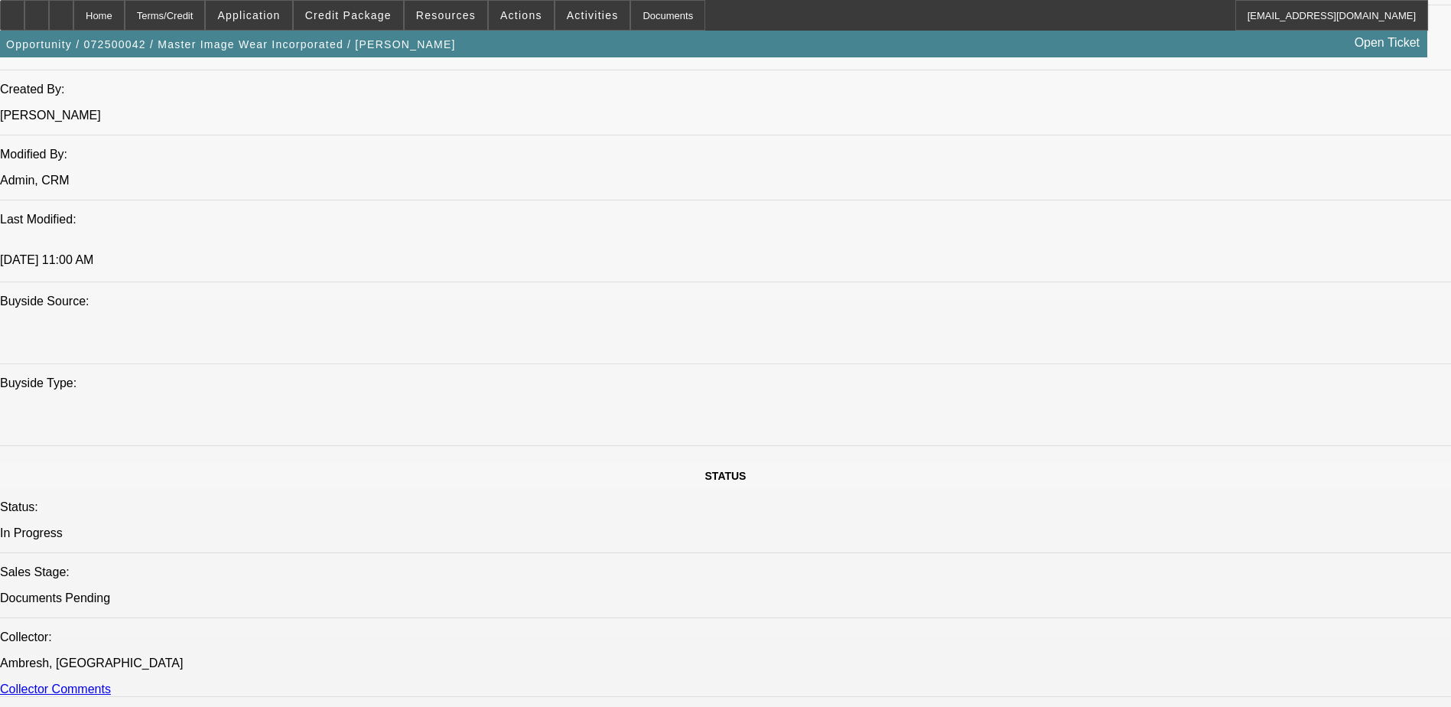
scroll to position [1759, 0]
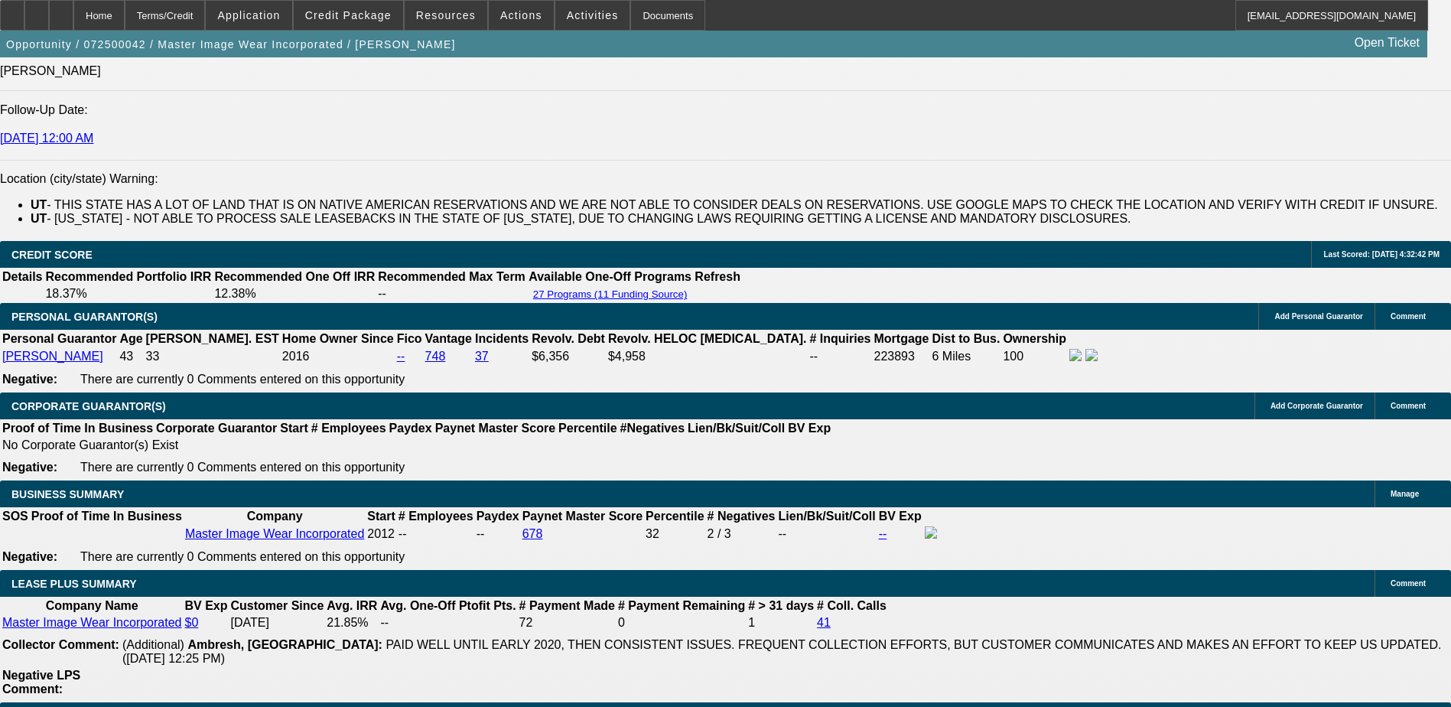
scroll to position [1835, 0]
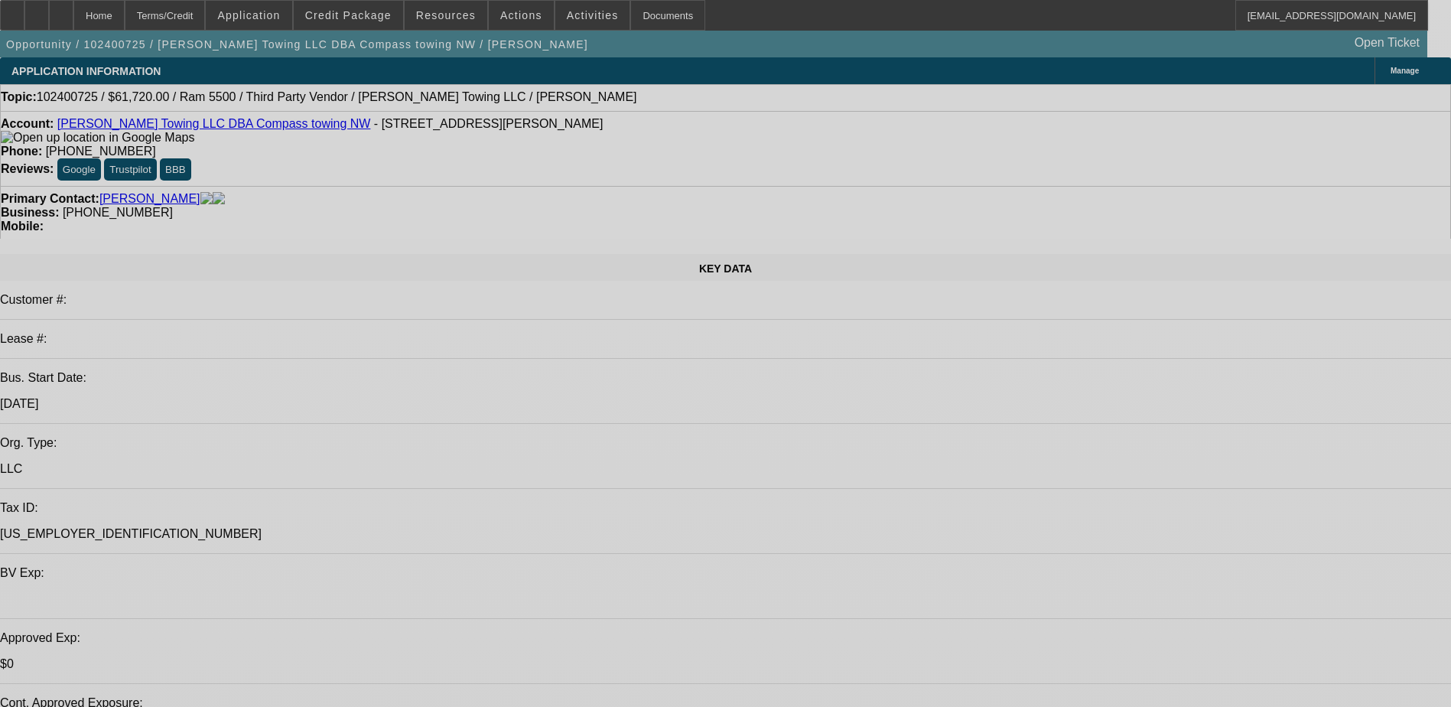
select select "0"
select select "2"
select select "0"
select select "0.2"
select select "2"
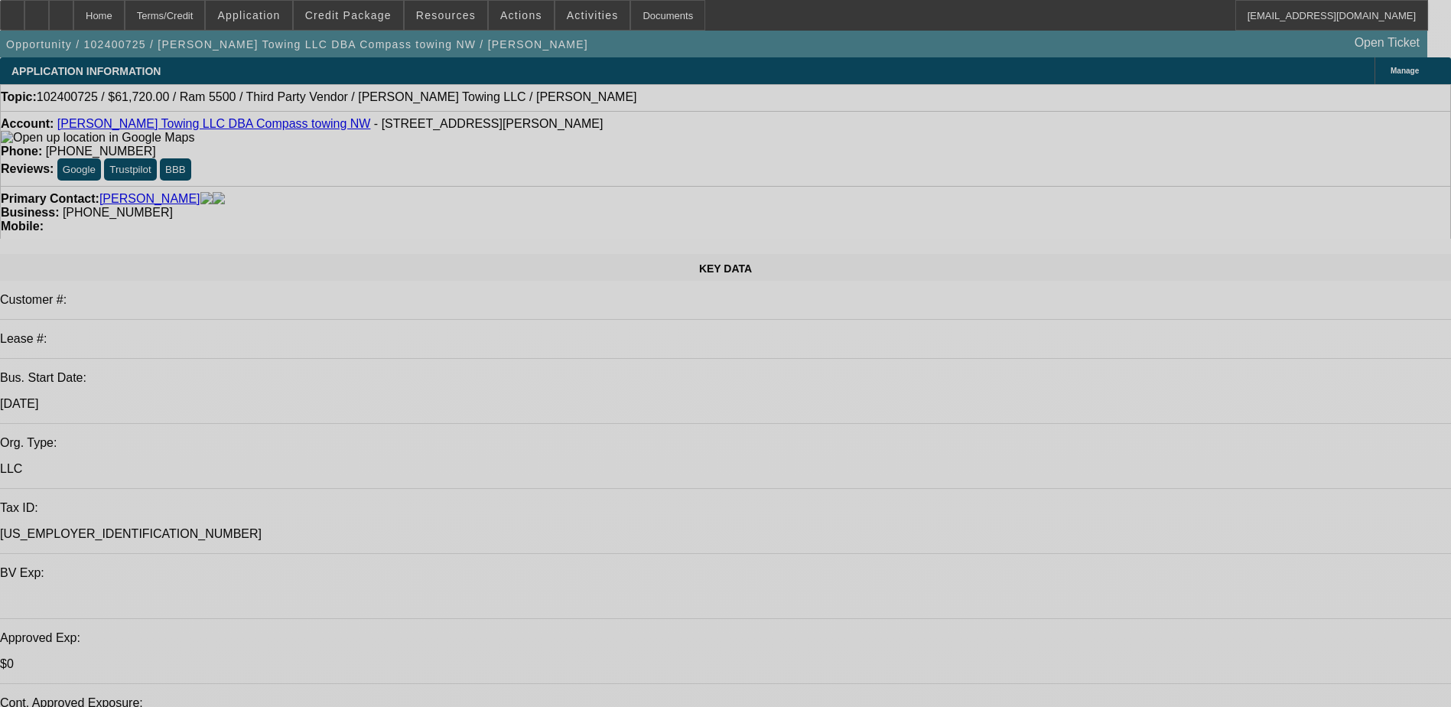
select select "0"
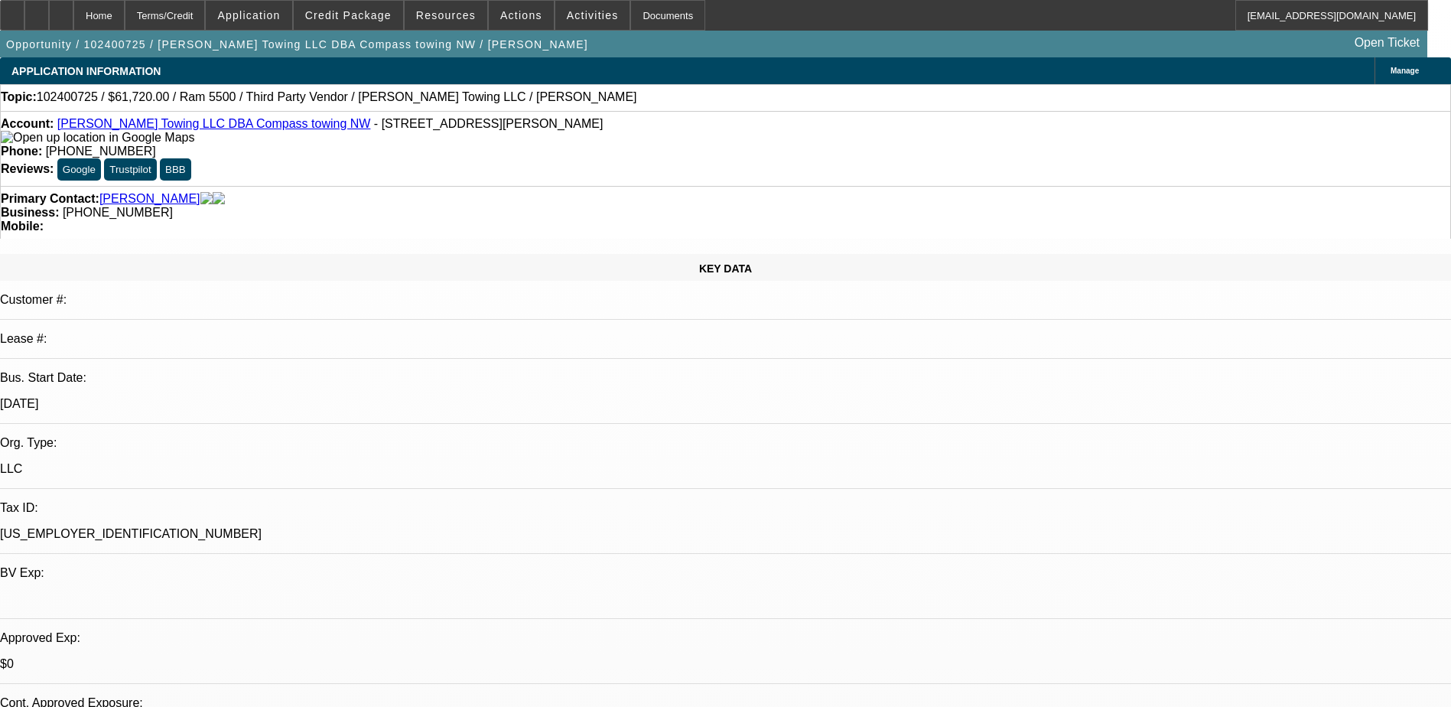
select select "1"
select select "2"
select select "6"
select select "1"
select select "2"
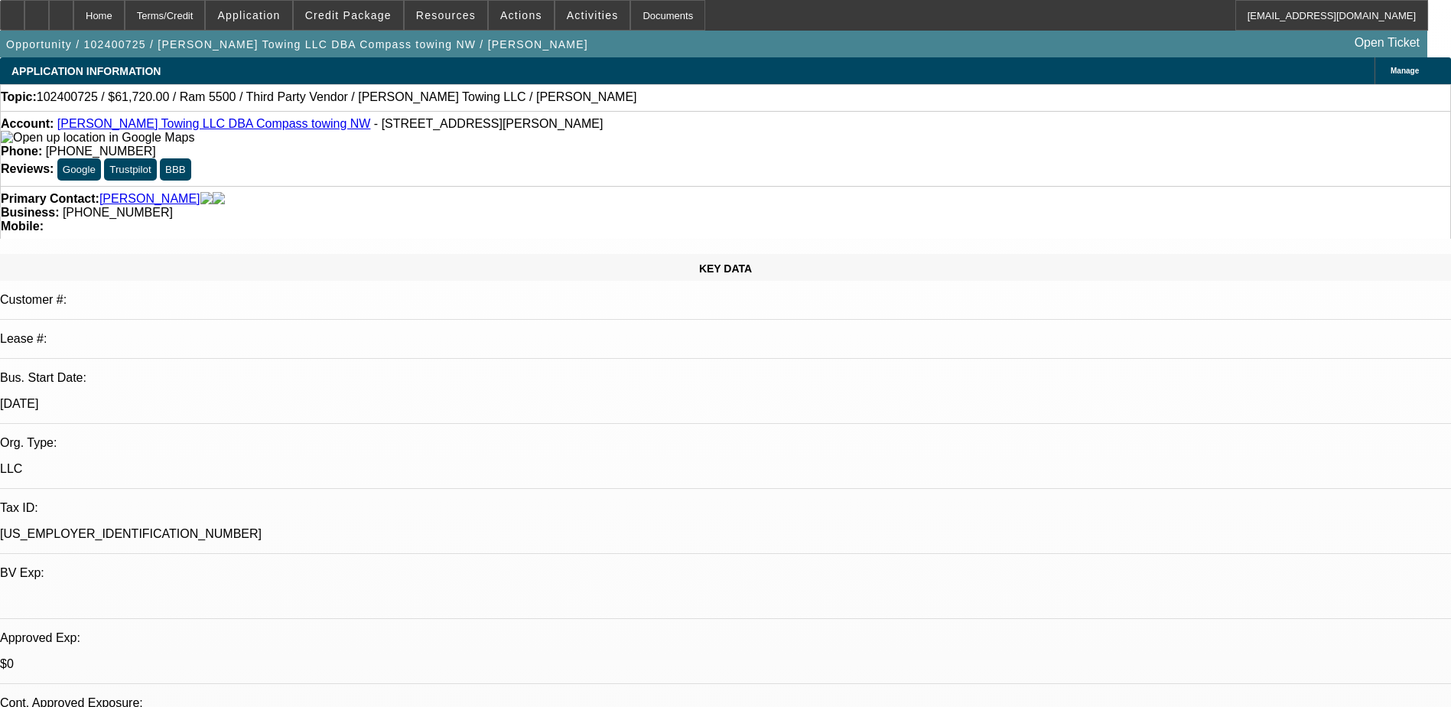
select select "6"
drag, startPoint x: 1170, startPoint y: 486, endPoint x: 975, endPoint y: 466, distance: 196.0
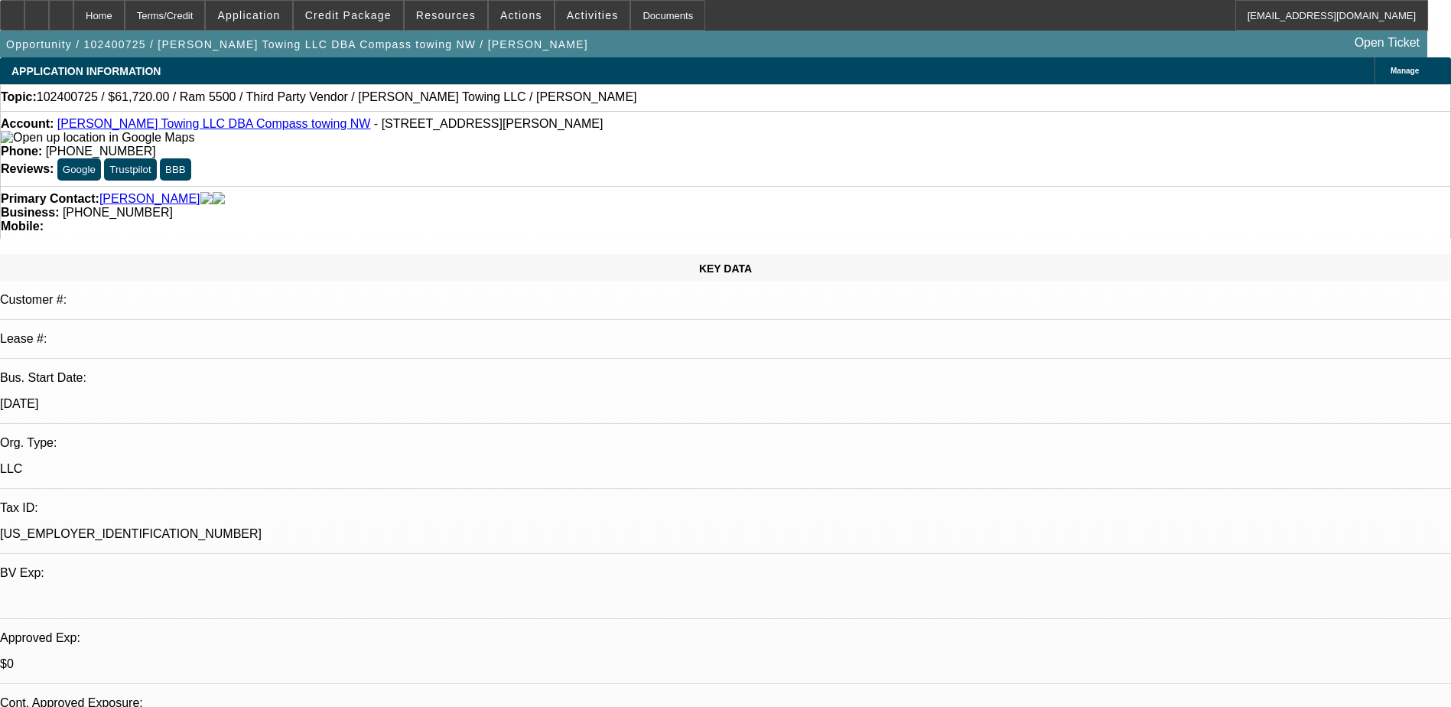
drag, startPoint x: 975, startPoint y: 466, endPoint x: 467, endPoint y: 508, distance: 509.5
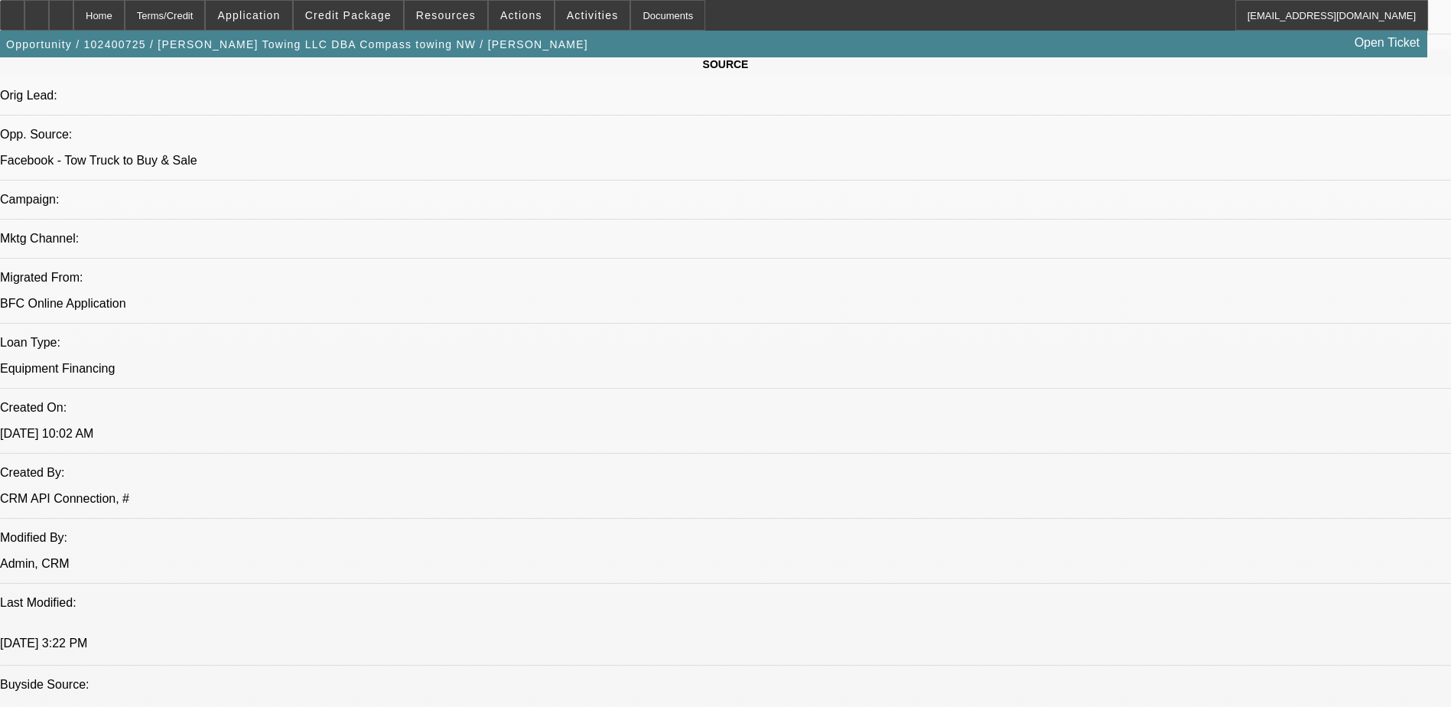
scroll to position [918, 0]
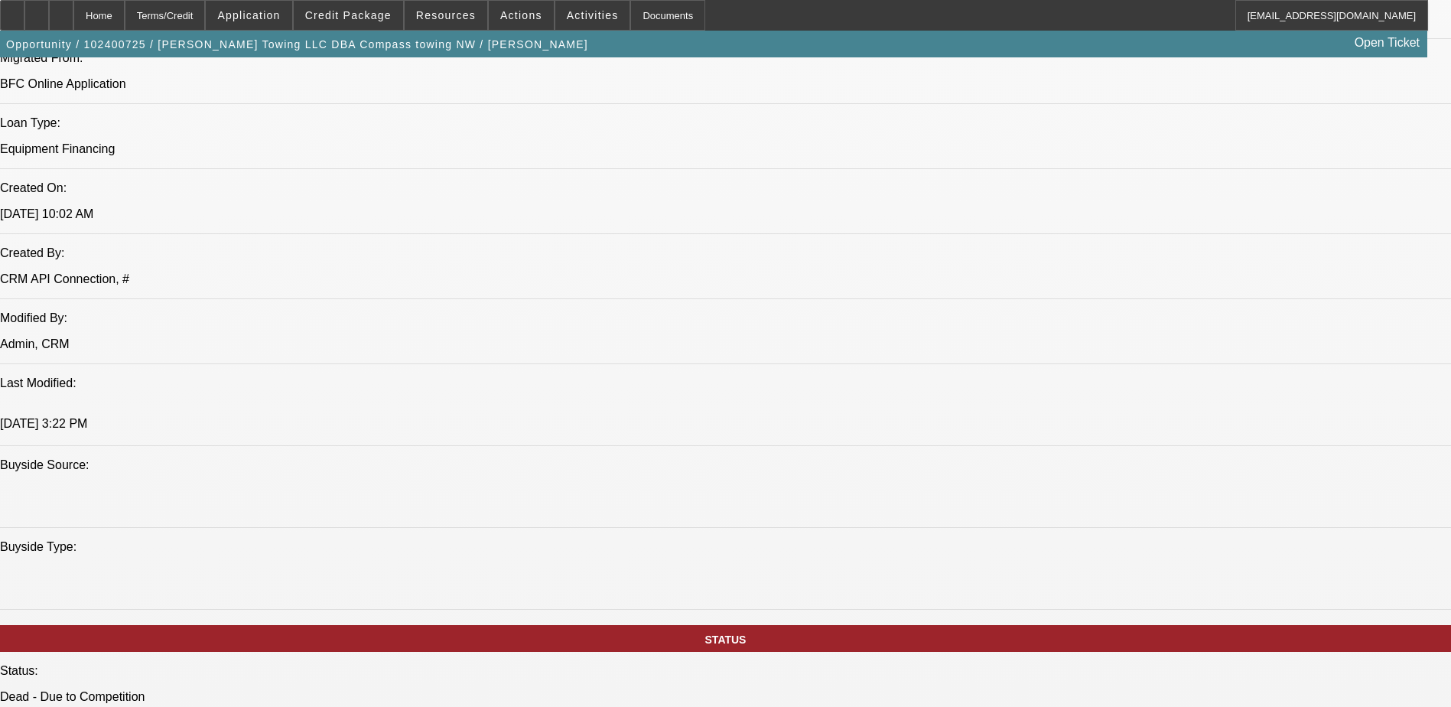
scroll to position [1223, 0]
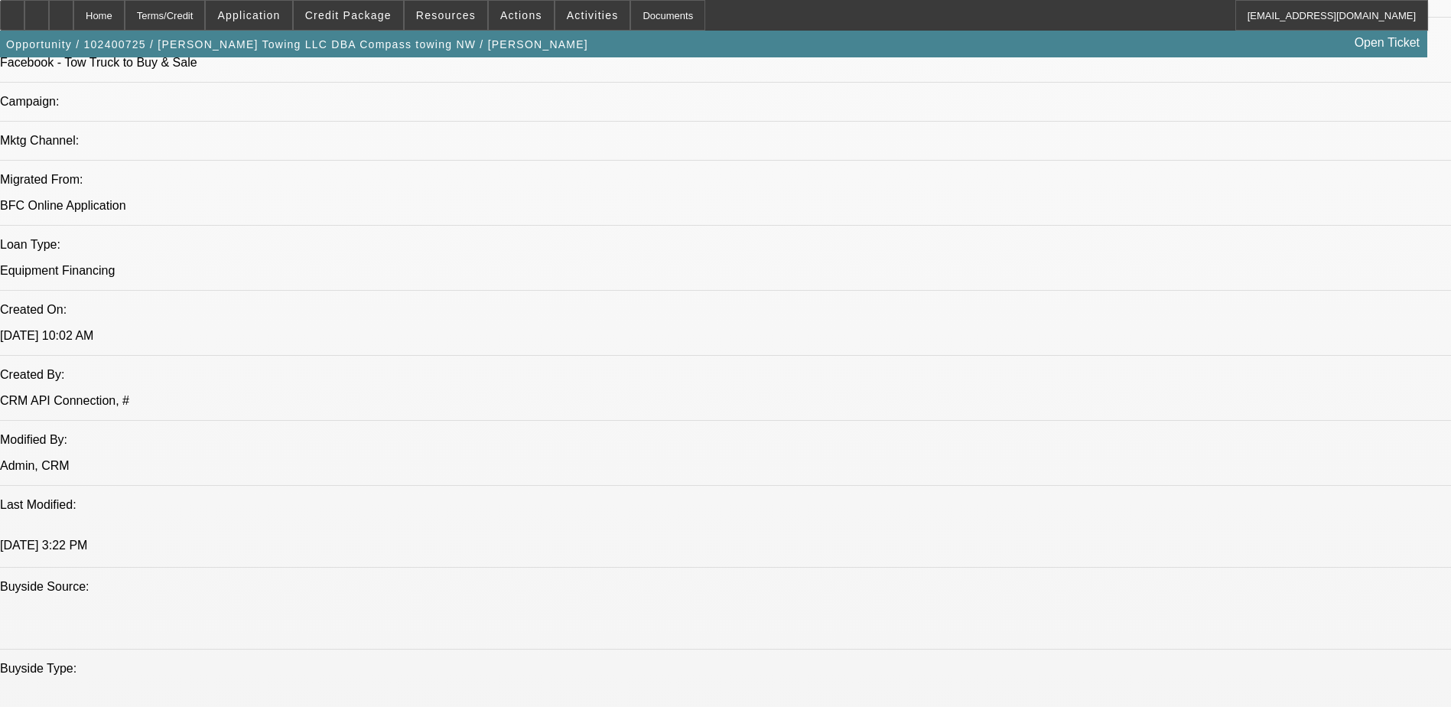
scroll to position [994, 0]
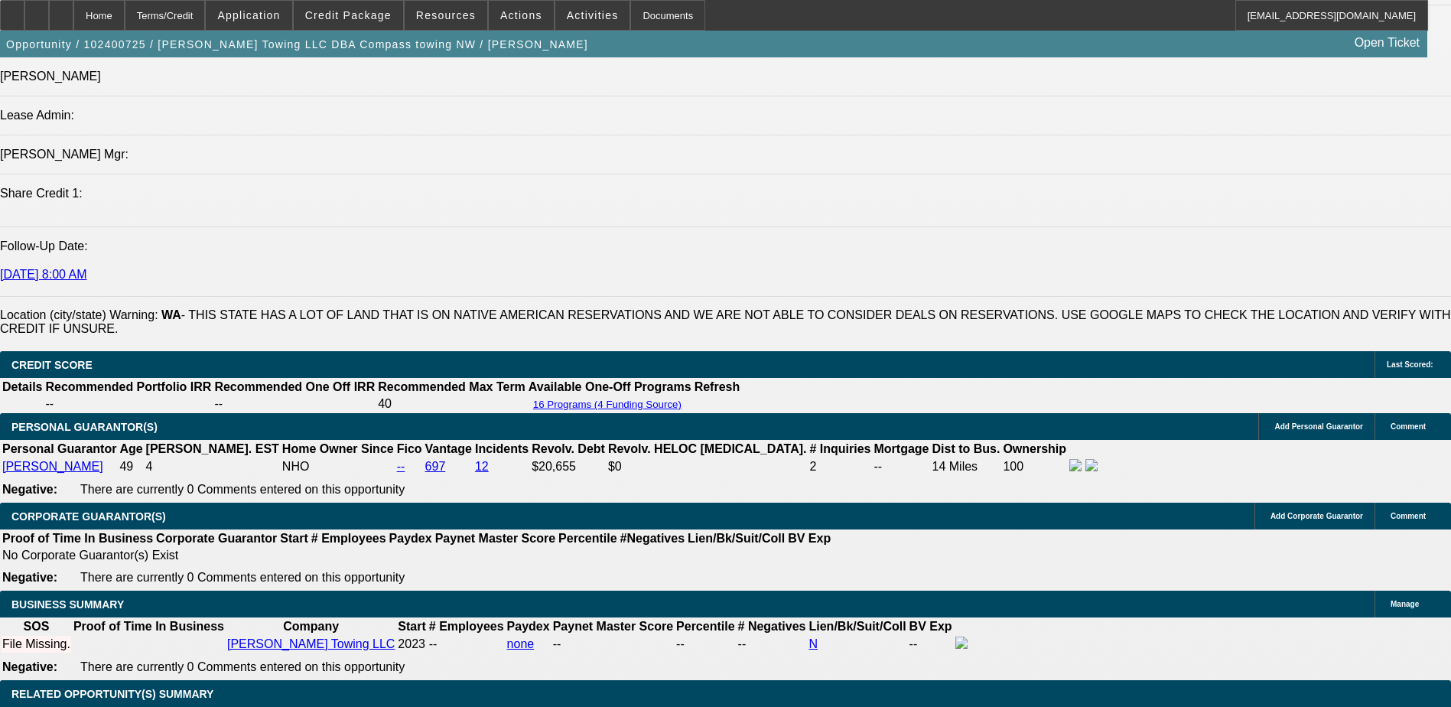
scroll to position [1759, 0]
